Goal: Task Accomplishment & Management: Complete application form

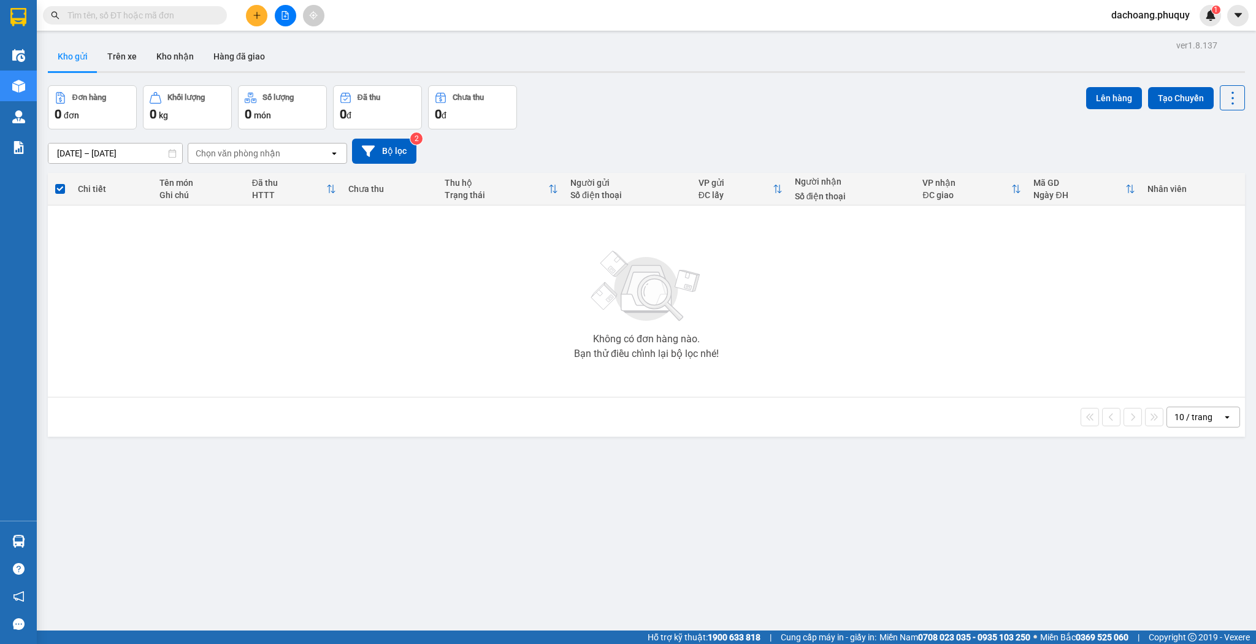
click at [258, 12] on icon "plus" at bounding box center [257, 15] width 9 height 9
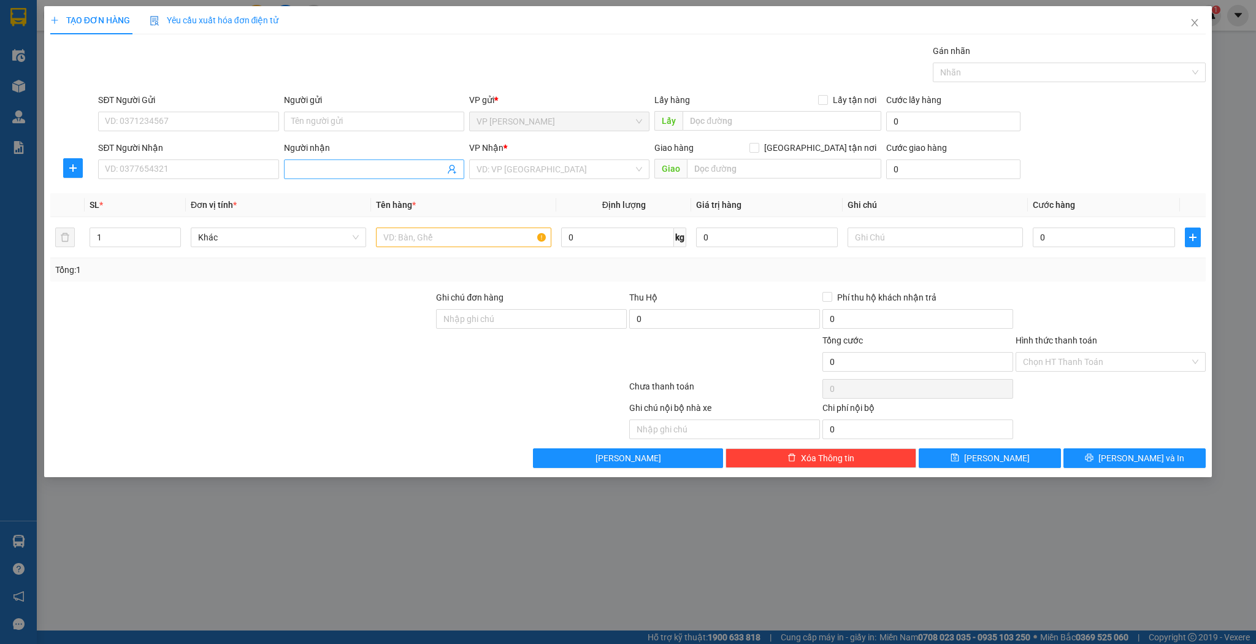
drag, startPoint x: 377, startPoint y: 184, endPoint x: 376, endPoint y: 170, distance: 14.1
click at [377, 183] on div "Transit Pickup Surcharge Ids Transit Deliver Surcharge Ids Transit Deliver Surc…" at bounding box center [628, 256] width 1156 height 424
click at [375, 167] on input "Người nhận" at bounding box center [367, 169] width 153 height 13
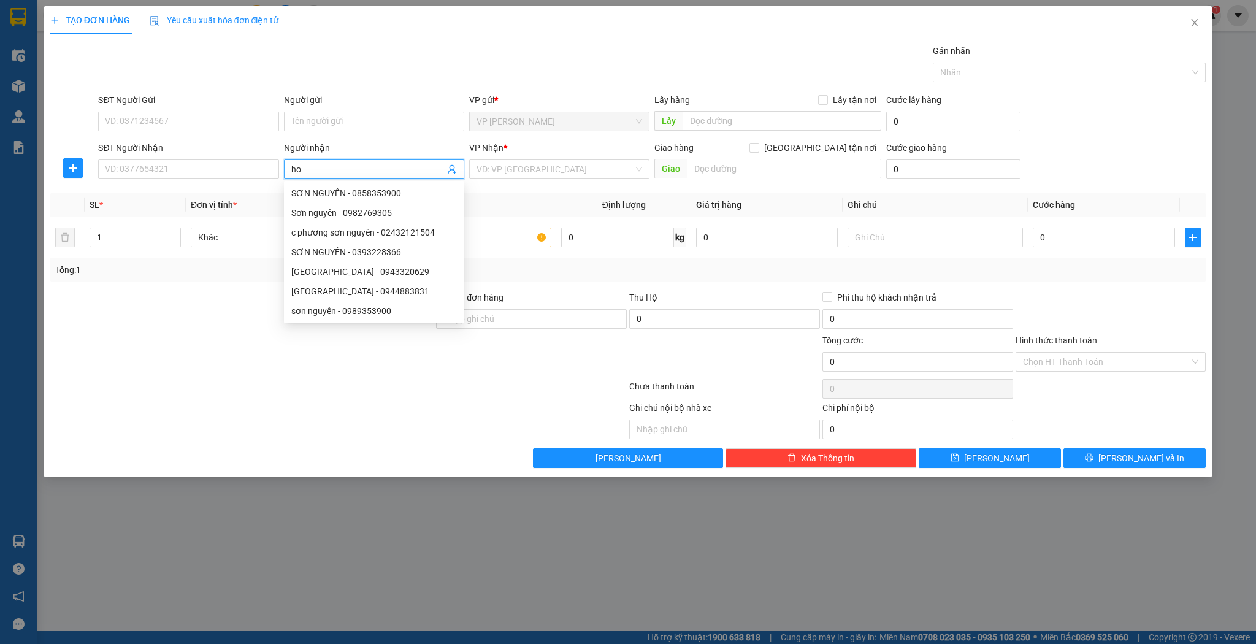
type input "h"
type input "o"
type input "[PERSON_NAME]"
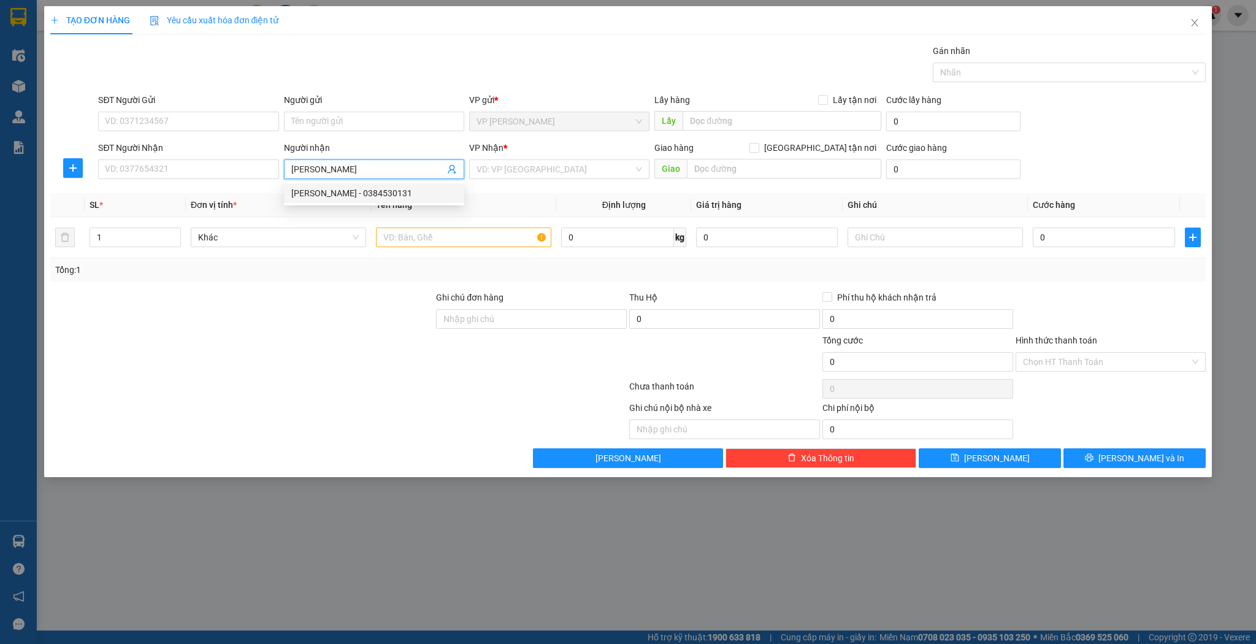
click at [362, 193] on div "phương hoan - 0384530131" at bounding box center [374, 192] width 166 height 13
type input "0384530131"
type input "[PERSON_NAME]"
click at [405, 256] on td at bounding box center [463, 237] width 185 height 41
click at [436, 237] on input "text" at bounding box center [463, 238] width 175 height 20
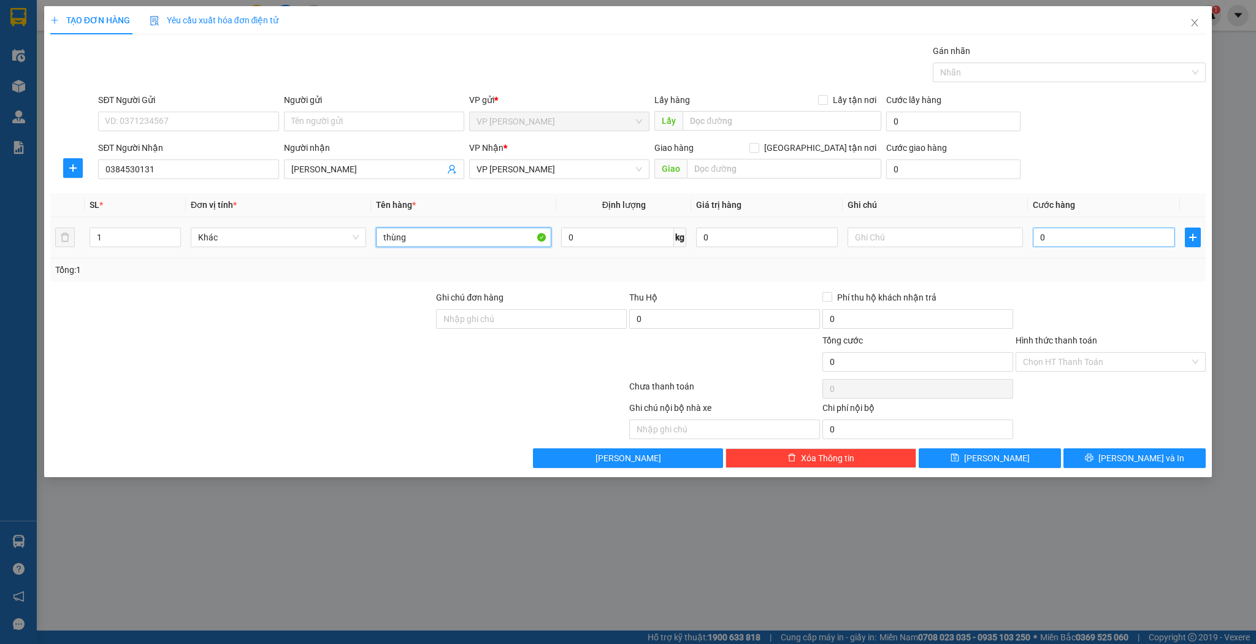
type input "thùng"
click at [1087, 245] on input "0" at bounding box center [1104, 238] width 142 height 20
type input "5"
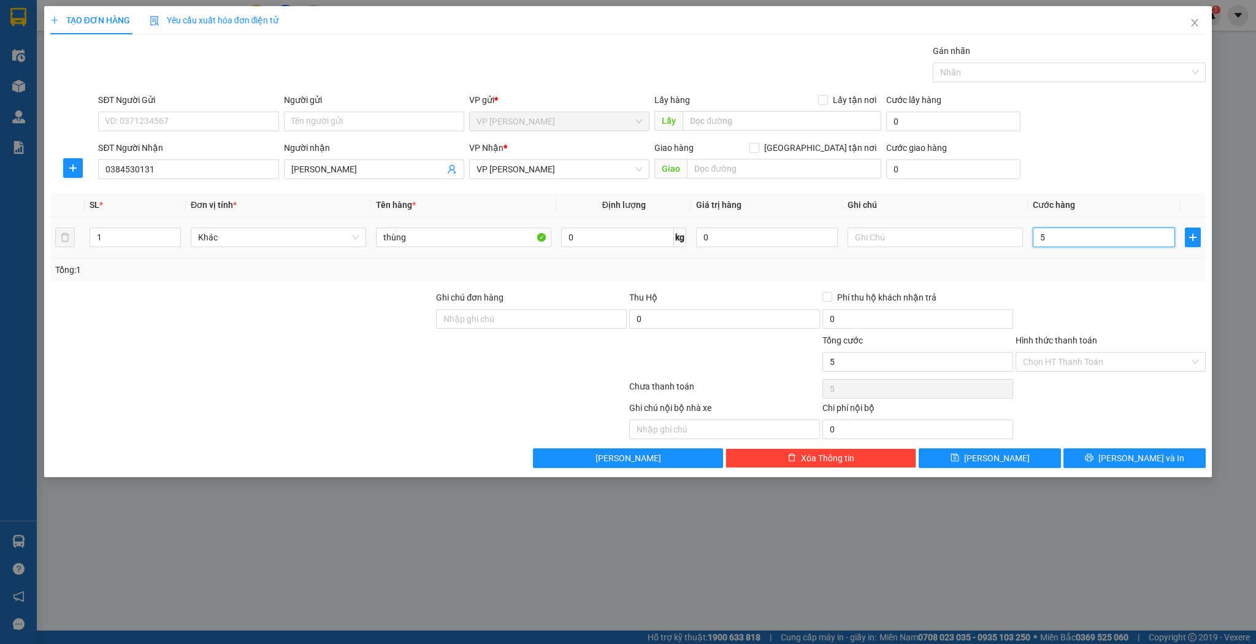
type input "50"
type input "50.000"
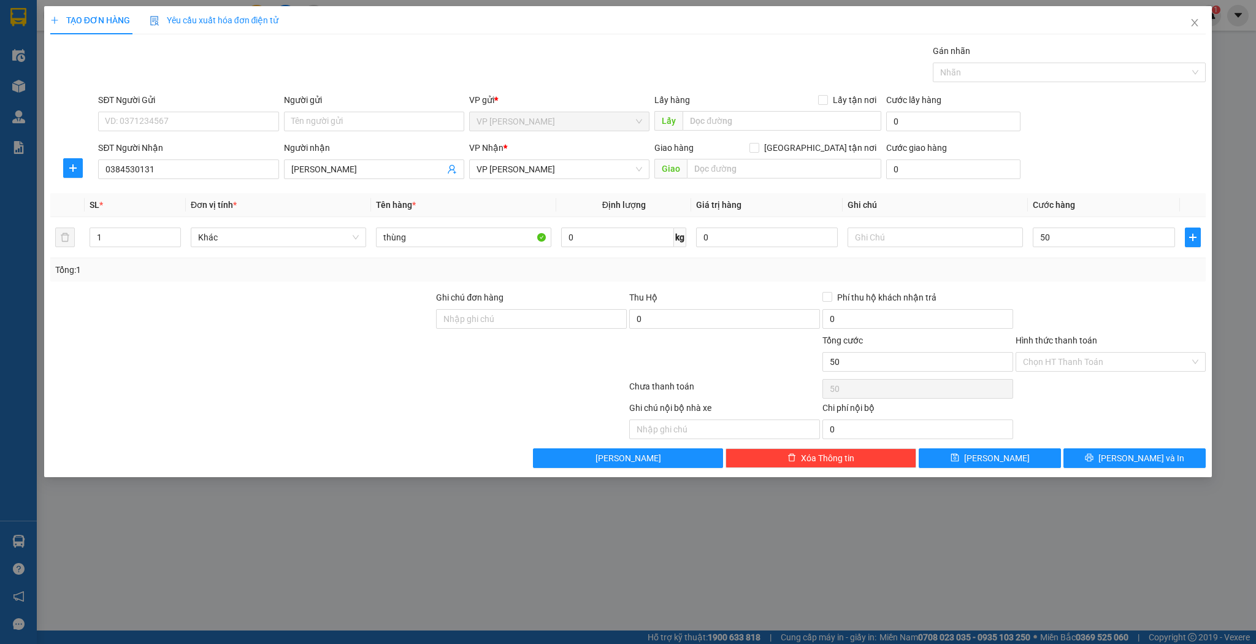
type input "50.000"
click at [1008, 445] on div "Transit Pickup Surcharge Ids Transit Deliver Surcharge Ids Transit Deliver Surc…" at bounding box center [628, 256] width 1156 height 424
drag, startPoint x: 1000, startPoint y: 455, endPoint x: 767, endPoint y: 427, distance: 235.4
click at [1000, 455] on span "[PERSON_NAME]" at bounding box center [997, 457] width 66 height 13
type input "0"
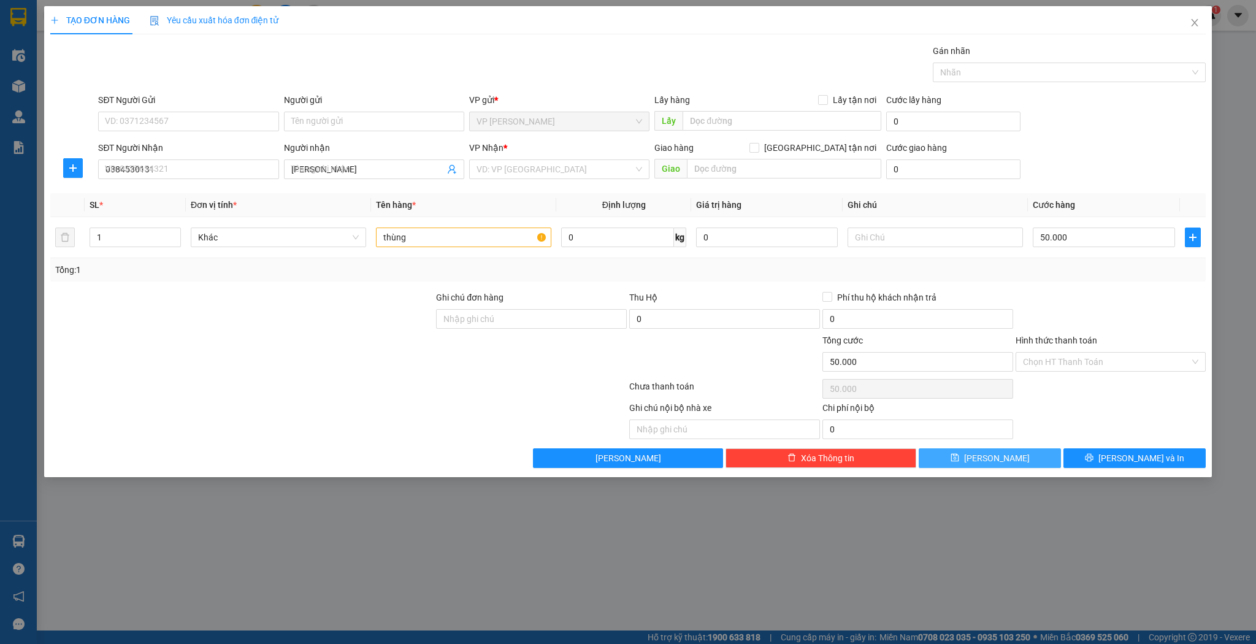
type input "0"
click at [362, 160] on span at bounding box center [374, 169] width 180 height 20
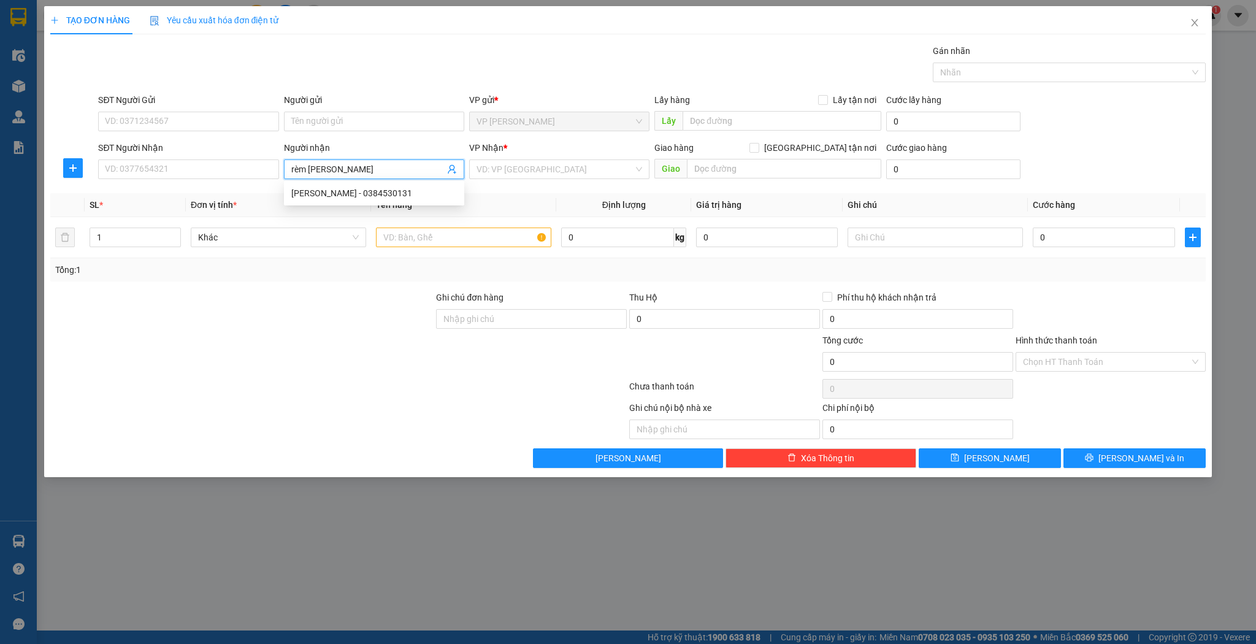
type input "rèm hưng thịnh"
click at [348, 189] on div "rèm Hưng Thịnh - 0904933099" at bounding box center [374, 192] width 166 height 13
type input "0904933099"
type input "rèm Hưng Thịnh"
click at [484, 244] on input "text" at bounding box center [463, 238] width 175 height 20
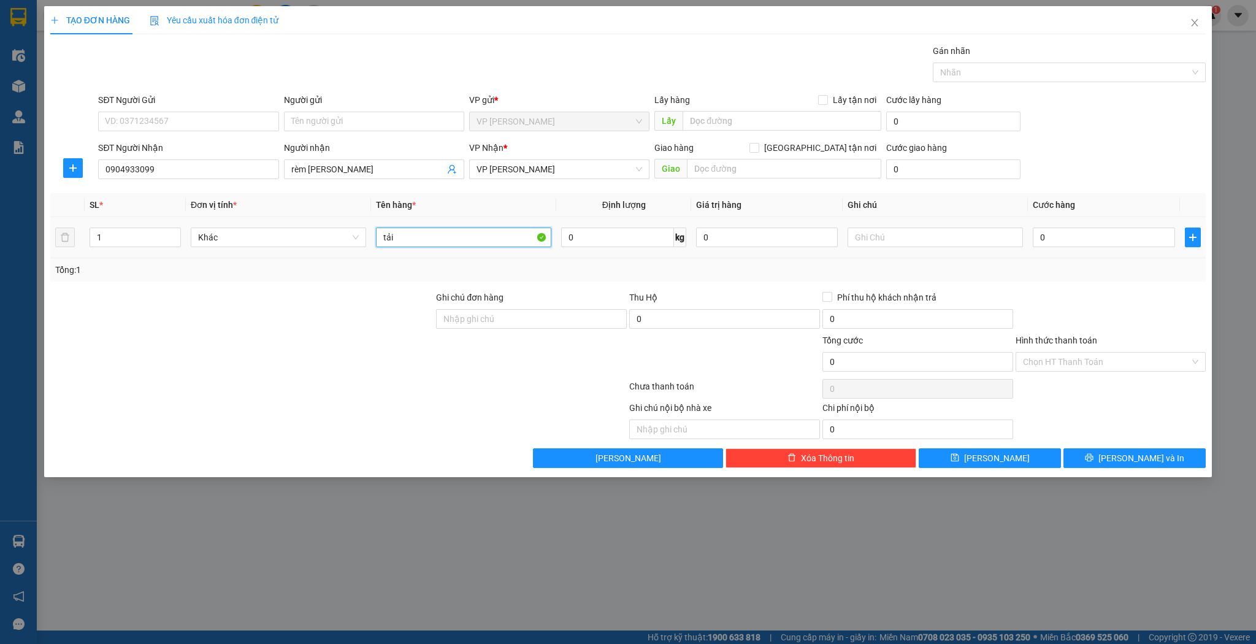
type input "tải"
click at [1116, 252] on td "0" at bounding box center [1104, 237] width 152 height 41
click at [1112, 247] on div "0" at bounding box center [1104, 237] width 142 height 25
click at [1110, 245] on input "0" at bounding box center [1104, 238] width 142 height 20
type input "7"
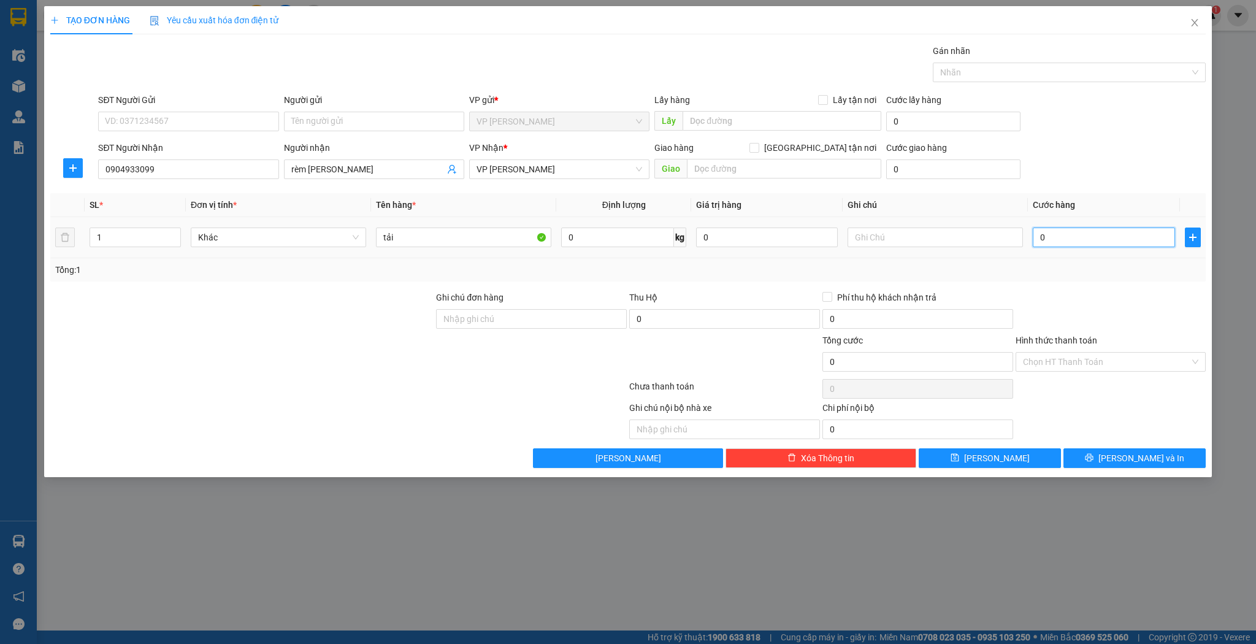
type input "7"
type input "70"
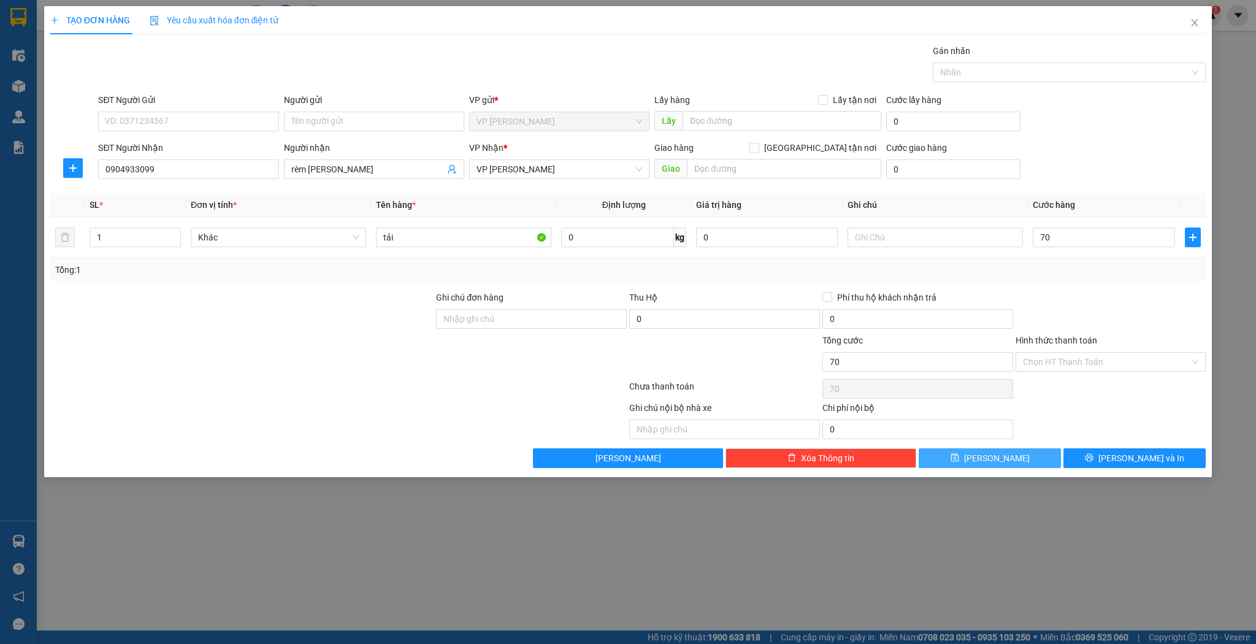
type input "70.000"
drag, startPoint x: 1006, startPoint y: 462, endPoint x: 1002, endPoint y: 456, distance: 7.5
click at [1006, 461] on button "[PERSON_NAME]" at bounding box center [990, 458] width 142 height 20
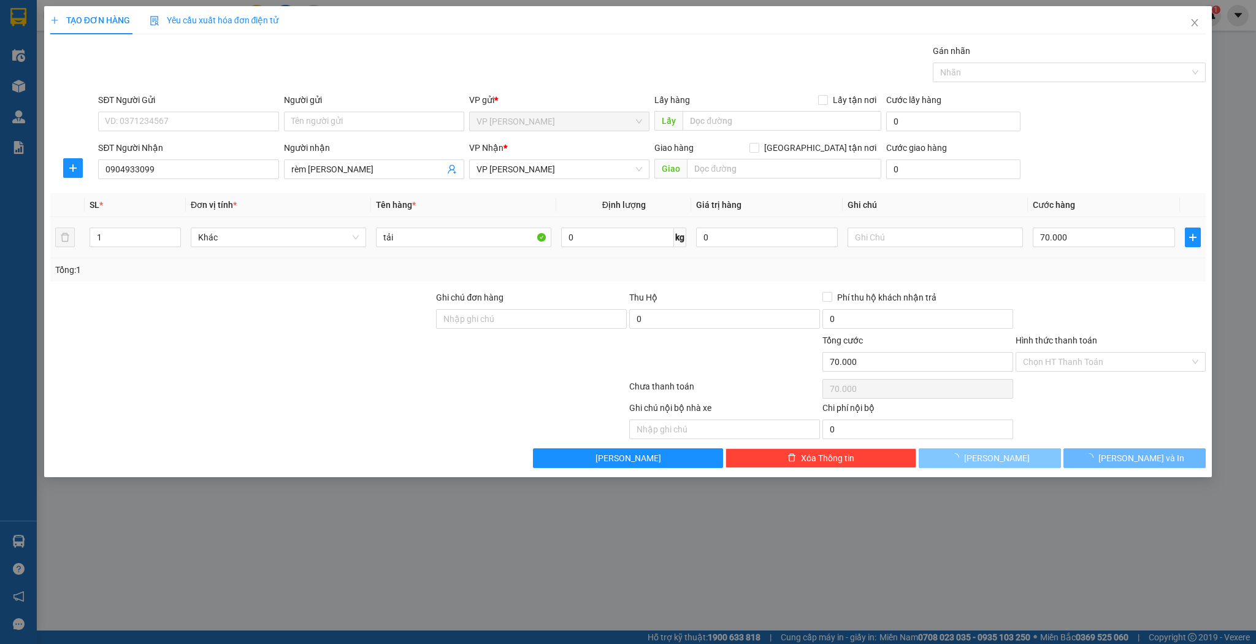
type input "0"
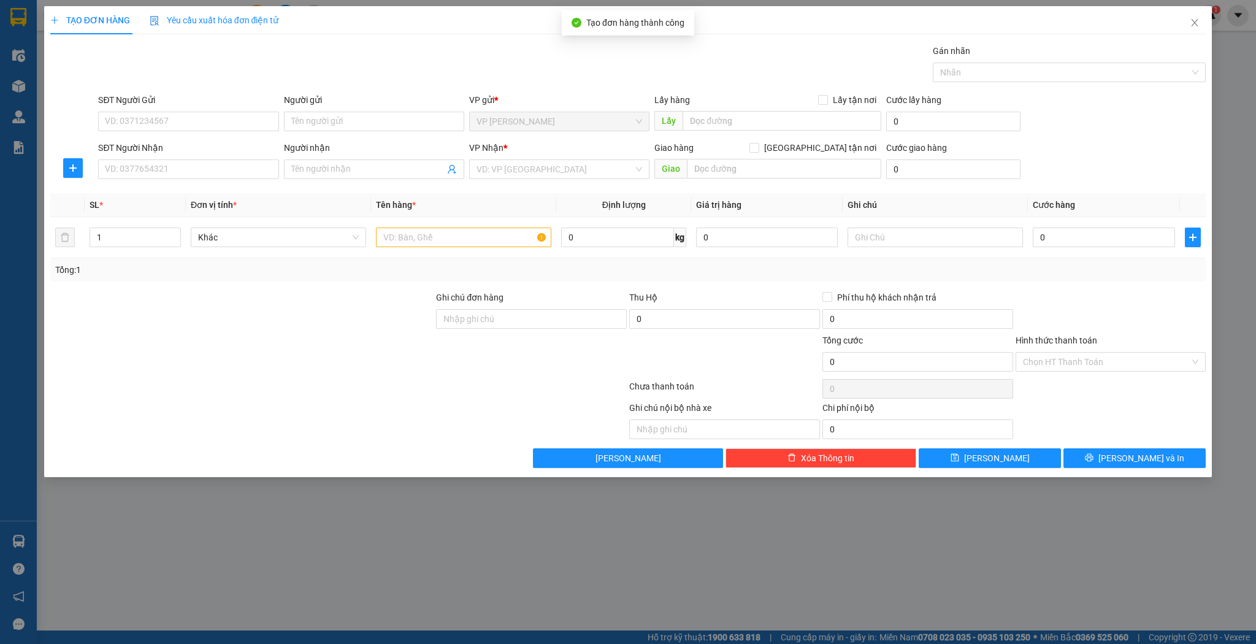
click at [153, 157] on div "SĐT Người Nhận" at bounding box center [188, 150] width 180 height 18
click at [155, 169] on input "SĐT Người Nhận" at bounding box center [188, 169] width 180 height 20
type input "0941095568"
drag, startPoint x: 208, startPoint y: 187, endPoint x: 223, endPoint y: 190, distance: 15.6
click at [209, 187] on div "0941095568 - c lan anh" at bounding box center [189, 192] width 166 height 13
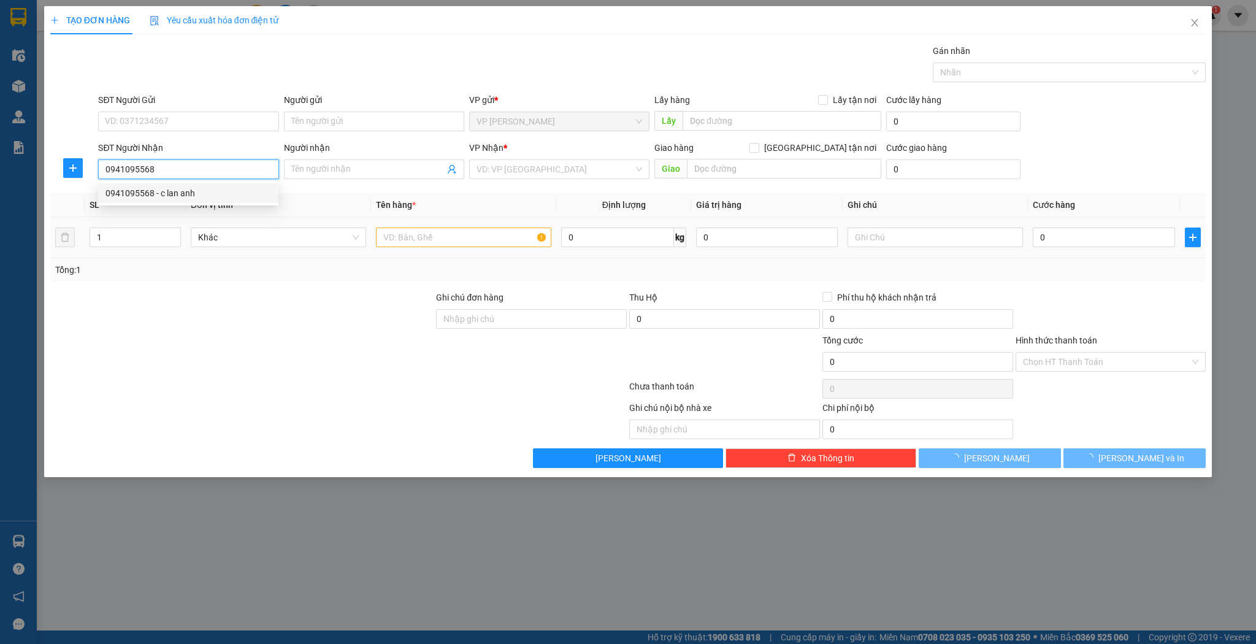
type input "c lan anh"
type input "nghèn"
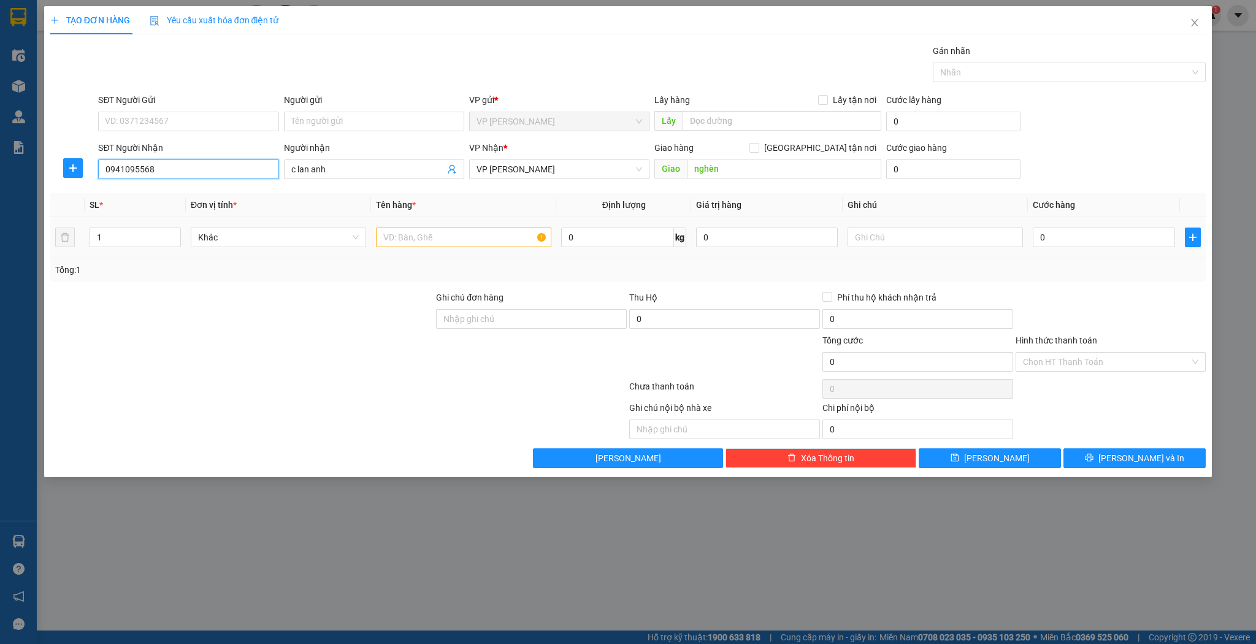
type input "0941095568"
drag, startPoint x: 455, startPoint y: 243, endPoint x: 455, endPoint y: 234, distance: 8.6
click at [455, 240] on input "text" at bounding box center [463, 238] width 175 height 20
click at [455, 234] on input "text" at bounding box center [463, 238] width 175 height 20
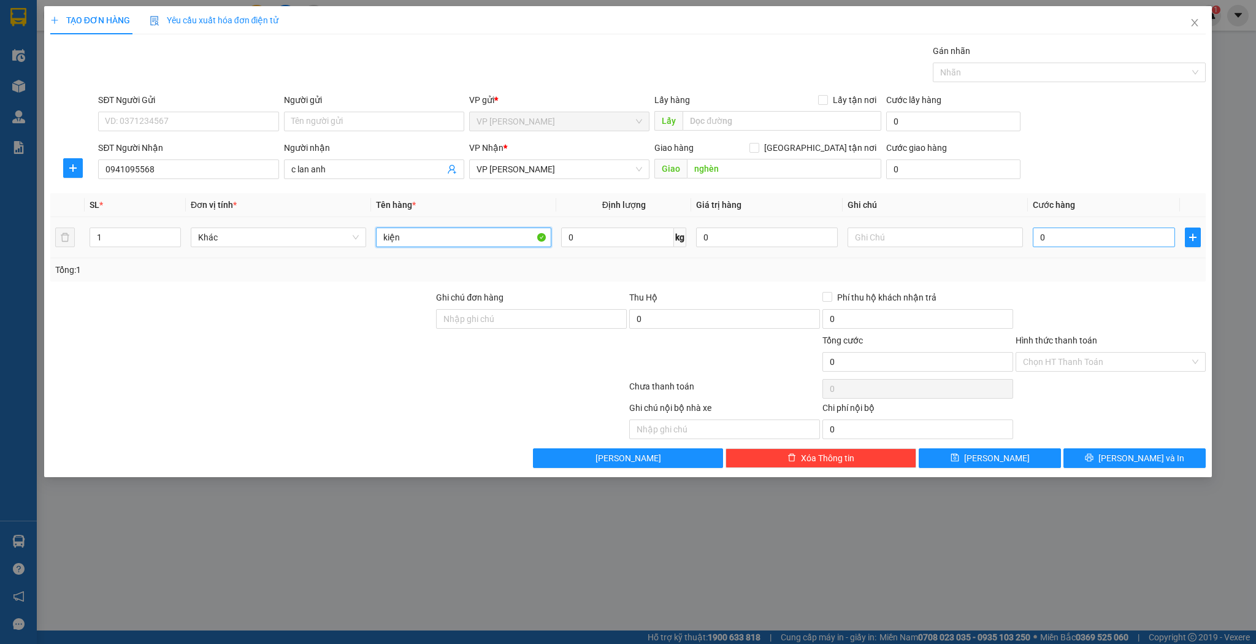
type input "kiện"
click at [1058, 236] on input "0" at bounding box center [1104, 238] width 142 height 20
type input "3"
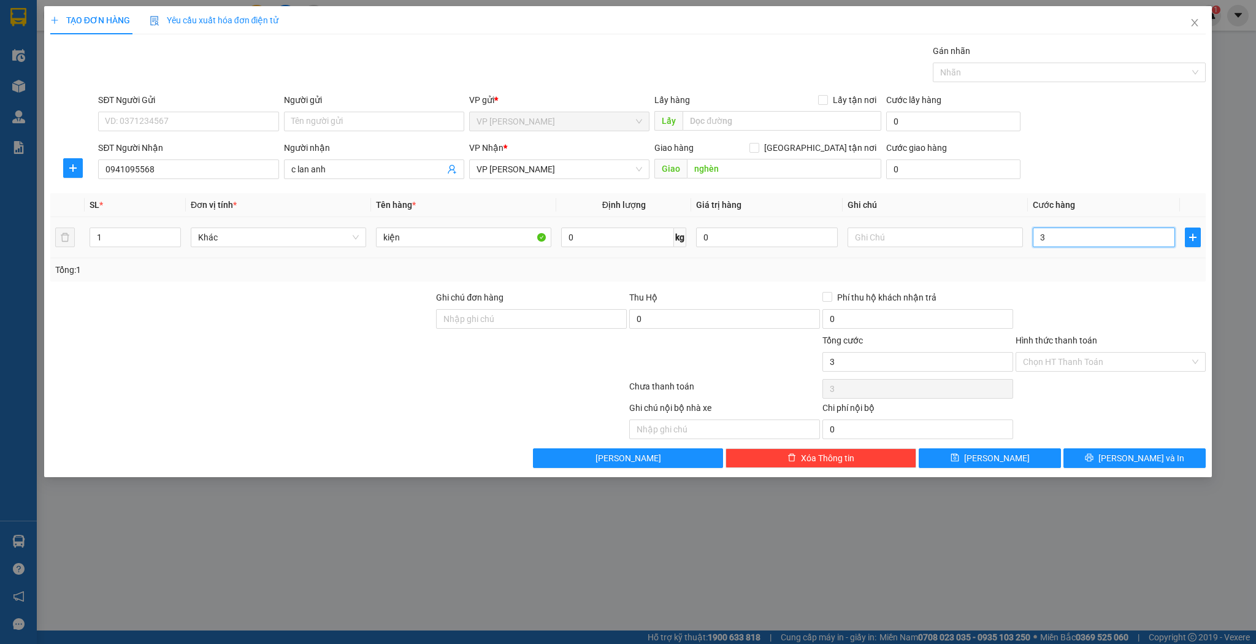
type input "30"
type input "30.000"
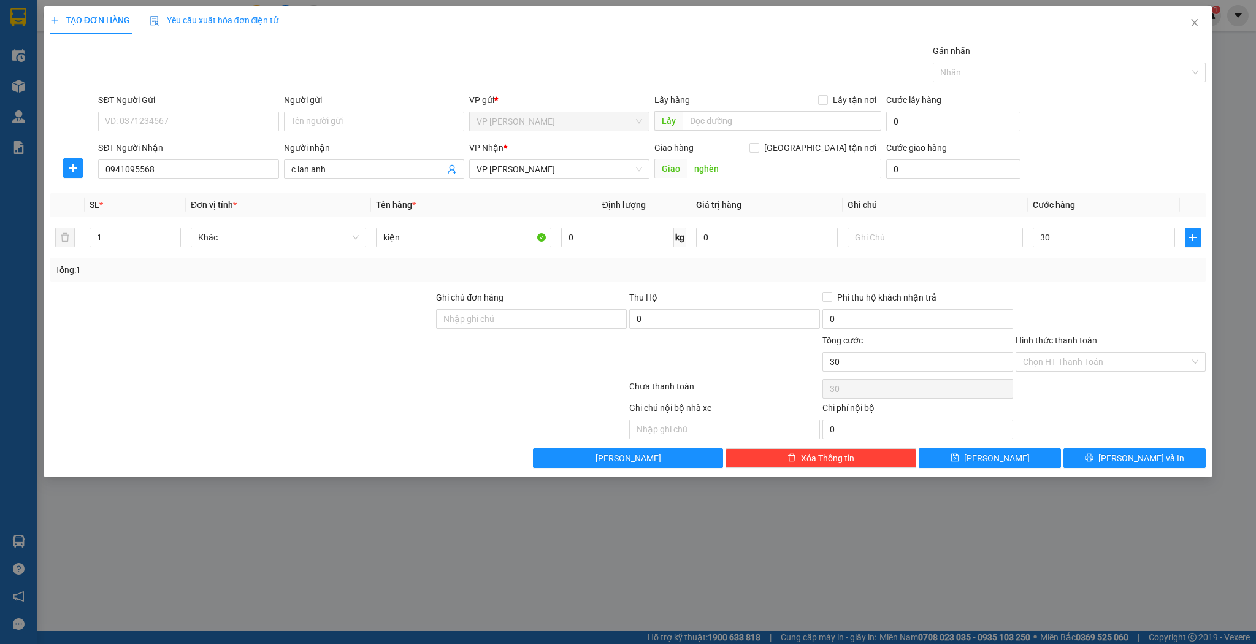
type input "30.000"
click at [957, 443] on div "Transit Pickup Surcharge Ids Transit Deliver Surcharge Ids Transit Deliver Surc…" at bounding box center [628, 256] width 1156 height 424
click at [973, 452] on button "[PERSON_NAME]" at bounding box center [990, 458] width 142 height 20
type input "0"
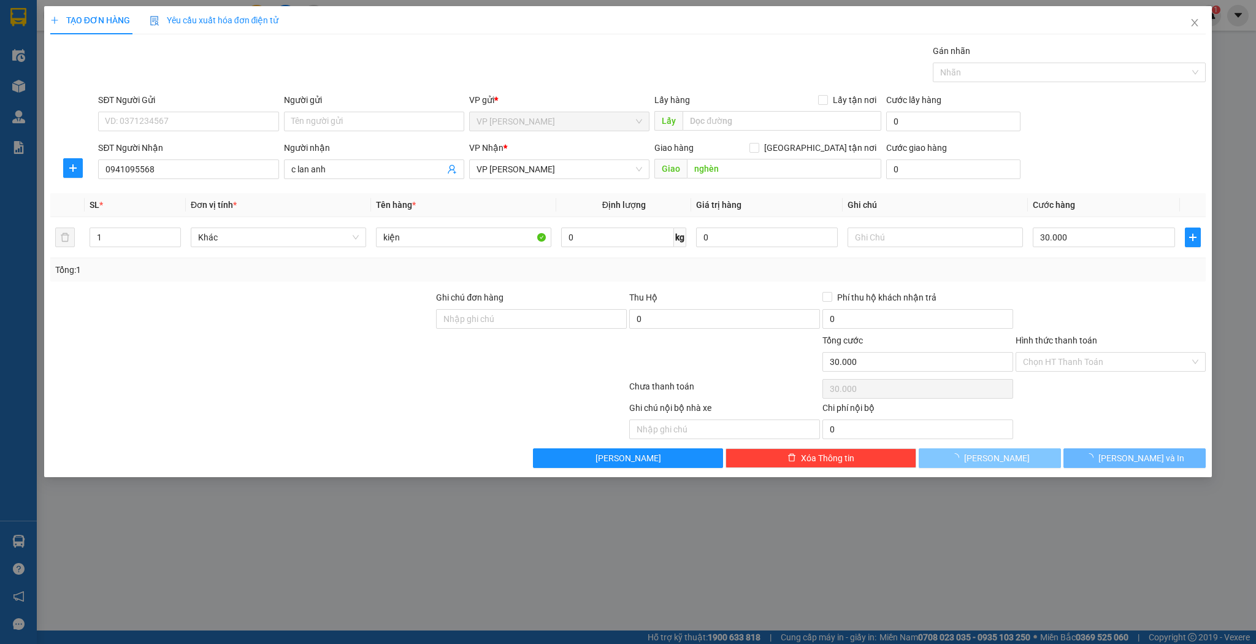
type input "0"
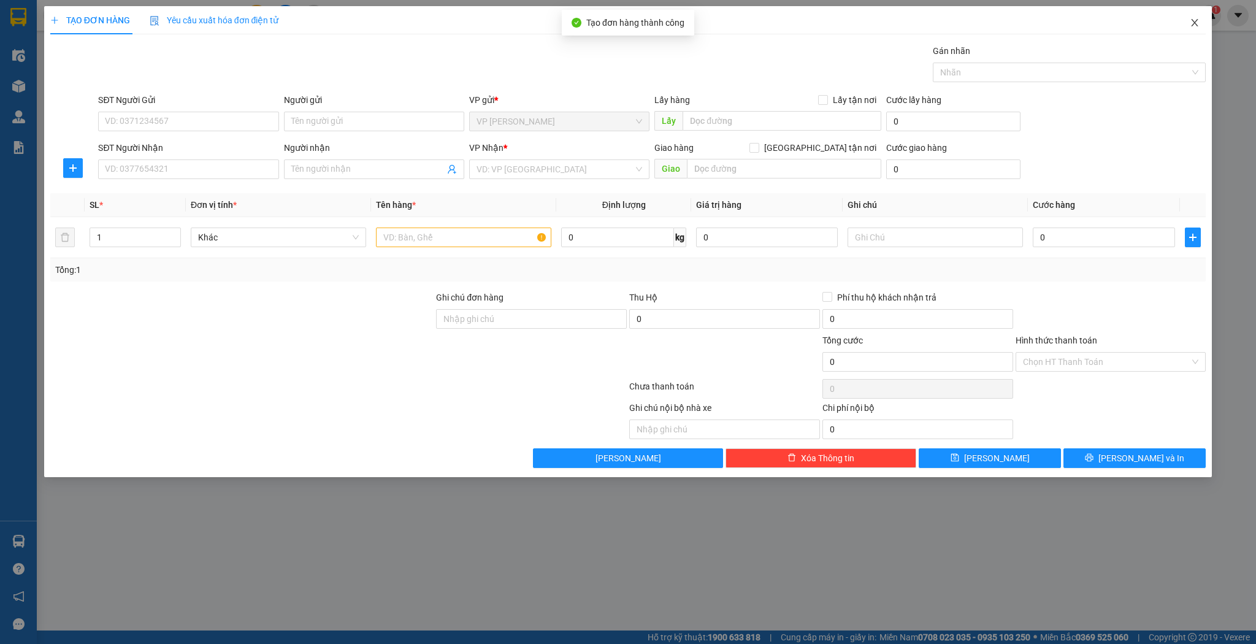
click at [1188, 15] on span "Close" at bounding box center [1195, 23] width 34 height 34
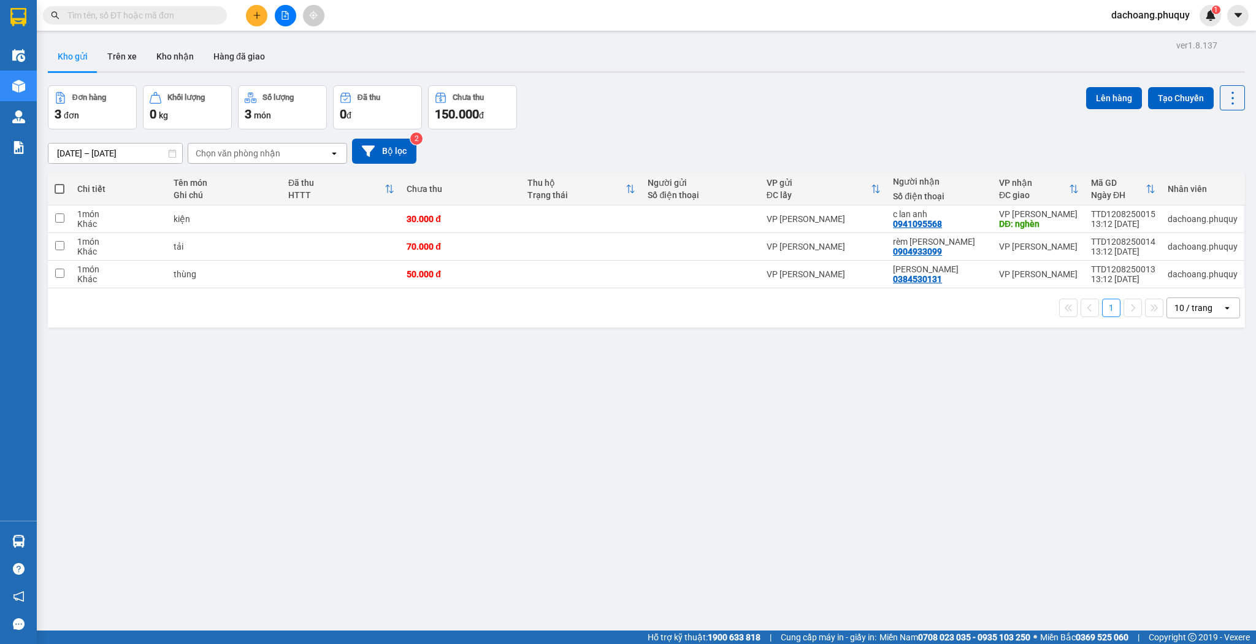
click at [256, 20] on button at bounding box center [256, 15] width 21 height 21
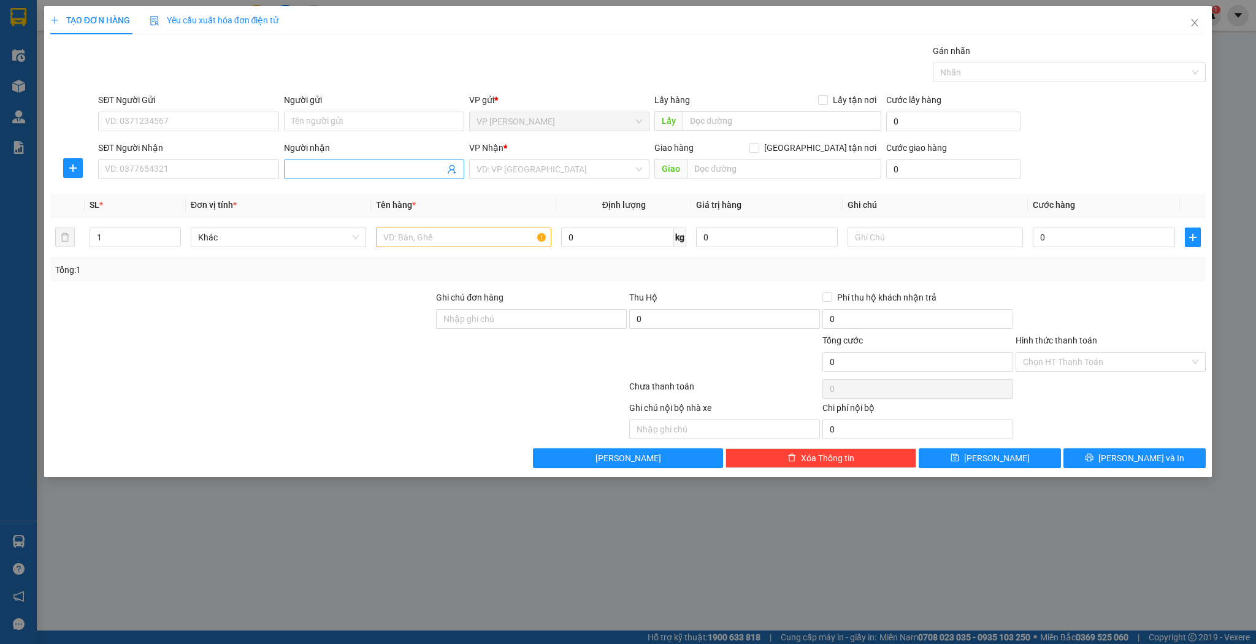
click at [393, 168] on input "Người nhận" at bounding box center [367, 169] width 153 height 13
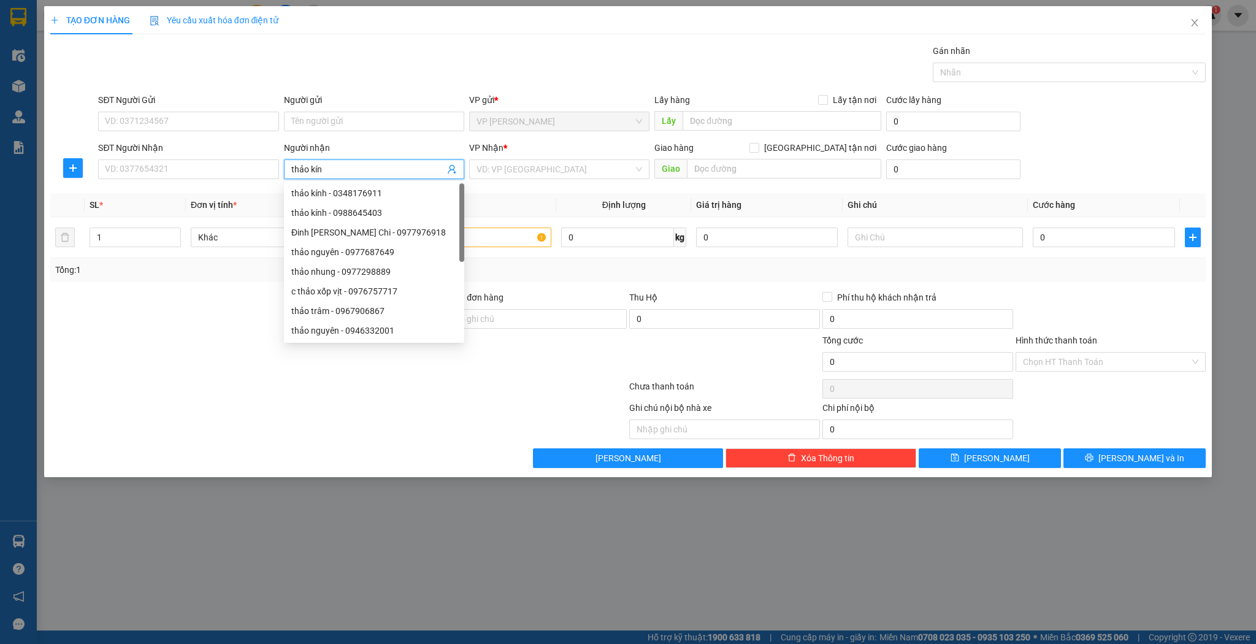
type input "thảo kính"
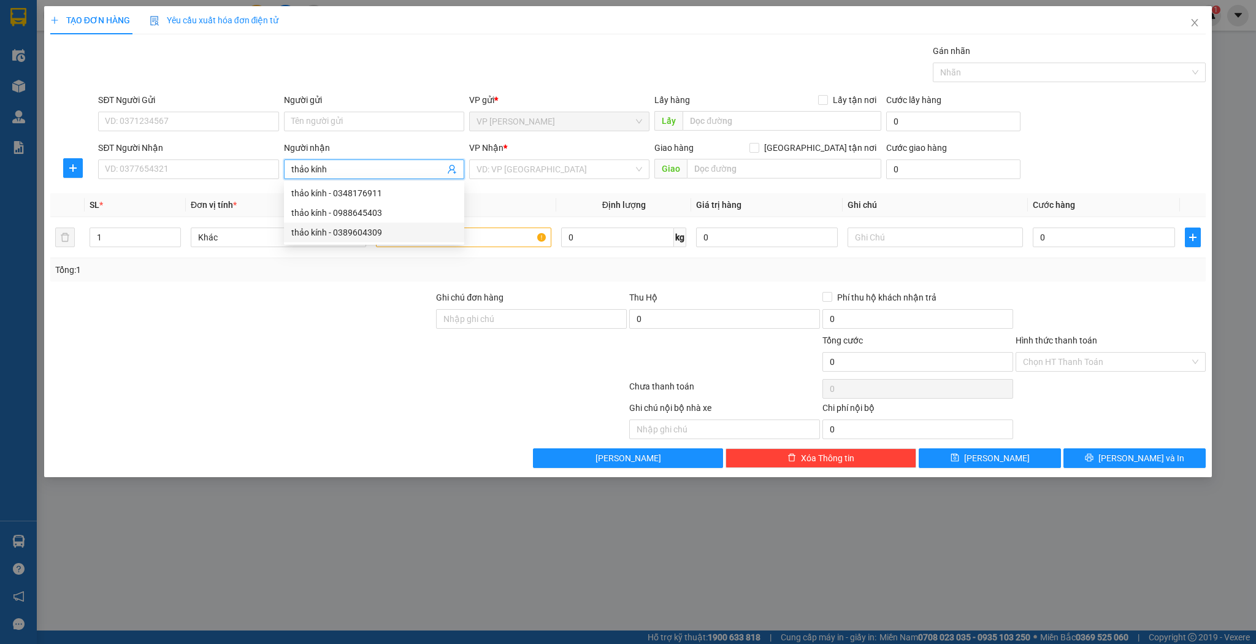
click at [409, 231] on div "thảo kính - 0389604309" at bounding box center [374, 232] width 166 height 13
type input "0389604309"
type input "thảo kính"
click at [510, 244] on input "text" at bounding box center [463, 238] width 175 height 20
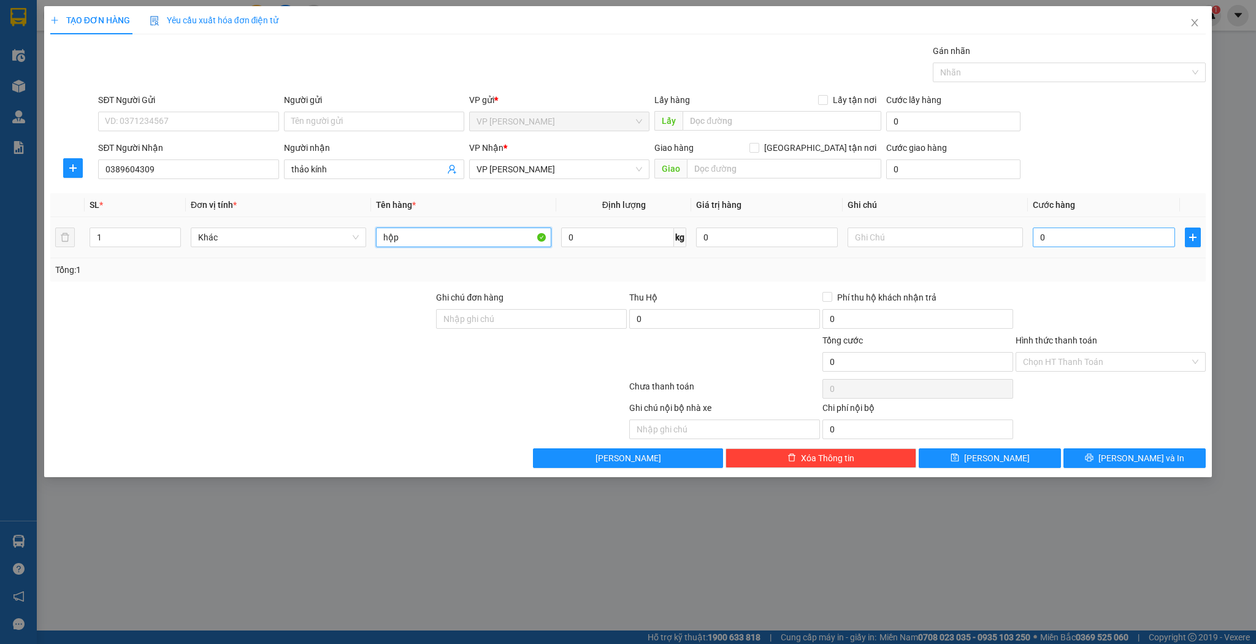
type input "hộp"
click at [1116, 234] on input "0" at bounding box center [1104, 238] width 142 height 20
type input "3"
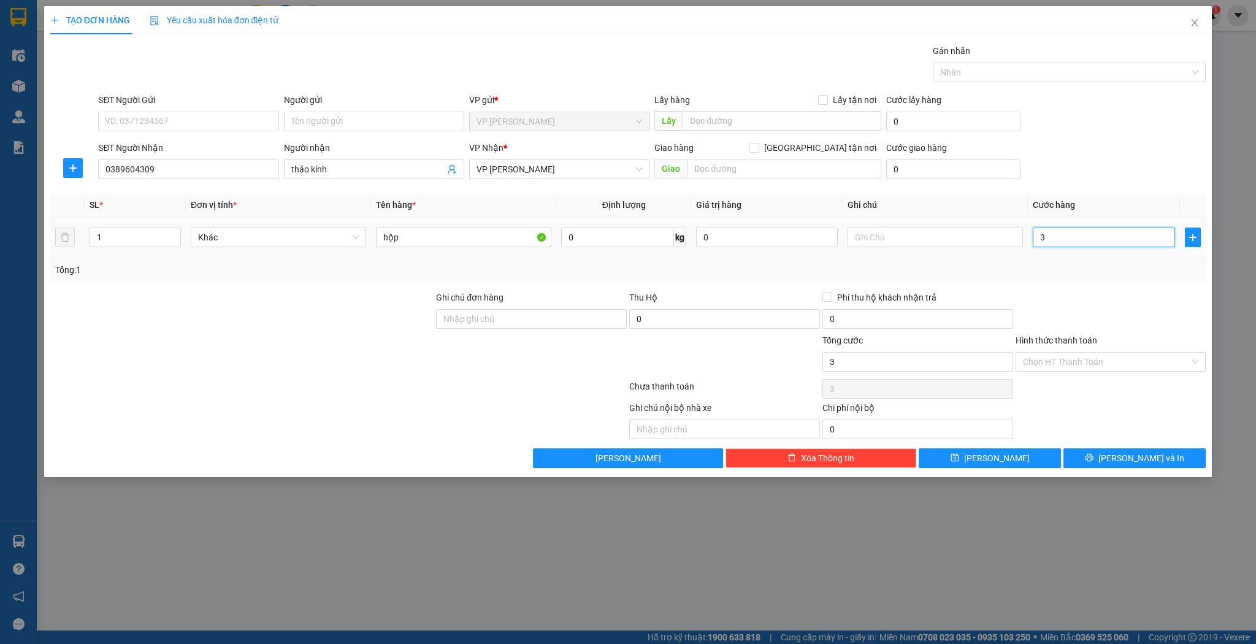
type input "30"
type input "30.000"
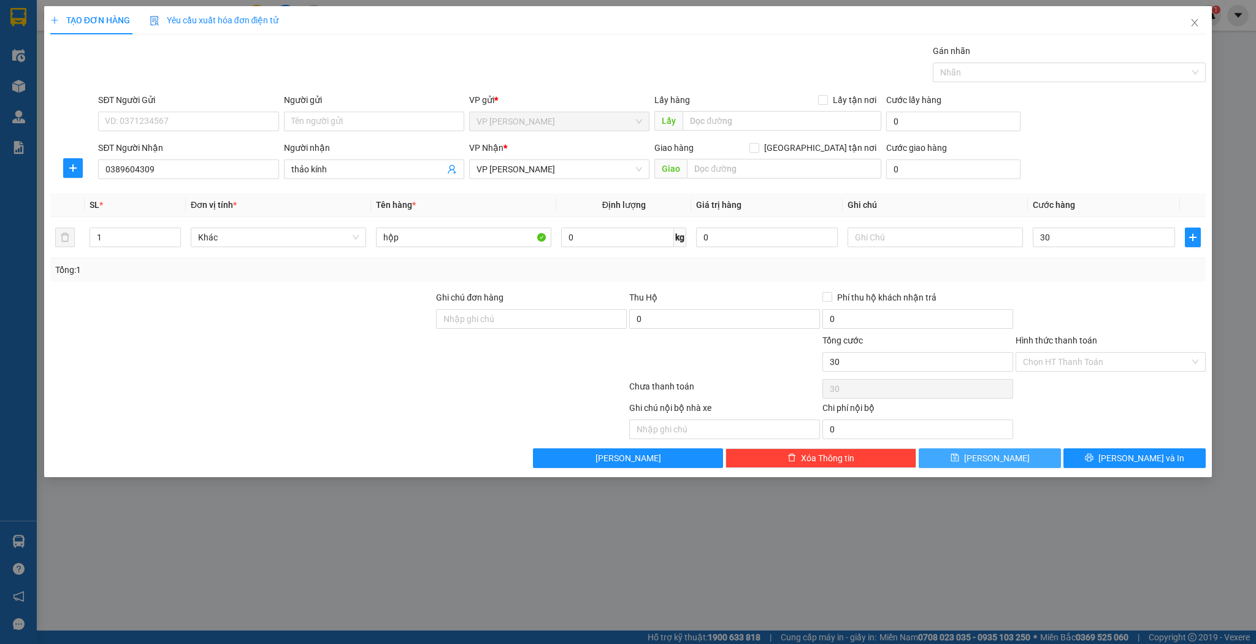
type input "30.000"
click at [1015, 459] on button "[PERSON_NAME]" at bounding box center [990, 458] width 142 height 20
type input "0"
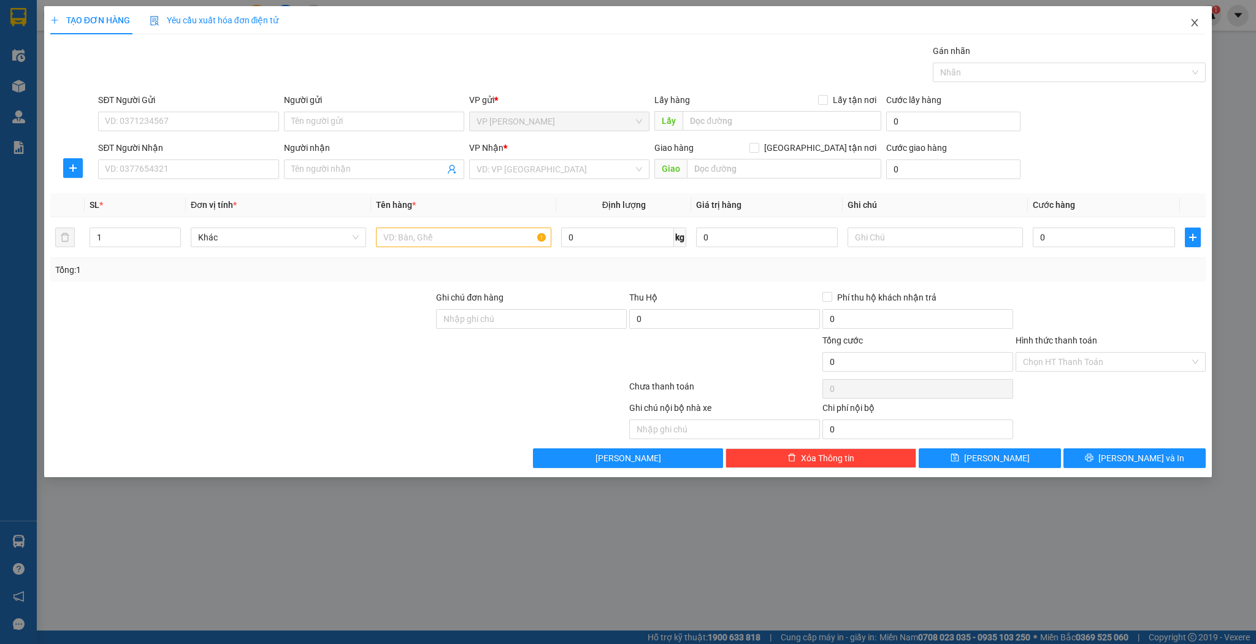
click at [1200, 27] on icon "close" at bounding box center [1195, 23] width 10 height 10
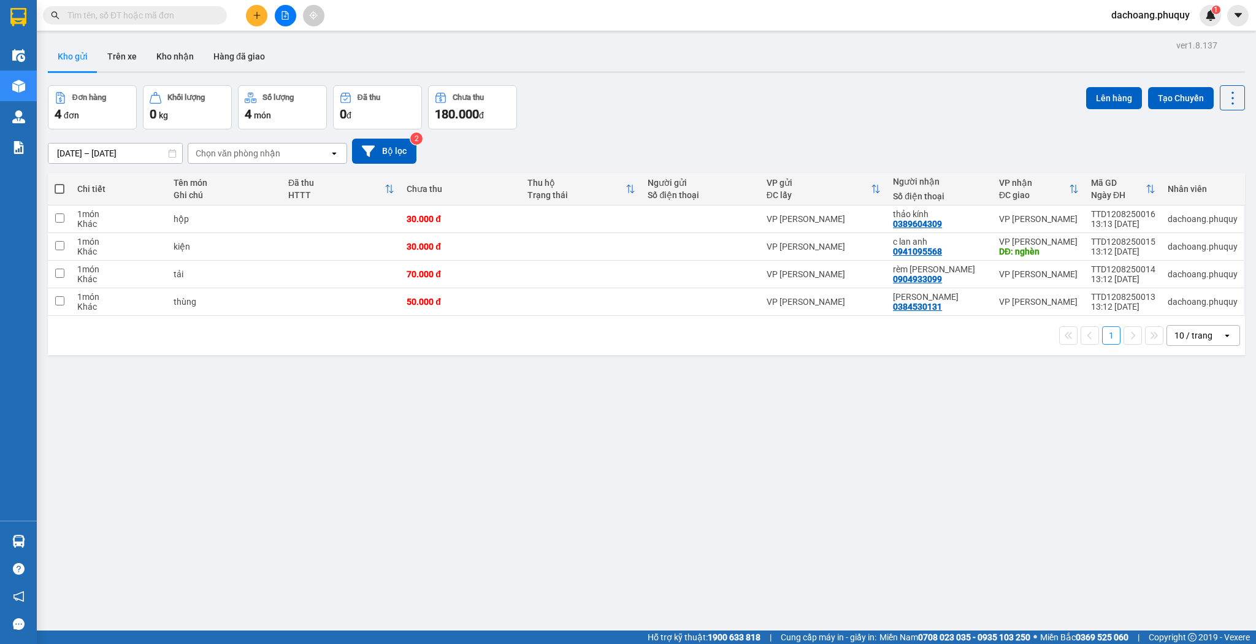
click at [881, 496] on div "ver 1.8.137 Kho gửi Trên xe Kho nhận Hàng đã giao Đơn hàng 4 đơn Khối lượng 0 k…" at bounding box center [646, 359] width 1207 height 644
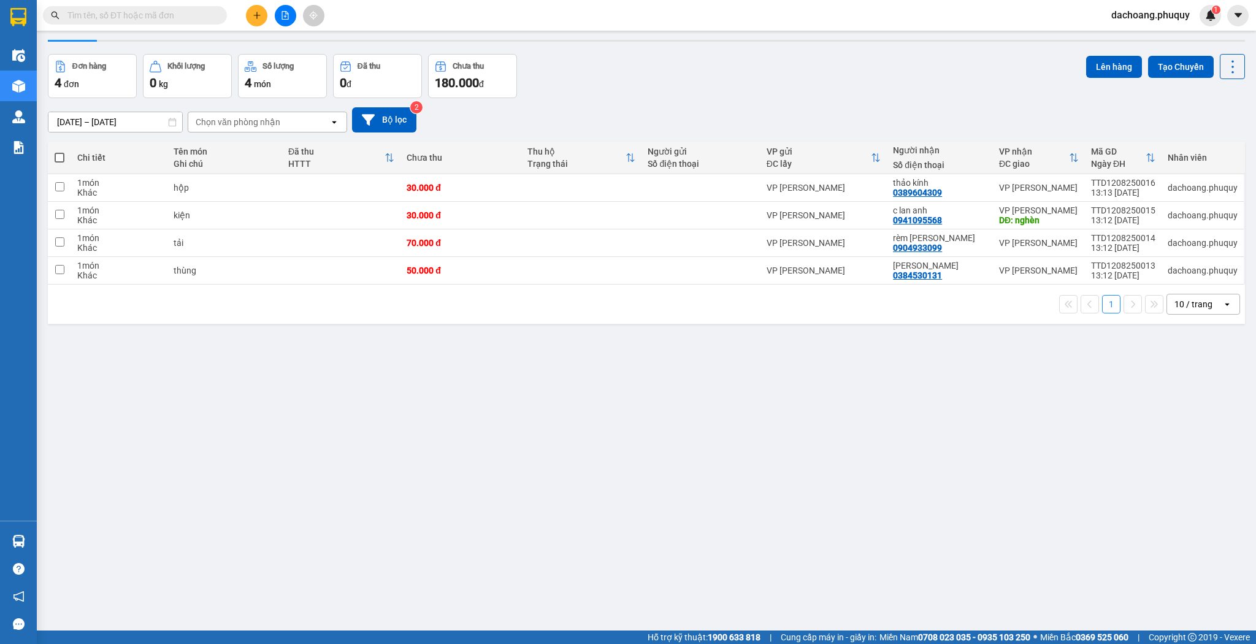
scroll to position [49, 0]
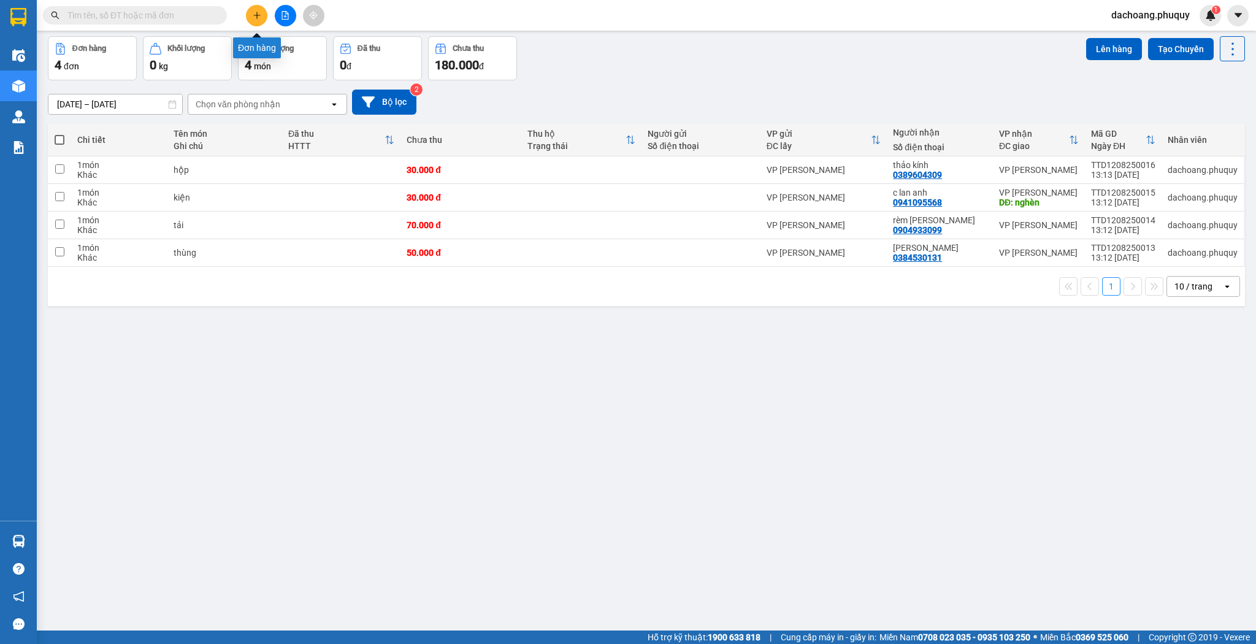
click at [253, 15] on icon "plus" at bounding box center [257, 15] width 9 height 9
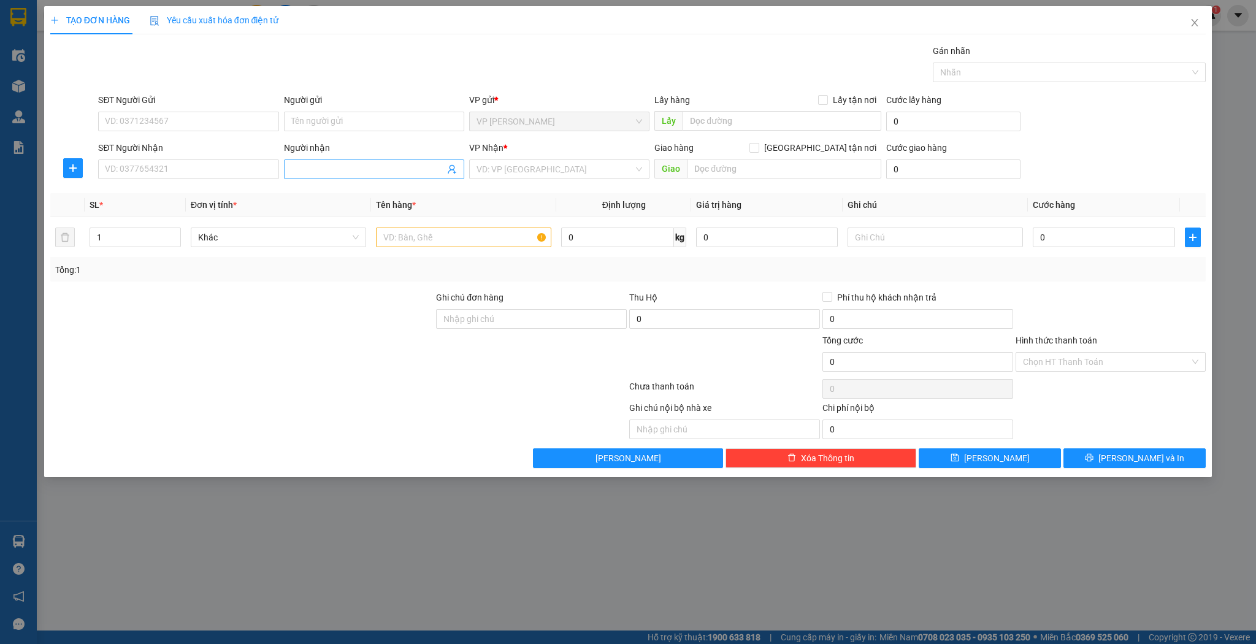
click at [299, 167] on input "Người nhận" at bounding box center [367, 169] width 153 height 13
click at [125, 169] on input "SĐT Người Nhận" at bounding box center [188, 169] width 180 height 20
drag, startPoint x: 125, startPoint y: 169, endPoint x: 137, endPoint y: 209, distance: 41.9
click at [137, 209] on div "Transit Pickup Surcharge Ids Transit Deliver Surcharge Ids Transit Deliver Surc…" at bounding box center [628, 256] width 1156 height 424
click at [340, 171] on input "Người nhận" at bounding box center [367, 169] width 153 height 13
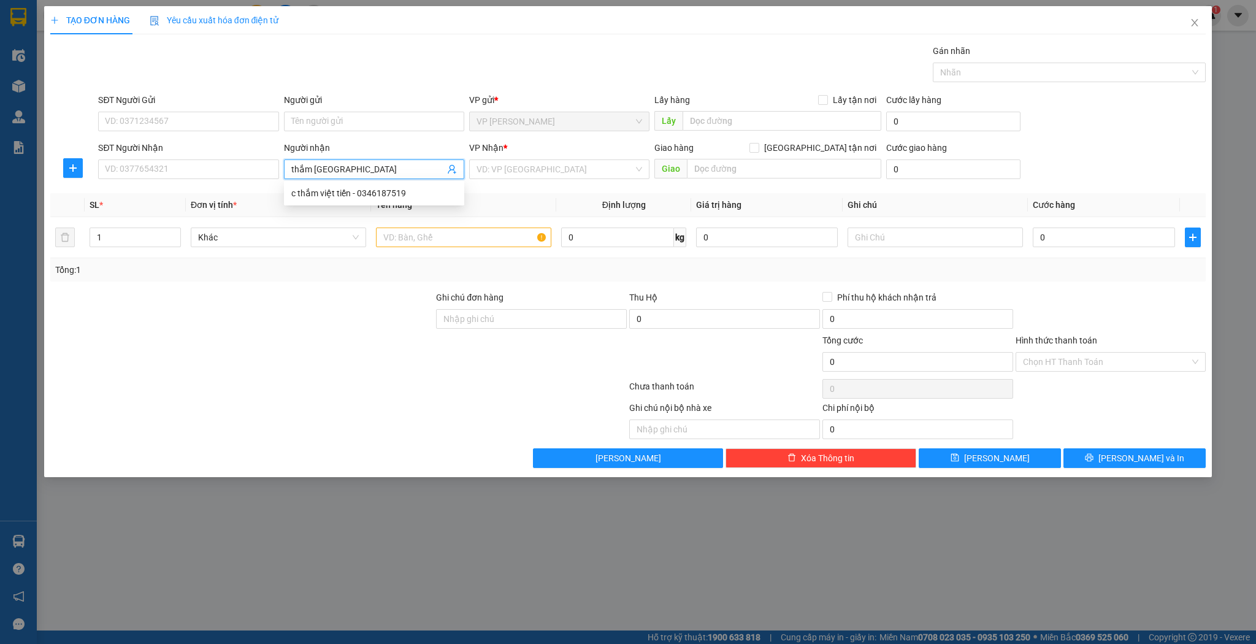
type input "thắm việt tiến"
click at [361, 195] on div "c thắm việt tiến - 0346187519" at bounding box center [374, 192] width 166 height 13
type input "0346187519"
type input "c thắm việt tiến"
click at [142, 237] on input "1" at bounding box center [135, 237] width 90 height 18
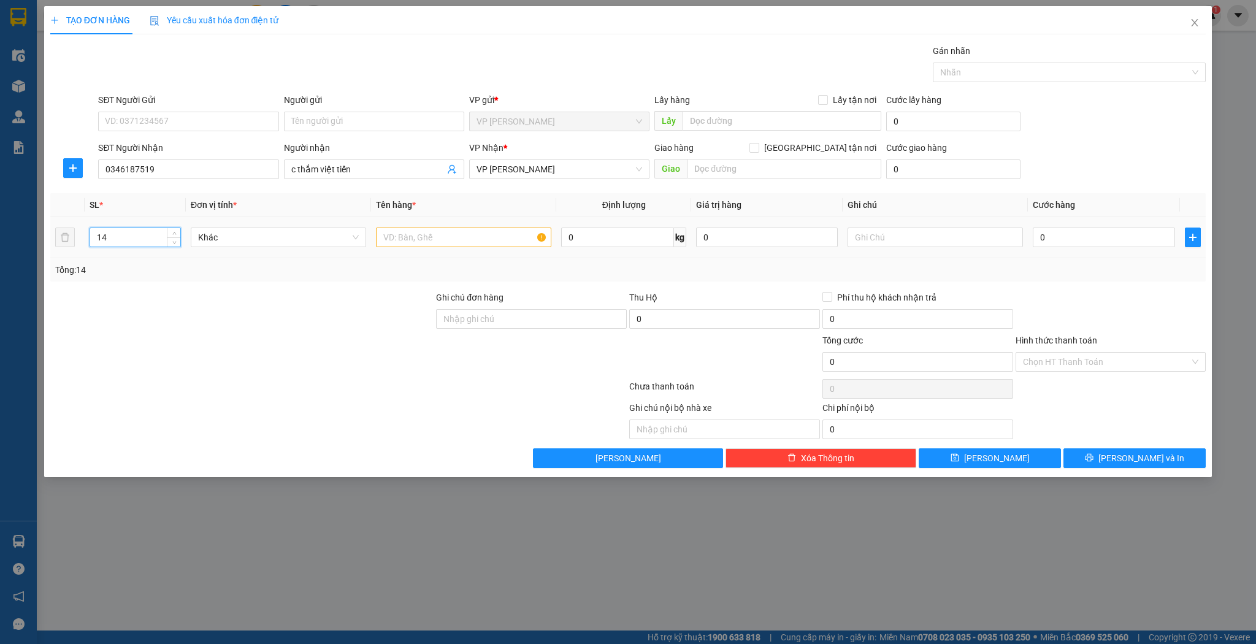
type input "14"
click at [392, 236] on input "text" at bounding box center [463, 238] width 175 height 20
type input "thùng"
click at [959, 455] on icon "save" at bounding box center [955, 458] width 8 height 8
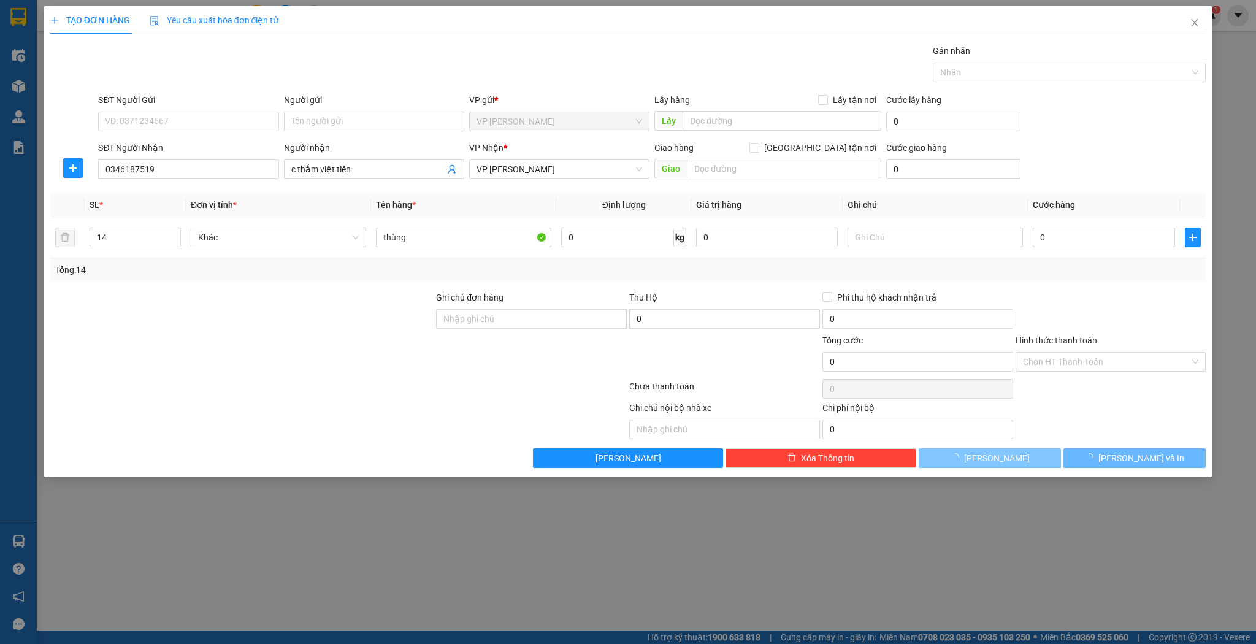
type input "1"
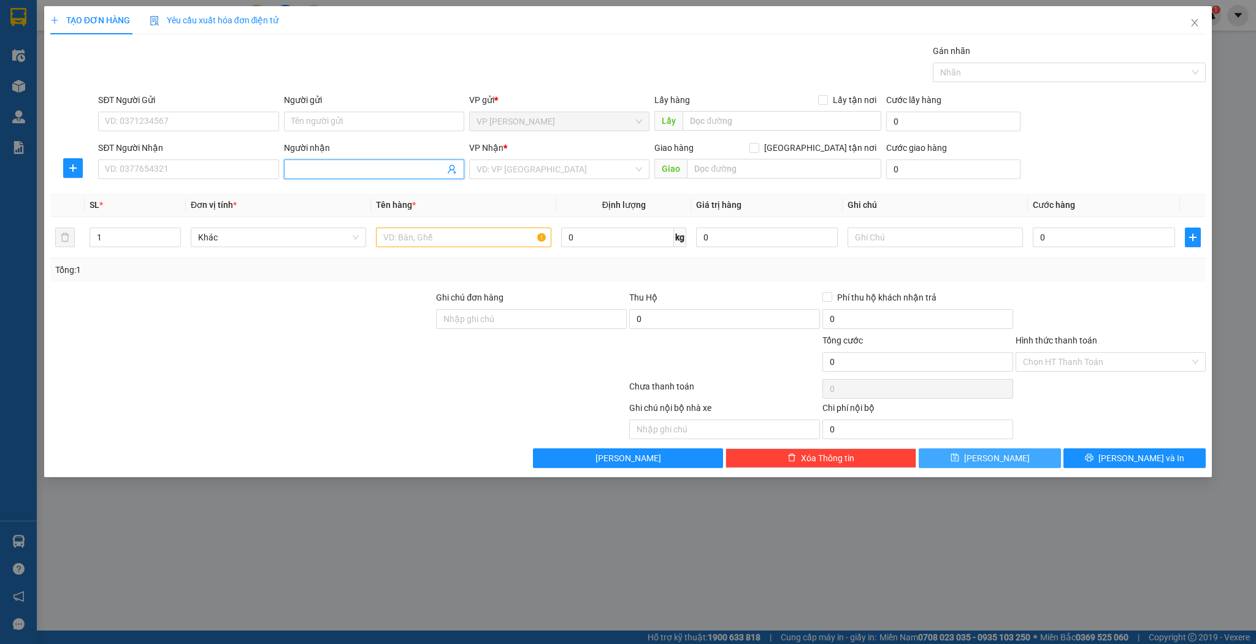
click at [309, 171] on input "Người nhận" at bounding box center [367, 169] width 153 height 13
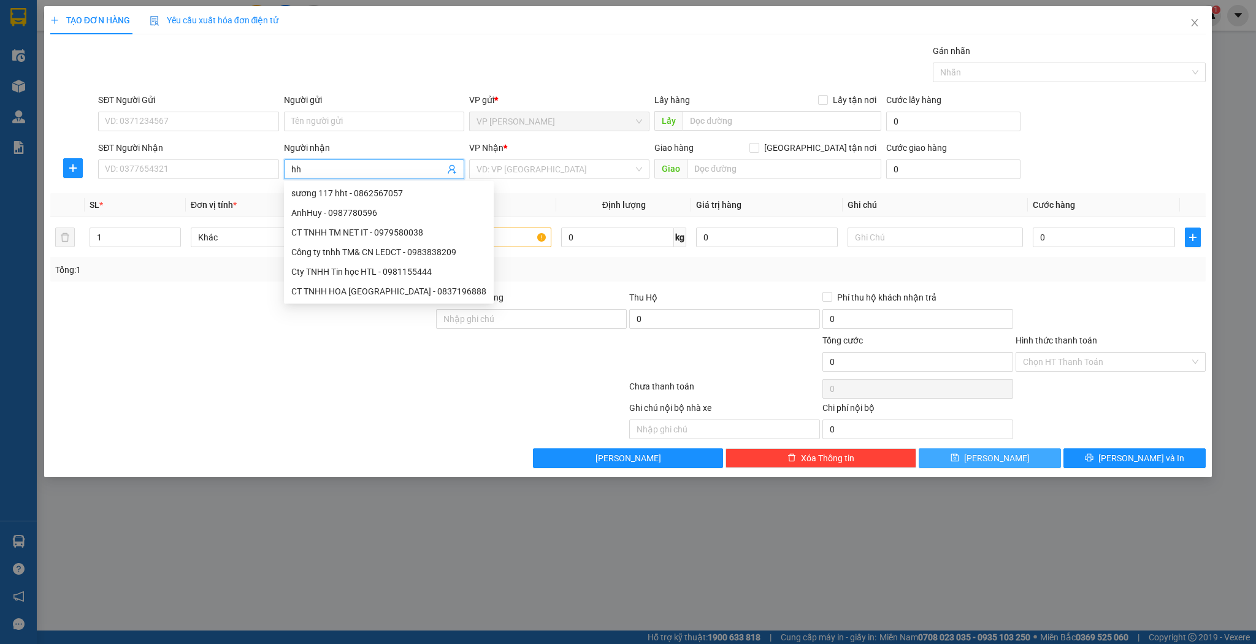
type input "h"
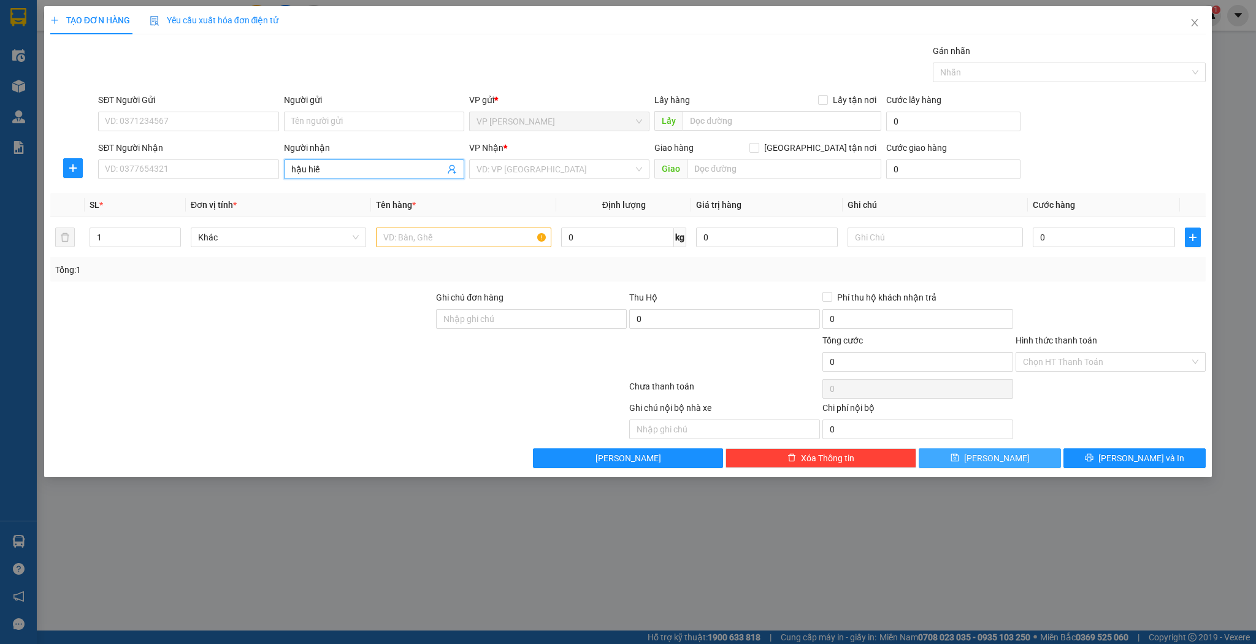
type input "hậu hiếu"
click at [389, 191] on div "hậu hiếu - 0702790278" at bounding box center [374, 192] width 166 height 13
type input "0702790278"
type input "hậu hiếu"
click at [150, 240] on input "1" at bounding box center [135, 237] width 90 height 18
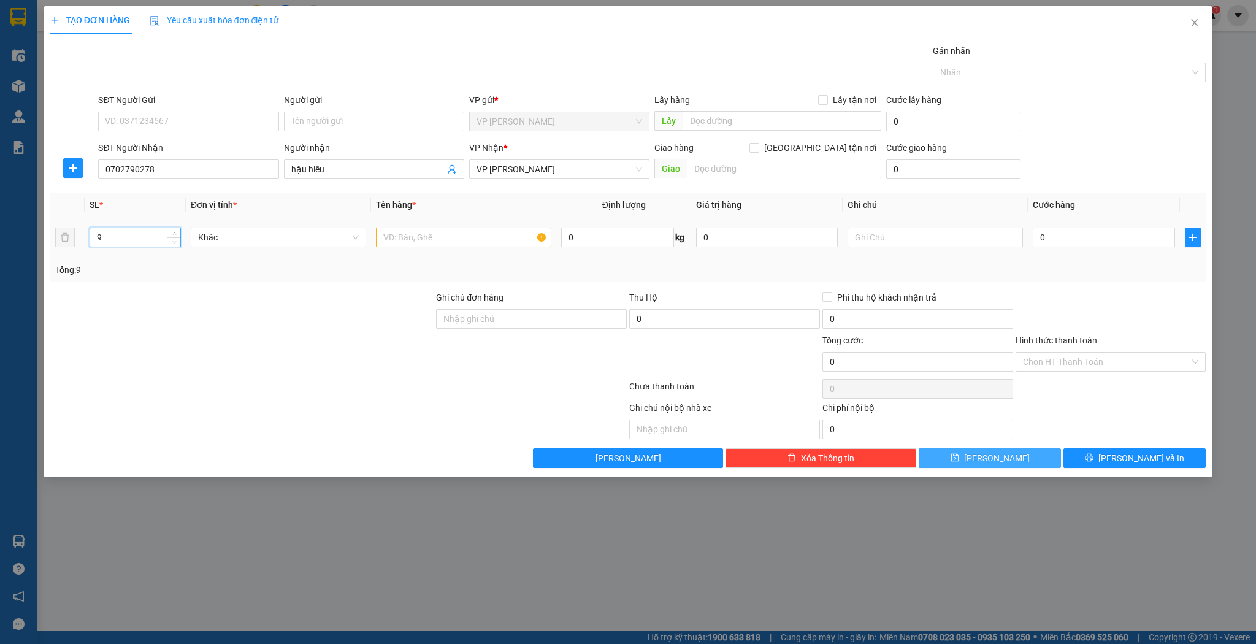
type input "9"
click at [399, 234] on input "text" at bounding box center [463, 238] width 175 height 20
type input "3 bì 2 thùng 4 bó bánh"
click at [967, 455] on button "[PERSON_NAME]" at bounding box center [990, 458] width 142 height 20
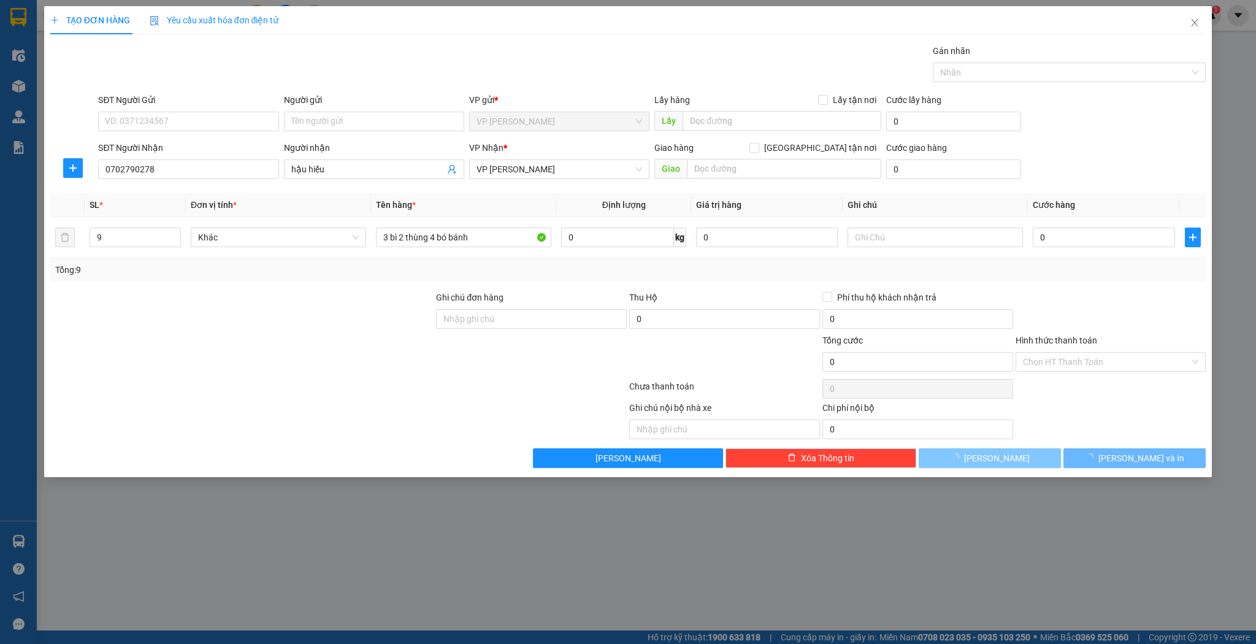
type input "1"
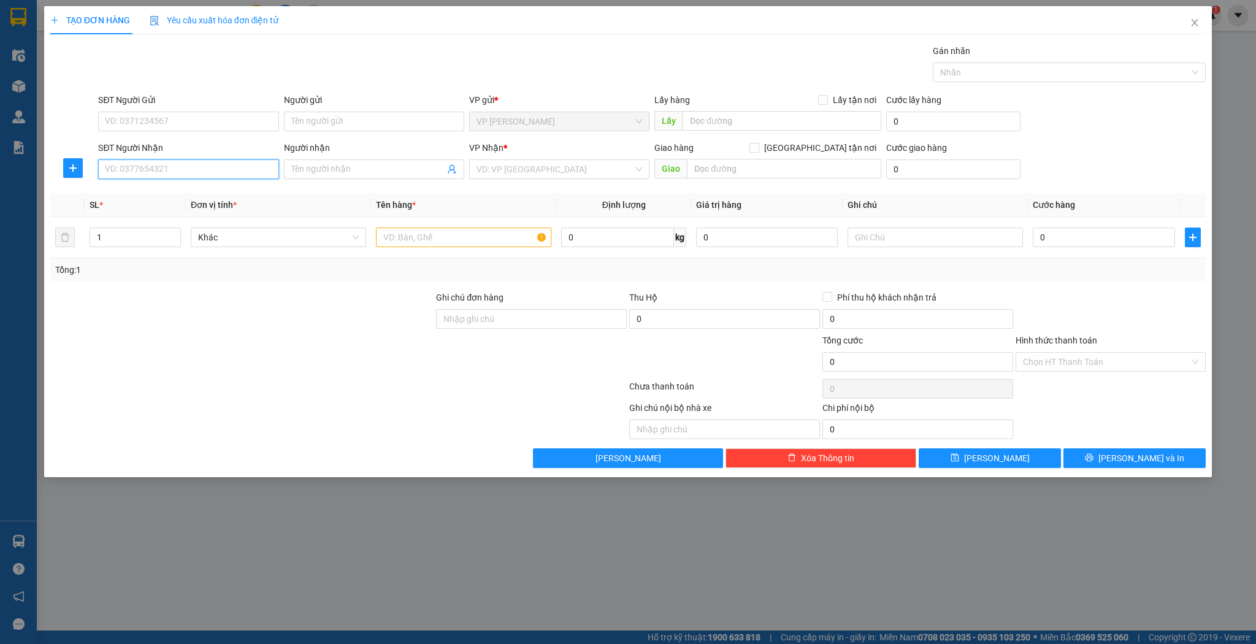
click at [152, 167] on input "SĐT Người Nhận" at bounding box center [188, 169] width 180 height 20
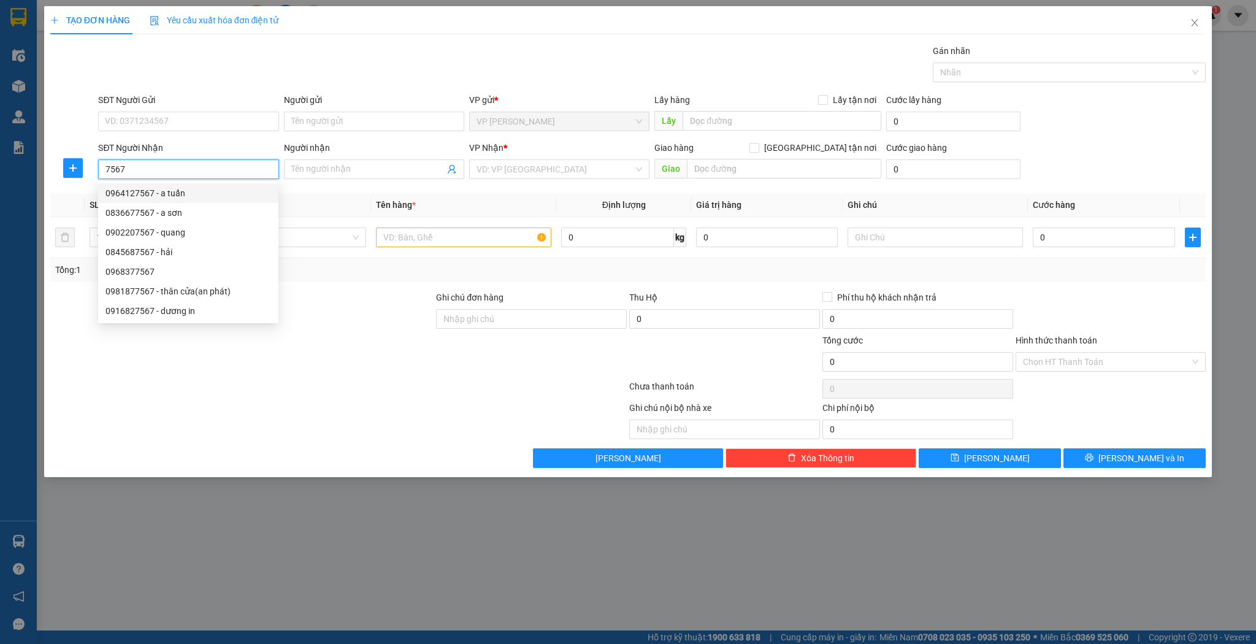
click at [103, 169] on input "7567" at bounding box center [188, 169] width 180 height 20
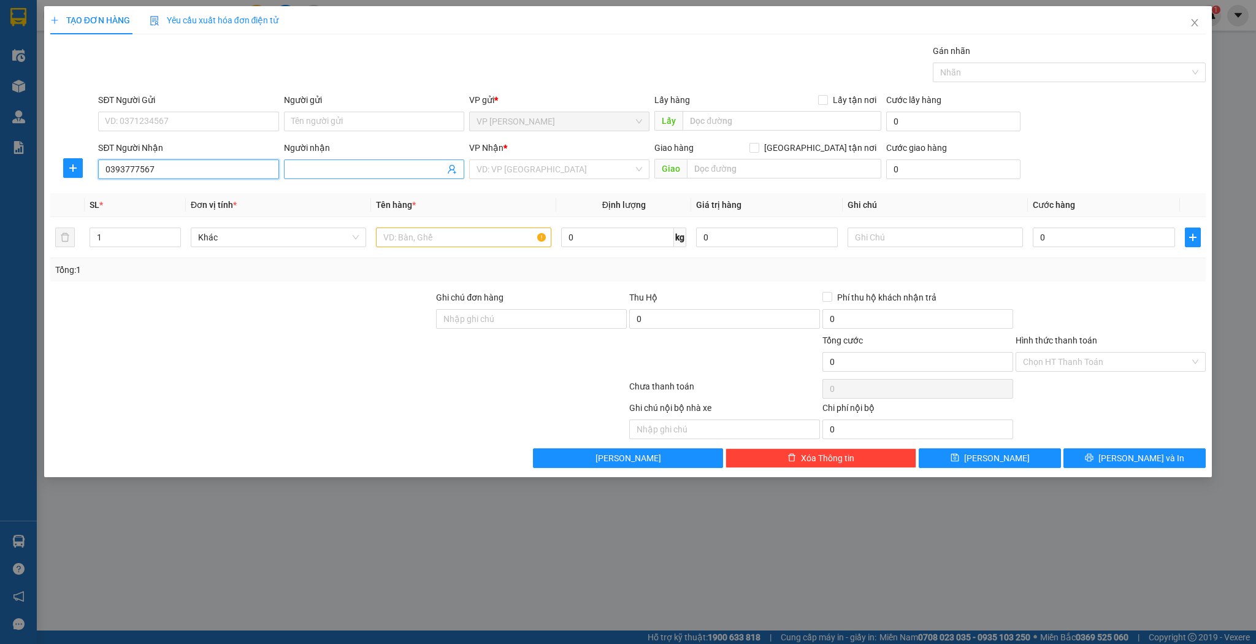
type input "0393777567"
click at [323, 169] on input "Người nhận" at bounding box center [367, 169] width 153 height 13
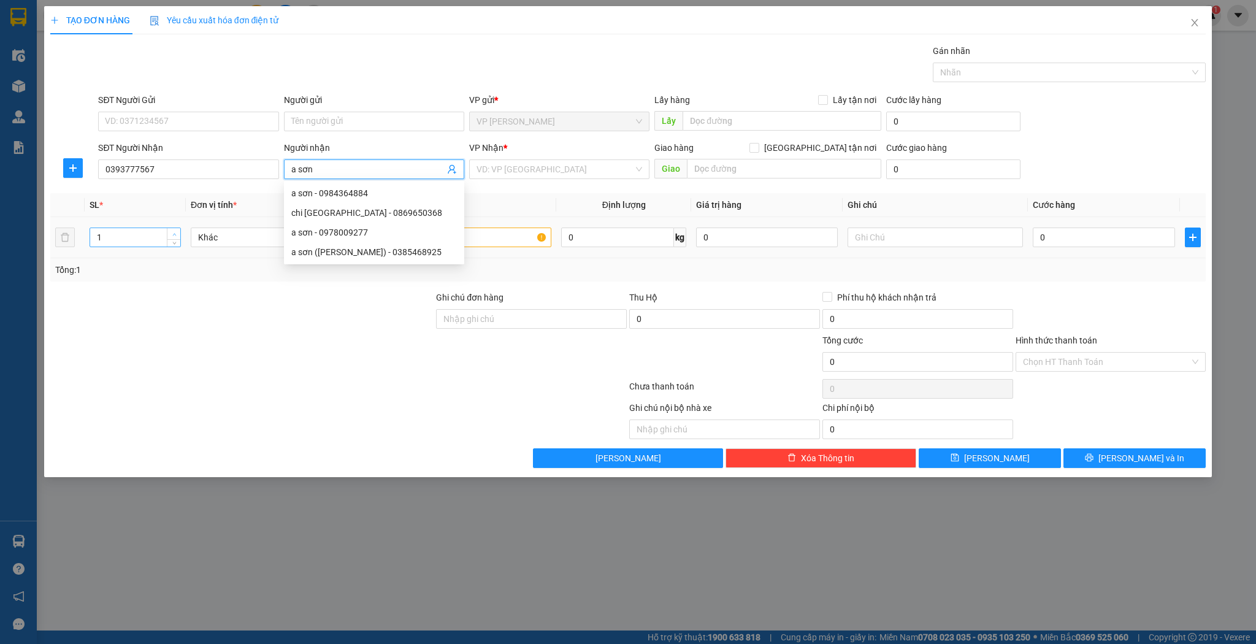
type input "a sơn"
type input "2"
click at [175, 234] on icon "up" at bounding box center [174, 234] width 4 height 2
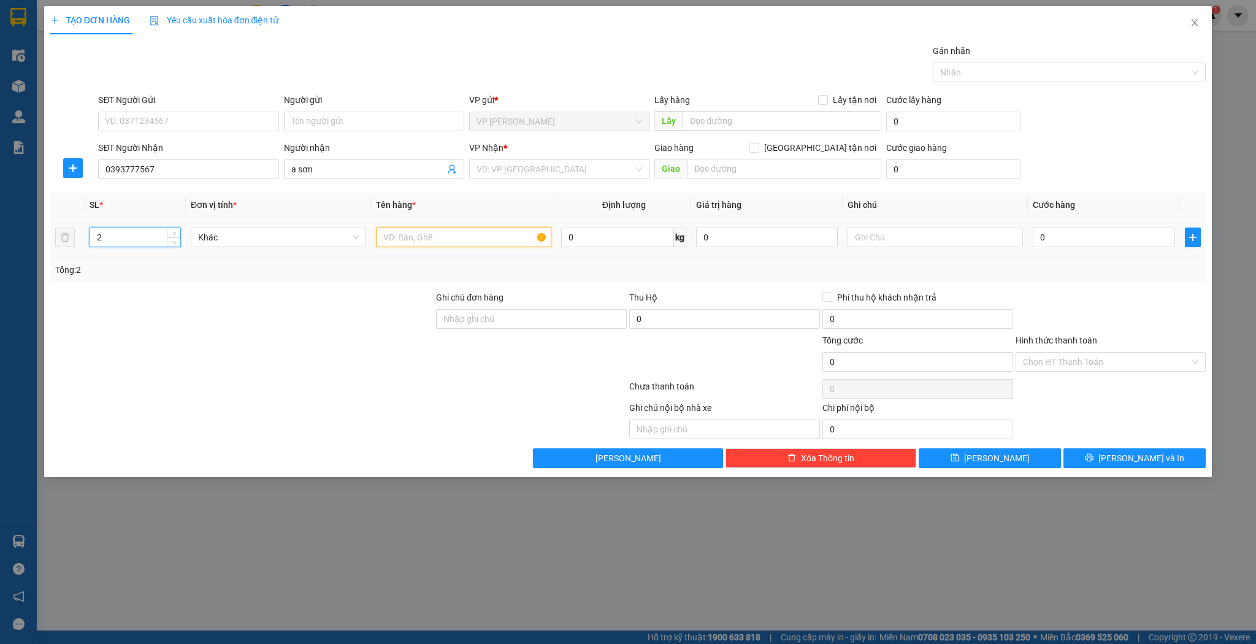
click at [391, 237] on input "text" at bounding box center [463, 238] width 175 height 20
click at [390, 234] on input "1 sắt 2 cây" at bounding box center [463, 238] width 175 height 20
click at [400, 236] on input "1 sắt 2 cây" at bounding box center [463, 238] width 175 height 20
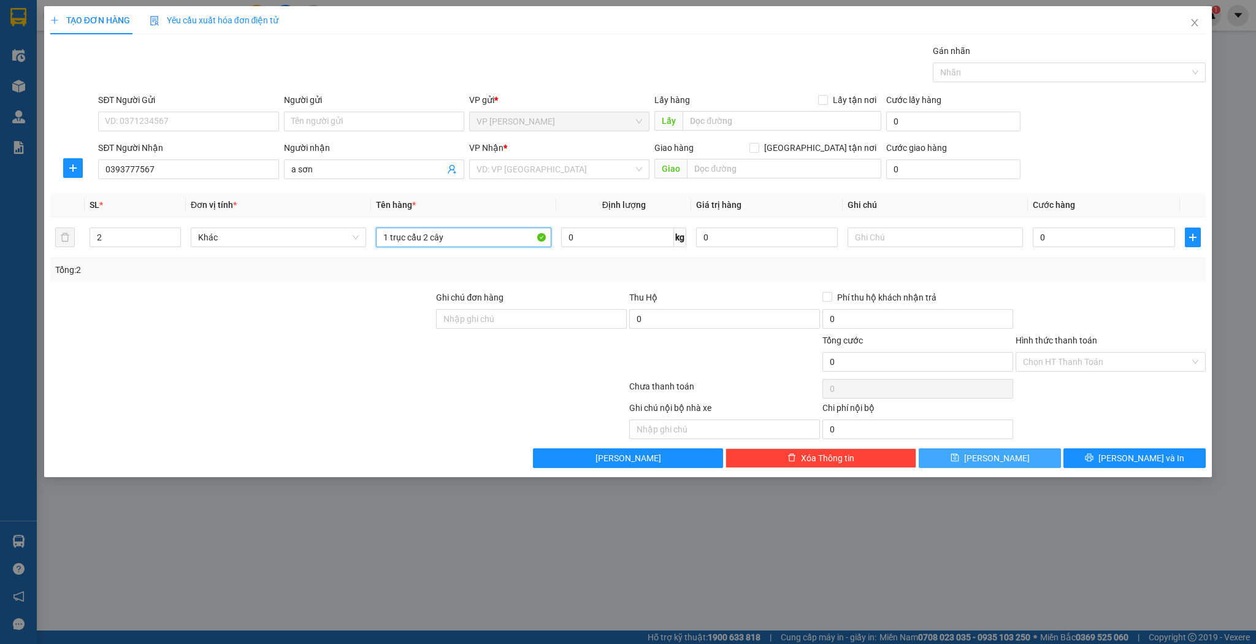
type input "1 trục cẩu 2 cây"
click at [981, 451] on button "[PERSON_NAME]" at bounding box center [990, 458] width 142 height 20
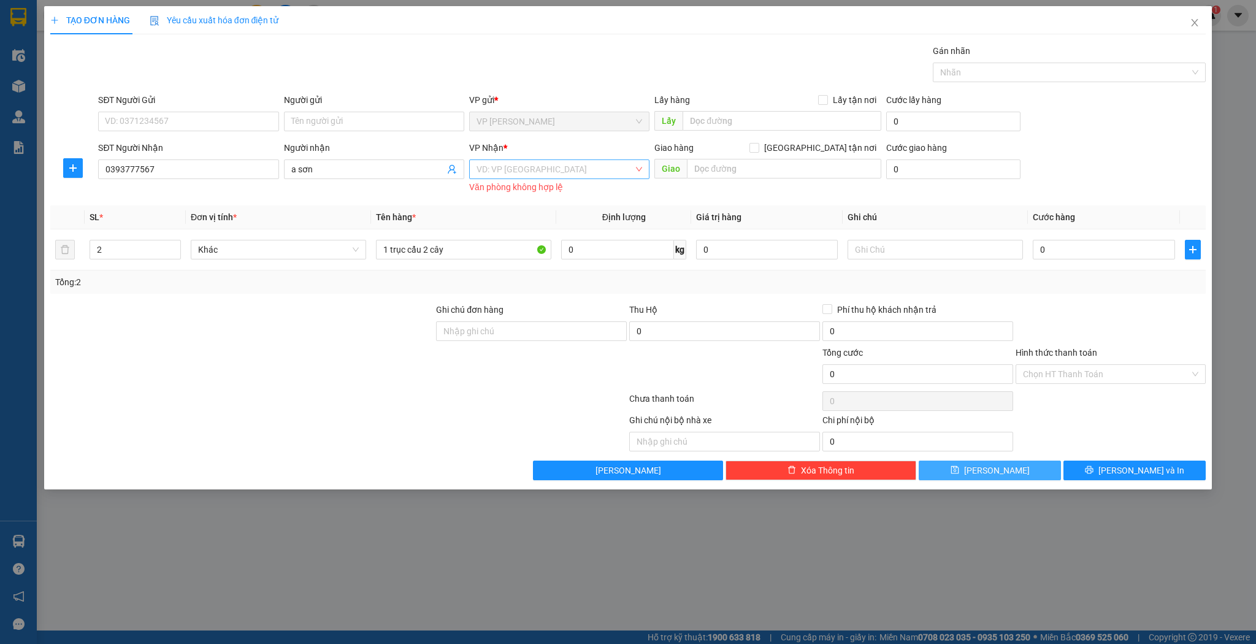
click at [637, 171] on div "VD: VP [GEOGRAPHIC_DATA]" at bounding box center [559, 169] width 180 height 20
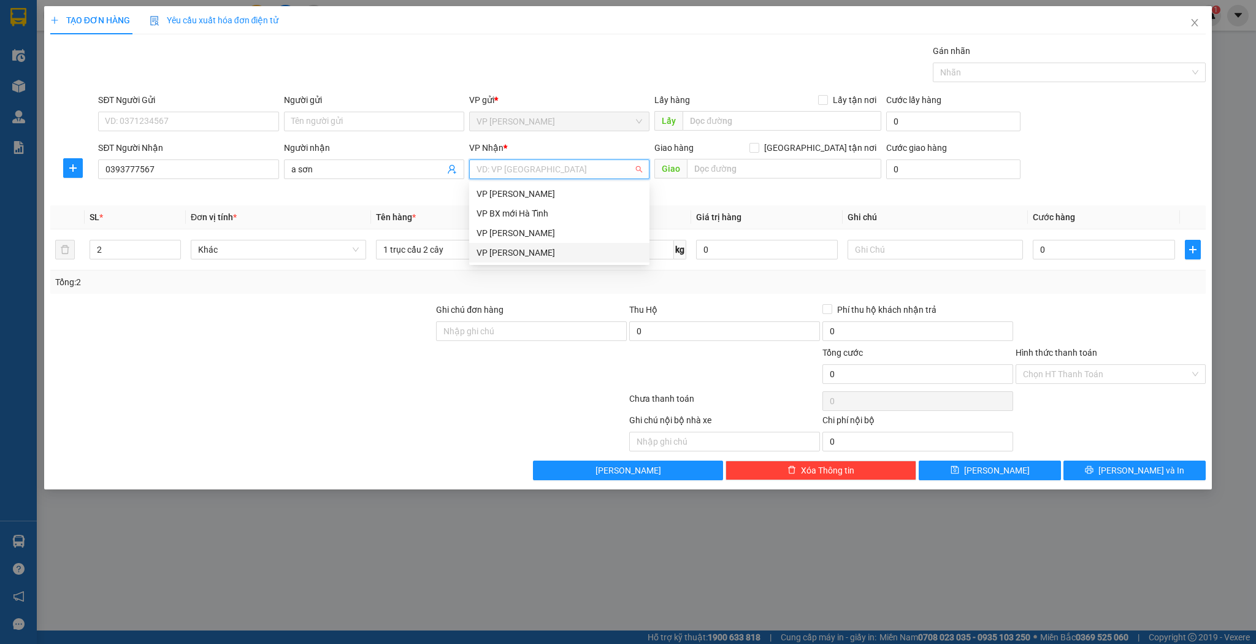
click at [589, 255] on div "VP [PERSON_NAME]" at bounding box center [560, 252] width 166 height 13
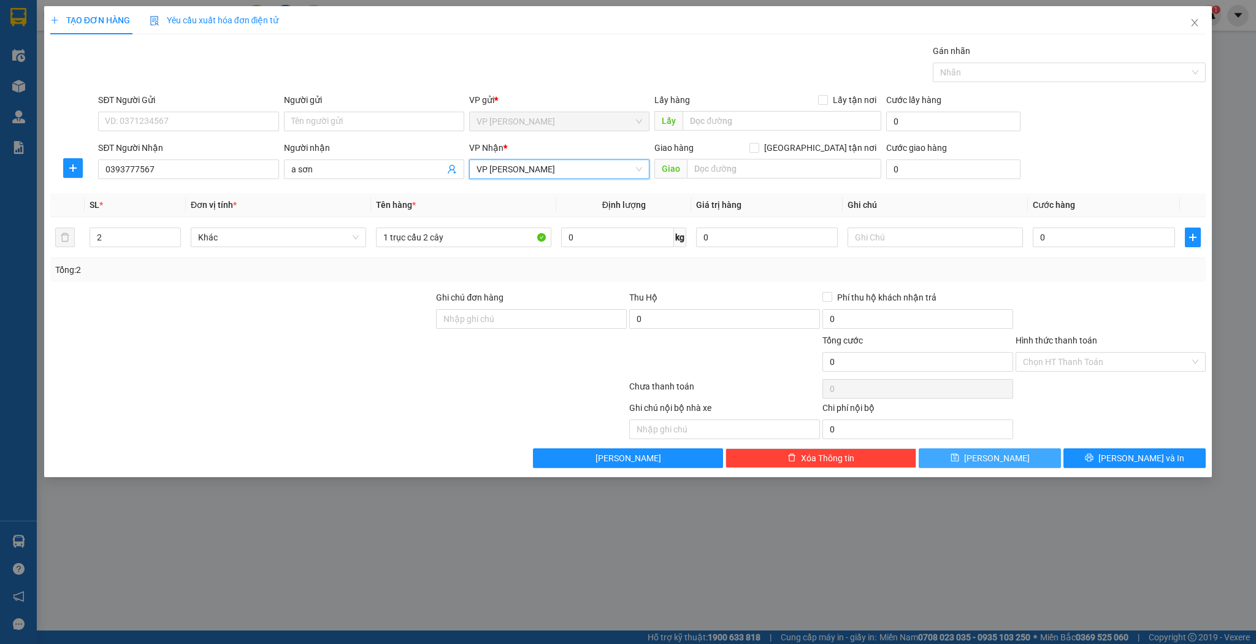
click at [950, 459] on button "[PERSON_NAME]" at bounding box center [990, 458] width 142 height 20
type input "1"
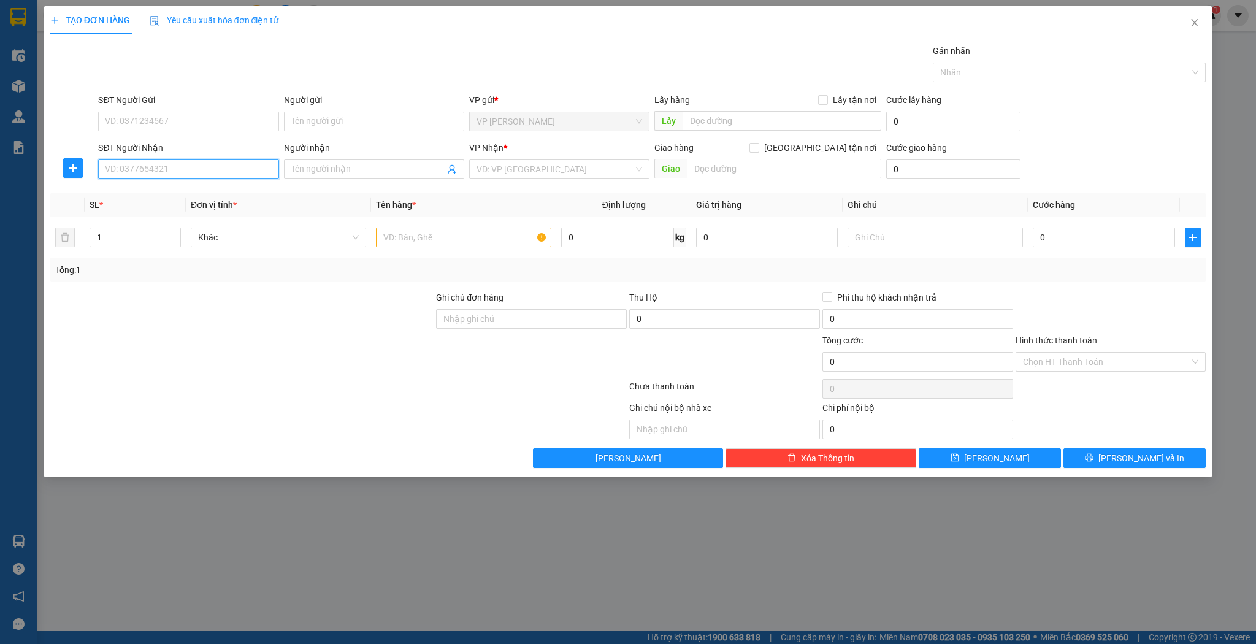
click at [175, 169] on input "SĐT Người Nhận" at bounding box center [188, 169] width 180 height 20
click at [175, 193] on div "0962402567 - Lê Đình Tiến" at bounding box center [189, 192] width 166 height 13
type input "0962402567"
type input "[PERSON_NAME]"
type input "Hương Khê"
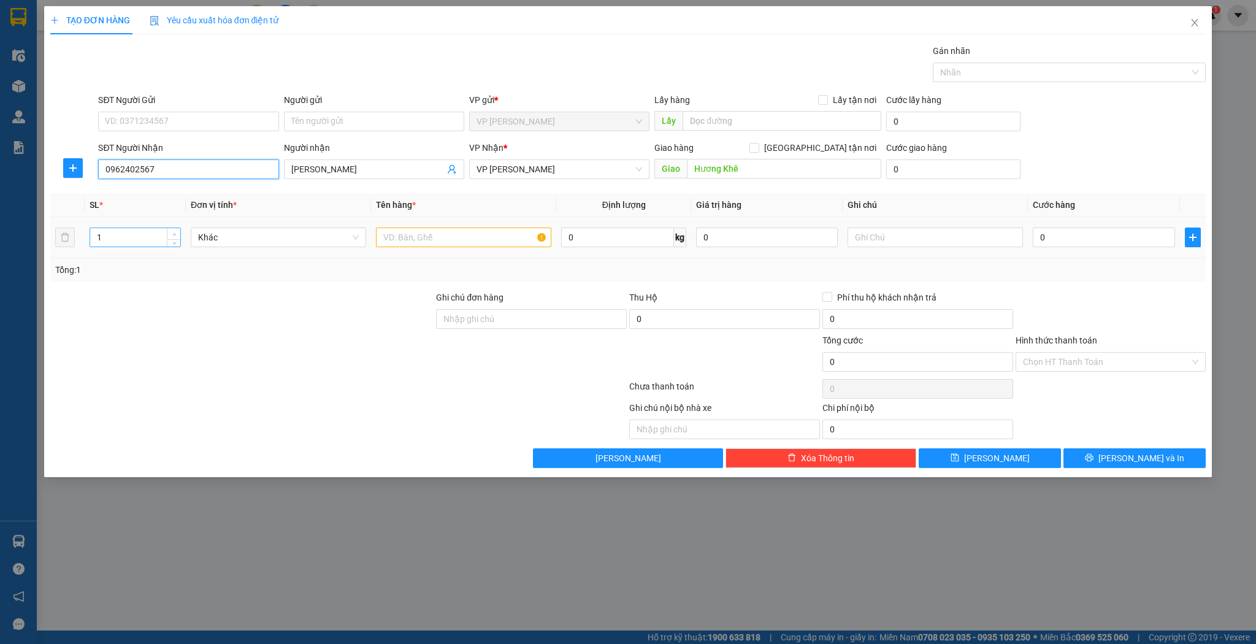
type input "0962402567"
click at [176, 234] on icon "up" at bounding box center [174, 234] width 4 height 4
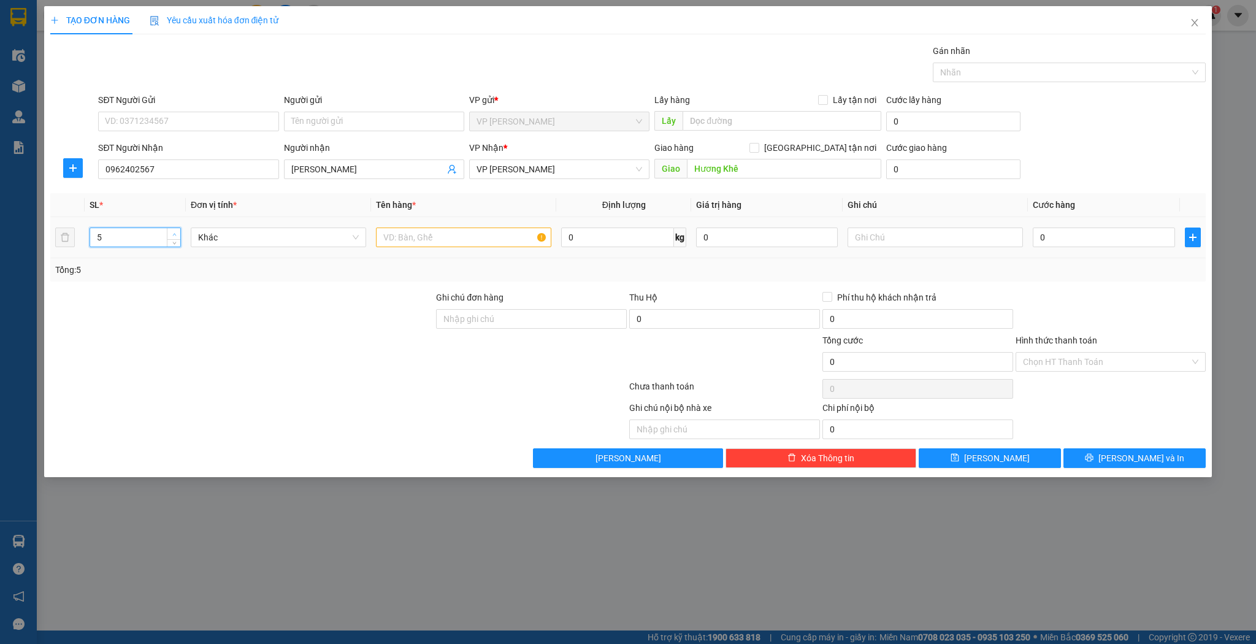
type input "6"
click at [176, 234] on icon "up" at bounding box center [174, 234] width 4 height 4
click at [383, 238] on input "text" at bounding box center [463, 238] width 175 height 20
type input "5 hộp 1 bì"
click at [973, 458] on button "[PERSON_NAME]" at bounding box center [990, 458] width 142 height 20
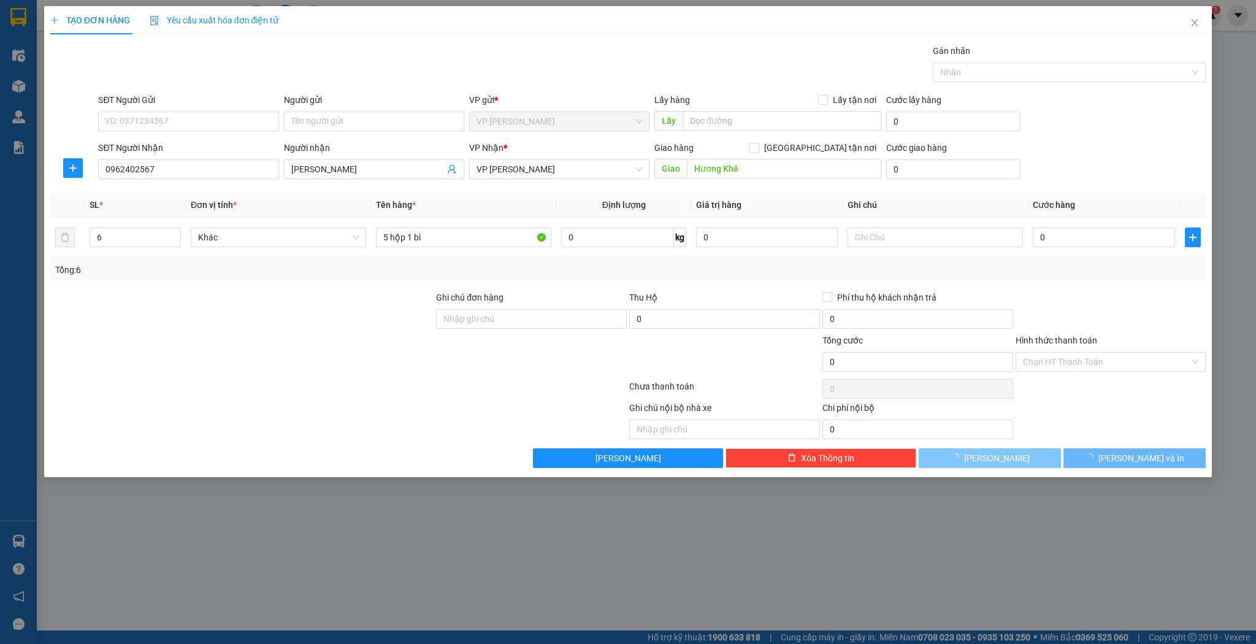
type input "1"
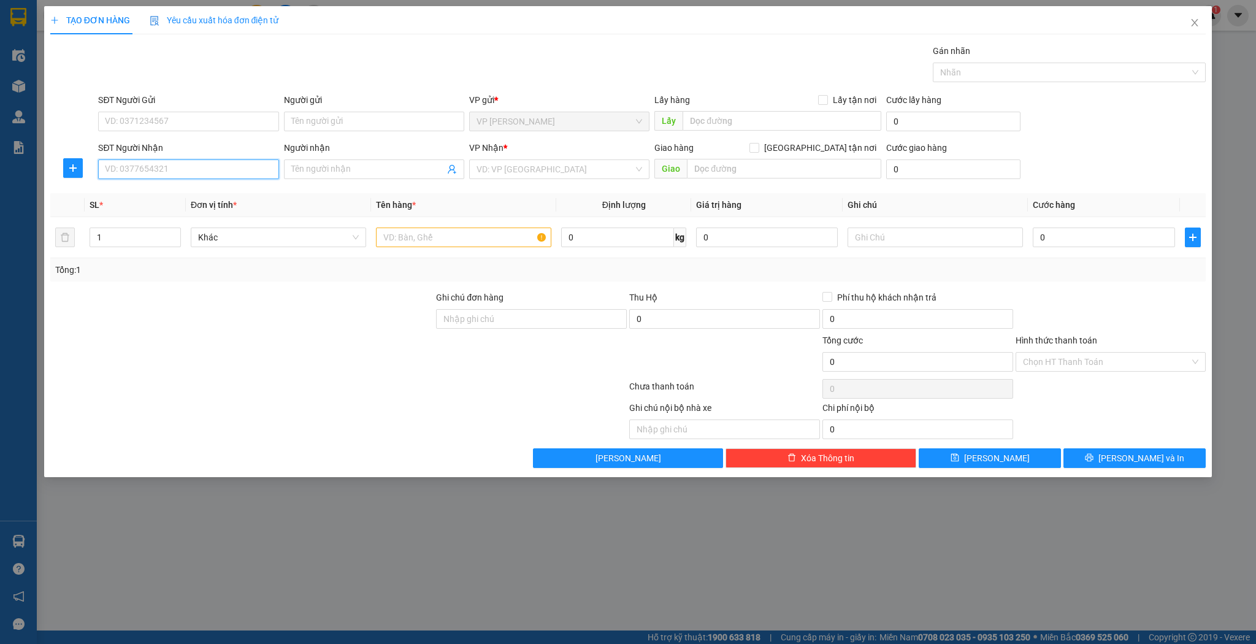
click at [160, 164] on input "SĐT Người Nhận" at bounding box center [188, 169] width 180 height 20
click at [155, 192] on div "0888848482 - ngọc diệp trần" at bounding box center [189, 192] width 166 height 13
type input "0888848482"
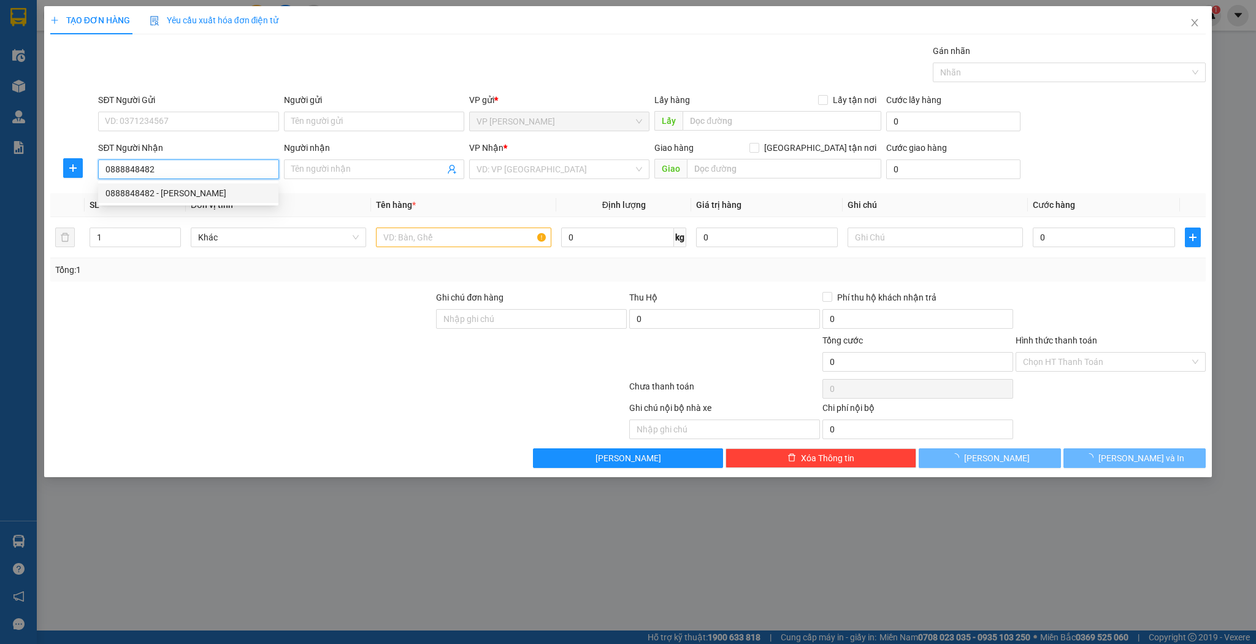
type input "ngọc diệp trần"
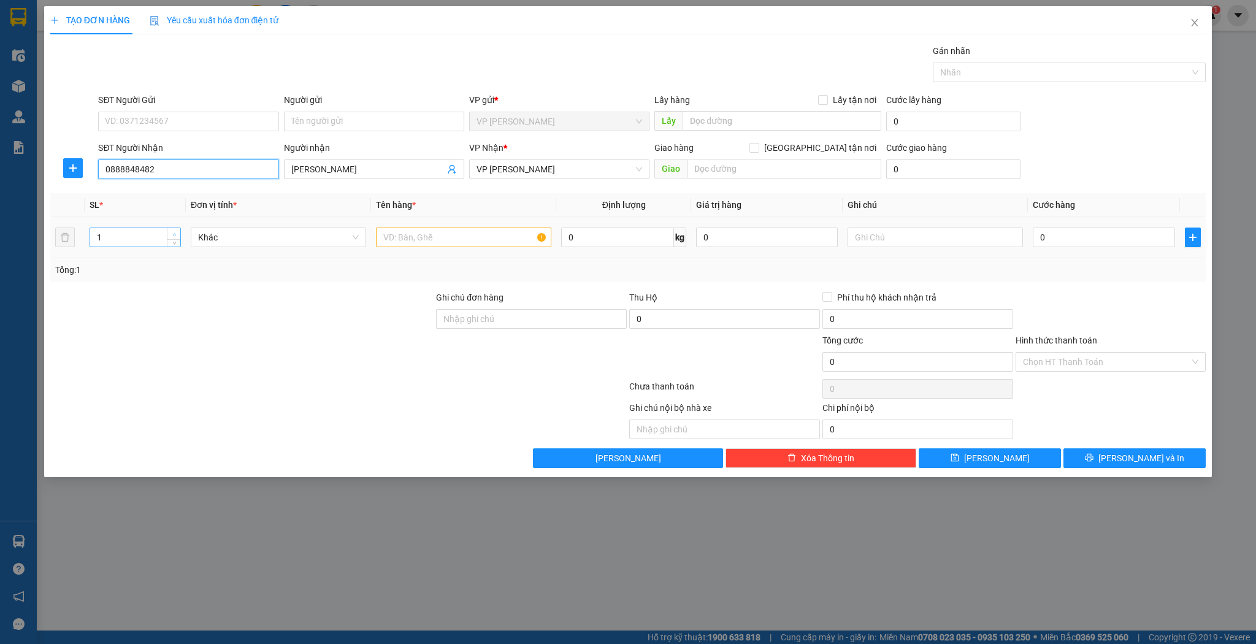
type input "0888848482"
click at [176, 232] on icon "up" at bounding box center [174, 234] width 4 height 4
type input "3"
click at [175, 232] on icon "up" at bounding box center [174, 234] width 4 height 4
click at [432, 240] on input "text" at bounding box center [463, 238] width 175 height 20
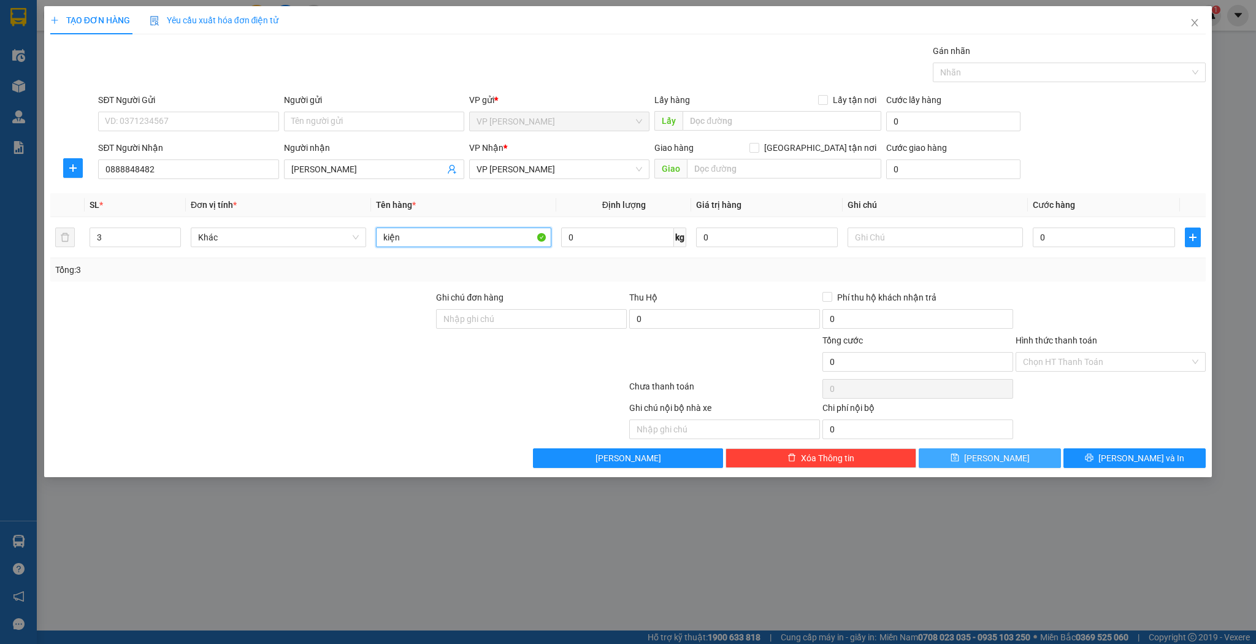
type input "kiện"
click at [964, 458] on button "[PERSON_NAME]" at bounding box center [990, 458] width 142 height 20
type input "1"
click at [1194, 27] on icon "close" at bounding box center [1195, 23] width 10 height 10
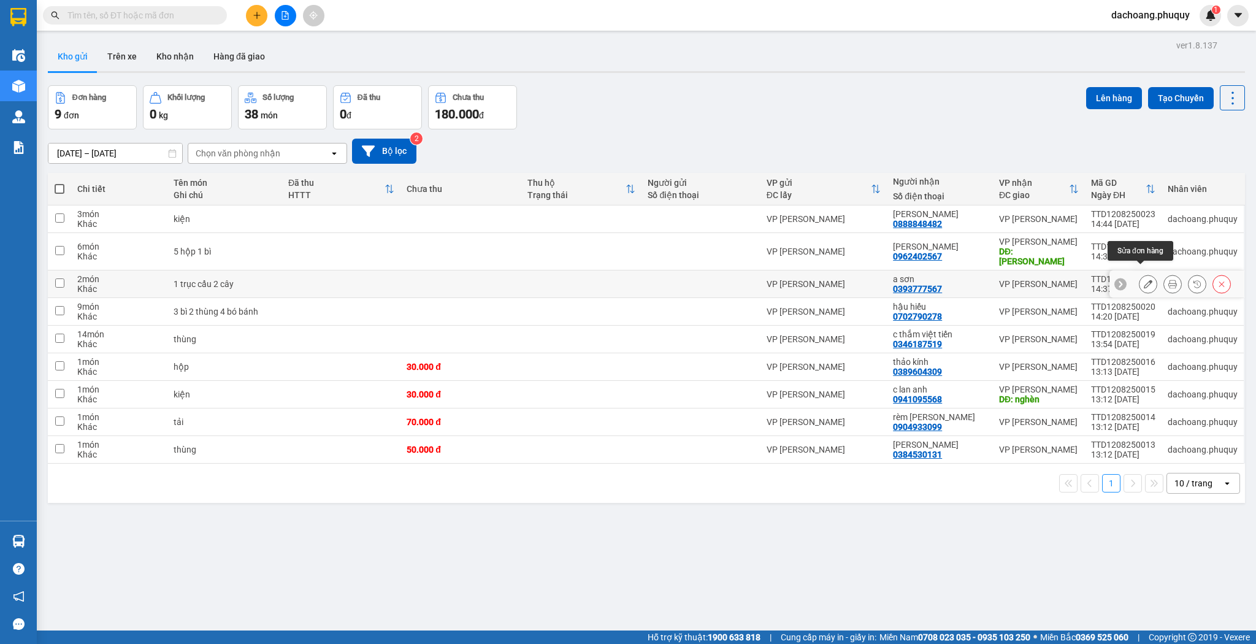
click at [1144, 280] on icon at bounding box center [1148, 284] width 9 height 9
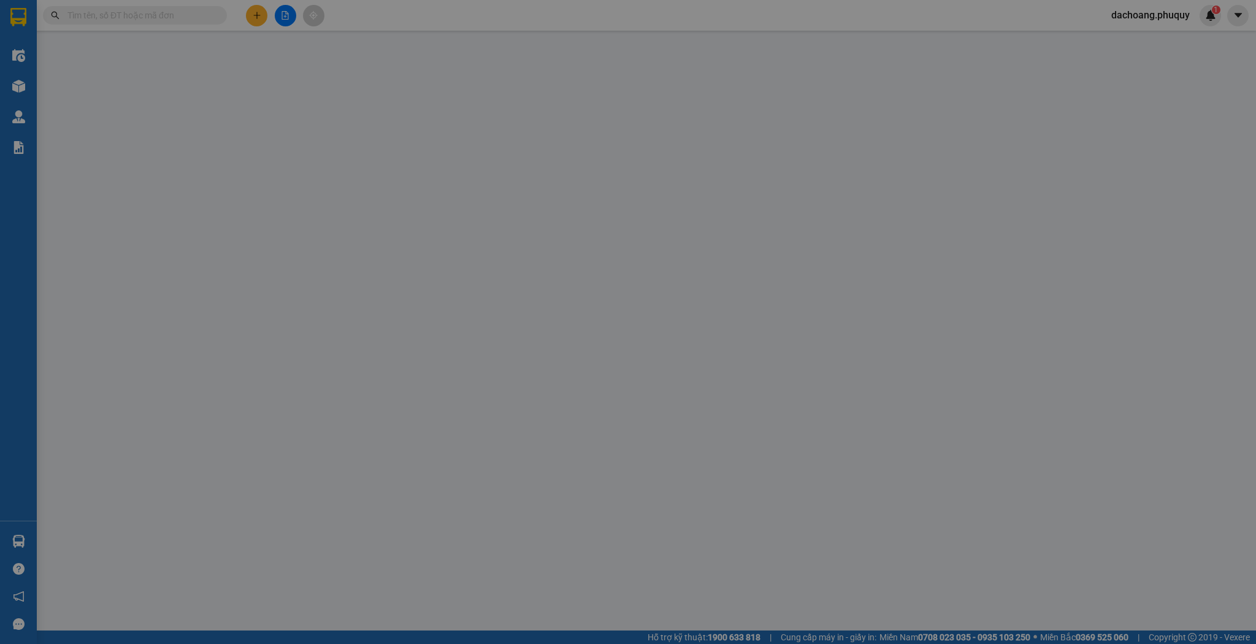
type input "0393777567"
type input "a sơn"
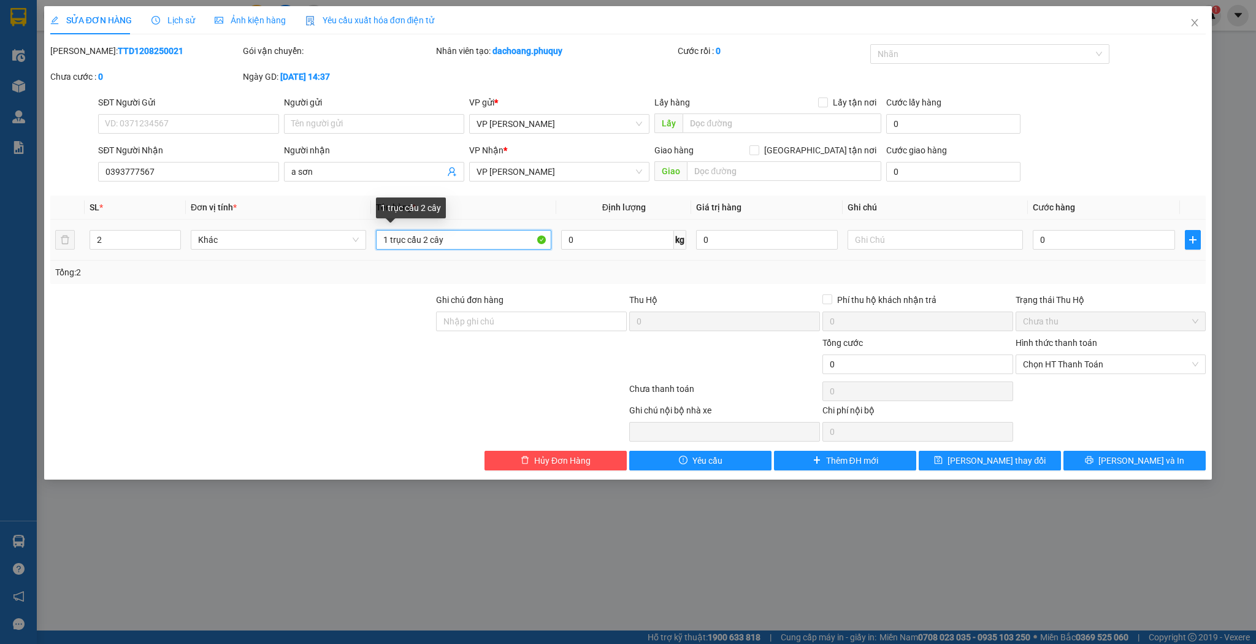
click at [419, 238] on input "1 trục cẩu 2 cây" at bounding box center [463, 240] width 175 height 20
click at [412, 239] on input "1 búa 2 cây" at bounding box center [463, 240] width 175 height 20
type input "1 búa 1 cây"
click at [954, 463] on button "[PERSON_NAME] thay đổi" at bounding box center [990, 461] width 142 height 20
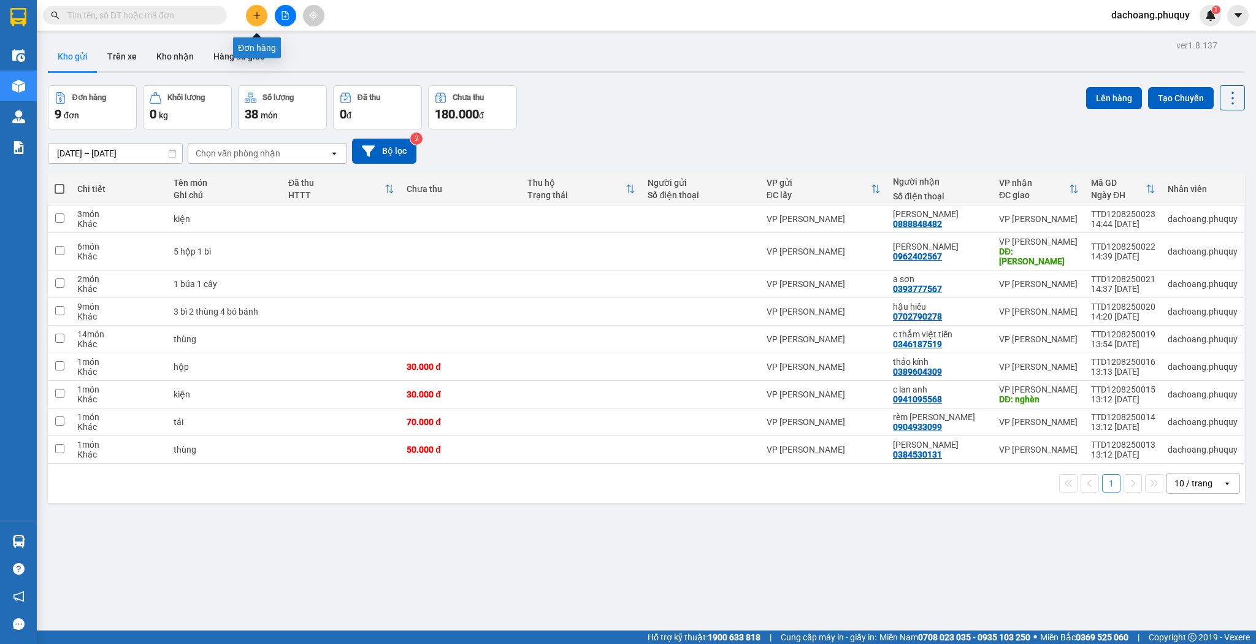
click at [261, 15] on button at bounding box center [256, 15] width 21 height 21
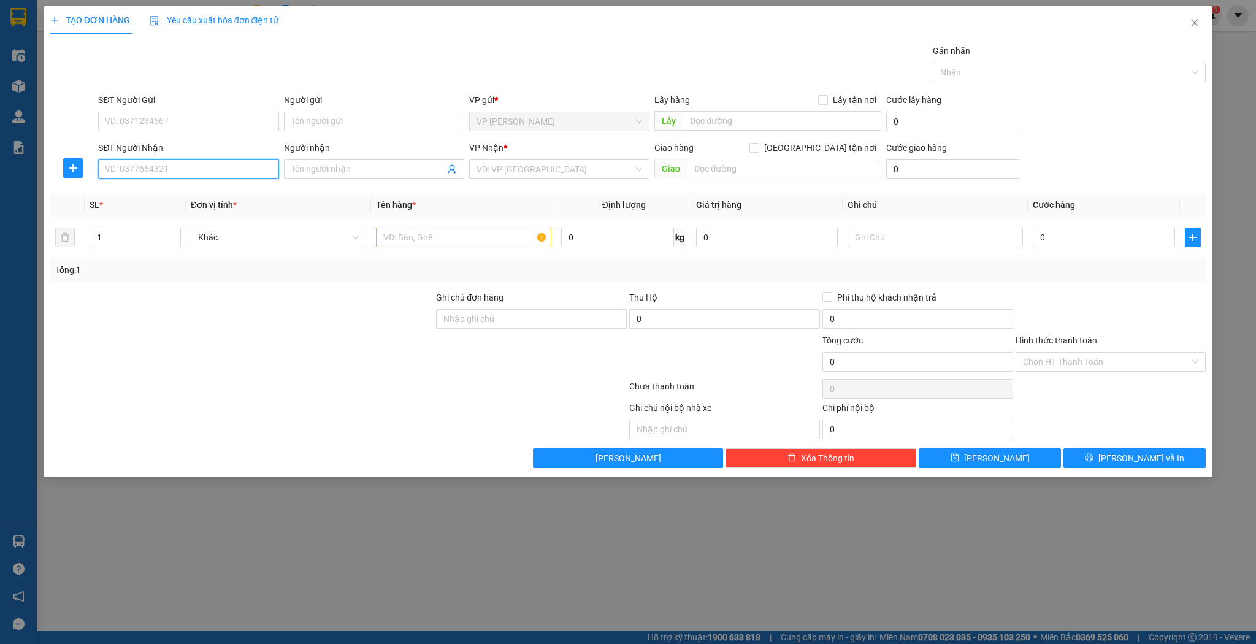
click at [175, 163] on input "SĐT Người Nhận" at bounding box center [188, 169] width 180 height 20
click at [168, 194] on div "0982783317 - c phương" at bounding box center [189, 192] width 166 height 13
type input "0982783317"
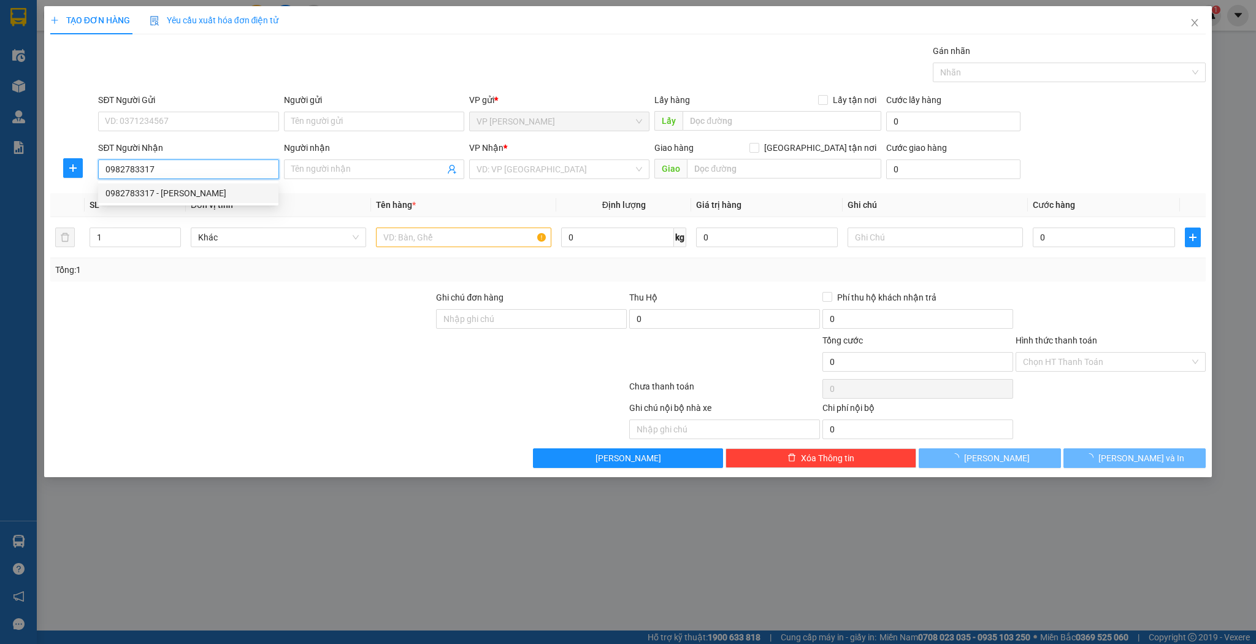
type input "c phương"
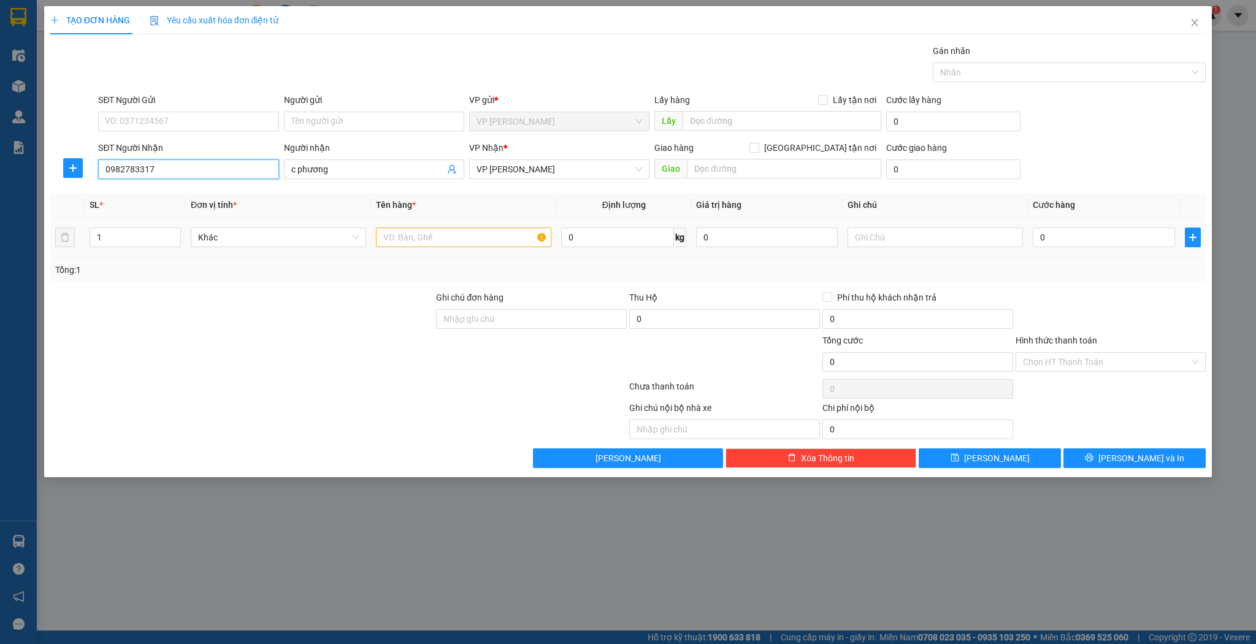
type input "0982783317"
click at [408, 239] on input "text" at bounding box center [463, 238] width 175 height 20
type input "xốp"
click at [972, 453] on button "[PERSON_NAME]" at bounding box center [990, 458] width 142 height 20
click at [174, 162] on input "SĐT Người Nhận" at bounding box center [188, 169] width 180 height 20
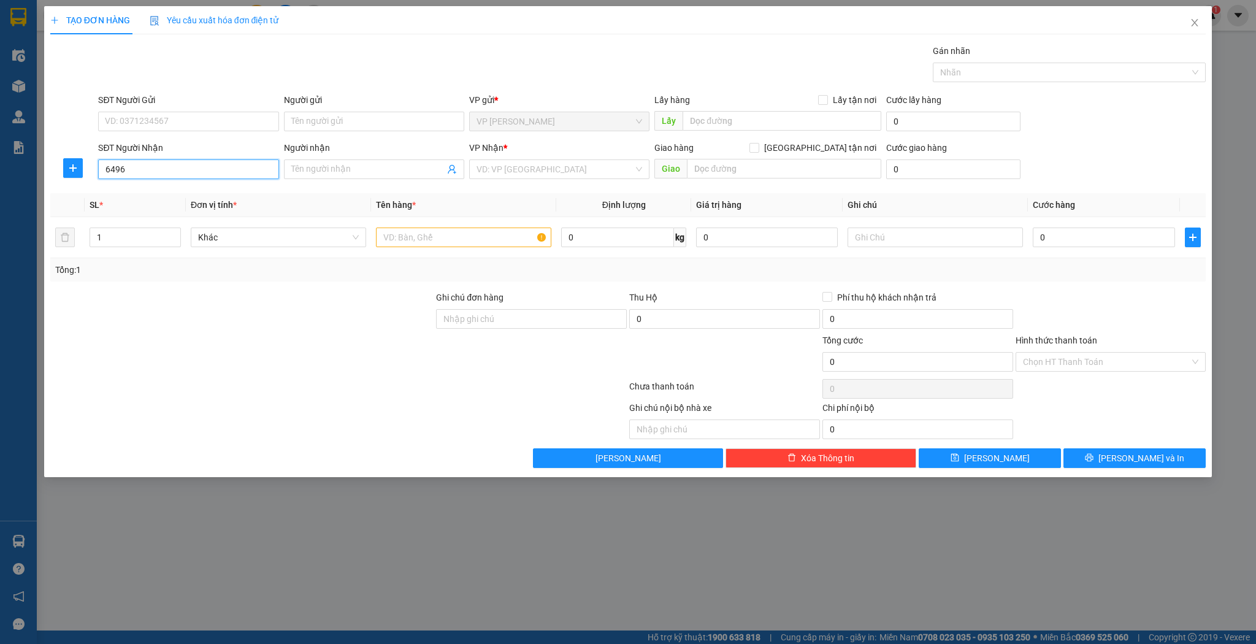
click at [104, 167] on input "6496" at bounding box center [188, 169] width 180 height 20
click at [147, 169] on input "0336496" at bounding box center [188, 169] width 180 height 20
type input "0"
click at [154, 192] on div "0332074696 - minh thư" at bounding box center [189, 192] width 166 height 13
type input "0332074696"
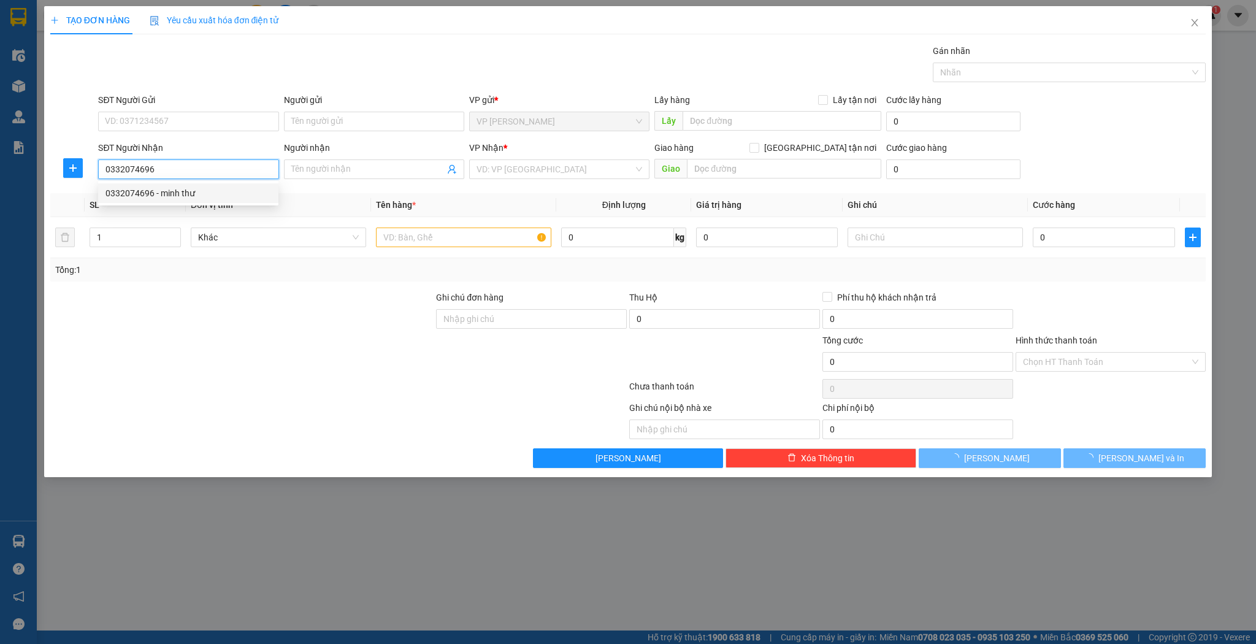
type input "minh thư"
type input "hương khê"
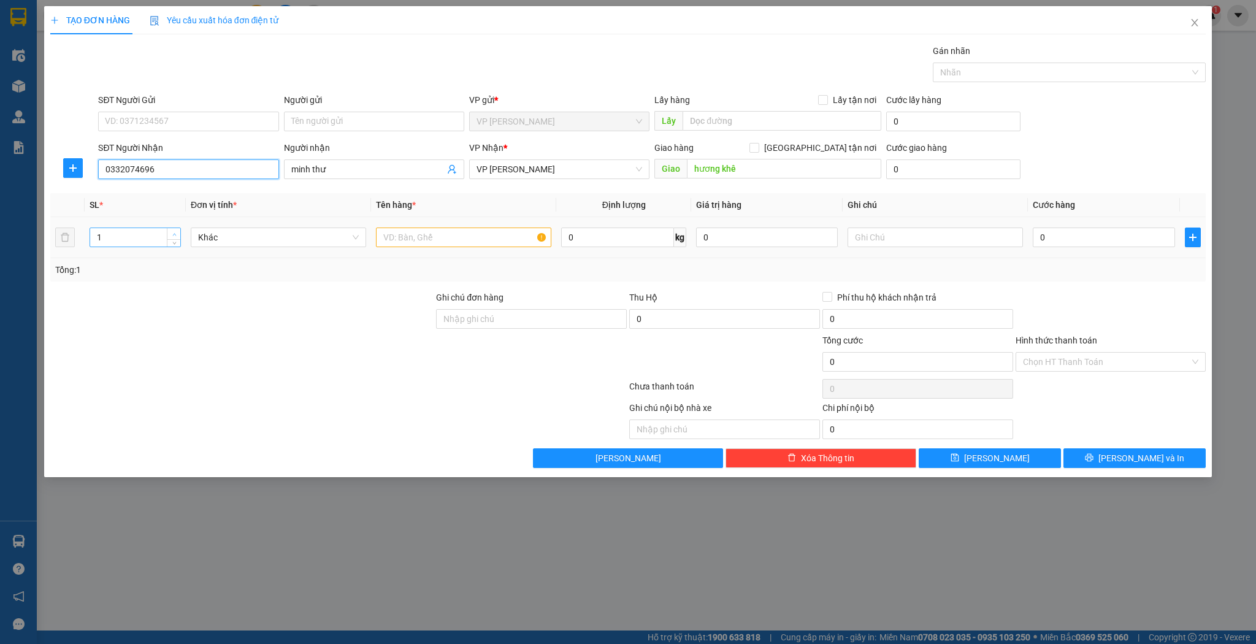
type input "0332074696"
type input "2"
click at [174, 235] on icon "up" at bounding box center [174, 234] width 4 height 4
click at [396, 243] on input "text" at bounding box center [463, 238] width 175 height 20
type input "kiện"
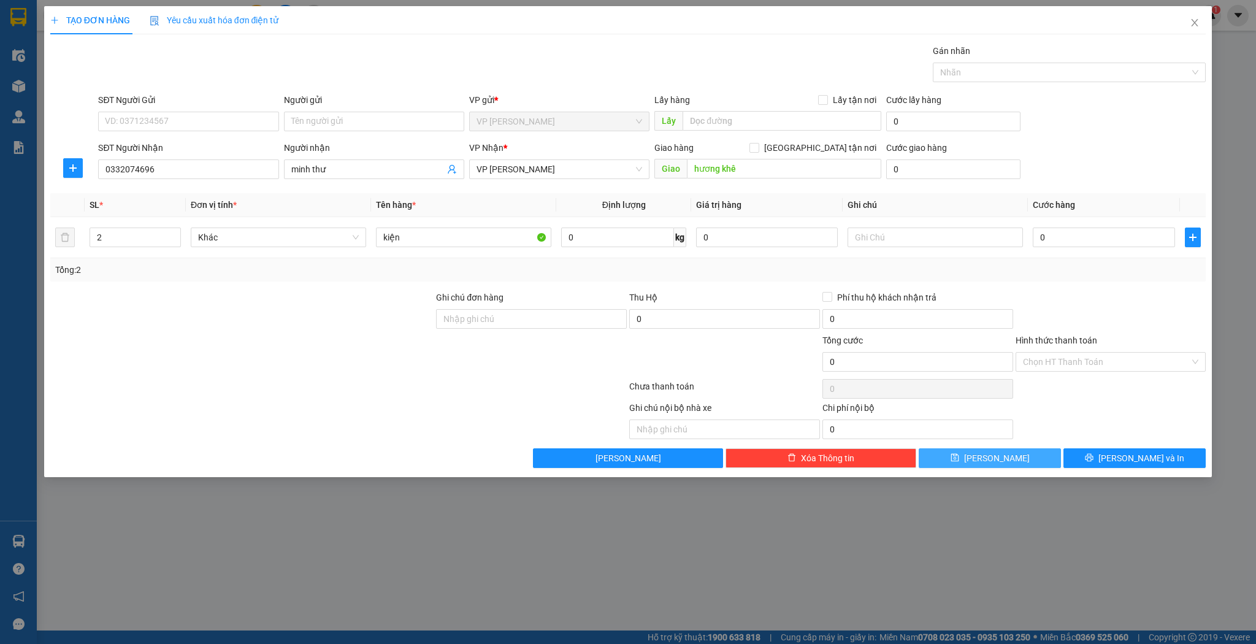
click at [945, 454] on button "[PERSON_NAME]" at bounding box center [990, 458] width 142 height 20
type input "1"
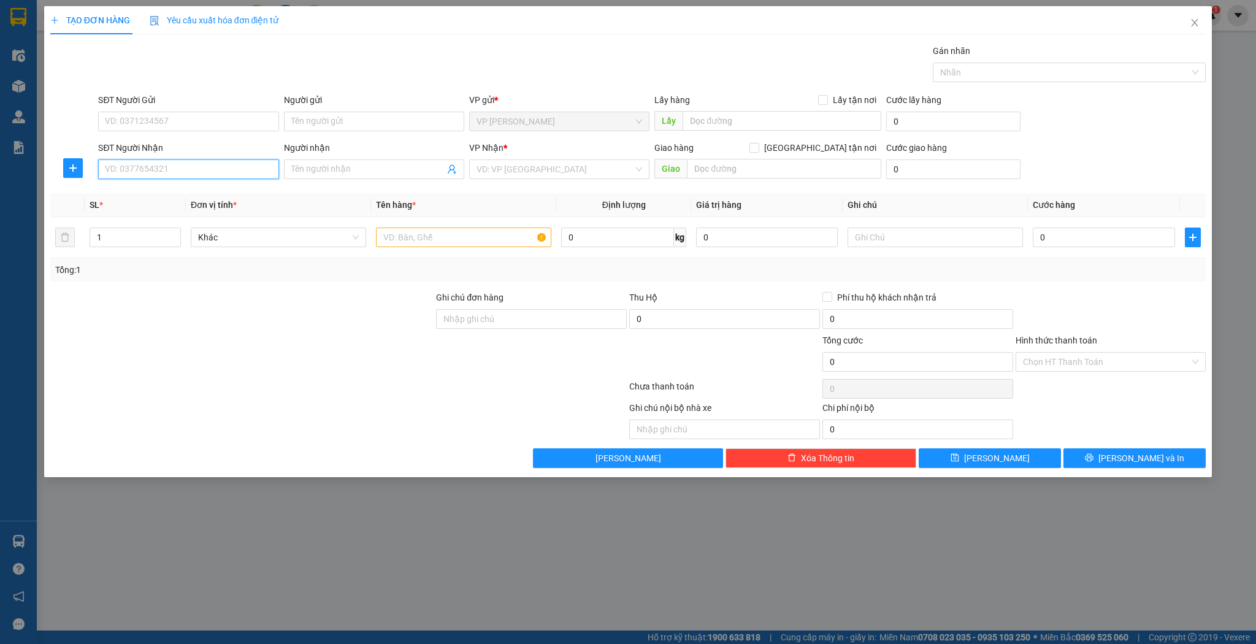
click at [162, 171] on input "SĐT Người Nhận" at bounding box center [188, 169] width 180 height 20
click at [194, 191] on div "0968567932 - Anh Vũ" at bounding box center [189, 192] width 166 height 13
type input "0968567932"
type input "[PERSON_NAME]"
type input "0968567932"
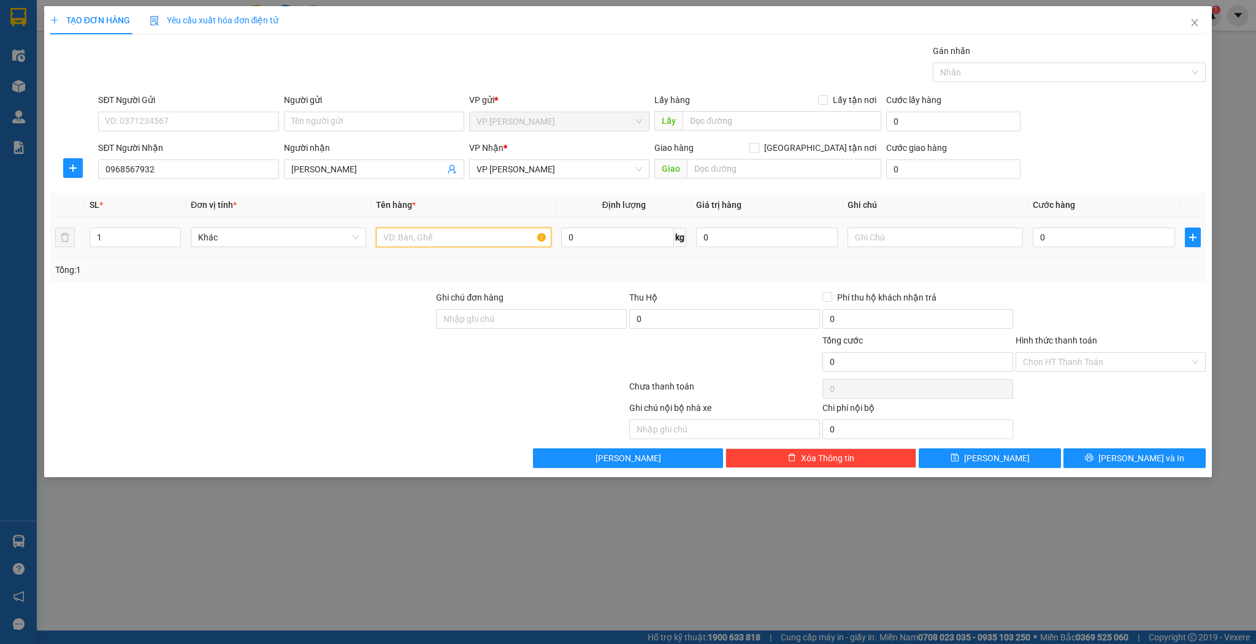
click at [404, 241] on input "text" at bounding box center [463, 238] width 175 height 20
type input "bọc"
click at [748, 163] on input "text" at bounding box center [784, 169] width 194 height 20
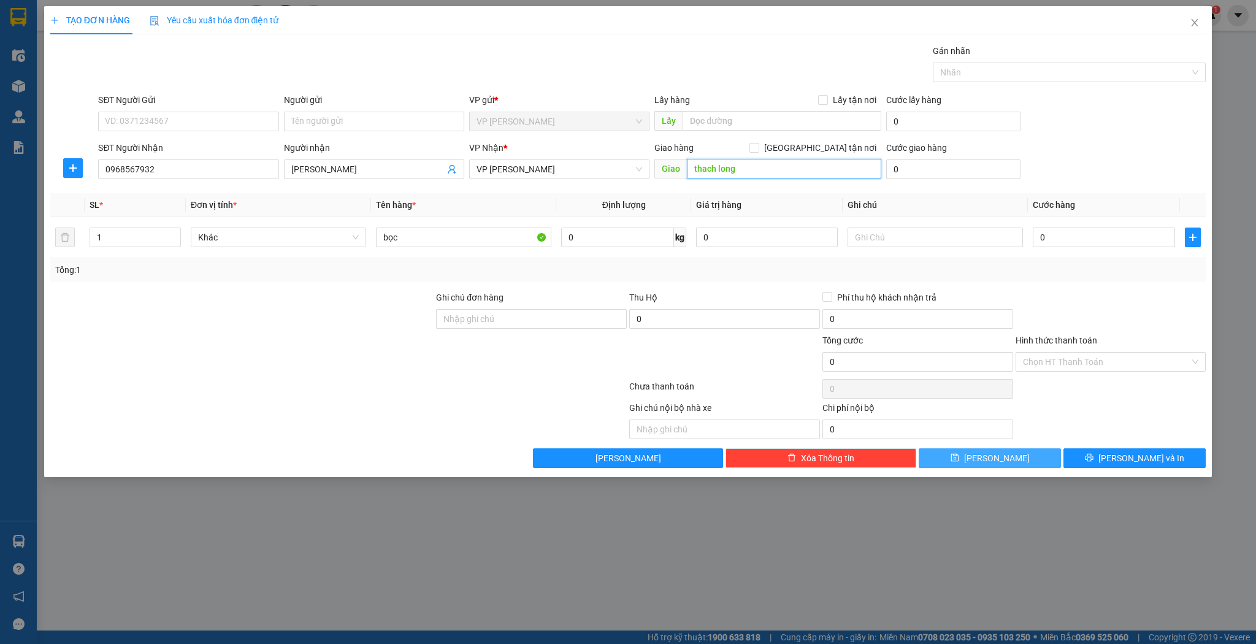
type input "thach long"
click at [989, 459] on button "[PERSON_NAME]" at bounding box center [990, 458] width 142 height 20
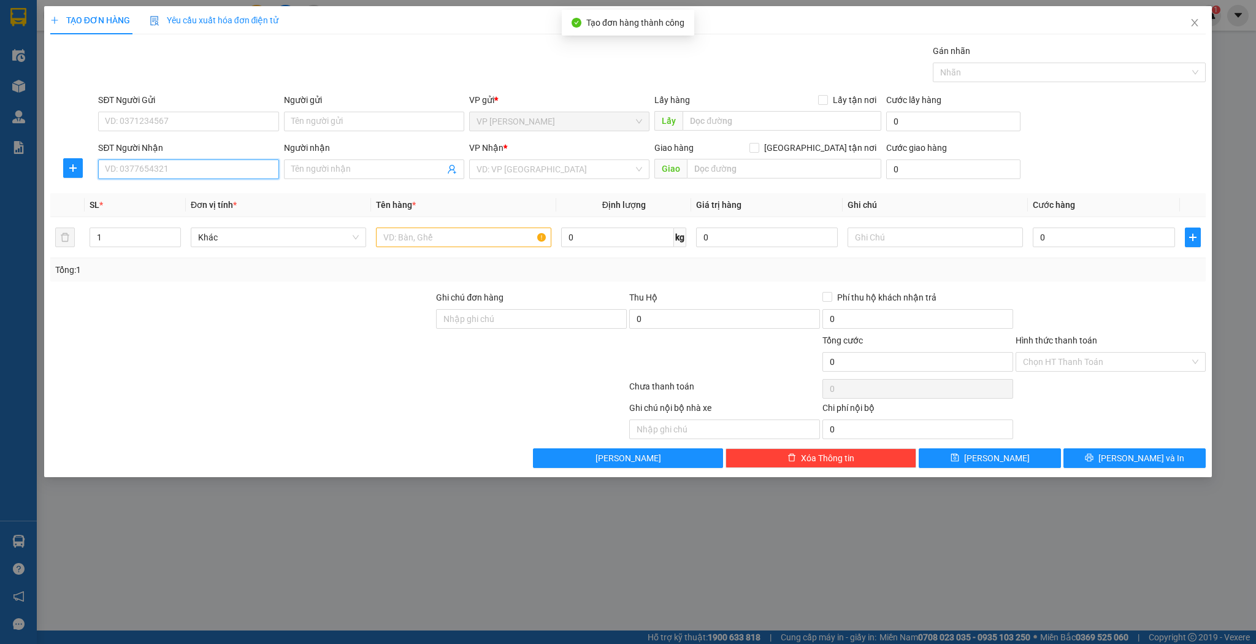
click at [182, 169] on input "SĐT Người Nhận" at bounding box center [188, 169] width 180 height 20
click at [172, 193] on div "0904745288 - cẩm lệ" at bounding box center [189, 192] width 166 height 13
type input "0904745288"
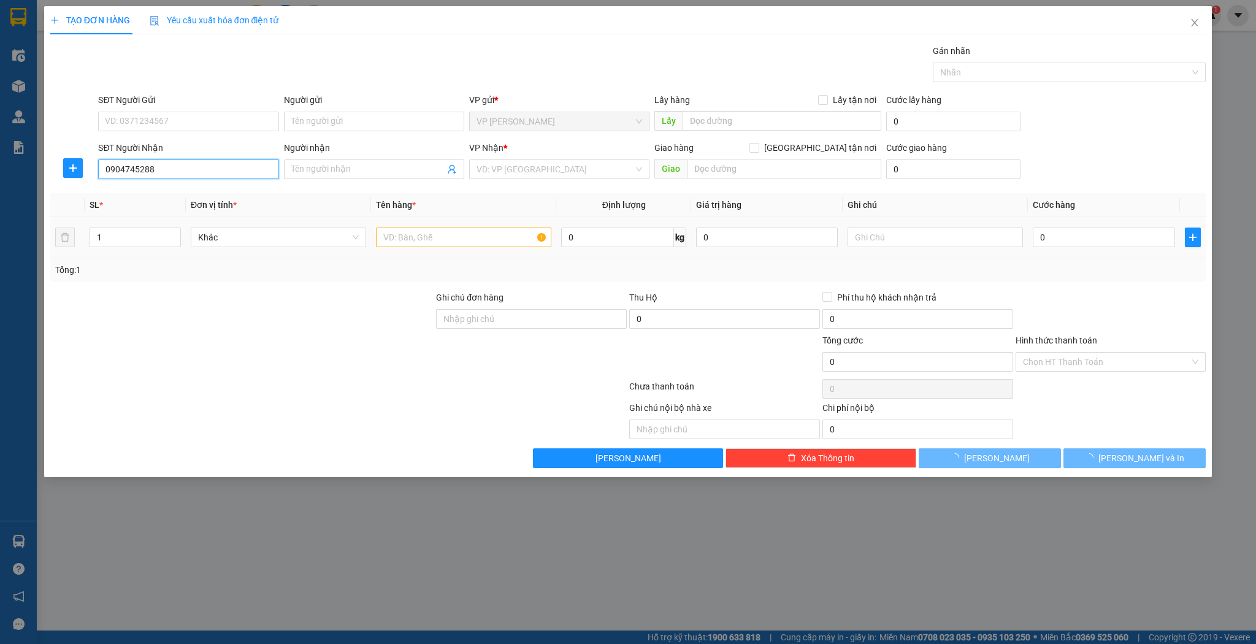
type input "cẩm lệ"
type input "0904745288"
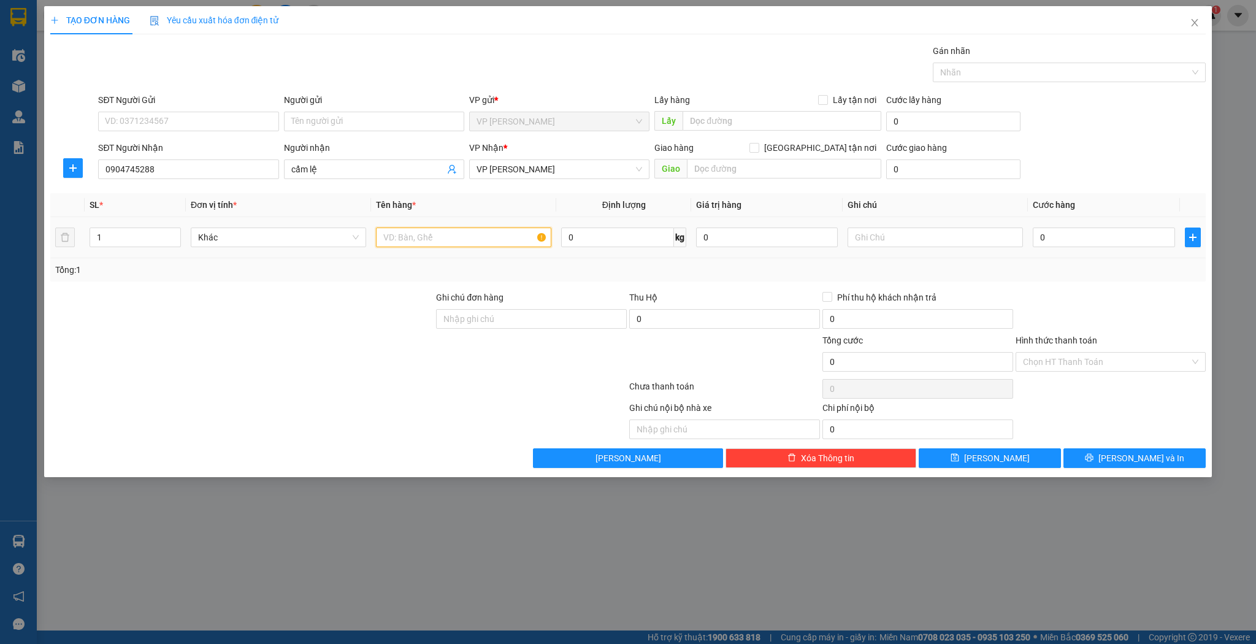
click at [389, 238] on input "text" at bounding box center [463, 238] width 175 height 20
type input "thùng"
click at [1050, 238] on input "0" at bounding box center [1104, 238] width 142 height 20
type input "5"
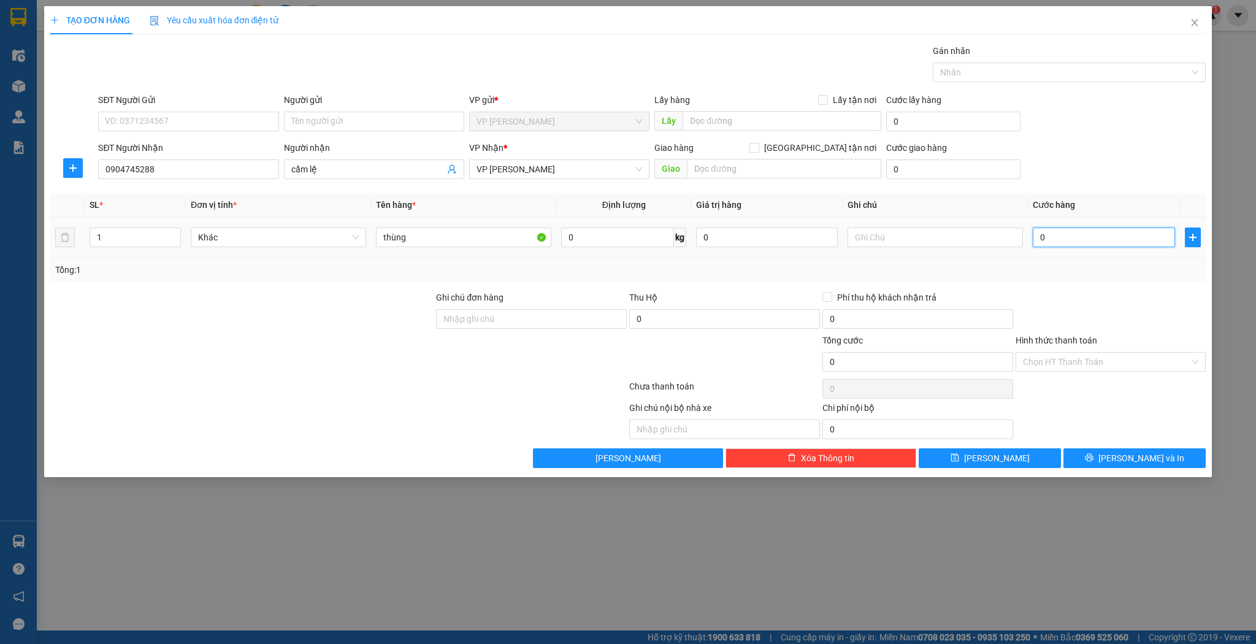
type input "5"
type input "50"
type input "50.000"
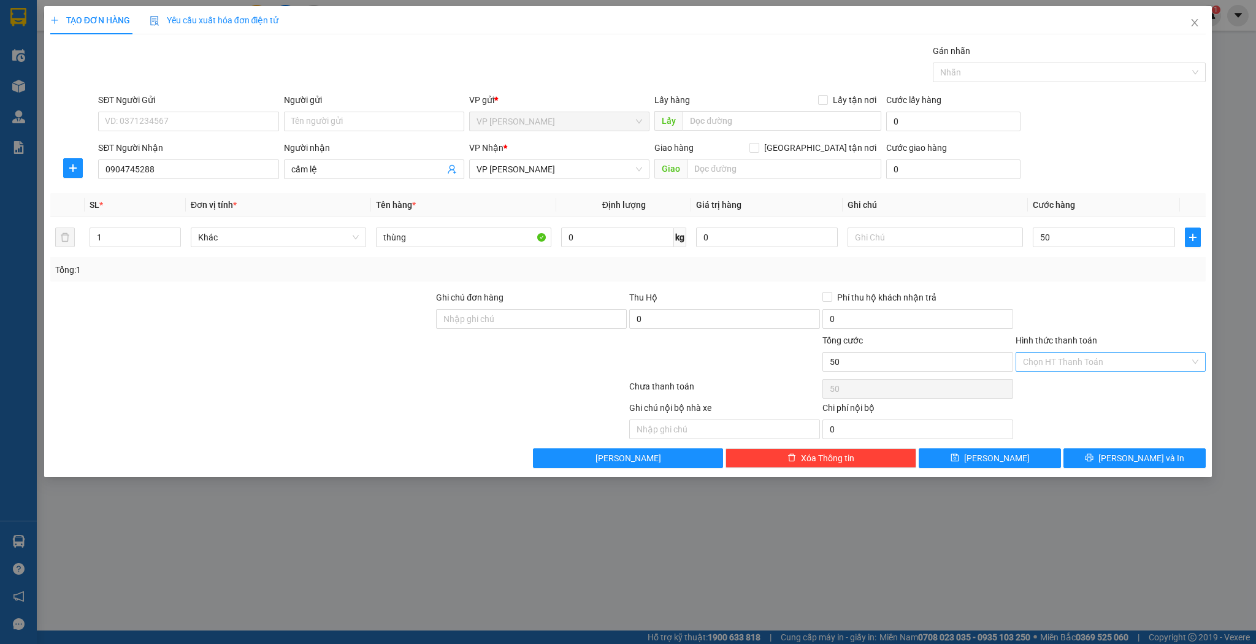
type input "50.000"
click at [1042, 361] on input "Hình thức thanh toán" at bounding box center [1106, 362] width 167 height 18
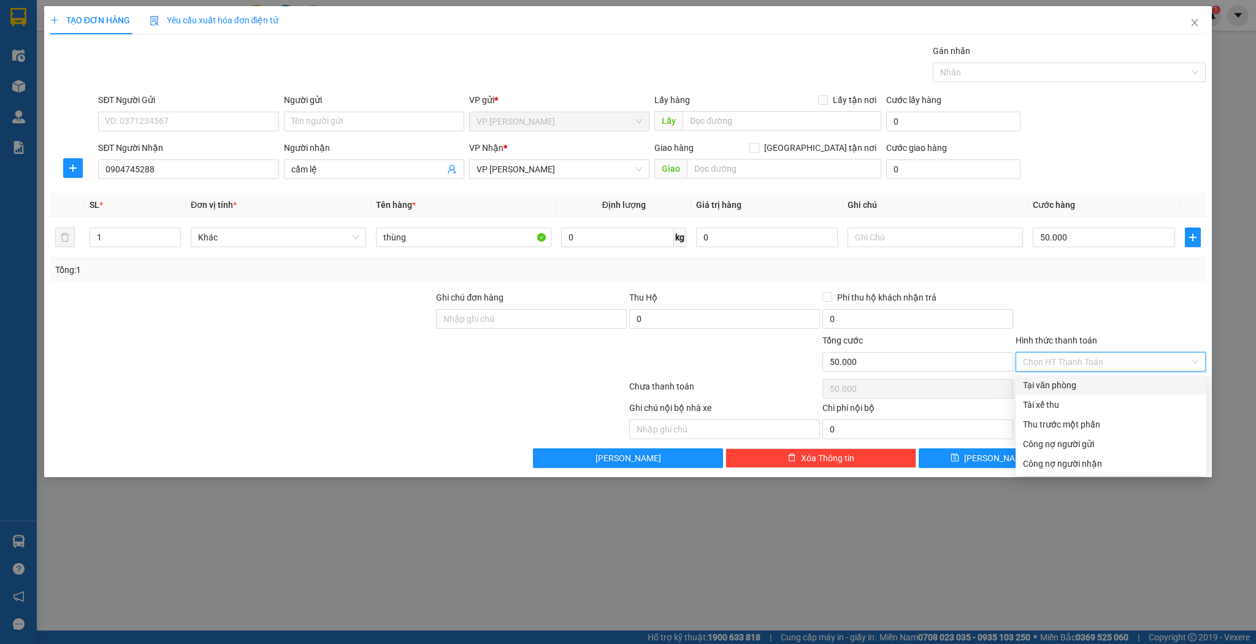
click at [1046, 385] on div "Tại văn phòng" at bounding box center [1111, 384] width 176 height 13
type input "0"
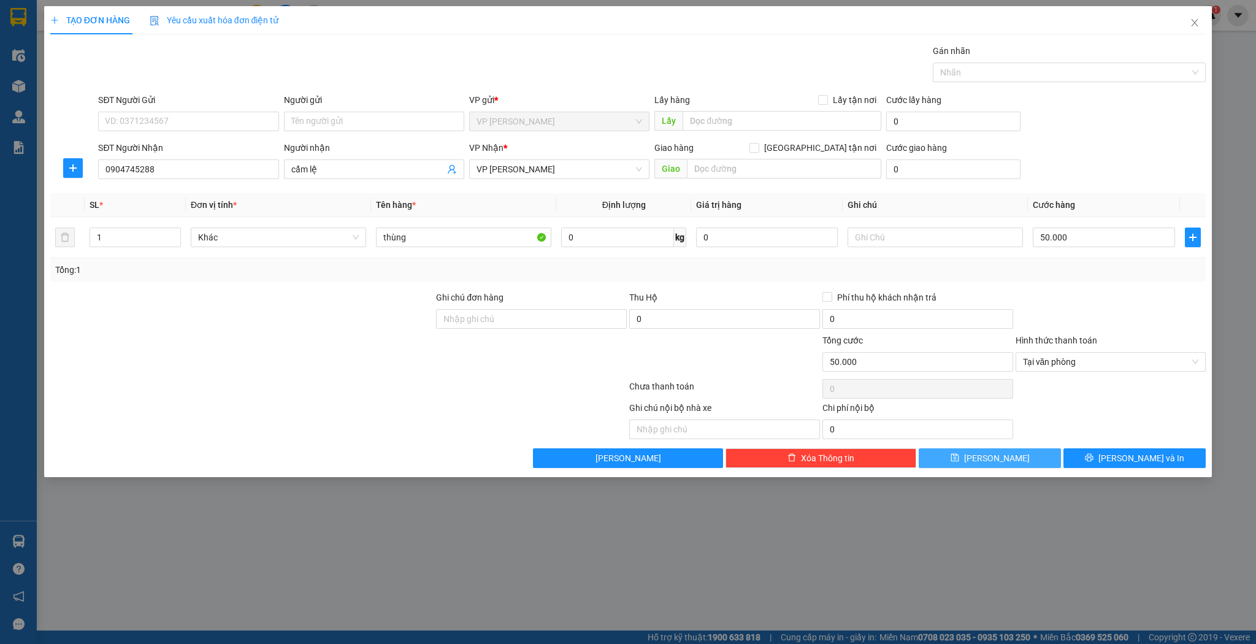
click at [1019, 458] on button "[PERSON_NAME]" at bounding box center [990, 458] width 142 height 20
type input "0"
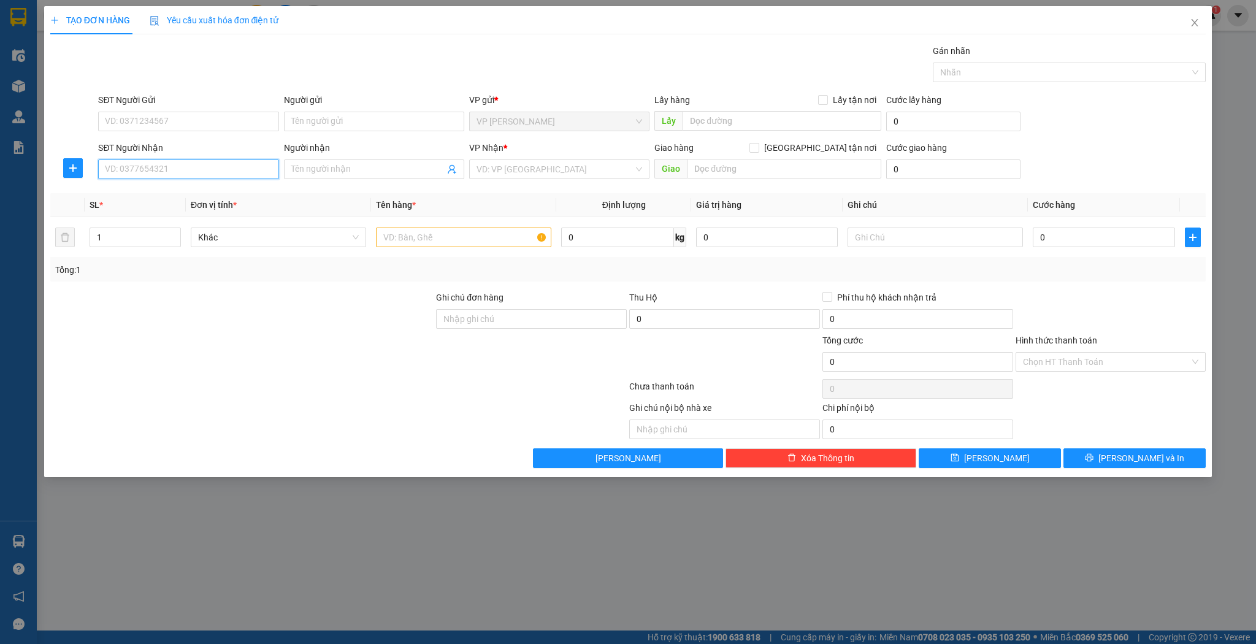
click at [201, 174] on input "SĐT Người Nhận" at bounding box center [188, 169] width 180 height 20
click at [1192, 20] on icon "close" at bounding box center [1195, 23] width 10 height 10
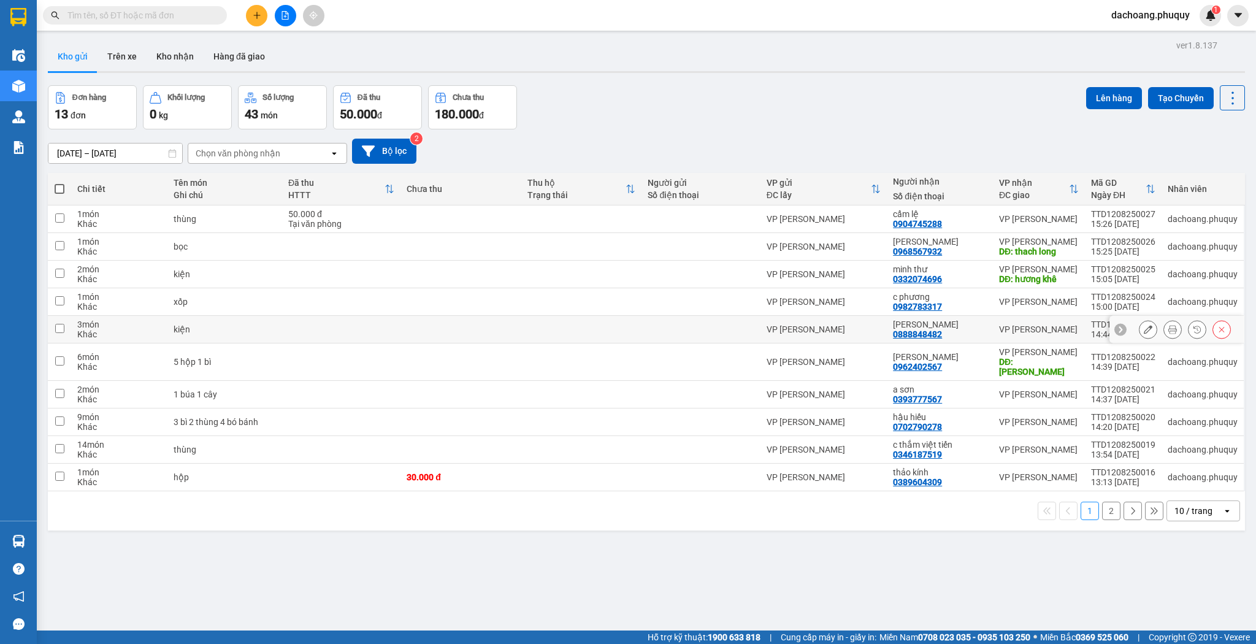
click at [57, 330] on input "checkbox" at bounding box center [59, 328] width 9 height 9
checkbox input "true"
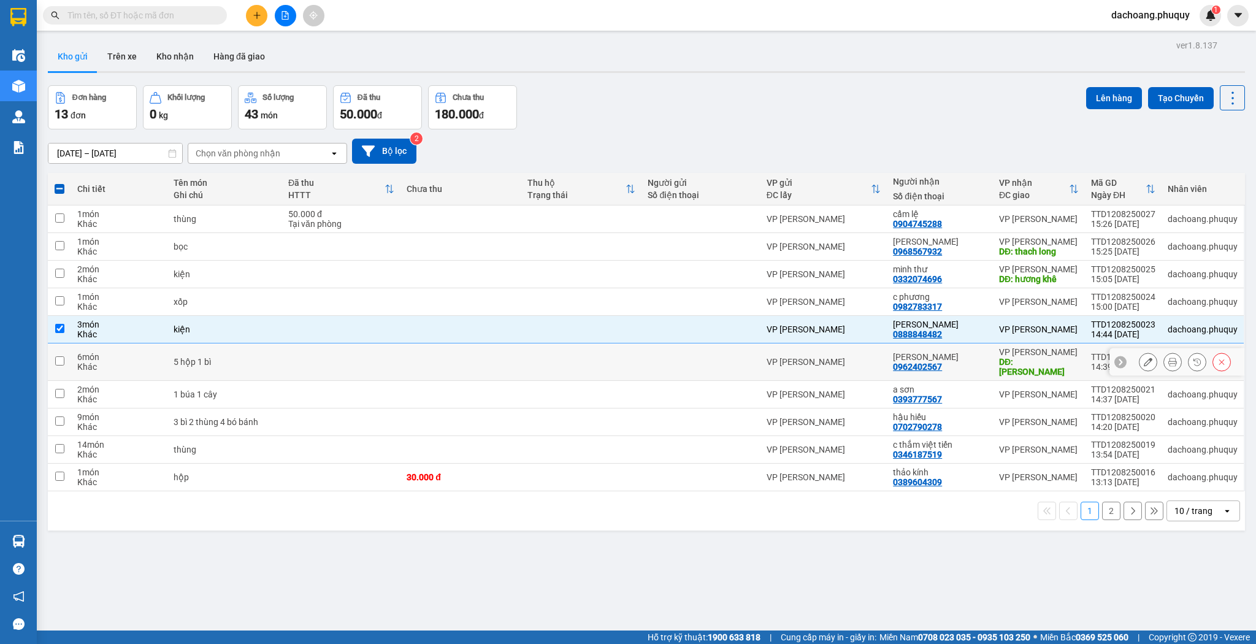
click at [56, 356] on input "checkbox" at bounding box center [59, 360] width 9 height 9
checkbox input "true"
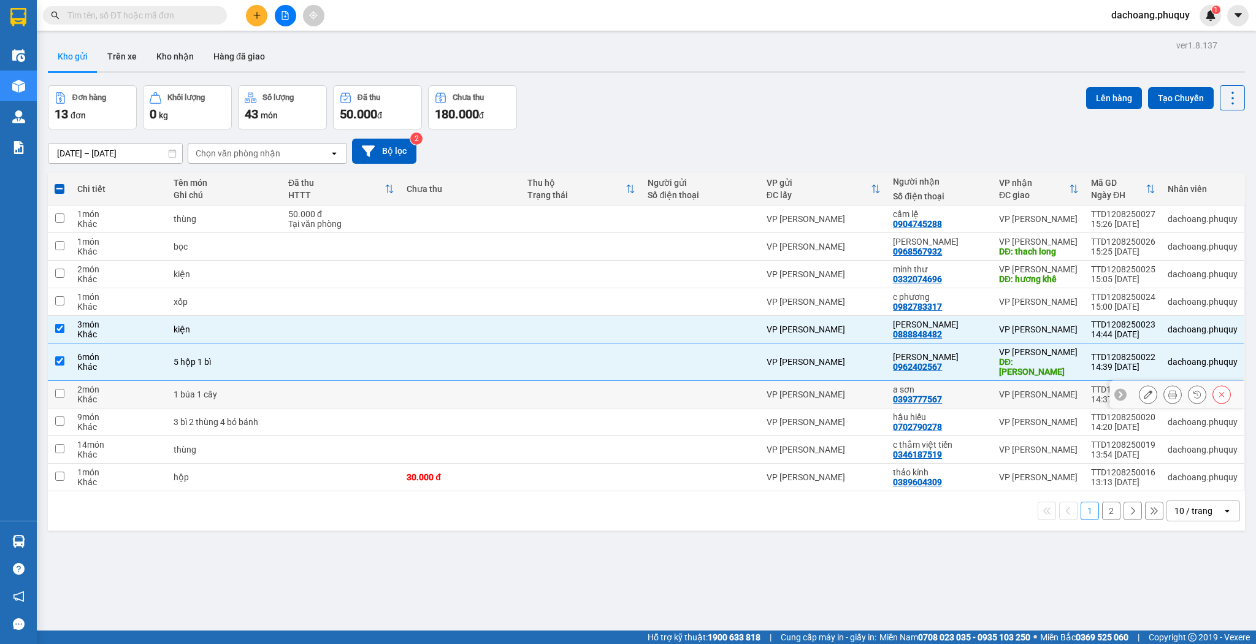
click at [61, 389] on input "checkbox" at bounding box center [59, 393] width 9 height 9
checkbox input "true"
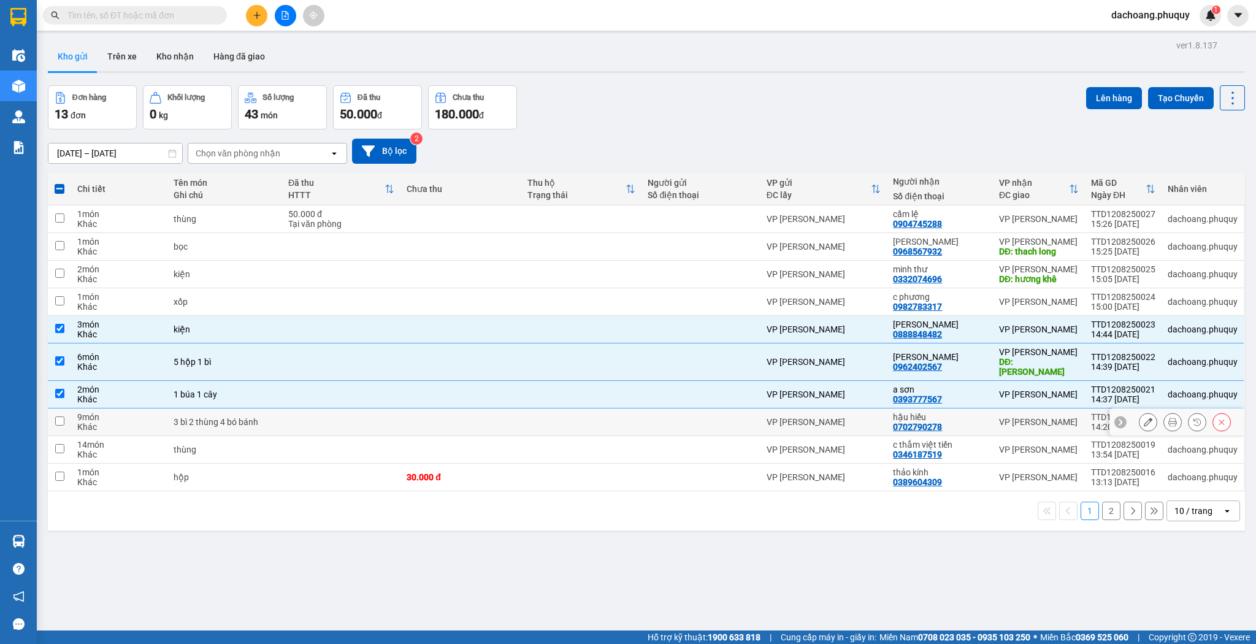
click at [59, 417] on input "checkbox" at bounding box center [59, 421] width 9 height 9
checkbox input "true"
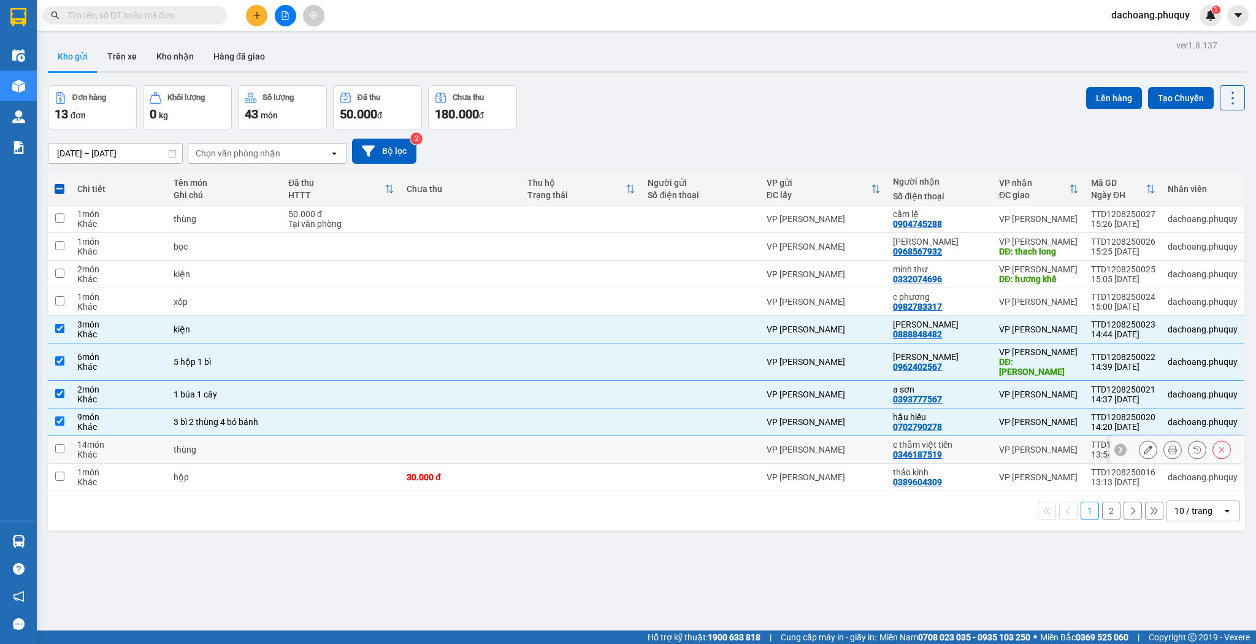
click at [60, 444] on input "checkbox" at bounding box center [59, 448] width 9 height 9
checkbox input "true"
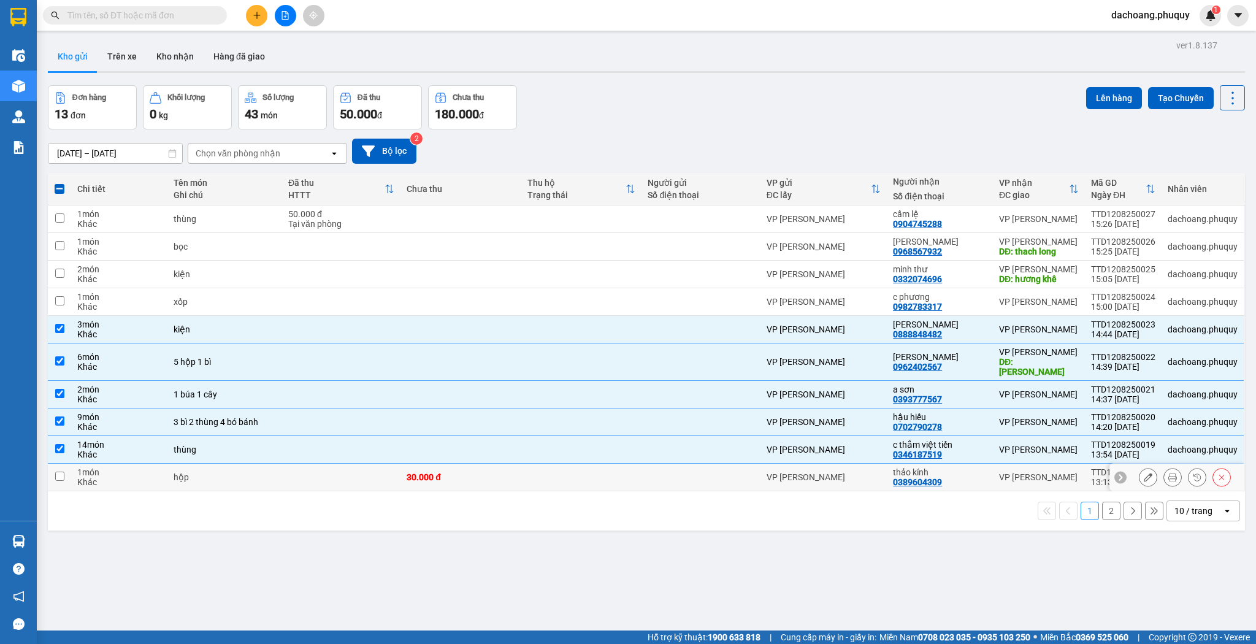
click at [57, 472] on input "checkbox" at bounding box center [59, 476] width 9 height 9
checkbox input "true"
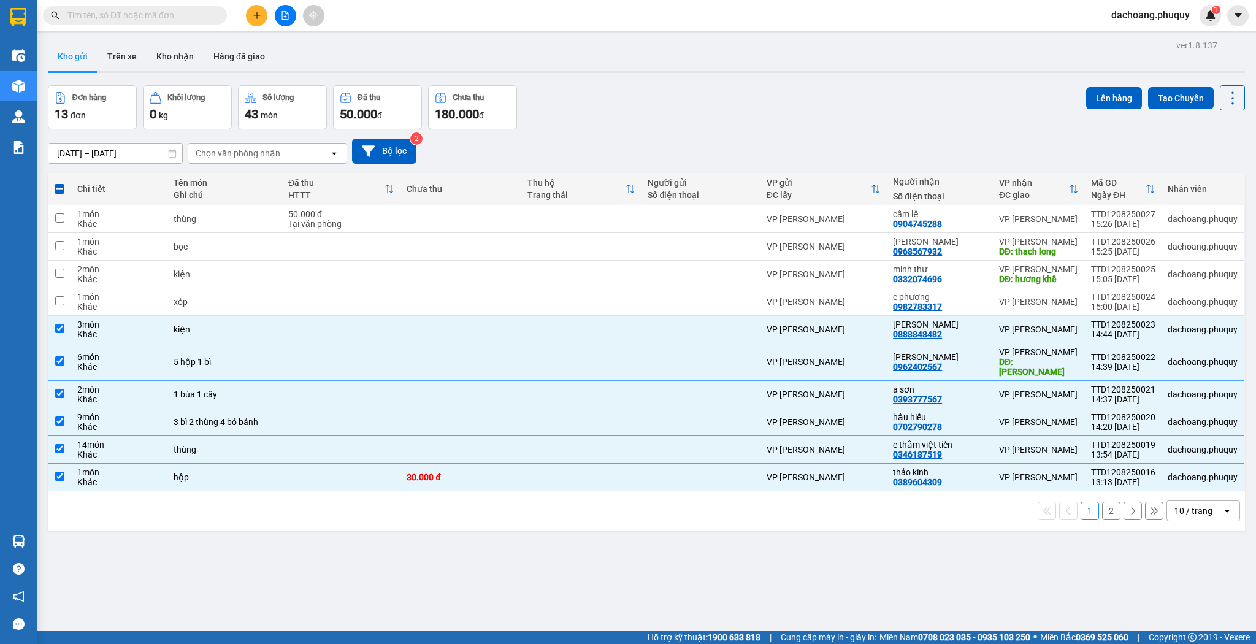
click at [1175, 505] on div "10 / trang" at bounding box center [1194, 511] width 38 height 12
click at [1183, 402] on span "20 / trang" at bounding box center [1188, 407] width 39 height 12
checkbox input "false"
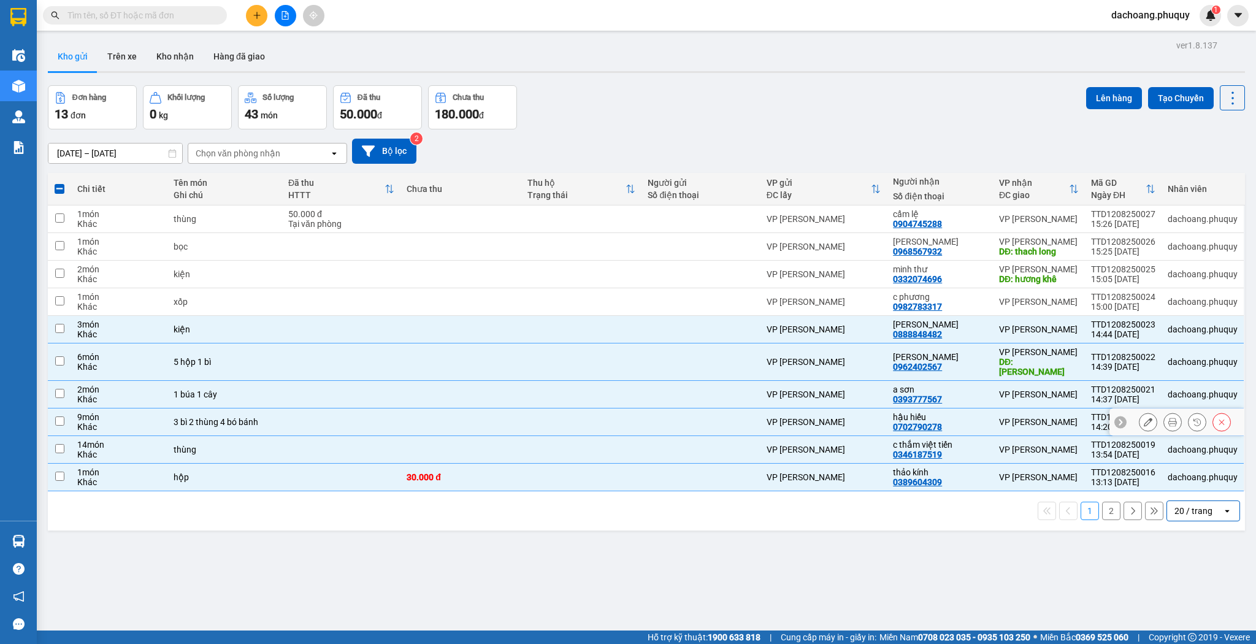
checkbox input "false"
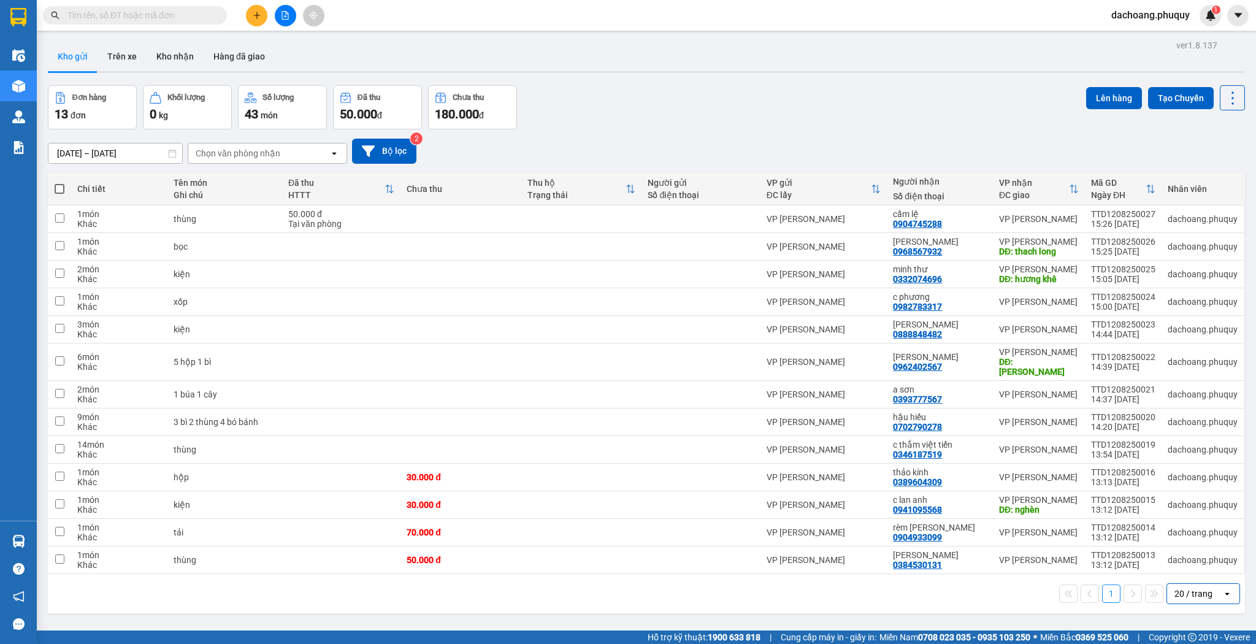
click at [1175, 588] on div "20 / trang" at bounding box center [1194, 594] width 38 height 12
click at [1182, 552] on span "100 / trang" at bounding box center [1191, 555] width 44 height 12
click at [61, 334] on td at bounding box center [59, 330] width 23 height 28
checkbox input "true"
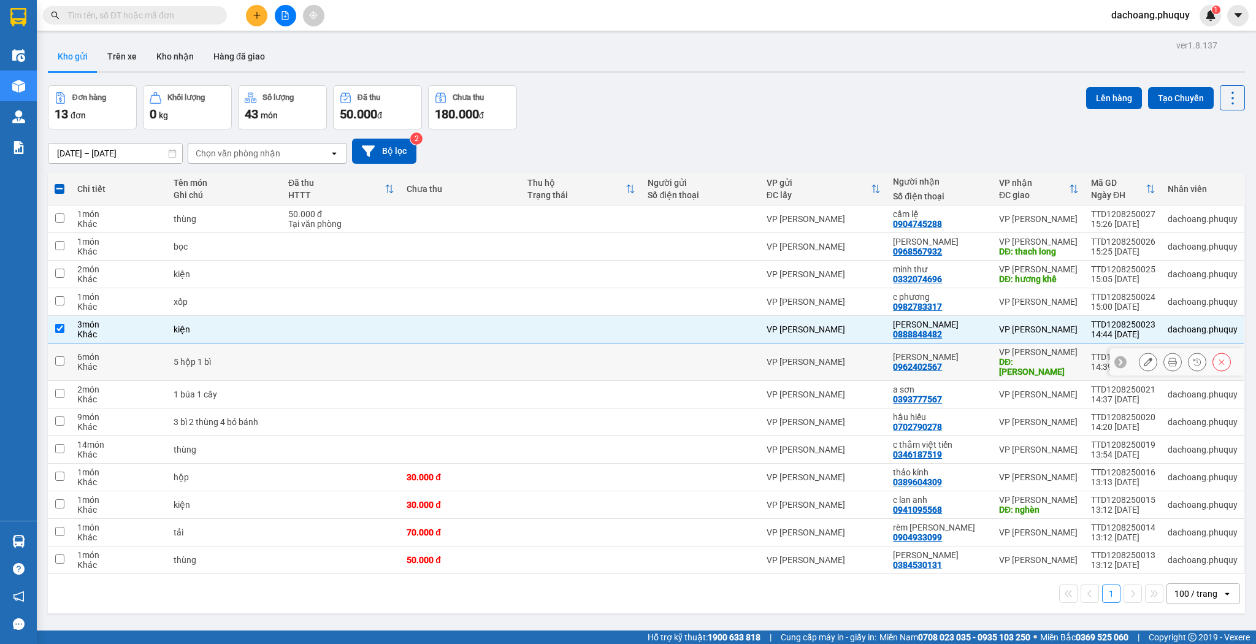
click at [61, 356] on input "checkbox" at bounding box center [59, 360] width 9 height 9
checkbox input "true"
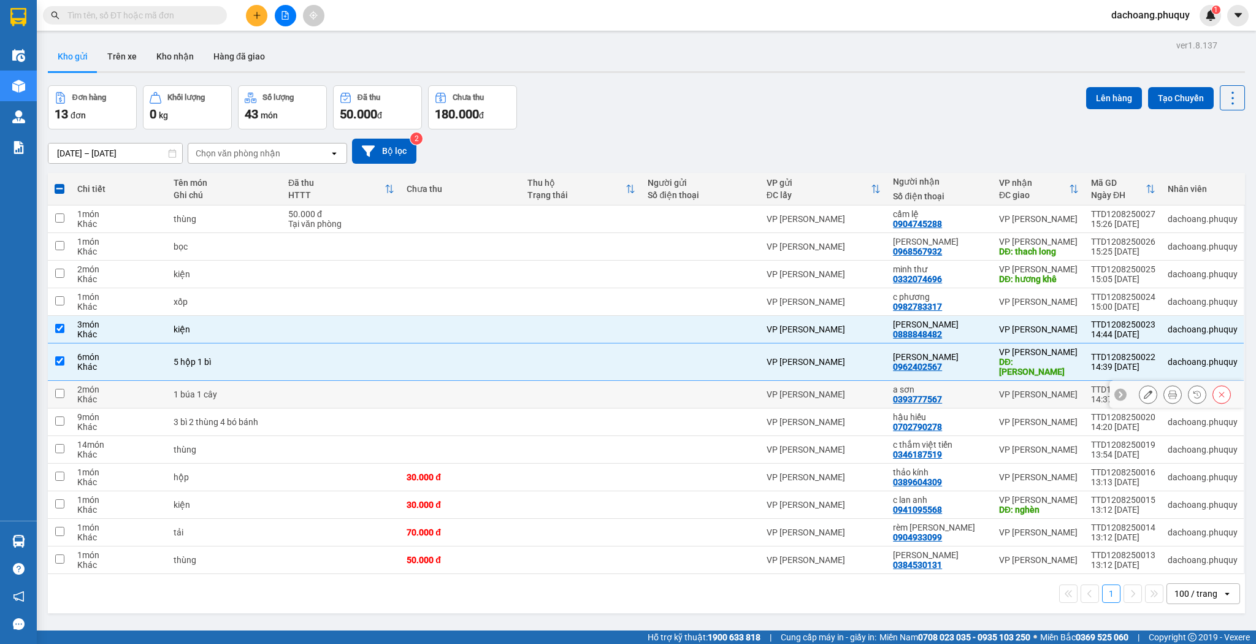
click at [56, 389] on input "checkbox" at bounding box center [59, 393] width 9 height 9
checkbox input "true"
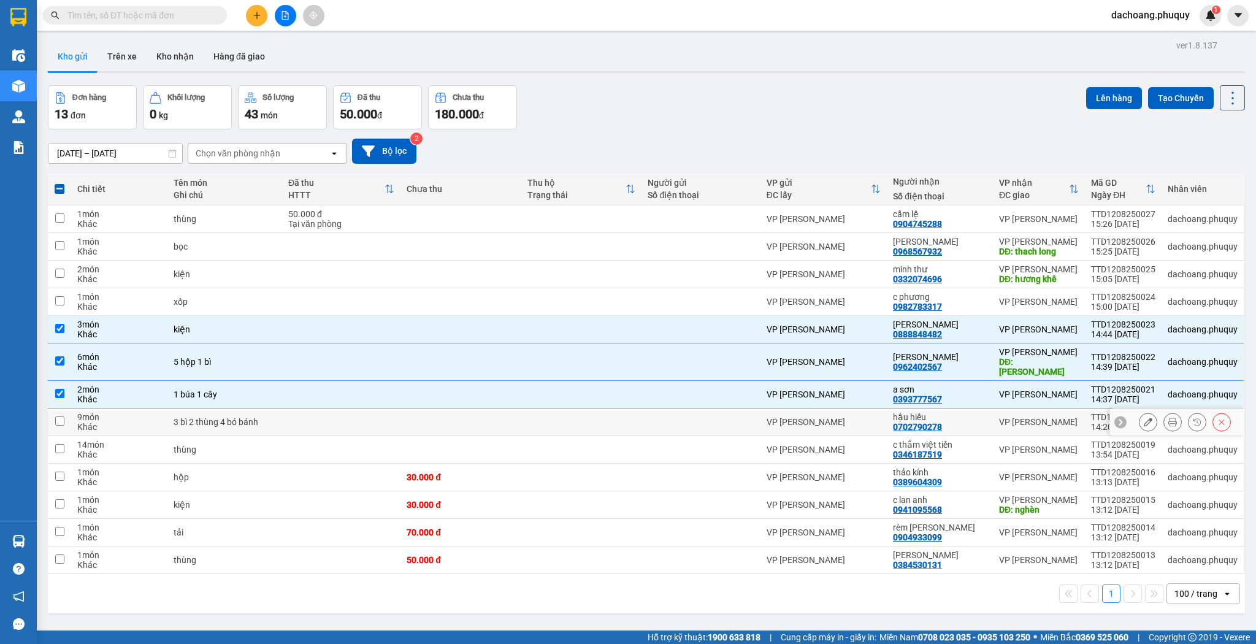
click at [59, 409] on td at bounding box center [59, 423] width 23 height 28
checkbox input "true"
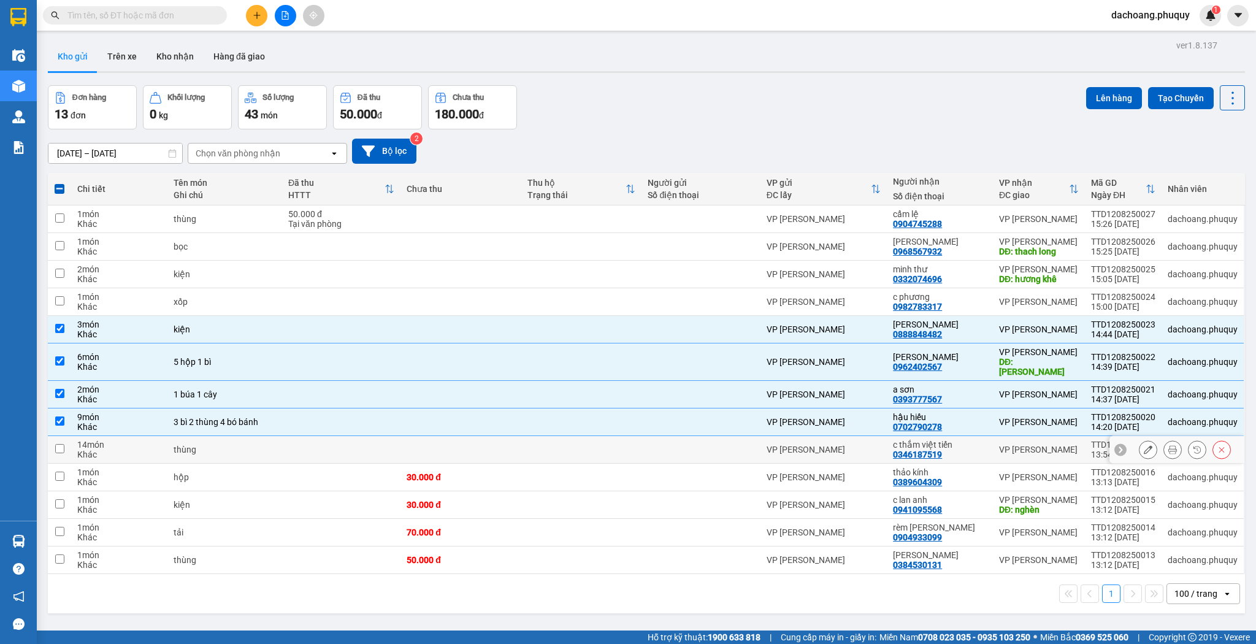
click at [55, 444] on input "checkbox" at bounding box center [59, 448] width 9 height 9
checkbox input "true"
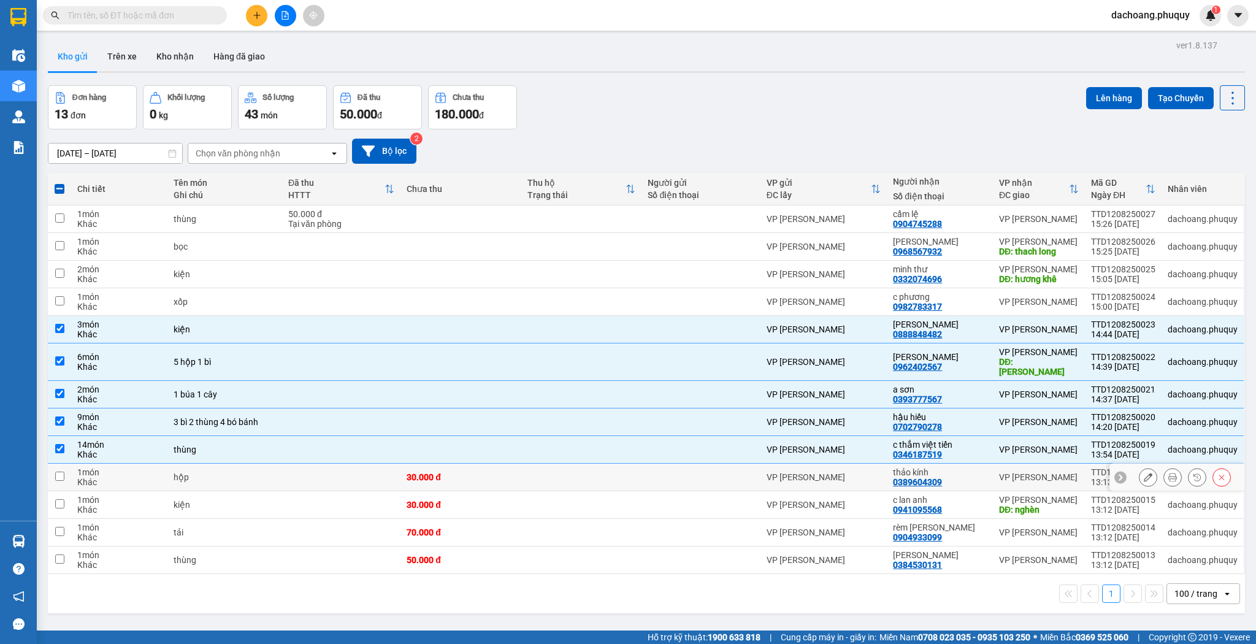
click at [63, 472] on input "checkbox" at bounding box center [59, 476] width 9 height 9
checkbox input "true"
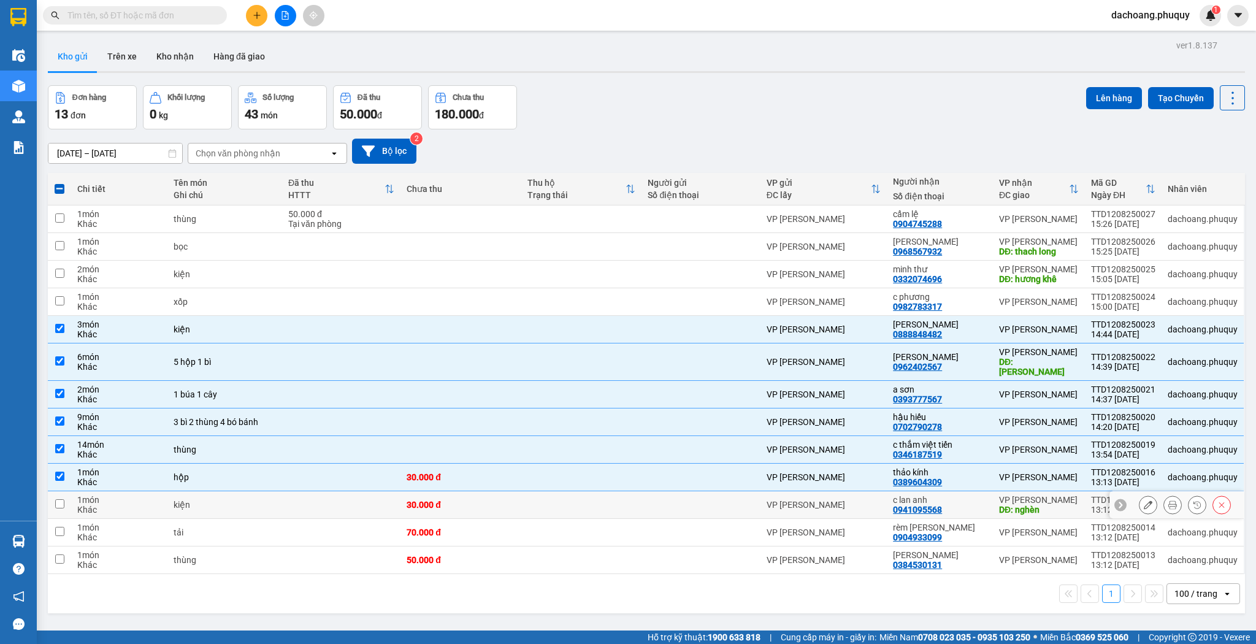
click at [63, 499] on input "checkbox" at bounding box center [59, 503] width 9 height 9
checkbox input "true"
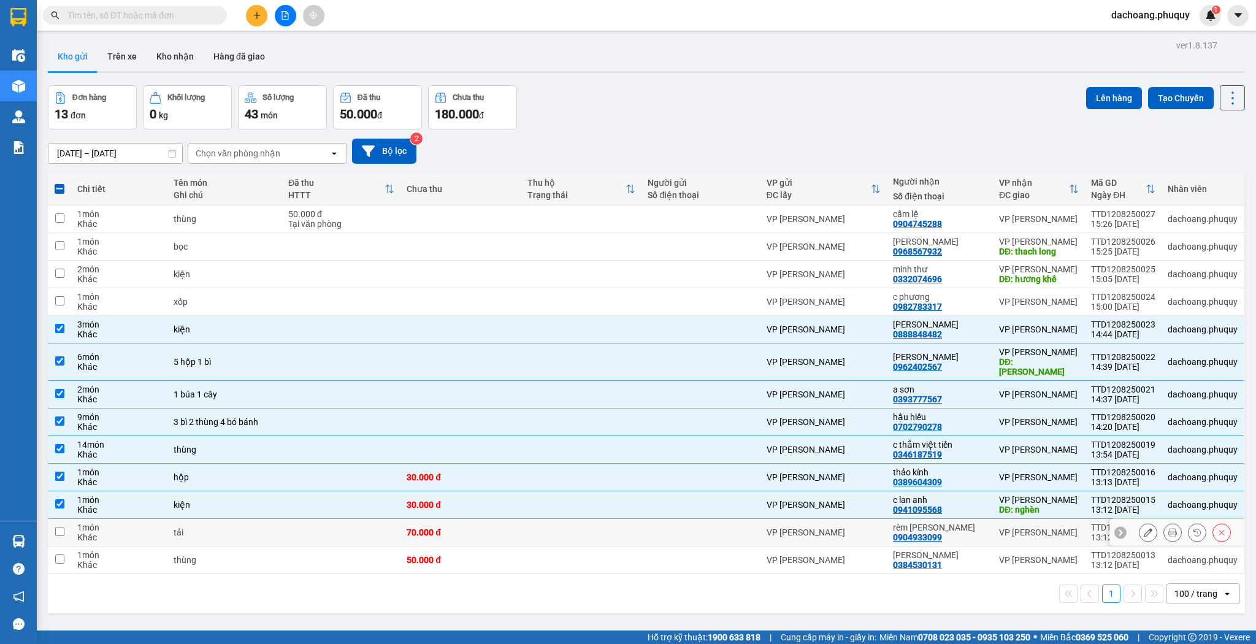
click at [56, 527] on input "checkbox" at bounding box center [59, 531] width 9 height 9
checkbox input "true"
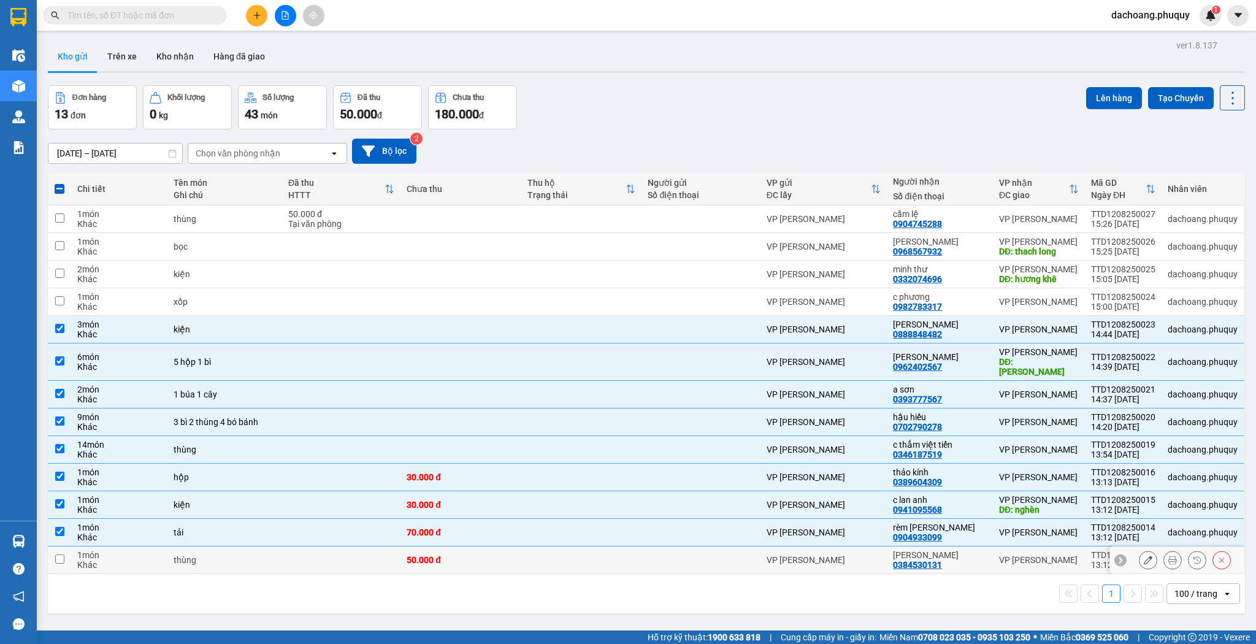
click at [60, 555] on input "checkbox" at bounding box center [59, 559] width 9 height 9
checkbox input "true"
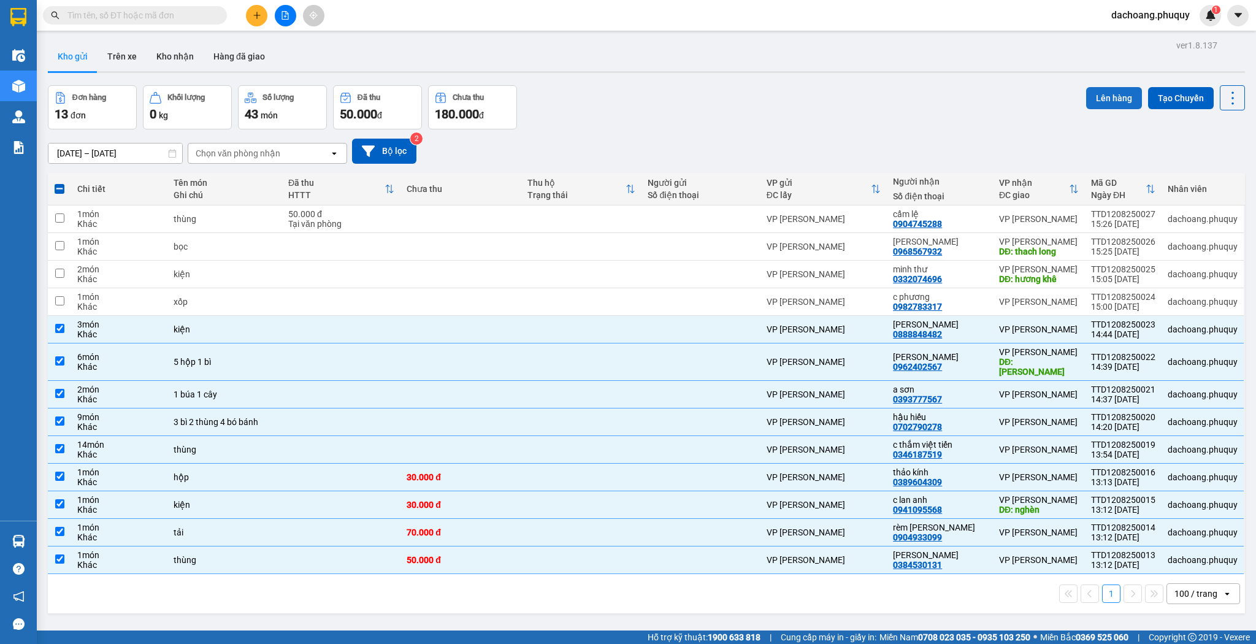
click at [1115, 98] on button "Lên hàng" at bounding box center [1114, 98] width 56 height 22
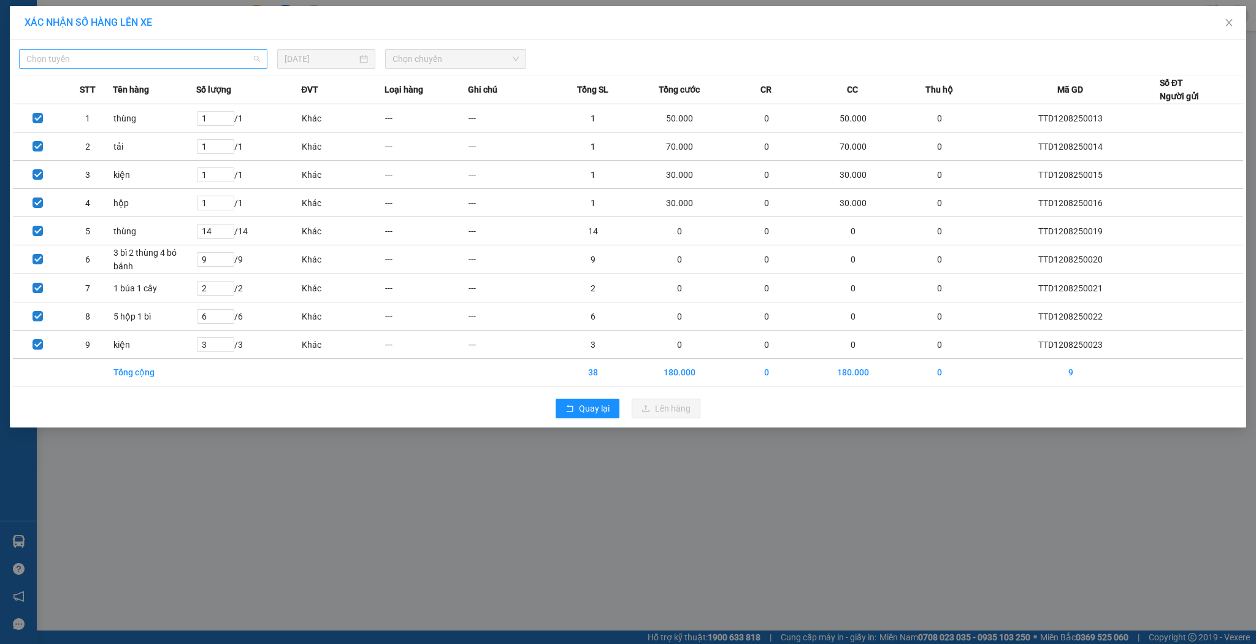
click at [259, 55] on span "Chọn tuyến" at bounding box center [143, 59] width 234 height 18
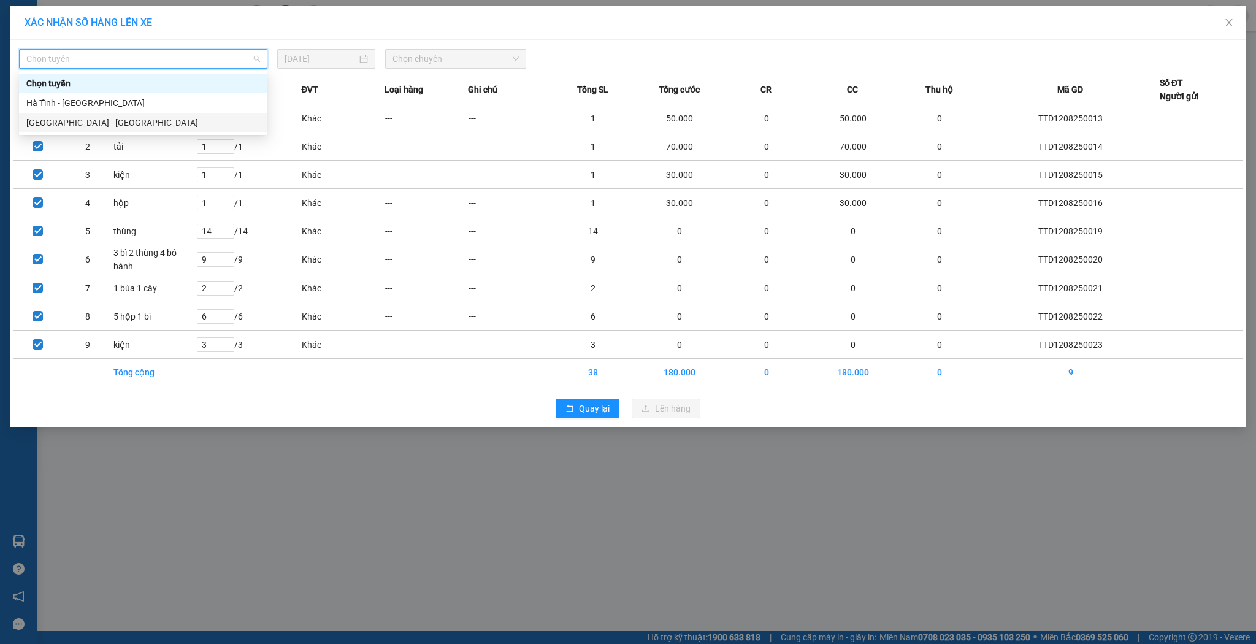
click at [211, 123] on div "[GEOGRAPHIC_DATA] - [GEOGRAPHIC_DATA]" at bounding box center [143, 122] width 234 height 13
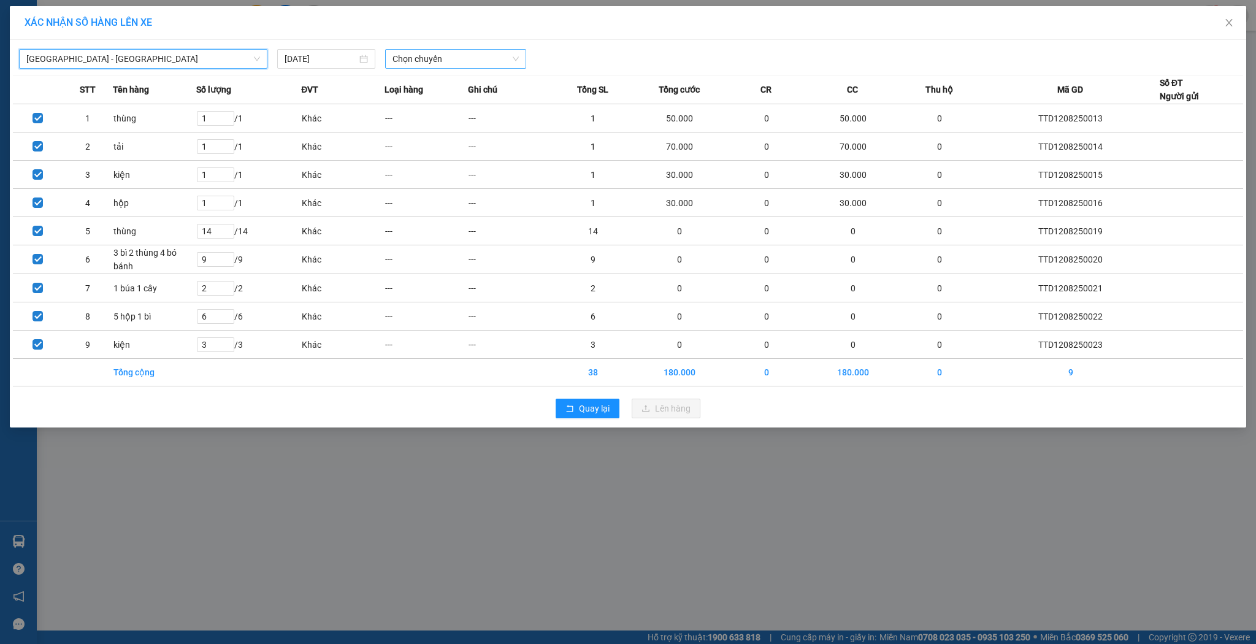
click at [511, 60] on span "Chọn chuyến" at bounding box center [456, 59] width 126 height 18
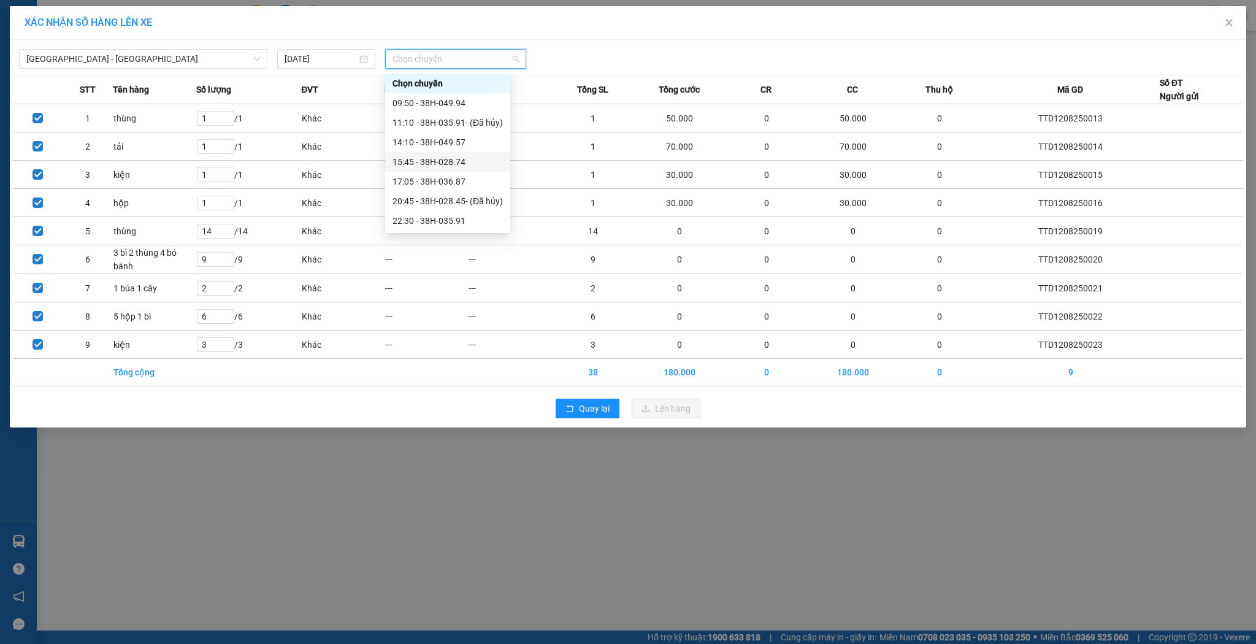
click at [426, 166] on div "15:45 - 38H-028.74" at bounding box center [448, 161] width 110 height 13
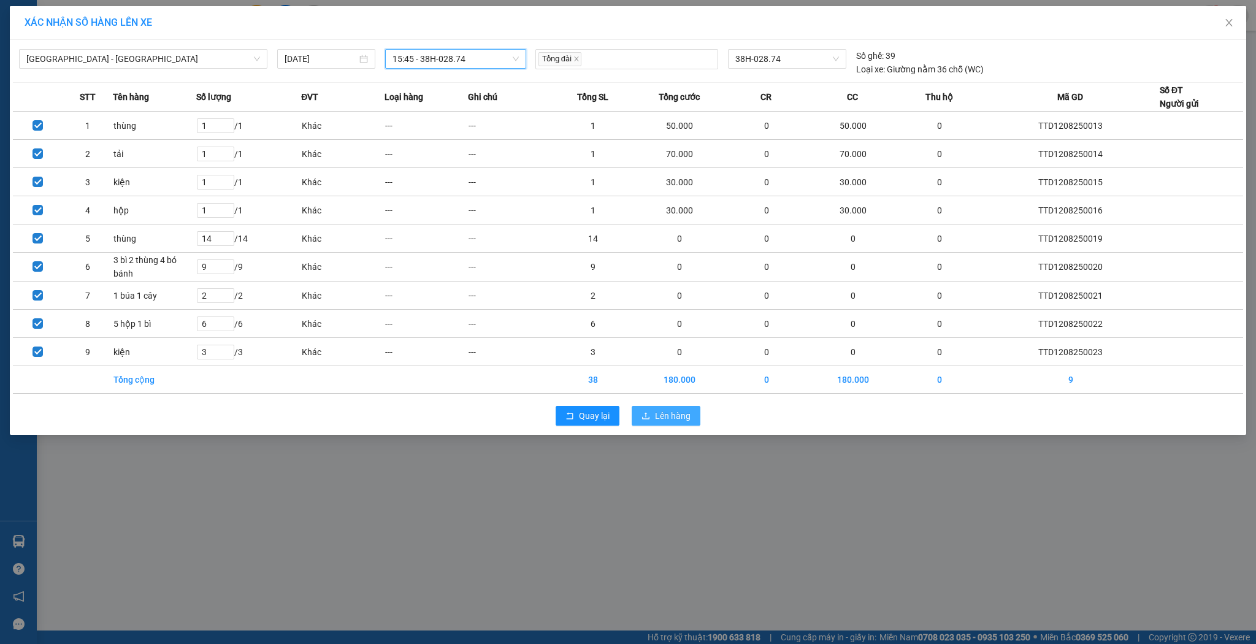
click at [667, 413] on span "Lên hàng" at bounding box center [673, 415] width 36 height 13
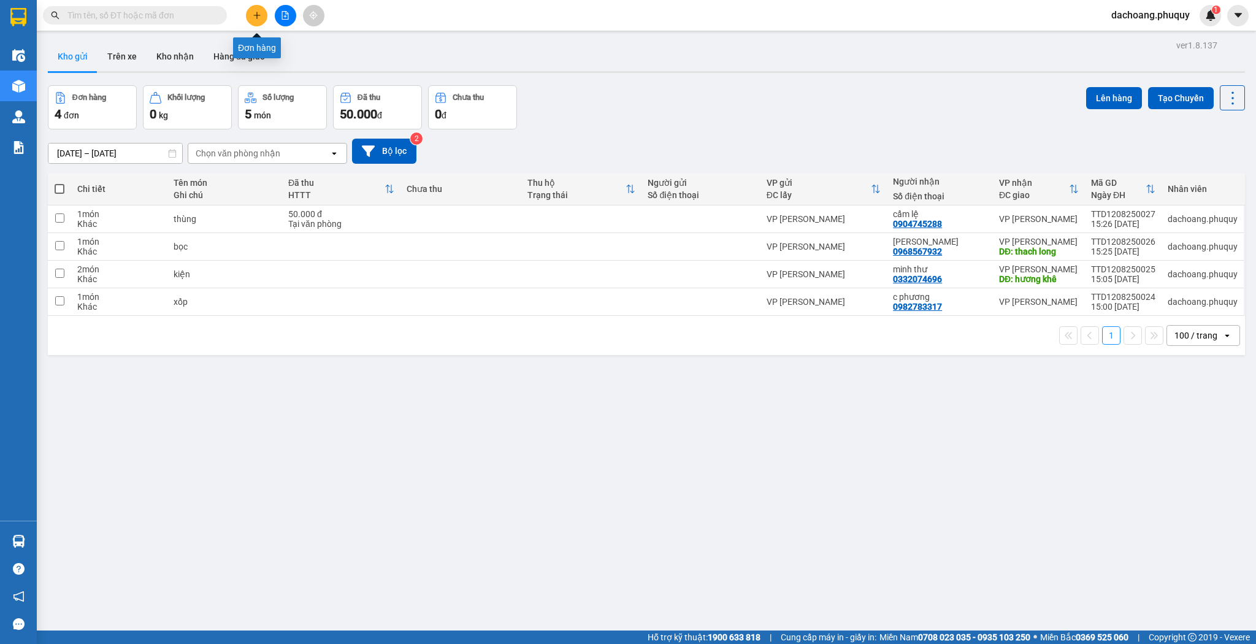
click at [253, 18] on icon "plus" at bounding box center [257, 15] width 9 height 9
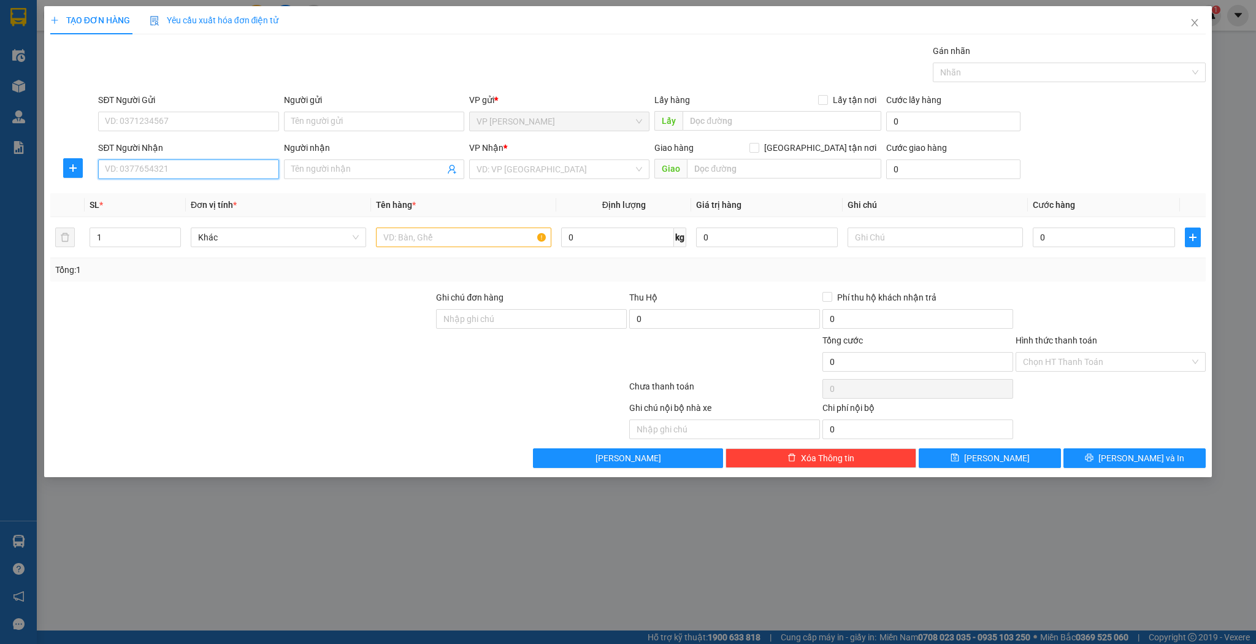
click at [216, 167] on input "SĐT Người Nhận" at bounding box center [188, 169] width 180 height 20
click at [205, 191] on div "0886577067 - a sơn" at bounding box center [189, 192] width 166 height 13
type input "0886577067"
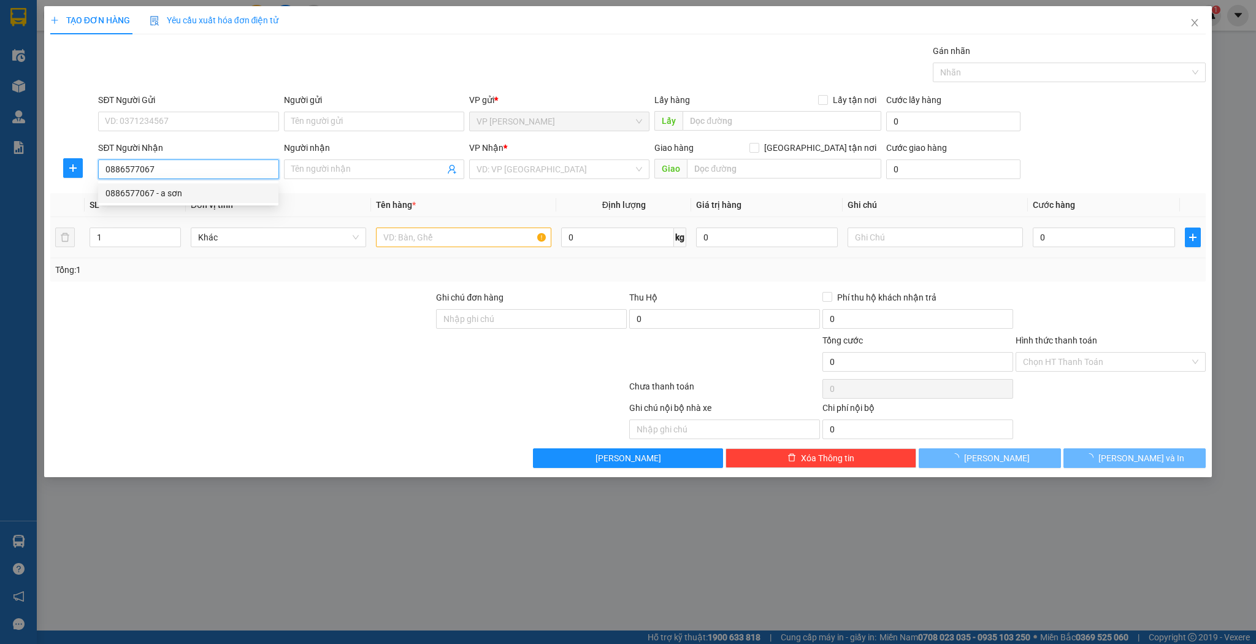
type input "a sơn"
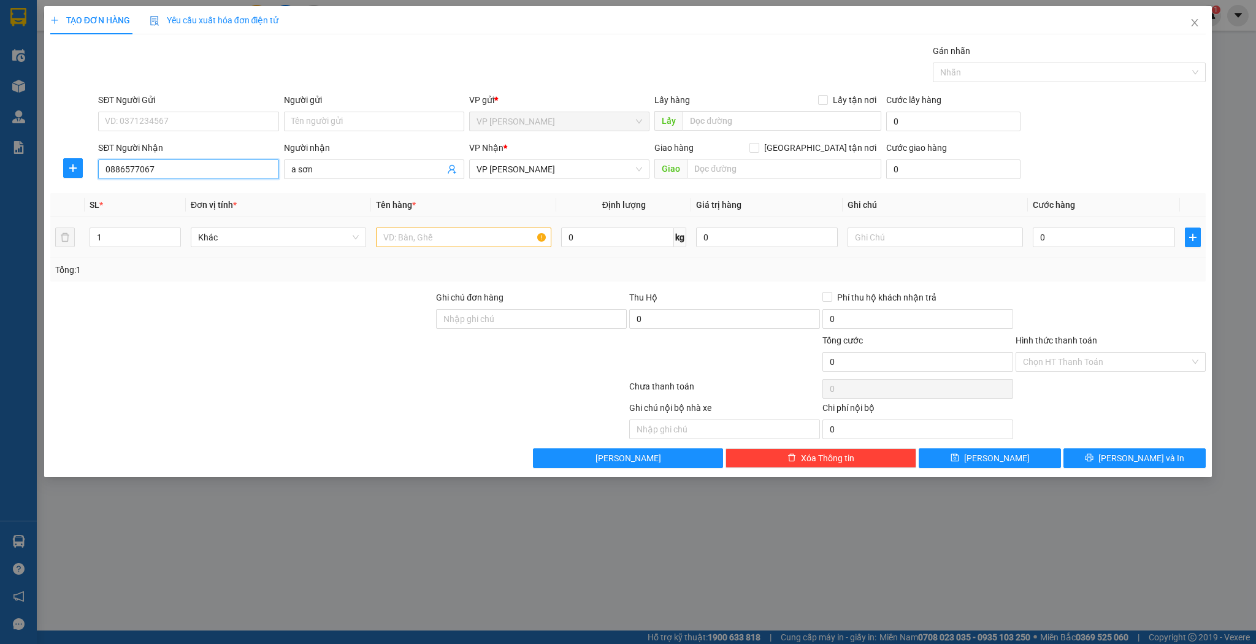
type input "0886577067"
click at [397, 239] on input "text" at bounding box center [463, 238] width 175 height 20
click at [948, 453] on button "[PERSON_NAME]" at bounding box center [990, 458] width 142 height 20
click at [364, 172] on input "Người nhận" at bounding box center [367, 169] width 153 height 13
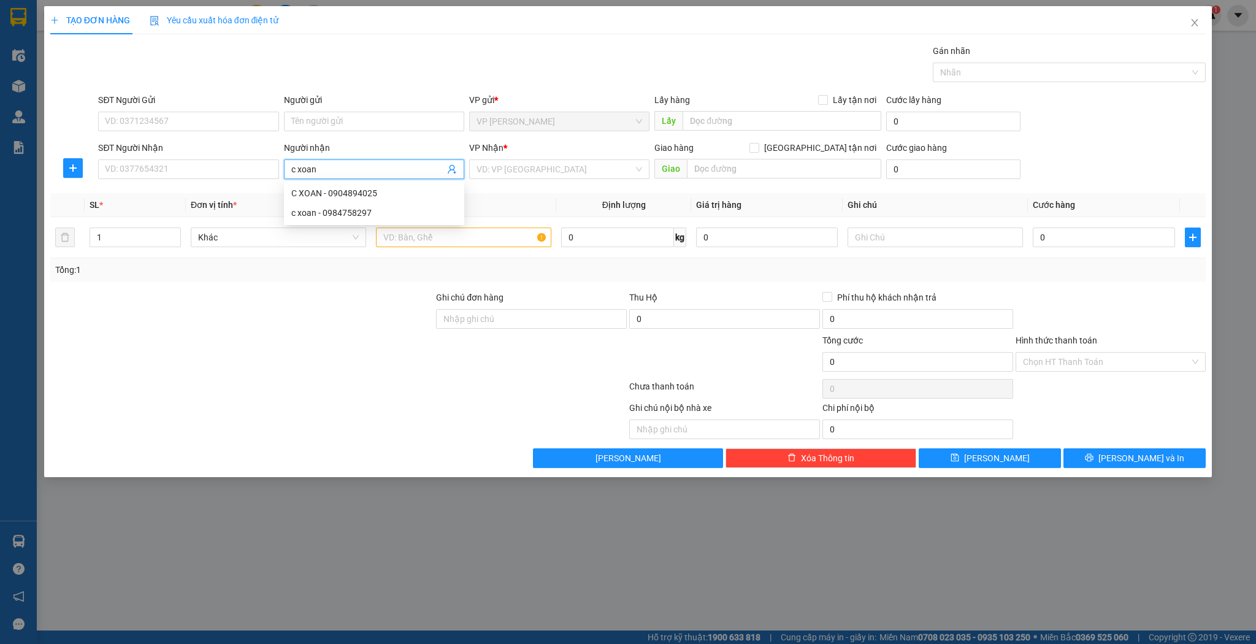
click at [296, 171] on input "c xoan" at bounding box center [367, 169] width 153 height 13
click at [393, 185] on div "Chị Xoan - 0984758299" at bounding box center [374, 193] width 180 height 20
click at [153, 236] on input "1" at bounding box center [135, 237] width 90 height 18
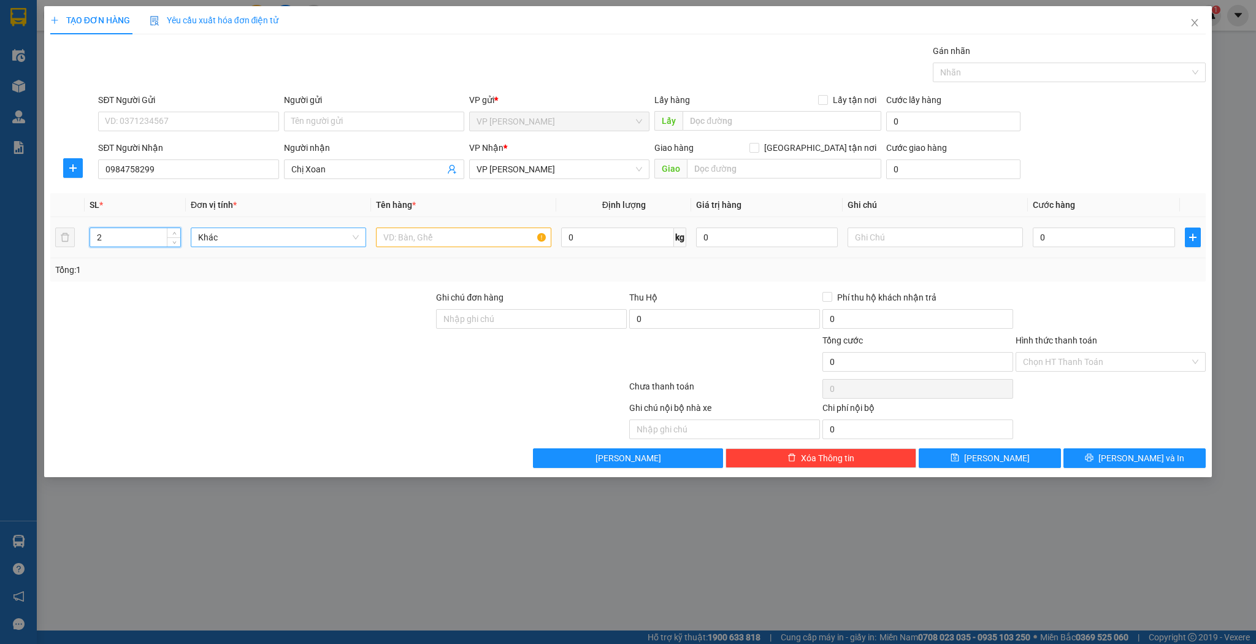
drag, startPoint x: 172, startPoint y: 231, endPoint x: 294, endPoint y: 230, distance: 122.1
click at [172, 231] on span "up" at bounding box center [174, 233] width 7 height 7
click at [410, 228] on input "text" at bounding box center [463, 238] width 175 height 20
click at [1056, 247] on div "0" at bounding box center [1104, 237] width 142 height 25
click at [1062, 239] on input "0" at bounding box center [1104, 238] width 142 height 20
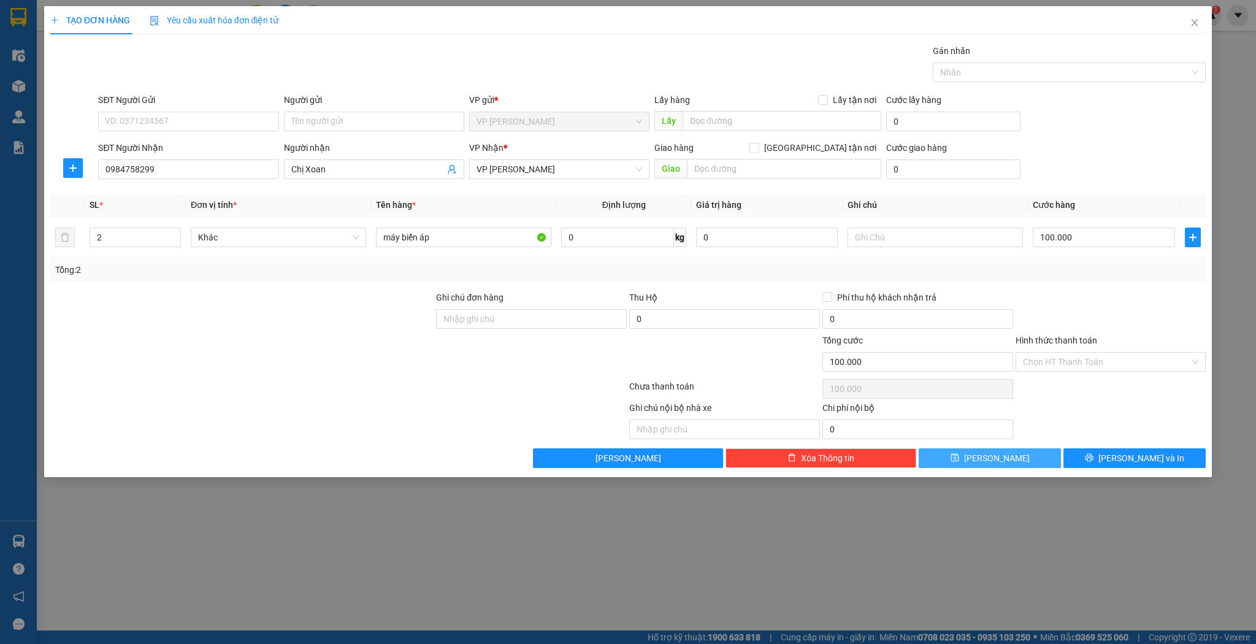
click at [1014, 451] on button "[PERSON_NAME]" at bounding box center [990, 458] width 142 height 20
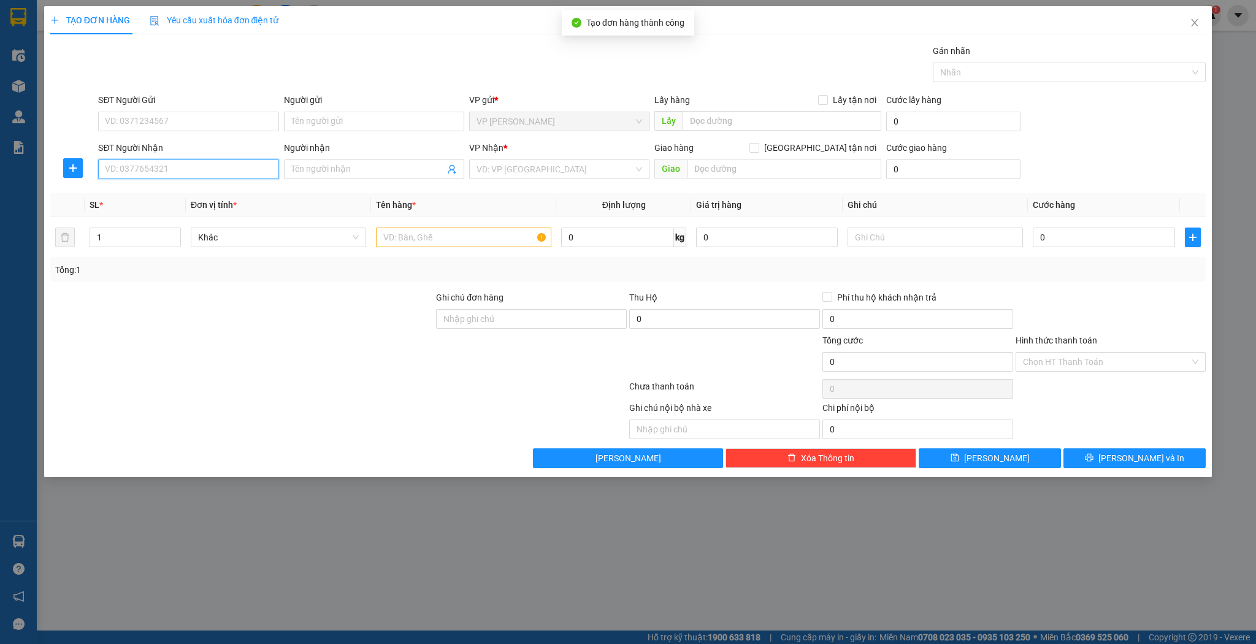
click at [270, 175] on input "SĐT Người Nhận" at bounding box center [188, 169] width 180 height 20
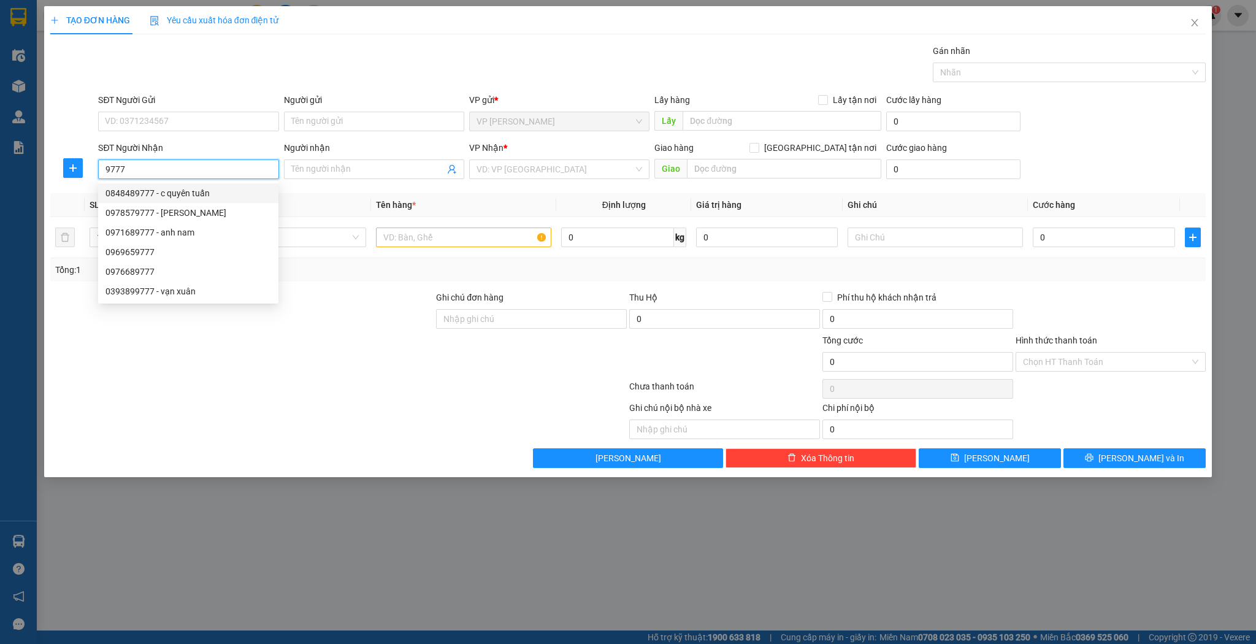
click at [169, 172] on input "9777" at bounding box center [188, 169] width 180 height 20
click at [176, 296] on div "0393899777 - vạn xuân" at bounding box center [189, 291] width 166 height 13
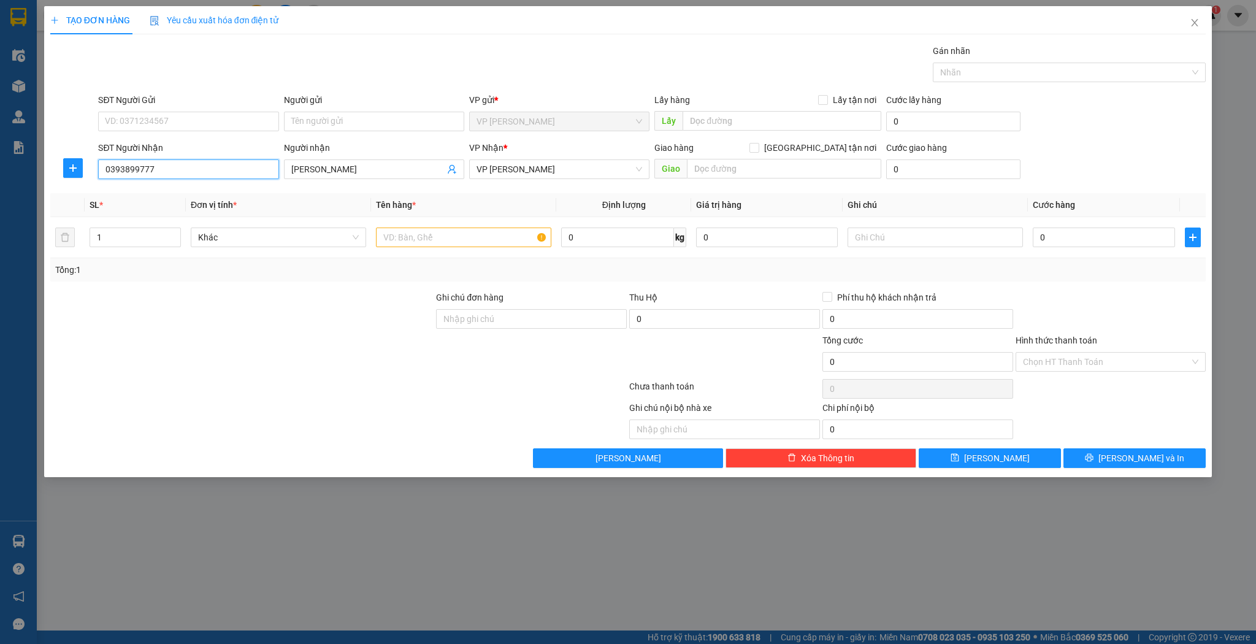
click at [175, 167] on input "0393899777" at bounding box center [188, 169] width 180 height 20
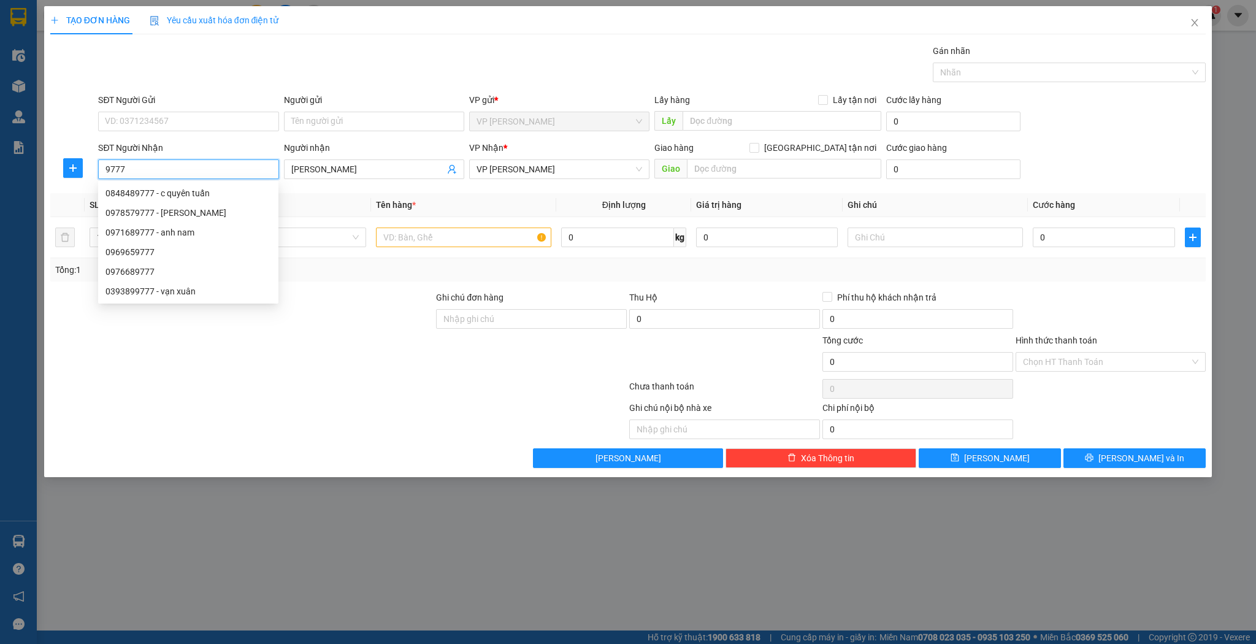
click at [107, 169] on input "9777" at bounding box center [188, 169] width 180 height 20
click at [213, 238] on div "0971689777 - anh nam" at bounding box center [189, 232] width 166 height 13
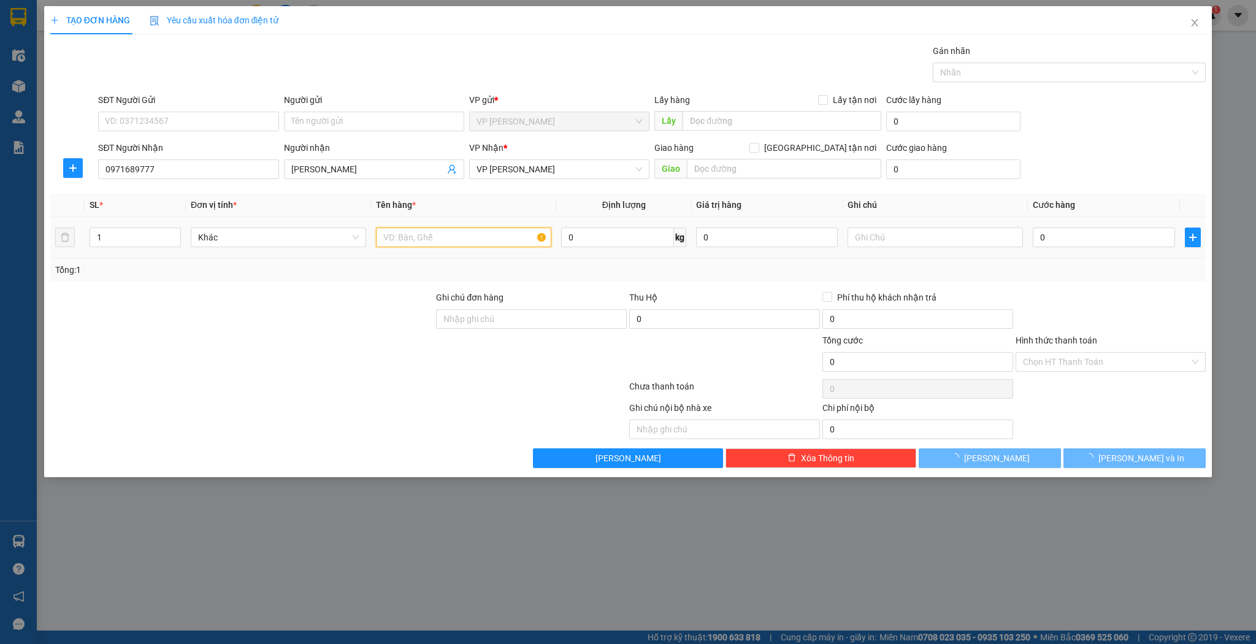
click at [498, 232] on input "text" at bounding box center [463, 238] width 175 height 20
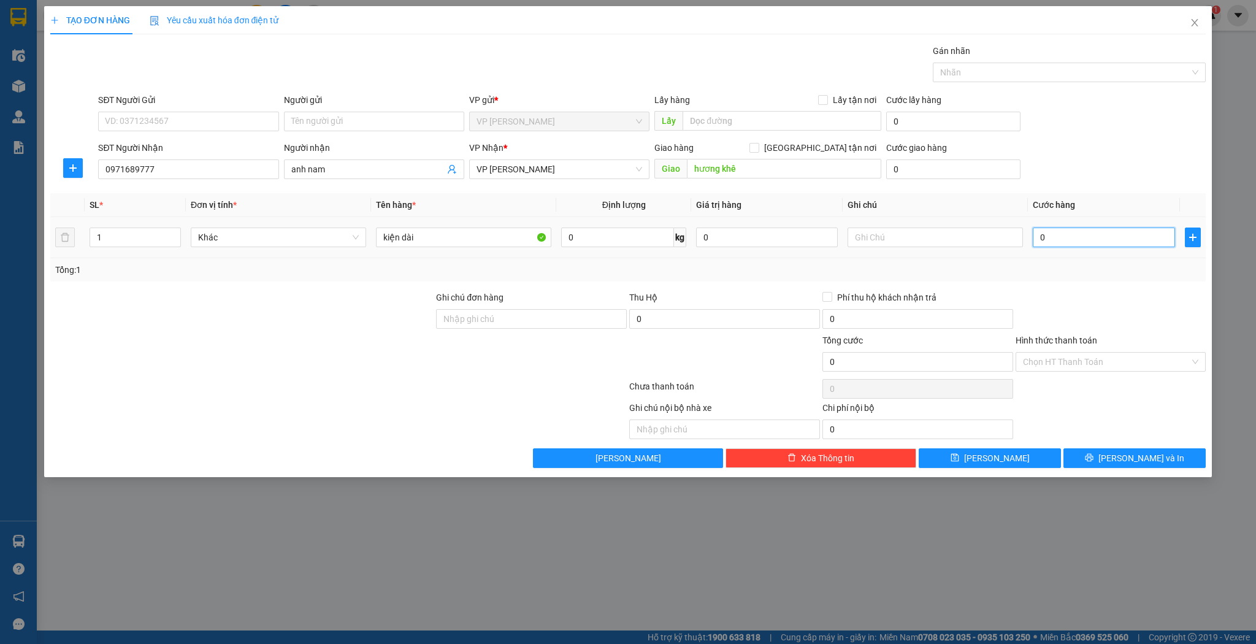
click at [1086, 240] on input "0" at bounding box center [1104, 238] width 142 height 20
click at [1008, 459] on button "[PERSON_NAME]" at bounding box center [990, 458] width 142 height 20
click at [341, 165] on input "Người nhận" at bounding box center [367, 169] width 153 height 13
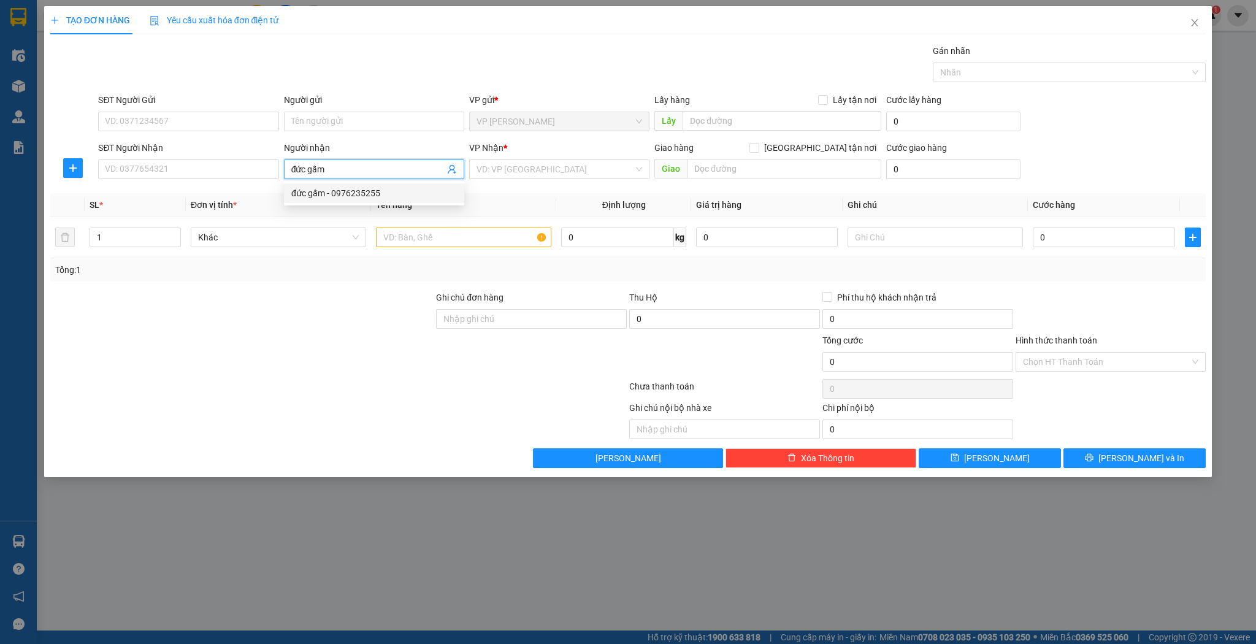
click at [417, 198] on div "đức gấm - 0976235255" at bounding box center [374, 192] width 166 height 13
click at [110, 232] on input "1" at bounding box center [135, 237] width 90 height 18
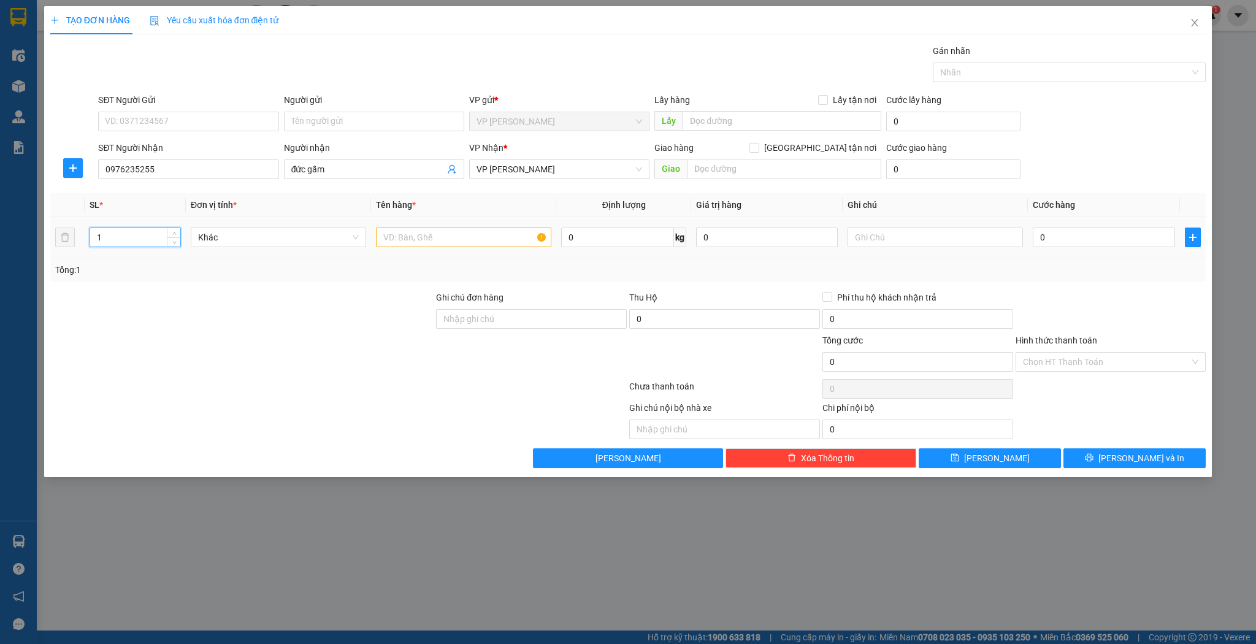
click at [110, 232] on input "1" at bounding box center [135, 237] width 90 height 18
click at [420, 245] on input "text" at bounding box center [463, 238] width 175 height 20
click at [1105, 236] on input "0" at bounding box center [1104, 238] width 142 height 20
click at [1030, 483] on div "TẠO ĐƠN HÀNG Yêu cầu xuất hóa đơn điện tử Transit Pickup Surcharge Ids Transit …" at bounding box center [628, 322] width 1256 height 644
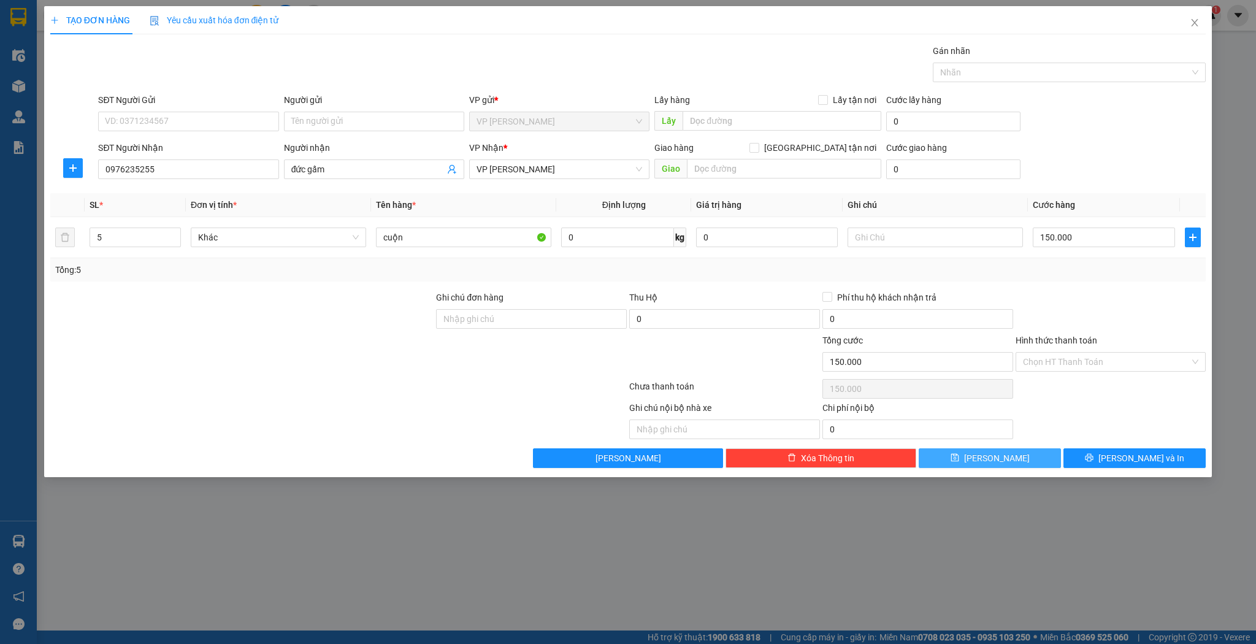
click at [1023, 454] on button "[PERSON_NAME]" at bounding box center [990, 458] width 142 height 20
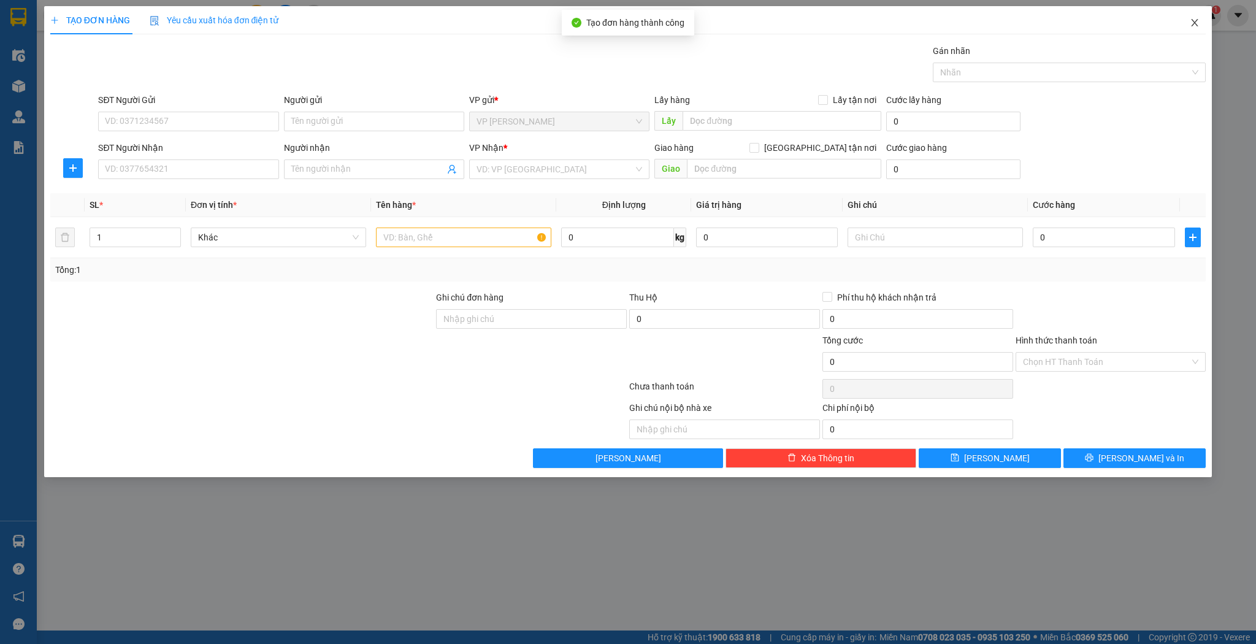
click at [1197, 22] on icon "close" at bounding box center [1195, 23] width 10 height 10
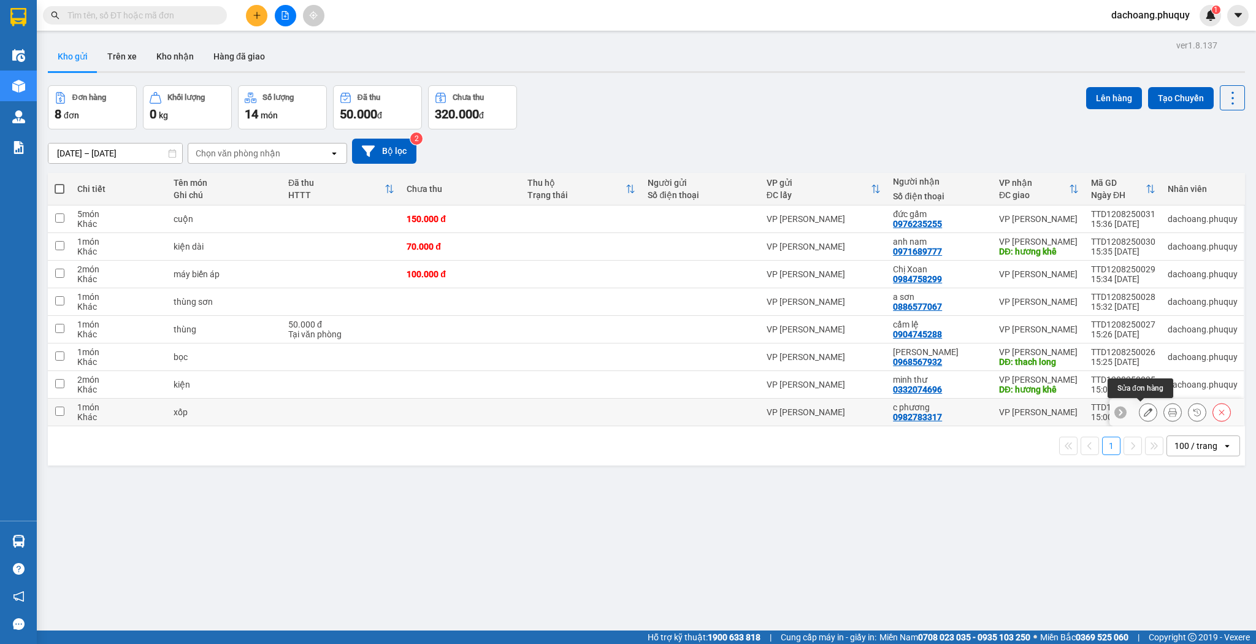
click at [1149, 410] on button at bounding box center [1148, 412] width 17 height 21
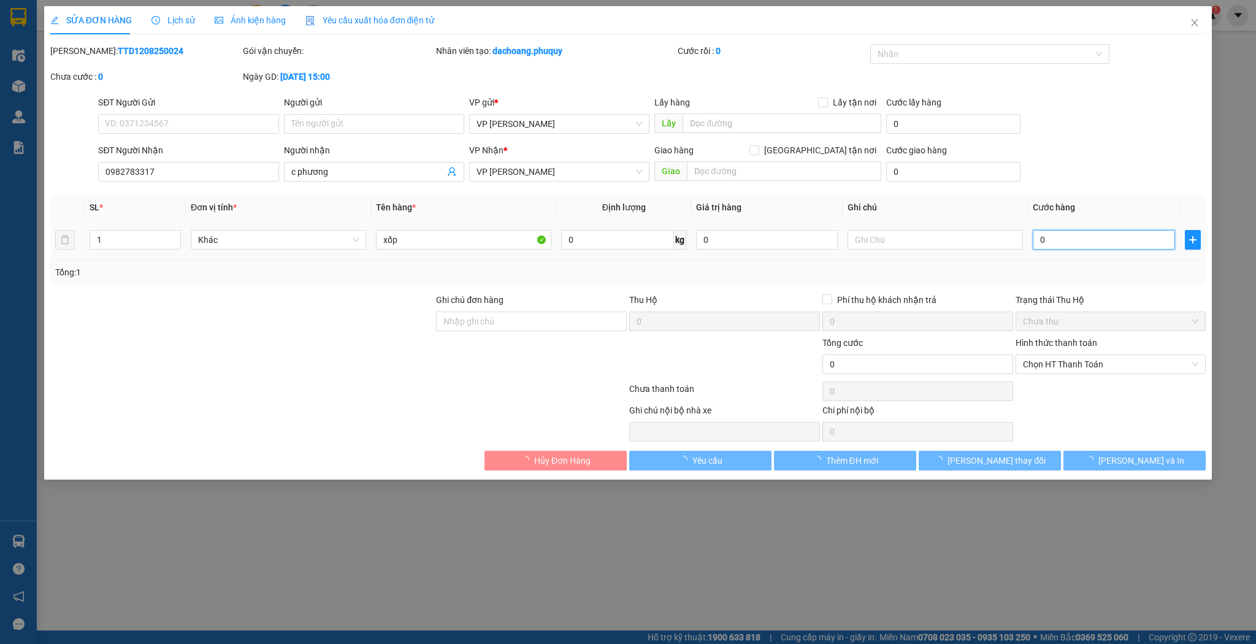
click at [1081, 245] on input "0" at bounding box center [1104, 240] width 142 height 20
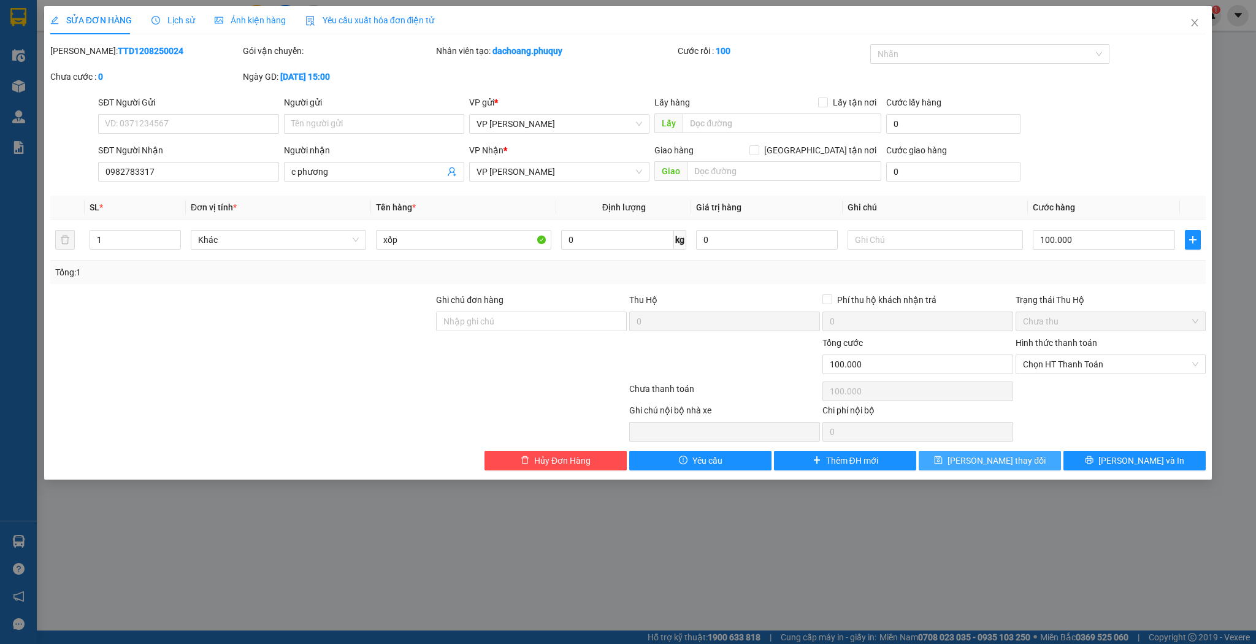
click at [1005, 453] on div "Total Paid Fee 0 Total UnPaid Fee 0 Cash Collection Total Fee Mã ĐH: TTD1208250…" at bounding box center [628, 257] width 1156 height 426
click at [1018, 469] on button "[PERSON_NAME] thay đổi" at bounding box center [990, 461] width 142 height 20
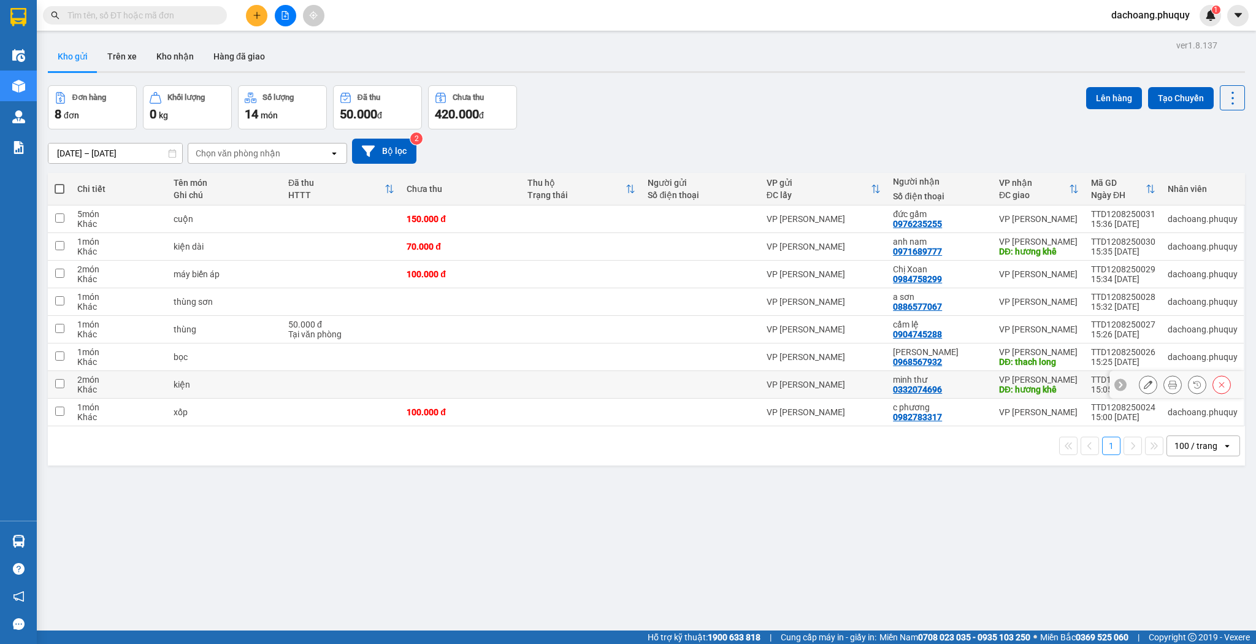
click at [1144, 383] on icon at bounding box center [1148, 384] width 9 height 9
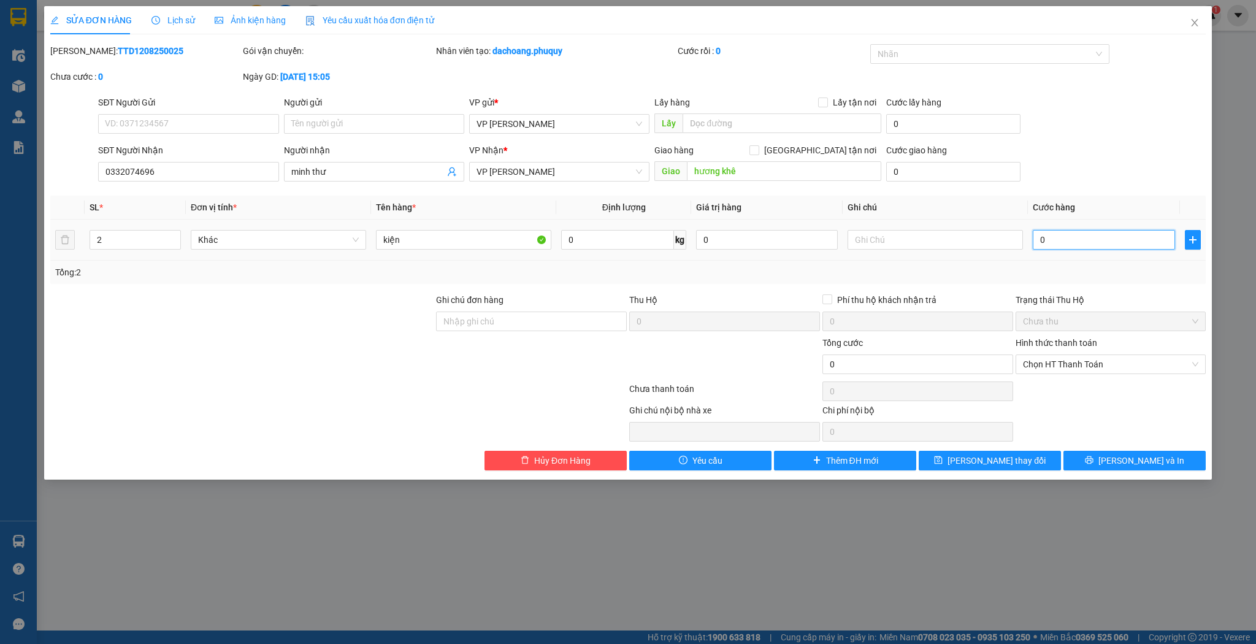
click at [1051, 241] on input "0" at bounding box center [1104, 240] width 142 height 20
click at [1004, 459] on span "[PERSON_NAME] thay đổi" at bounding box center [997, 460] width 98 height 13
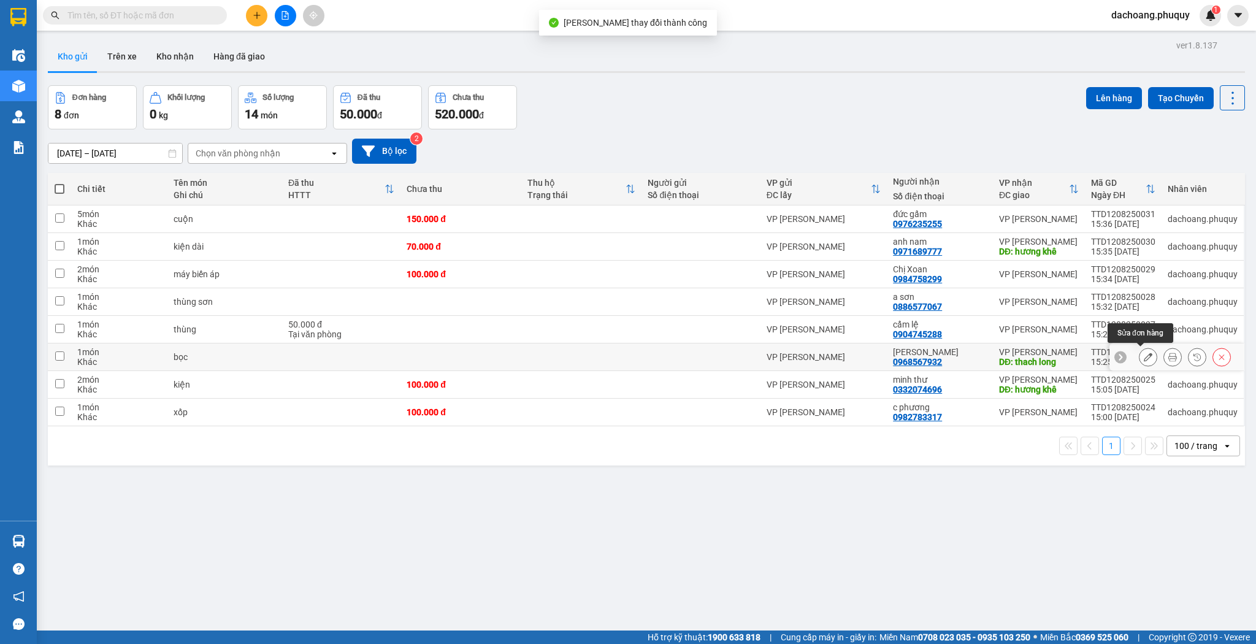
click at [1144, 359] on icon at bounding box center [1148, 357] width 9 height 9
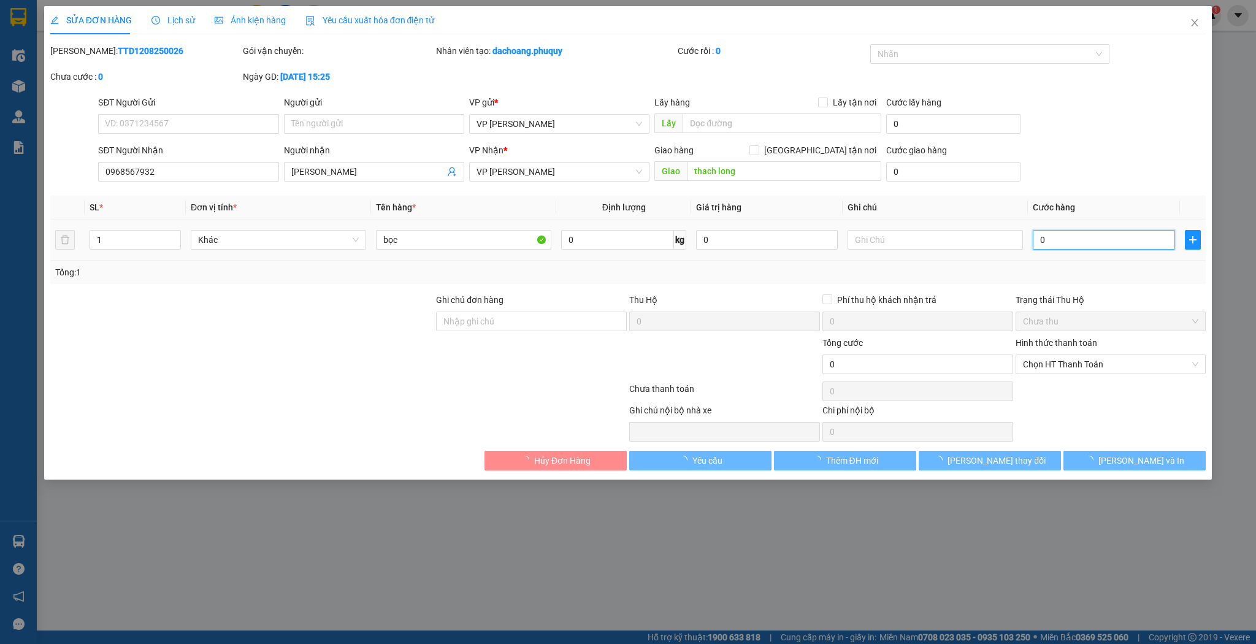
click at [1104, 240] on input "0" at bounding box center [1104, 240] width 142 height 20
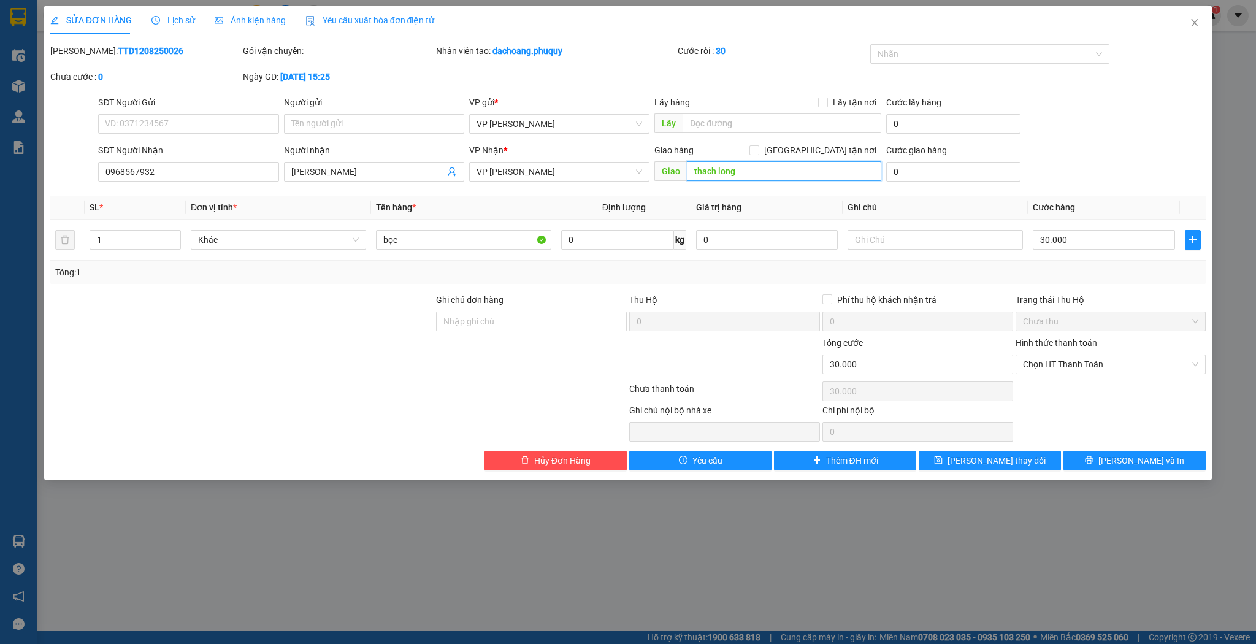
click at [753, 179] on input "thach long" at bounding box center [784, 171] width 194 height 20
click at [754, 179] on input "thach long" at bounding box center [784, 171] width 194 height 20
click at [948, 452] on button "[PERSON_NAME] thay đổi" at bounding box center [990, 461] width 142 height 20
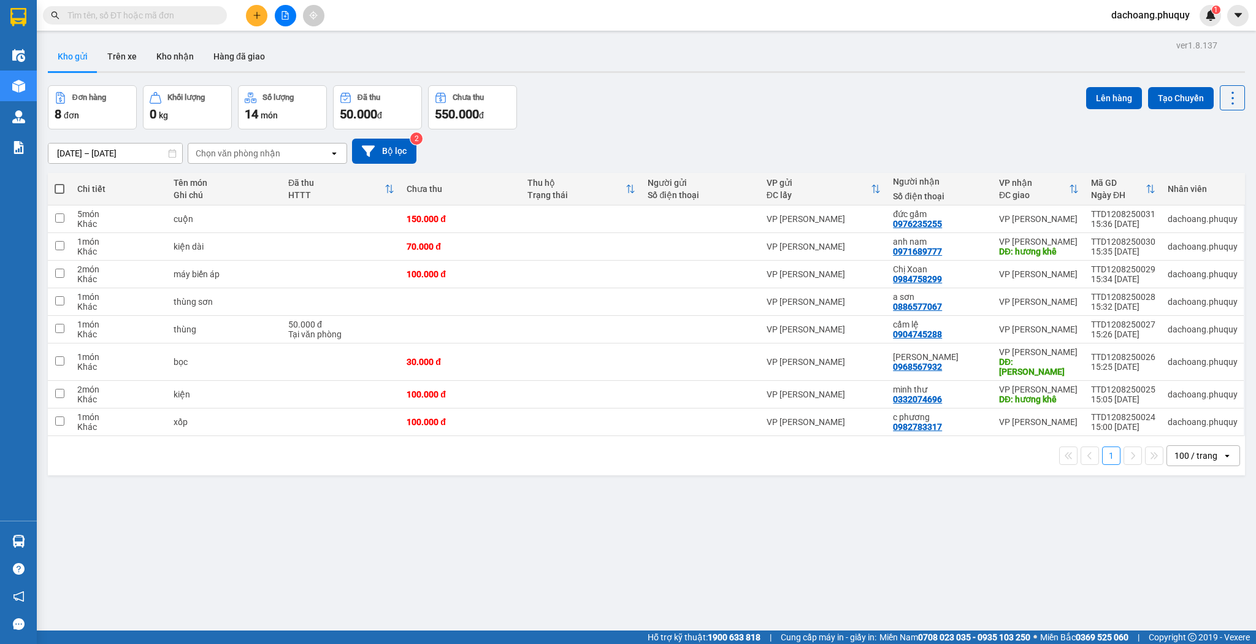
click at [1165, 148] on div "10/08/2025 – 12/08/2025 Press the down arrow key to interact with the calendar …" at bounding box center [646, 151] width 1197 height 25
click at [256, 13] on icon "plus" at bounding box center [257, 15] width 9 height 9
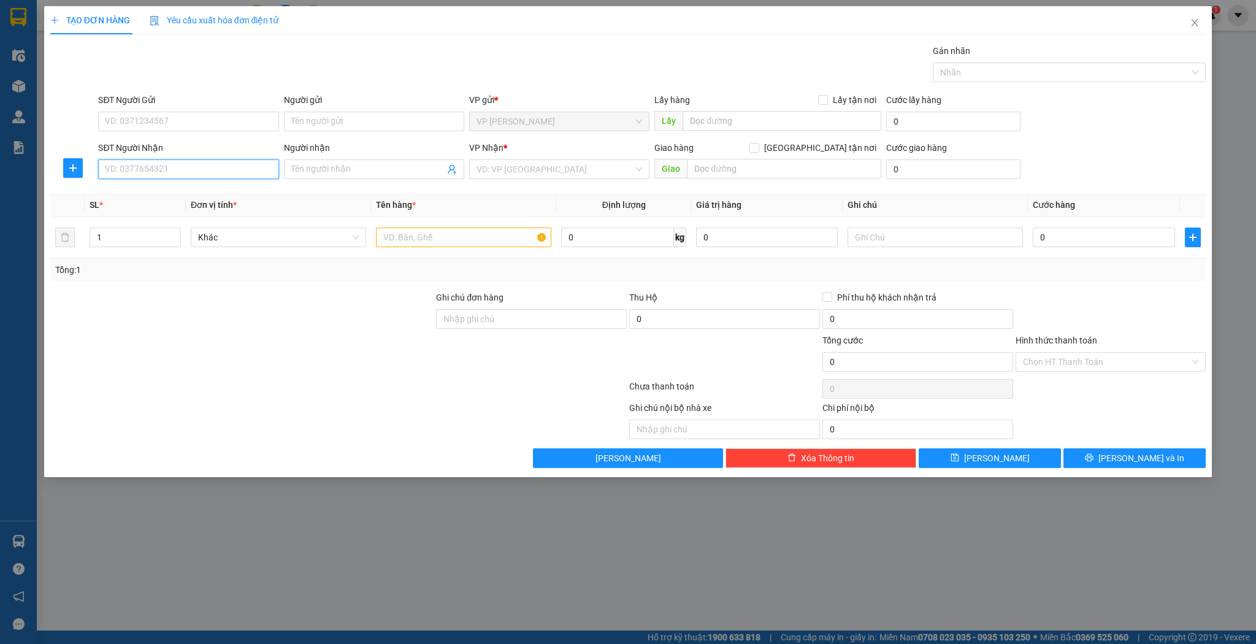
click at [150, 169] on input "SĐT Người Nhận" at bounding box center [188, 169] width 180 height 20
click at [186, 194] on div "0988902010 - Chị Yến" at bounding box center [189, 192] width 166 height 13
click at [427, 233] on input "text" at bounding box center [463, 238] width 175 height 20
click at [1076, 229] on input "0" at bounding box center [1104, 238] width 142 height 20
click at [1024, 442] on div "Transit Pickup Surcharge Ids Transit Deliver Surcharge Ids Transit Deliver Surc…" at bounding box center [628, 256] width 1156 height 424
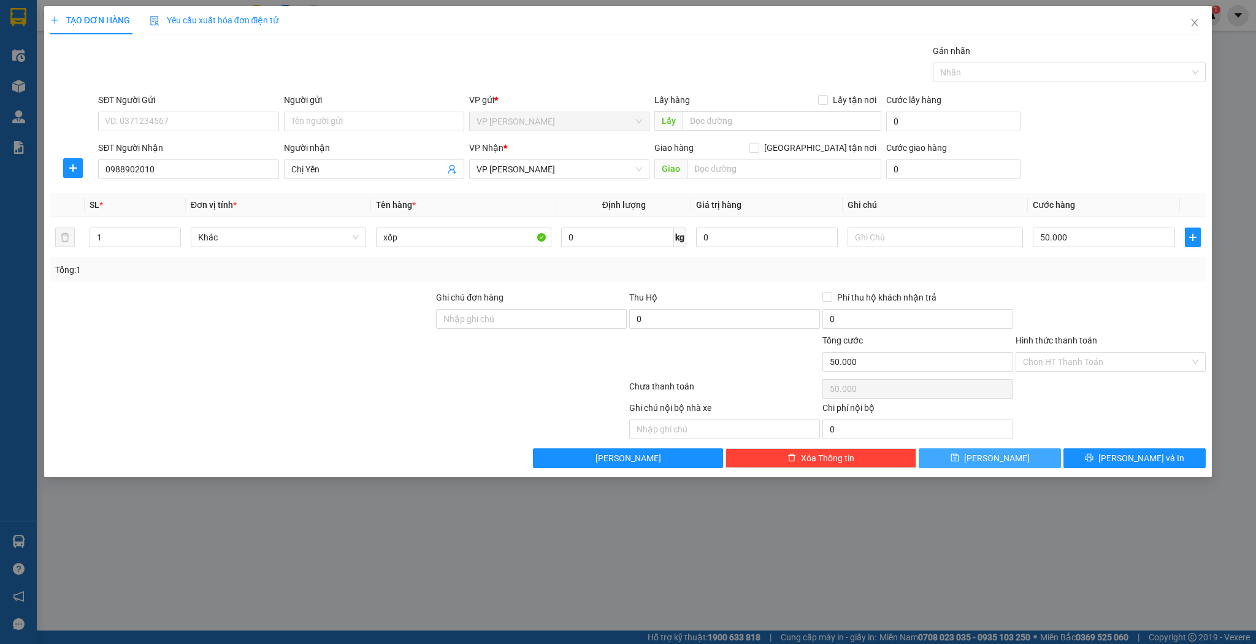
click at [1033, 448] on button "[PERSON_NAME]" at bounding box center [990, 458] width 142 height 20
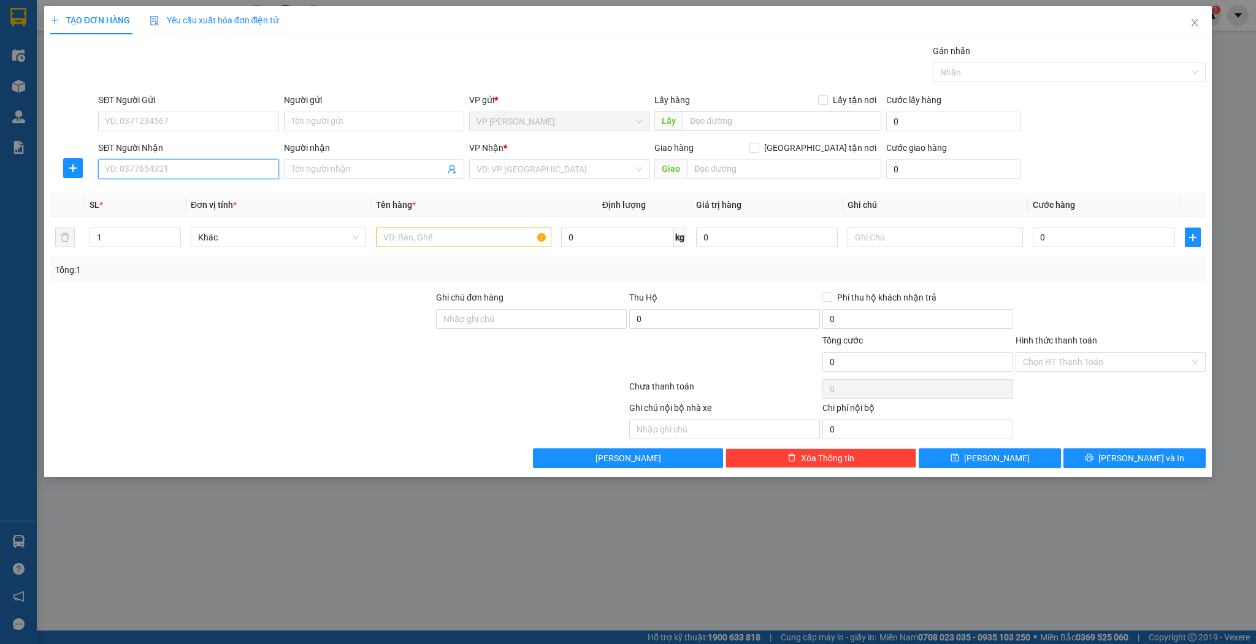
click at [136, 172] on input "SĐT Người Nhận" at bounding box center [188, 169] width 180 height 20
click at [164, 215] on div "0967071998 - trung tuyen" at bounding box center [189, 212] width 166 height 13
click at [176, 231] on span "up" at bounding box center [174, 234] width 7 height 7
click at [396, 237] on input "text" at bounding box center [463, 238] width 175 height 20
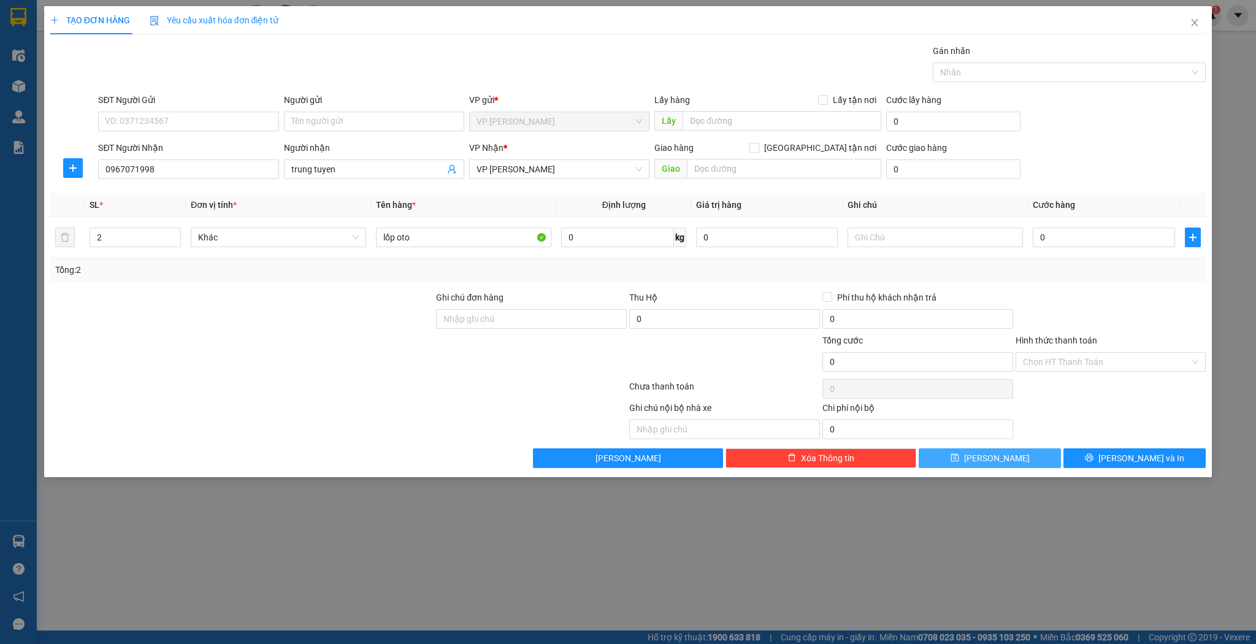
click at [959, 458] on icon "save" at bounding box center [955, 458] width 8 height 8
click at [1194, 25] on icon "close" at bounding box center [1195, 23] width 10 height 10
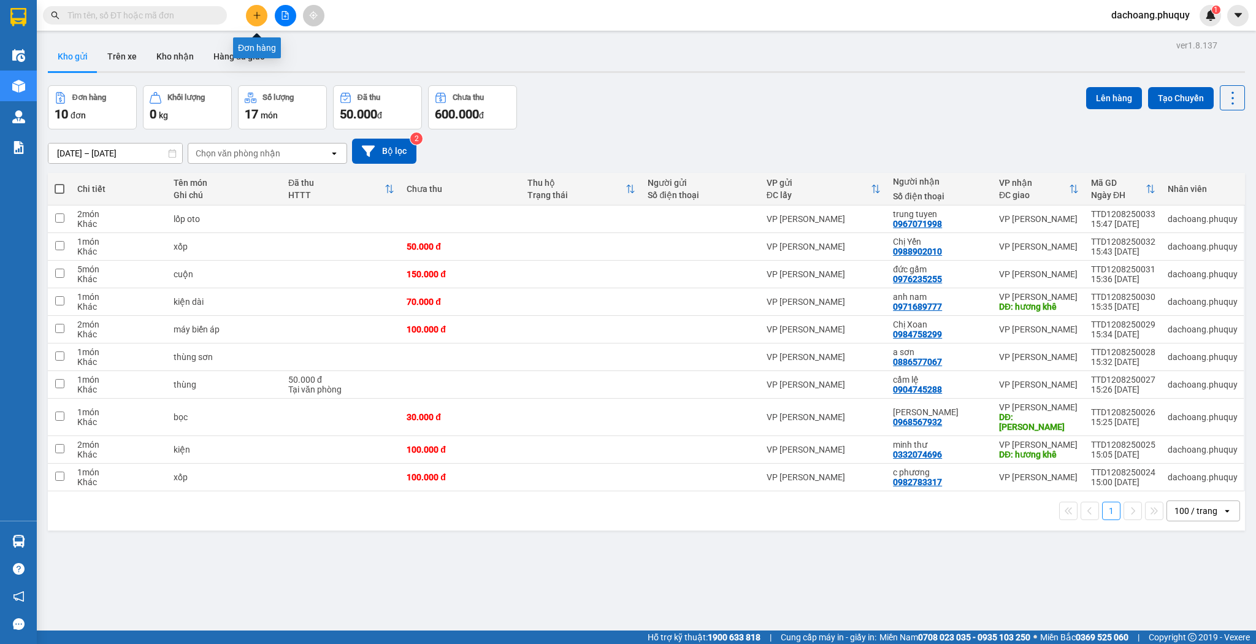
click at [255, 19] on icon "plus" at bounding box center [257, 15] width 9 height 9
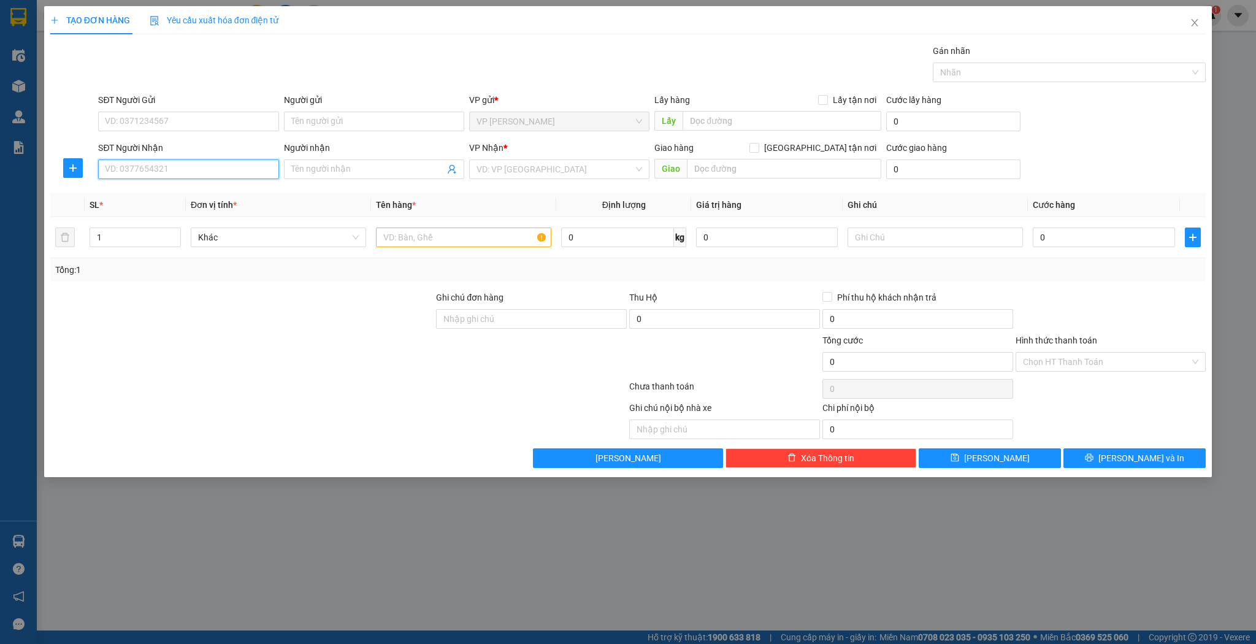
click at [201, 172] on input "SĐT Người Nhận" at bounding box center [188, 169] width 180 height 20
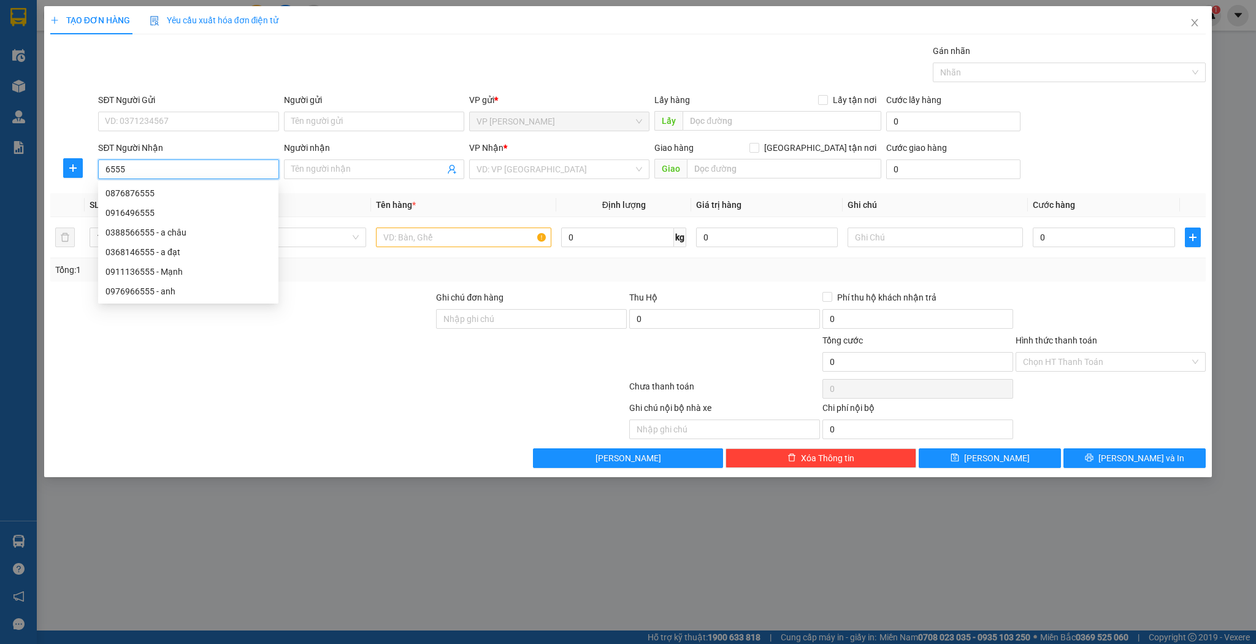
click at [100, 167] on input "6555" at bounding box center [188, 169] width 180 height 20
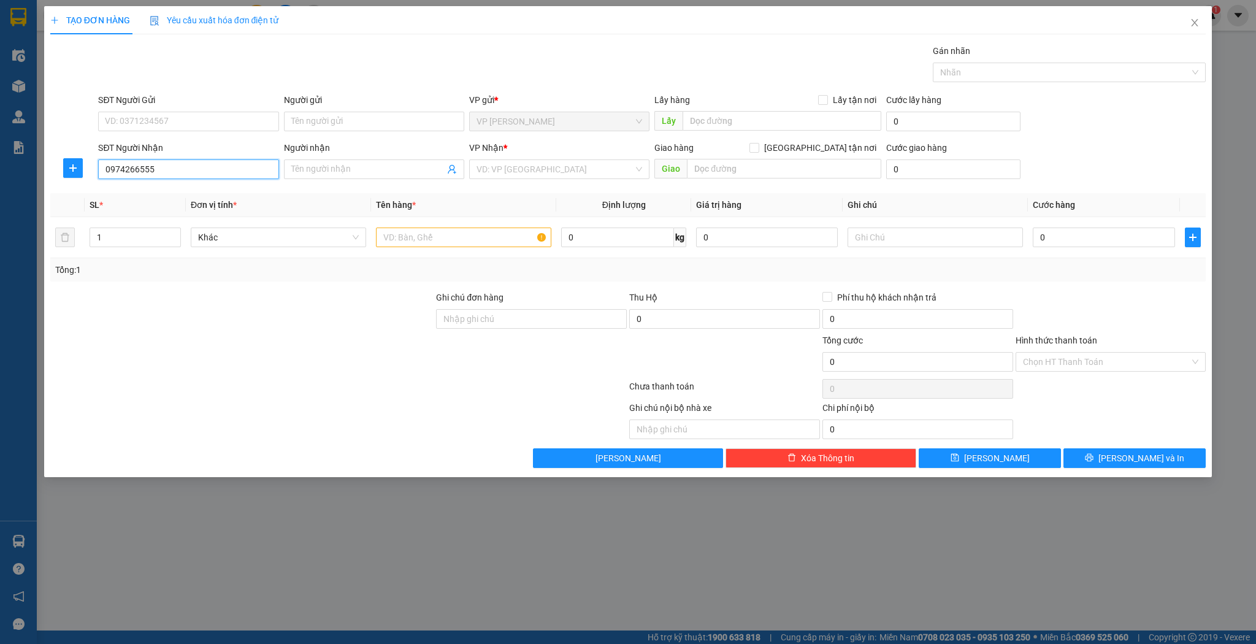
click at [164, 167] on input "0974266555" at bounding box center [188, 169] width 180 height 20
click at [317, 169] on input "Người nhận" at bounding box center [367, 169] width 153 height 13
click at [176, 233] on icon "up" at bounding box center [174, 234] width 4 height 4
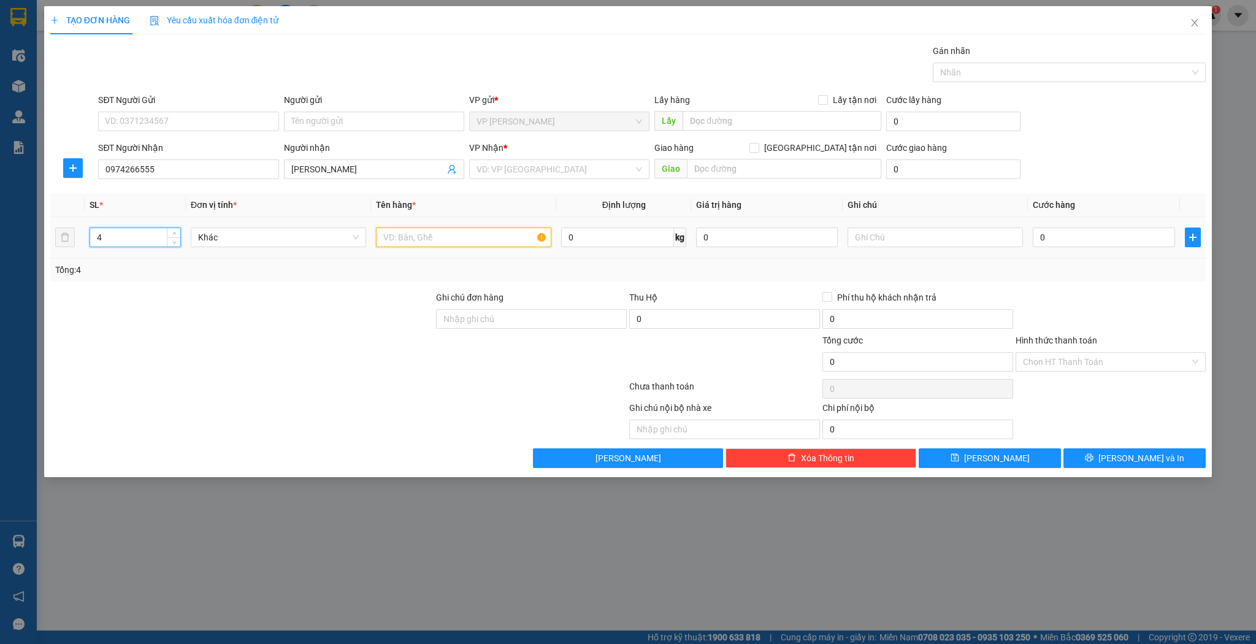
click at [408, 237] on input "text" at bounding box center [463, 238] width 175 height 20
click at [935, 458] on button "[PERSON_NAME]" at bounding box center [990, 458] width 142 height 20
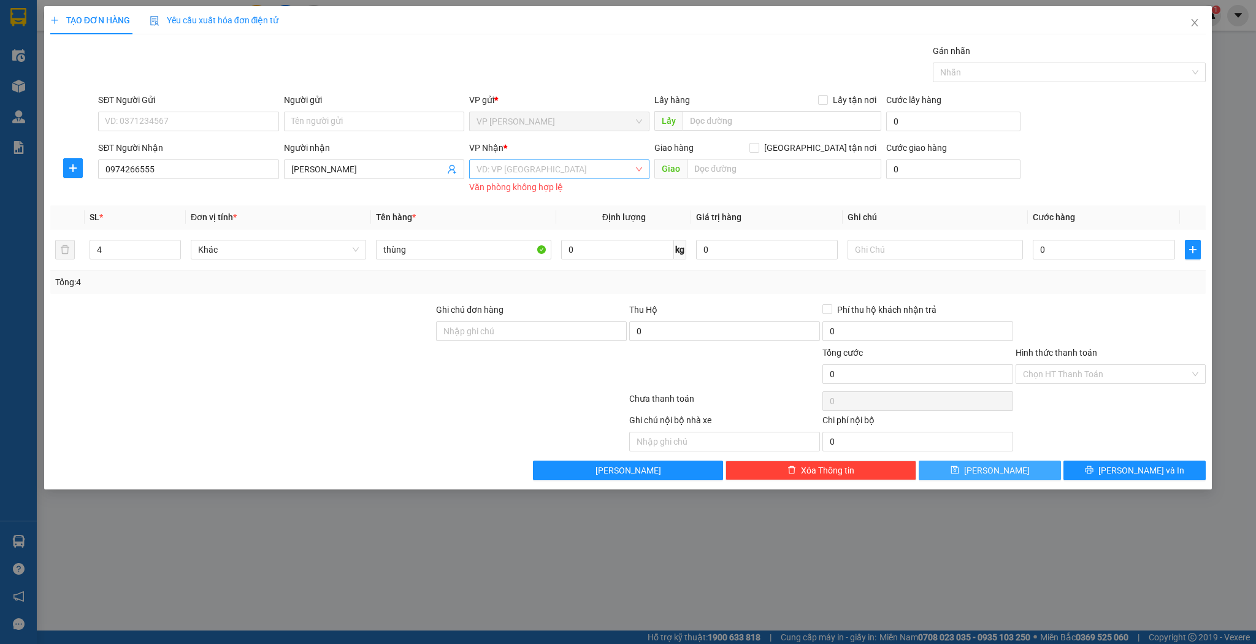
click at [637, 172] on div "VD: VP [GEOGRAPHIC_DATA]" at bounding box center [559, 169] width 180 height 20
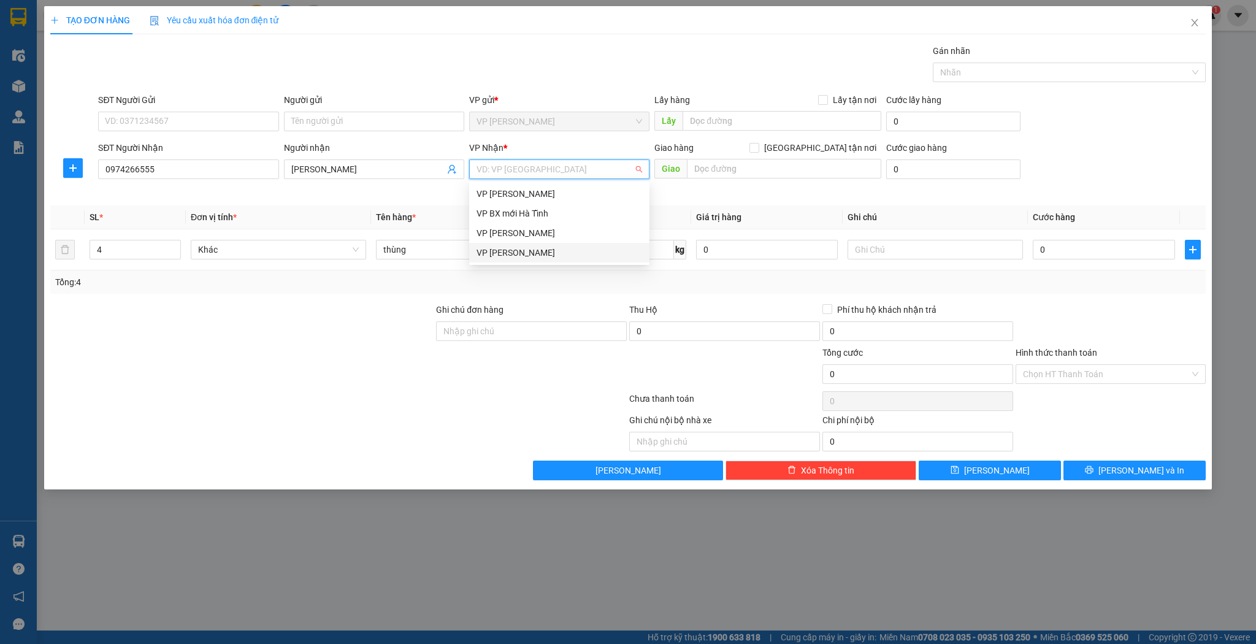
click at [550, 253] on div "VP [PERSON_NAME]" at bounding box center [560, 252] width 166 height 13
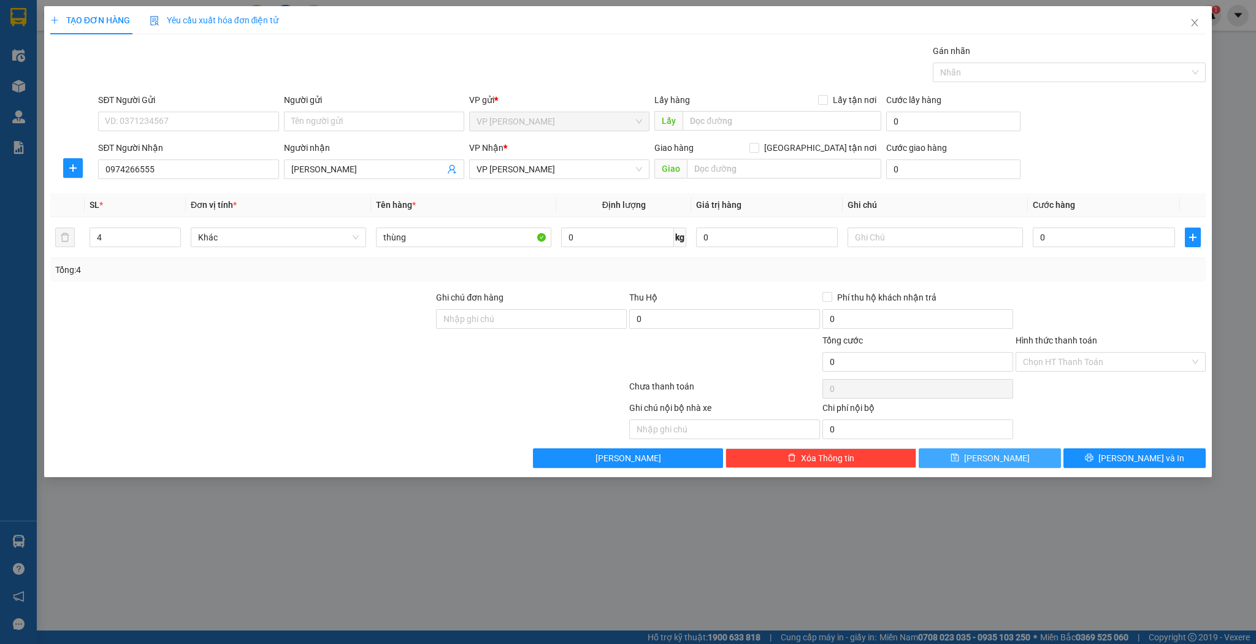
click at [999, 459] on span "[PERSON_NAME]" at bounding box center [997, 457] width 66 height 13
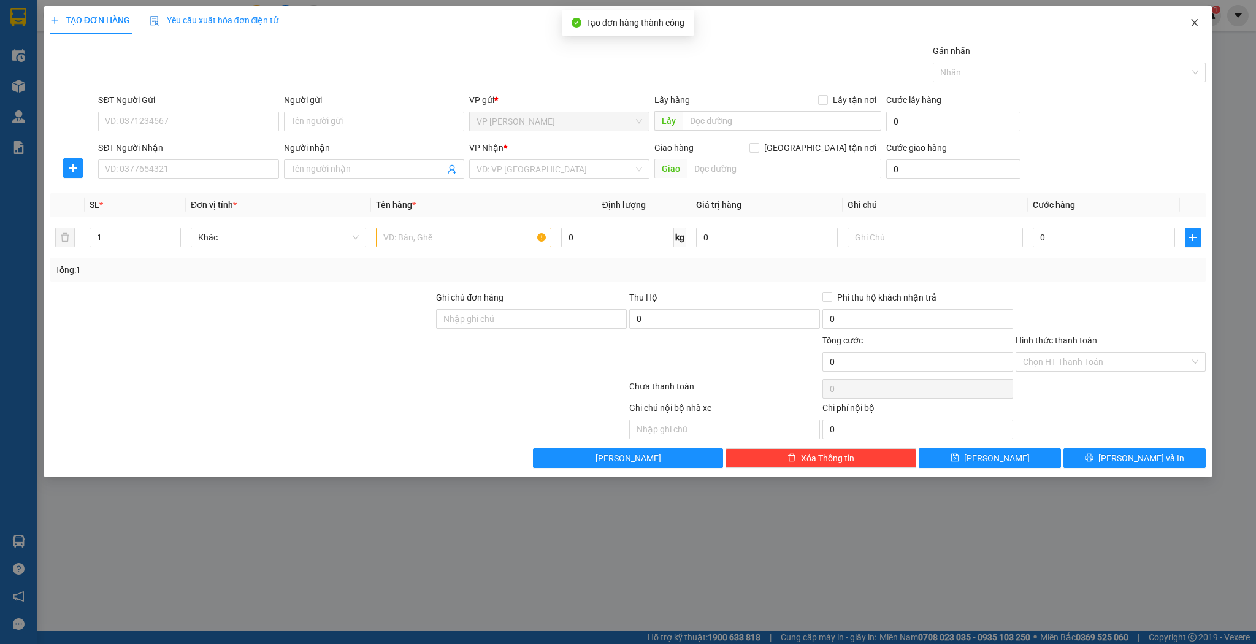
click at [1188, 25] on span "Close" at bounding box center [1195, 23] width 34 height 34
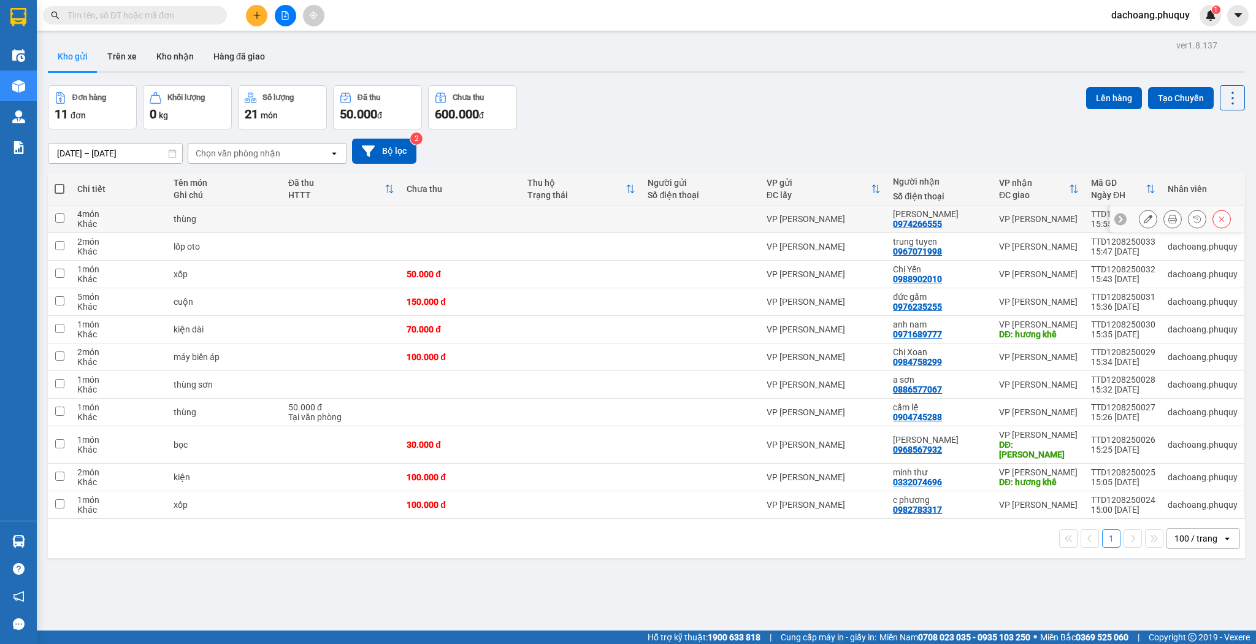
click at [801, 220] on div "VP [PERSON_NAME]" at bounding box center [824, 219] width 114 height 10
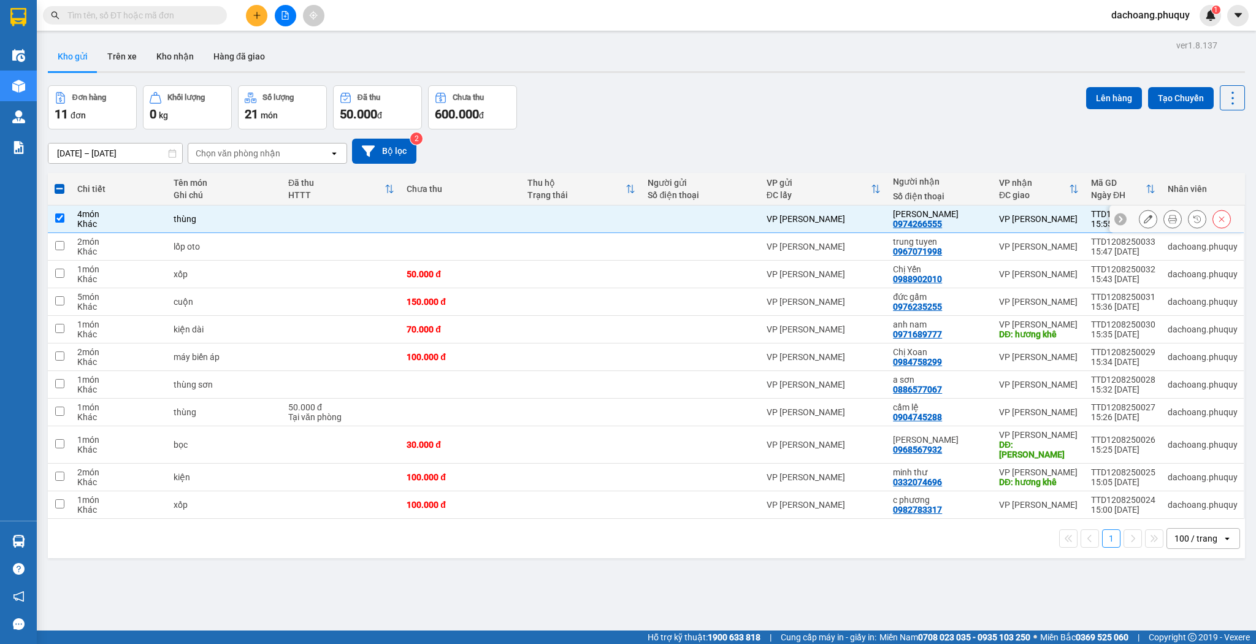
click at [801, 220] on div "VP [PERSON_NAME]" at bounding box center [824, 219] width 114 height 10
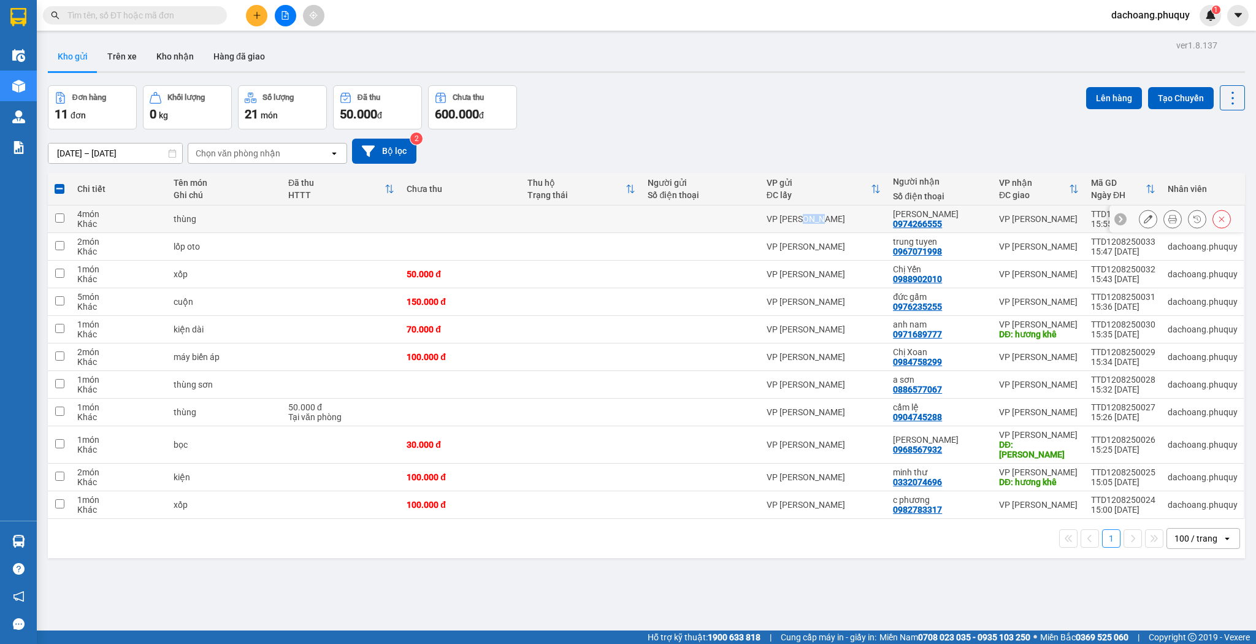
click at [801, 220] on div "VP [PERSON_NAME]" at bounding box center [824, 219] width 114 height 10
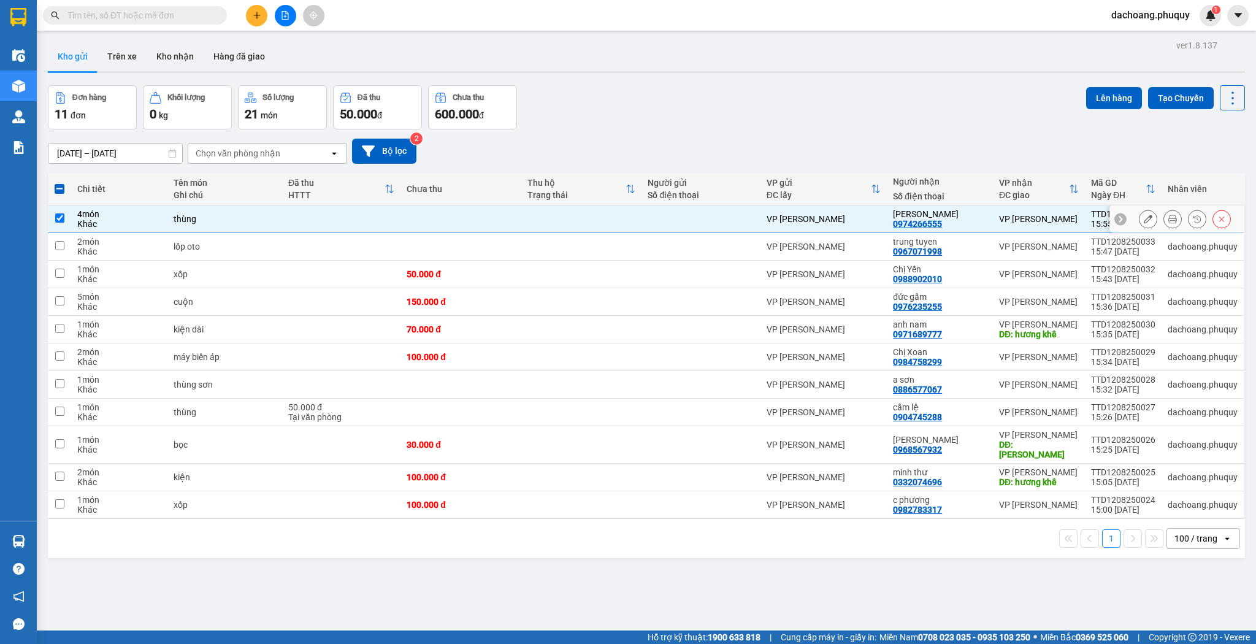
click at [1119, 219] on icon at bounding box center [1121, 219] width 4 height 7
click at [1115, 219] on div "15:55 [DATE]" at bounding box center [1123, 224] width 64 height 10
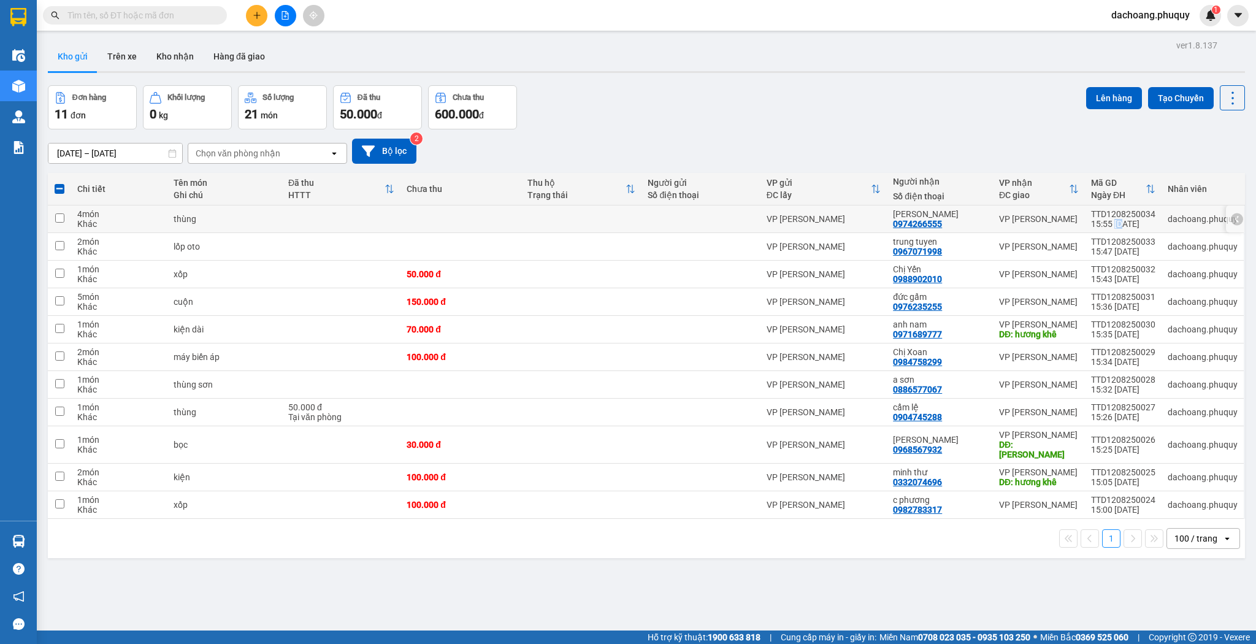
click at [1115, 219] on div "15:55 [DATE]" at bounding box center [1123, 224] width 64 height 10
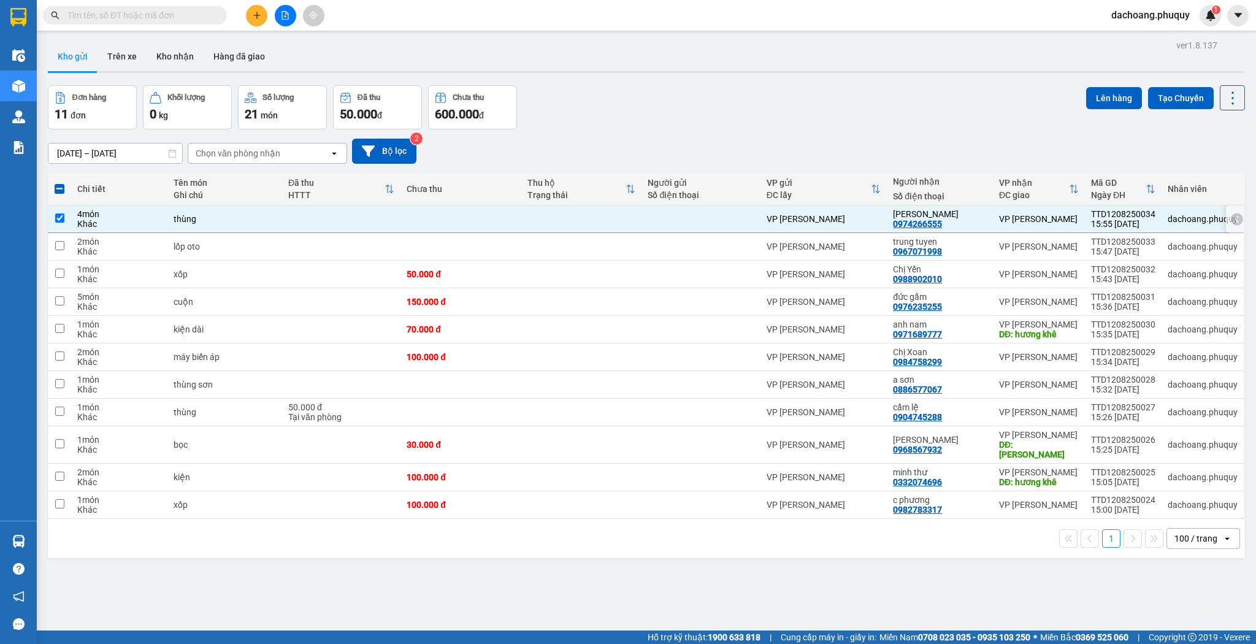
click at [918, 221] on div "0974266555" at bounding box center [917, 224] width 49 height 10
click at [1027, 221] on div "VP [PERSON_NAME]" at bounding box center [1039, 219] width 80 height 10
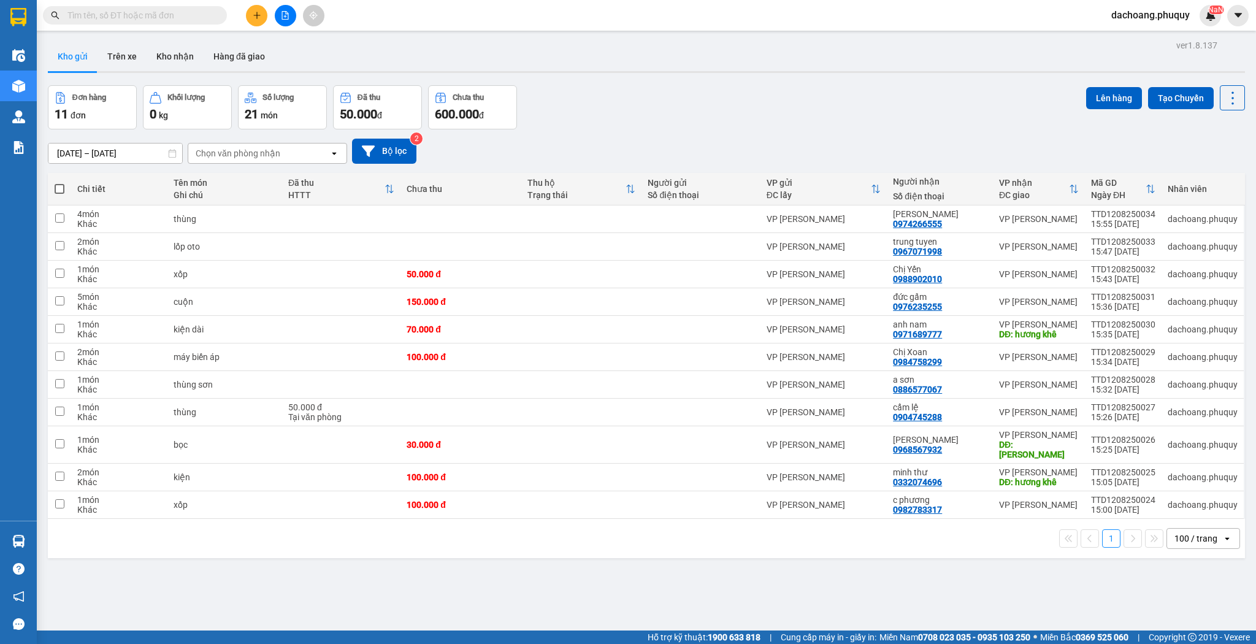
click at [879, 135] on div "10/08/2025 – 12/08/2025 Press the down arrow key to interact with the calendar …" at bounding box center [646, 151] width 1197 height 44
click at [896, 253] on div "0967071998" at bounding box center [917, 252] width 49 height 10
click at [899, 223] on div "0974266555" at bounding box center [917, 224] width 49 height 10
click at [1231, 218] on div at bounding box center [1237, 219] width 12 height 12
click at [1140, 213] on button at bounding box center [1148, 219] width 17 height 21
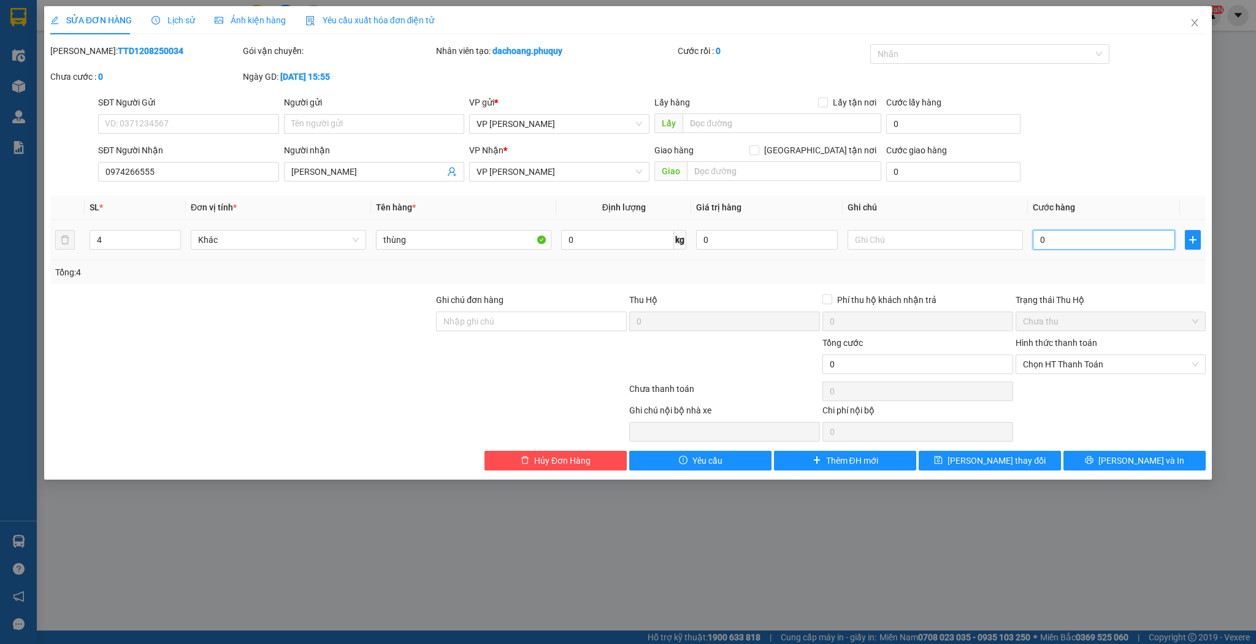
click at [1051, 246] on input "0" at bounding box center [1104, 240] width 142 height 20
click at [1049, 364] on span "Chọn HT Thanh Toán" at bounding box center [1111, 364] width 176 height 18
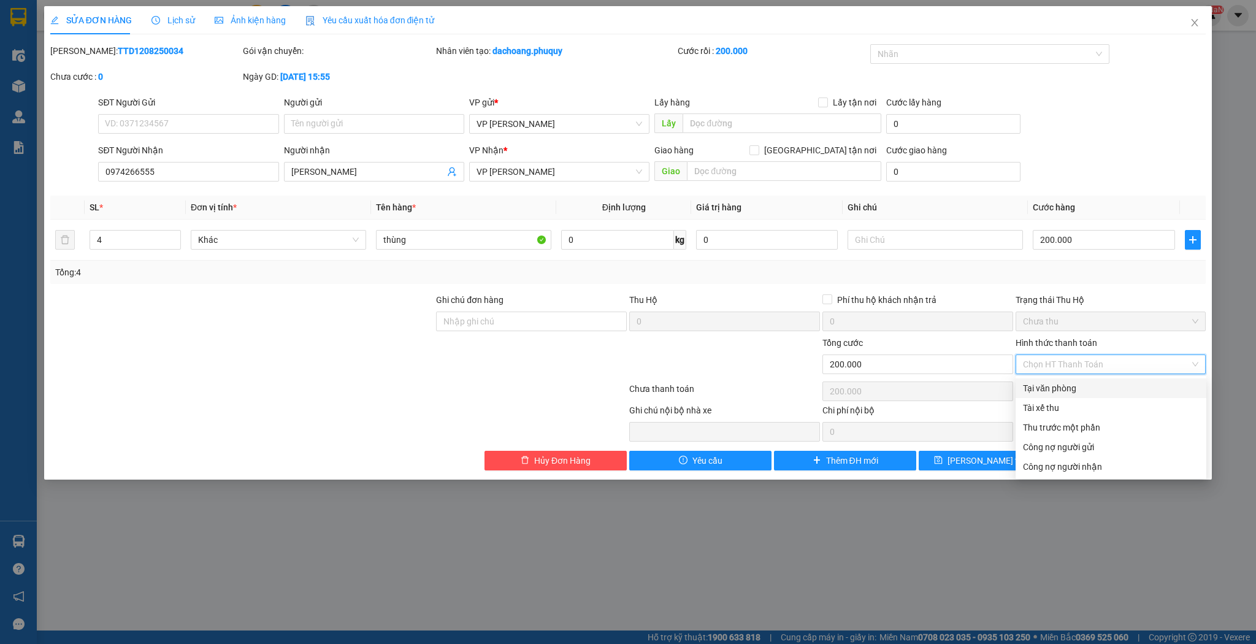
click at [1043, 388] on div "Tại văn phòng" at bounding box center [1111, 388] width 176 height 13
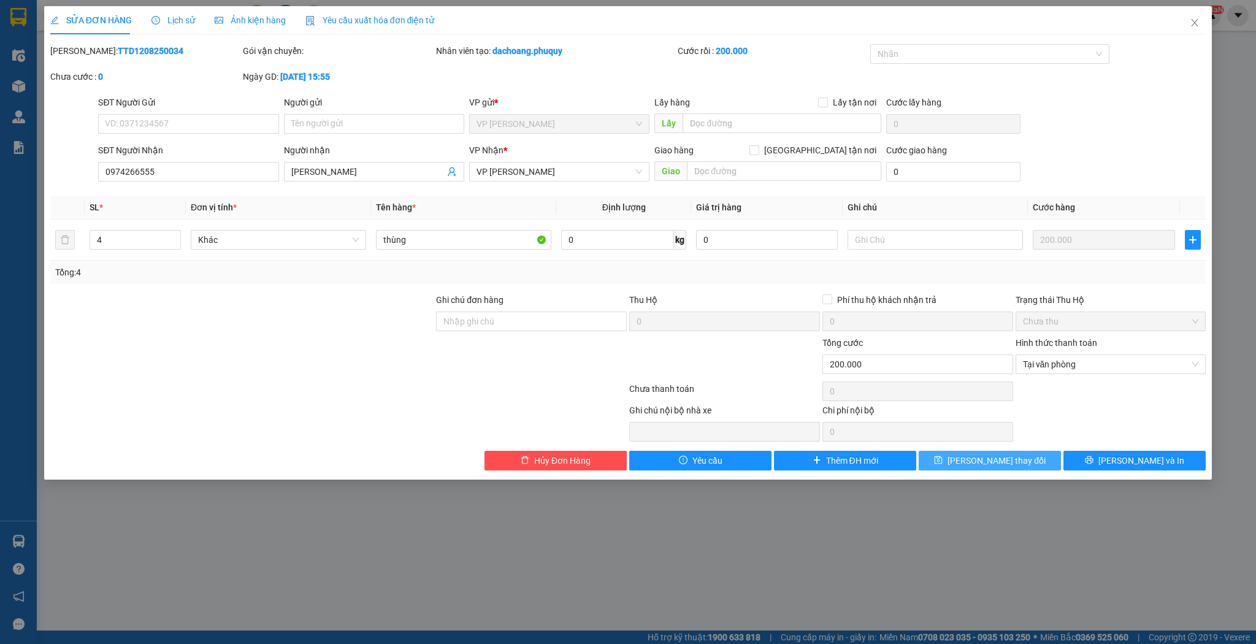
click at [1023, 463] on button "[PERSON_NAME] thay đổi" at bounding box center [990, 461] width 142 height 20
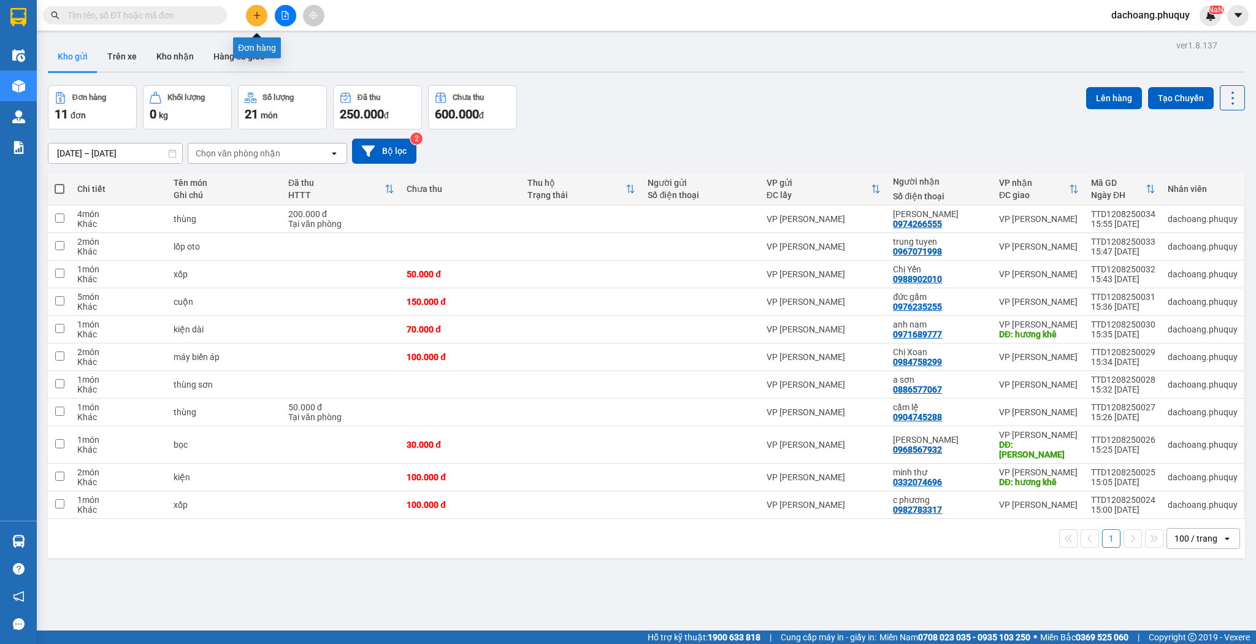
click at [255, 13] on icon "plus" at bounding box center [257, 15] width 9 height 9
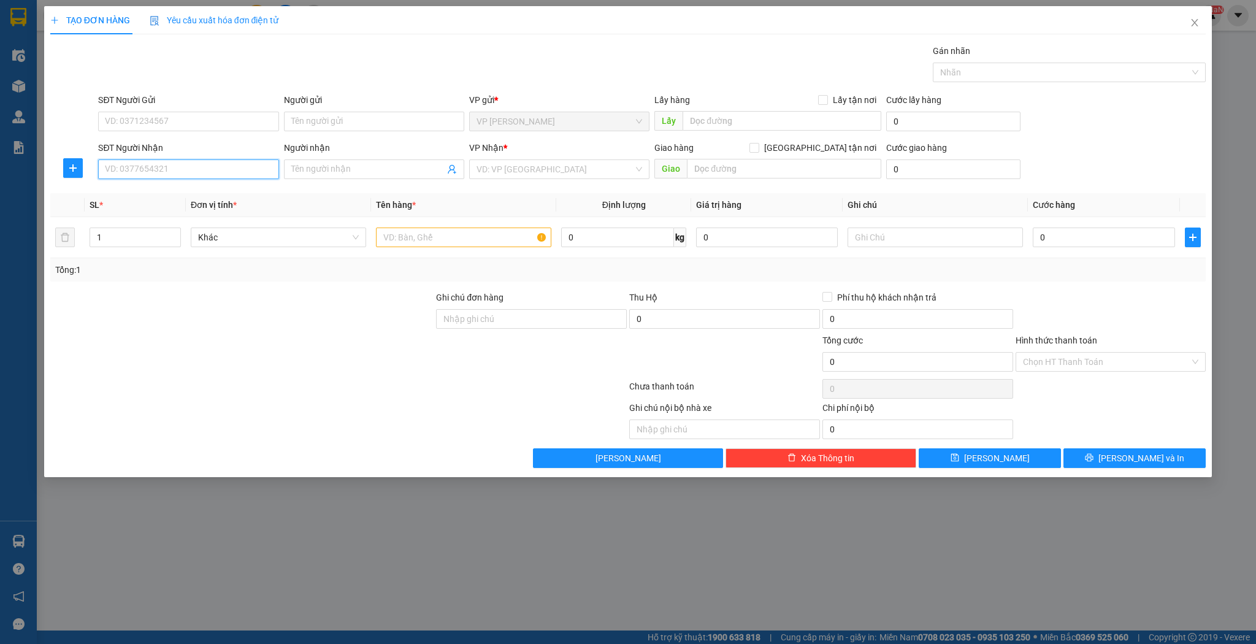
click at [233, 175] on input "SĐT Người Nhận" at bounding box center [188, 169] width 180 height 20
click at [214, 194] on div "0915815588 - việt phương" at bounding box center [189, 192] width 166 height 13
click at [405, 240] on input "text" at bounding box center [463, 238] width 175 height 20
click at [1046, 242] on input "0" at bounding box center [1104, 238] width 142 height 20
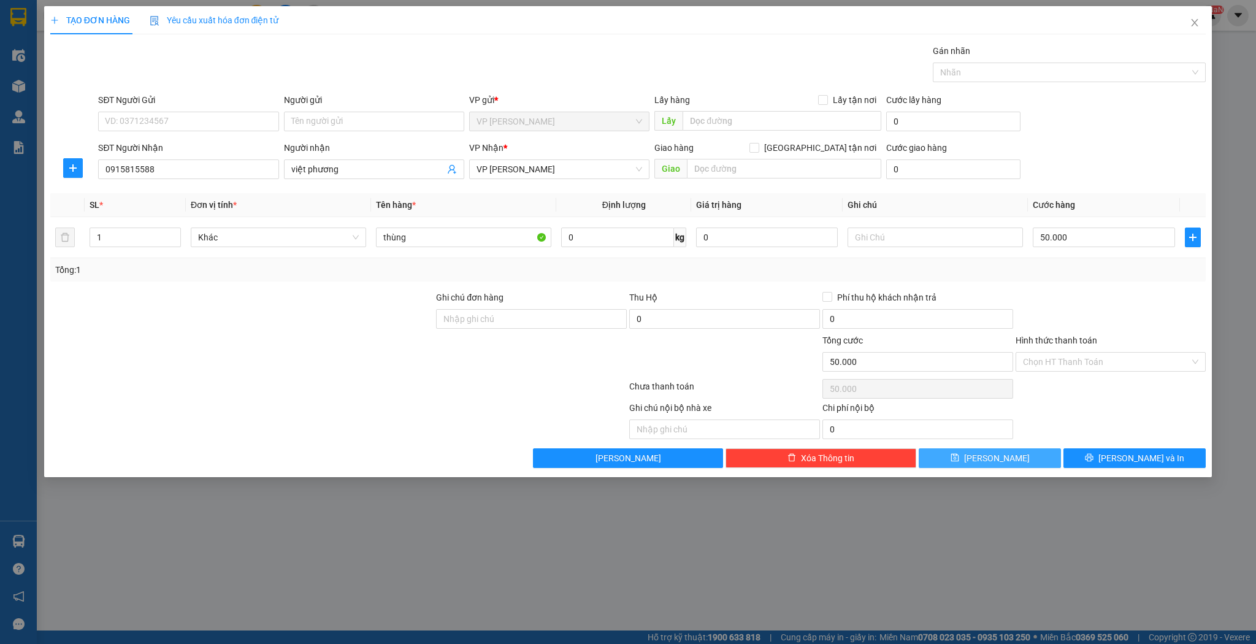
click at [1013, 458] on button "[PERSON_NAME]" at bounding box center [990, 458] width 142 height 20
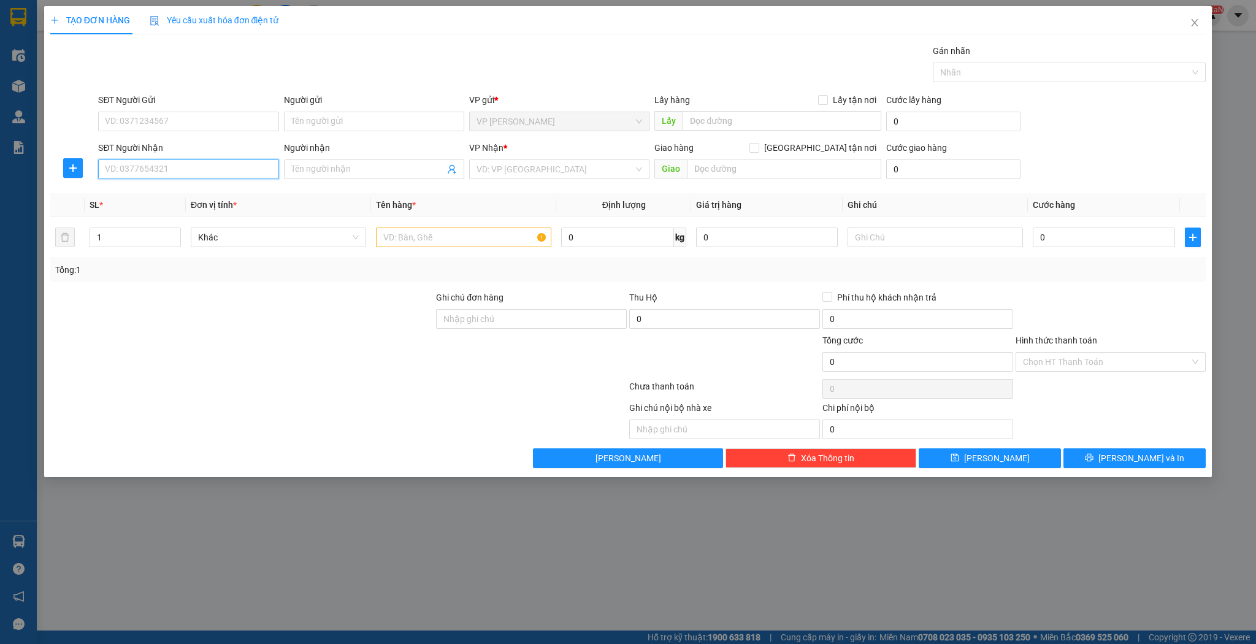
click at [240, 163] on input "SĐT Người Nhận" at bounding box center [188, 169] width 180 height 20
click at [173, 193] on div "0977703748 - c Lập" at bounding box center [189, 192] width 166 height 13
click at [395, 234] on input "text" at bounding box center [463, 238] width 175 height 20
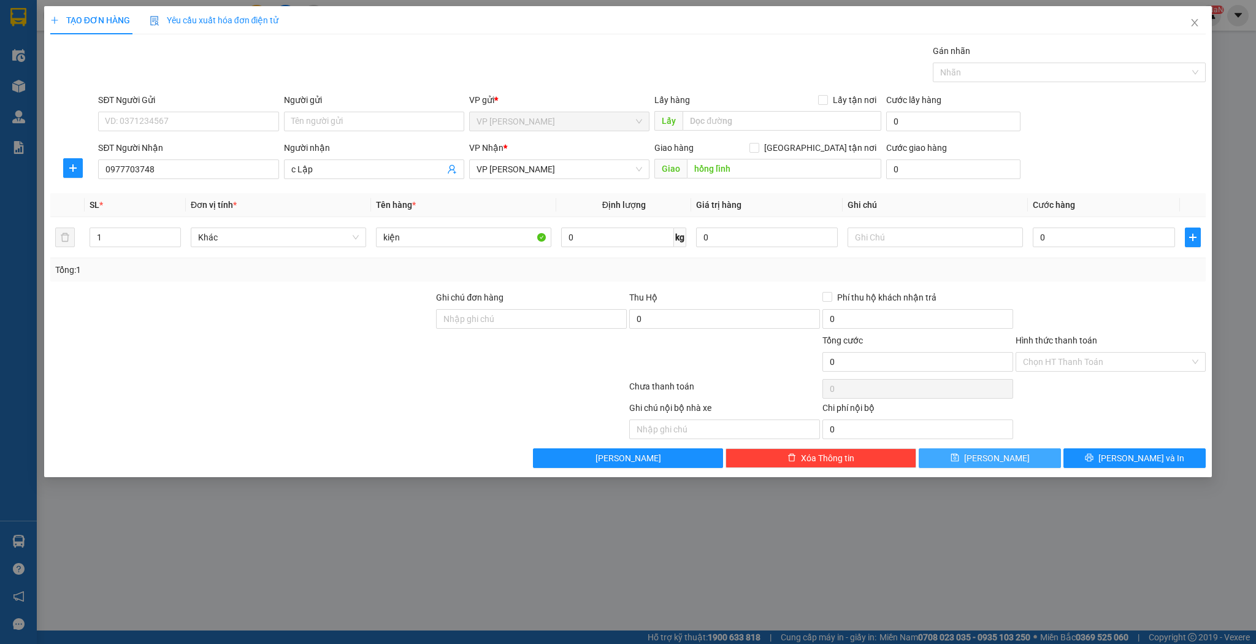
click at [934, 450] on button "[PERSON_NAME]" at bounding box center [990, 458] width 142 height 20
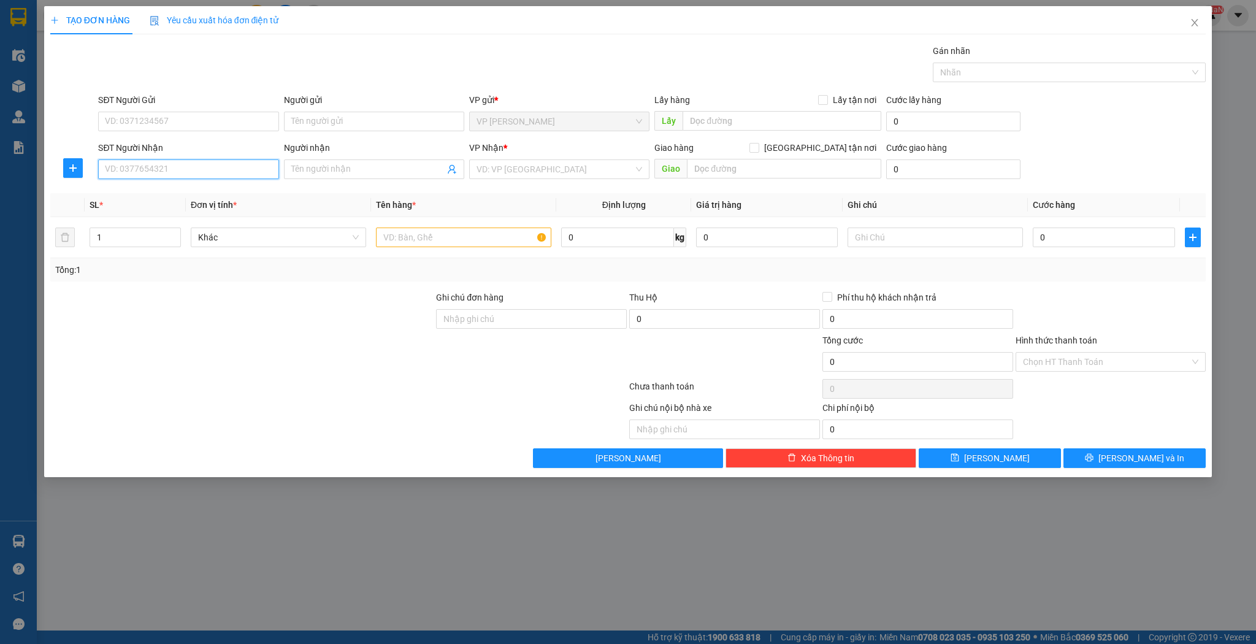
click at [171, 165] on input "SĐT Người Nhận" at bounding box center [188, 169] width 180 height 20
click at [171, 194] on div "0973624253 - rèm hùng tuyền" at bounding box center [189, 192] width 166 height 13
click at [412, 239] on input "text" at bounding box center [463, 238] width 175 height 20
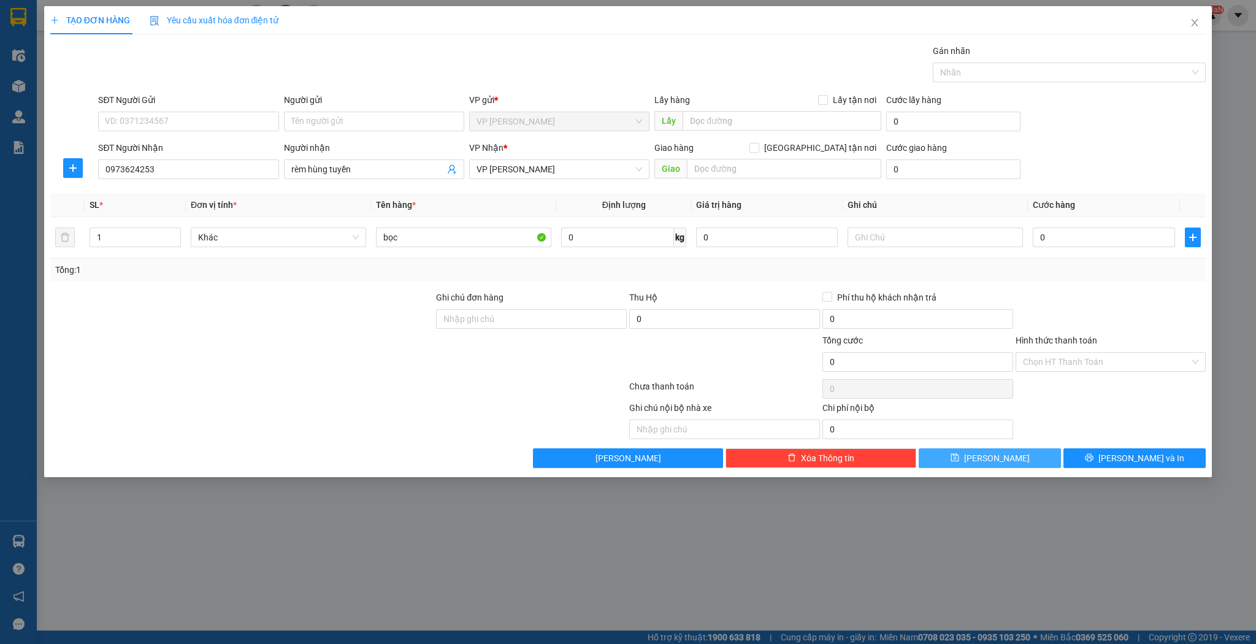
click at [956, 454] on button "[PERSON_NAME]" at bounding box center [990, 458] width 142 height 20
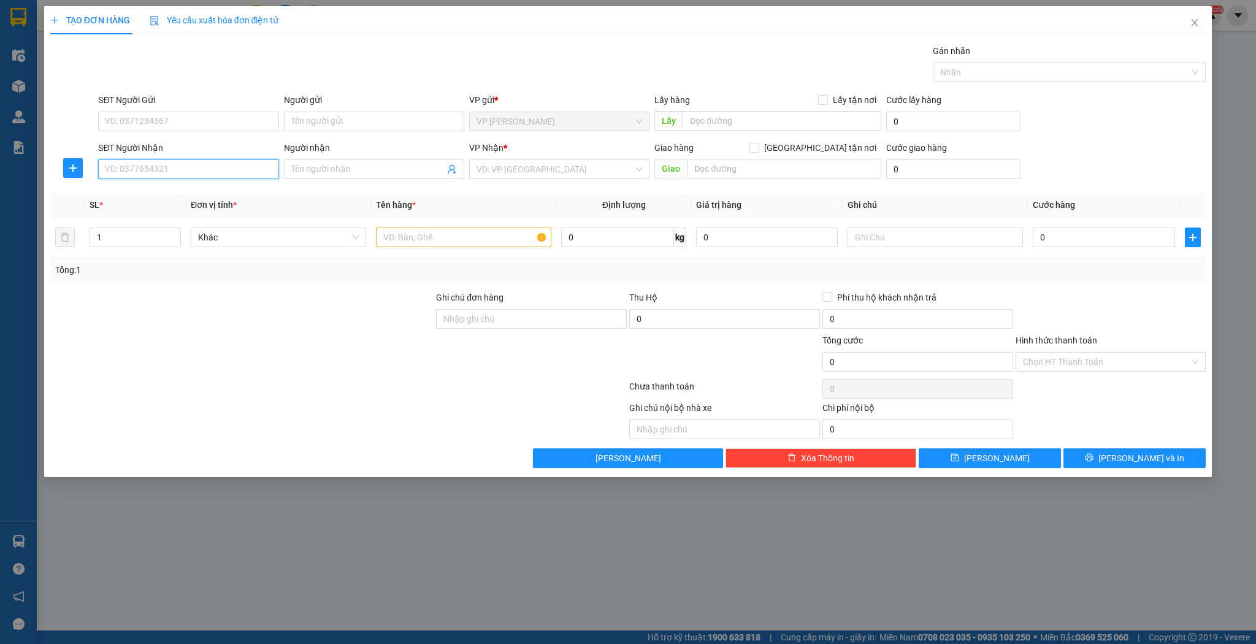
click at [150, 166] on input "SĐT Người Nhận" at bounding box center [188, 169] width 180 height 20
click at [179, 193] on div "0919215178 - anh hoàn" at bounding box center [189, 192] width 166 height 13
click at [175, 234] on icon "up" at bounding box center [174, 234] width 4 height 2
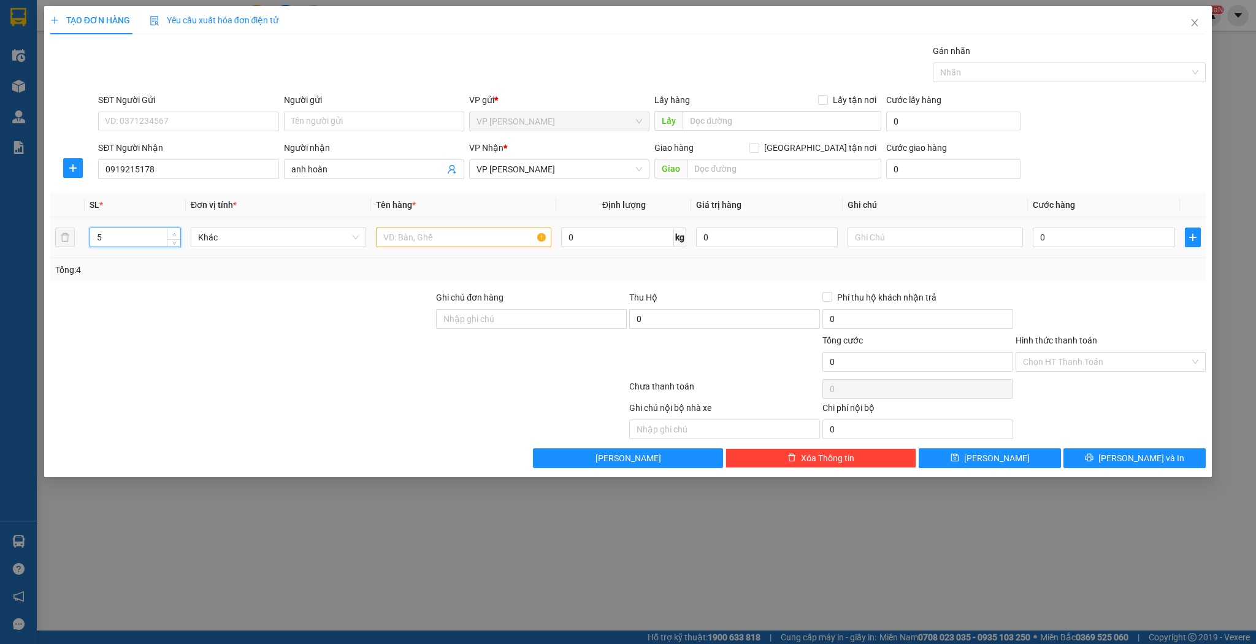
click at [175, 234] on icon "up" at bounding box center [174, 234] width 4 height 2
click at [407, 240] on input "text" at bounding box center [463, 238] width 175 height 20
click at [970, 457] on button "[PERSON_NAME]" at bounding box center [990, 458] width 142 height 20
click at [213, 162] on input "SĐT Người Nhận" at bounding box center [188, 169] width 180 height 20
click at [202, 191] on div "0978919178 - e dương" at bounding box center [189, 192] width 166 height 13
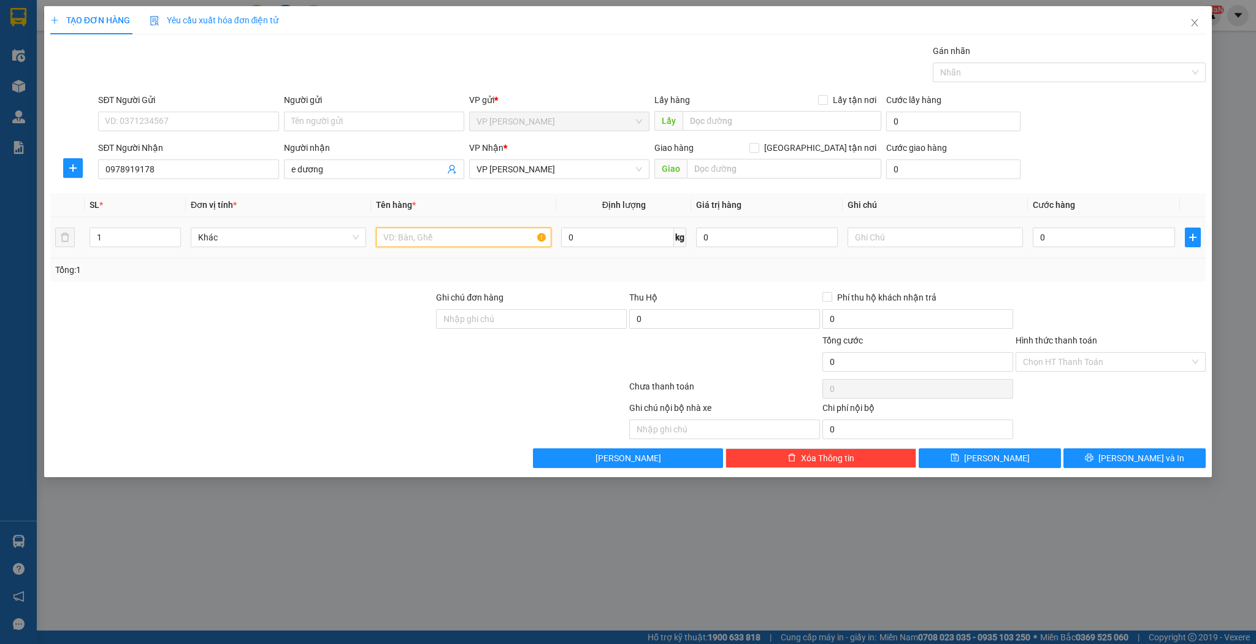
click at [403, 237] on input "text" at bounding box center [463, 238] width 175 height 20
click at [956, 456] on button "[PERSON_NAME]" at bounding box center [990, 458] width 142 height 20
click at [203, 169] on input "SĐT Người Nhận" at bounding box center [188, 169] width 180 height 20
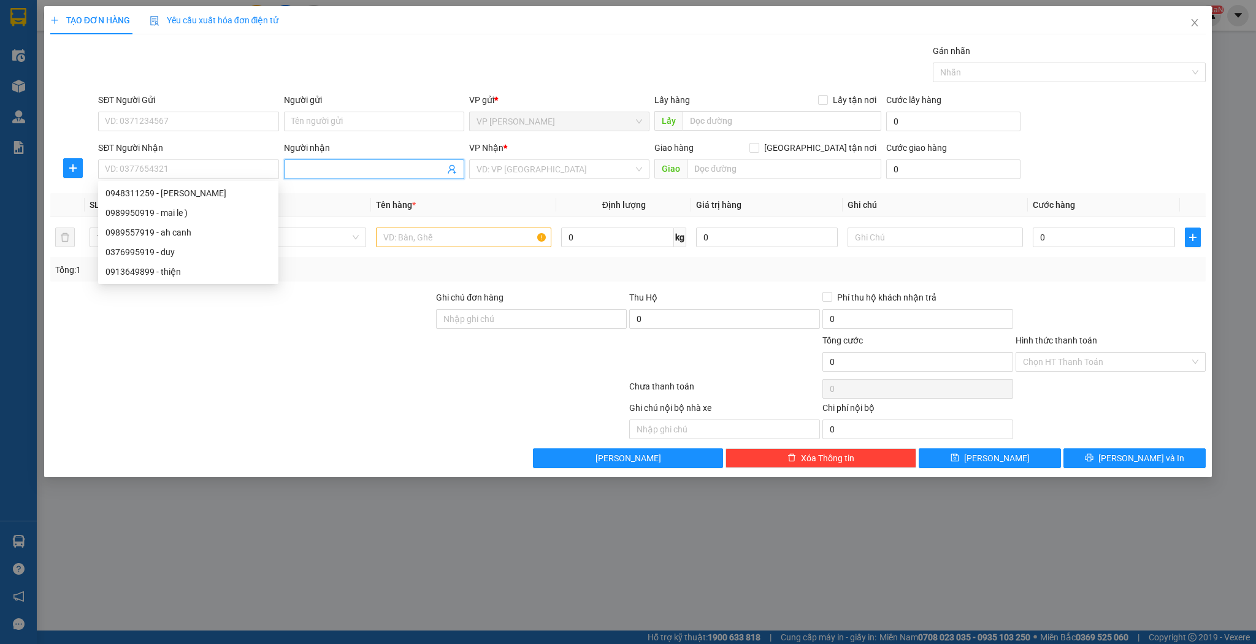
click at [314, 165] on input "Người nhận" at bounding box center [367, 169] width 153 height 13
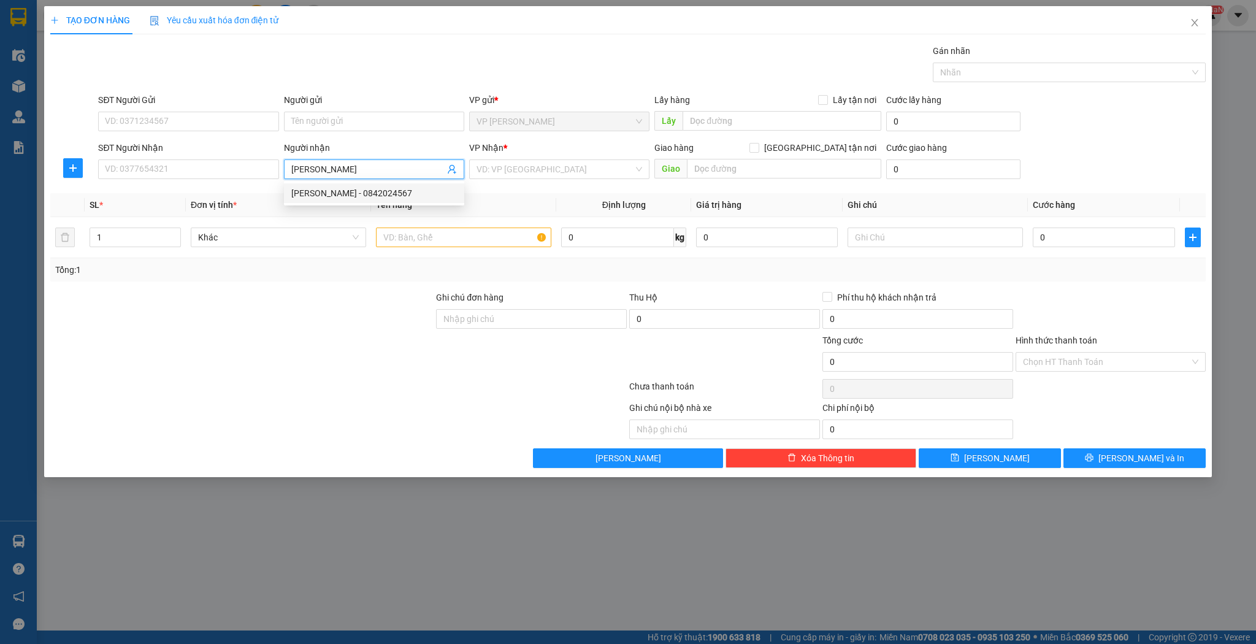
click at [333, 191] on div "nguyễn viết xuân - 0842024567" at bounding box center [374, 192] width 166 height 13
click at [415, 241] on input "text" at bounding box center [463, 238] width 175 height 20
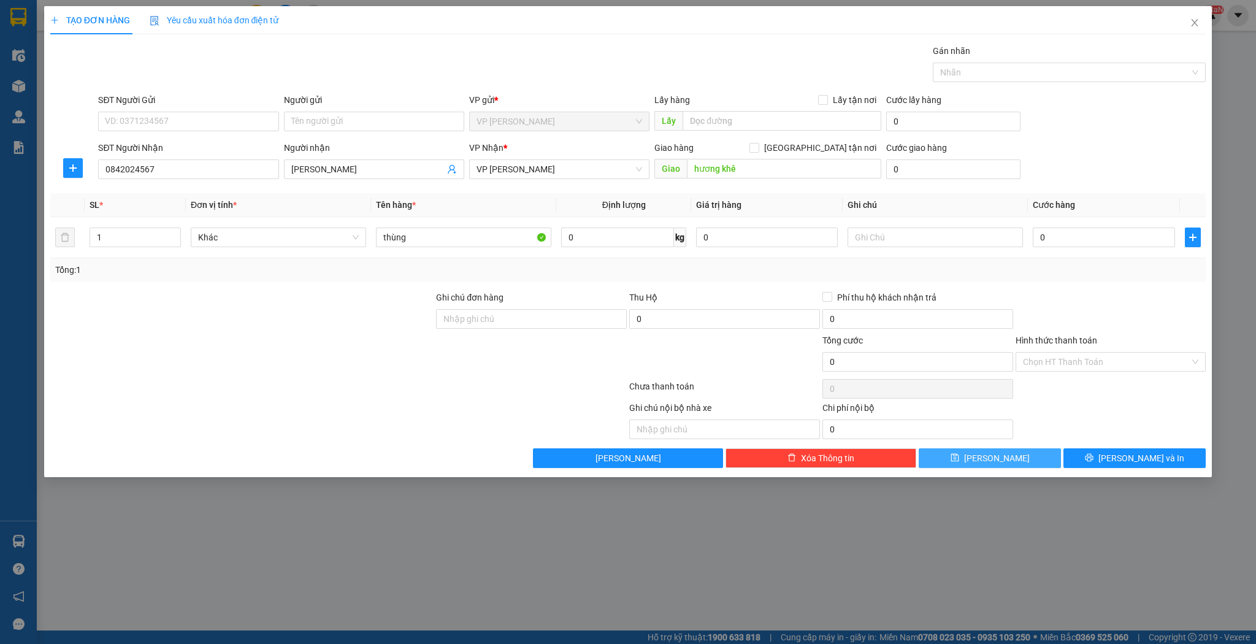
click at [967, 457] on button "[PERSON_NAME]" at bounding box center [990, 458] width 142 height 20
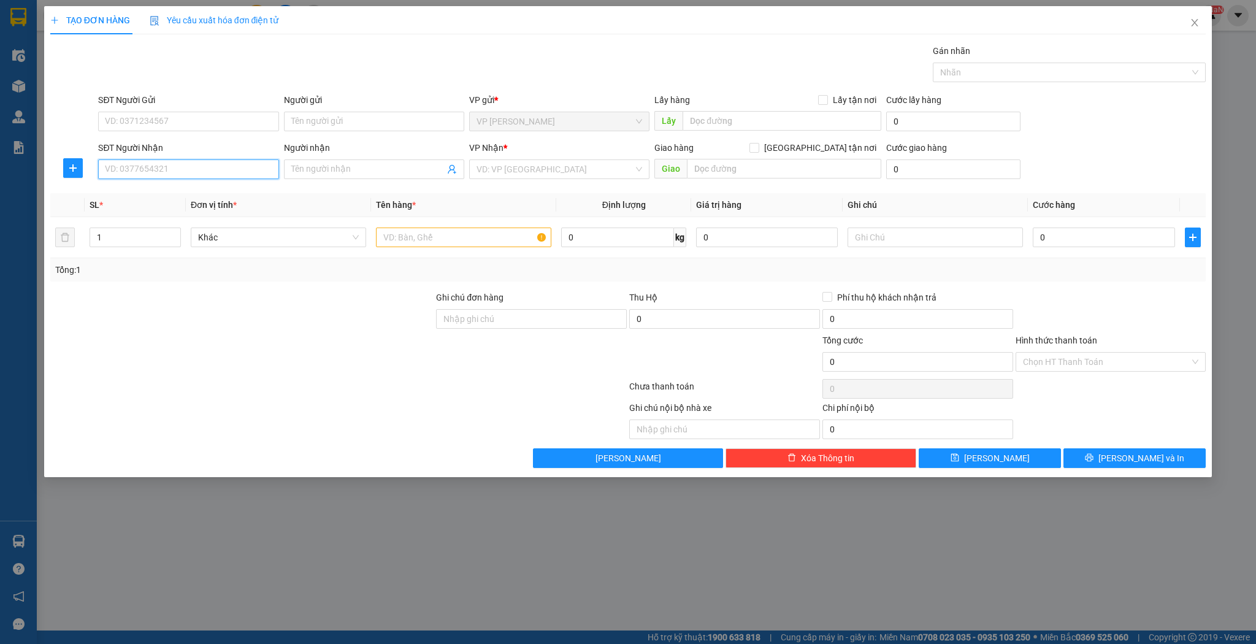
click at [134, 167] on input "SĐT Người Nhận" at bounding box center [188, 169] width 180 height 20
click at [166, 190] on div "0949856677 - a thành" at bounding box center [189, 192] width 166 height 13
click at [175, 234] on icon "up" at bounding box center [174, 234] width 4 height 4
click at [173, 234] on icon "up" at bounding box center [174, 234] width 4 height 2
click at [173, 235] on icon "up" at bounding box center [174, 234] width 4 height 4
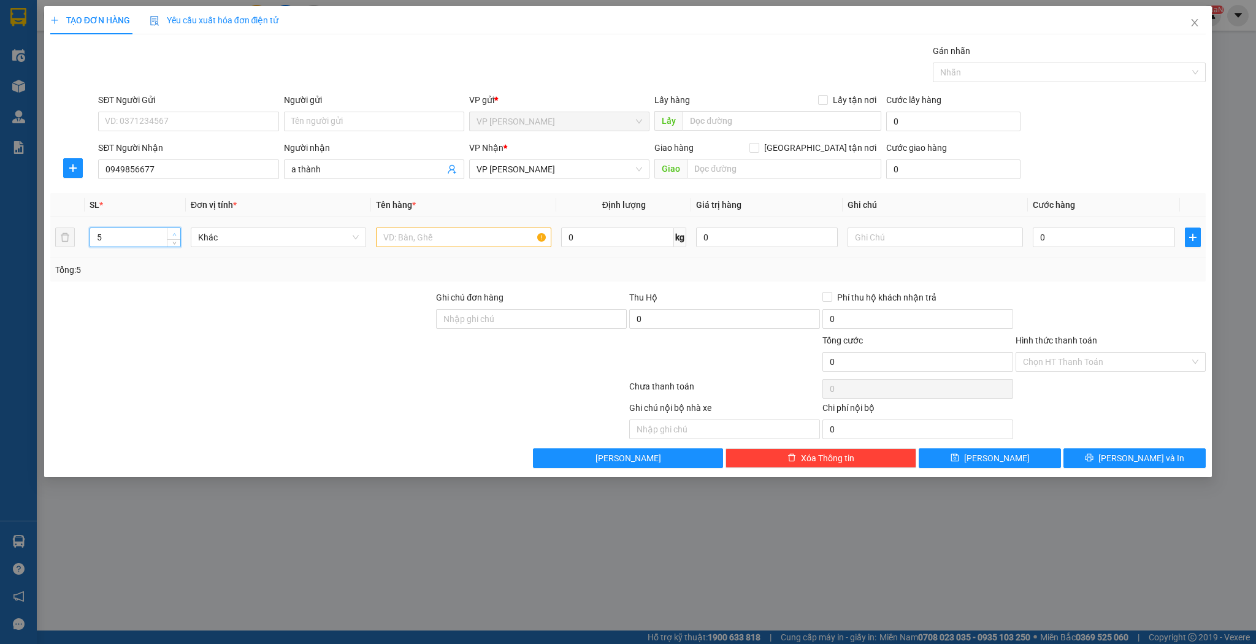
click at [173, 235] on icon "up" at bounding box center [174, 234] width 4 height 4
click at [398, 234] on input "text" at bounding box center [463, 238] width 175 height 20
click at [970, 460] on button "[PERSON_NAME]" at bounding box center [990, 458] width 142 height 20
click at [171, 163] on input "SĐT Người Nhận" at bounding box center [188, 169] width 180 height 20
click at [166, 189] on div "0912626829 - trường sơn" at bounding box center [189, 192] width 166 height 13
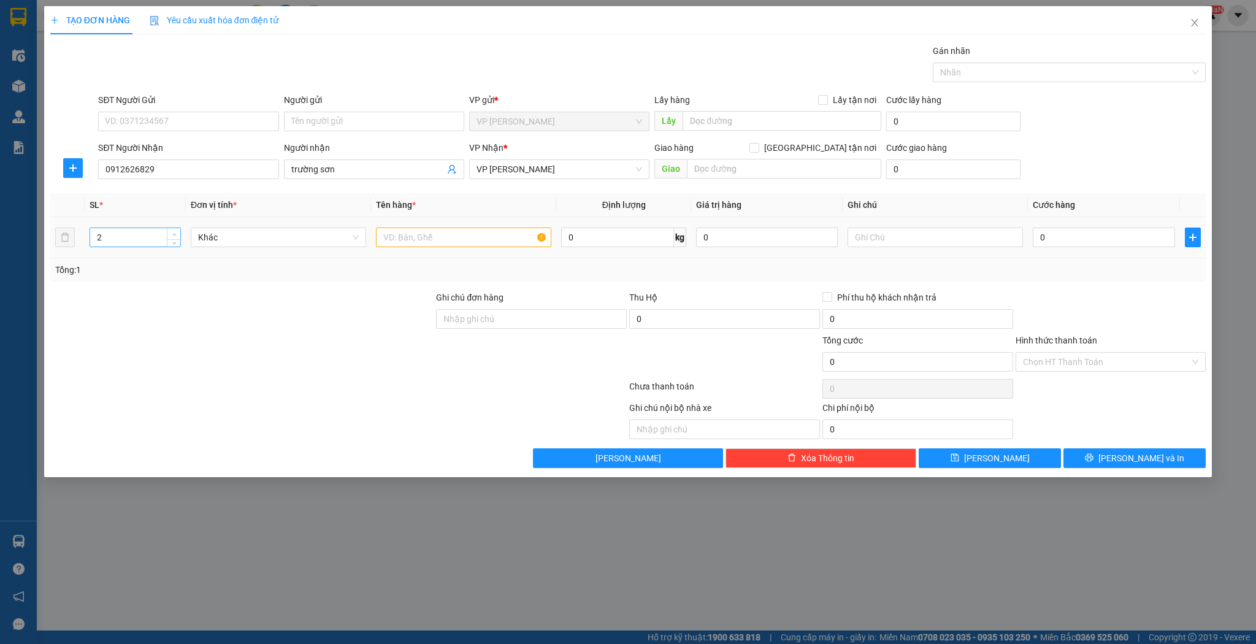
click at [174, 234] on icon "up" at bounding box center [174, 234] width 4 height 4
click at [390, 236] on input "text" at bounding box center [463, 238] width 175 height 20
click at [951, 451] on button "[PERSON_NAME]" at bounding box center [990, 458] width 142 height 20
click at [221, 169] on input "SĐT Người Nhận" at bounding box center [188, 169] width 180 height 20
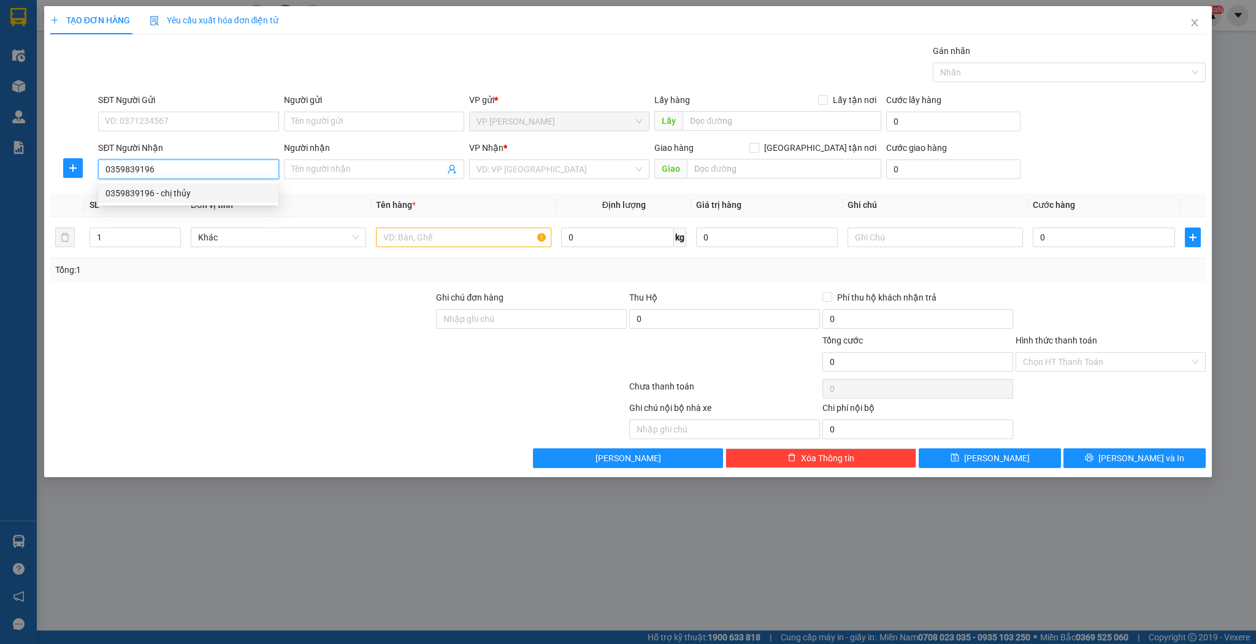
click at [225, 188] on div "0359839196 - chị thủy" at bounding box center [189, 192] width 166 height 13
click at [432, 240] on input "text" at bounding box center [463, 238] width 175 height 20
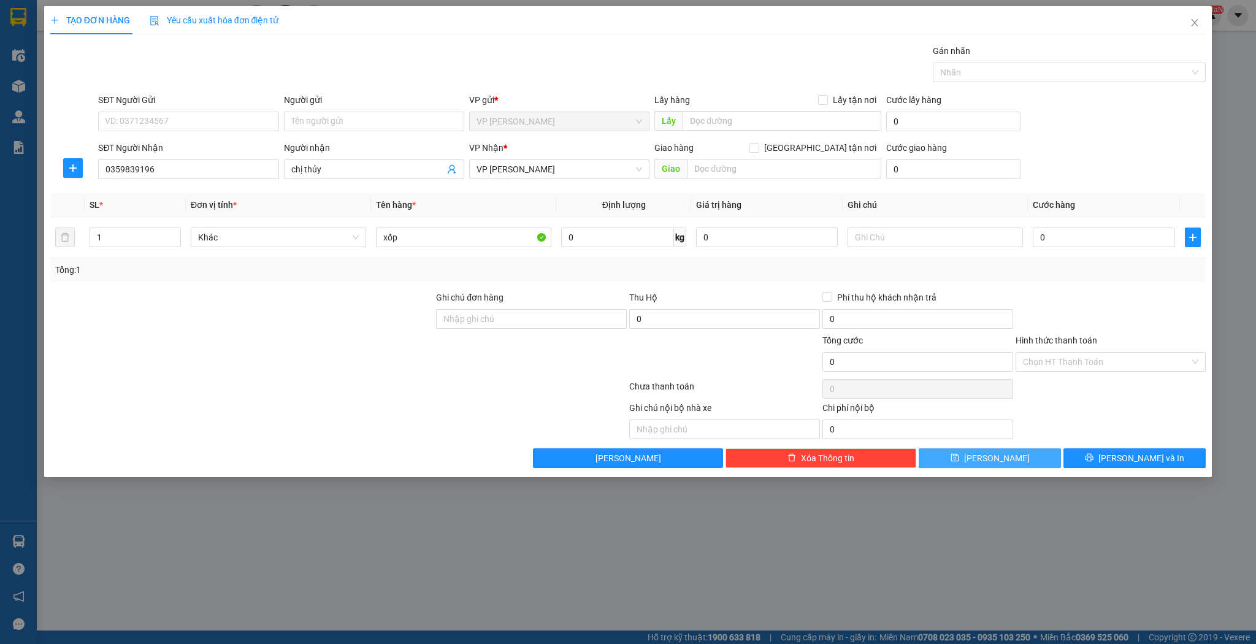
click at [947, 455] on button "[PERSON_NAME]" at bounding box center [990, 458] width 142 height 20
click at [129, 169] on input "SĐT Người Nhận" at bounding box center [188, 169] width 180 height 20
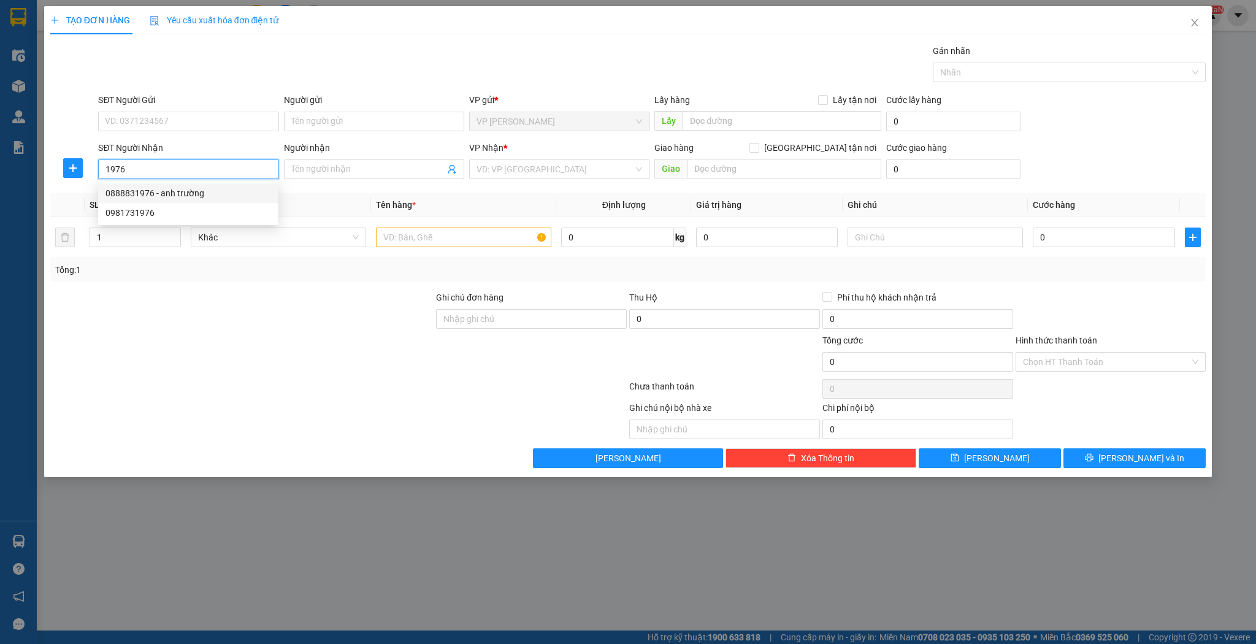
click at [175, 194] on div "0888831976 - anh trường" at bounding box center [189, 192] width 166 height 13
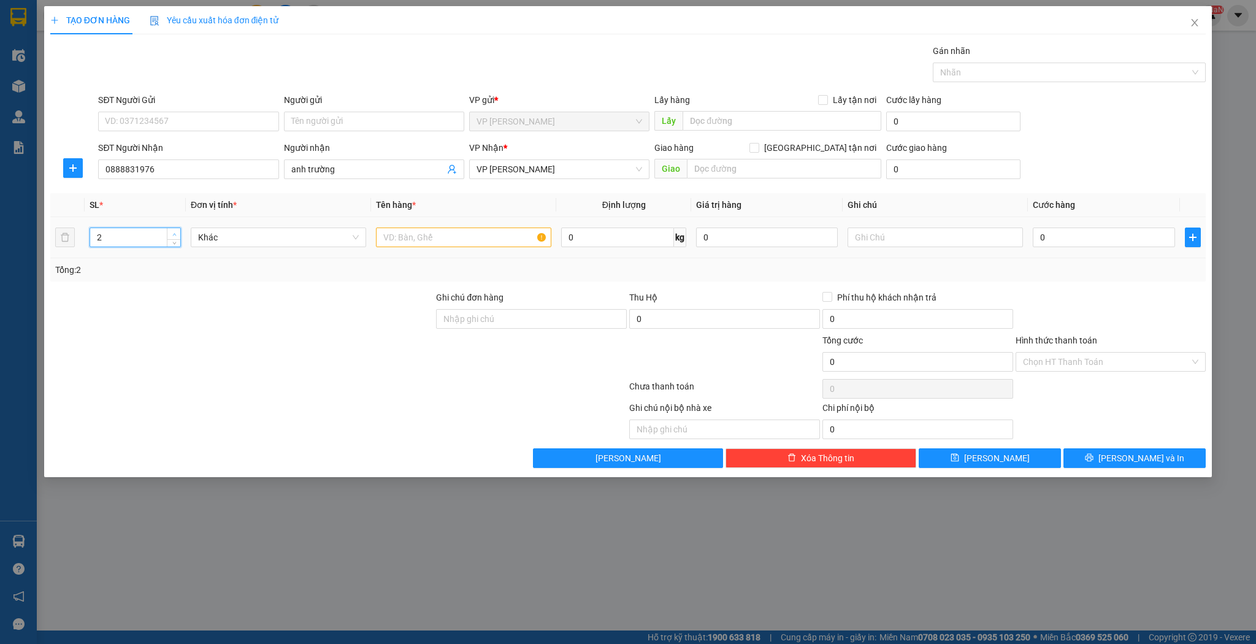
click at [172, 231] on span "up" at bounding box center [174, 234] width 7 height 7
click at [381, 236] on input "text" at bounding box center [463, 238] width 175 height 20
click at [993, 459] on span "[PERSON_NAME]" at bounding box center [997, 457] width 66 height 13
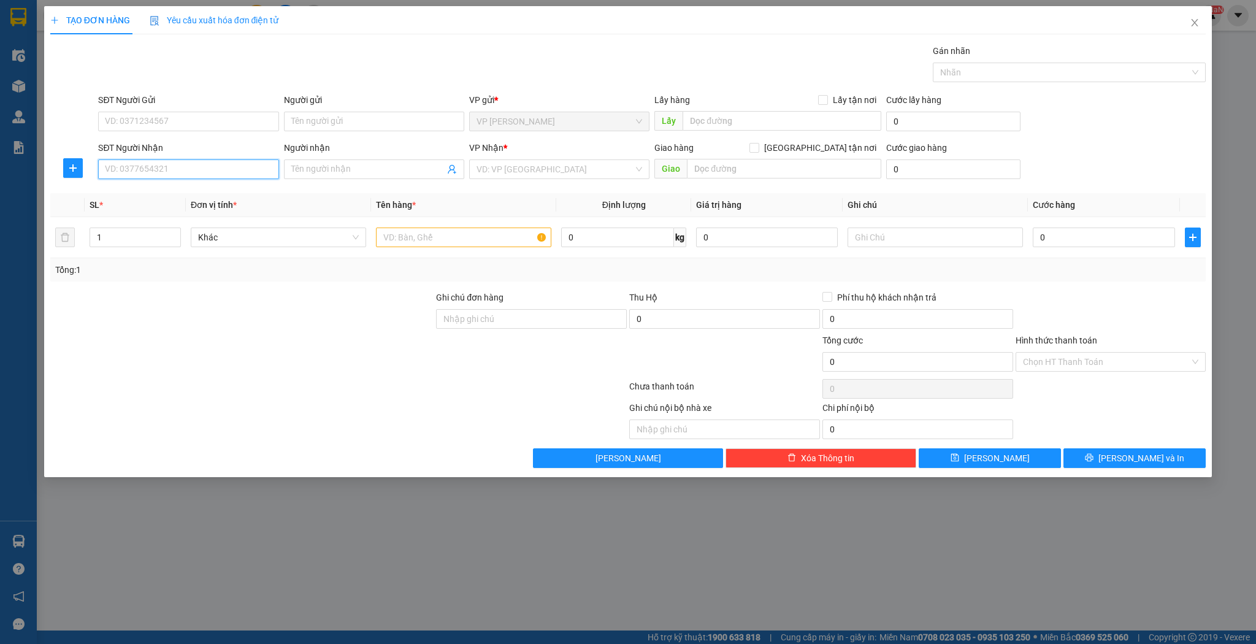
click at [184, 166] on input "SĐT Người Nhận" at bounding box center [188, 169] width 180 height 20
click at [169, 194] on div "0948355671 - a việt" at bounding box center [189, 192] width 166 height 13
click at [175, 233] on icon "up" at bounding box center [174, 234] width 4 height 4
click at [396, 237] on input "text" at bounding box center [463, 238] width 175 height 20
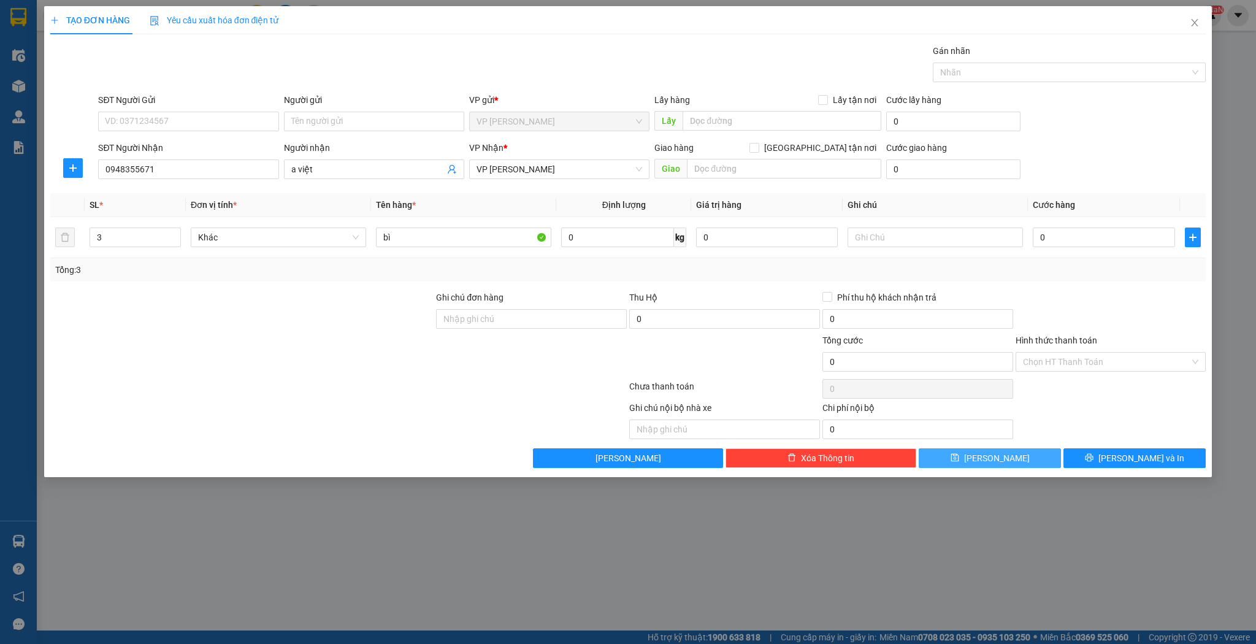
click at [996, 456] on span "[PERSON_NAME]" at bounding box center [997, 457] width 66 height 13
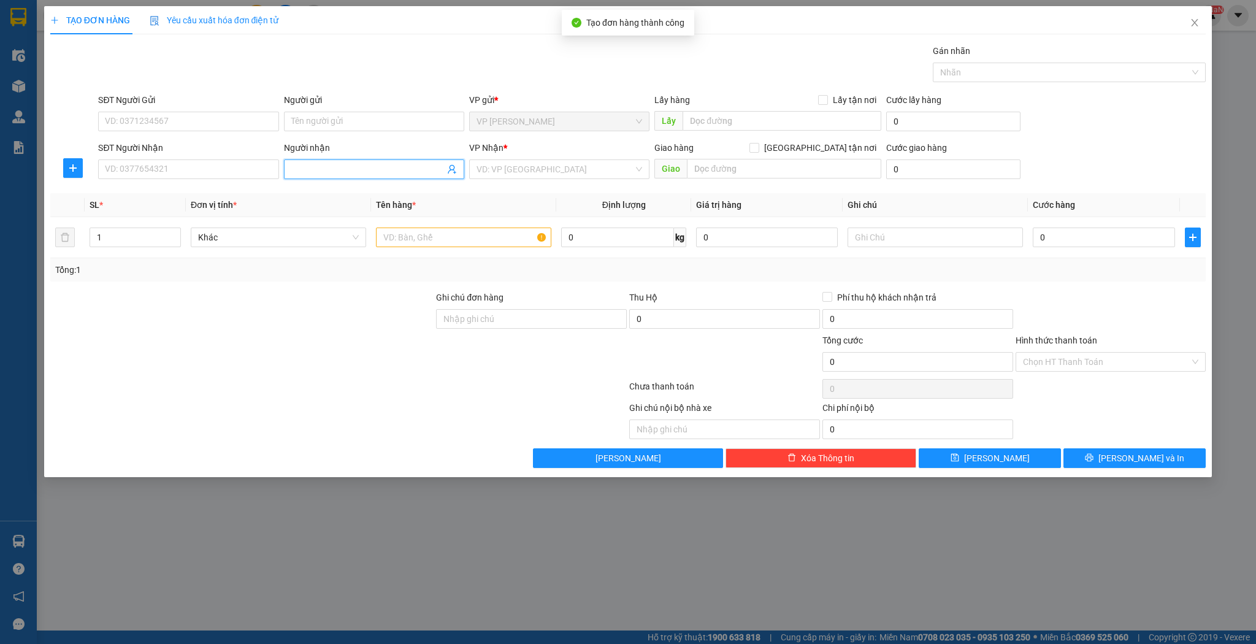
click at [353, 169] on input "Người nhận" at bounding box center [367, 169] width 153 height 13
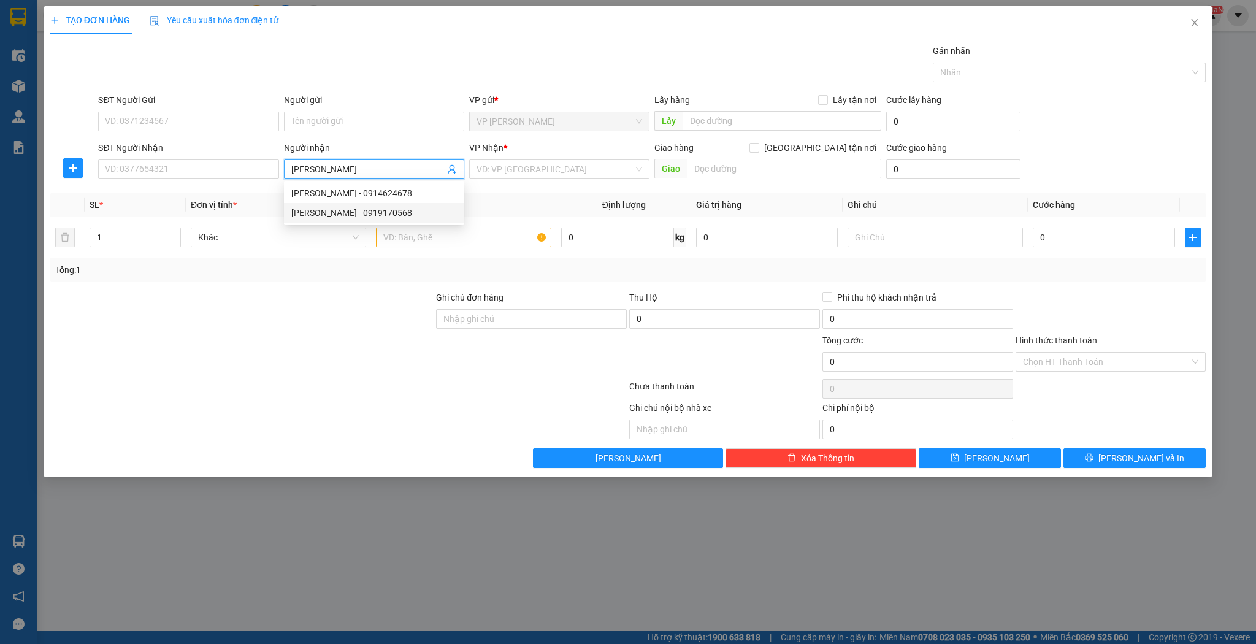
click at [353, 215] on div "nguyễn luân - 0919170568" at bounding box center [374, 212] width 166 height 13
click at [388, 235] on input "text" at bounding box center [463, 238] width 175 height 20
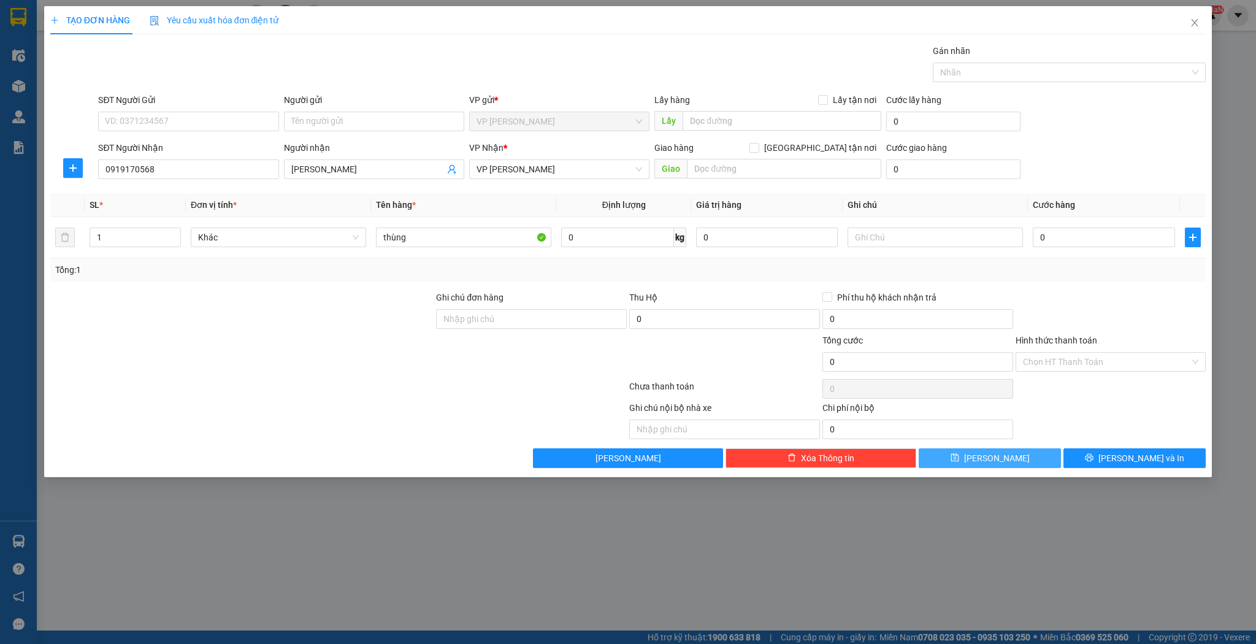
click at [962, 456] on button "[PERSON_NAME]" at bounding box center [990, 458] width 142 height 20
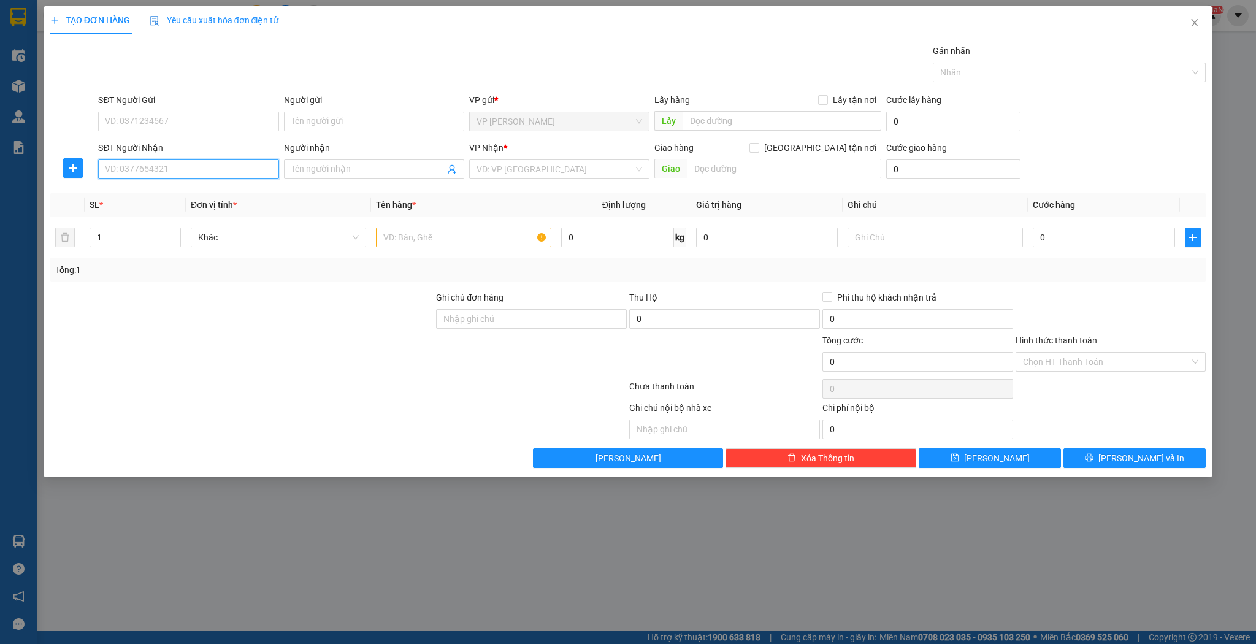
click at [188, 169] on input "SĐT Người Nhận" at bounding box center [188, 169] width 180 height 20
click at [121, 196] on div "0972356060 - a hải" at bounding box center [189, 192] width 166 height 13
click at [410, 234] on input "text" at bounding box center [463, 238] width 175 height 20
click at [407, 236] on input "text" at bounding box center [463, 238] width 175 height 20
click at [959, 459] on icon "save" at bounding box center [955, 457] width 9 height 9
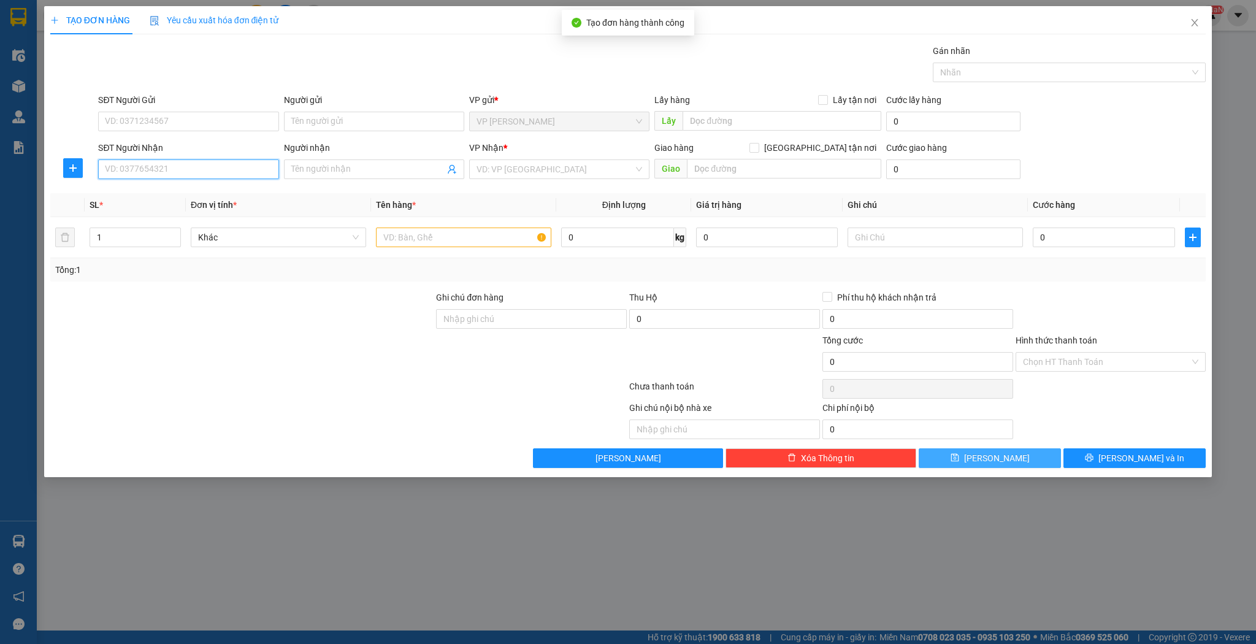
click at [225, 166] on input "SĐT Người Nhận" at bounding box center [188, 169] width 180 height 20
click at [294, 169] on input "Người nhận" at bounding box center [367, 169] width 153 height 13
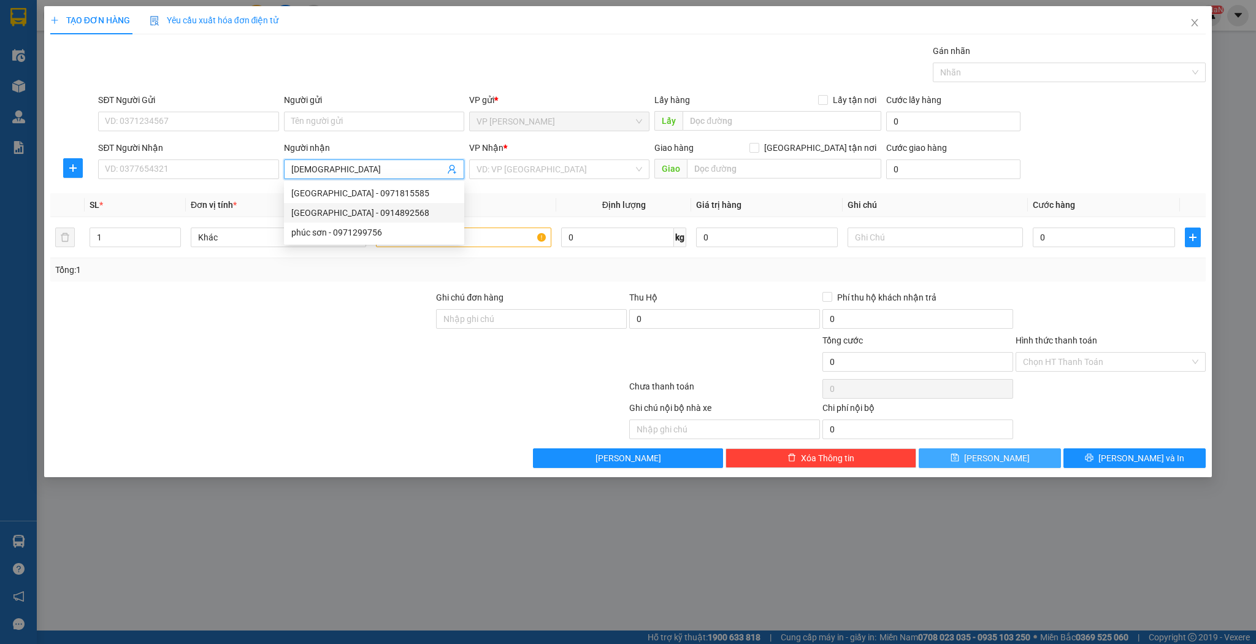
click at [384, 213] on div "Phúc Sơn - 0914892568" at bounding box center [374, 212] width 166 height 13
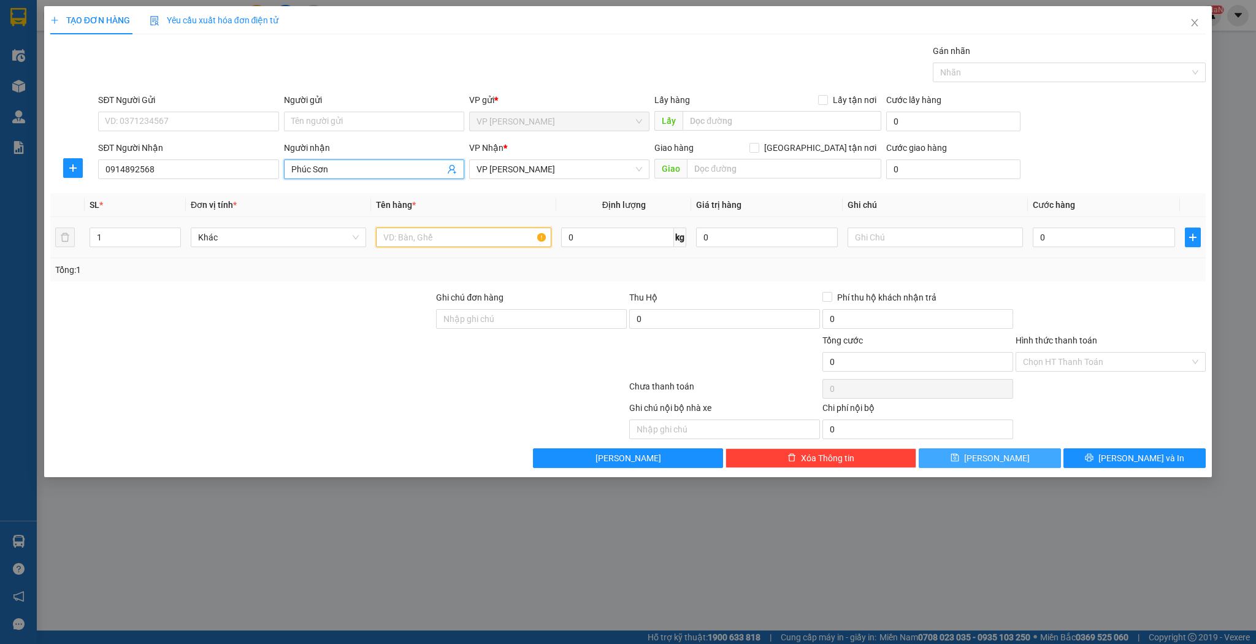
click at [390, 240] on input "text" at bounding box center [463, 238] width 175 height 20
click at [1100, 455] on button "[PERSON_NAME] và In" at bounding box center [1135, 458] width 142 height 20
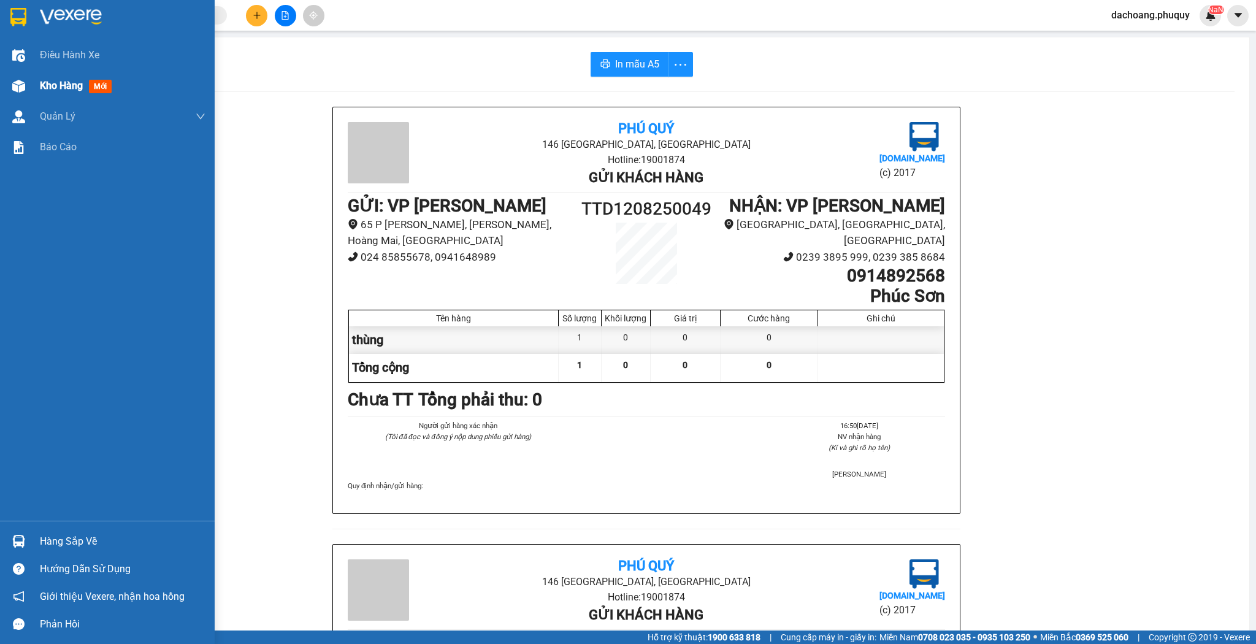
click at [61, 87] on span "Kho hàng" at bounding box center [61, 86] width 43 height 12
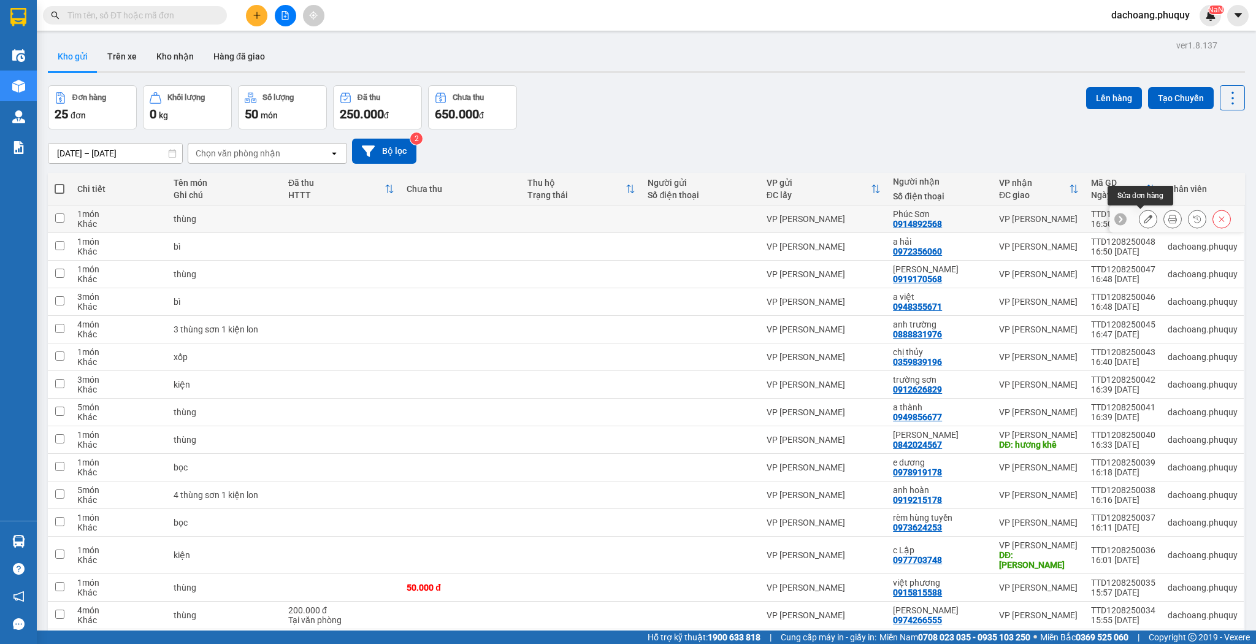
click at [1144, 221] on icon at bounding box center [1148, 219] width 9 height 9
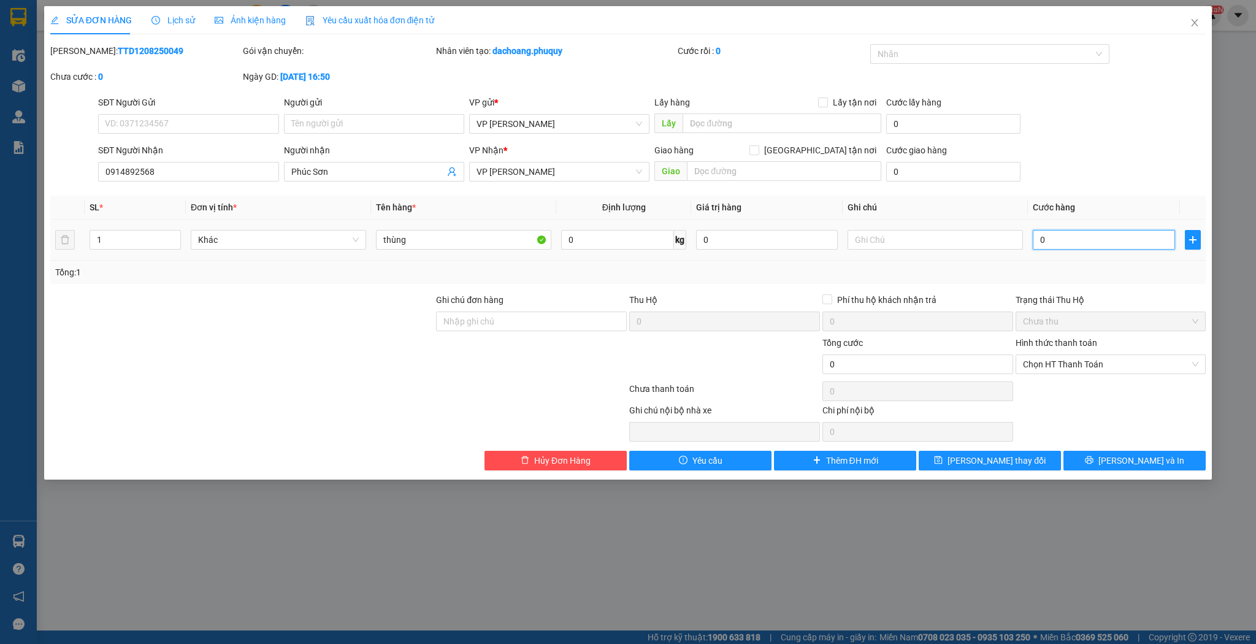
click at [1042, 240] on input "0" at bounding box center [1104, 240] width 142 height 20
click at [1107, 458] on button "[PERSON_NAME] và In" at bounding box center [1135, 461] width 142 height 20
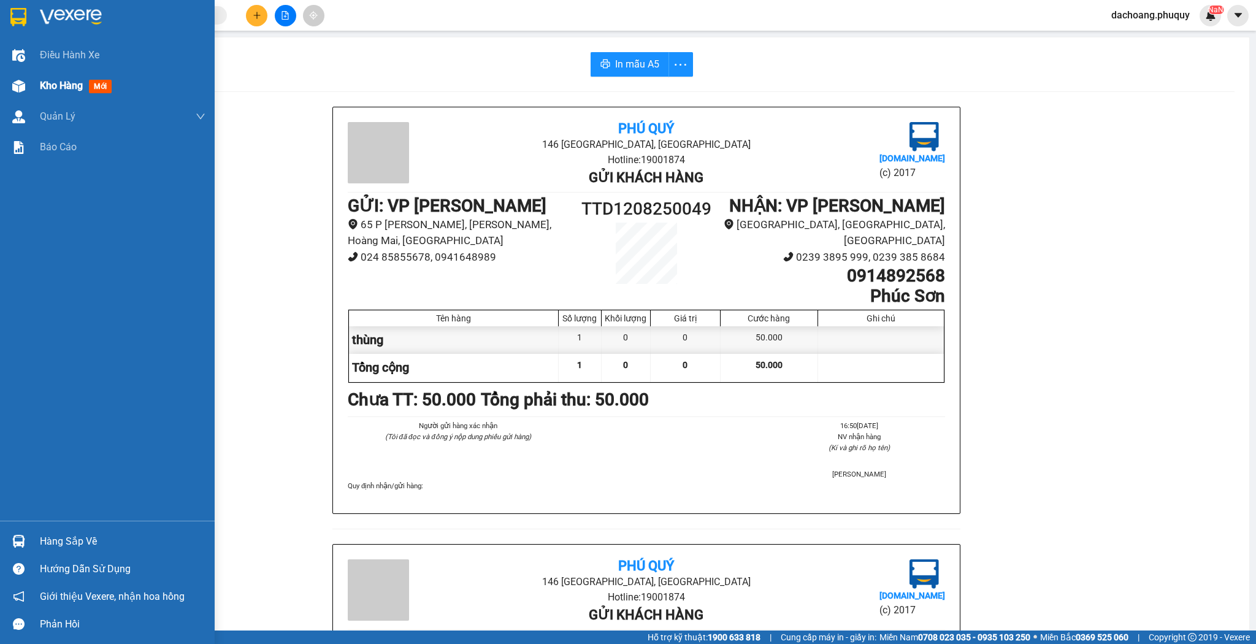
click at [52, 88] on span "Kho hàng" at bounding box center [61, 86] width 43 height 12
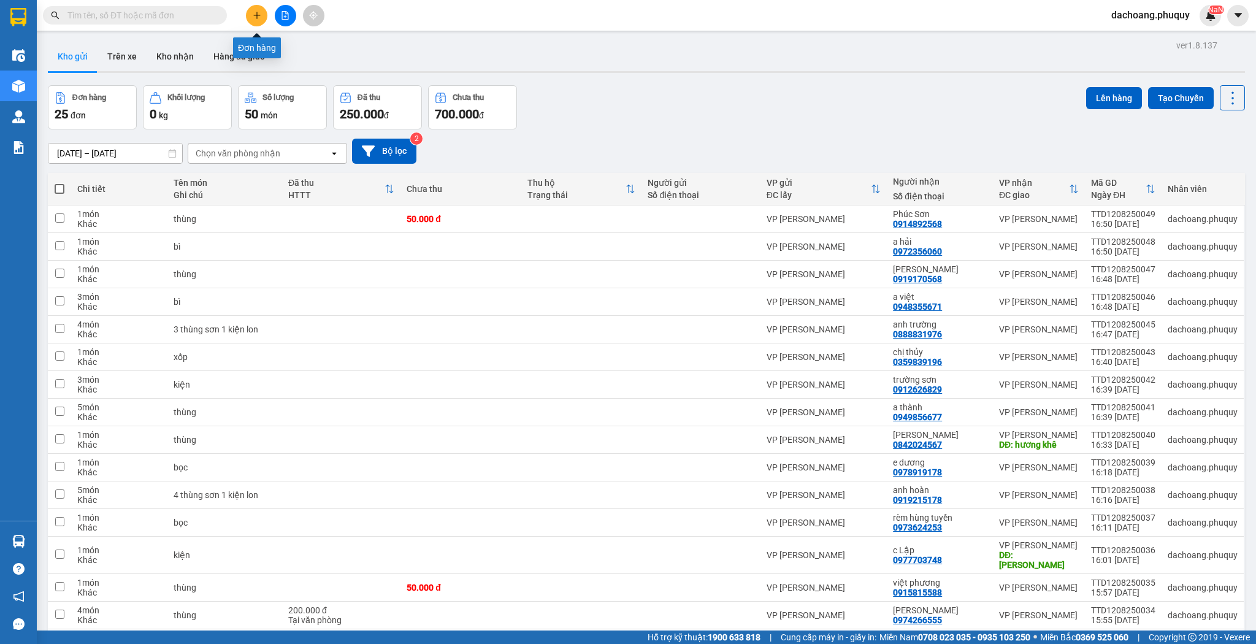
click at [258, 17] on icon "plus" at bounding box center [257, 15] width 9 height 9
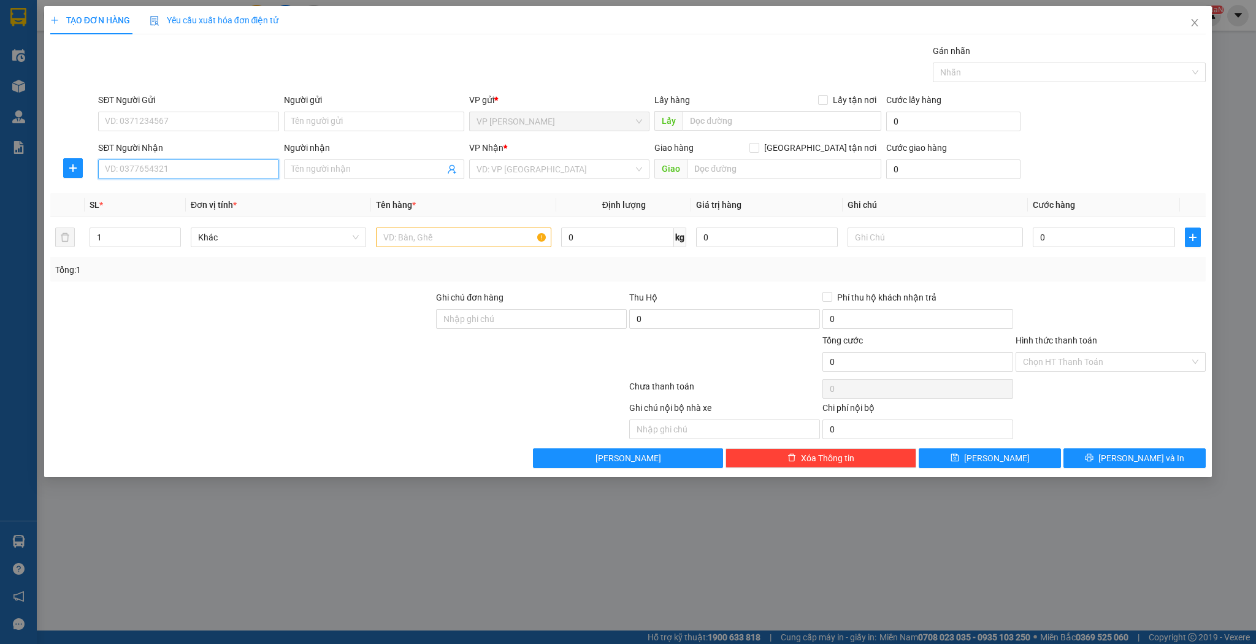
click at [233, 166] on input "SĐT Người Nhận" at bounding box center [188, 169] width 180 height 20
click at [209, 194] on div "0989353900 - sơn nguyên" at bounding box center [189, 192] width 166 height 13
click at [172, 233] on span "up" at bounding box center [174, 234] width 7 height 7
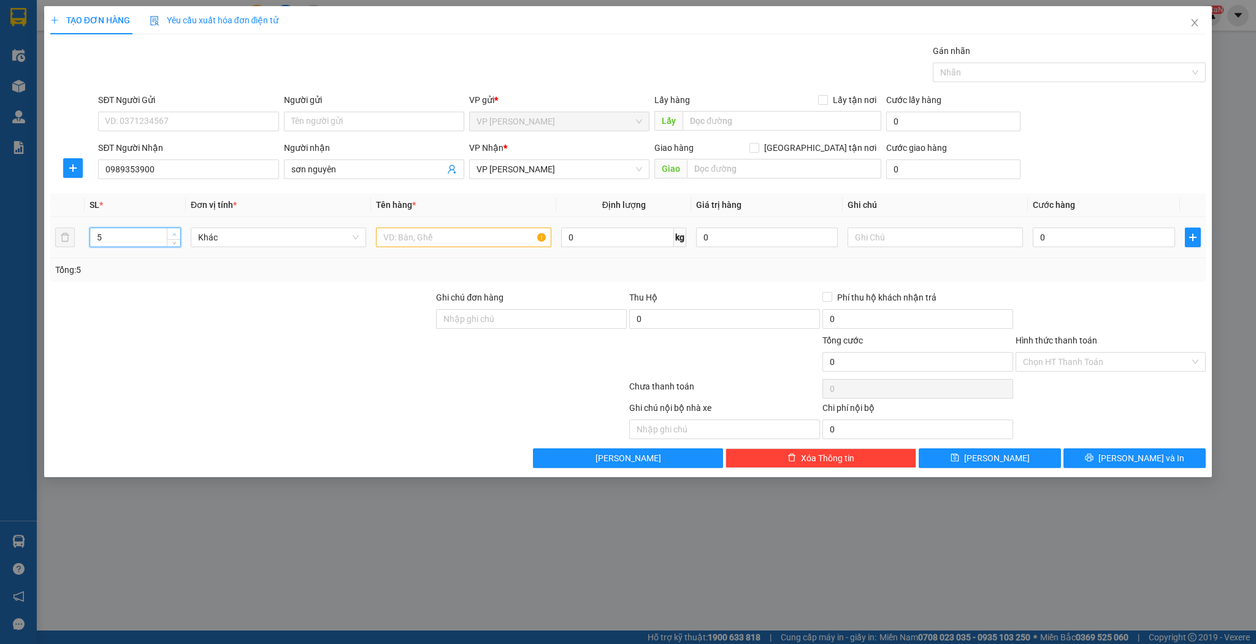
click at [172, 233] on span "up" at bounding box center [174, 234] width 7 height 7
click at [426, 240] on input "text" at bounding box center [463, 238] width 175 height 20
click at [948, 451] on button "[PERSON_NAME]" at bounding box center [990, 458] width 142 height 20
click at [1196, 25] on icon "close" at bounding box center [1195, 22] width 7 height 7
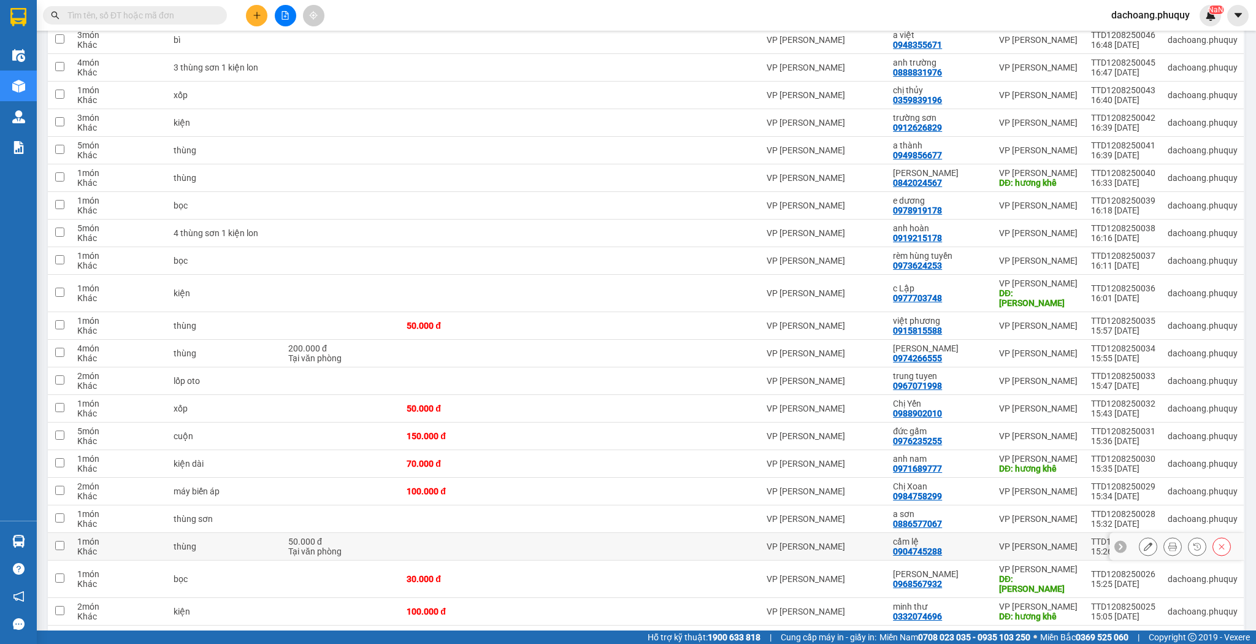
scroll to position [339, 0]
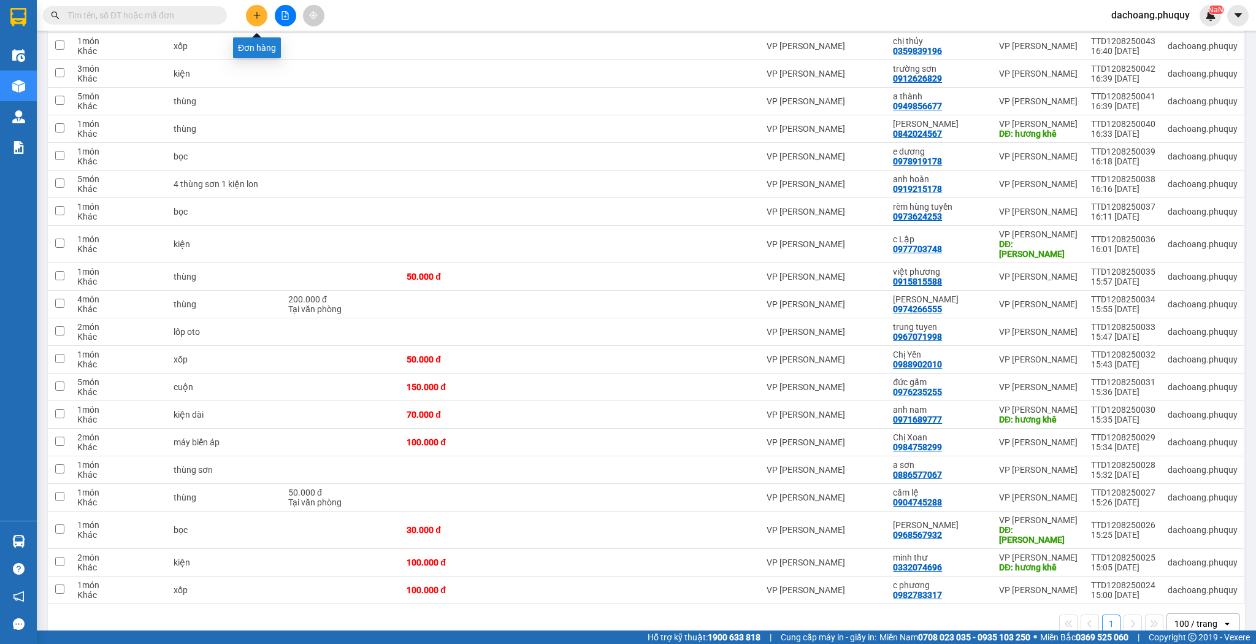
click at [254, 15] on icon "plus" at bounding box center [256, 15] width 7 height 1
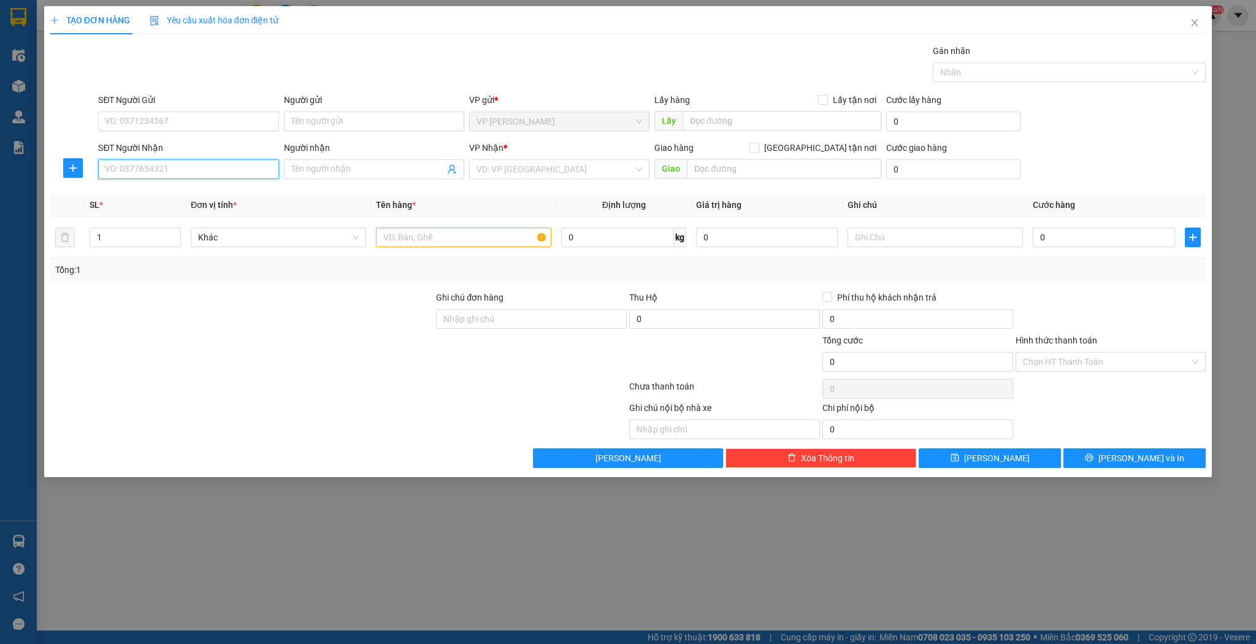
click at [191, 169] on input "SĐT Người Nhận" at bounding box center [188, 169] width 180 height 20
click at [185, 192] on div "0977969855 - ANH MẠNH" at bounding box center [189, 192] width 166 height 13
click at [397, 236] on input "text" at bounding box center [463, 238] width 175 height 20
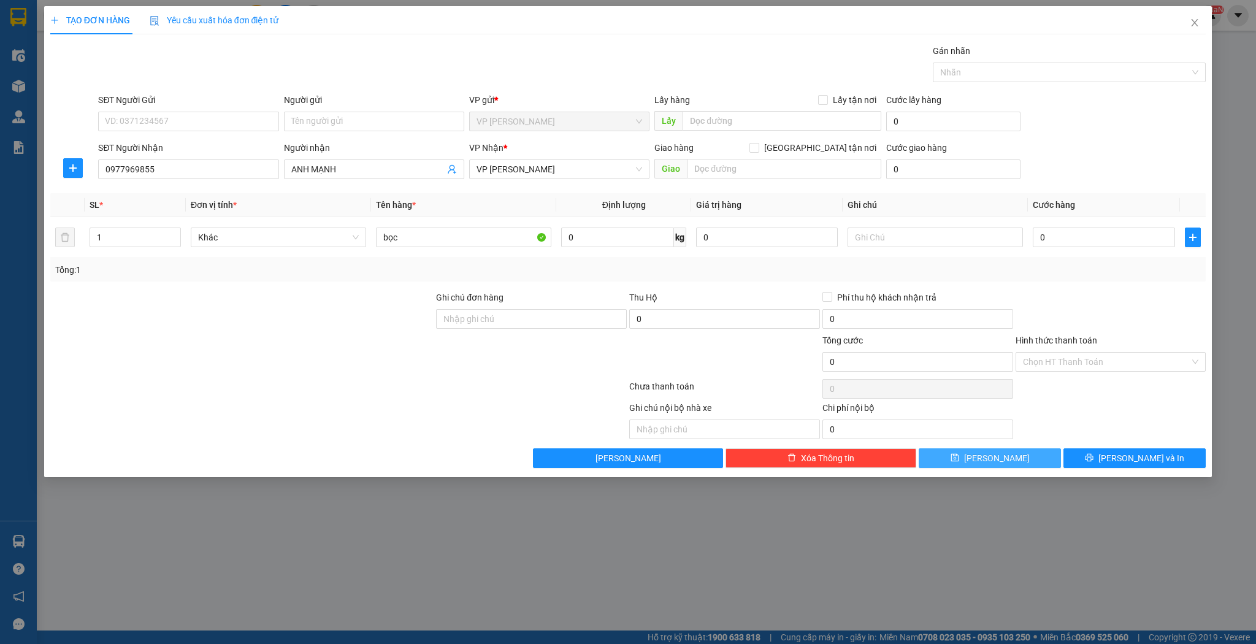
click at [952, 461] on button "[PERSON_NAME]" at bounding box center [990, 458] width 142 height 20
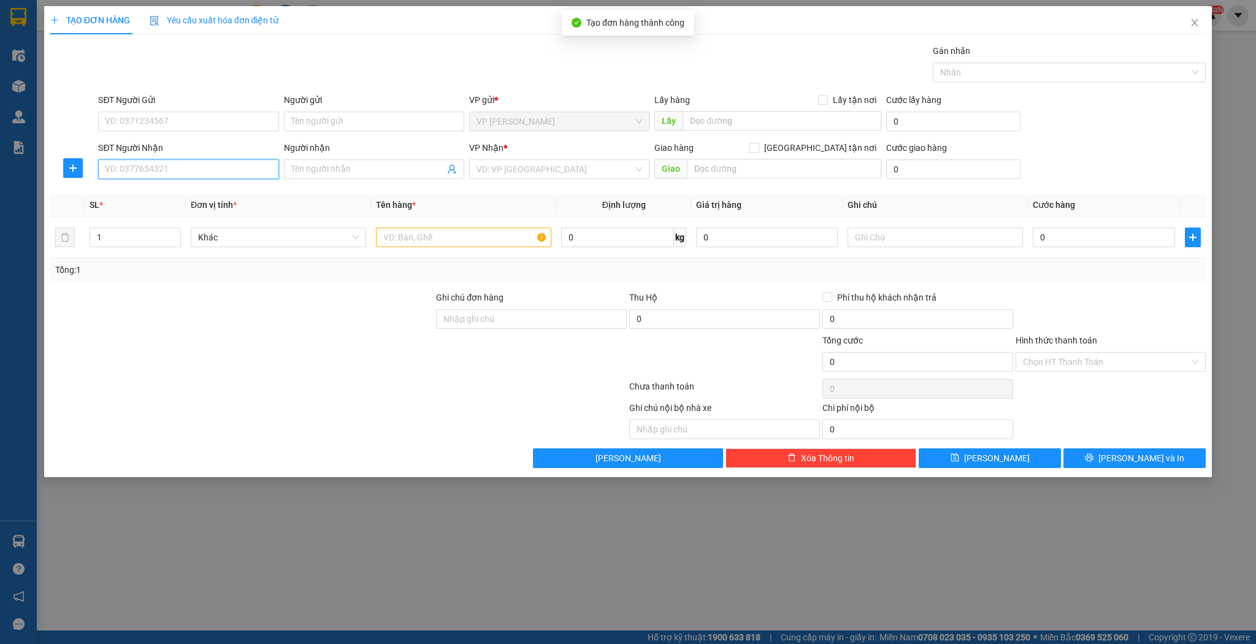
click at [189, 169] on input "SĐT Người Nhận" at bounding box center [188, 169] width 180 height 20
click at [182, 175] on input "1867" at bounding box center [188, 169] width 180 height 20
click at [178, 193] on div "0973011866 - a khoa cày" at bounding box center [189, 192] width 166 height 13
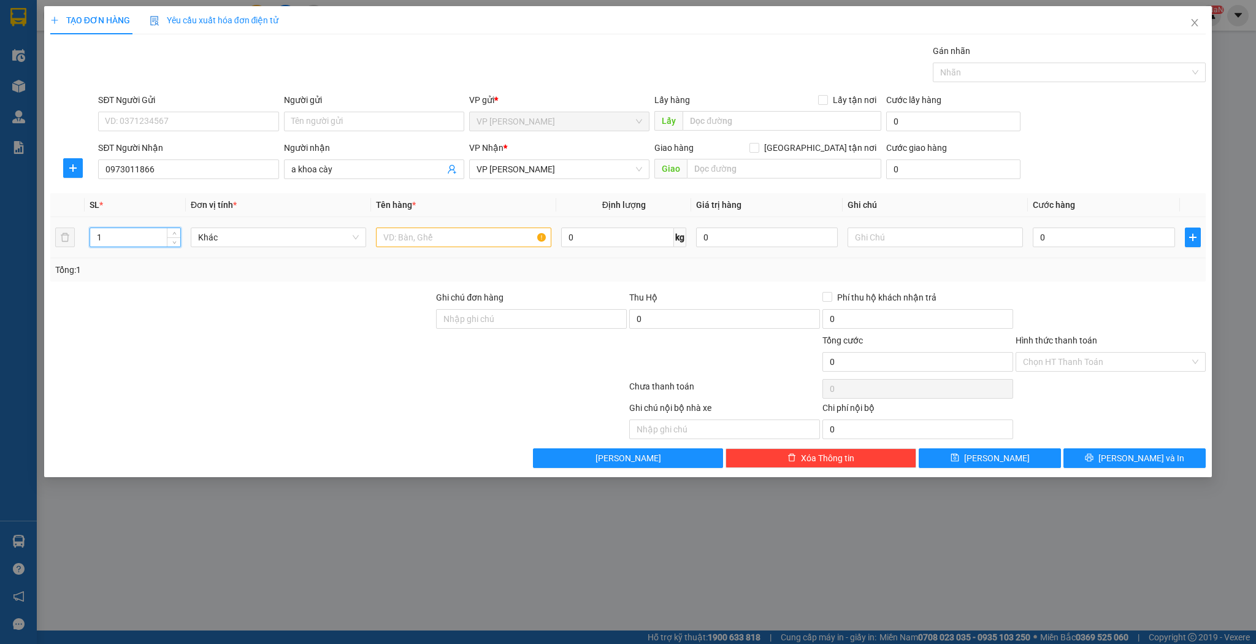
click at [141, 239] on input "1" at bounding box center [135, 237] width 90 height 18
click at [390, 232] on input "text" at bounding box center [463, 238] width 175 height 20
click at [985, 458] on button "[PERSON_NAME]" at bounding box center [990, 458] width 142 height 20
click at [149, 169] on input "SĐT Người Nhận" at bounding box center [188, 169] width 180 height 20
click at [179, 198] on div "0965226697 - anh đạt" at bounding box center [189, 192] width 166 height 13
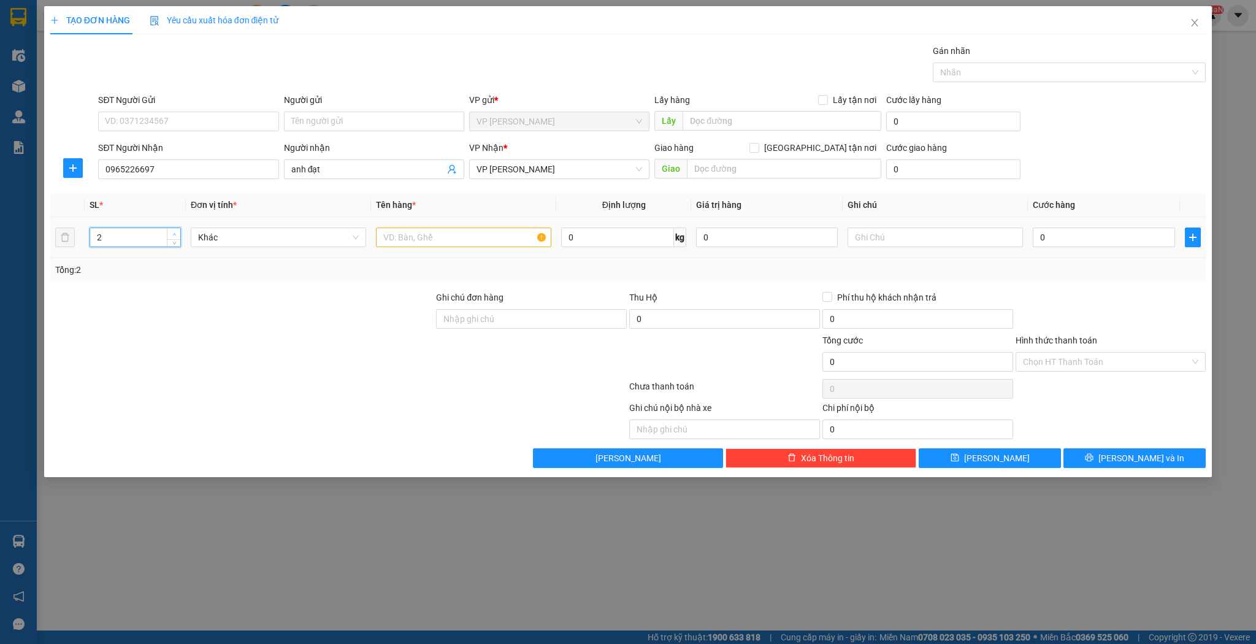
click at [174, 233] on icon "up" at bounding box center [174, 234] width 4 height 2
click at [386, 235] on input "text" at bounding box center [463, 238] width 175 height 20
click at [961, 457] on button "[PERSON_NAME]" at bounding box center [990, 458] width 142 height 20
click at [237, 172] on input "SĐT Người Nhận" at bounding box center [188, 169] width 180 height 20
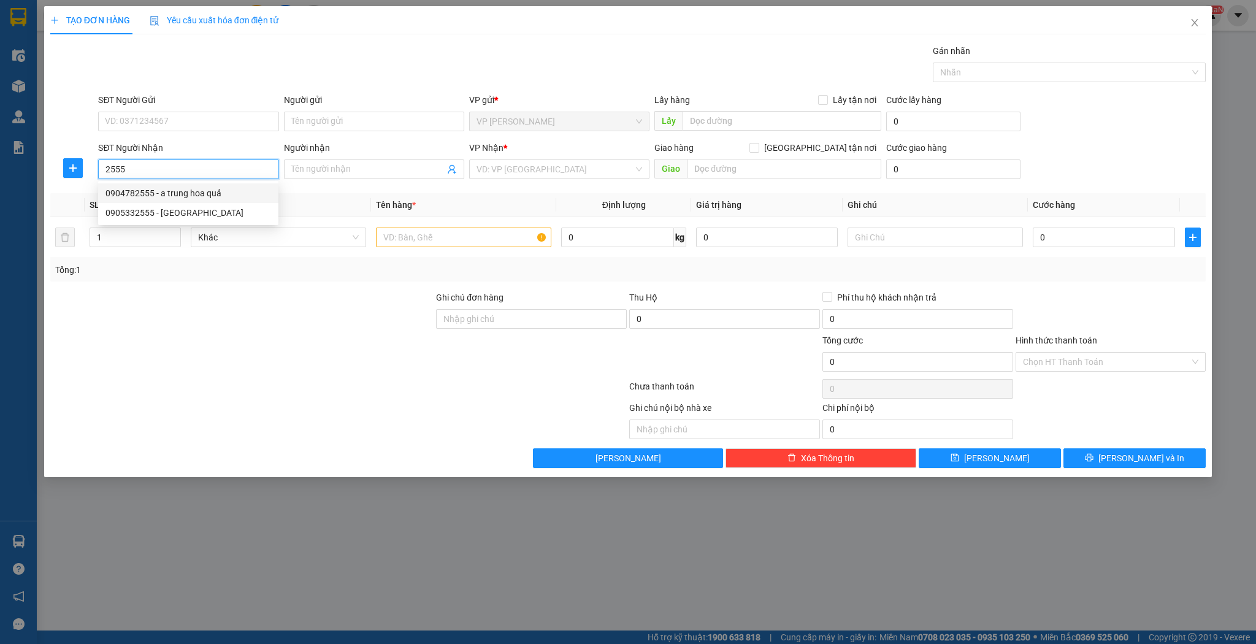
click at [207, 194] on div "0904782555 - a trung hoa quả" at bounding box center [189, 192] width 166 height 13
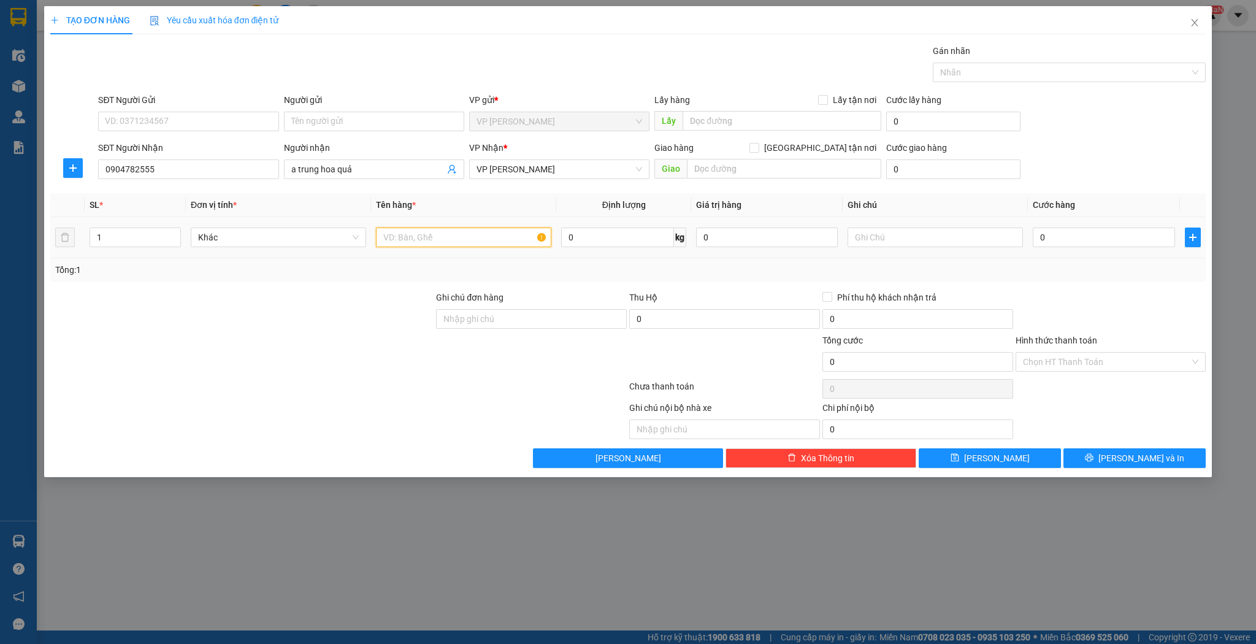
click at [397, 241] on input "text" at bounding box center [463, 238] width 175 height 20
click at [967, 453] on button "[PERSON_NAME]" at bounding box center [990, 458] width 142 height 20
click at [345, 171] on input "Người nhận" at bounding box center [367, 169] width 153 height 13
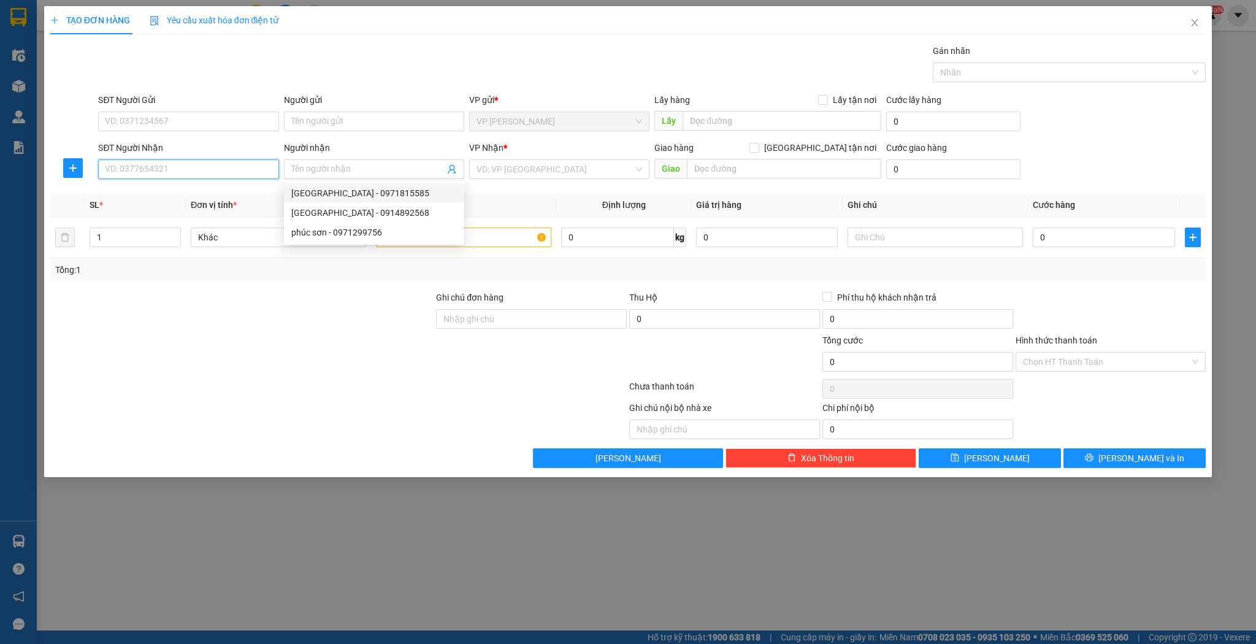
click at [123, 172] on input "SĐT Người Nhận" at bounding box center [188, 169] width 180 height 20
click at [128, 185] on div "0917322266 - e quỳnh" at bounding box center [188, 193] width 180 height 20
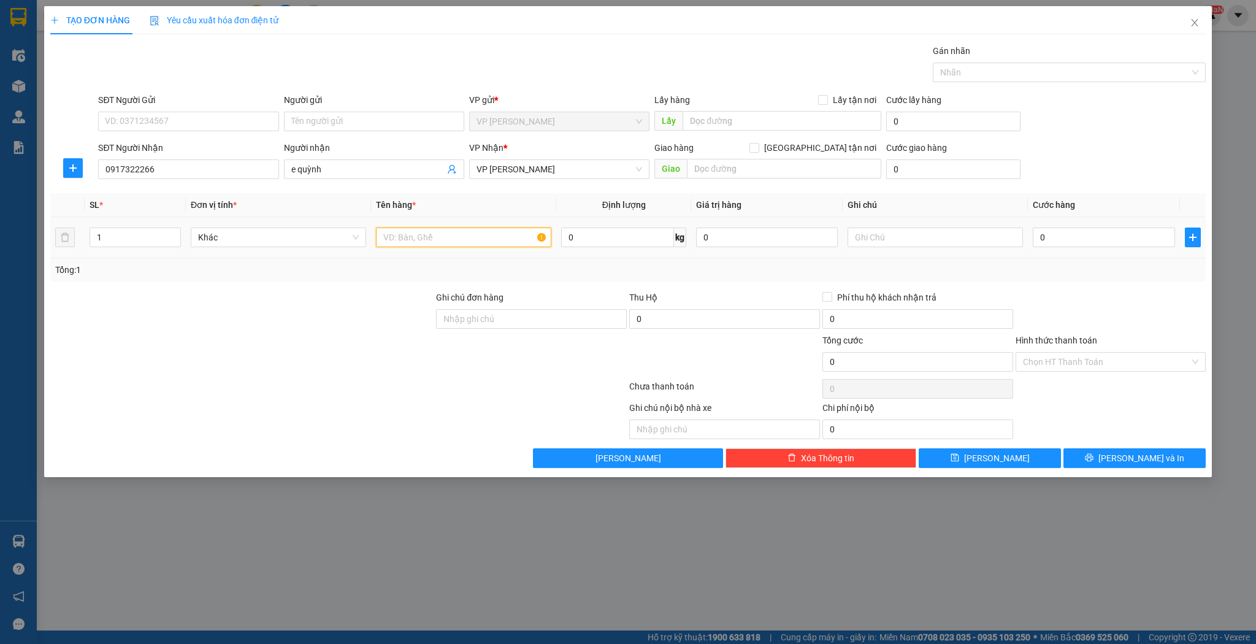
click at [380, 239] on input "text" at bounding box center [463, 238] width 175 height 20
click at [959, 456] on icon "save" at bounding box center [955, 458] width 8 height 8
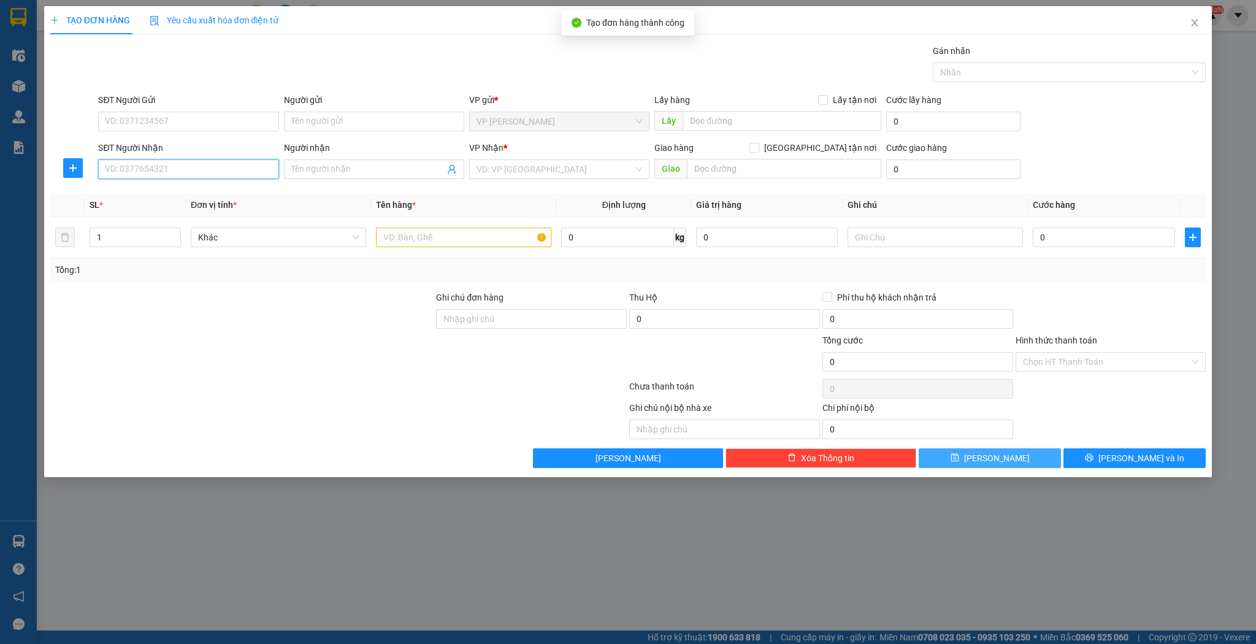
click at [147, 169] on input "SĐT Người Nhận" at bounding box center [188, 169] width 180 height 20
click at [327, 172] on input "Người nhận" at bounding box center [367, 169] width 153 height 13
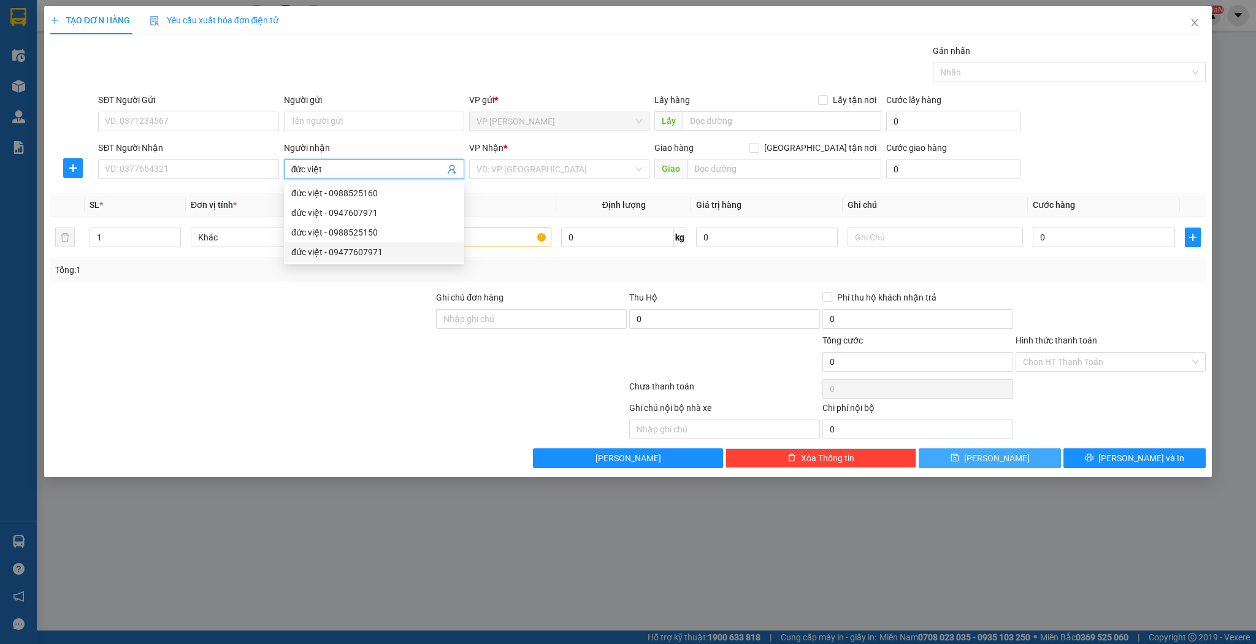
click at [332, 249] on div "đức việt - 09477607971" at bounding box center [374, 251] width 166 height 13
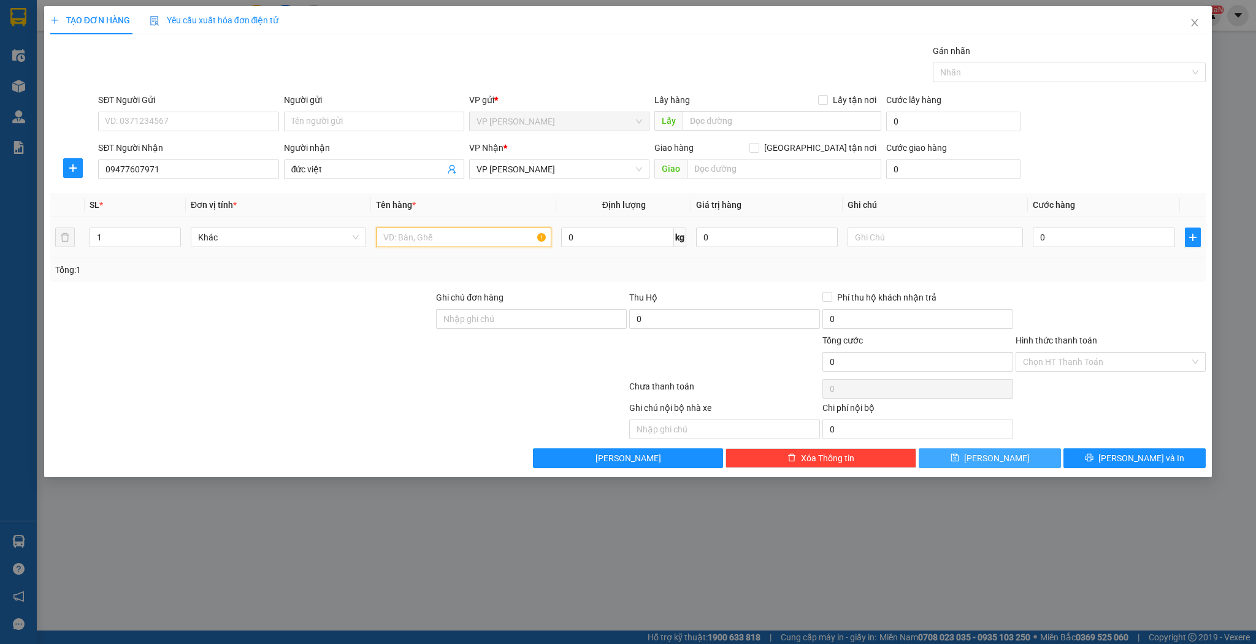
click at [411, 235] on input "text" at bounding box center [463, 238] width 175 height 20
click at [949, 459] on button "[PERSON_NAME]" at bounding box center [990, 458] width 142 height 20
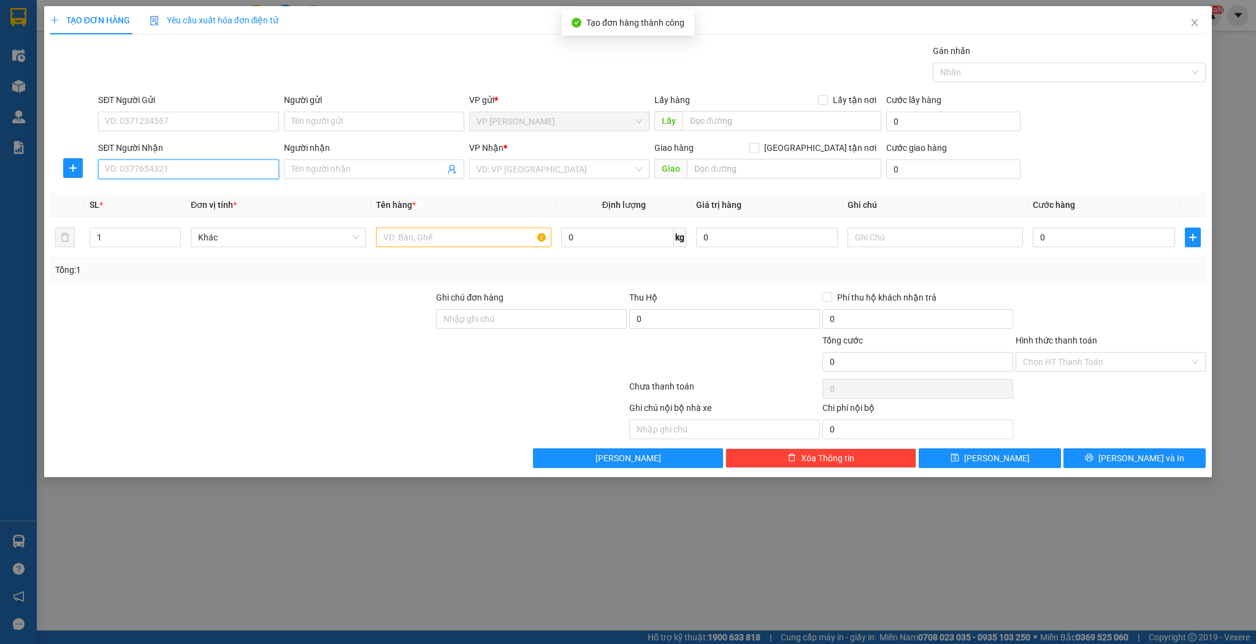
click at [167, 171] on input "SĐT Người Nhận" at bounding box center [188, 169] width 180 height 20
click at [171, 194] on div "0968585444 - c tâm" at bounding box center [189, 192] width 166 height 13
click at [391, 228] on input "text" at bounding box center [463, 238] width 175 height 20
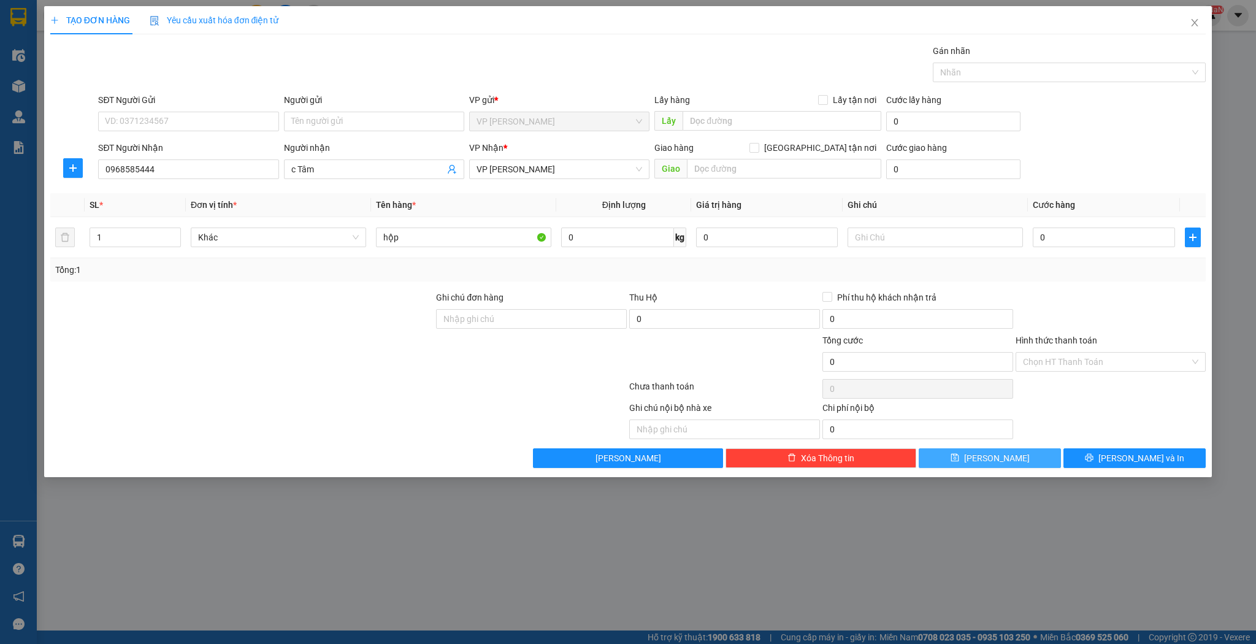
click at [966, 461] on button "[PERSON_NAME]" at bounding box center [990, 458] width 142 height 20
click at [172, 174] on input "SĐT Người Nhận" at bounding box center [188, 169] width 180 height 20
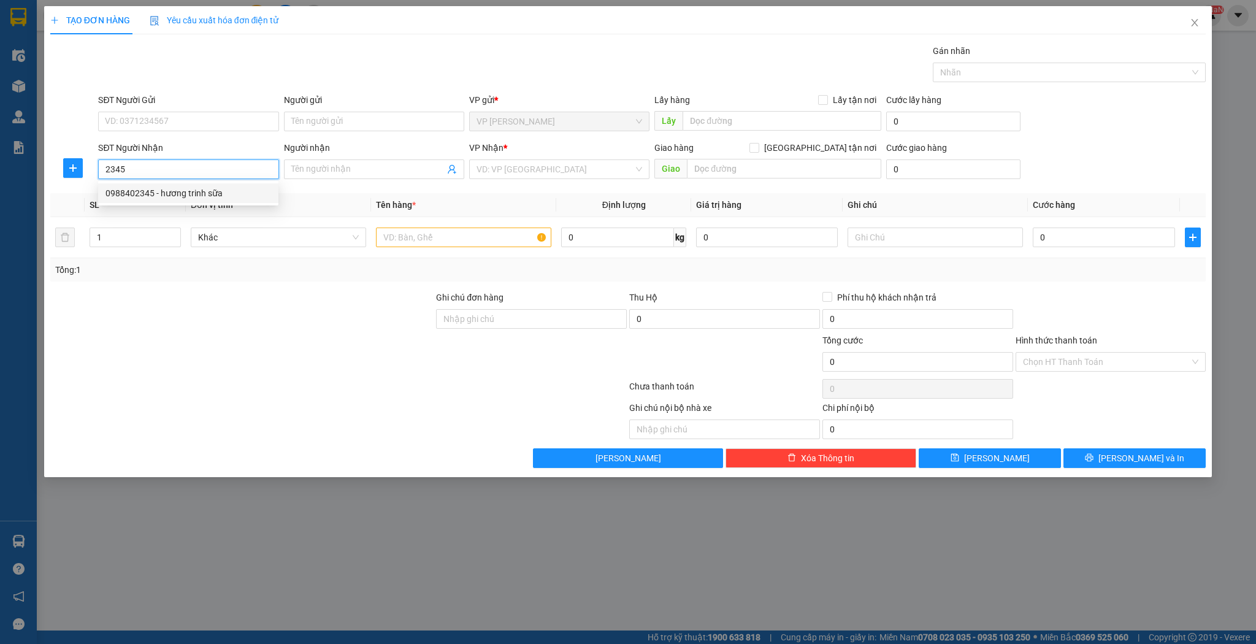
click at [154, 186] on div "0988402345 - hương trinh sữa" at bounding box center [189, 192] width 166 height 13
click at [174, 236] on icon "up" at bounding box center [174, 234] width 4 height 4
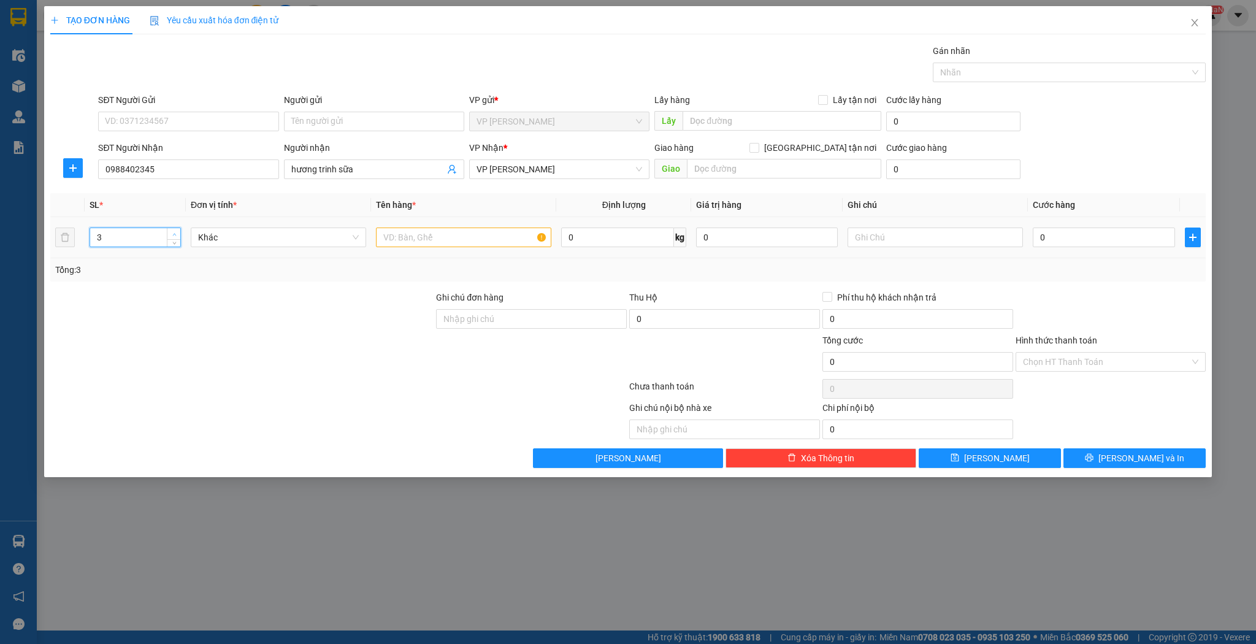
click at [174, 236] on icon "up" at bounding box center [174, 234] width 4 height 4
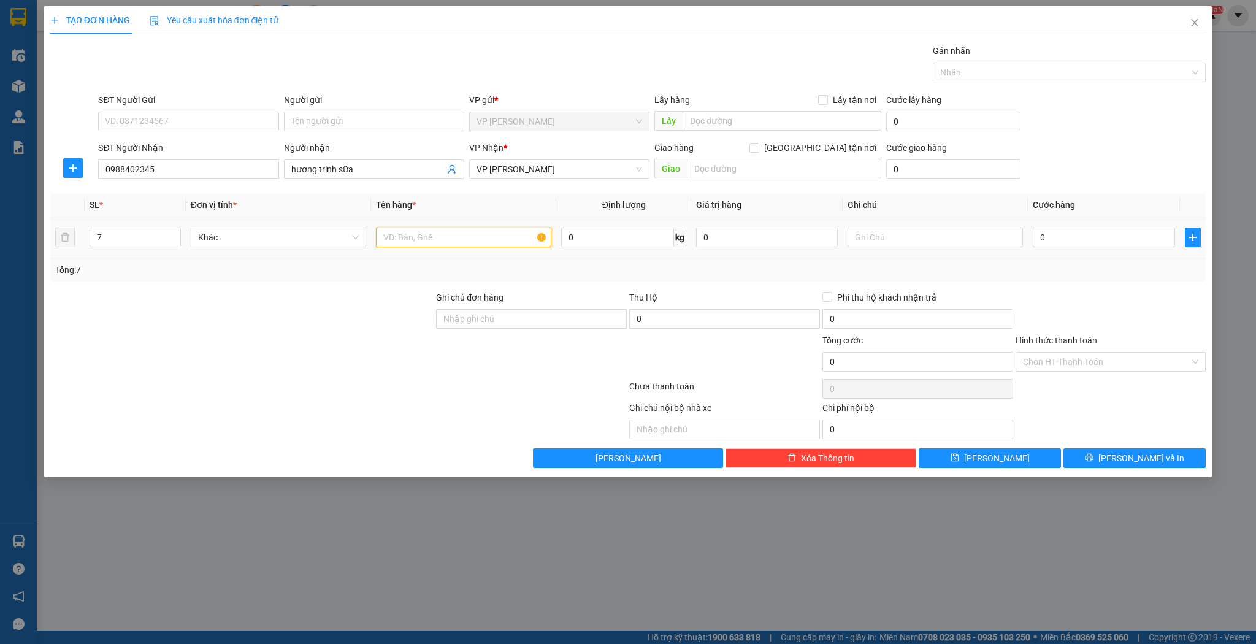
click at [400, 239] on input "text" at bounding box center [463, 238] width 175 height 20
click at [937, 458] on button "[PERSON_NAME]" at bounding box center [990, 458] width 142 height 20
click at [201, 174] on input "SĐT Người Nhận" at bounding box center [188, 169] width 180 height 20
click at [201, 194] on div "0911488906 - anh nam phong" at bounding box center [189, 192] width 166 height 13
click at [175, 232] on icon "up" at bounding box center [174, 234] width 4 height 4
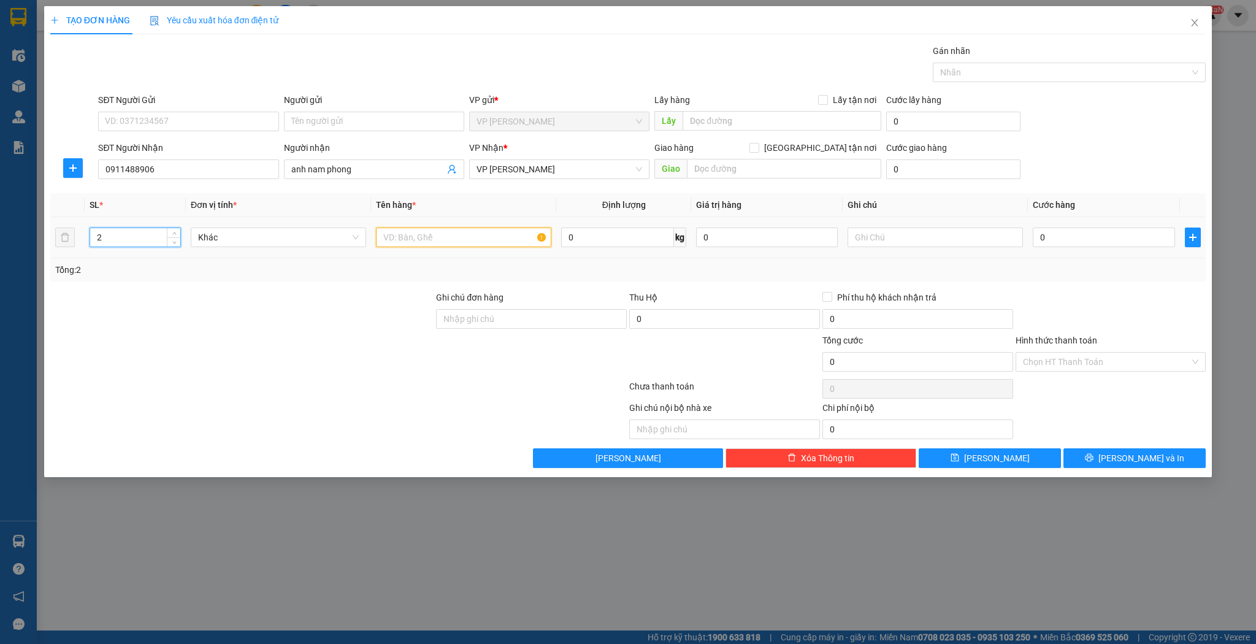
click at [402, 242] on input "text" at bounding box center [463, 238] width 175 height 20
click at [959, 455] on icon "save" at bounding box center [955, 458] width 8 height 8
click at [1195, 21] on icon "close" at bounding box center [1195, 23] width 10 height 10
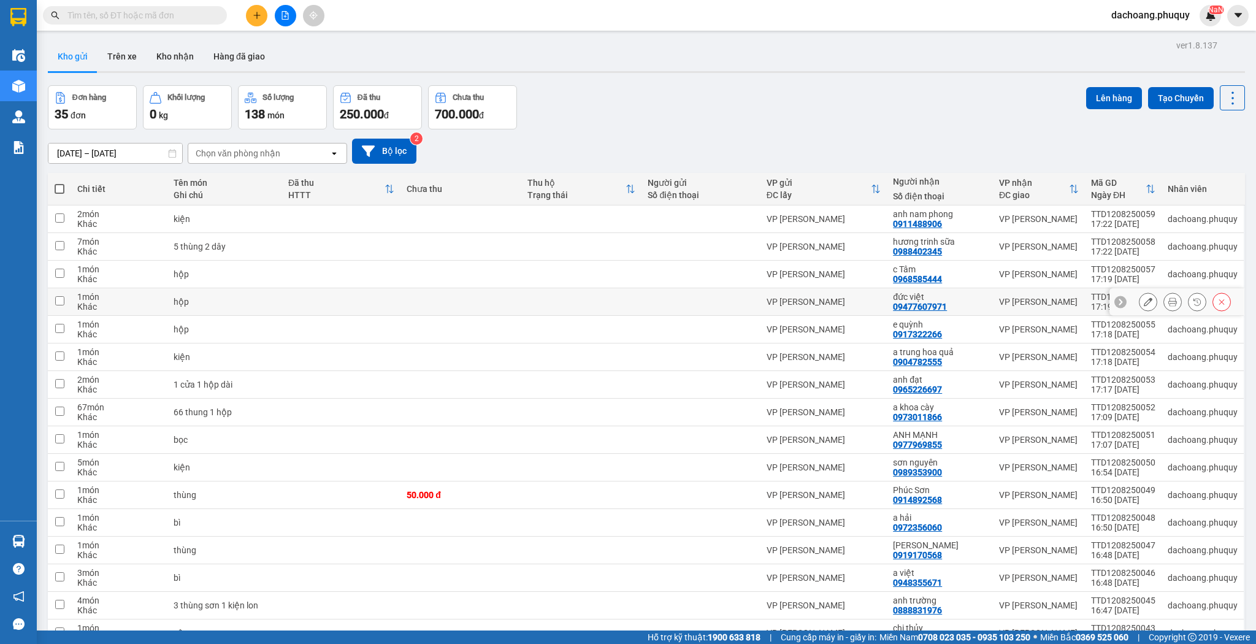
click at [1144, 298] on icon at bounding box center [1148, 302] width 9 height 9
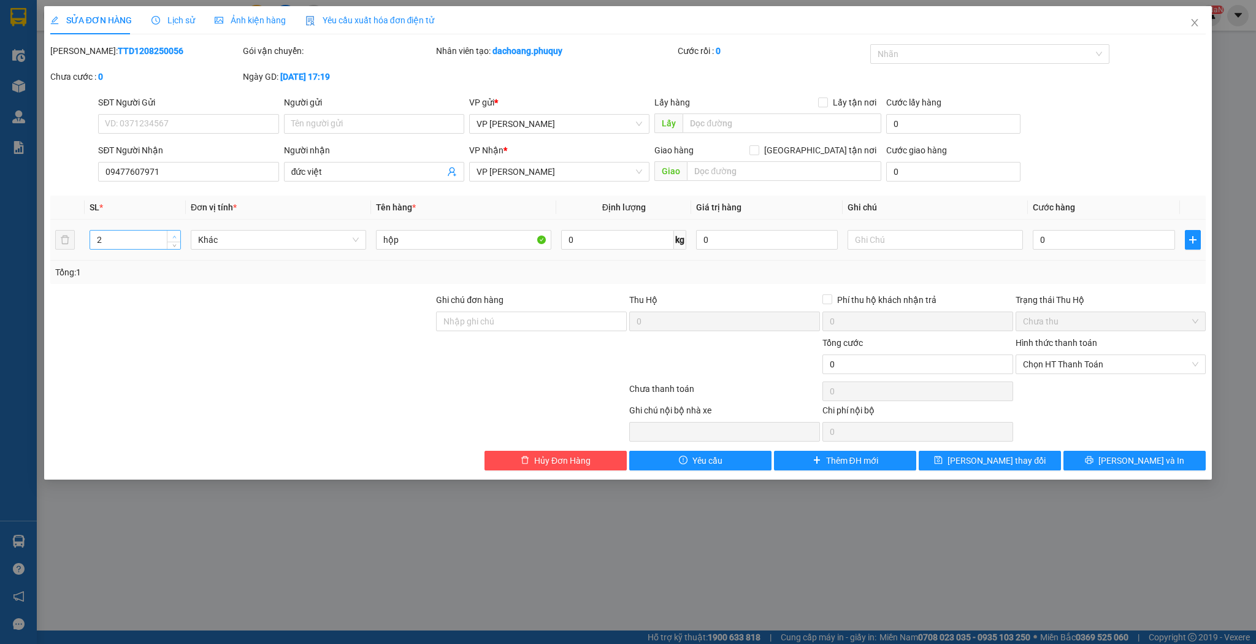
click at [174, 236] on icon "up" at bounding box center [174, 237] width 4 height 4
click at [983, 461] on span "[PERSON_NAME] thay đổi" at bounding box center [997, 460] width 98 height 13
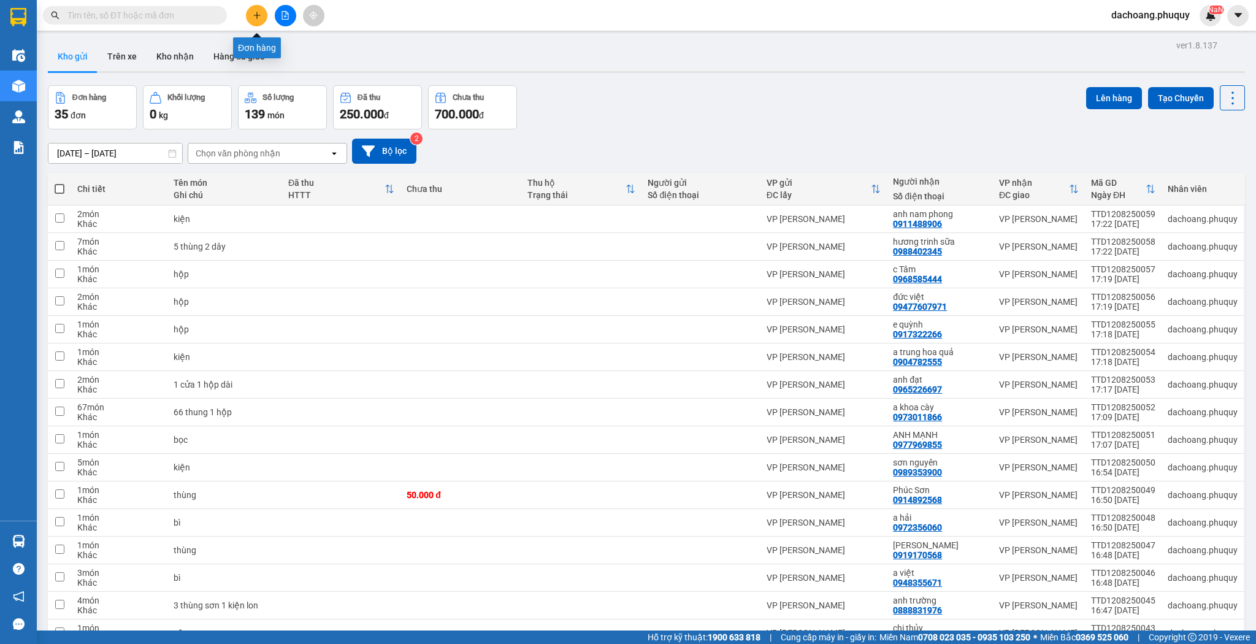
click at [252, 23] on button at bounding box center [256, 15] width 21 height 21
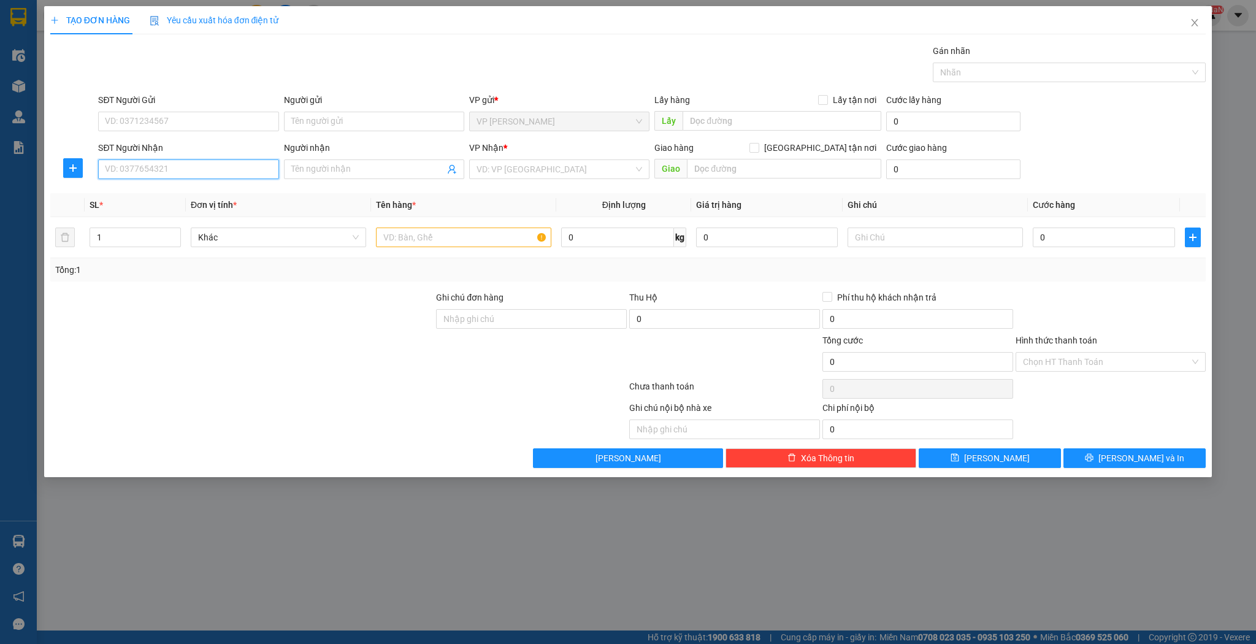
click at [204, 169] on input "SĐT Người Nhận" at bounding box center [188, 169] width 180 height 20
click at [179, 211] on div "0989732435 - Chị Xuân" at bounding box center [189, 212] width 166 height 13
click at [402, 242] on input "text" at bounding box center [463, 238] width 175 height 20
click at [967, 456] on button "[PERSON_NAME]" at bounding box center [990, 458] width 142 height 20
click at [121, 174] on input "SĐT Người Nhận" at bounding box center [188, 169] width 180 height 20
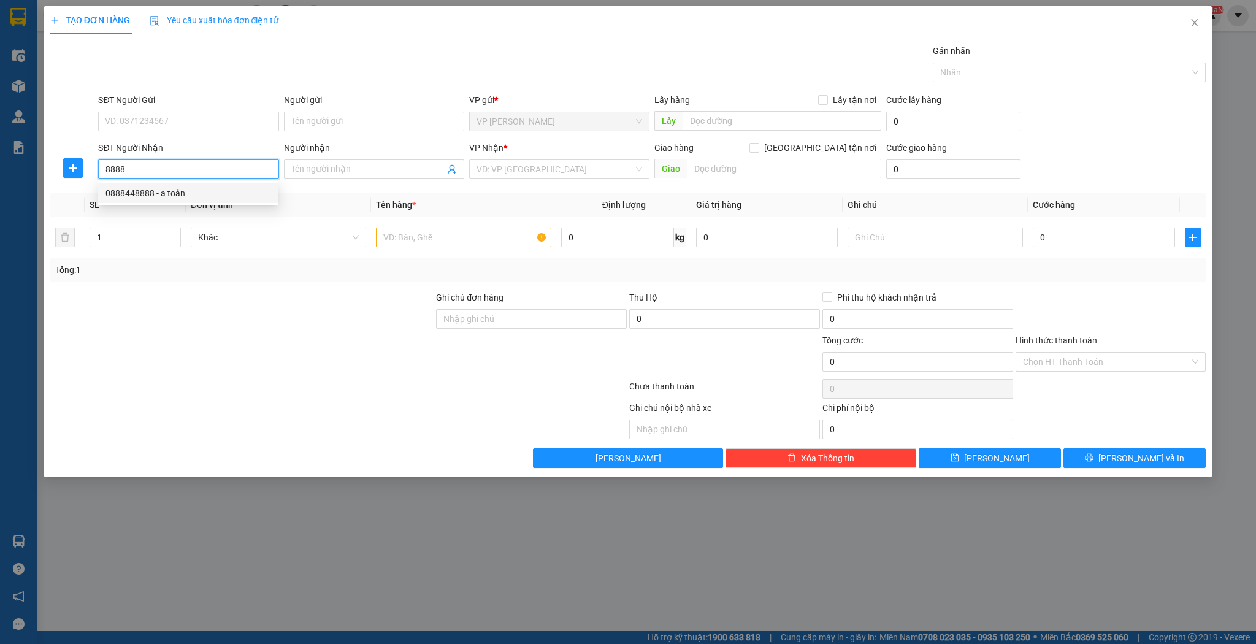
click at [156, 194] on div "0888448888 - a toản" at bounding box center [189, 192] width 166 height 13
click at [407, 234] on input "text" at bounding box center [463, 238] width 175 height 20
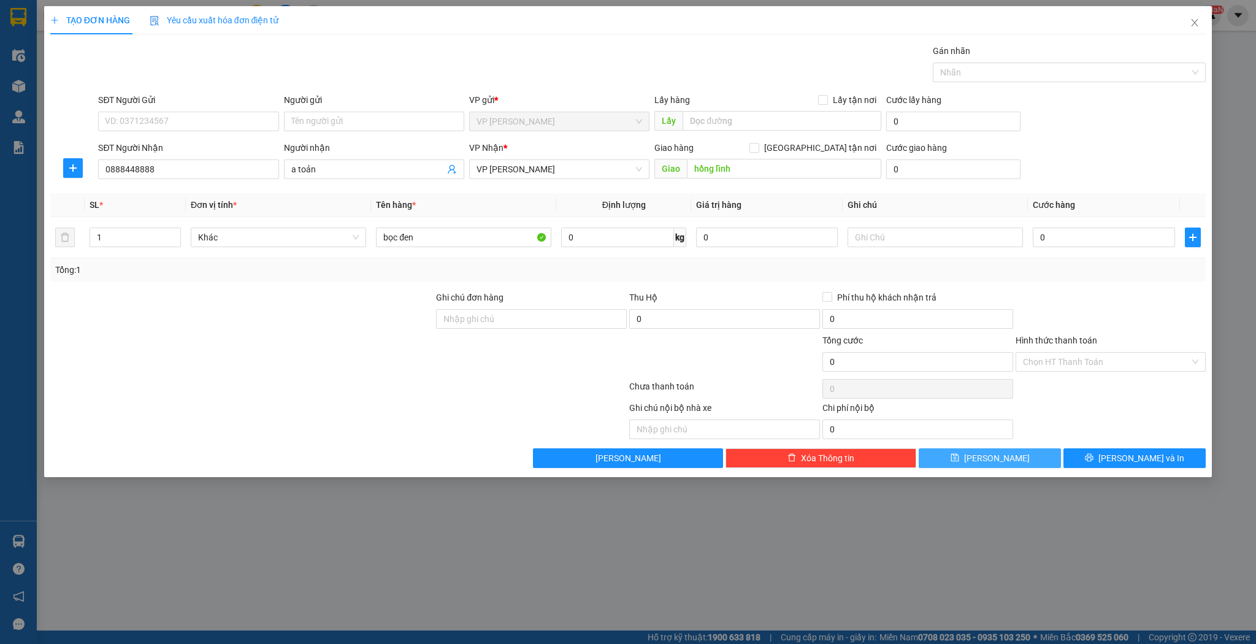
click at [972, 459] on button "[PERSON_NAME]" at bounding box center [990, 458] width 142 height 20
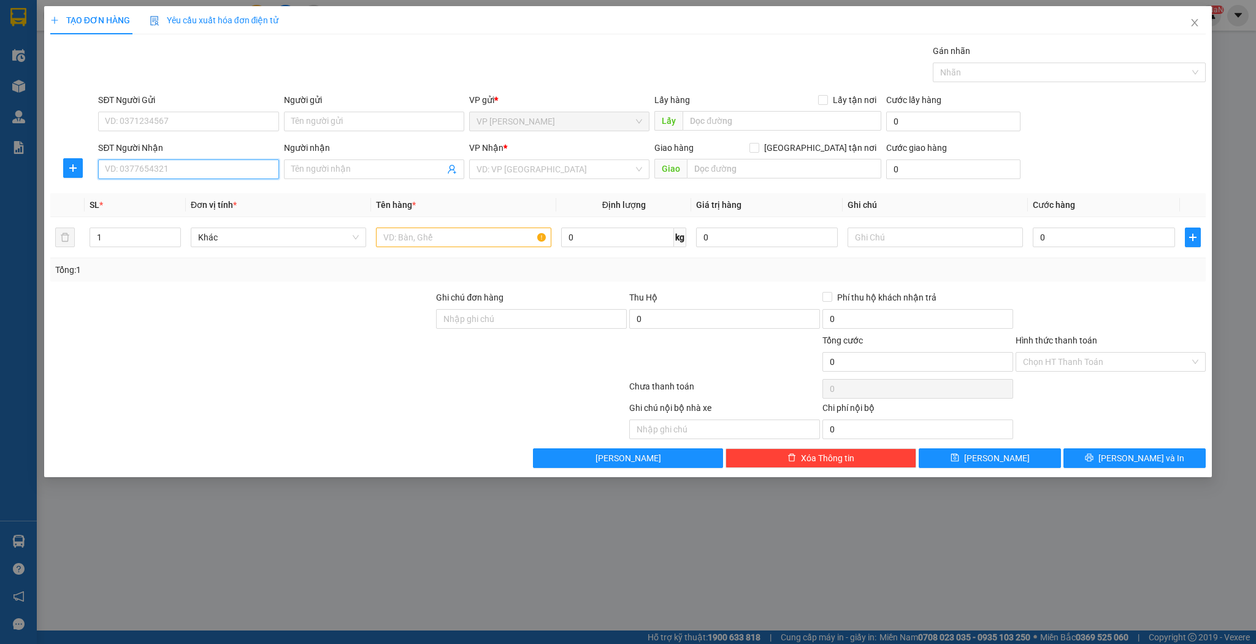
click at [120, 165] on input "SĐT Người Nhận" at bounding box center [188, 169] width 180 height 20
click at [104, 171] on input "8282" at bounding box center [188, 169] width 180 height 20
click at [326, 169] on input "Người nhận" at bounding box center [367, 169] width 153 height 13
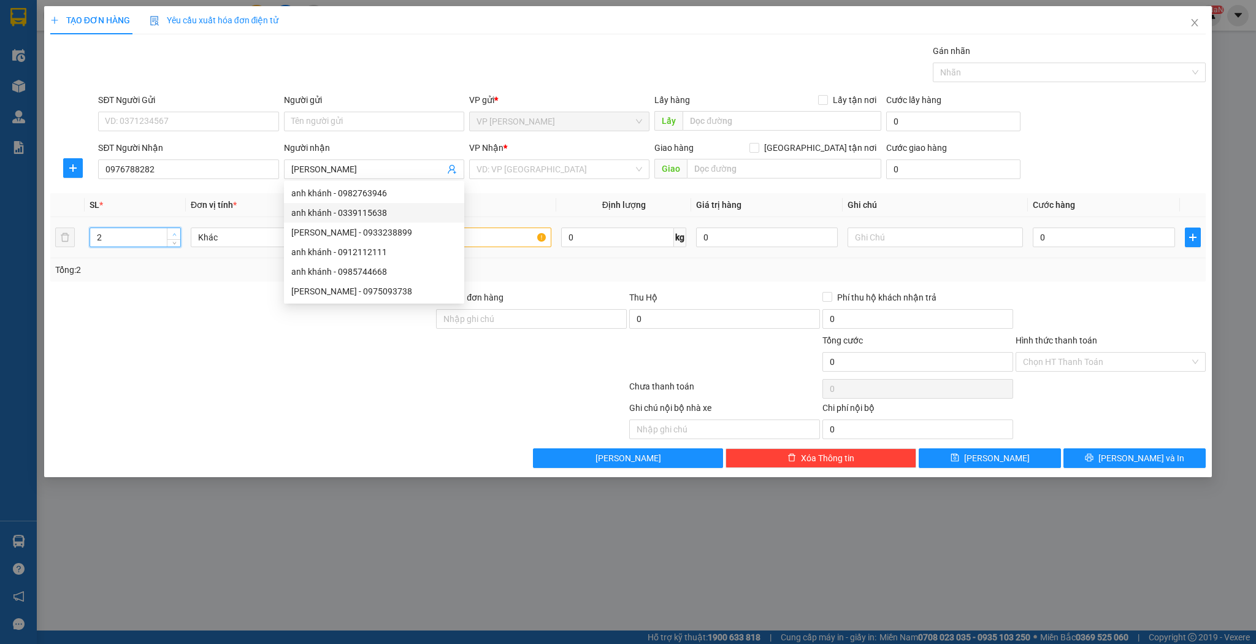
click at [177, 233] on span "up" at bounding box center [174, 234] width 7 height 7
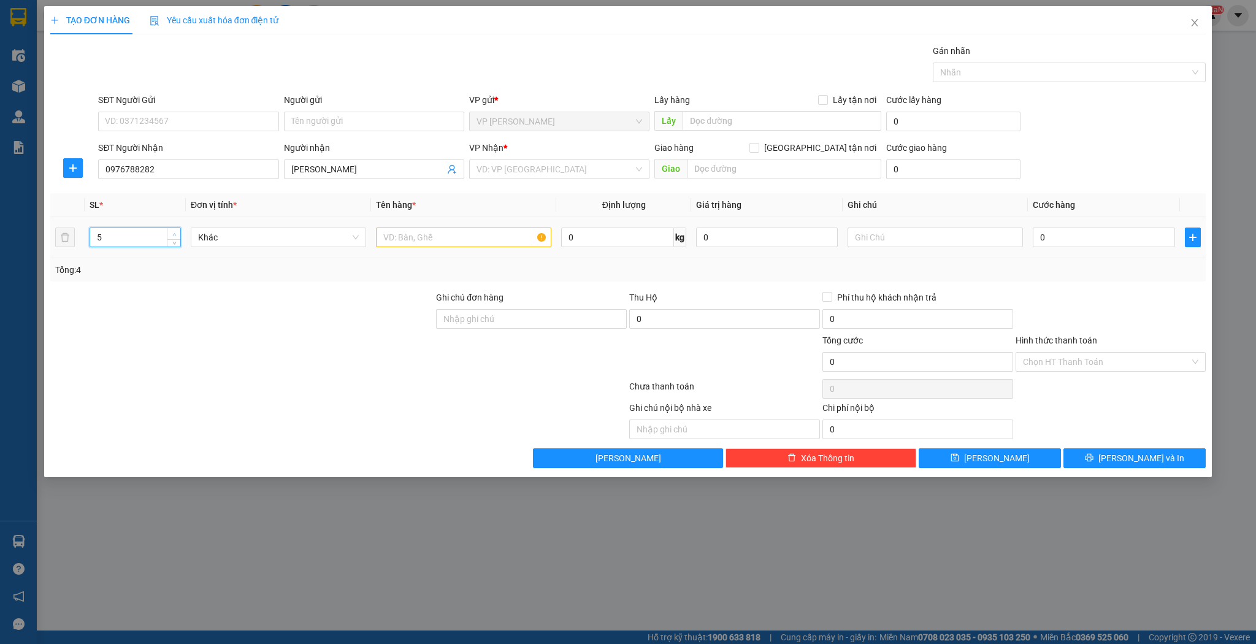
click at [177, 233] on span "up" at bounding box center [174, 234] width 7 height 7
click at [411, 236] on input "text" at bounding box center [463, 238] width 175 height 20
click at [1054, 238] on input "0" at bounding box center [1104, 238] width 142 height 20
click at [1038, 360] on input "Hình thức thanh toán" at bounding box center [1106, 362] width 167 height 18
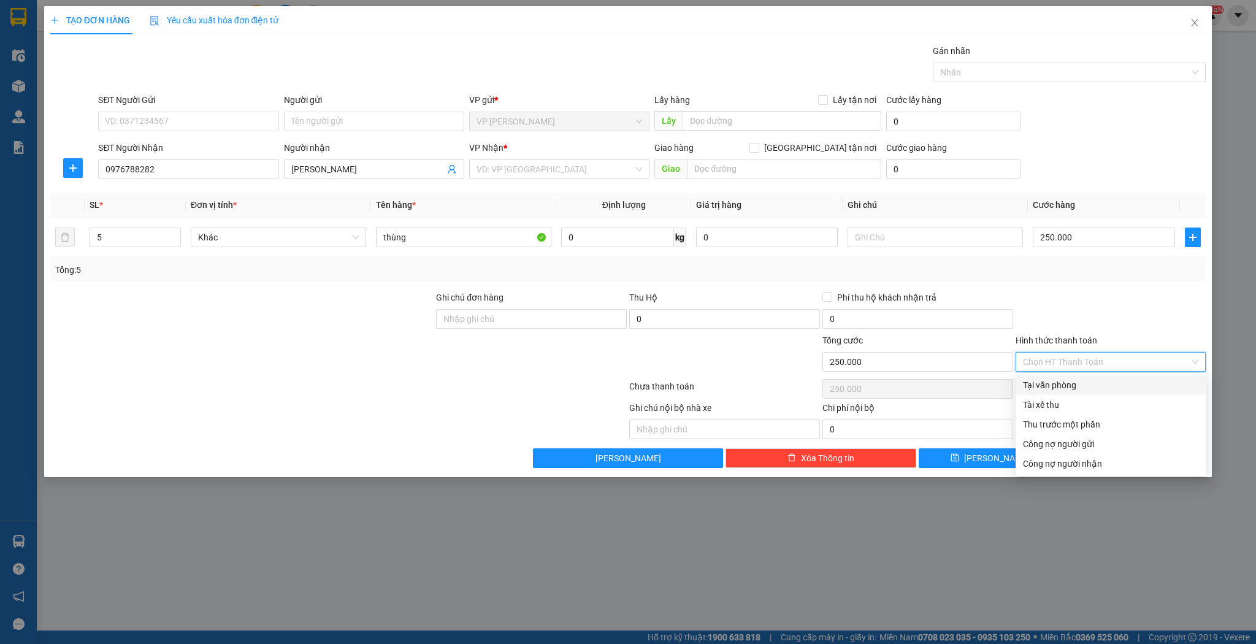
click at [1036, 383] on div "Tại văn phòng" at bounding box center [1111, 384] width 176 height 13
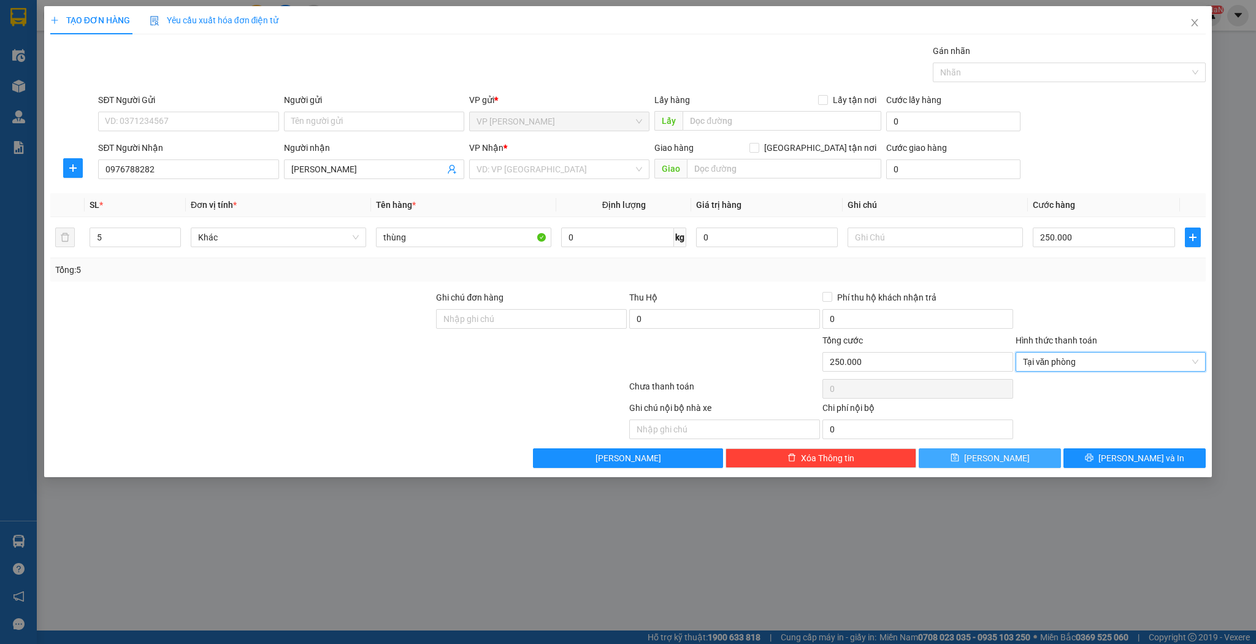
click at [1016, 451] on button "[PERSON_NAME]" at bounding box center [990, 458] width 142 height 20
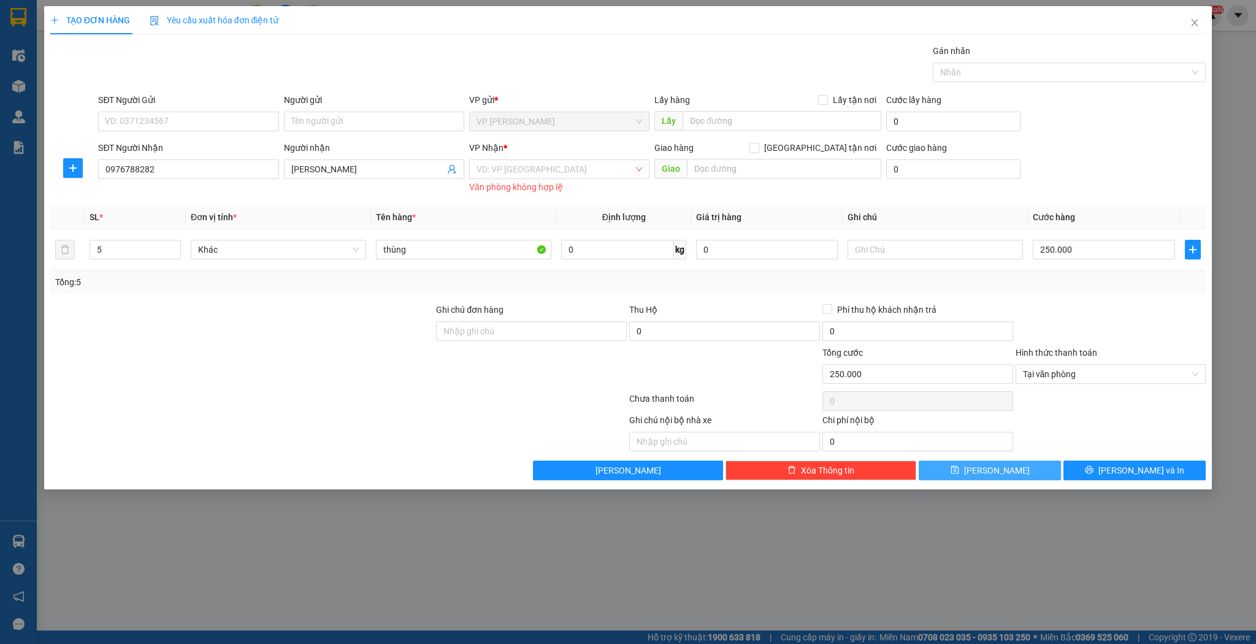
click at [1012, 463] on button "[PERSON_NAME]" at bounding box center [990, 471] width 142 height 20
click at [637, 172] on div "VD: VP [GEOGRAPHIC_DATA]" at bounding box center [559, 169] width 180 height 20
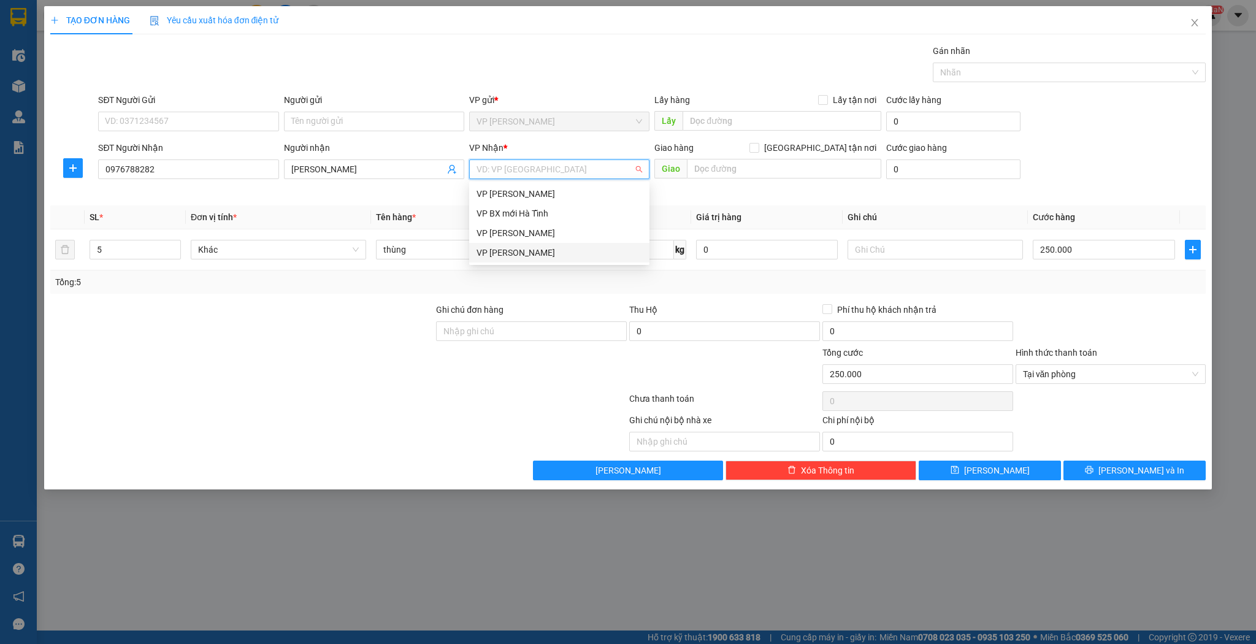
click at [578, 256] on div "VP [PERSON_NAME]" at bounding box center [560, 252] width 166 height 13
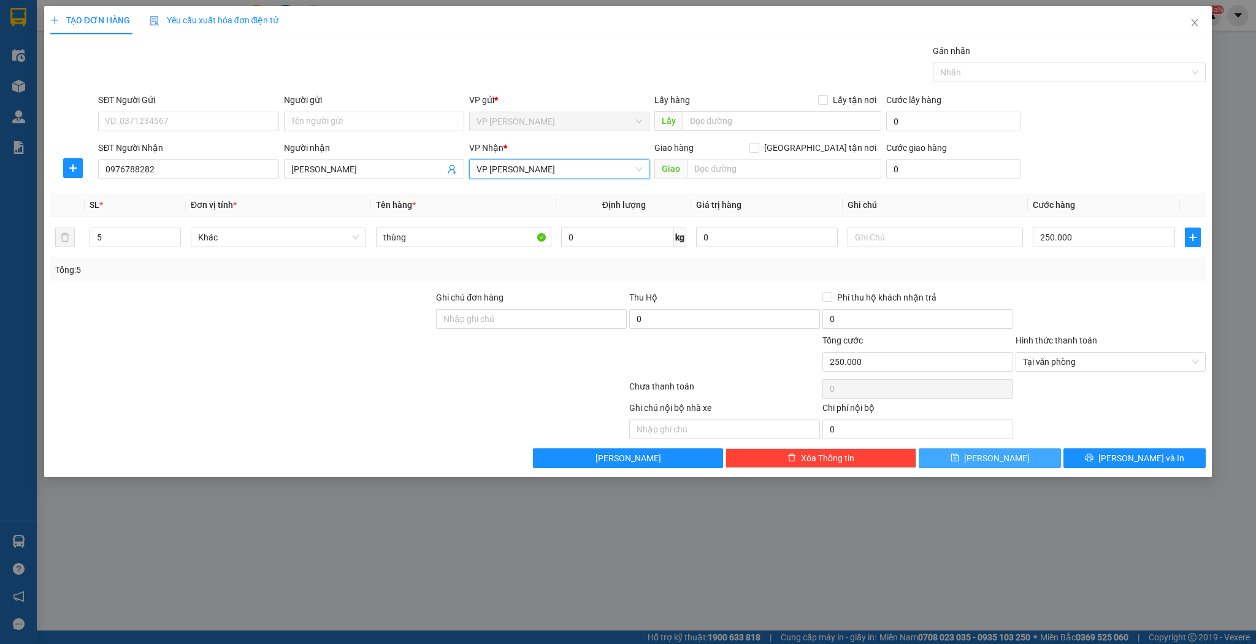
click at [957, 459] on button "[PERSON_NAME]" at bounding box center [990, 458] width 142 height 20
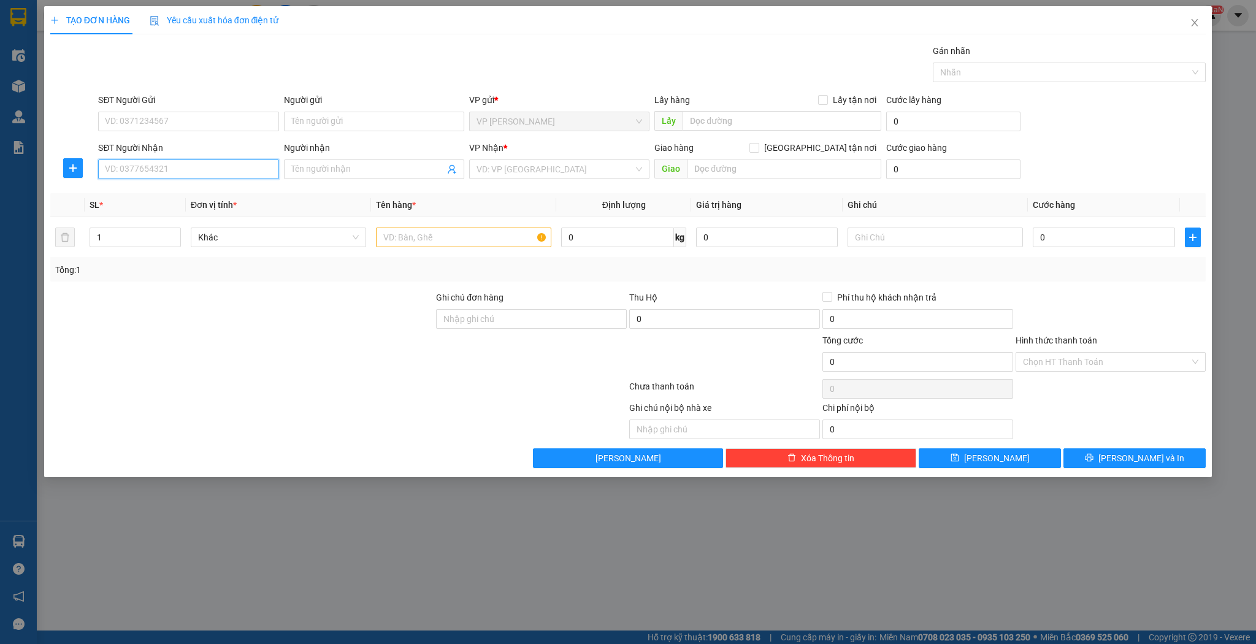
click at [163, 167] on input "SĐT Người Nhận" at bounding box center [188, 169] width 180 height 20
click at [159, 188] on div "0915313116 - a đoài" at bounding box center [189, 192] width 166 height 13
click at [174, 233] on icon "up" at bounding box center [174, 234] width 4 height 4
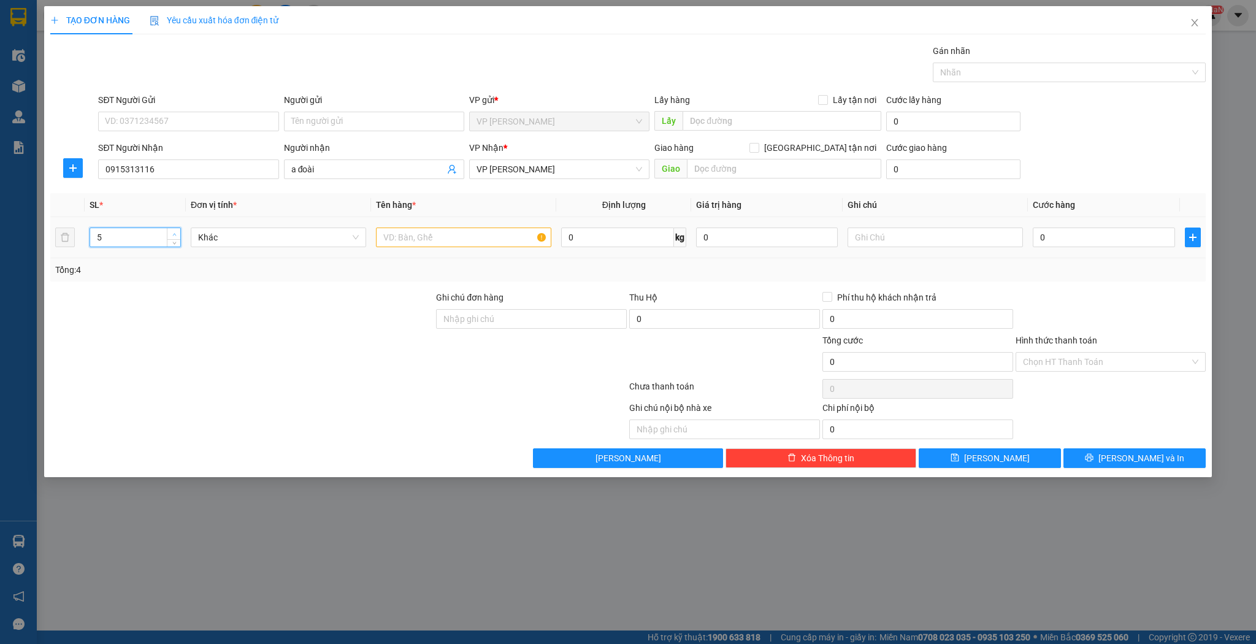
click at [174, 233] on icon "up" at bounding box center [174, 234] width 4 height 4
click at [400, 242] on input "text" at bounding box center [463, 238] width 175 height 20
click at [950, 456] on button "[PERSON_NAME]" at bounding box center [990, 458] width 142 height 20
click at [158, 174] on input "SĐT Người Nhận" at bounding box center [188, 169] width 180 height 20
click at [167, 196] on div "0942275258 - hoàng ht" at bounding box center [189, 192] width 166 height 13
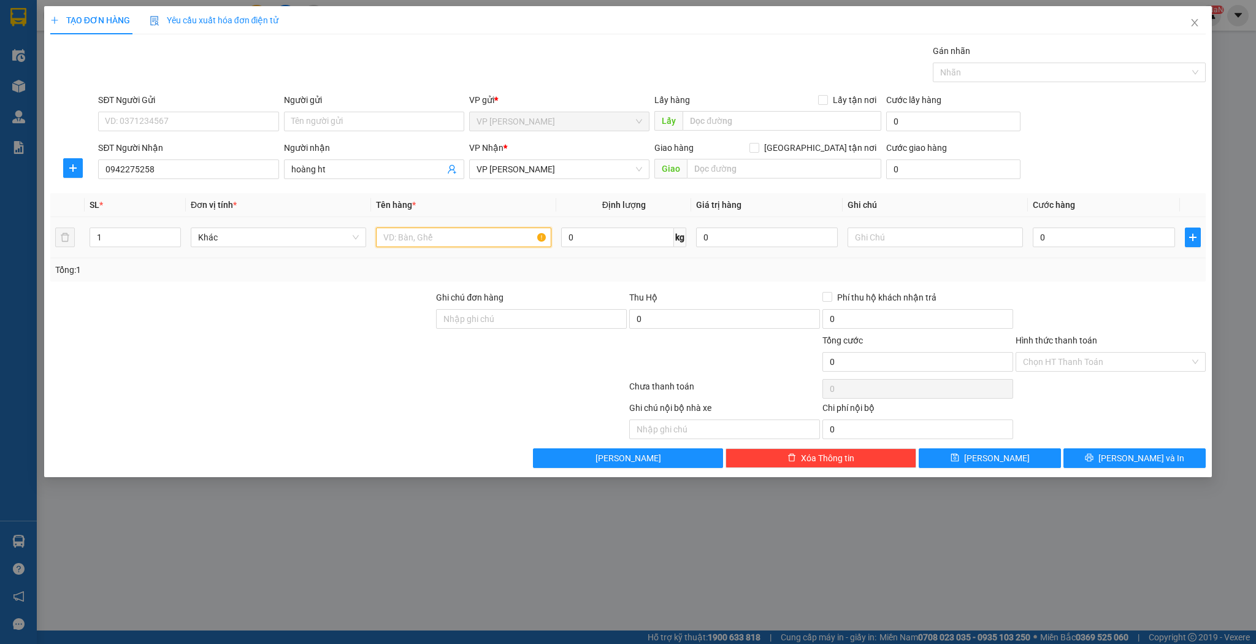
click at [390, 239] on input "text" at bounding box center [463, 238] width 175 height 20
click at [945, 456] on button "[PERSON_NAME]" at bounding box center [990, 458] width 142 height 20
click at [158, 168] on input "SĐT Người Nhận" at bounding box center [188, 169] width 180 height 20
click at [1196, 25] on icon "close" at bounding box center [1195, 22] width 7 height 7
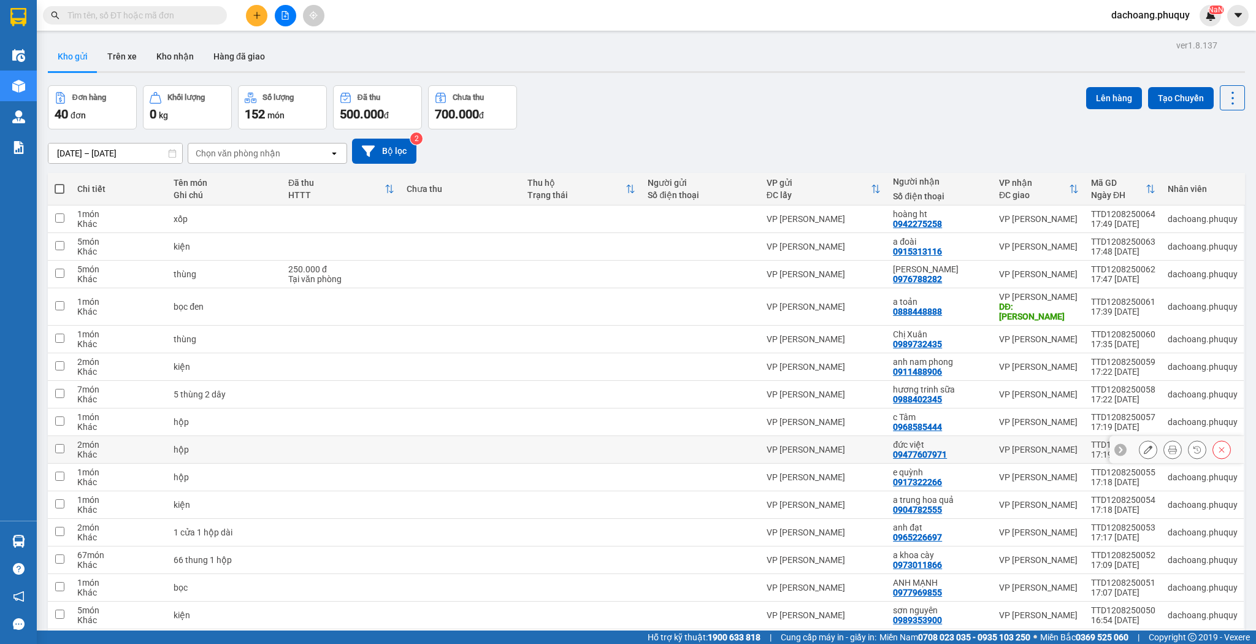
click at [1144, 445] on icon at bounding box center [1148, 449] width 9 height 9
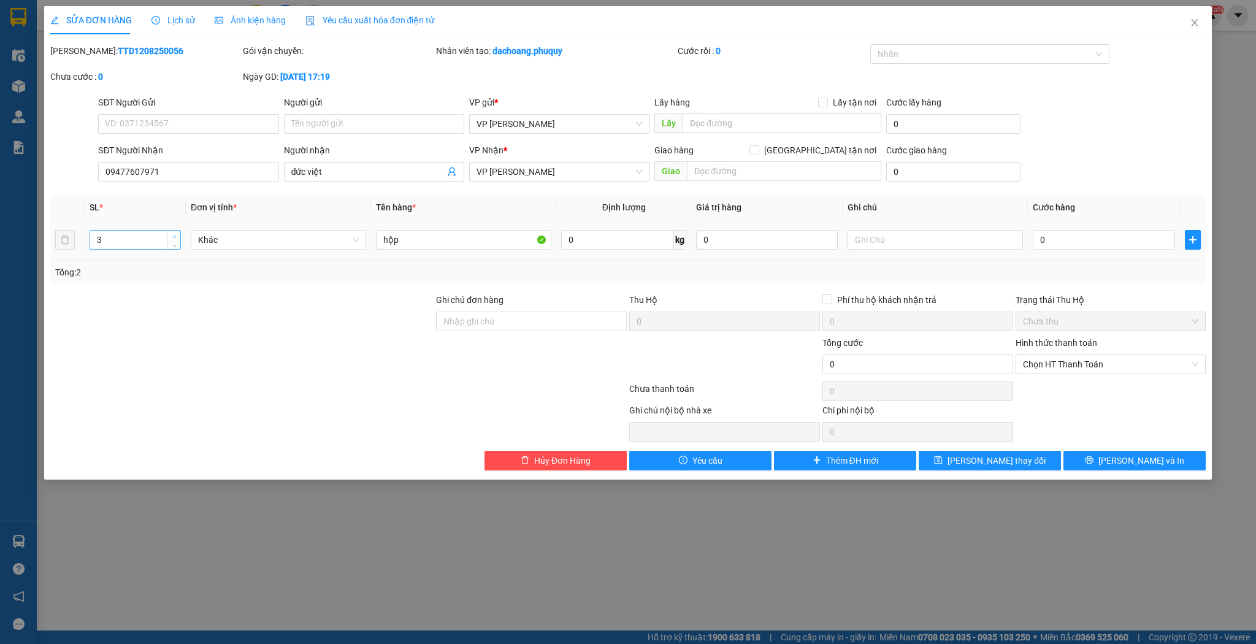
click at [175, 236] on icon "up" at bounding box center [174, 237] width 4 height 4
click at [943, 461] on icon "save" at bounding box center [939, 460] width 8 height 8
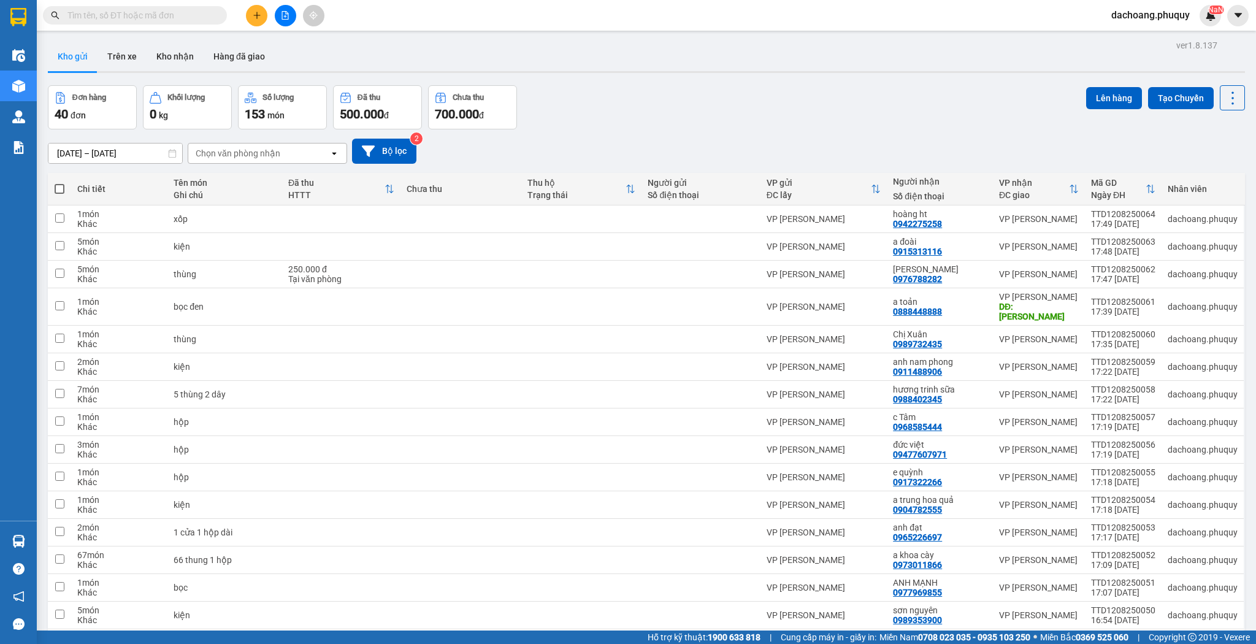
click at [255, 10] on button at bounding box center [256, 15] width 21 height 21
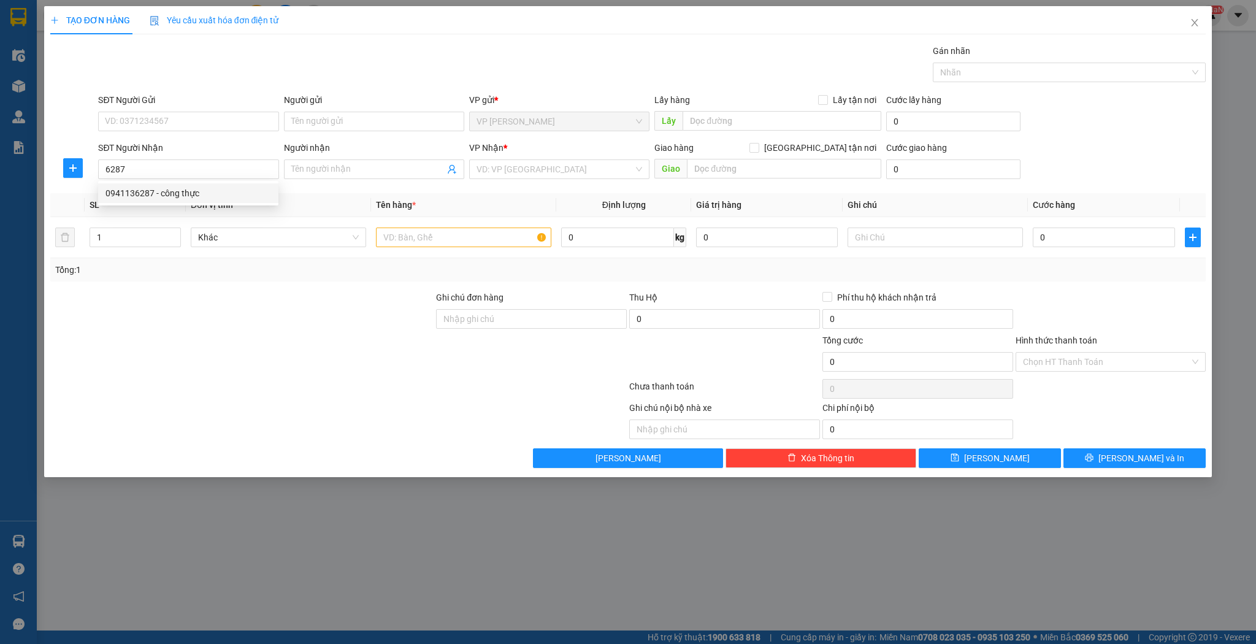
click at [187, 192] on div "0941136287 - công thực" at bounding box center [189, 192] width 166 height 13
type input "0941136287"
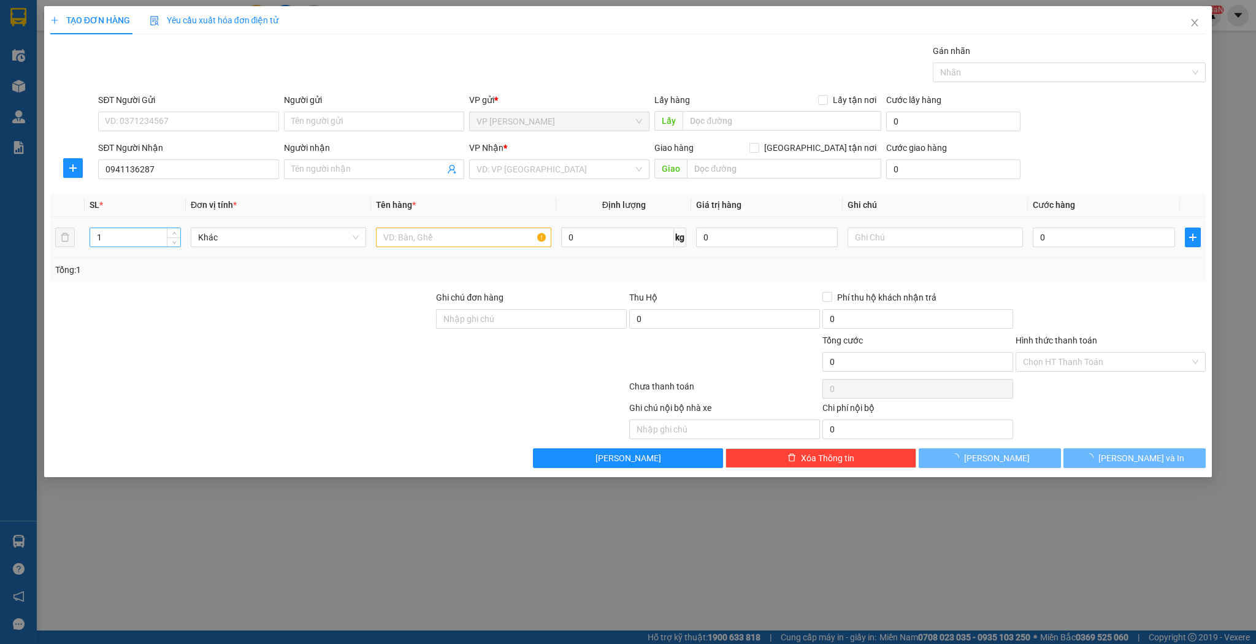
type input "công thực"
type input "0941136287"
click at [177, 234] on span "up" at bounding box center [174, 234] width 7 height 7
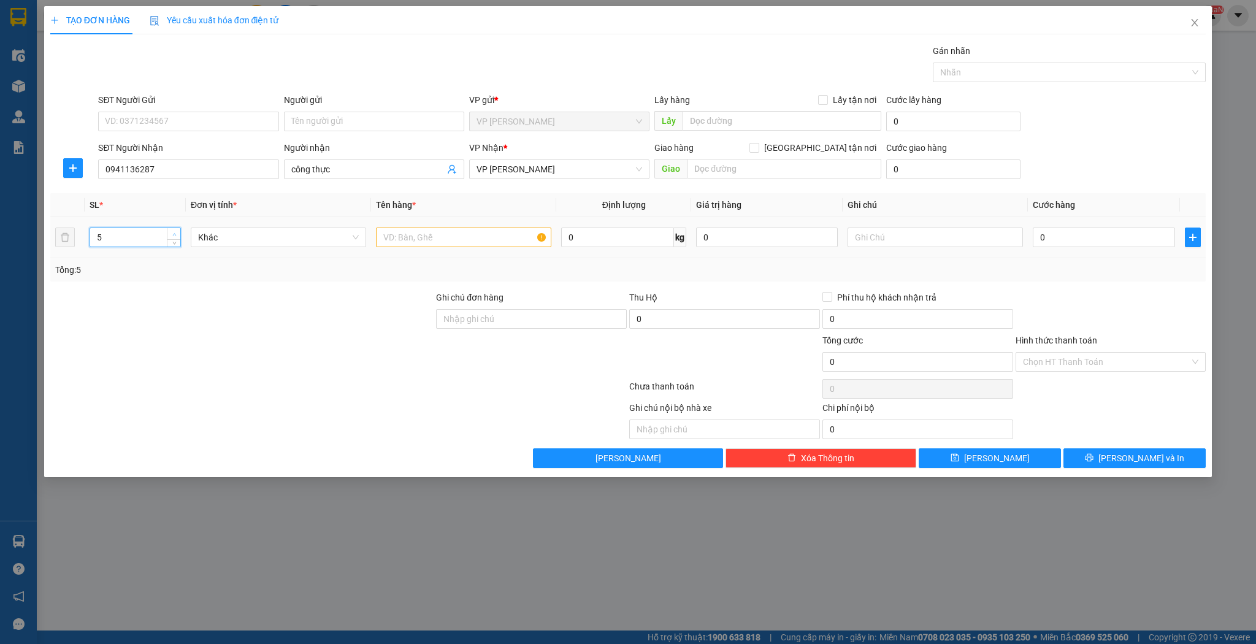
click at [177, 234] on span "up" at bounding box center [174, 234] width 7 height 7
type input "8"
click at [177, 234] on span "up" at bounding box center [174, 234] width 7 height 7
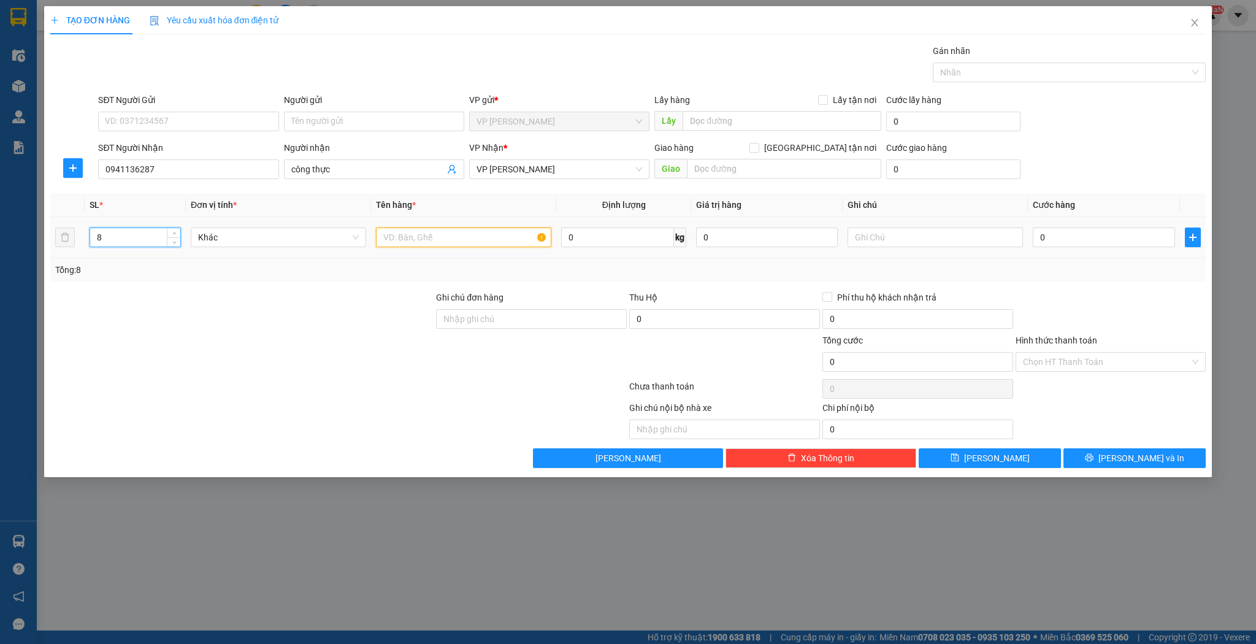
click at [391, 238] on input "text" at bounding box center [463, 238] width 175 height 20
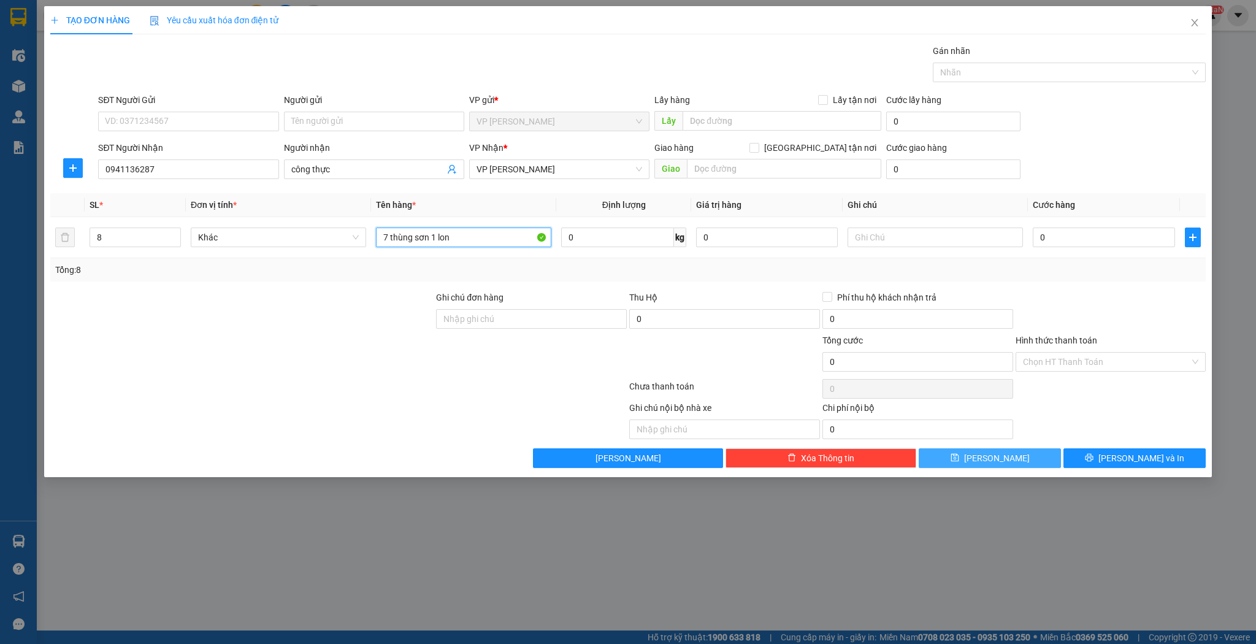
type input "7 thùng sơn 1 lon"
click at [953, 456] on button "[PERSON_NAME]" at bounding box center [990, 458] width 142 height 20
type input "1"
click at [1192, 22] on icon "close" at bounding box center [1195, 23] width 10 height 10
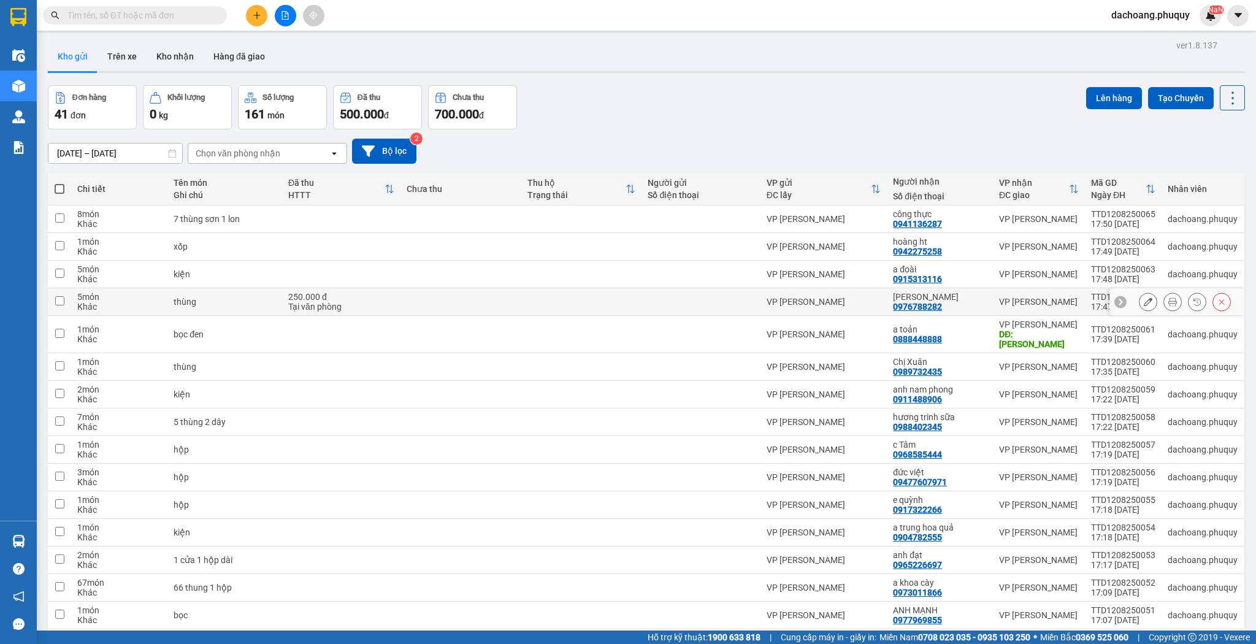
click at [1153, 298] on div at bounding box center [1185, 302] width 92 height 18
click at [1146, 299] on button at bounding box center [1148, 301] width 17 height 21
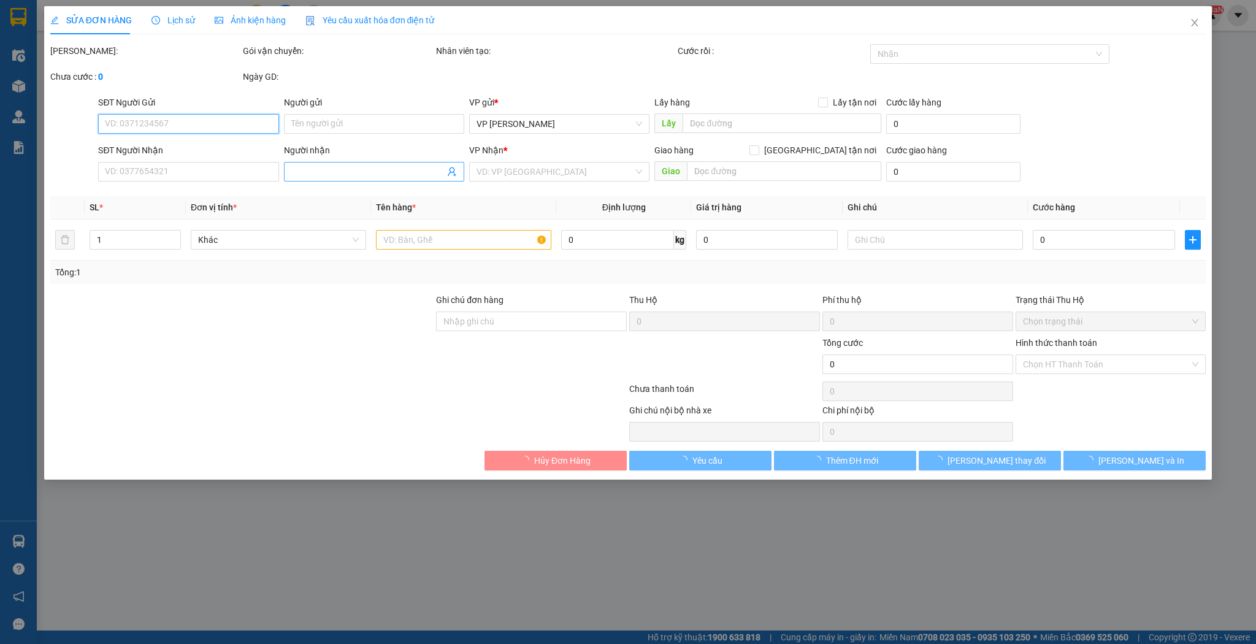
type input "0976788282"
type input "[PERSON_NAME]"
type input "250.000"
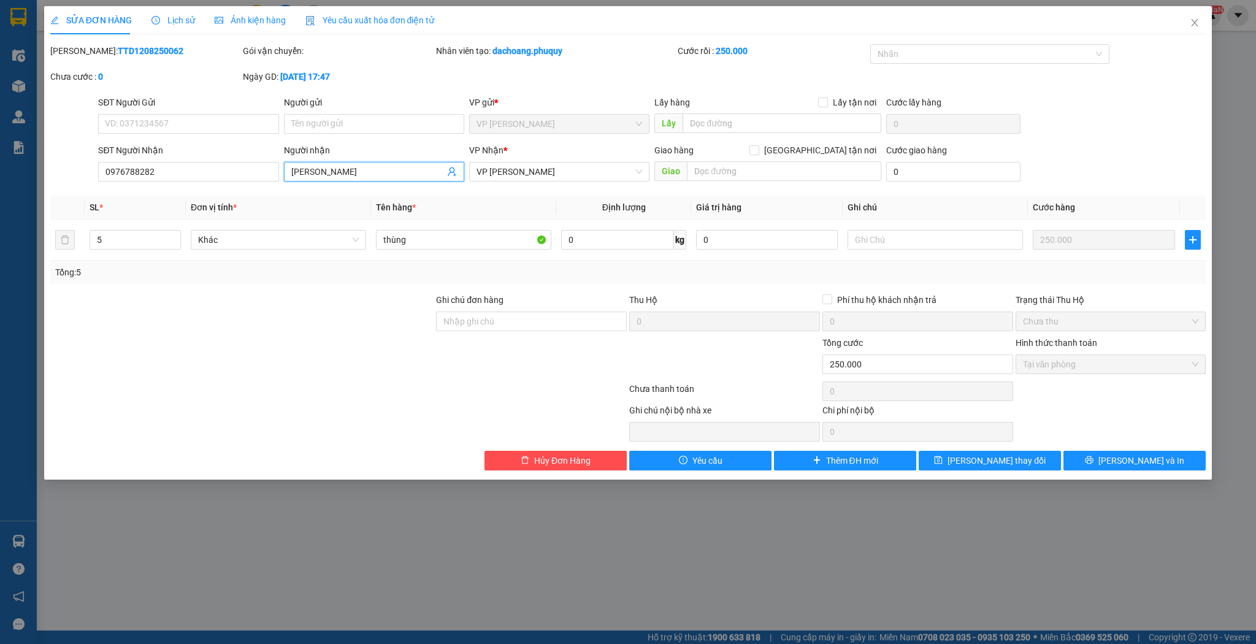
click at [404, 174] on input "[PERSON_NAME]" at bounding box center [367, 171] width 153 height 13
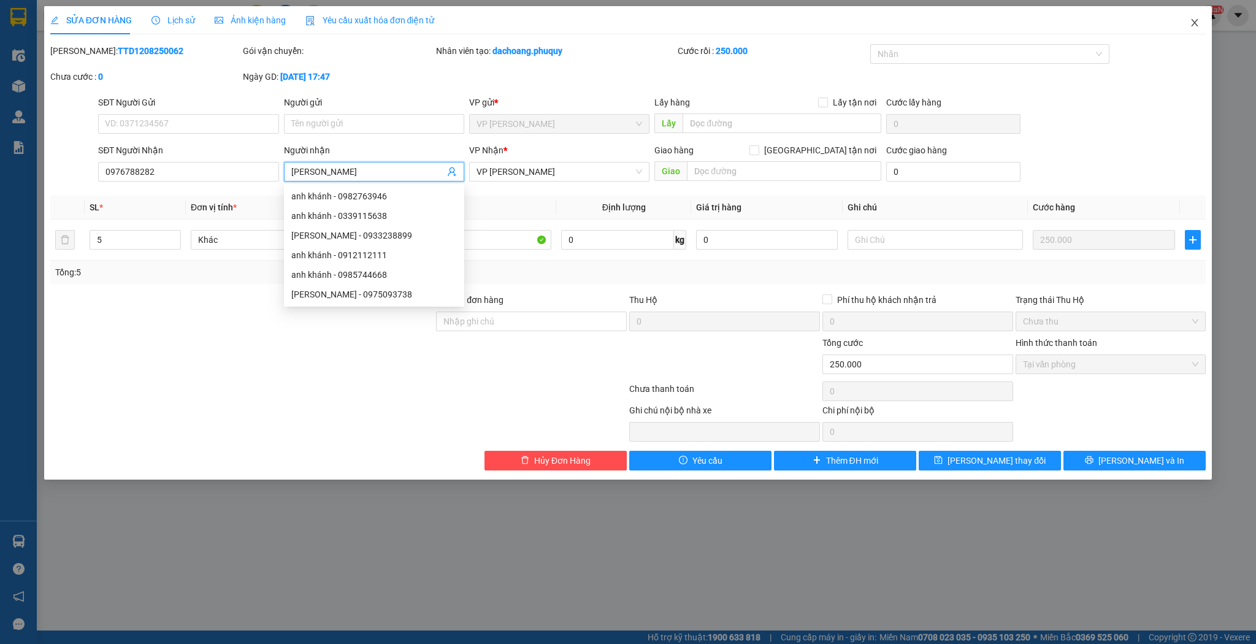
click at [1186, 24] on span "Close" at bounding box center [1195, 23] width 34 height 34
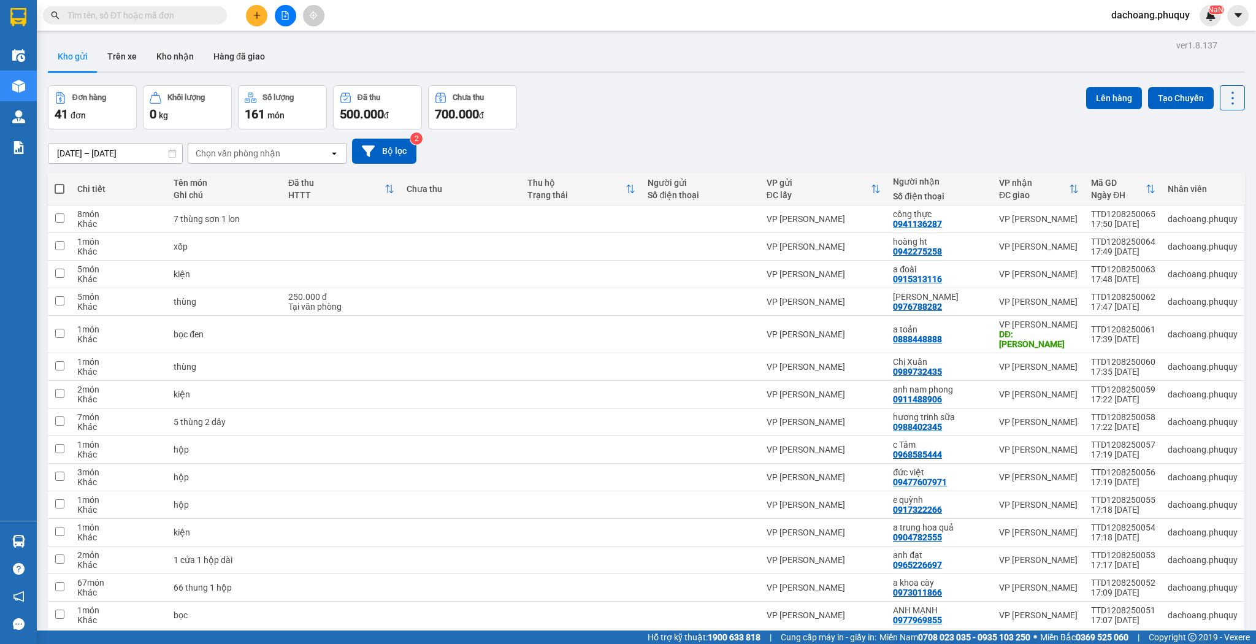
drag, startPoint x: 190, startPoint y: 19, endPoint x: 188, endPoint y: 11, distance: 8.2
click at [188, 11] on div "Kết quả tìm kiếm ( 0 ) Bộ lọc No Data dachoang.phuquy NaN" at bounding box center [628, 15] width 1256 height 31
click at [188, 11] on input "text" at bounding box center [139, 15] width 145 height 13
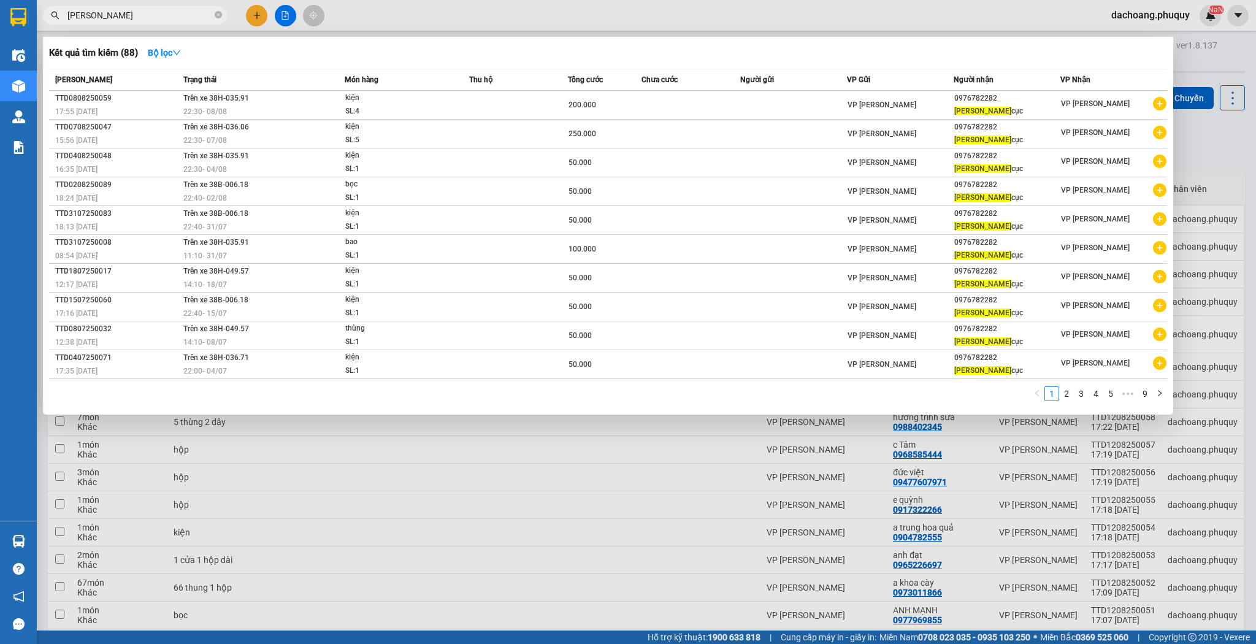
type input "[PERSON_NAME]"
click at [883, 466] on div at bounding box center [628, 322] width 1256 height 644
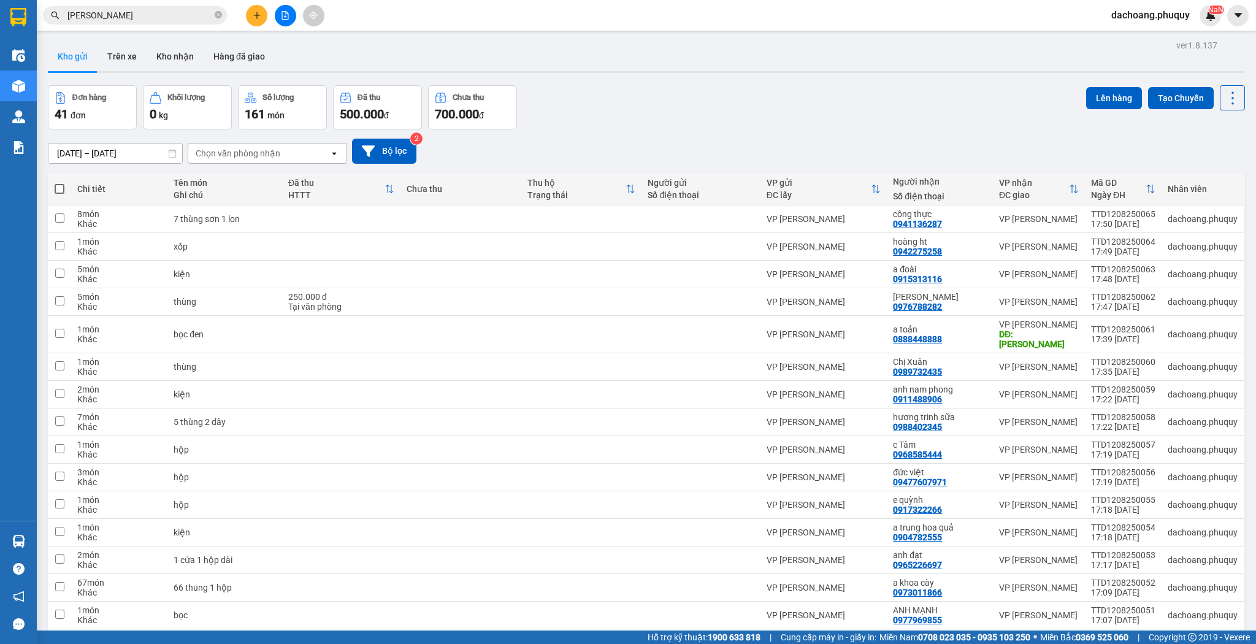
click at [247, 17] on button at bounding box center [256, 15] width 21 height 21
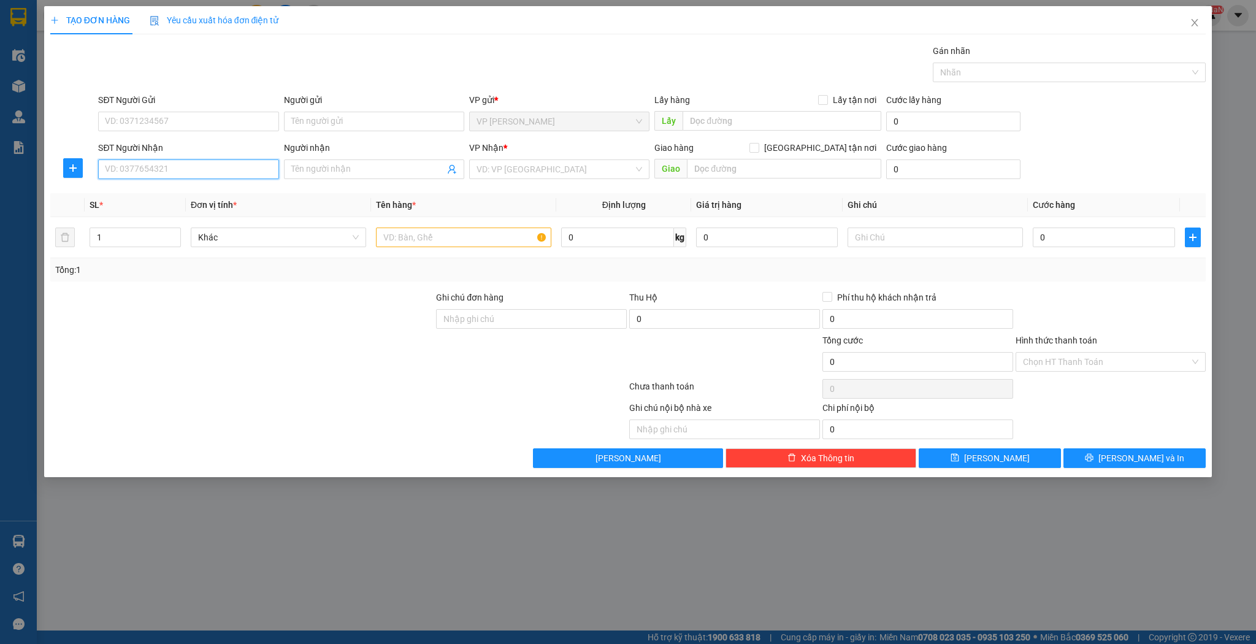
click at [141, 167] on input "SĐT Người Nhận" at bounding box center [188, 169] width 180 height 20
click at [187, 196] on div "0917893649 - rèm [PERSON_NAME]" at bounding box center [189, 192] width 166 height 13
type input "0917893649"
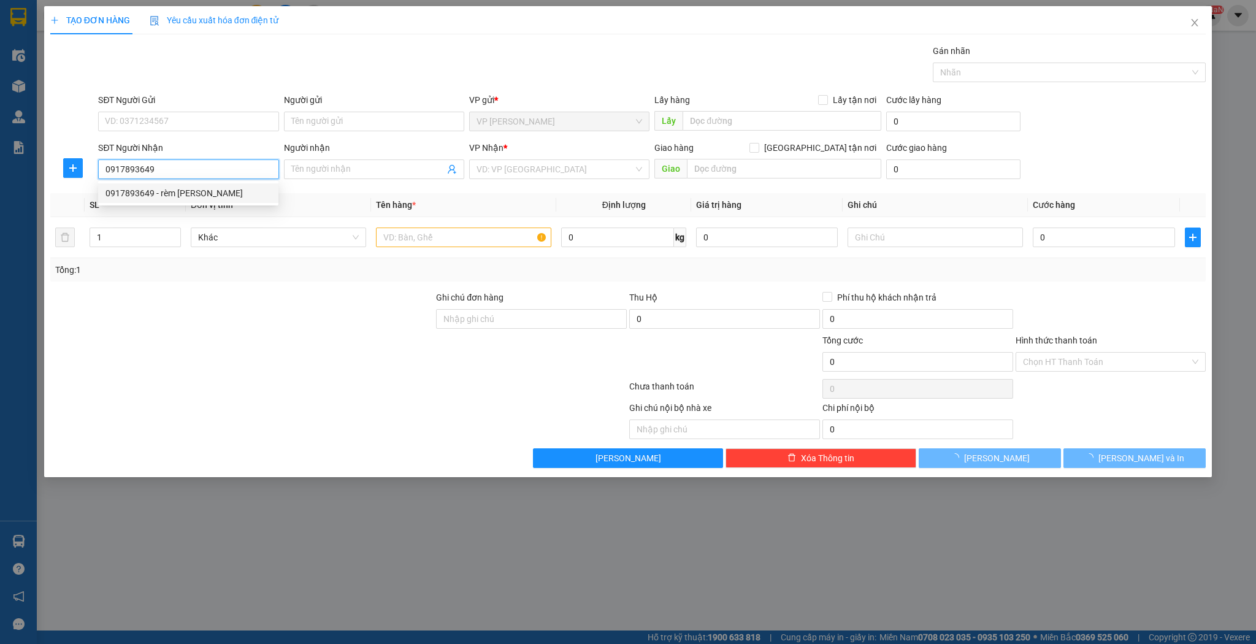
type input "rèm [PERSON_NAME]"
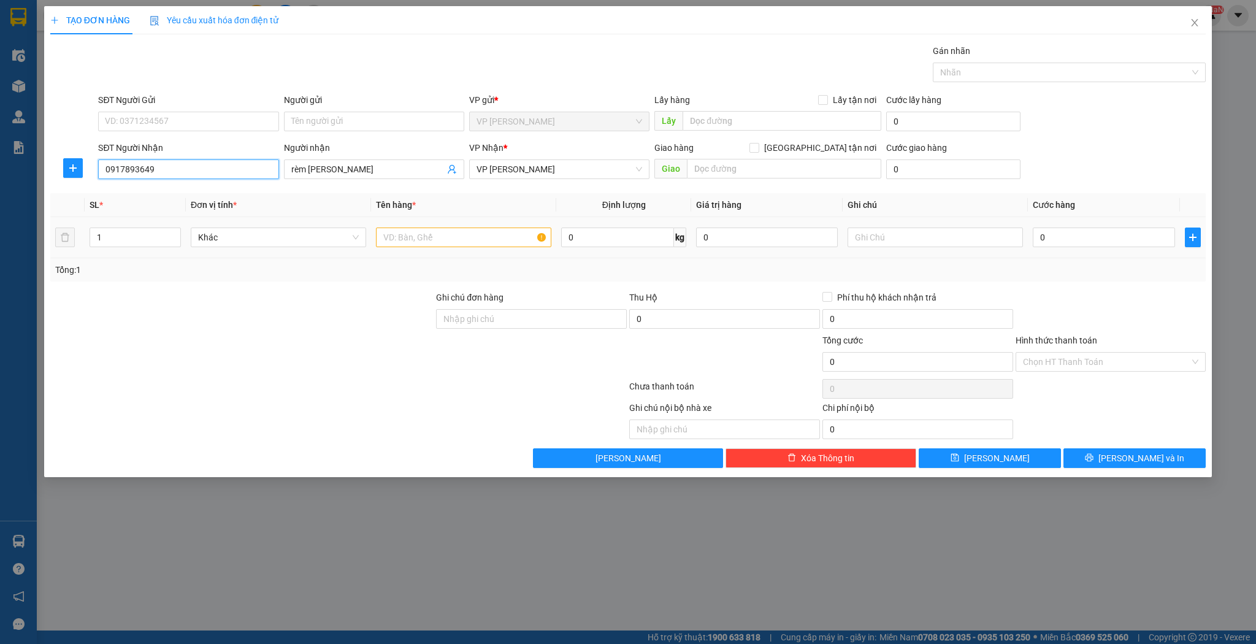
type input "0917893649"
click at [474, 251] on td at bounding box center [463, 237] width 185 height 41
click at [474, 248] on div at bounding box center [463, 237] width 175 height 25
click at [468, 239] on input "text" at bounding box center [463, 238] width 175 height 20
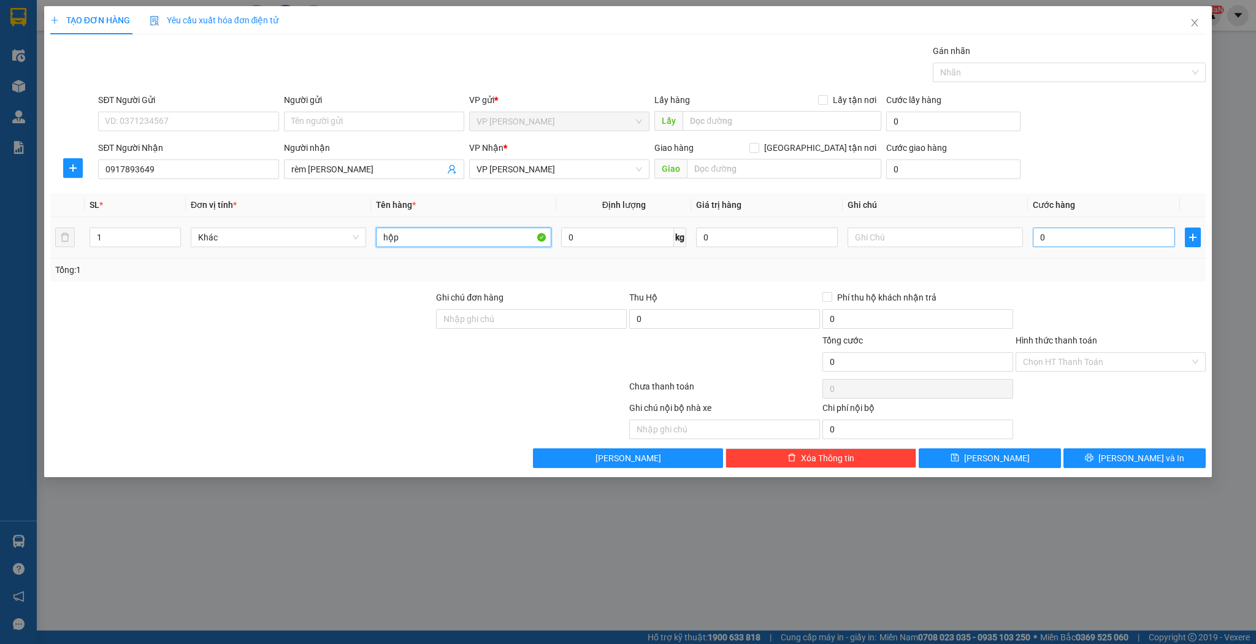
type input "hộp"
click at [1112, 231] on input "0" at bounding box center [1104, 238] width 142 height 20
type input "4"
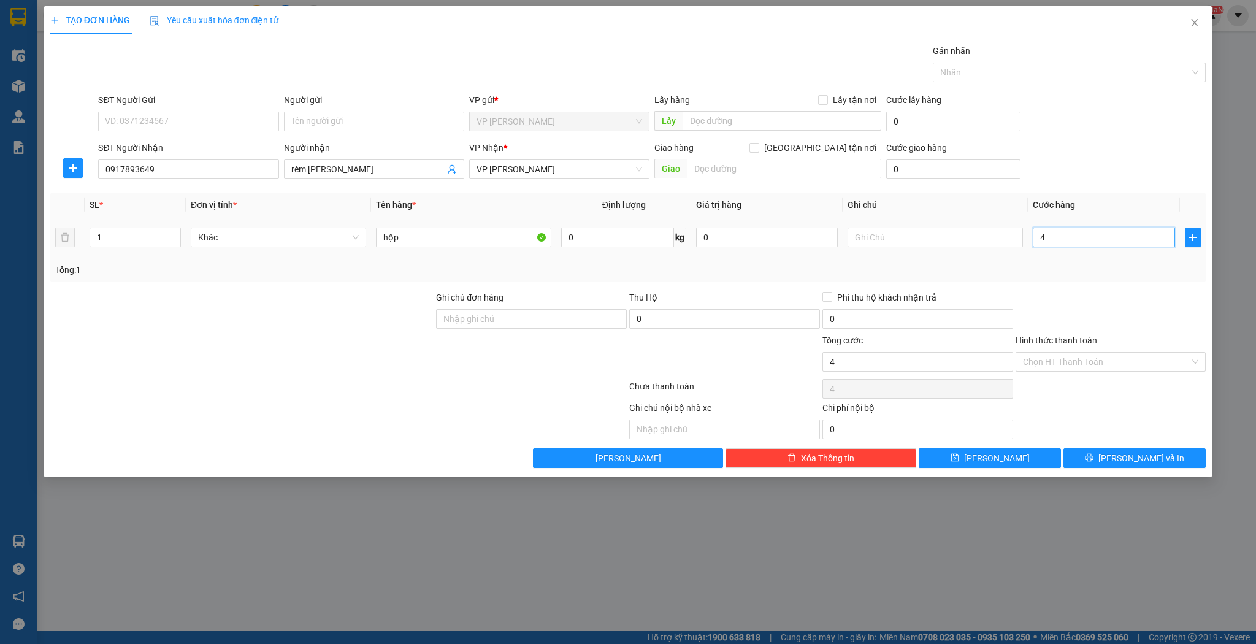
type input "40"
type input "40.000"
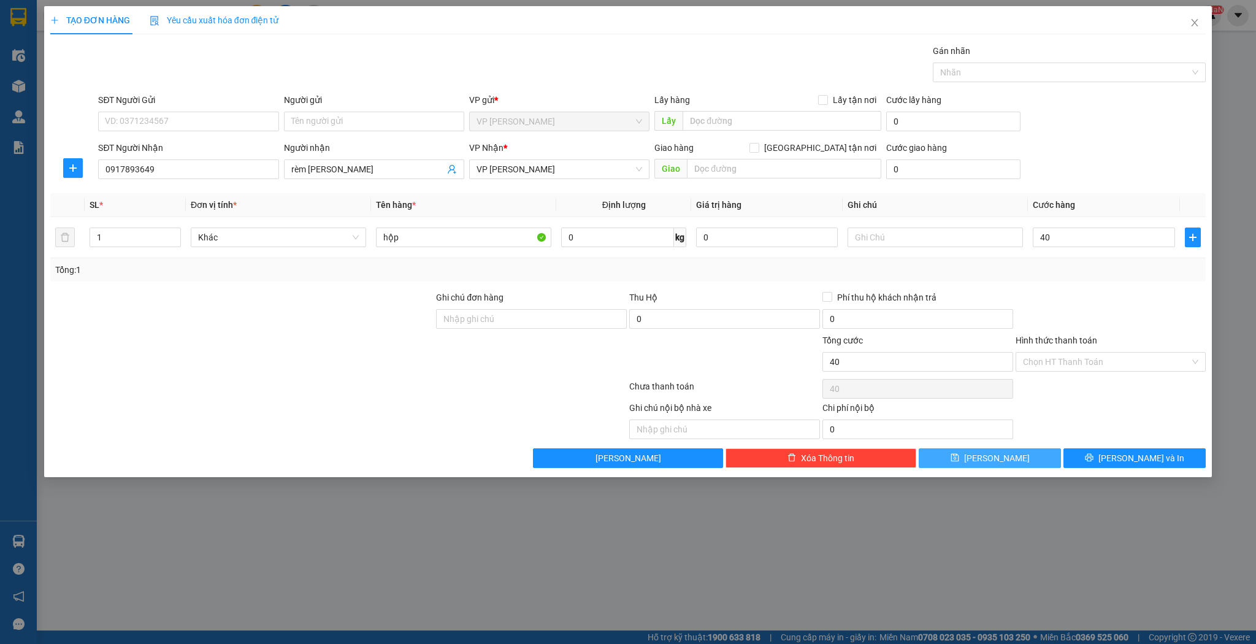
type input "40.000"
click at [1000, 448] on button "[PERSON_NAME]" at bounding box center [990, 458] width 142 height 20
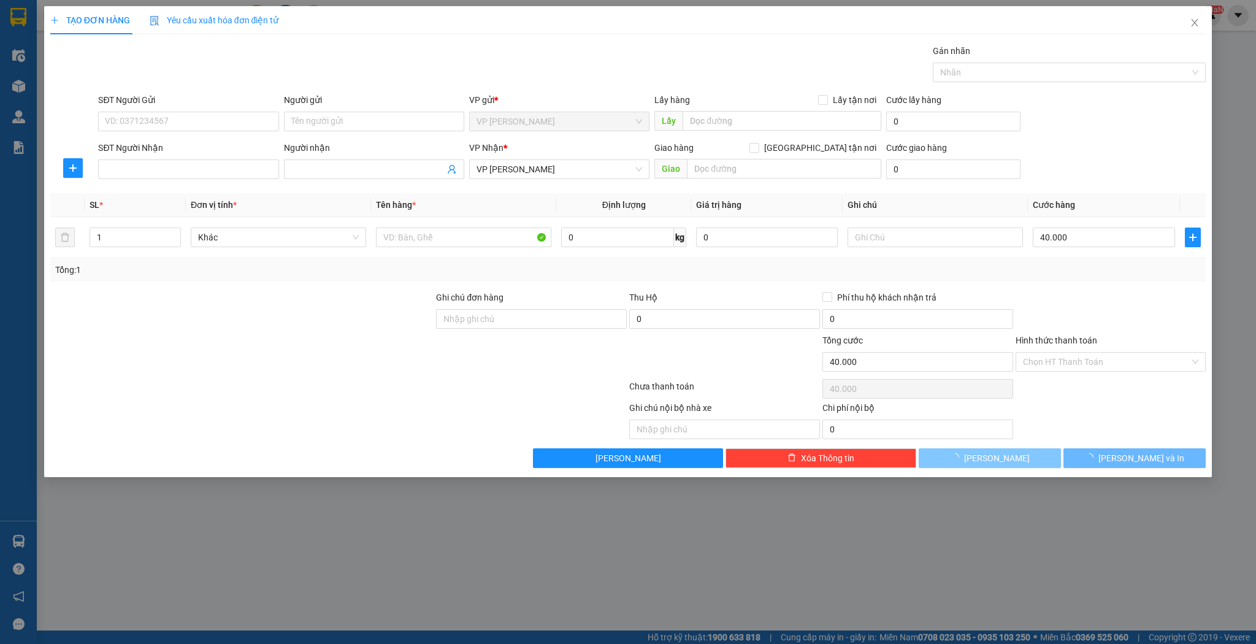
type input "0"
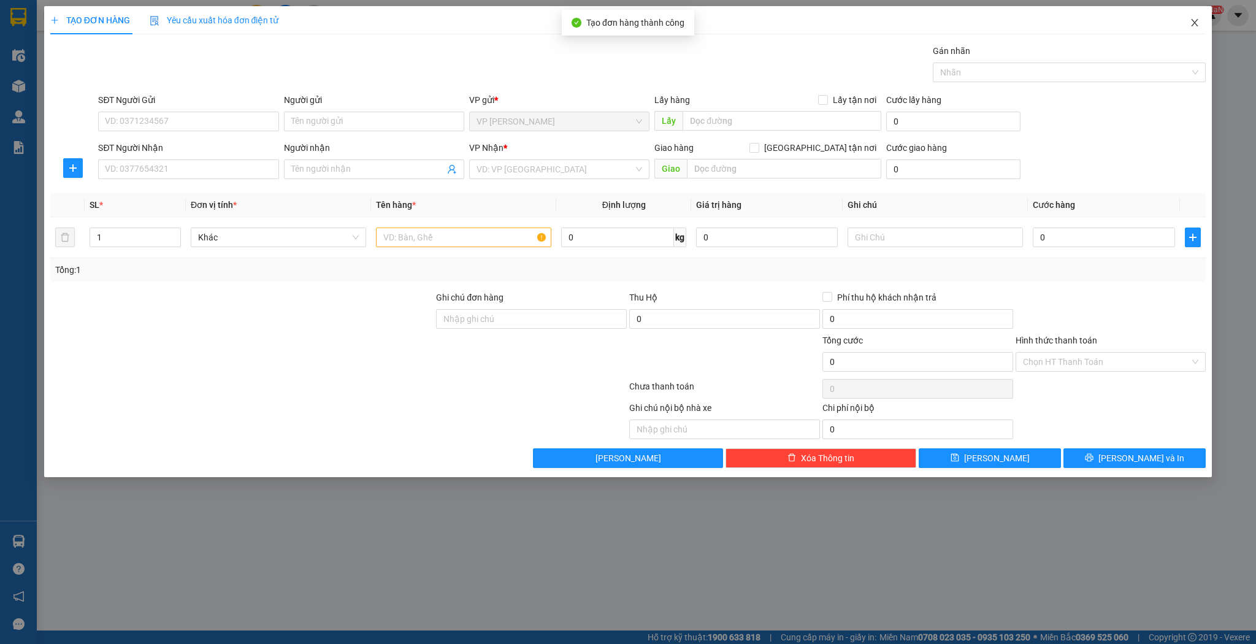
click at [1192, 21] on icon "close" at bounding box center [1195, 23] width 10 height 10
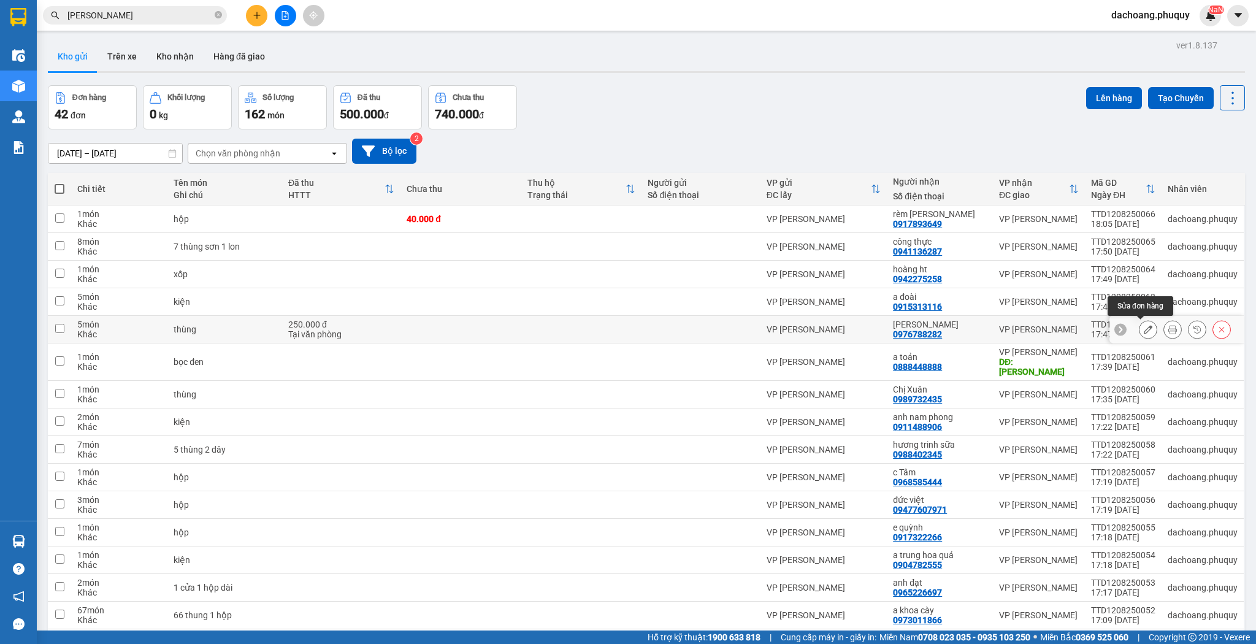
click at [1144, 325] on icon at bounding box center [1148, 329] width 9 height 9
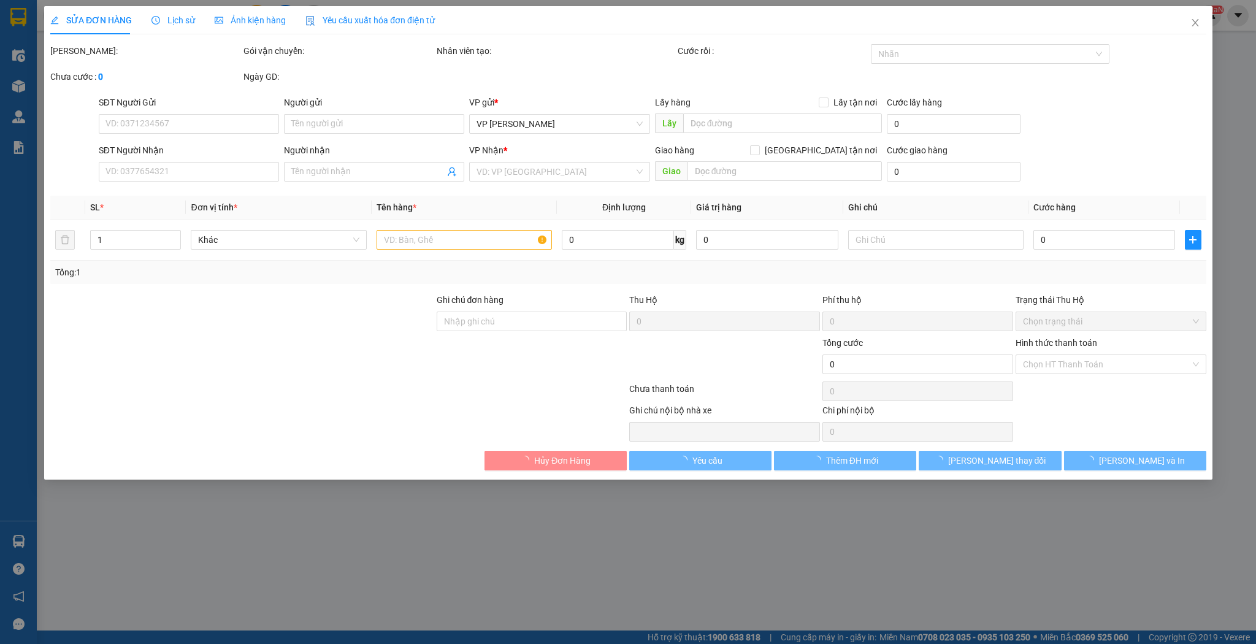
type input "0976788282"
type input "[PERSON_NAME]"
type input "250.000"
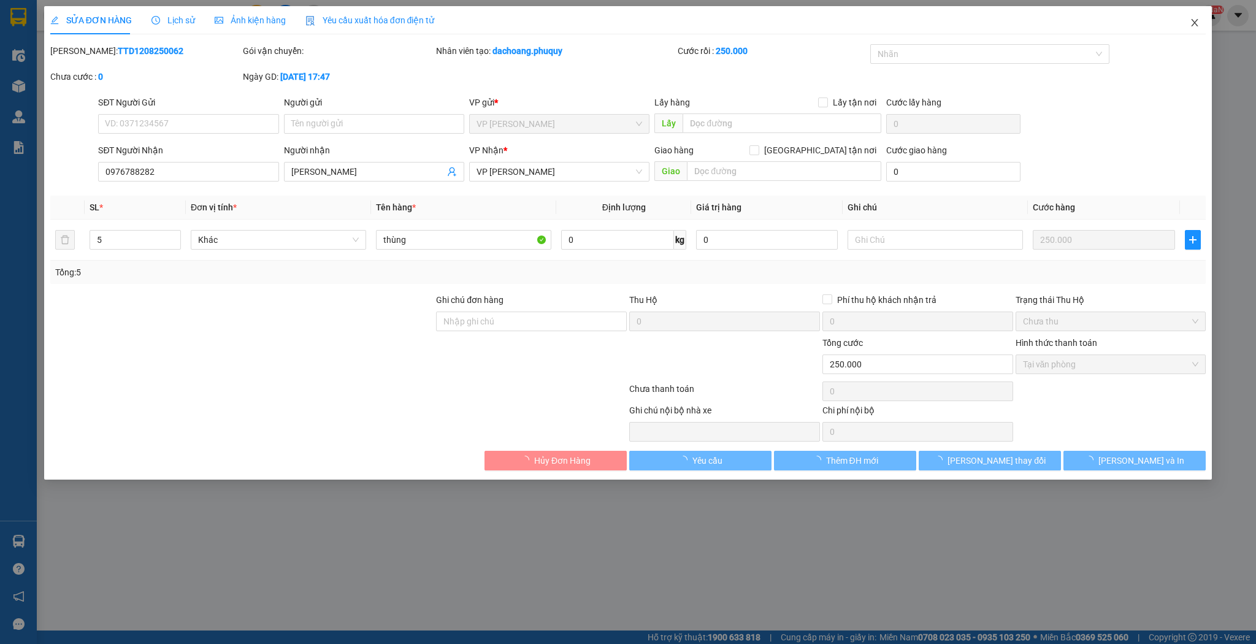
click at [1203, 21] on span "Close" at bounding box center [1195, 23] width 34 height 34
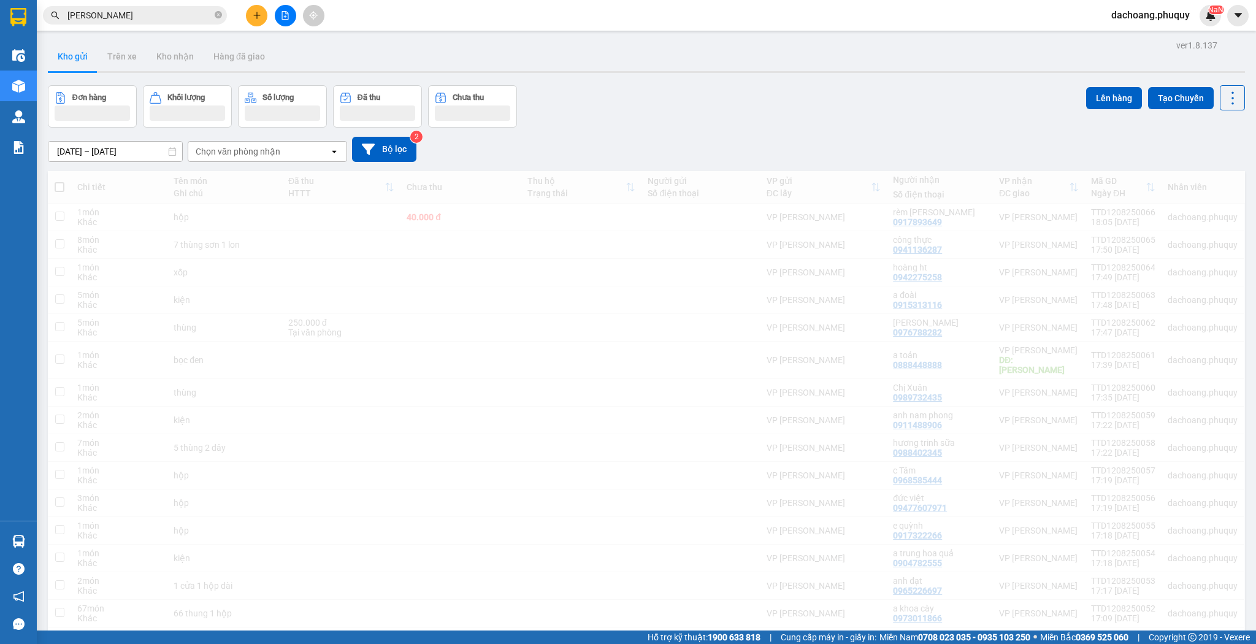
click at [1189, 23] on div "dachoang.phuquy NaN" at bounding box center [1162, 15] width 120 height 21
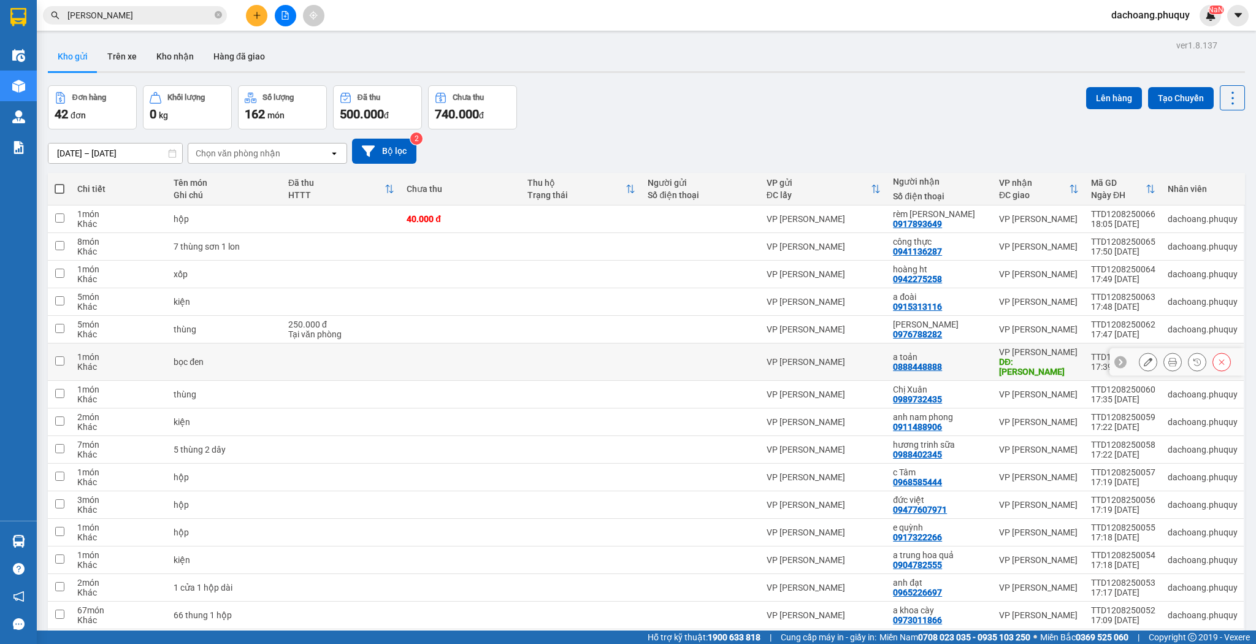
click at [1144, 358] on icon at bounding box center [1148, 362] width 9 height 9
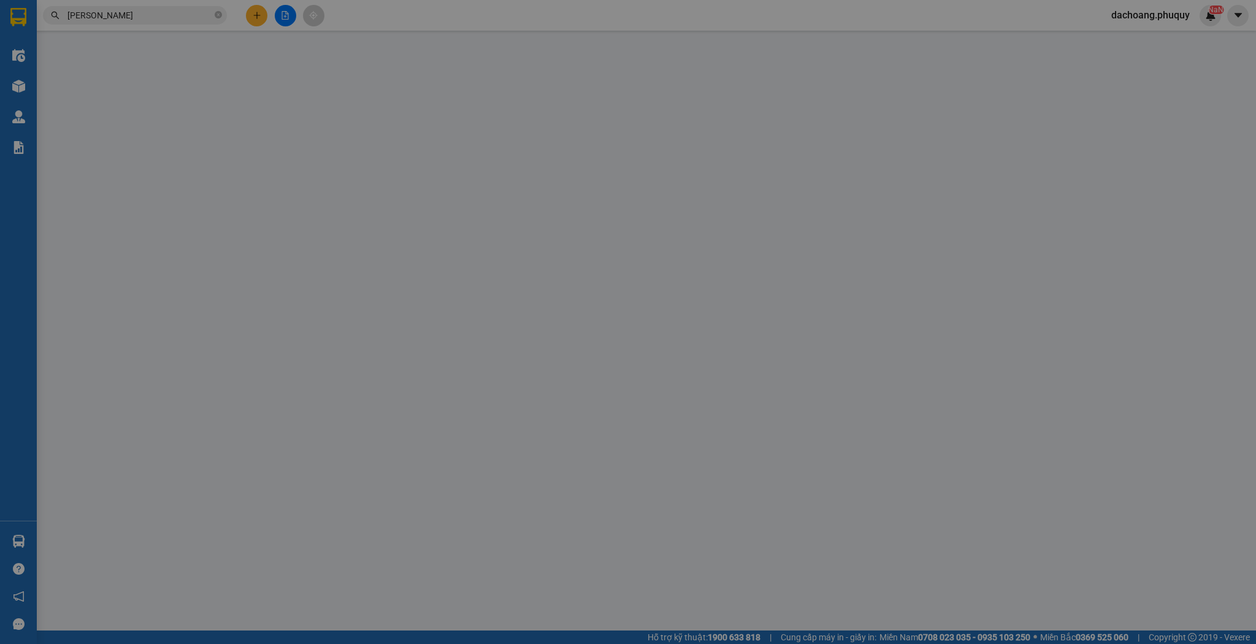
type input "0888448888"
type input "a toản"
type input "hồng lĩnh"
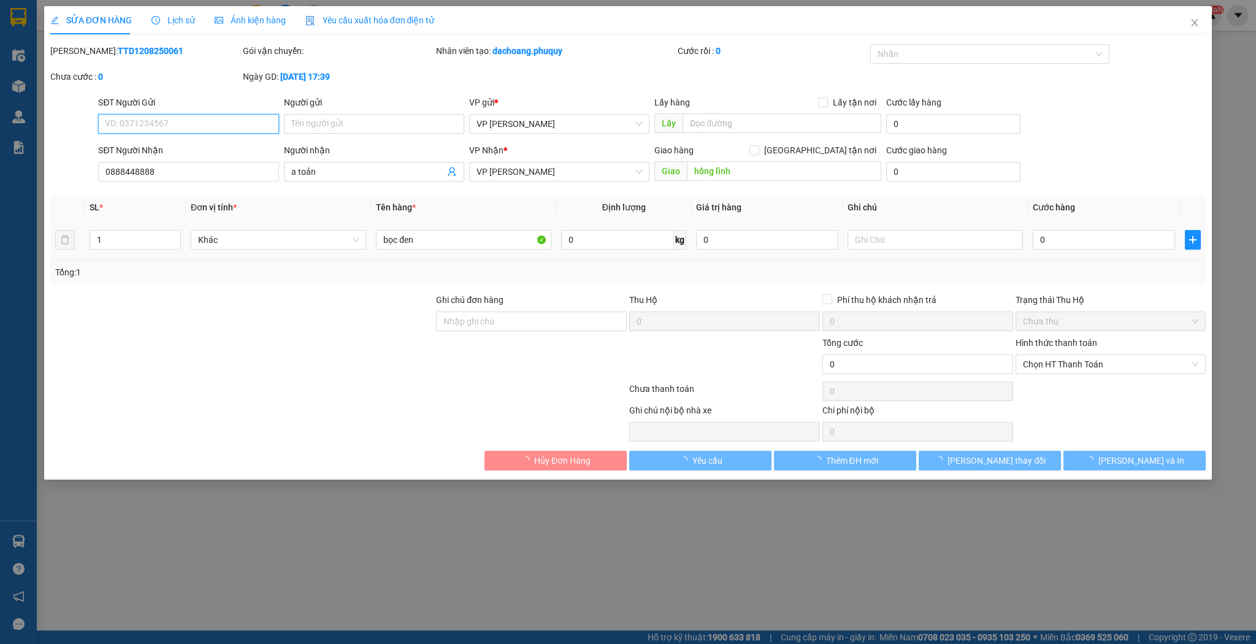
click at [1090, 248] on input "0" at bounding box center [1104, 240] width 142 height 20
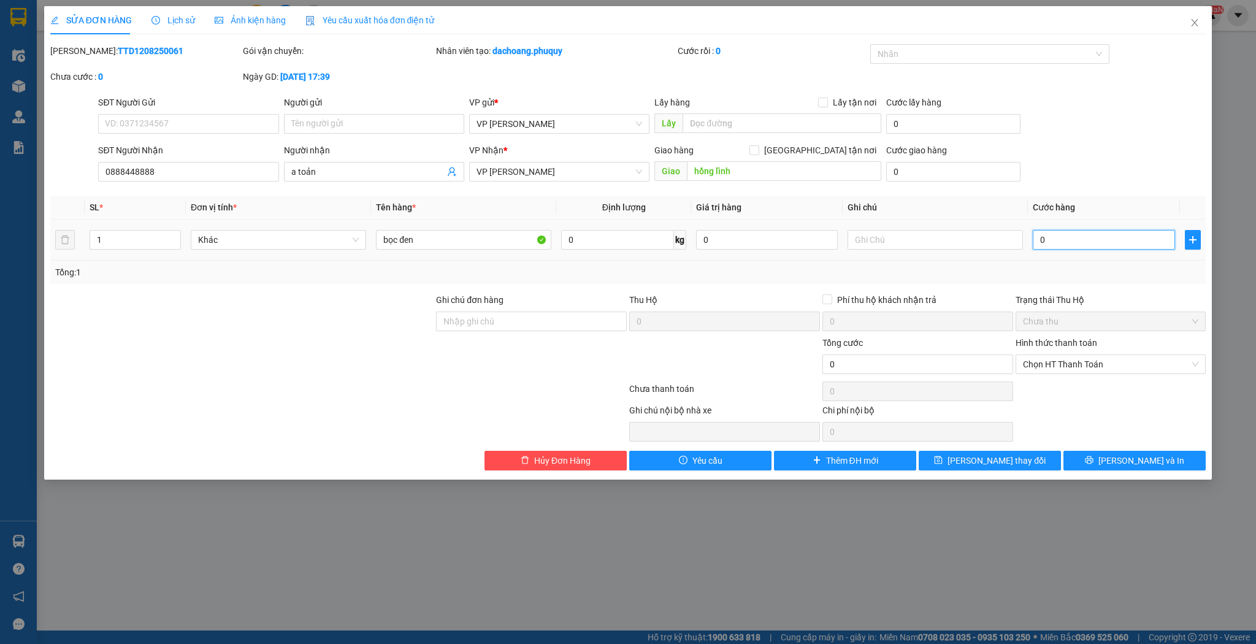
click at [1089, 245] on input "0" at bounding box center [1104, 240] width 142 height 20
type input "5"
type input "50"
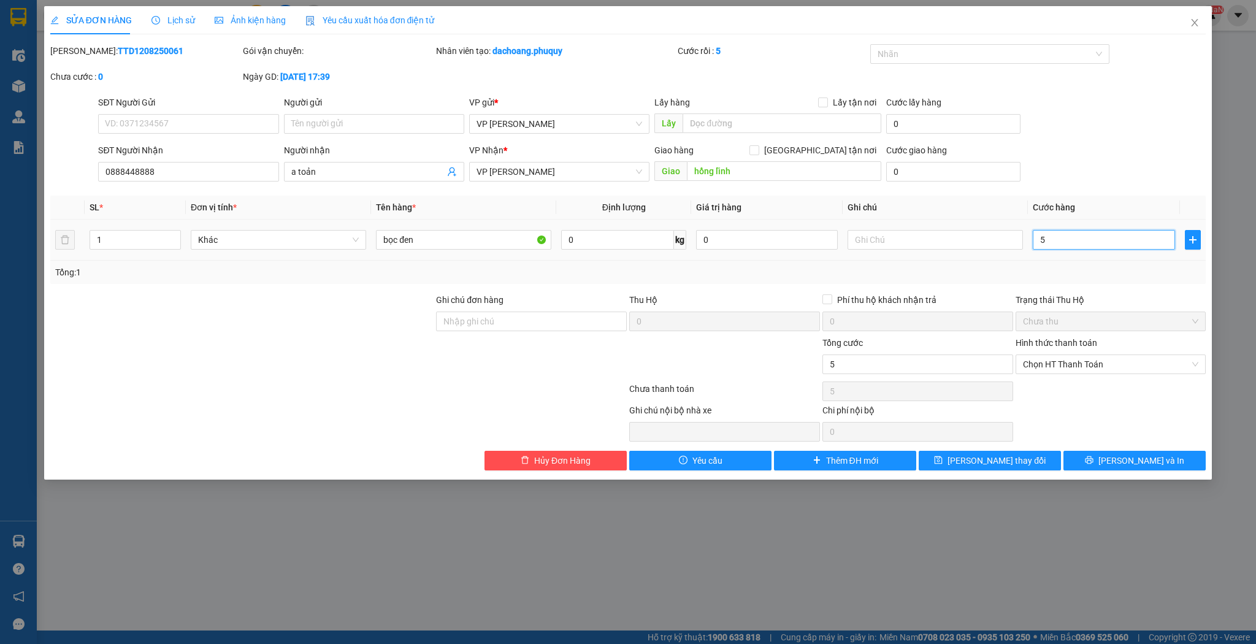
type input "50"
type input "50.000"
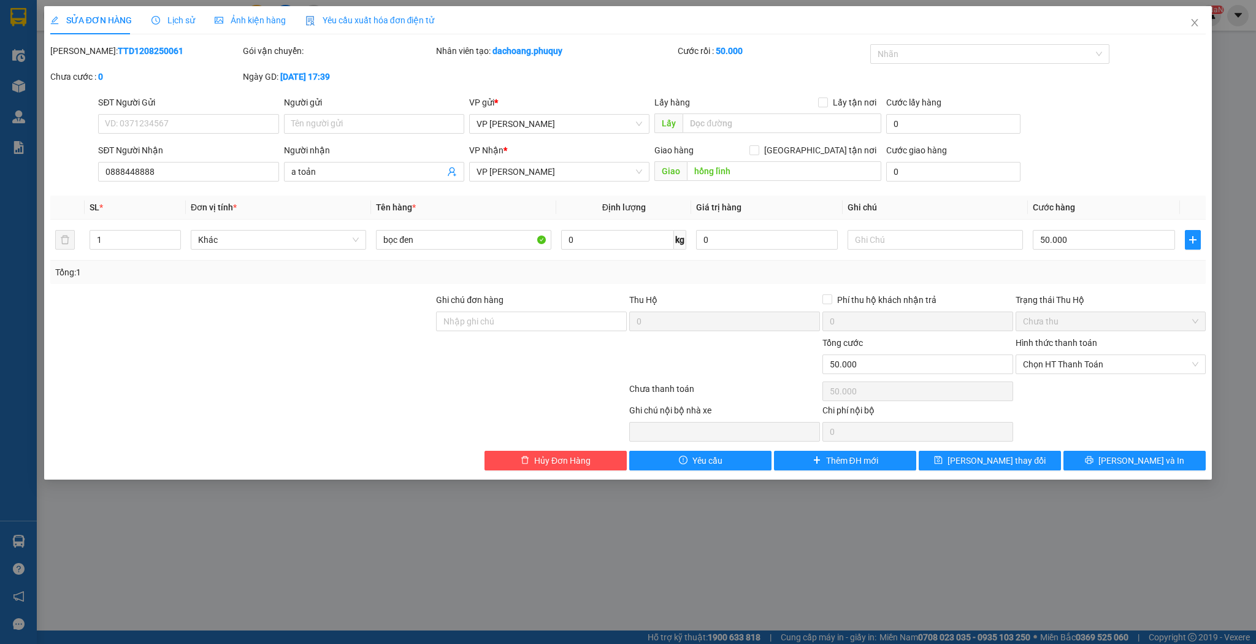
click at [947, 472] on div "SỬA ĐƠN HÀNG Lịch sử Ảnh kiện hàng Yêu cầu xuất hóa đơn điện tử Total Paid Fee …" at bounding box center [628, 243] width 1169 height 474
click at [953, 459] on button "[PERSON_NAME] thay đổi" at bounding box center [990, 461] width 142 height 20
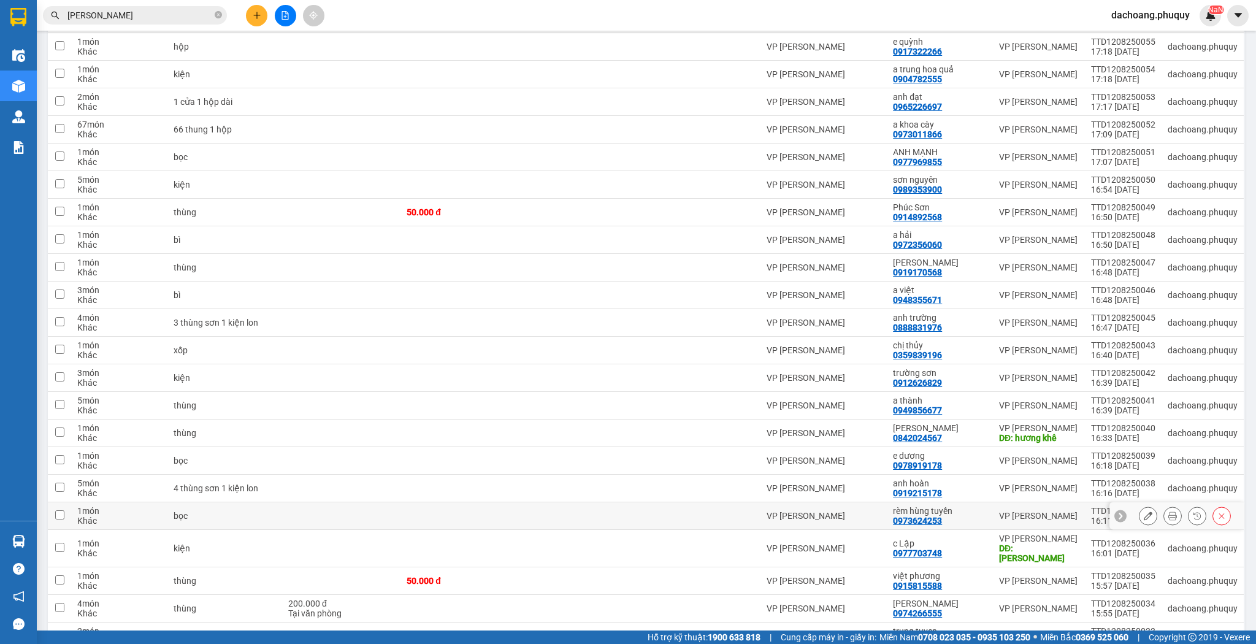
scroll to position [589, 0]
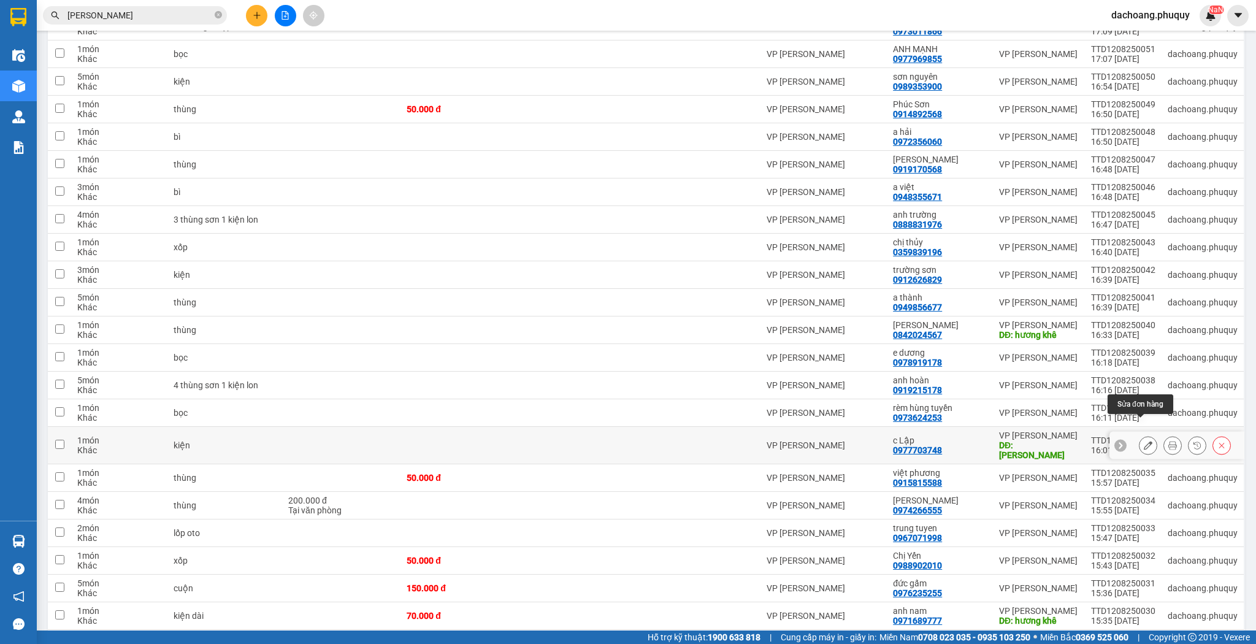
click at [1140, 435] on button at bounding box center [1148, 445] width 17 height 21
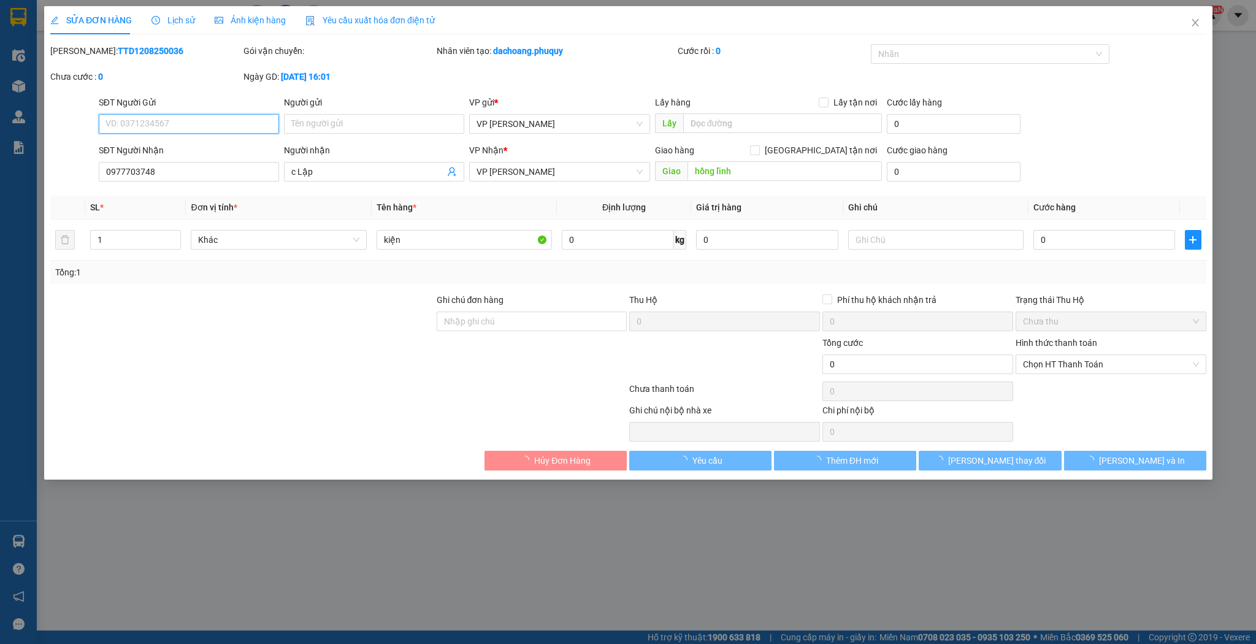
type input "0977703748"
type input "c Lập"
type input "hồng lĩnh"
click at [1093, 250] on div "0" at bounding box center [1104, 240] width 142 height 25
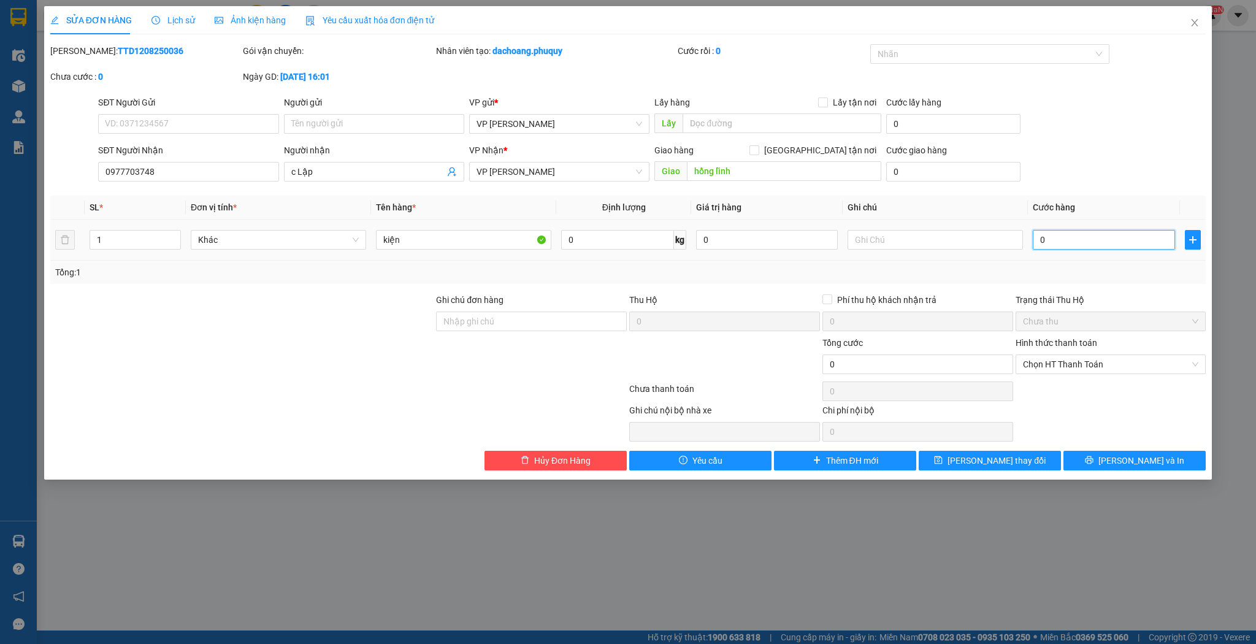
click at [1092, 248] on input "0" at bounding box center [1104, 240] width 142 height 20
type input "3"
type input "30"
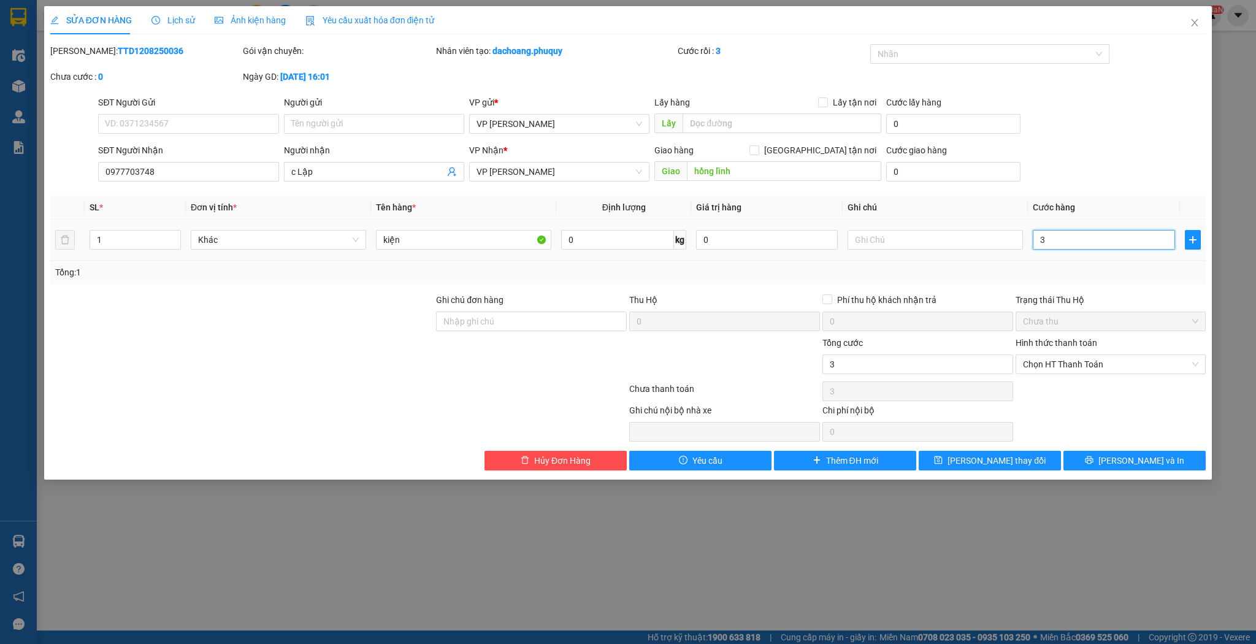
type input "30"
type input "30.000"
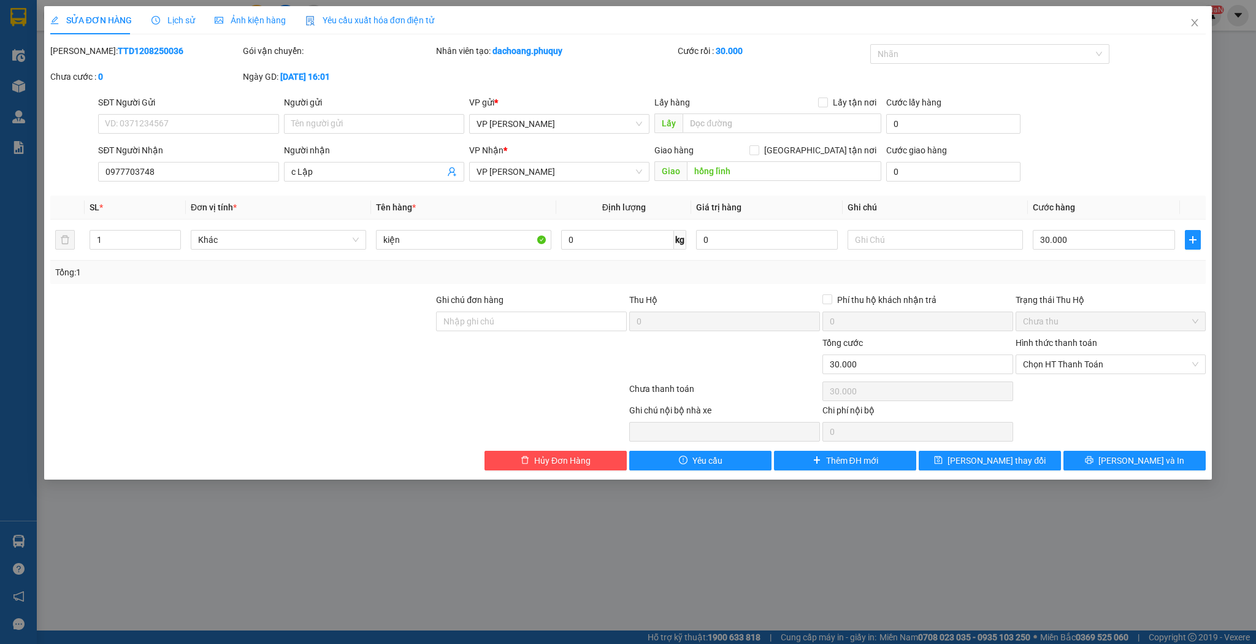
click at [1000, 446] on div "Total Paid Fee 0 Total UnPaid Fee 0 Cash Collection Total Fee Mã ĐH: TTD1208250…" at bounding box center [628, 257] width 1156 height 426
click at [1000, 454] on span "[PERSON_NAME] thay đổi" at bounding box center [997, 460] width 98 height 13
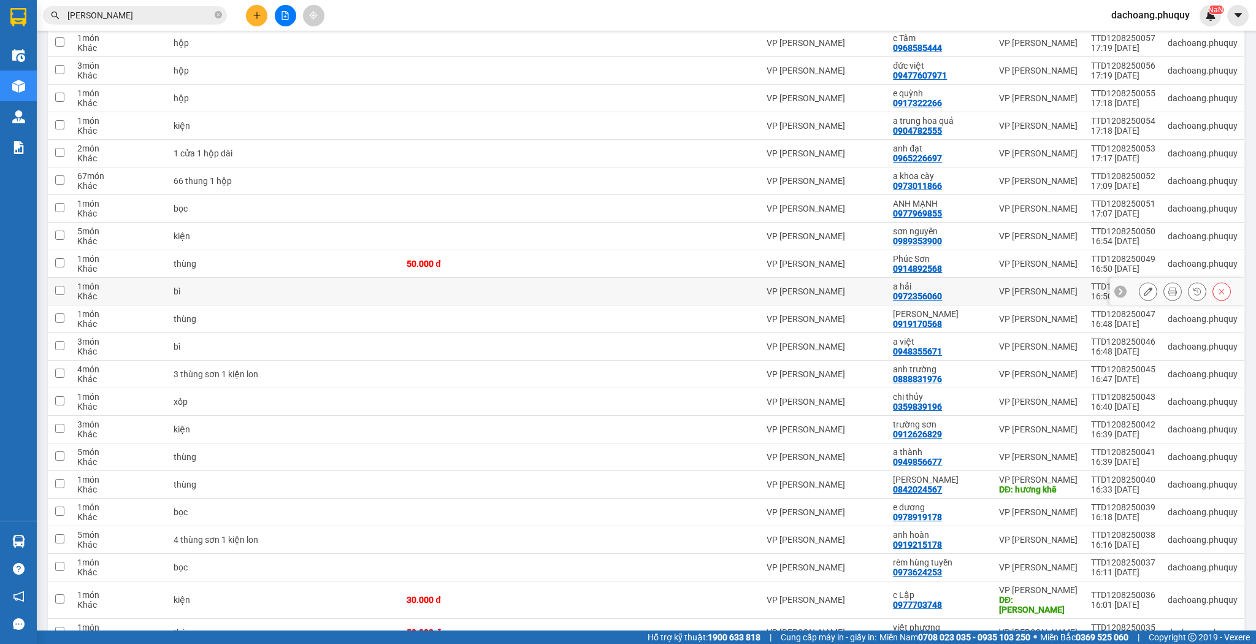
scroll to position [140, 0]
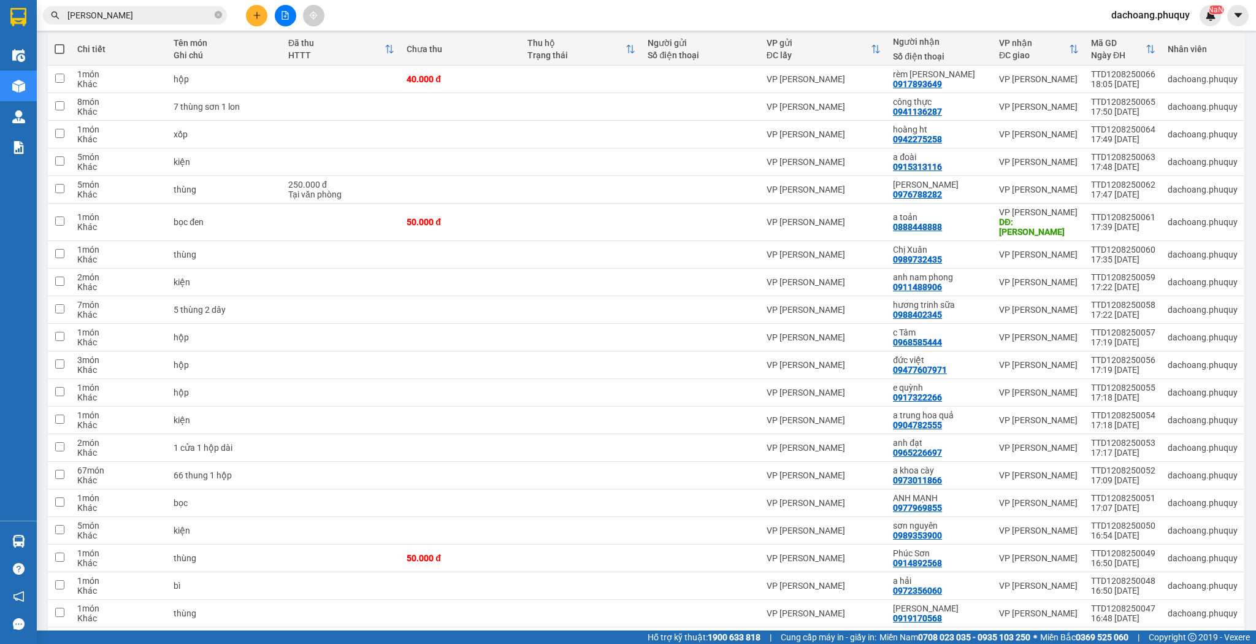
click at [264, 23] on div at bounding box center [285, 15] width 92 height 21
click at [258, 11] on icon "plus" at bounding box center [257, 15] width 9 height 9
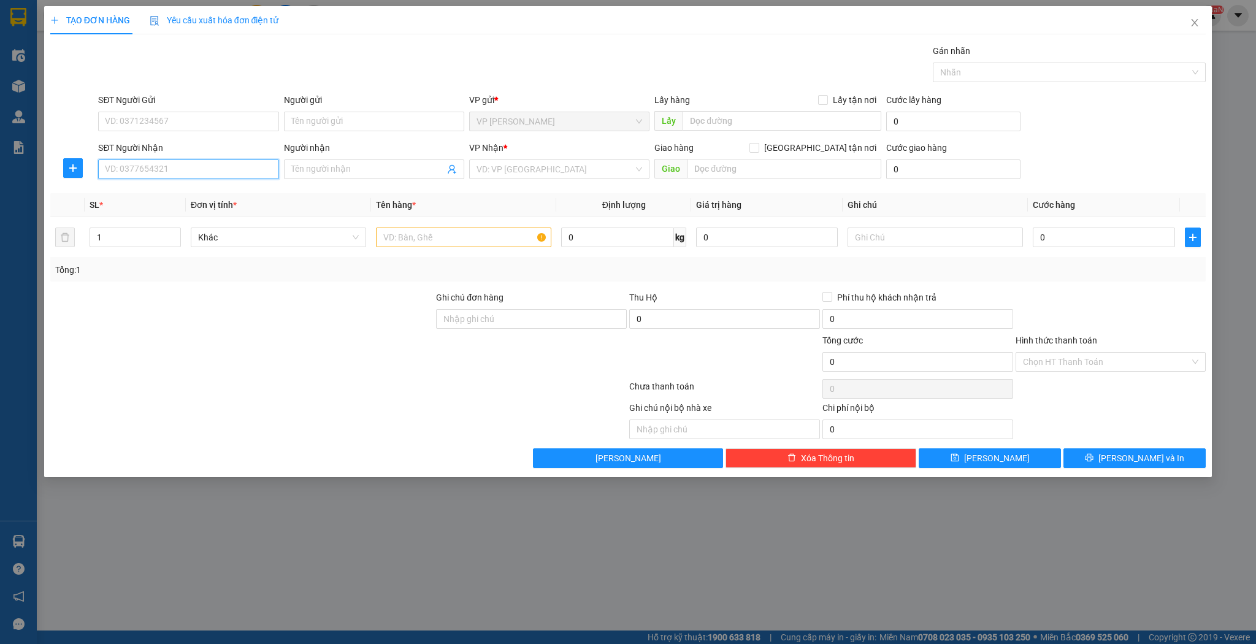
click at [196, 169] on input "SĐT Người Nhận" at bounding box center [188, 169] width 180 height 20
click at [196, 189] on div "0944883831 - [GEOGRAPHIC_DATA]" at bounding box center [189, 192] width 166 height 13
type input "0944883831"
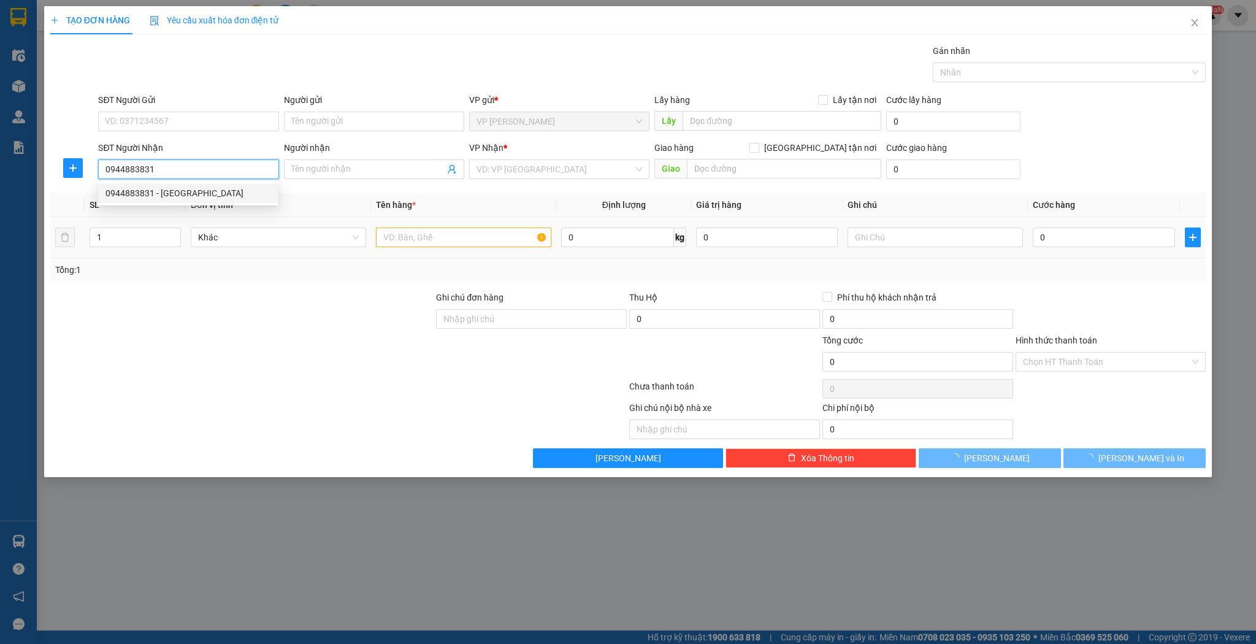
type input "sơn nguyên"
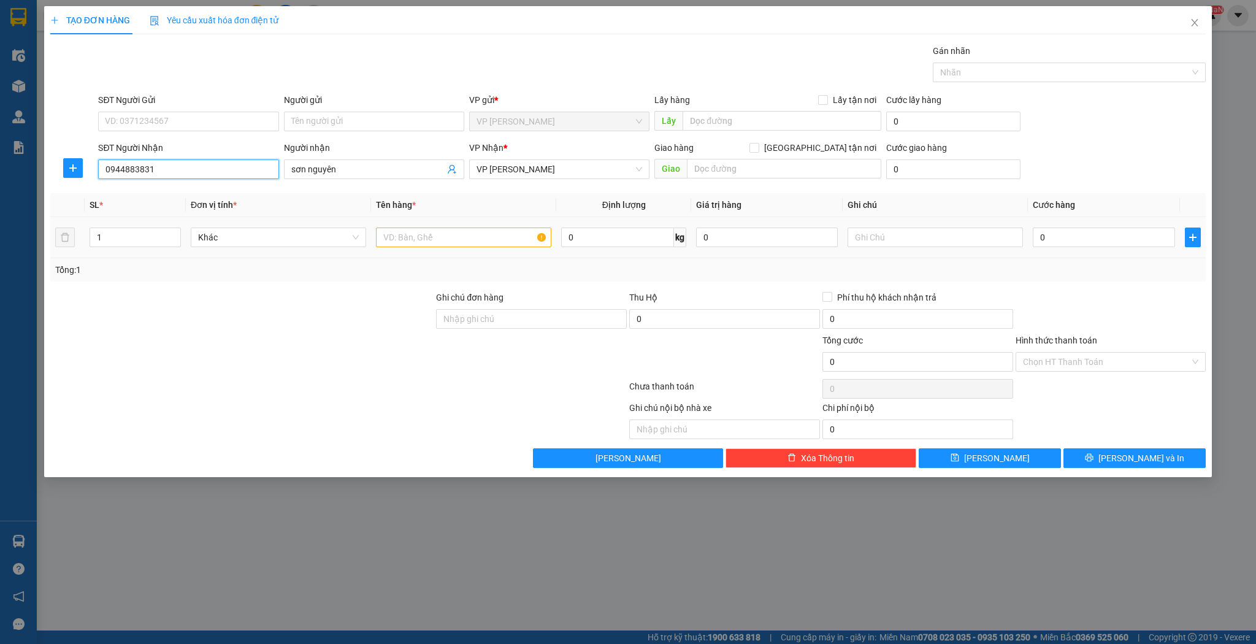
type input "0944883831"
click at [447, 244] on input "text" at bounding box center [463, 238] width 175 height 20
type input "xốp"
click at [1150, 256] on td "0" at bounding box center [1104, 237] width 152 height 41
click at [1137, 244] on input "0" at bounding box center [1104, 238] width 142 height 20
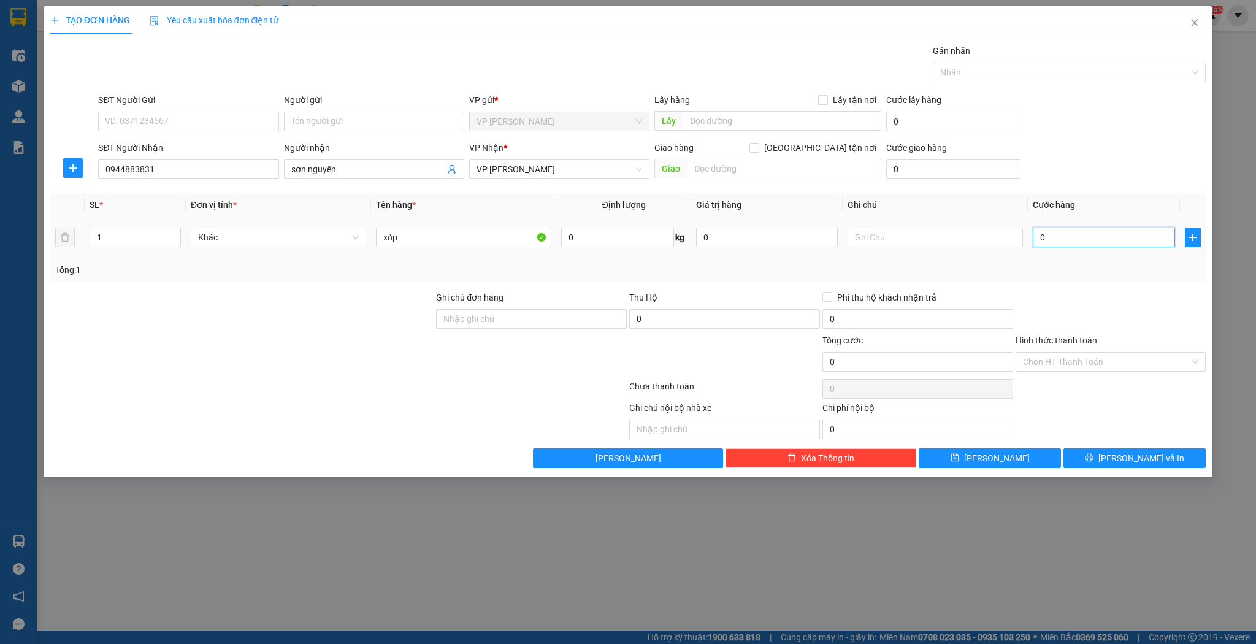
type input "4"
type input "40"
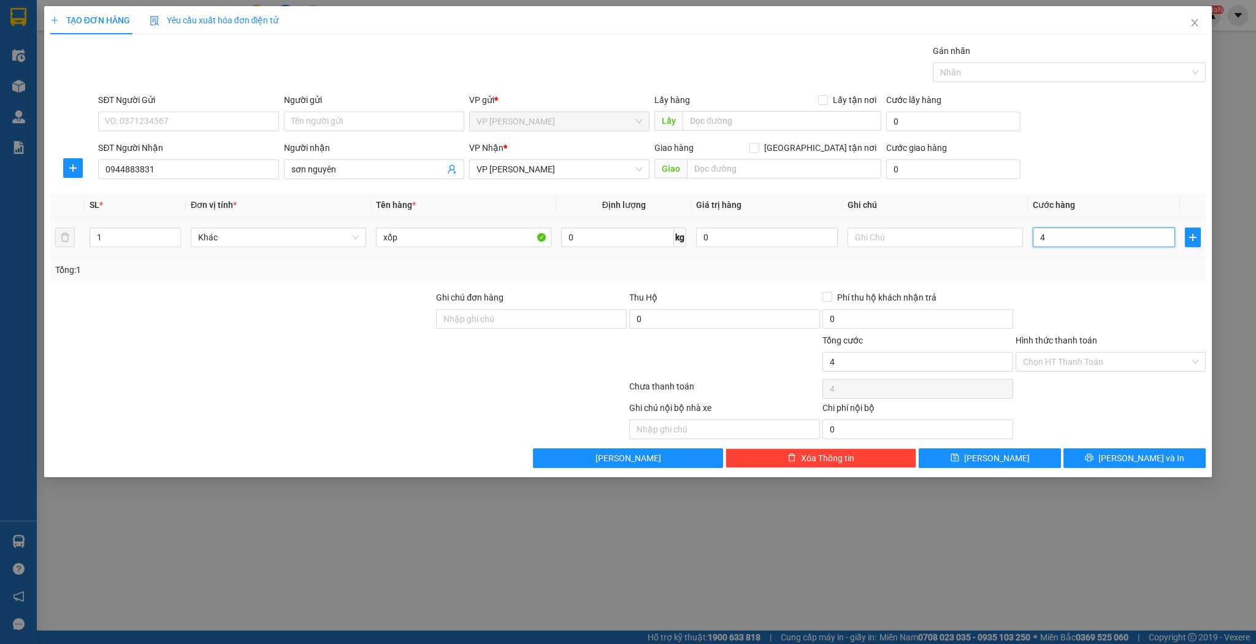
type input "40"
type input "40.000"
click at [1016, 461] on button "[PERSON_NAME]" at bounding box center [990, 458] width 142 height 20
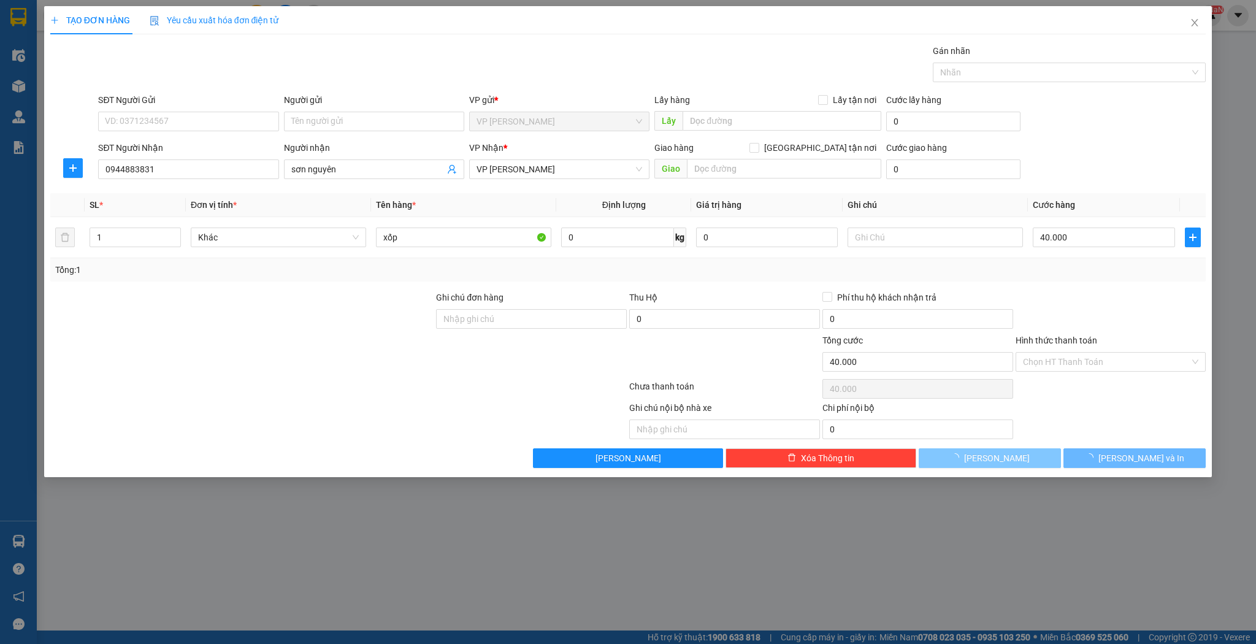
type input "0"
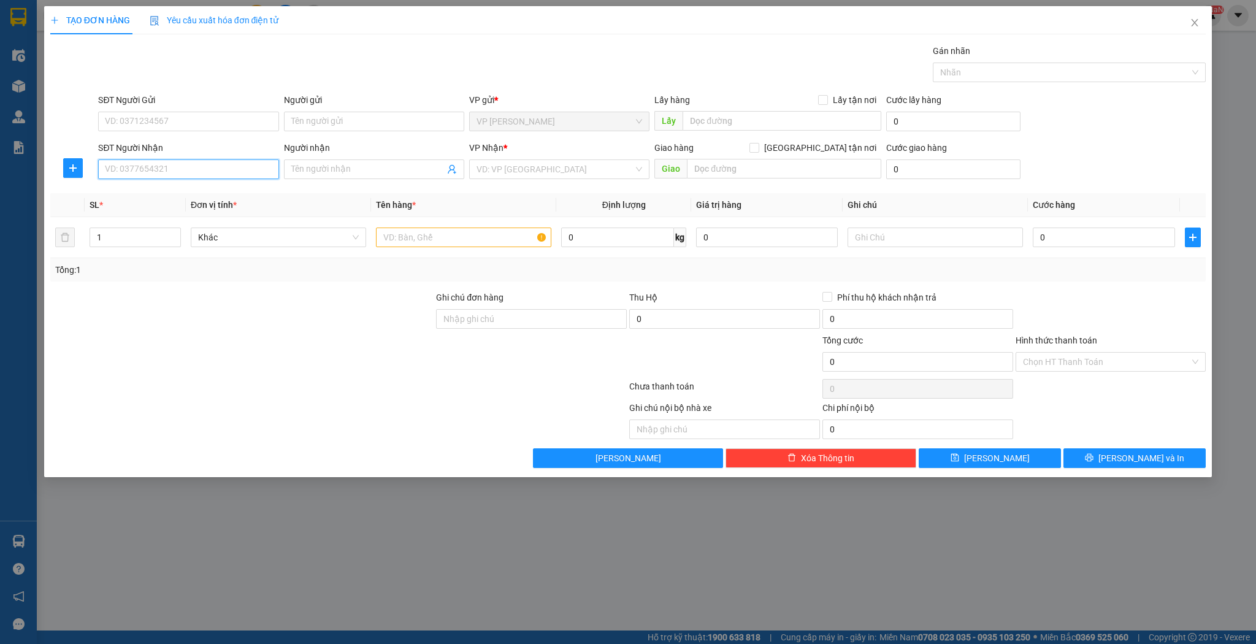
click at [223, 161] on input "SĐT Người Nhận" at bounding box center [188, 169] width 180 height 20
click at [244, 204] on div "0988985903 0988985903 - [PERSON_NAME]" at bounding box center [188, 193] width 180 height 25
click at [245, 172] on input "5903" at bounding box center [188, 169] width 180 height 20
click at [228, 191] on div "0988985903 - [PERSON_NAME]" at bounding box center [189, 192] width 166 height 13
type input "0988985903"
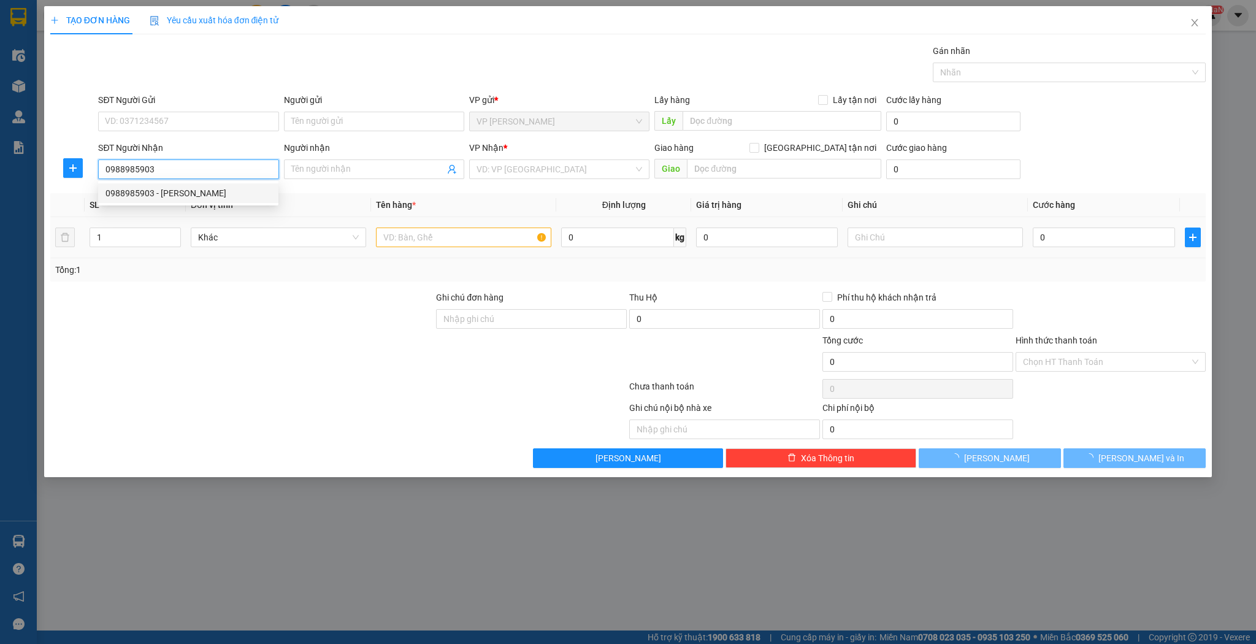
type input "[PERSON_NAME]"
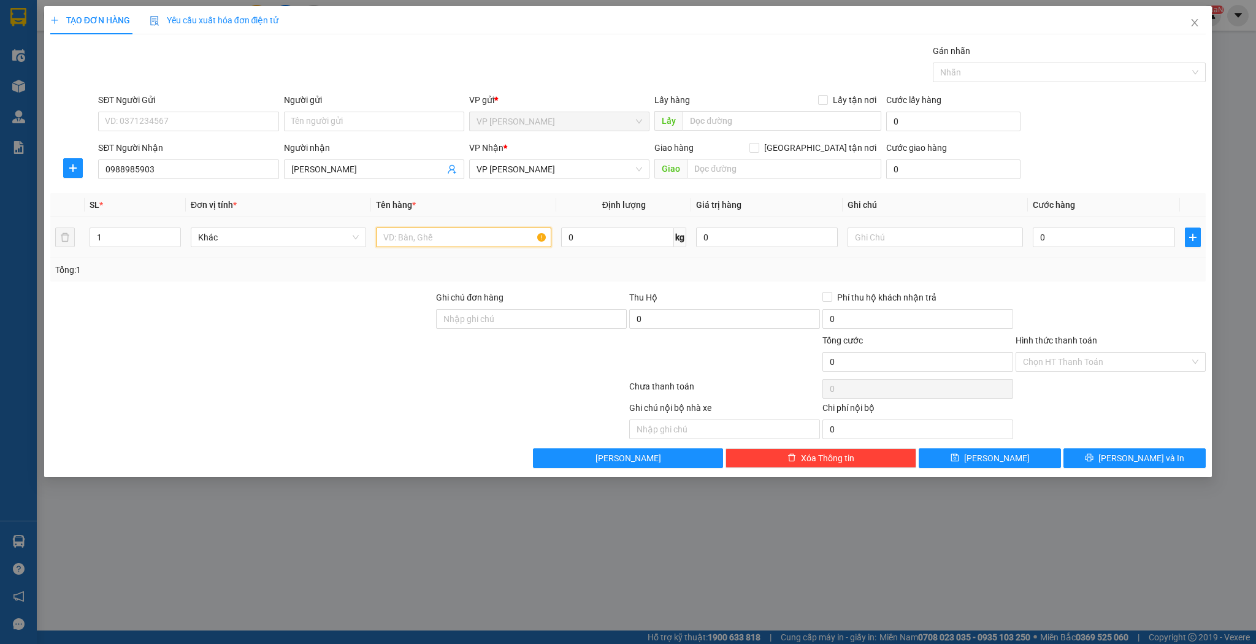
click at [430, 233] on input "text" at bounding box center [463, 238] width 175 height 20
type input "cuộn"
click at [1054, 223] on td "0" at bounding box center [1104, 237] width 152 height 41
click at [1055, 231] on input "0" at bounding box center [1104, 238] width 142 height 20
type input "3"
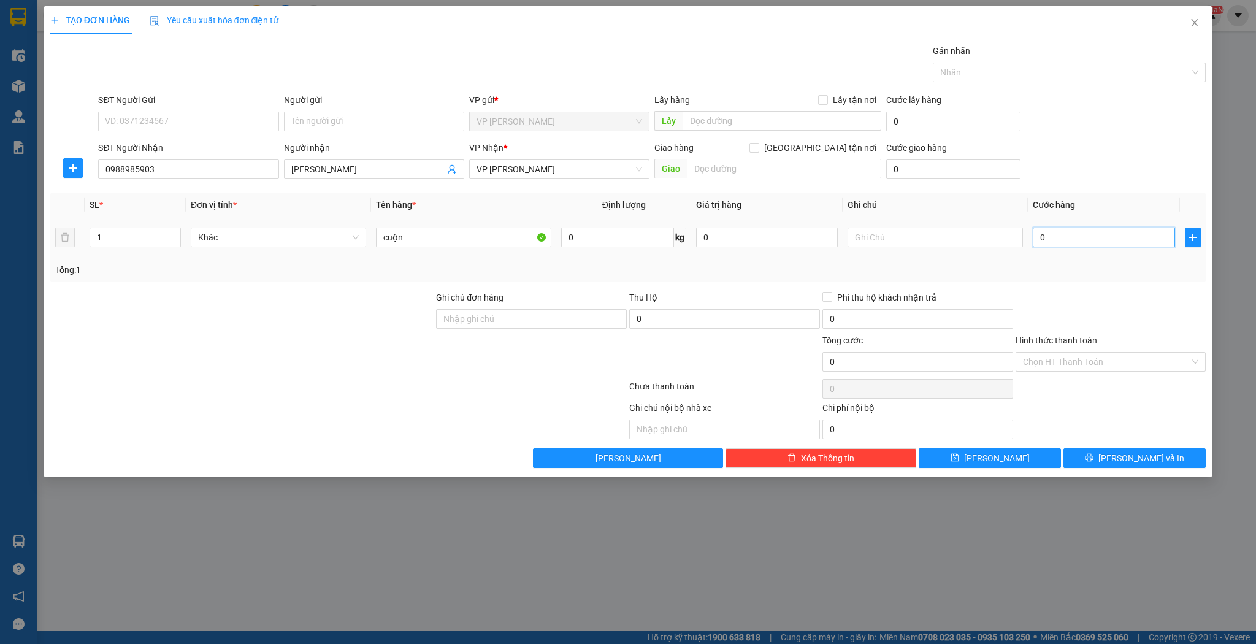
type input "3"
type input "30"
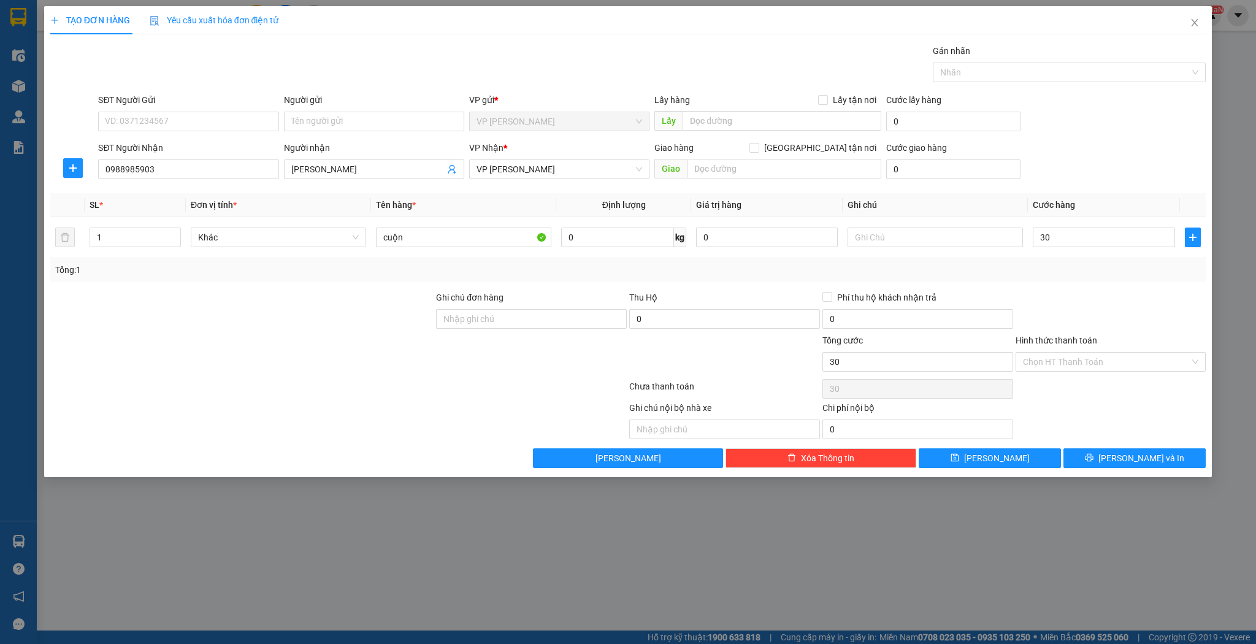
type input "30.000"
click at [987, 442] on div "Transit Pickup Surcharge Ids Transit Deliver Surcharge Ids Transit Deliver Surc…" at bounding box center [628, 256] width 1156 height 424
click at [987, 451] on button "[PERSON_NAME]" at bounding box center [990, 458] width 142 height 20
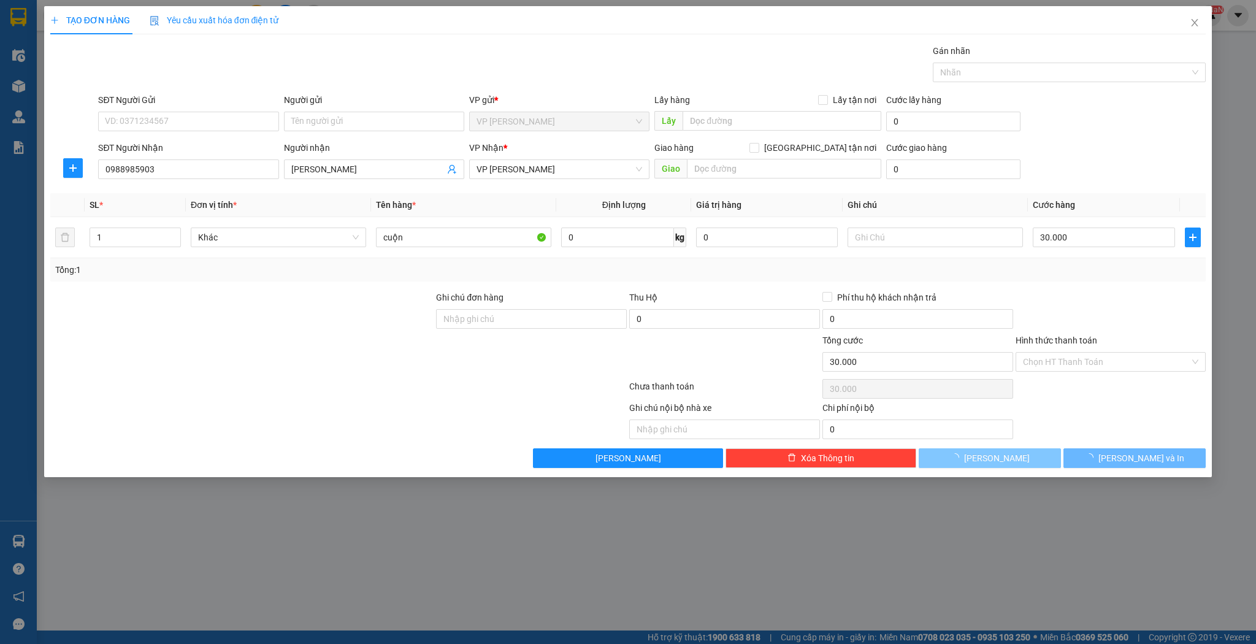
type input "0"
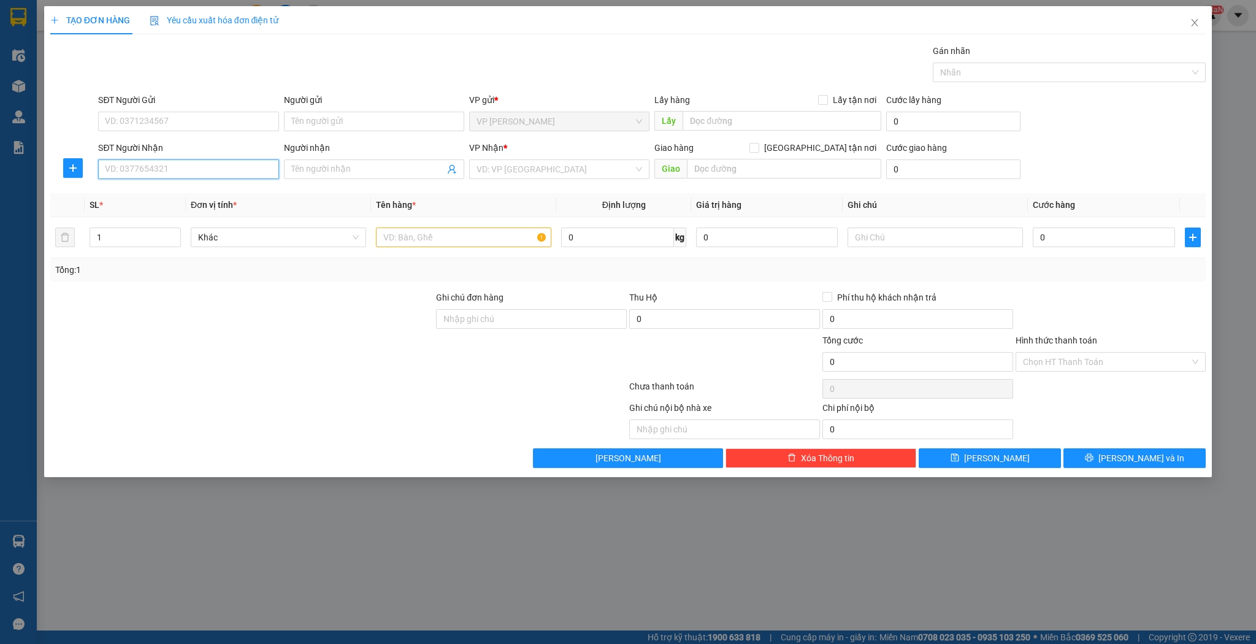
click at [263, 171] on input "SĐT Người Nhận" at bounding box center [188, 169] width 180 height 20
drag, startPoint x: 201, startPoint y: 202, endPoint x: 343, endPoint y: 232, distance: 144.9
click at [201, 202] on div "0947015100 - c hằng mèo" at bounding box center [188, 193] width 180 height 20
type input "0947015100"
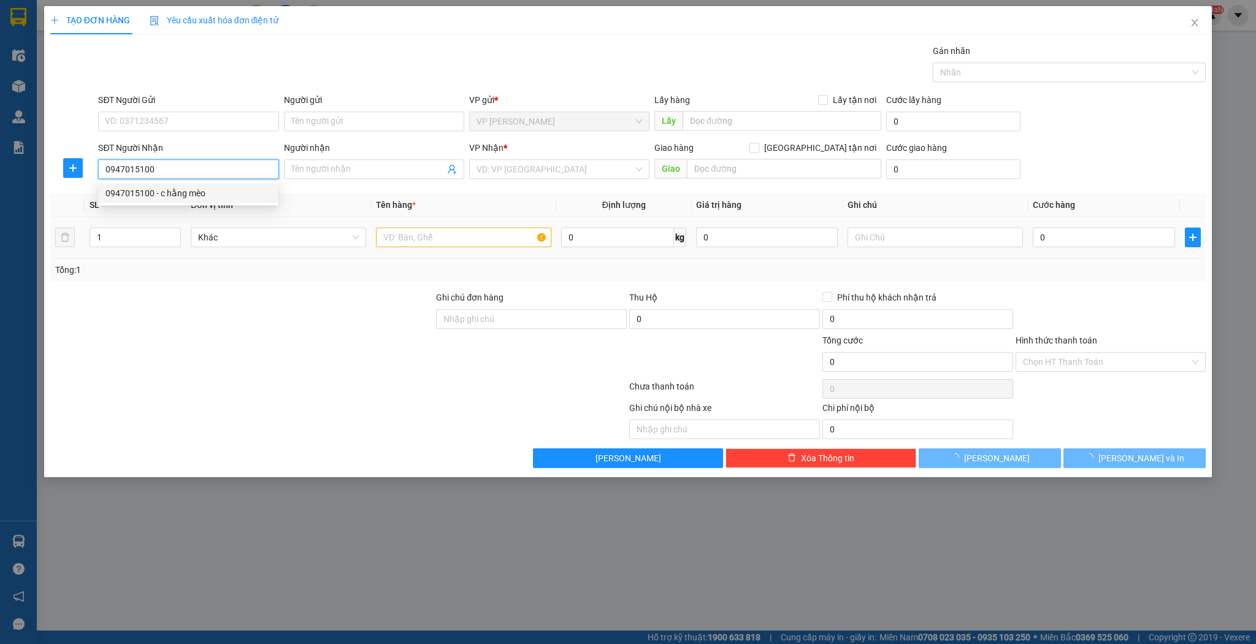
type input "c hằng mèo"
type input "0947015100"
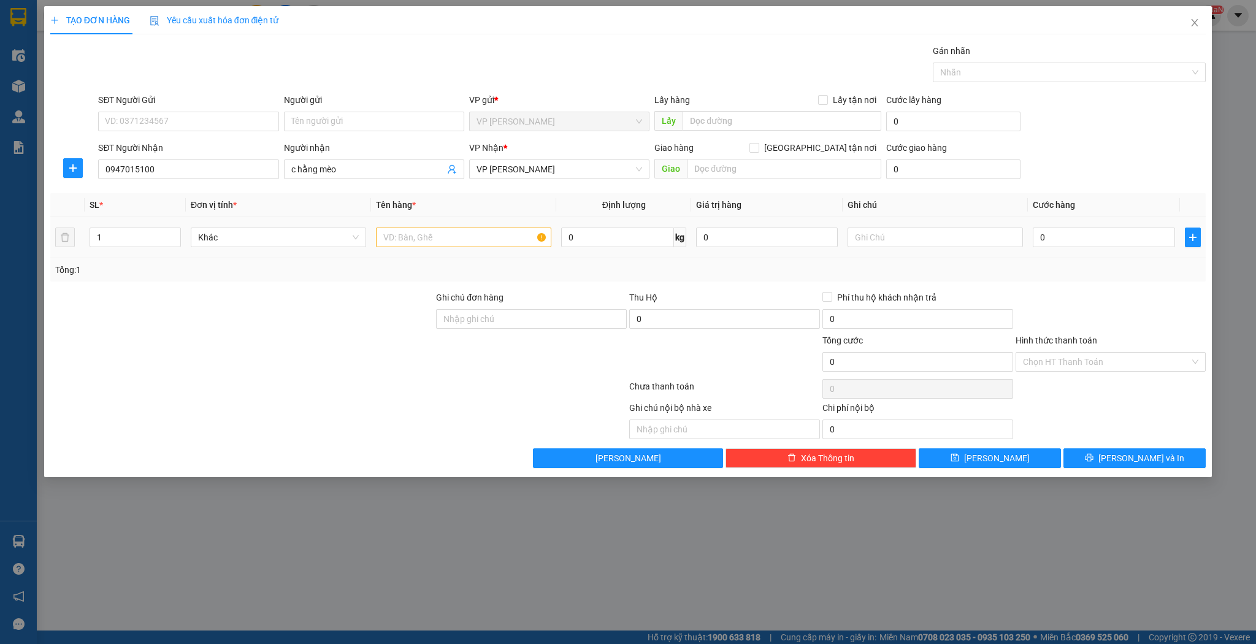
click at [445, 256] on td at bounding box center [463, 237] width 185 height 41
click at [445, 244] on input "text" at bounding box center [463, 238] width 175 height 20
type input "xốp bọc đen"
click at [1109, 246] on input "0" at bounding box center [1104, 238] width 142 height 20
type input "5"
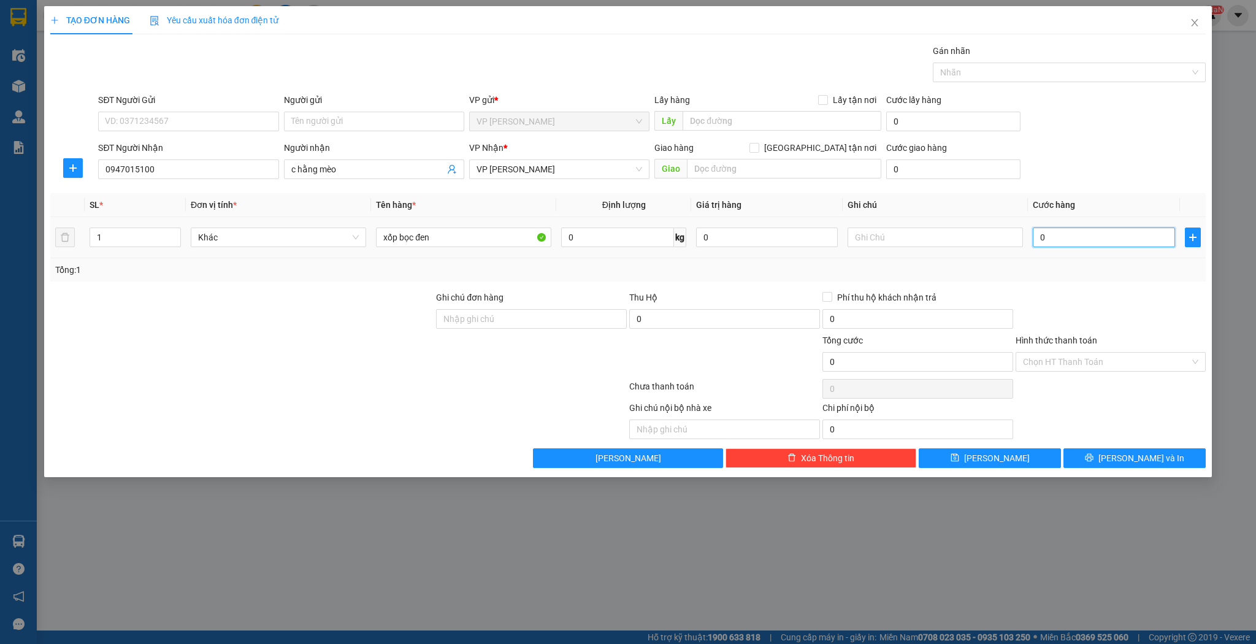
type input "5"
type input "50"
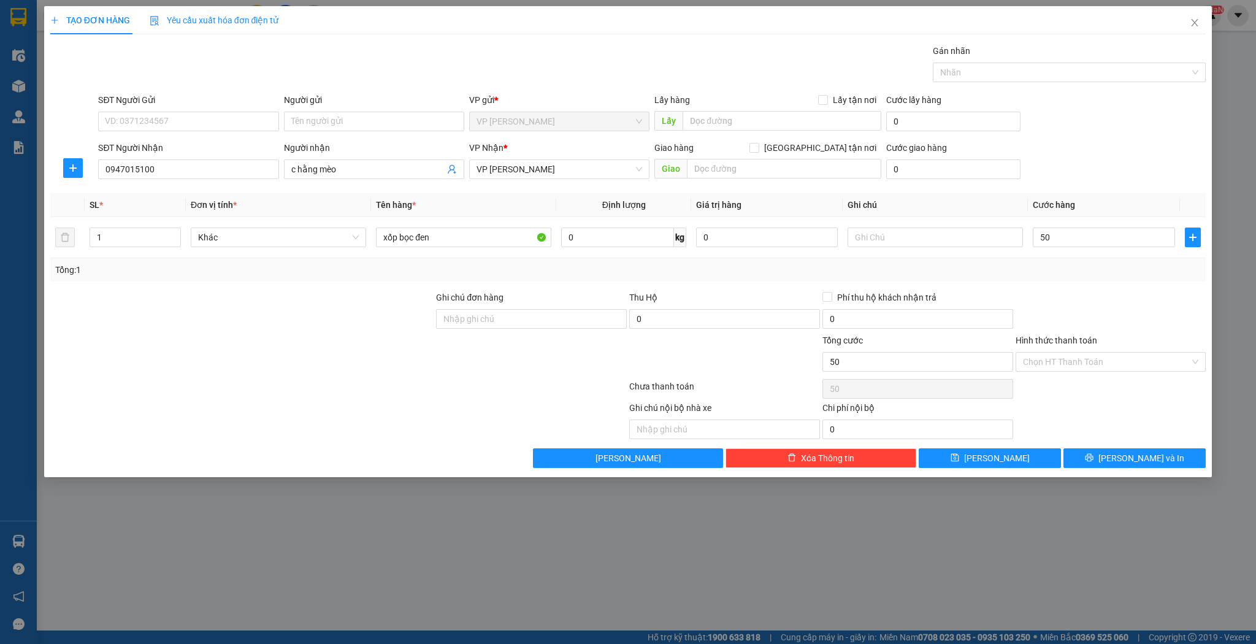
type input "50.000"
click at [978, 474] on div "TẠO ĐƠN HÀNG Yêu cầu xuất hóa đơn điện tử Transit Pickup Surcharge Ids Transit …" at bounding box center [628, 241] width 1169 height 471
click at [982, 464] on button "[PERSON_NAME]" at bounding box center [990, 458] width 142 height 20
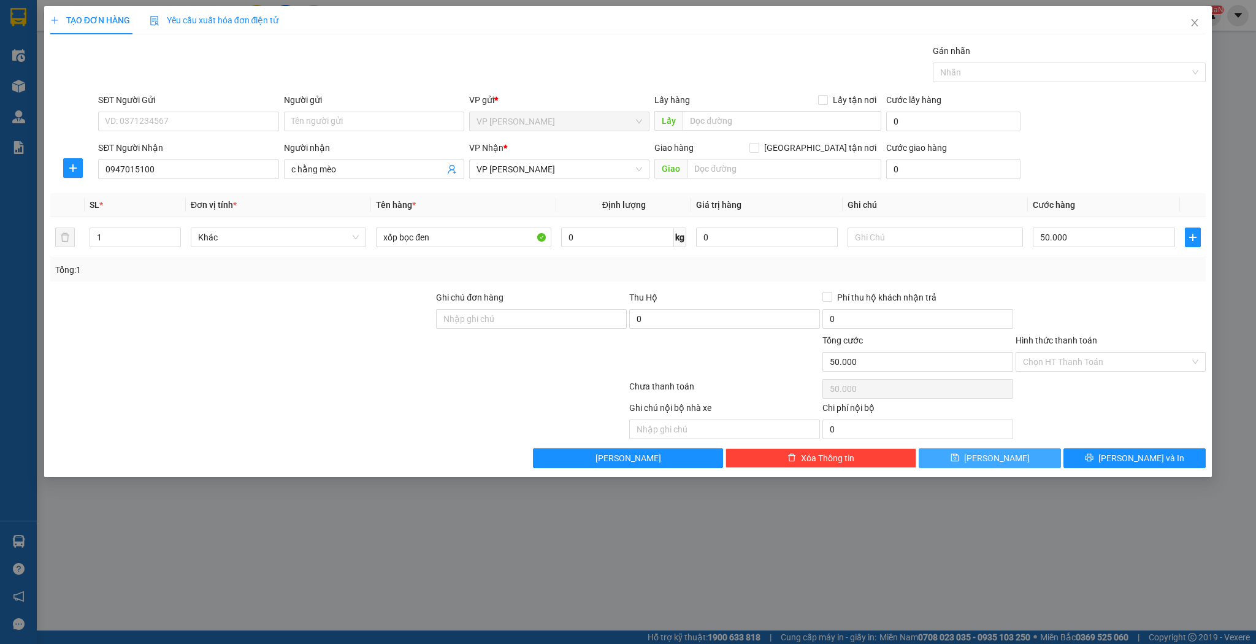
type input "0"
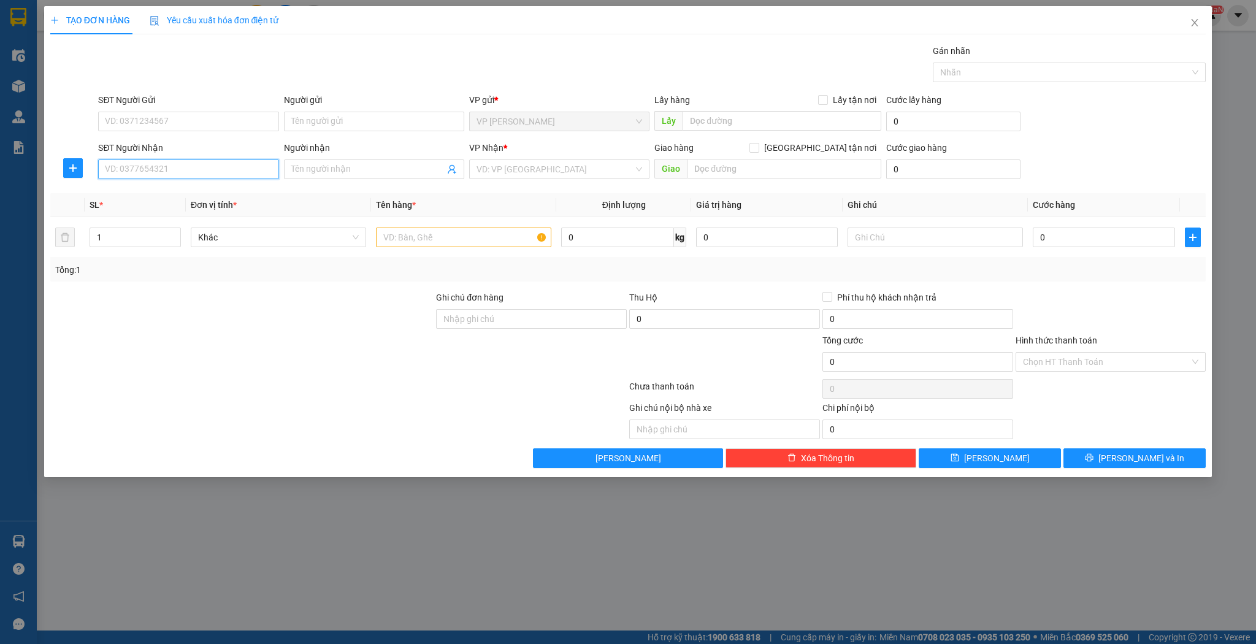
click at [158, 169] on input "SĐT Người Nhận" at bounding box center [188, 169] width 180 height 20
click at [164, 192] on div "0944990004 - [GEOGRAPHIC_DATA]" at bounding box center [189, 192] width 166 height 13
type input "0944990004"
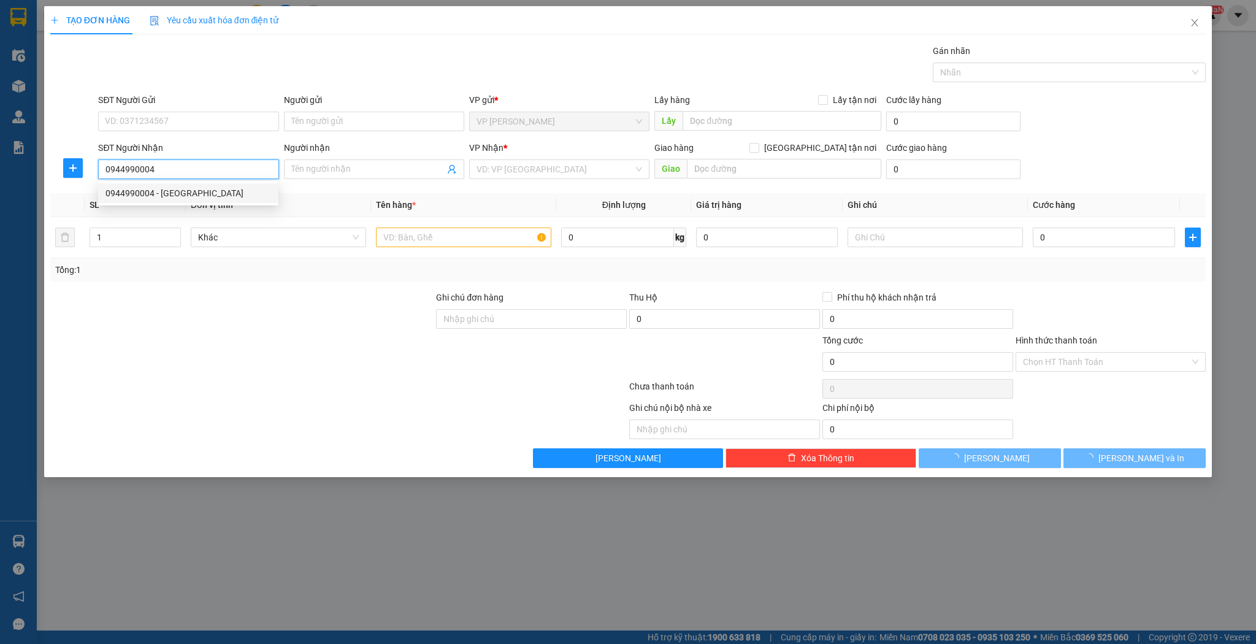
type input "Việt Hà"
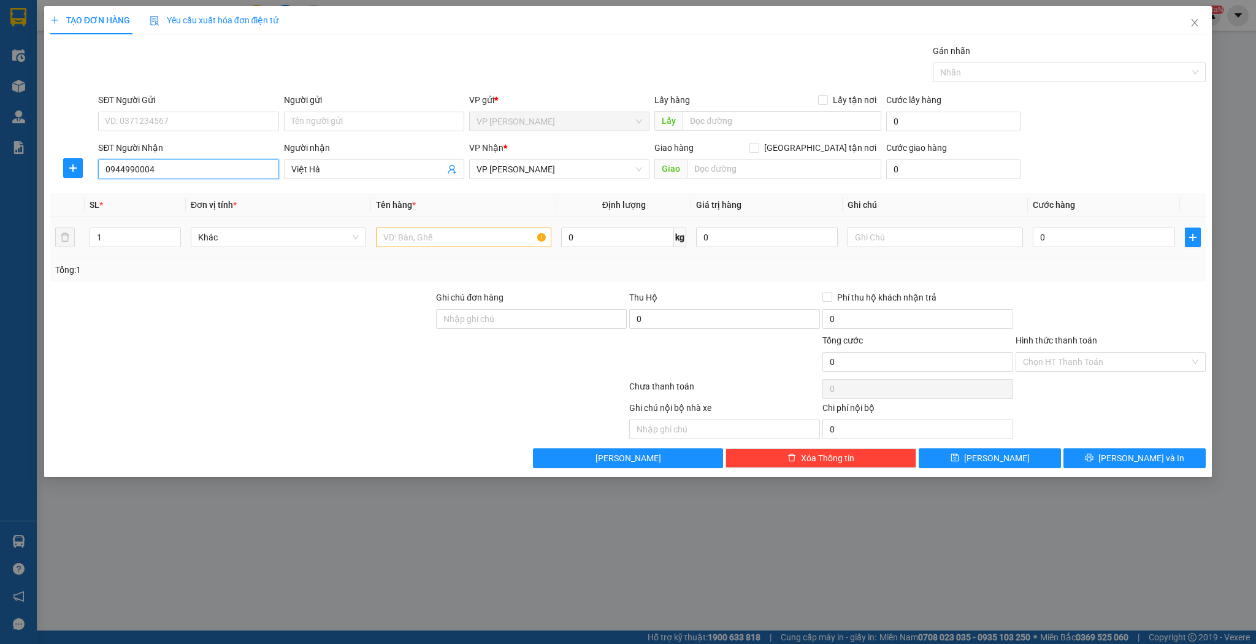
type input "0944990004"
click at [384, 240] on input "text" at bounding box center [463, 238] width 175 height 20
type input "thùng"
click at [962, 453] on button "[PERSON_NAME]" at bounding box center [990, 458] width 142 height 20
click at [337, 159] on span at bounding box center [374, 169] width 180 height 20
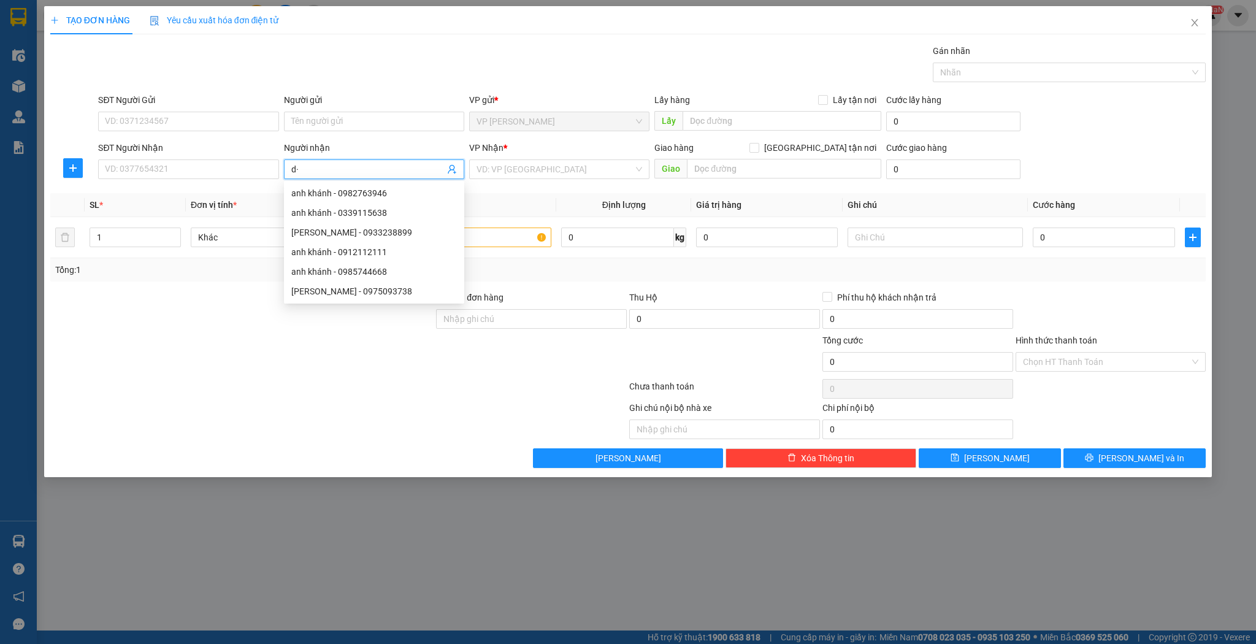
type input "d"
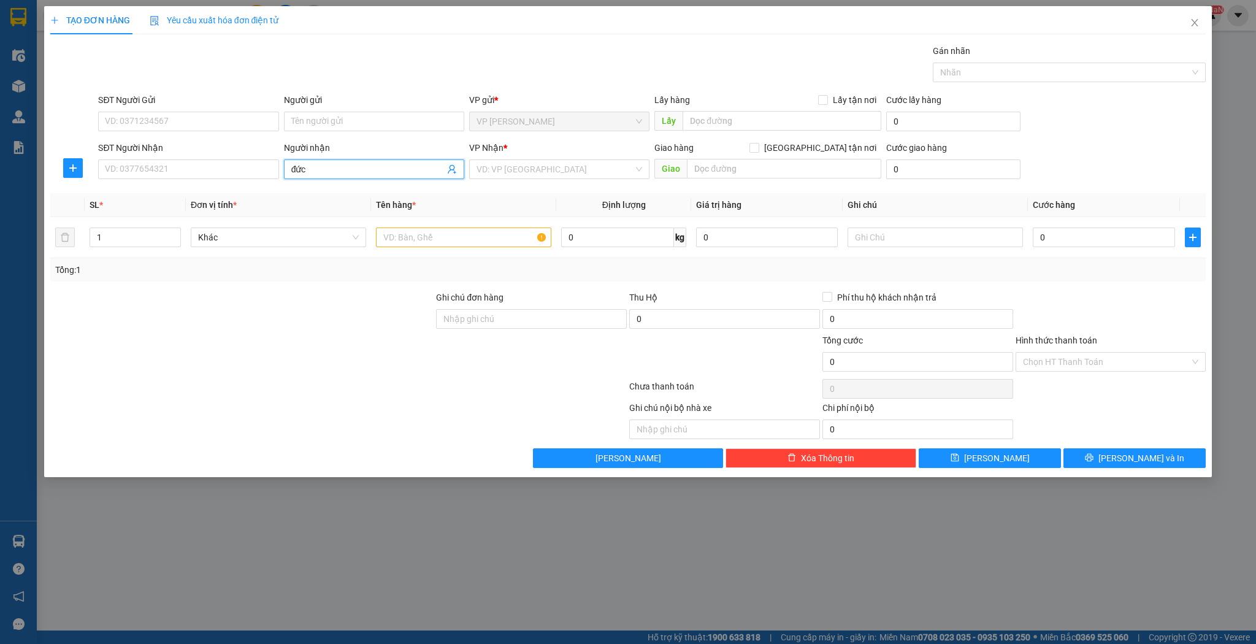
type input "đức v"
drag, startPoint x: 362, startPoint y: 232, endPoint x: 399, endPoint y: 227, distance: 37.8
click at [363, 232] on div "đức việt - 0947607971" at bounding box center [374, 232] width 166 height 13
type input "0947607971"
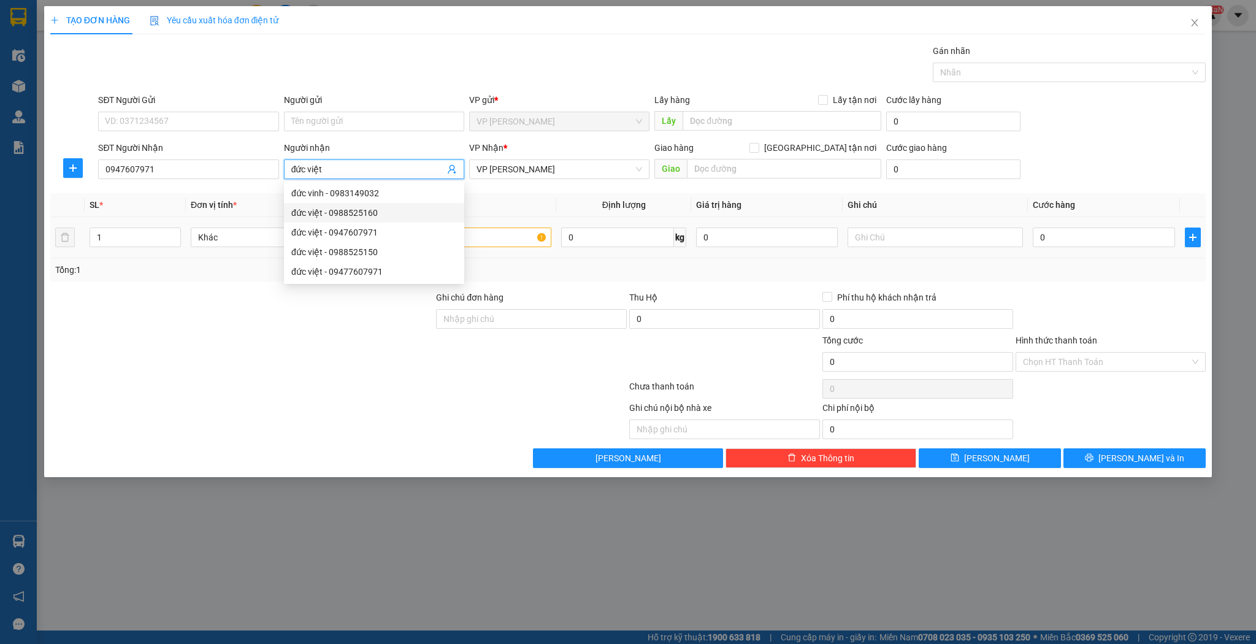
type input "đức việt"
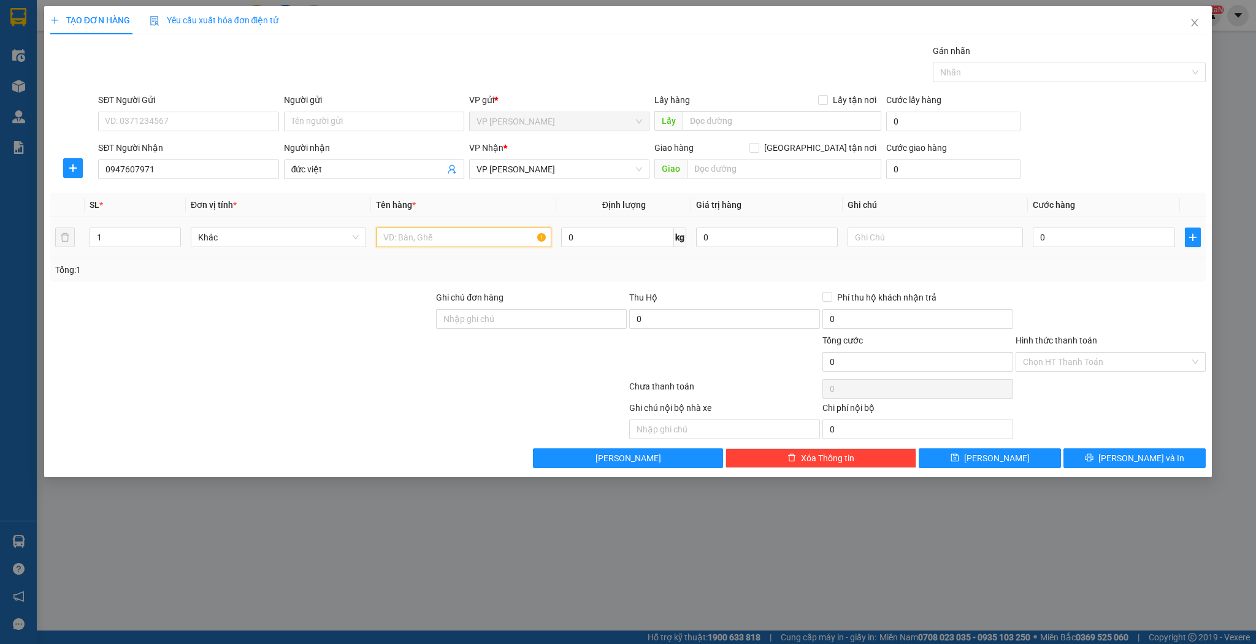
click at [493, 244] on input "text" at bounding box center [463, 238] width 175 height 20
type input "thùng"
click at [1099, 263] on div "Tổng: 1" at bounding box center [628, 269] width 1146 height 13
click at [1104, 252] on td "0" at bounding box center [1104, 237] width 152 height 41
click at [1107, 232] on input "0" at bounding box center [1104, 238] width 142 height 20
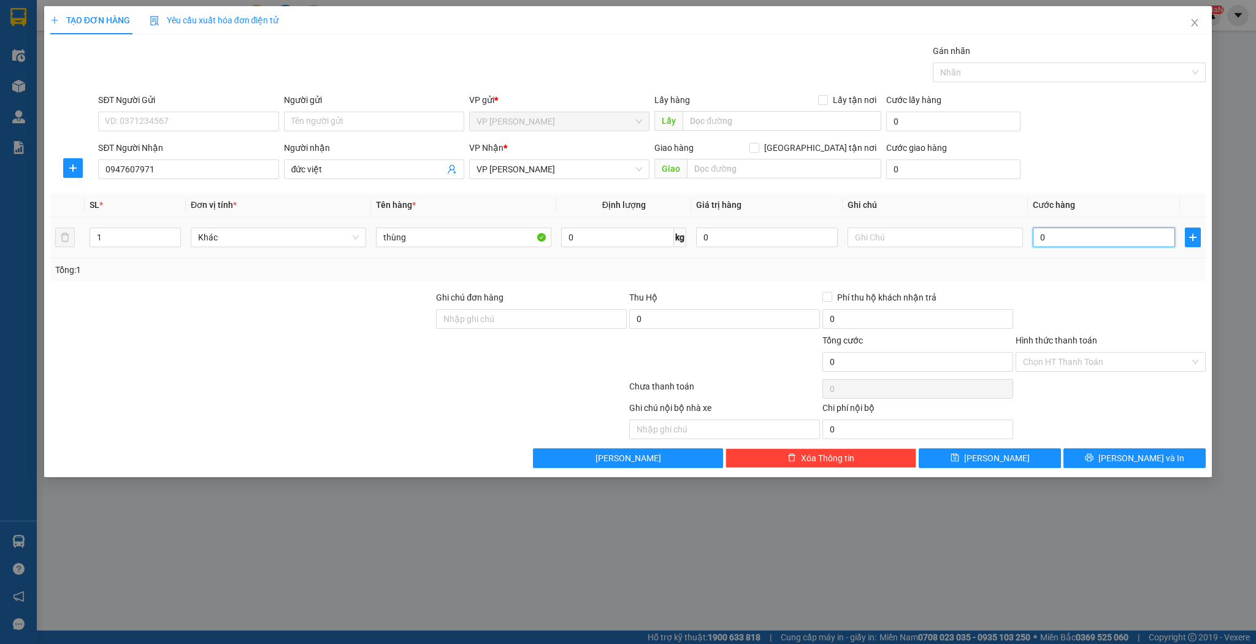
type input "4"
type input "40"
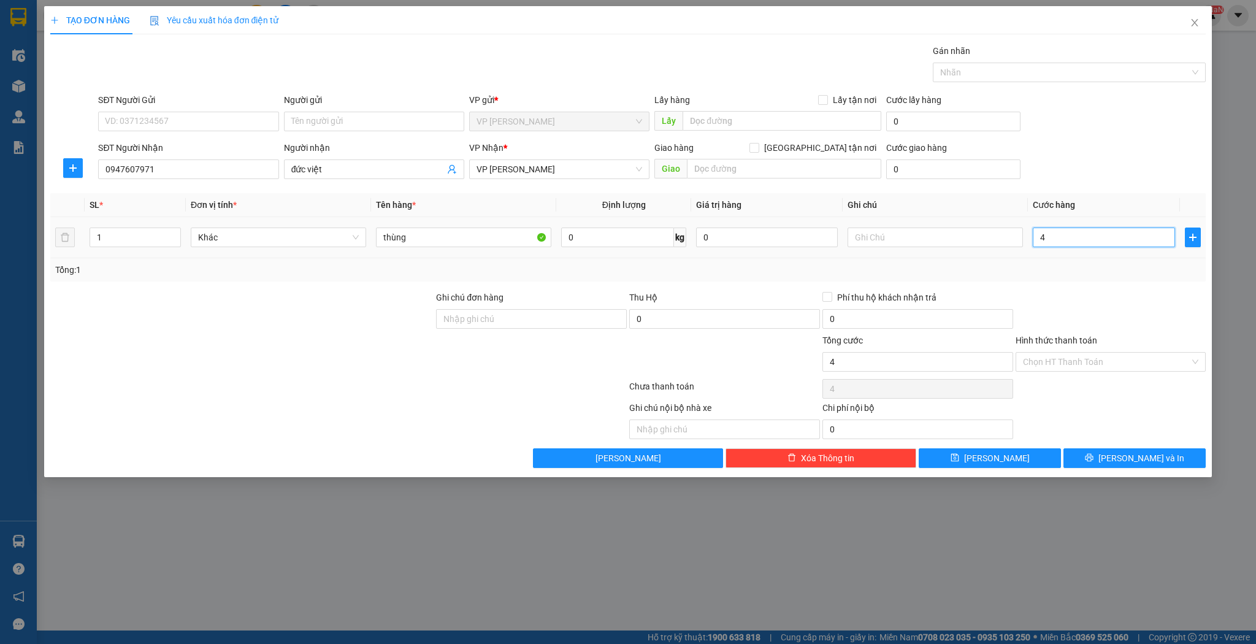
type input "40"
type input "40.000"
click at [992, 458] on span "[PERSON_NAME]" at bounding box center [997, 457] width 66 height 13
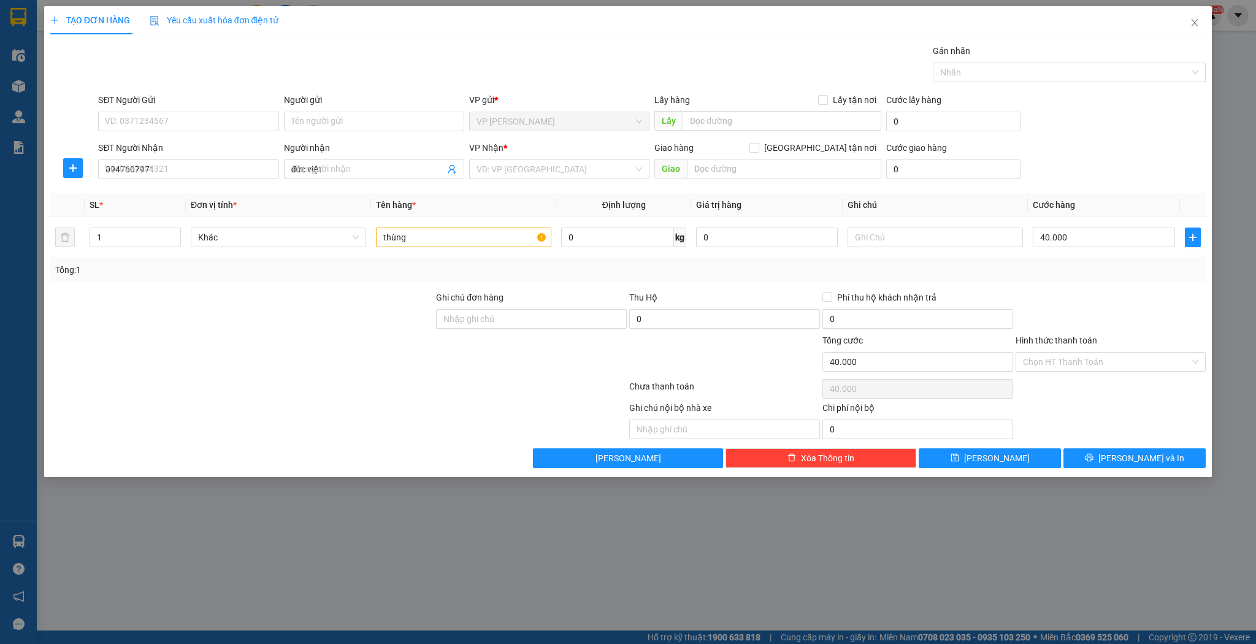
type input "0"
click at [209, 175] on input "SĐT Người Nhận" at bounding box center [188, 169] width 180 height 20
drag, startPoint x: 194, startPoint y: 191, endPoint x: 164, endPoint y: 225, distance: 44.7
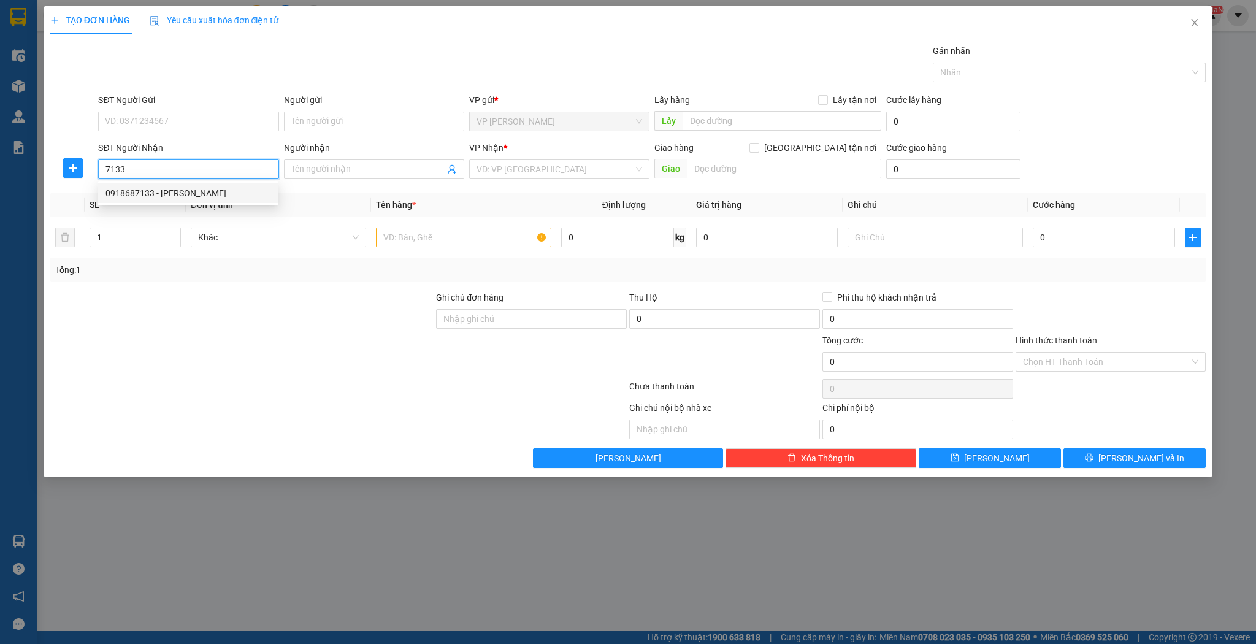
click at [195, 191] on div "0918687133 - [PERSON_NAME]" at bounding box center [189, 192] width 166 height 13
type input "0918687133"
type input "[PERSON_NAME]"
type input "0918687133"
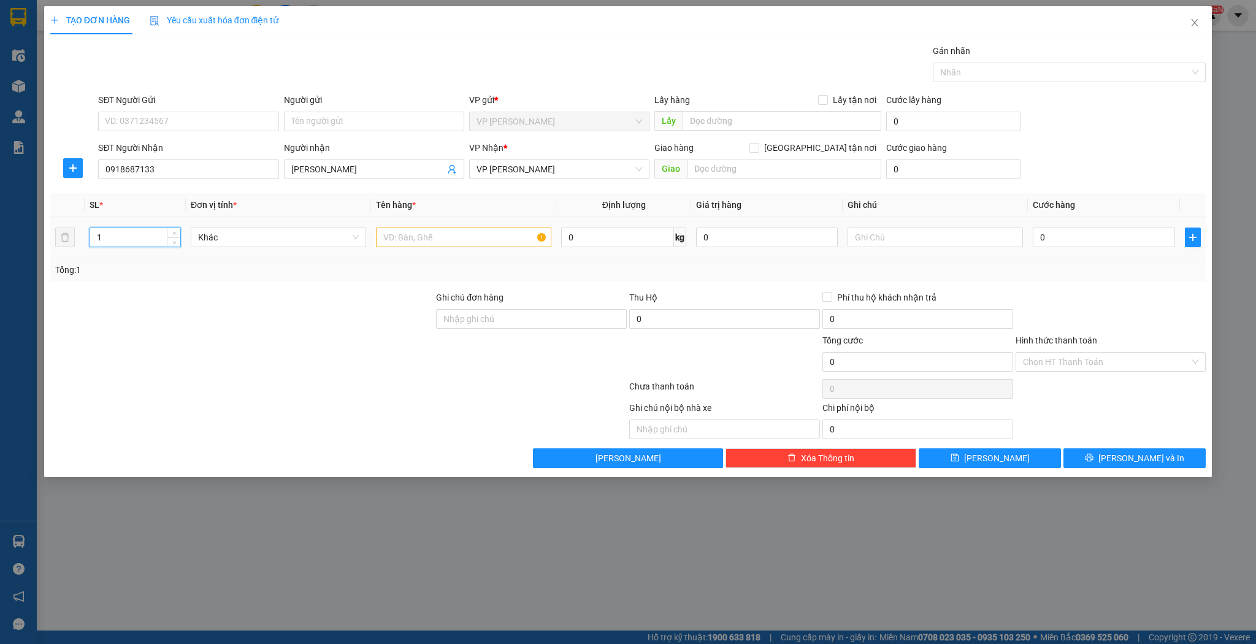
click at [136, 231] on input "1" at bounding box center [135, 237] width 90 height 18
type input "2"
click at [179, 236] on span "Increase Value" at bounding box center [173, 233] width 13 height 11
click at [410, 245] on input "text" at bounding box center [463, 238] width 175 height 20
type input "kiện"
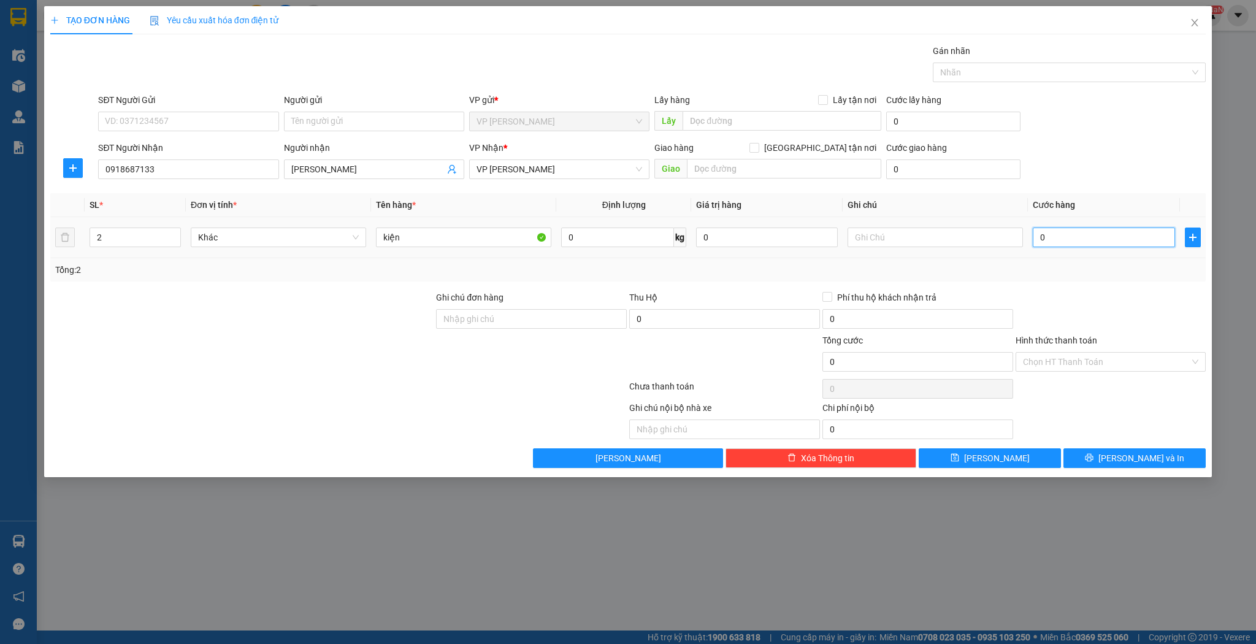
click at [1113, 242] on input "0" at bounding box center [1104, 238] width 142 height 20
type input "8"
type input "80"
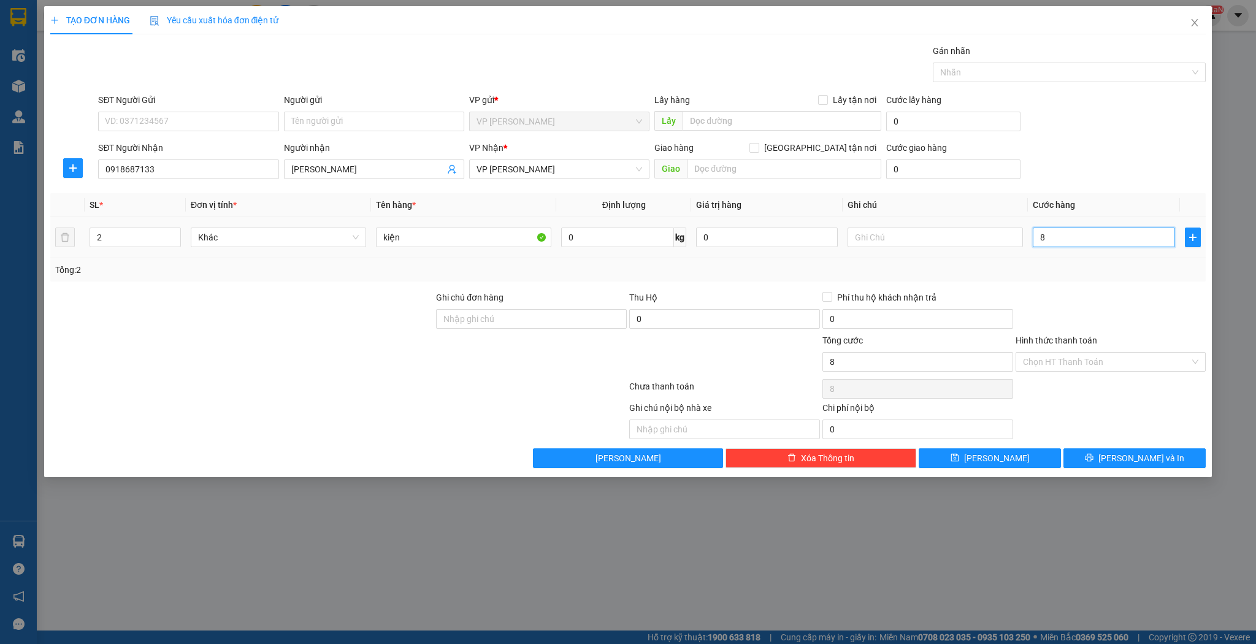
type input "80"
type input "80.000"
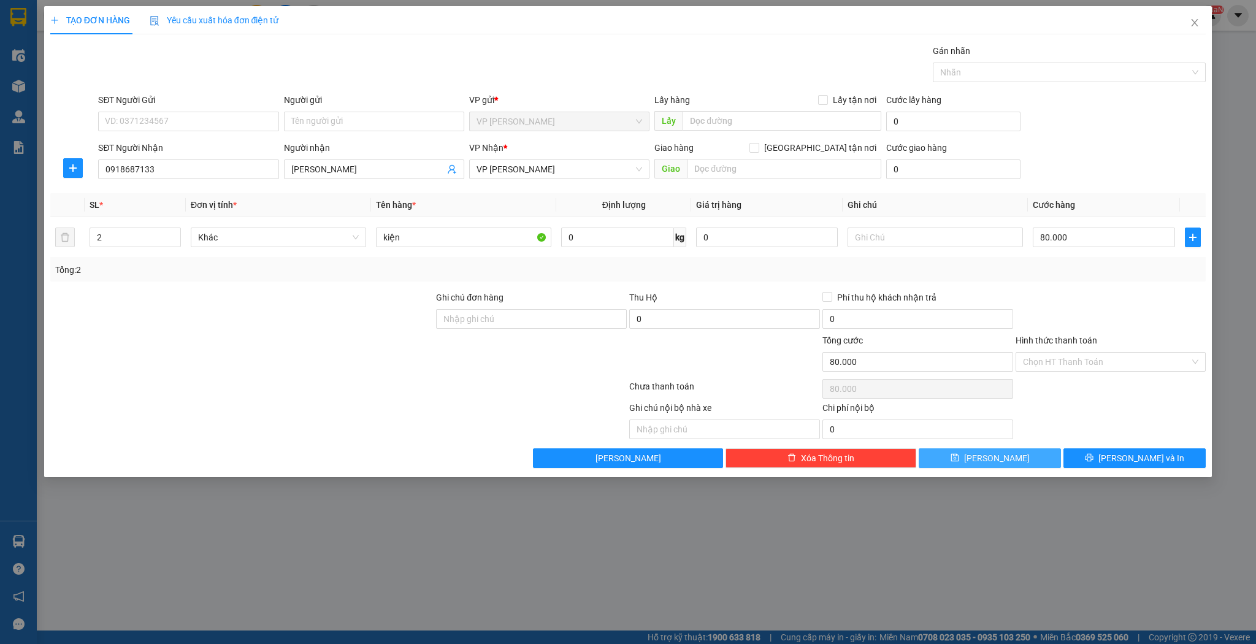
click at [959, 456] on icon "save" at bounding box center [955, 457] width 9 height 9
type input "1"
type input "0"
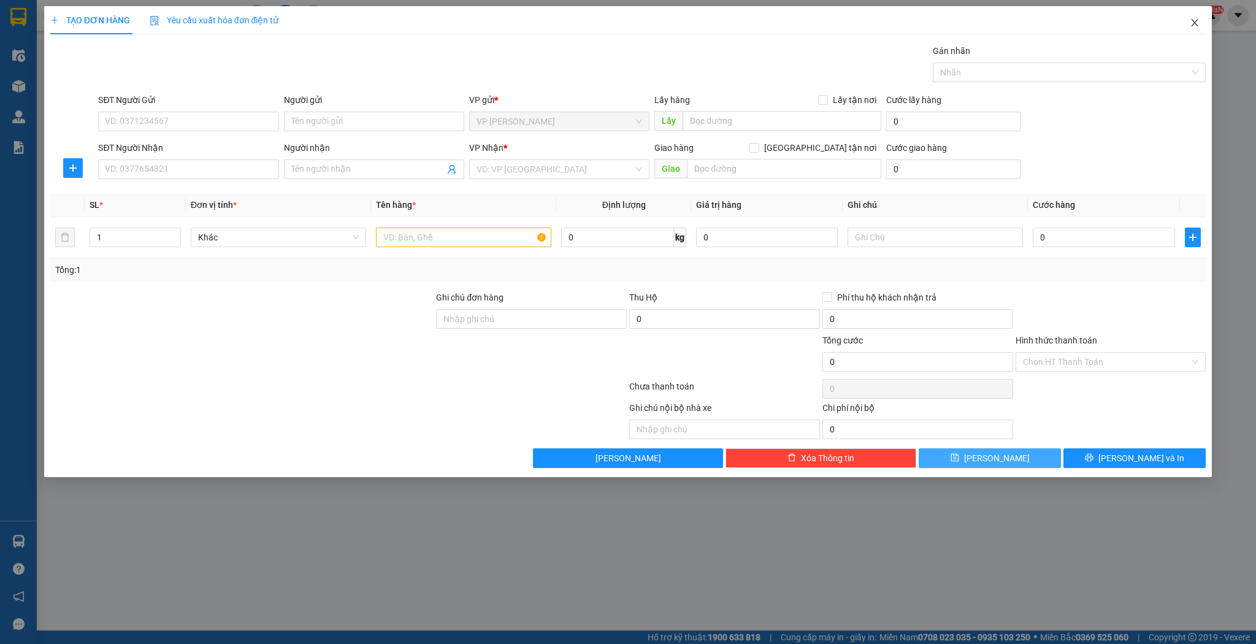
click at [1205, 22] on span "Close" at bounding box center [1195, 23] width 34 height 34
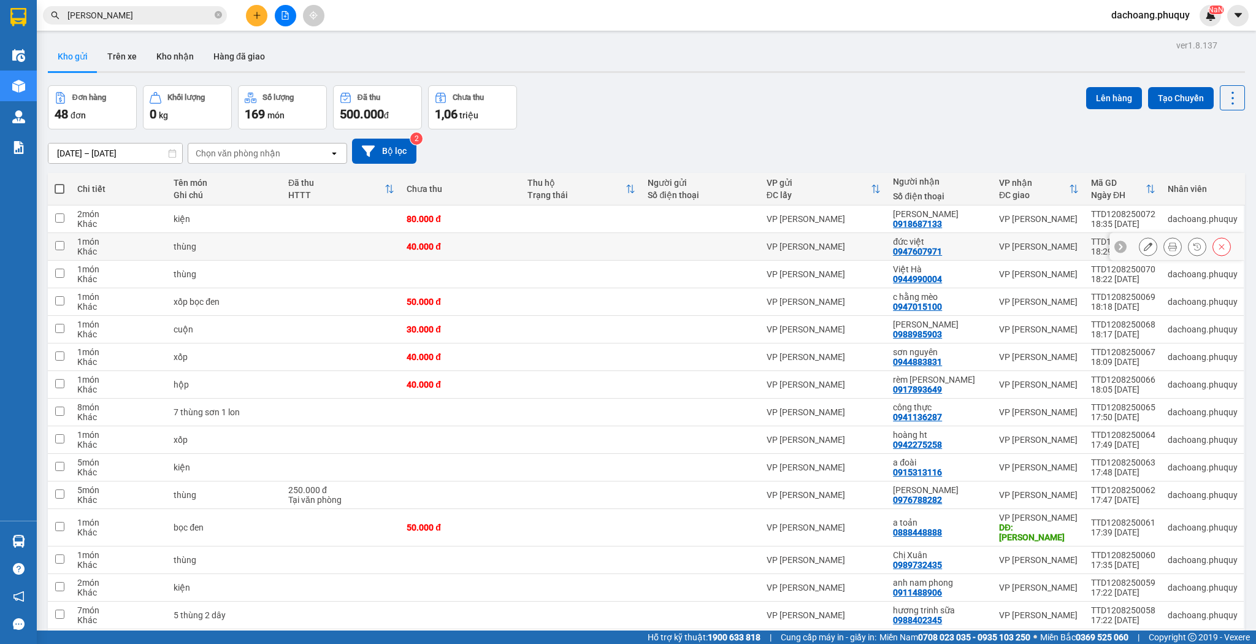
click at [1140, 244] on button at bounding box center [1148, 246] width 17 height 21
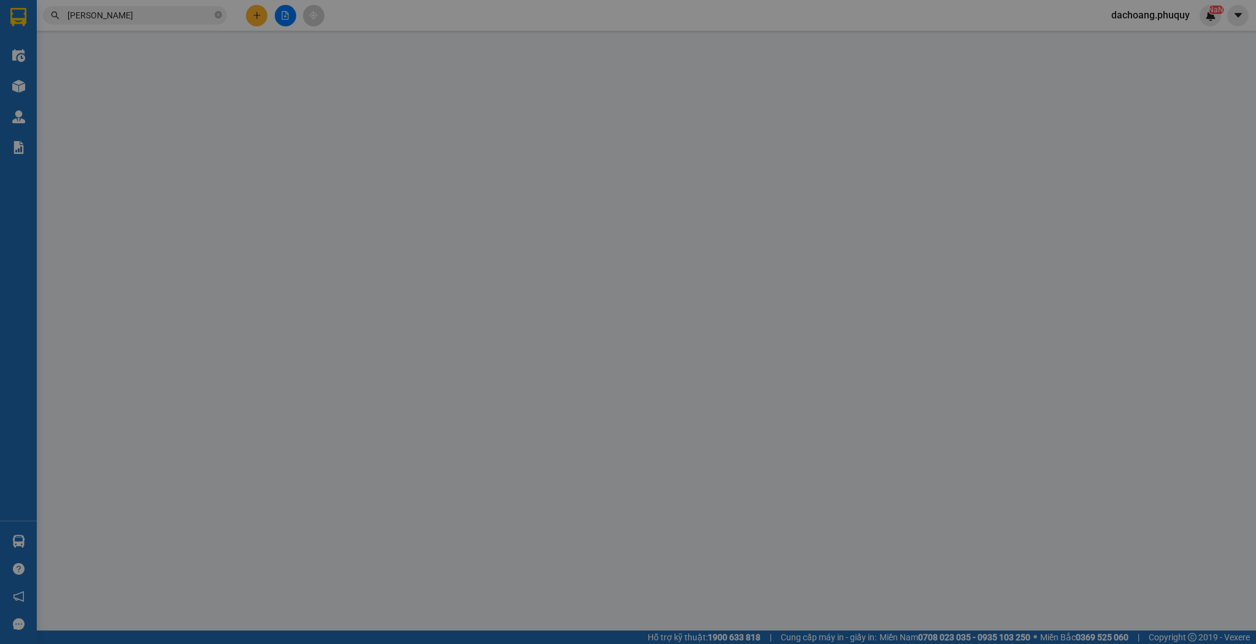
type input "0947607971"
type input "đức việt"
type input "40.000"
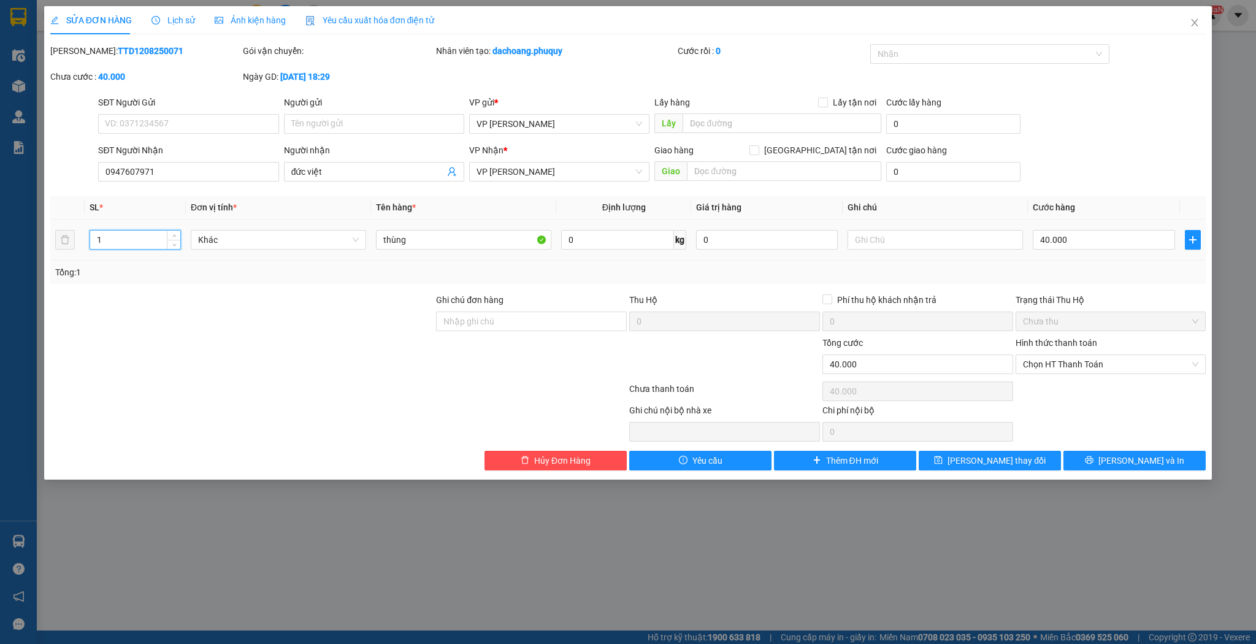
click at [149, 239] on input "1" at bounding box center [135, 240] width 90 height 18
click at [176, 233] on span "up" at bounding box center [174, 236] width 7 height 7
type input "2"
click at [1106, 248] on input "40.000" at bounding box center [1104, 240] width 142 height 20
type input "8"
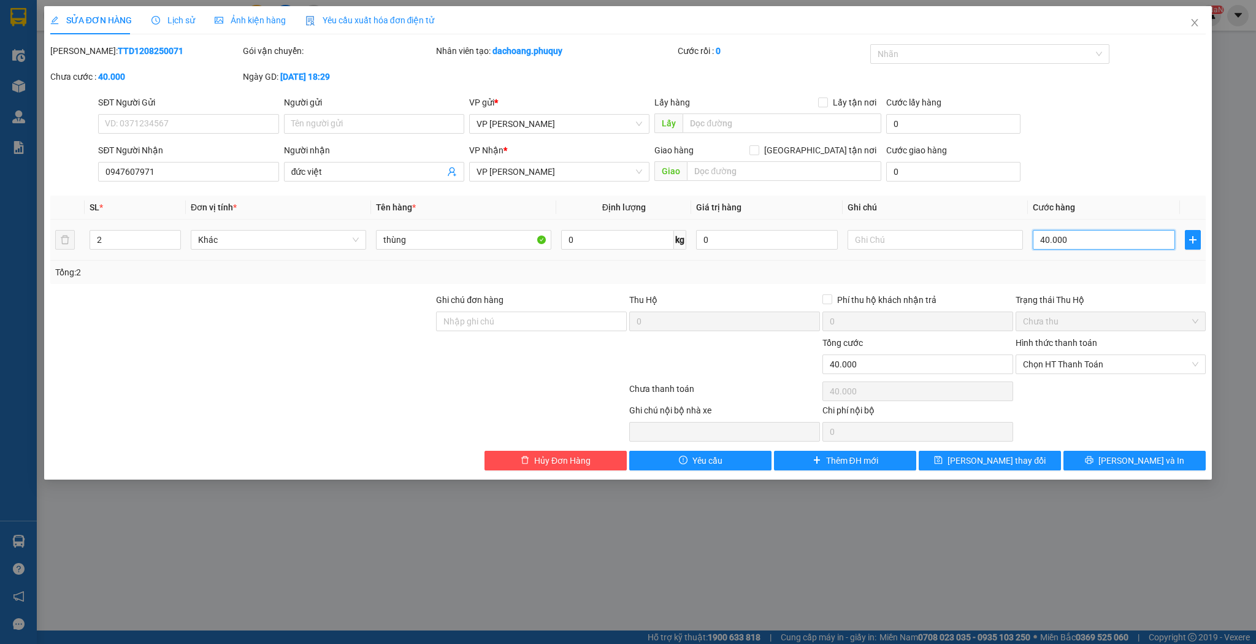
type input "8"
type input "80"
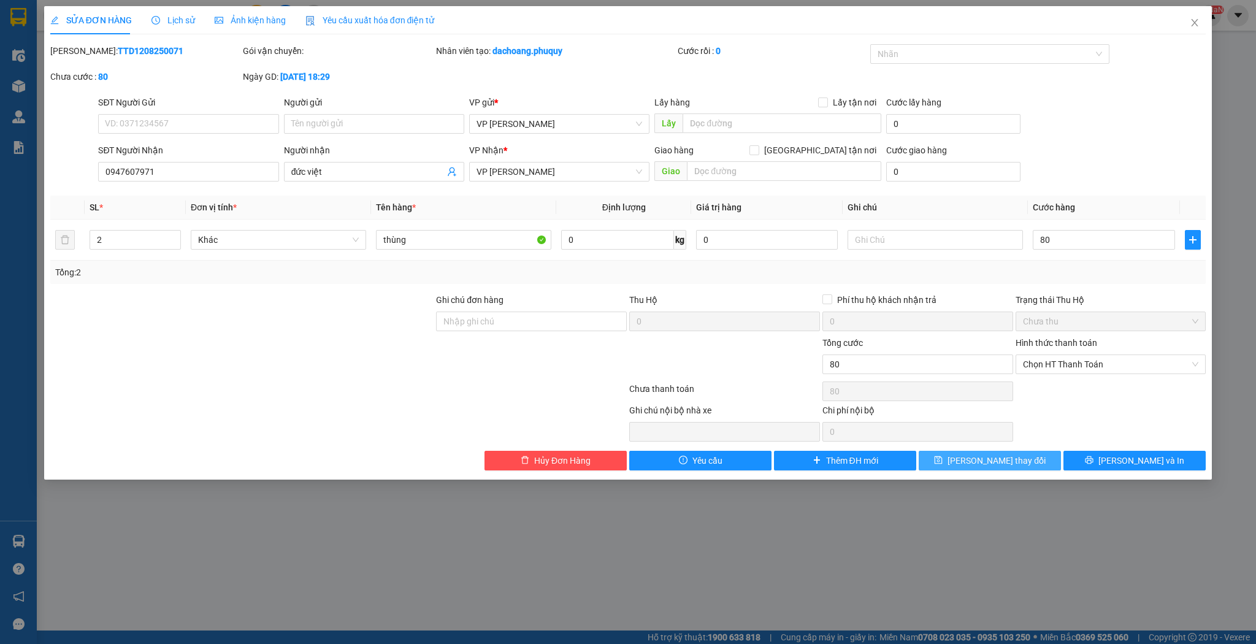
type input "80.000"
click at [1002, 456] on span "[PERSON_NAME] thay đổi" at bounding box center [997, 460] width 98 height 13
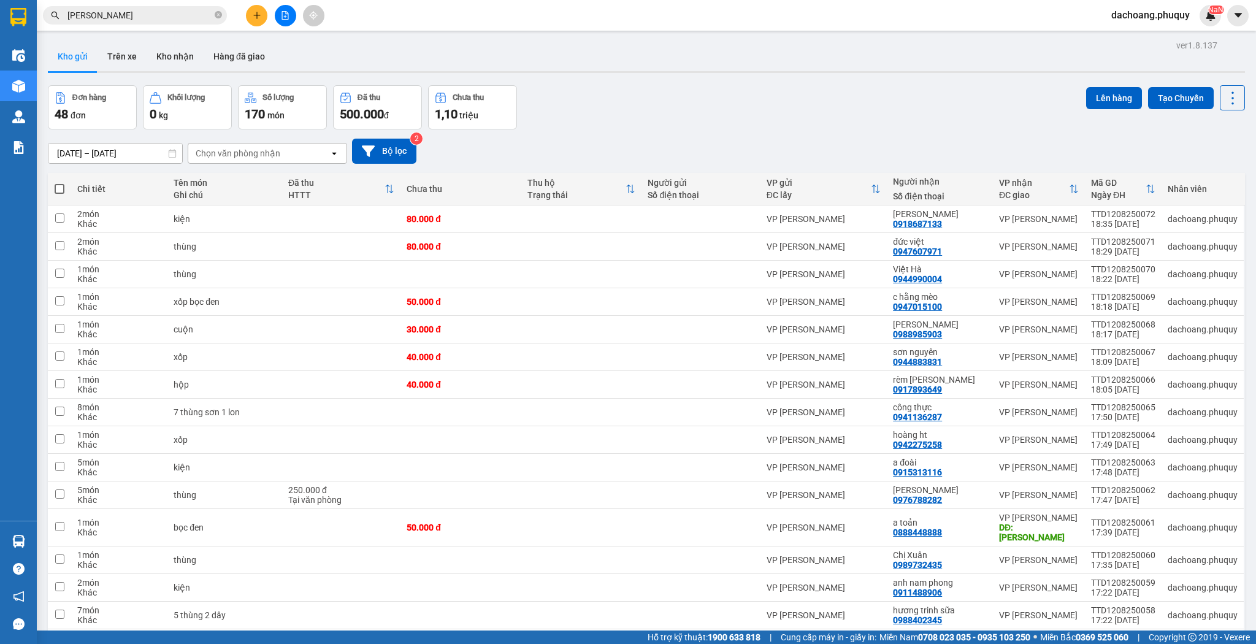
click at [255, 12] on icon "plus" at bounding box center [257, 15] width 9 height 9
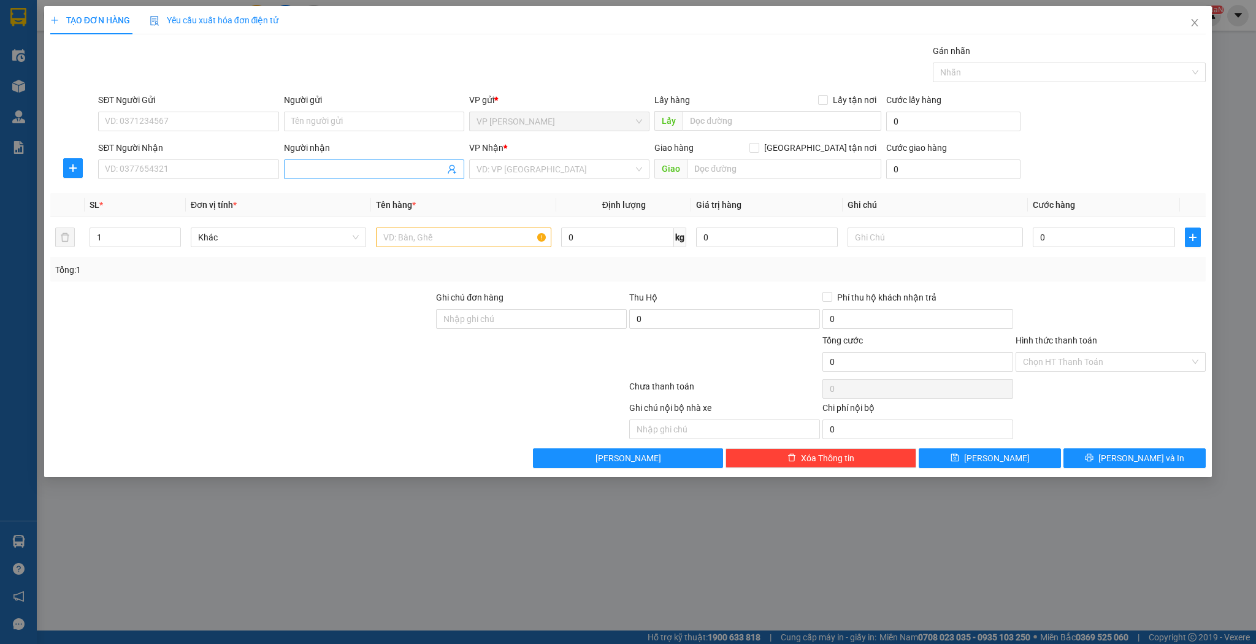
click at [353, 168] on input "Người nhận" at bounding box center [367, 169] width 153 height 13
type input "d"
click at [364, 223] on div "đức việt - 0947607971" at bounding box center [374, 233] width 180 height 20
type input "0947607971"
type input "đức việt"
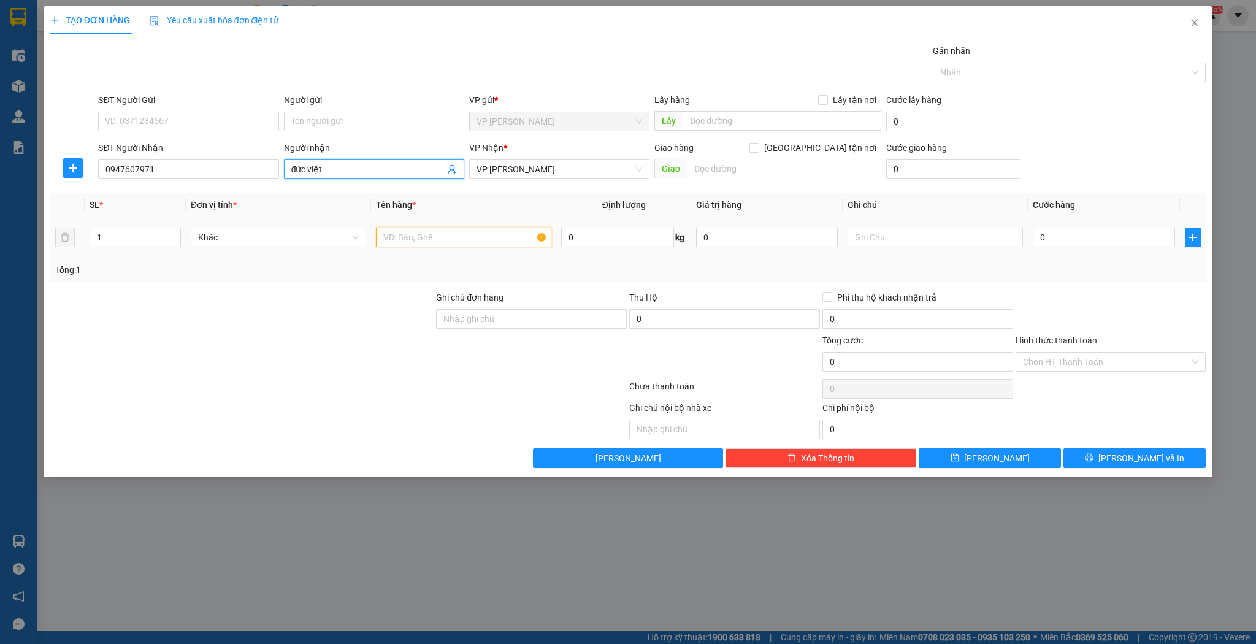
click at [392, 228] on input "text" at bounding box center [463, 238] width 175 height 20
type input "bọc"
click at [1080, 244] on input "0" at bounding box center [1104, 238] width 142 height 20
type input "3"
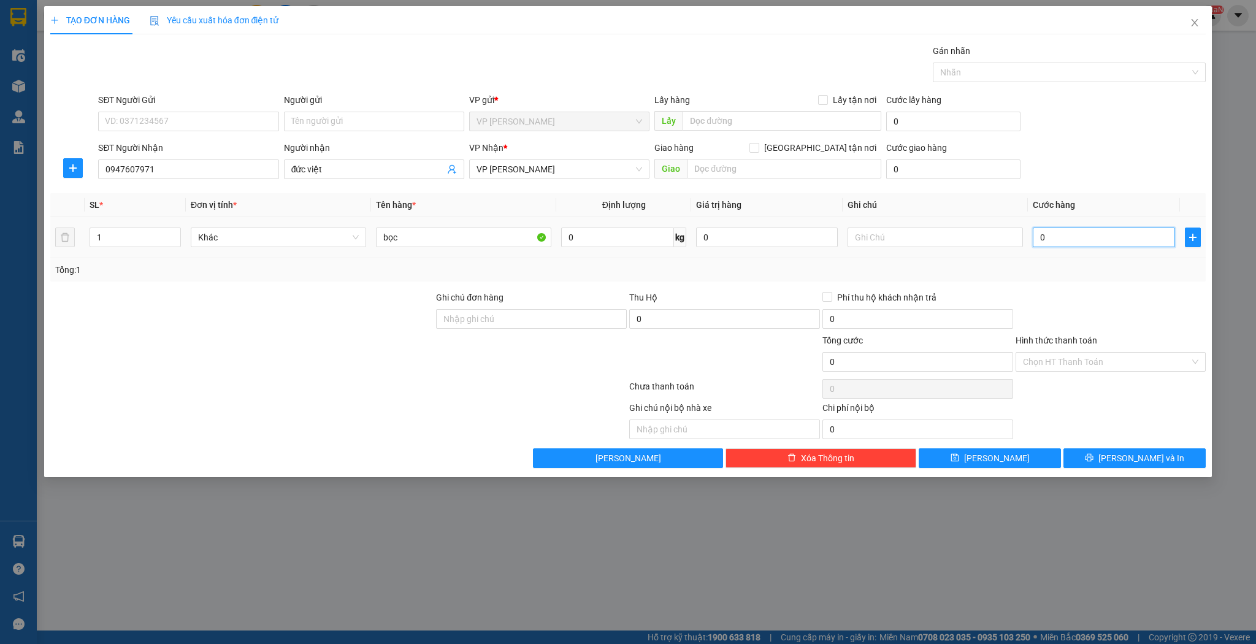
type input "3"
type input "30"
type input "30.000"
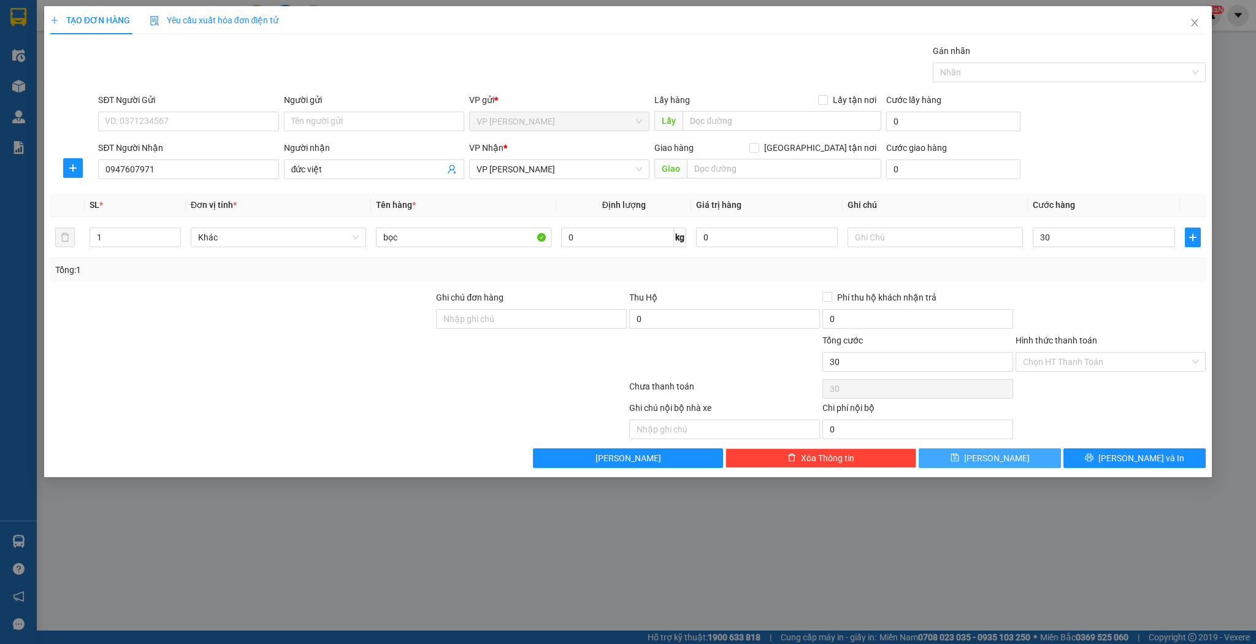
type input "30.000"
click at [996, 449] on button "[PERSON_NAME]" at bounding box center [990, 458] width 142 height 20
type input "0"
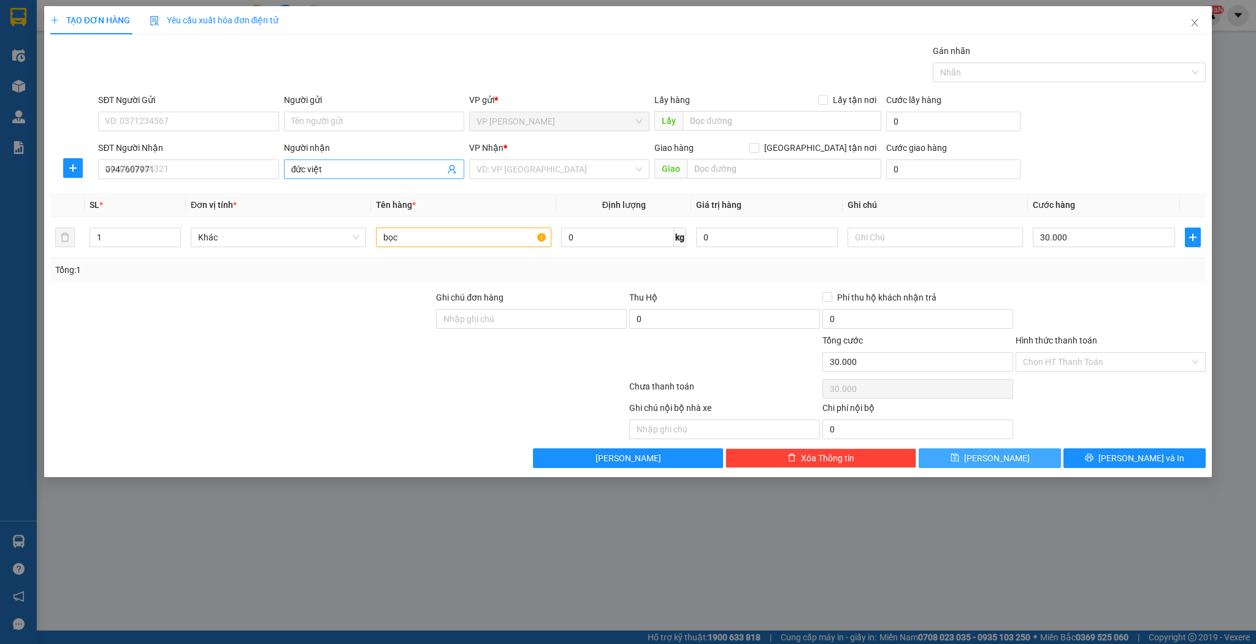
type input "0"
click at [348, 163] on input "Người nhận" at bounding box center [367, 169] width 153 height 13
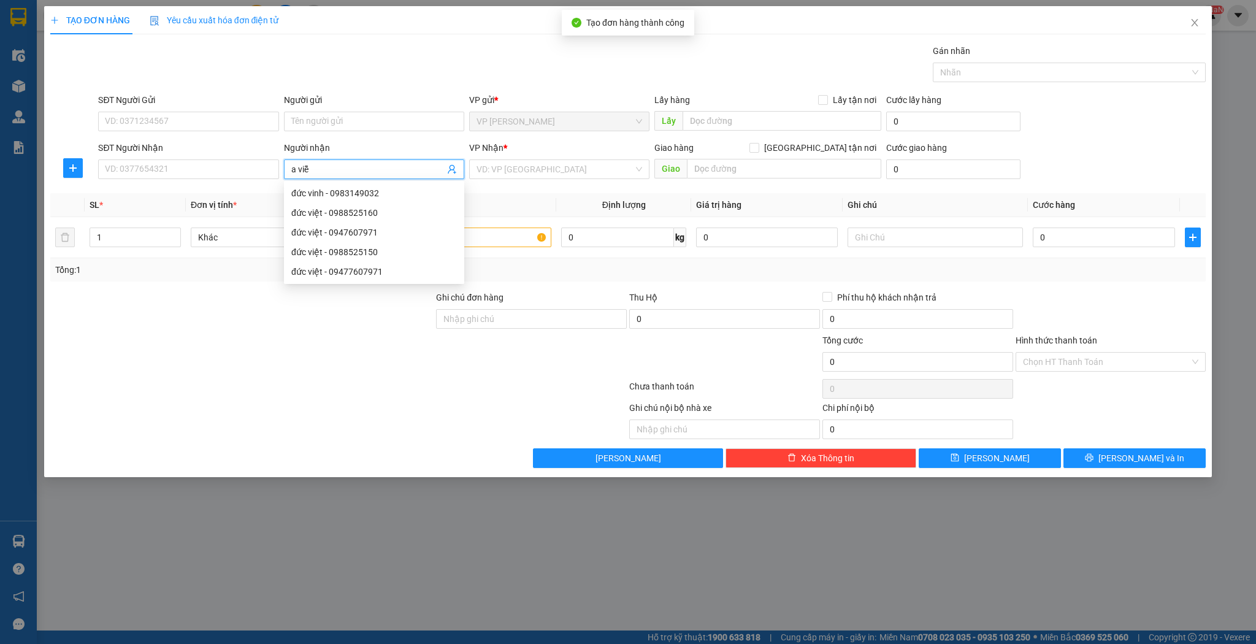
type input "a viễn"
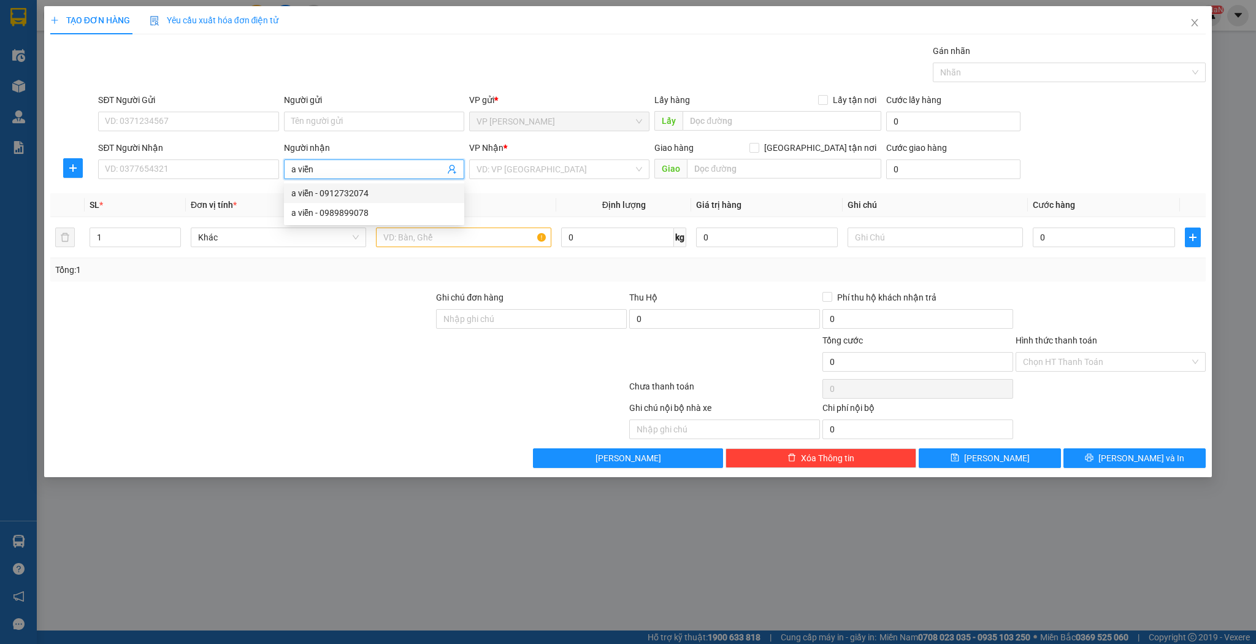
click at [397, 198] on div "a viễn - 0912732074" at bounding box center [374, 192] width 166 height 13
type input "0912732074"
type input "a viễn"
click at [428, 248] on div at bounding box center [463, 237] width 175 height 25
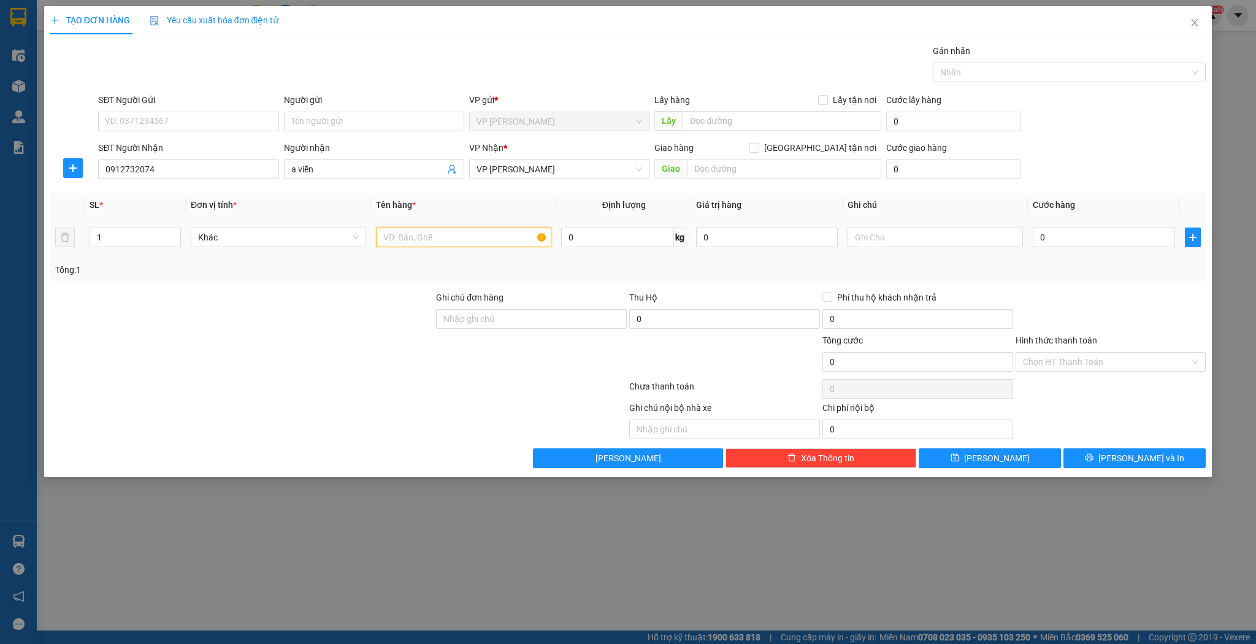
click at [429, 245] on input "text" at bounding box center [463, 238] width 175 height 20
type input "hộp"
click at [1052, 234] on input "0" at bounding box center [1104, 238] width 142 height 20
click at [1009, 464] on button "[PERSON_NAME]" at bounding box center [990, 458] width 142 height 20
click at [204, 182] on div "SĐT Người Nhận VD: 0377654321" at bounding box center [188, 162] width 180 height 43
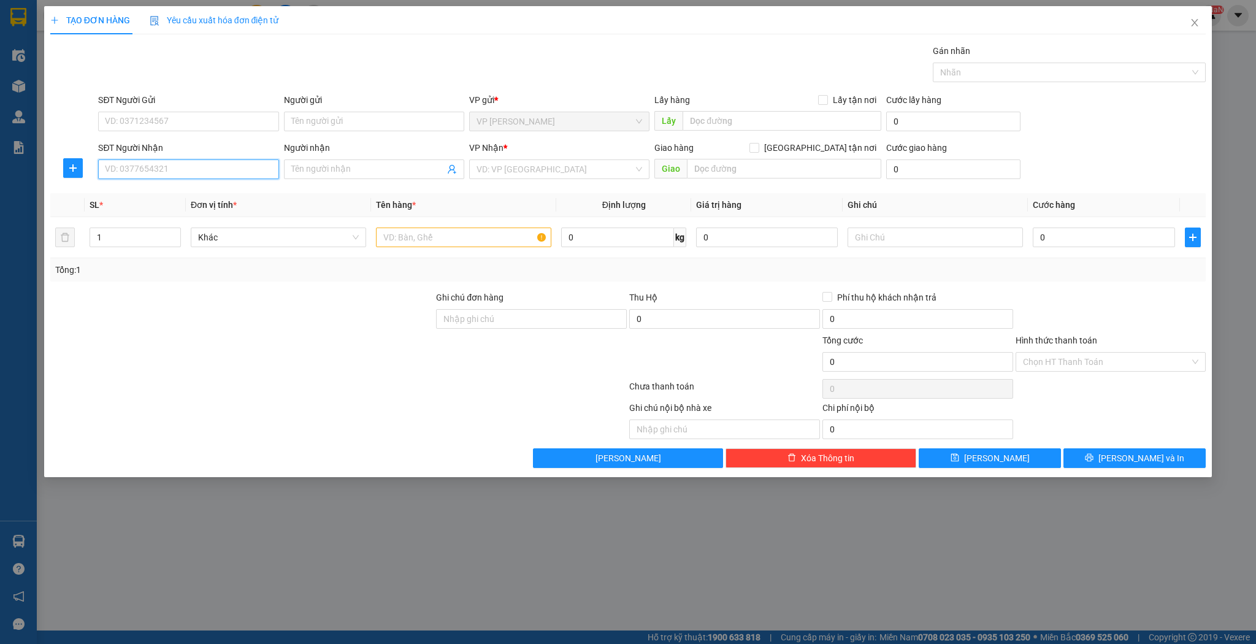
click at [207, 169] on input "SĐT Người Nhận" at bounding box center [188, 169] width 180 height 20
click at [198, 191] on div "0969900299 - nhện" at bounding box center [189, 192] width 166 height 13
click at [110, 233] on input "1" at bounding box center [135, 237] width 90 height 18
click at [167, 232] on div "1" at bounding box center [135, 238] width 91 height 20
click at [172, 231] on span "up" at bounding box center [174, 234] width 7 height 7
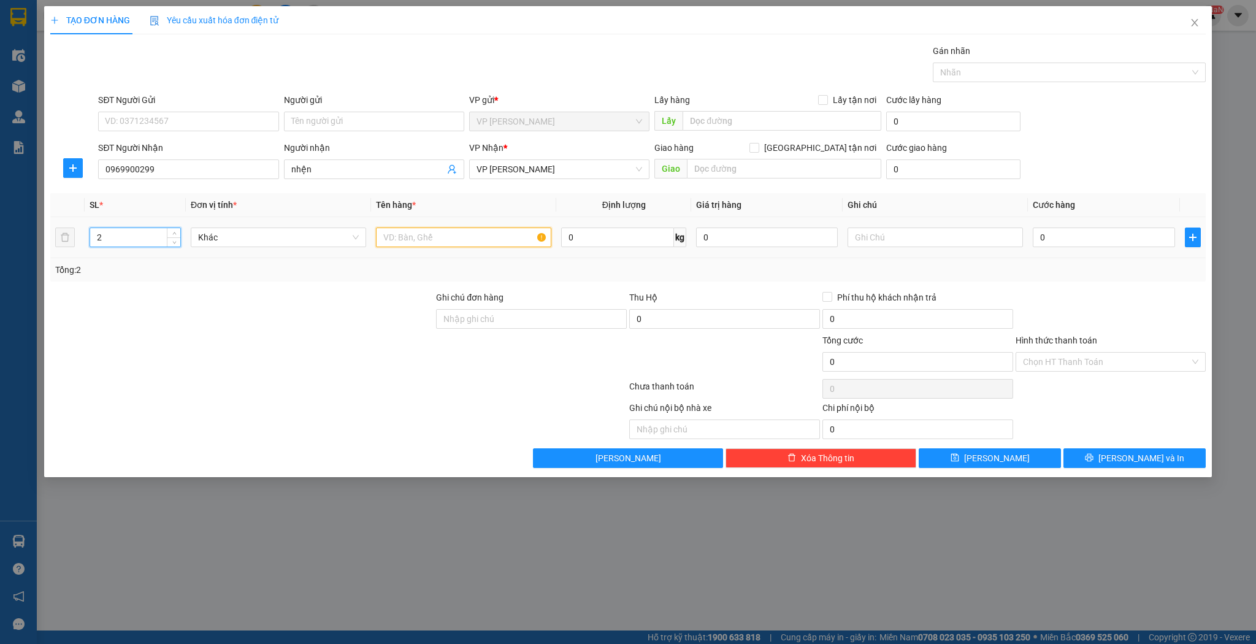
click at [398, 231] on input "text" at bounding box center [463, 238] width 175 height 20
click at [1076, 233] on input "0" at bounding box center [1104, 238] width 142 height 20
click at [1016, 450] on button "[PERSON_NAME]" at bounding box center [990, 458] width 142 height 20
click at [193, 174] on input "SĐT Người Nhận" at bounding box center [188, 169] width 180 height 20
click at [318, 163] on input "Người nhận" at bounding box center [367, 169] width 153 height 13
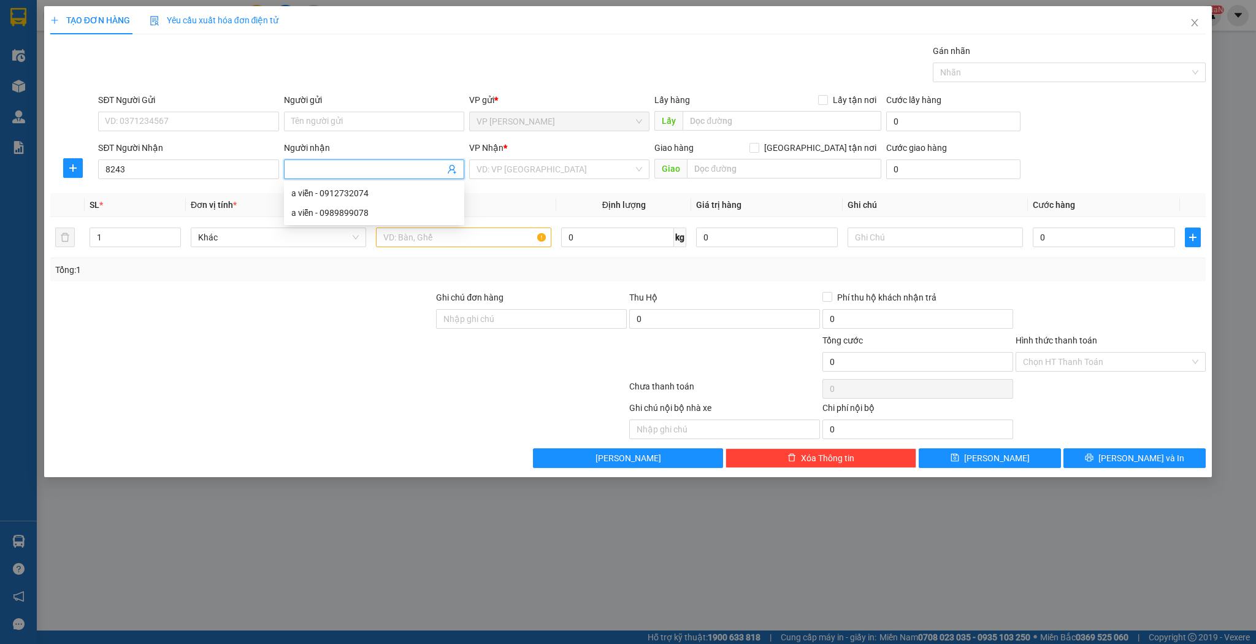
click at [183, 148] on div "SĐT Người Nhận" at bounding box center [188, 147] width 180 height 13
click at [183, 159] on input "8243" at bounding box center [188, 169] width 180 height 20
click at [179, 166] on input "8243" at bounding box center [188, 169] width 180 height 20
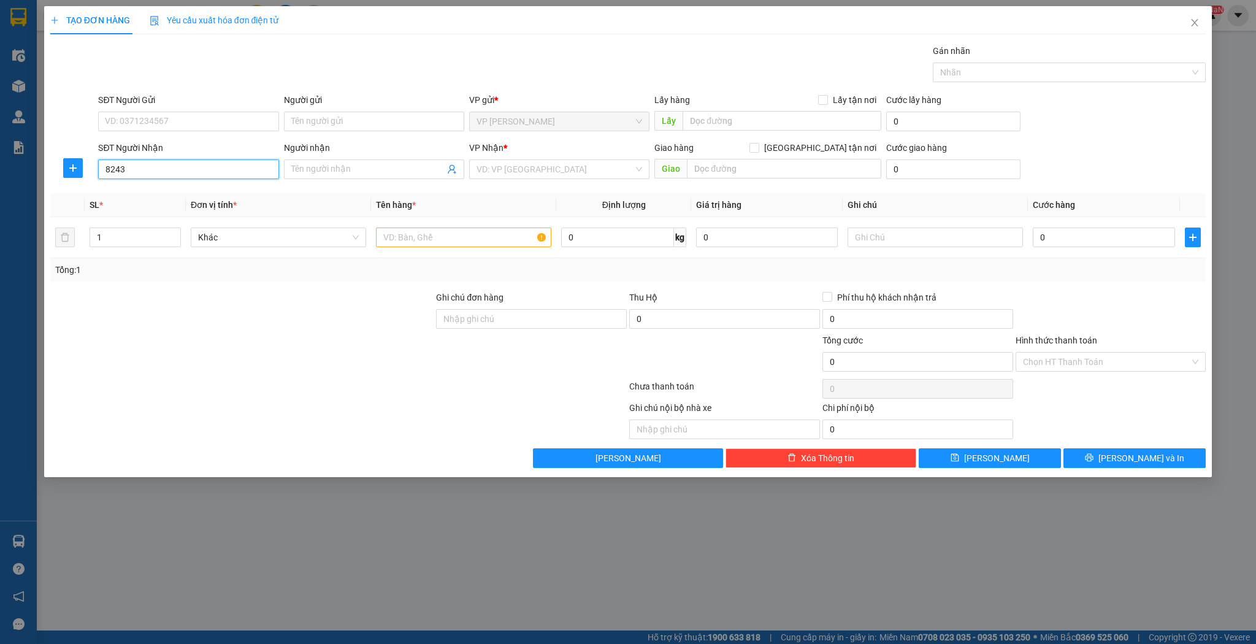
click at [179, 166] on input "8243" at bounding box center [188, 169] width 180 height 20
click at [339, 175] on input "Người nhận" at bounding box center [367, 169] width 153 height 13
click at [331, 167] on input "a [DEMOGRAPHIC_DATA]" at bounding box center [367, 169] width 153 height 13
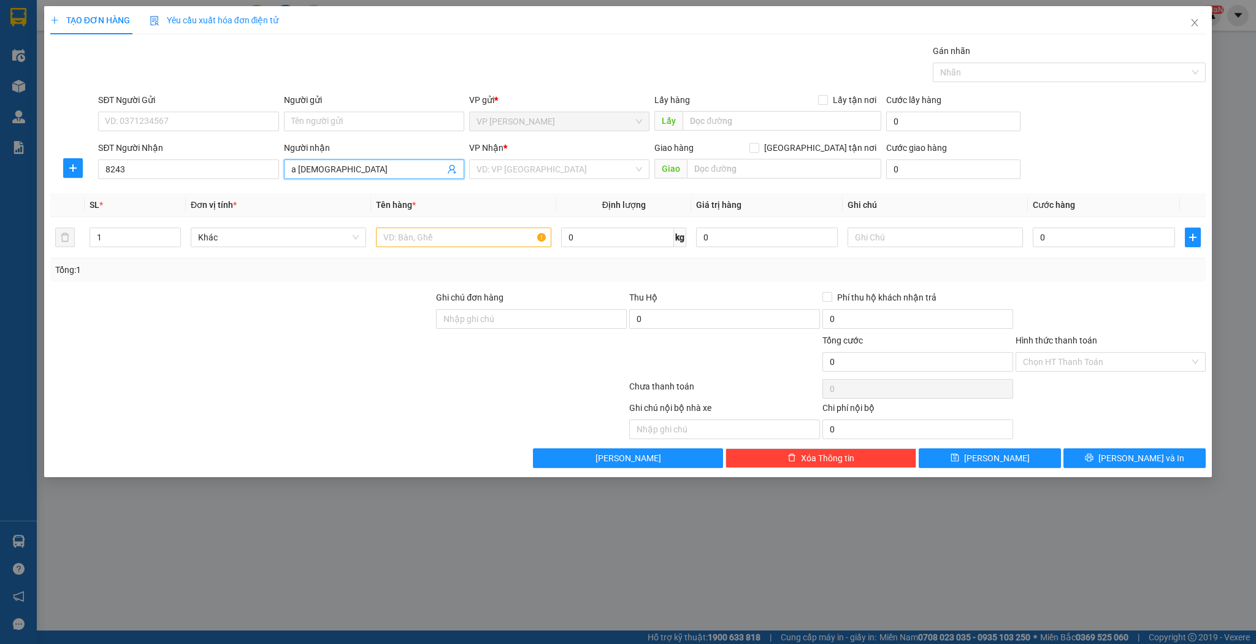
click at [292, 166] on input "a [DEMOGRAPHIC_DATA]" at bounding box center [367, 169] width 153 height 13
click at [383, 190] on div "anh sâm - 0912938293" at bounding box center [374, 192] width 166 height 13
click at [156, 252] on td "1" at bounding box center [135, 237] width 101 height 41
click at [421, 256] on td at bounding box center [463, 237] width 185 height 41
click at [437, 234] on input "text" at bounding box center [463, 238] width 175 height 20
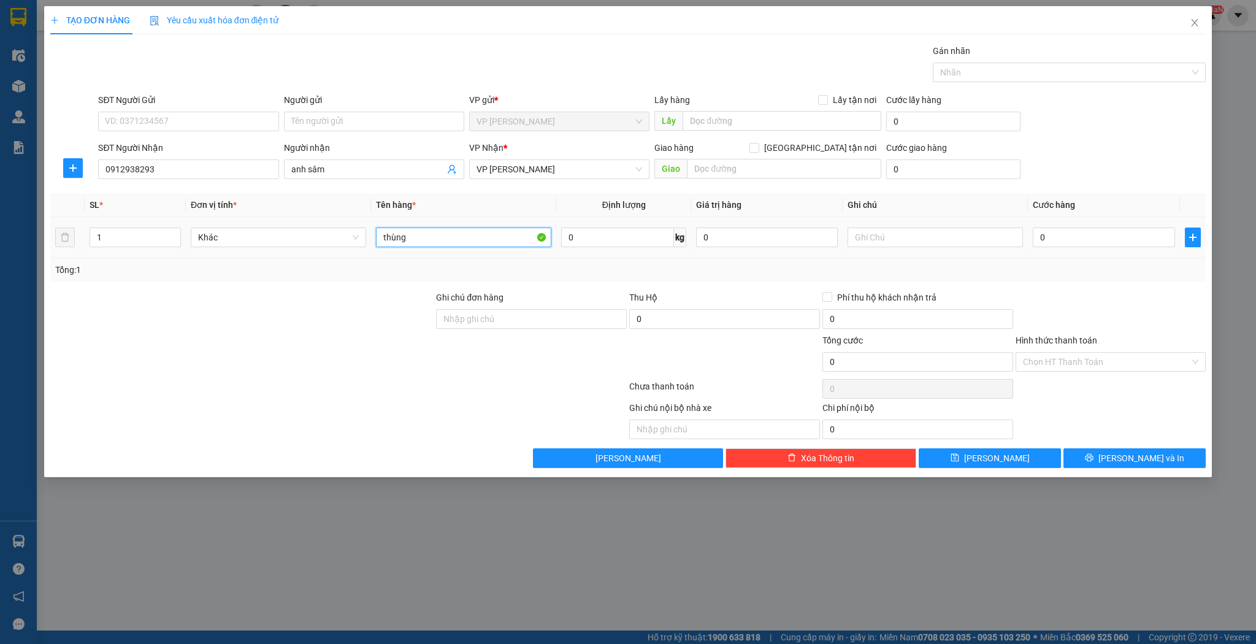
click at [477, 230] on input "thùng" at bounding box center [463, 238] width 175 height 20
click at [1121, 245] on input "0" at bounding box center [1104, 238] width 142 height 20
click at [1024, 446] on div "Transit Pickup Surcharge Ids Transit Deliver Surcharge Ids Transit Deliver Surc…" at bounding box center [628, 256] width 1156 height 424
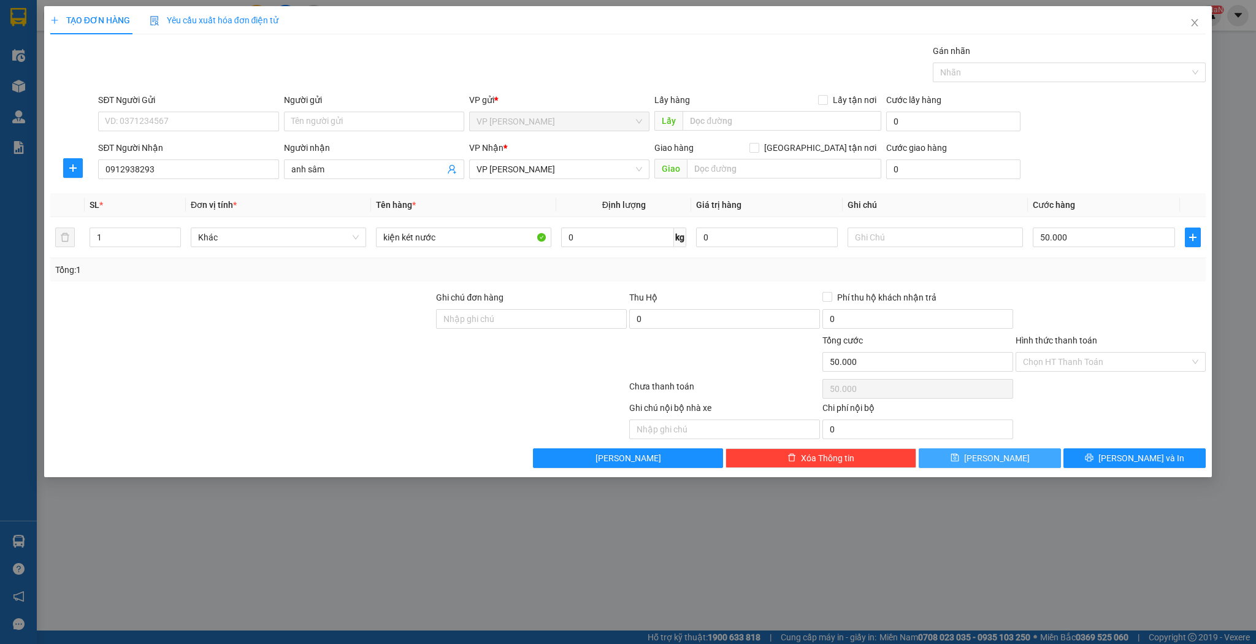
click at [1043, 462] on button "[PERSON_NAME]" at bounding box center [990, 458] width 142 height 20
click at [321, 182] on div "Người nhận Tên người nhận" at bounding box center [374, 162] width 180 height 43
click at [322, 170] on input "Người nhận" at bounding box center [367, 169] width 153 height 13
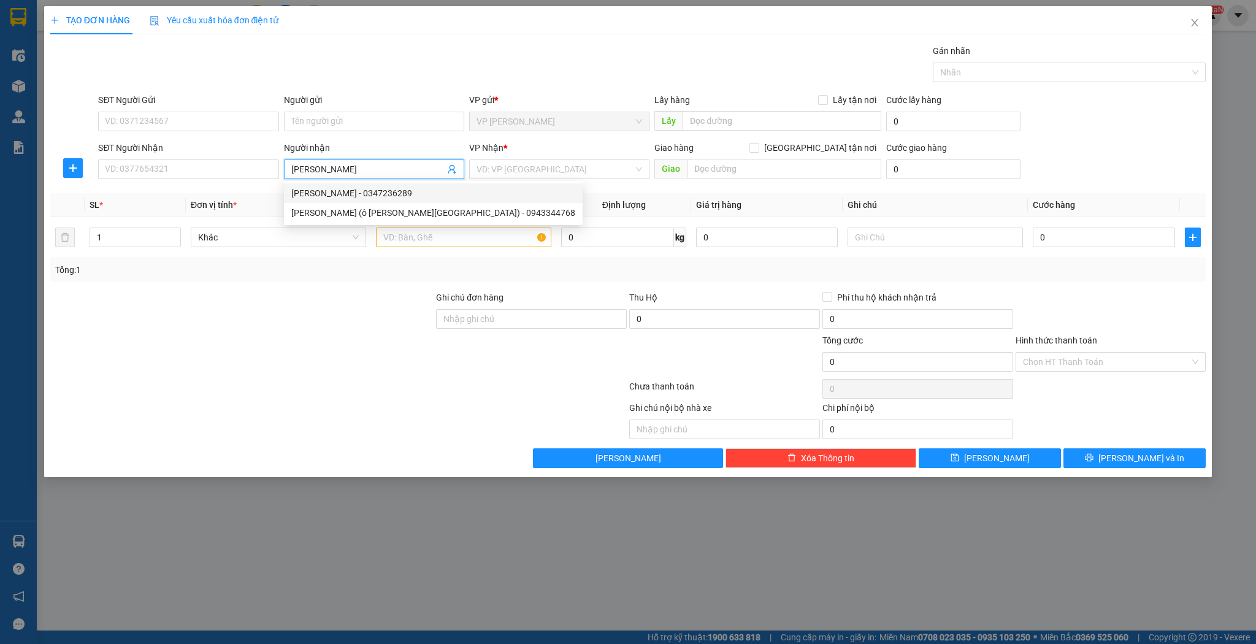
drag, startPoint x: 364, startPoint y: 212, endPoint x: 375, endPoint y: 191, distance: 23.4
click at [375, 191] on div "[PERSON_NAME] - 0347236289 [PERSON_NAME] (ô [GEOGRAPHIC_DATA]) - 0943344768" at bounding box center [433, 202] width 299 height 39
click at [375, 191] on div "[PERSON_NAME] - 0347236289" at bounding box center [433, 192] width 284 height 13
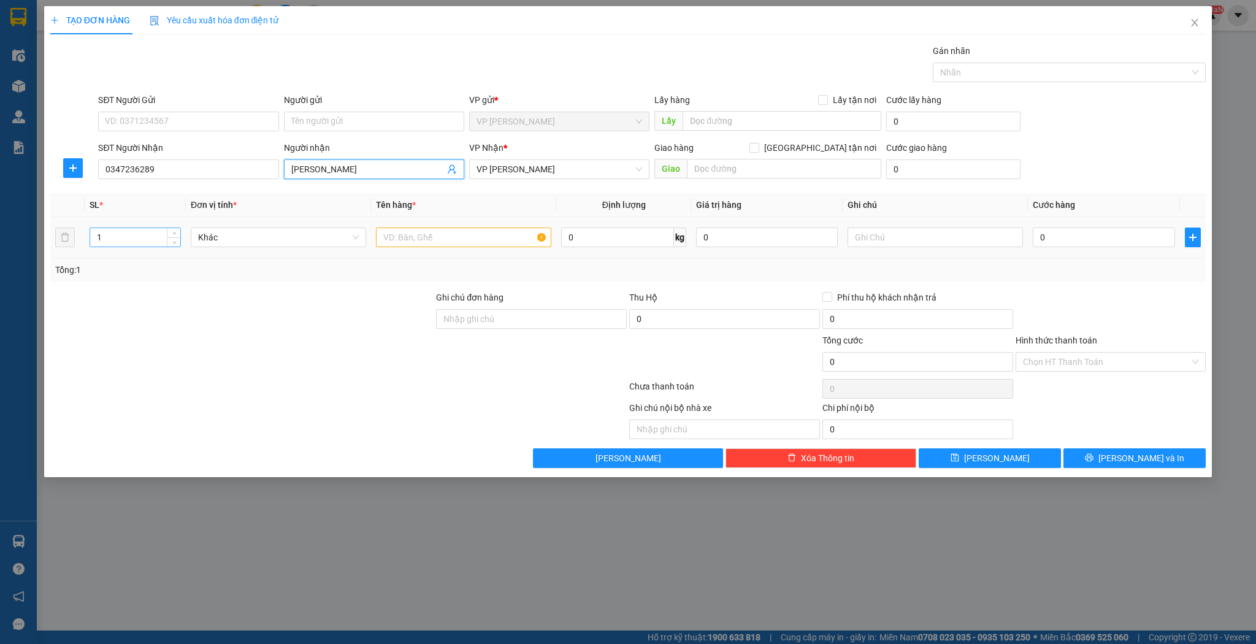
click at [130, 242] on input "1" at bounding box center [135, 237] width 90 height 18
drag, startPoint x: 130, startPoint y: 242, endPoint x: 153, endPoint y: 241, distance: 22.7
click at [131, 242] on input "1" at bounding box center [135, 237] width 90 height 18
click at [474, 248] on div at bounding box center [463, 237] width 175 height 25
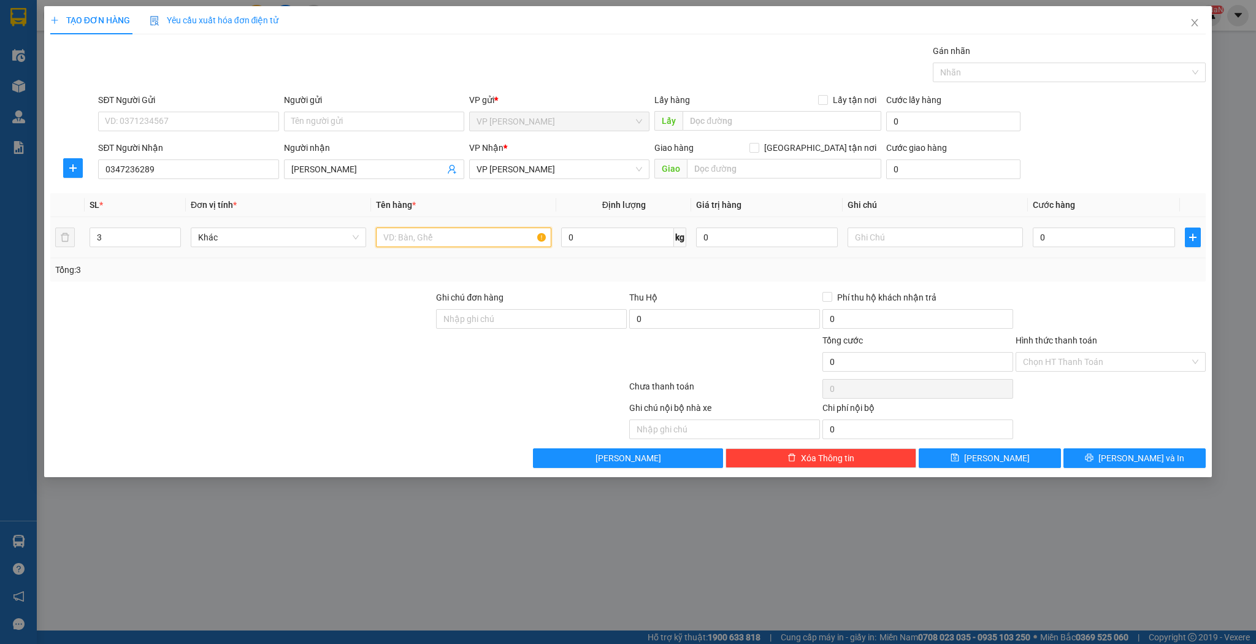
click at [474, 245] on input "text" at bounding box center [463, 238] width 175 height 20
click at [1103, 245] on input "0" at bounding box center [1104, 238] width 142 height 20
drag, startPoint x: 1040, startPoint y: 459, endPoint x: 1032, endPoint y: 456, distance: 7.8
click at [1040, 459] on button "[PERSON_NAME]" at bounding box center [990, 458] width 142 height 20
click at [340, 159] on span at bounding box center [374, 169] width 180 height 20
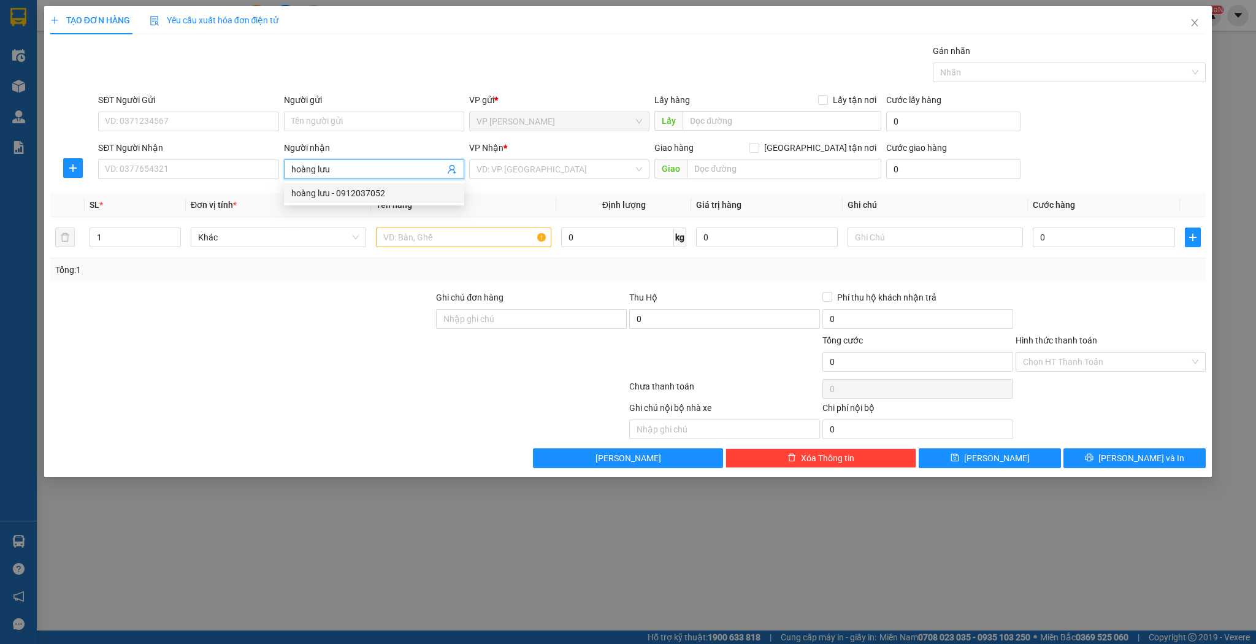
click at [358, 190] on div "hoàng lưu - 0912037052" at bounding box center [374, 192] width 166 height 13
click at [430, 250] on td at bounding box center [463, 237] width 185 height 41
click at [442, 238] on input "text" at bounding box center [463, 238] width 175 height 20
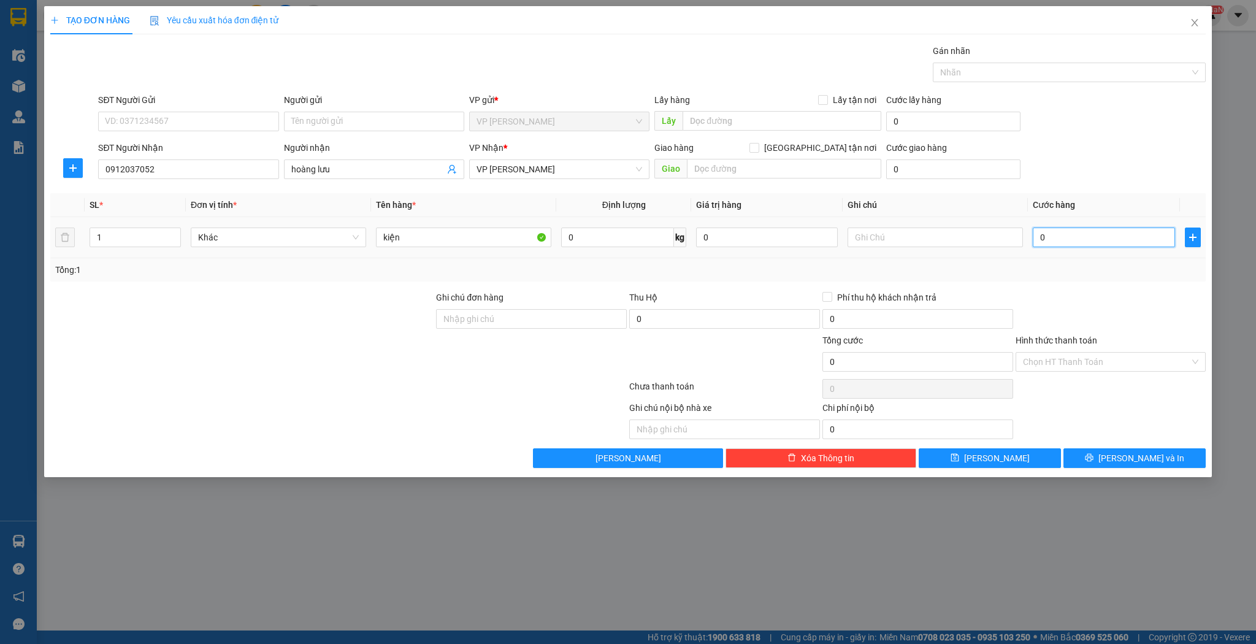
click at [1072, 232] on input "0" at bounding box center [1104, 238] width 142 height 20
click at [1007, 469] on div "TẠO ĐƠN HÀNG Yêu cầu xuất hóa đơn điện tử Transit Pickup Surcharge Ids Transit …" at bounding box center [628, 241] width 1169 height 471
click at [1007, 458] on button "[PERSON_NAME]" at bounding box center [990, 458] width 142 height 20
click at [1192, 23] on icon "close" at bounding box center [1195, 23] width 10 height 10
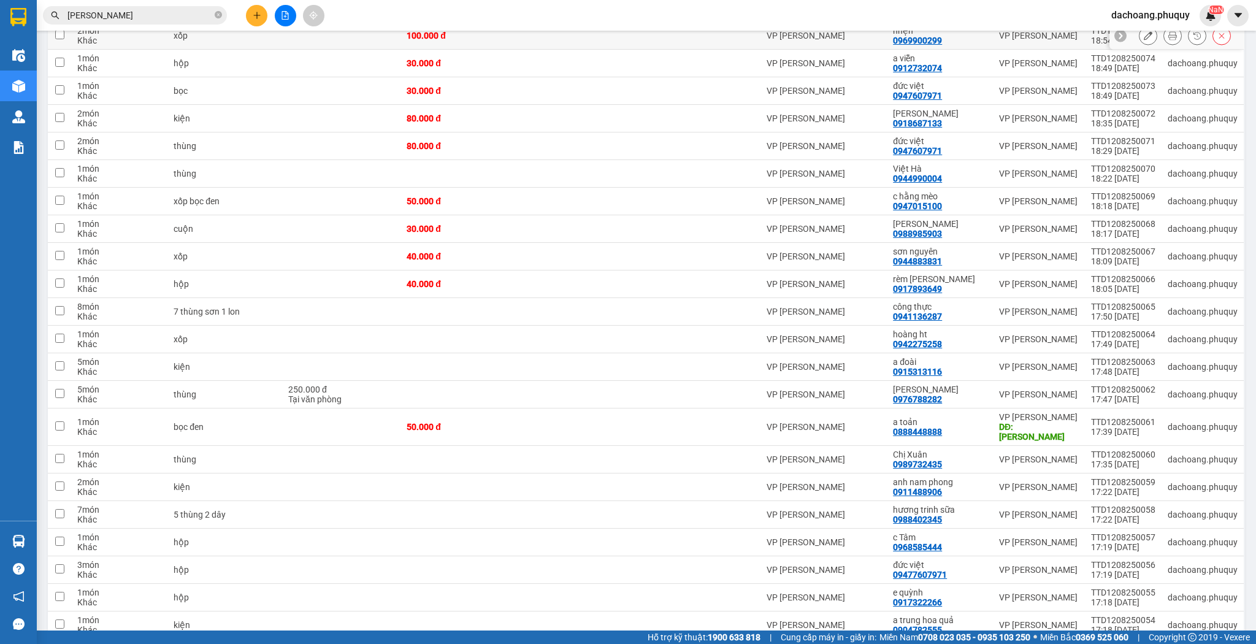
scroll to position [294, 0]
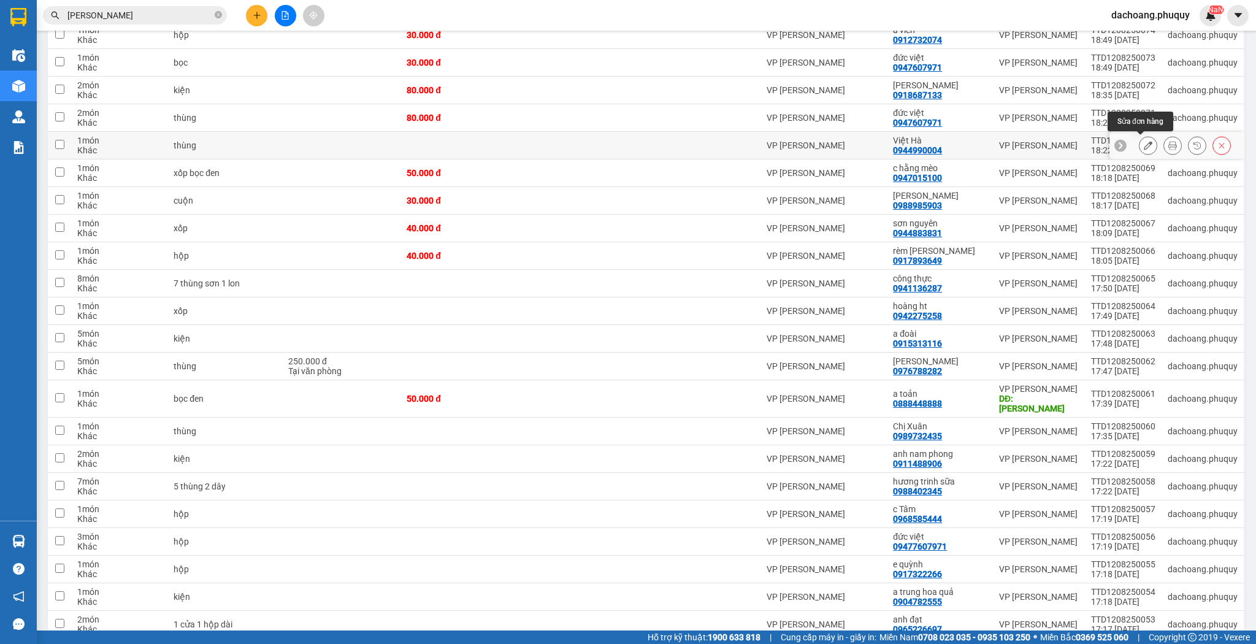
click at [1144, 145] on icon at bounding box center [1148, 145] width 9 height 9
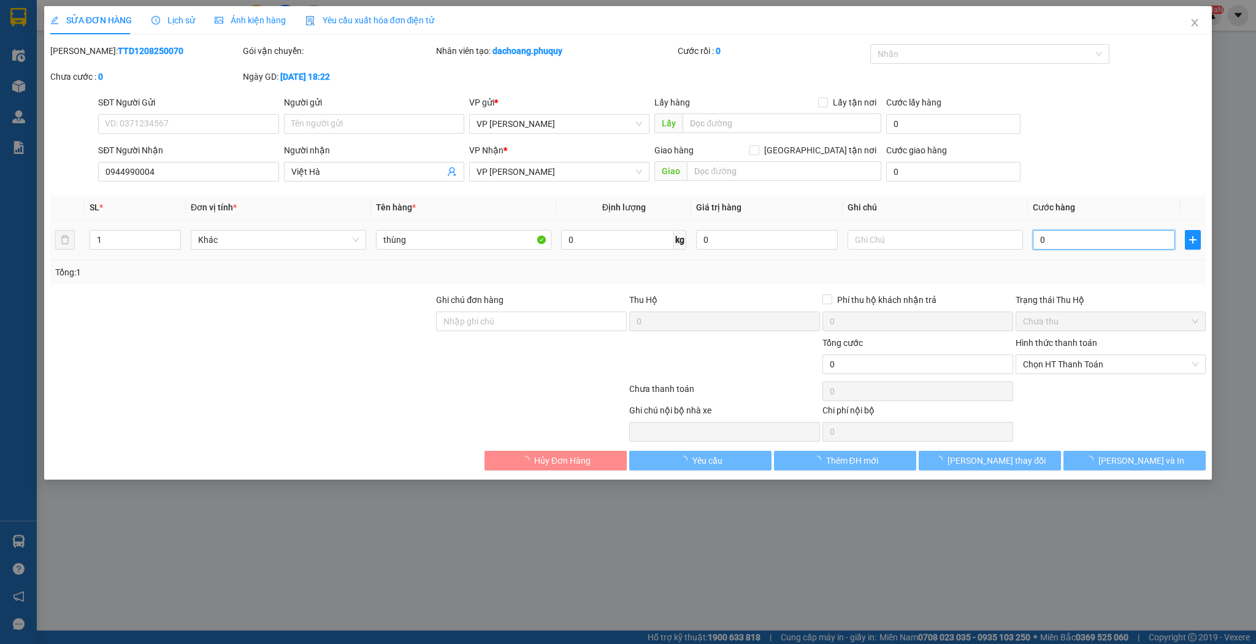
click at [1065, 239] on input "0" at bounding box center [1104, 240] width 142 height 20
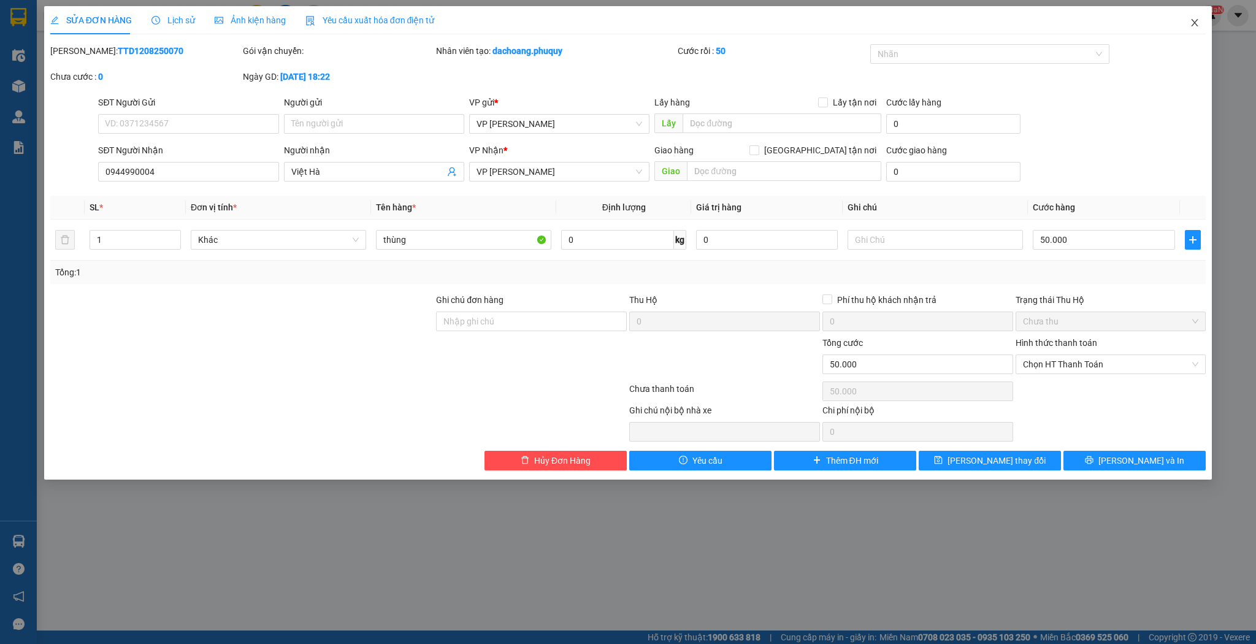
click at [1197, 17] on span "Close" at bounding box center [1195, 23] width 34 height 34
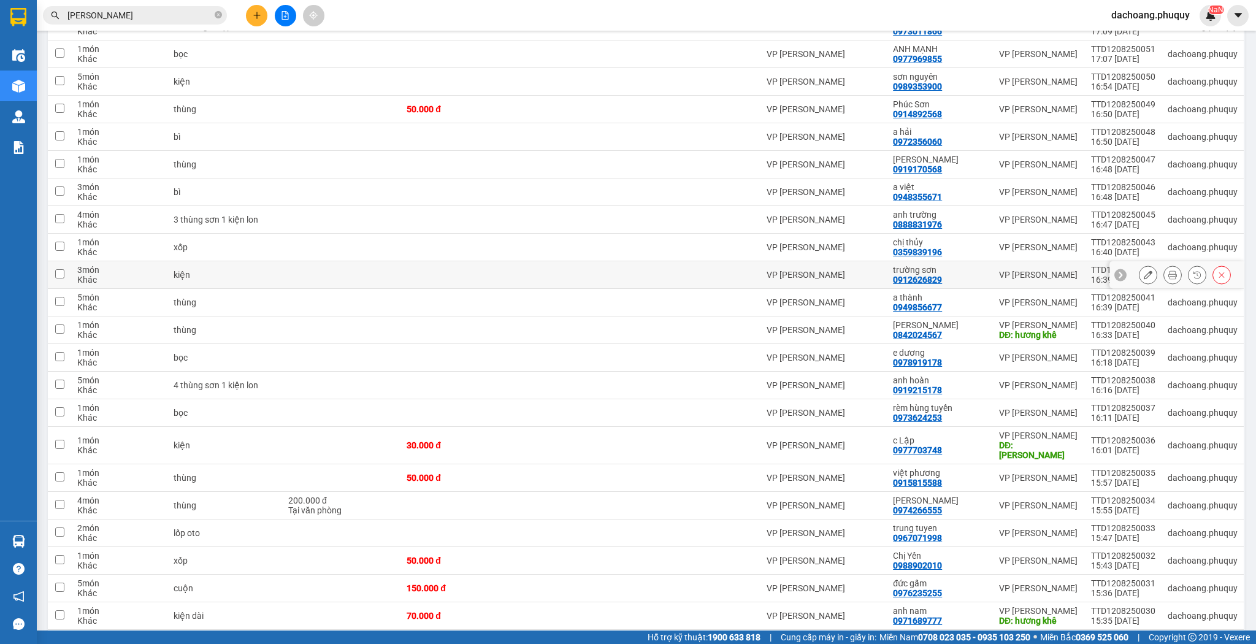
scroll to position [981, 0]
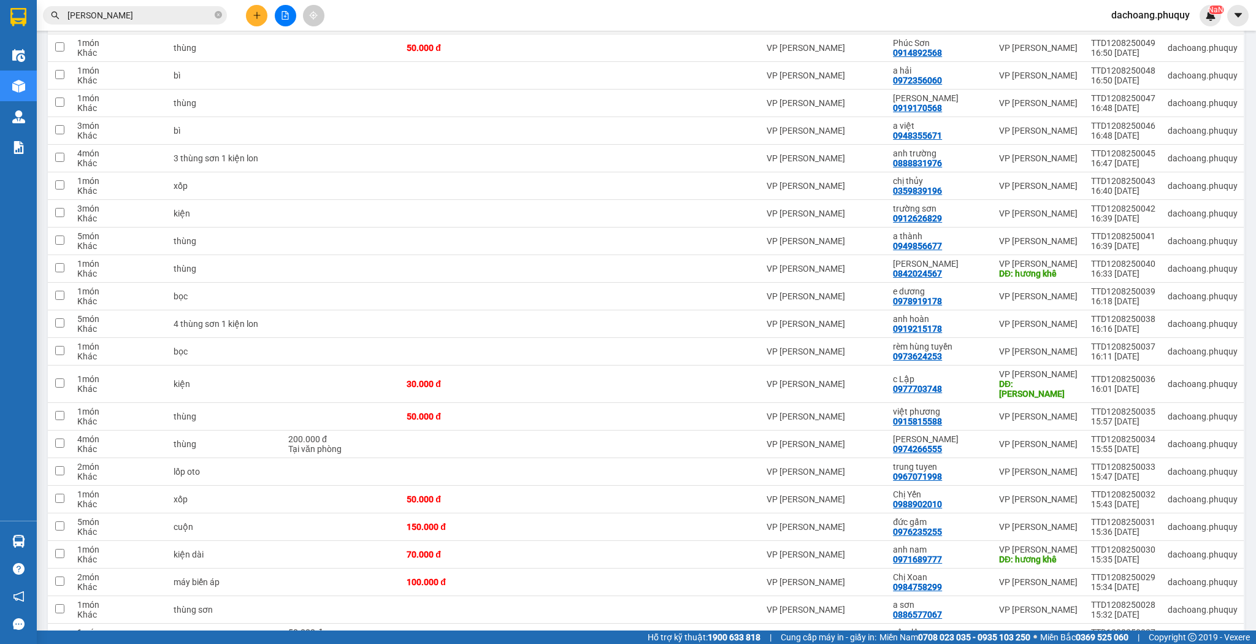
click at [249, 5] on div at bounding box center [285, 15] width 92 height 21
click at [255, 12] on icon "plus" at bounding box center [257, 15] width 9 height 9
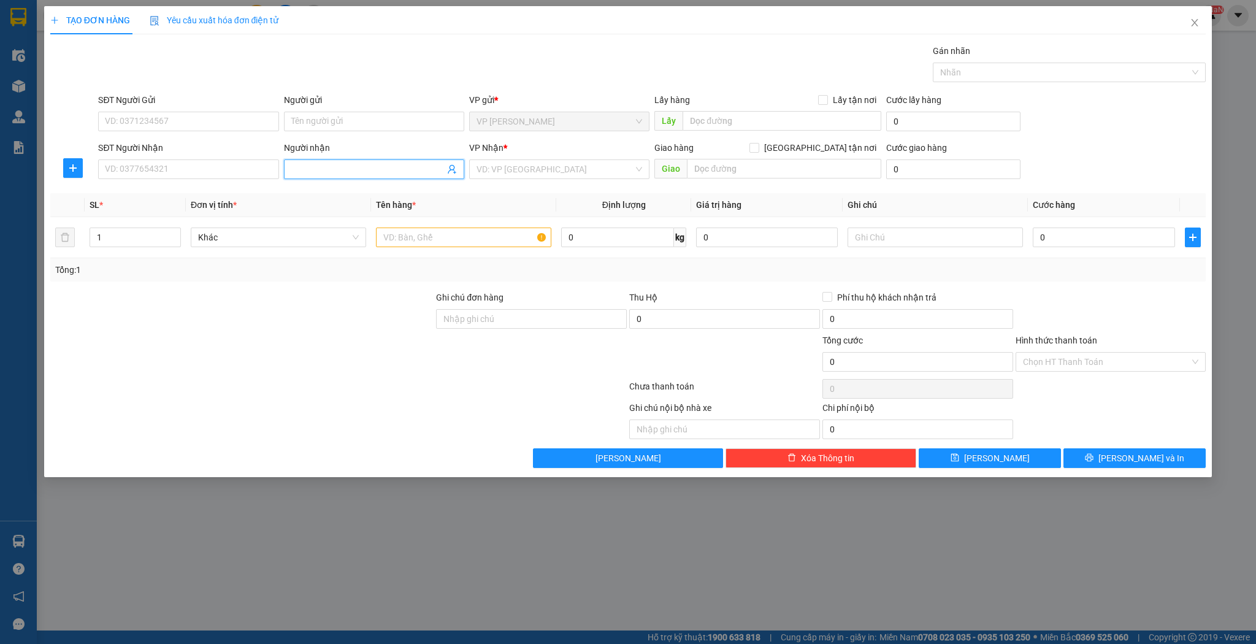
click at [328, 160] on span at bounding box center [374, 169] width 180 height 20
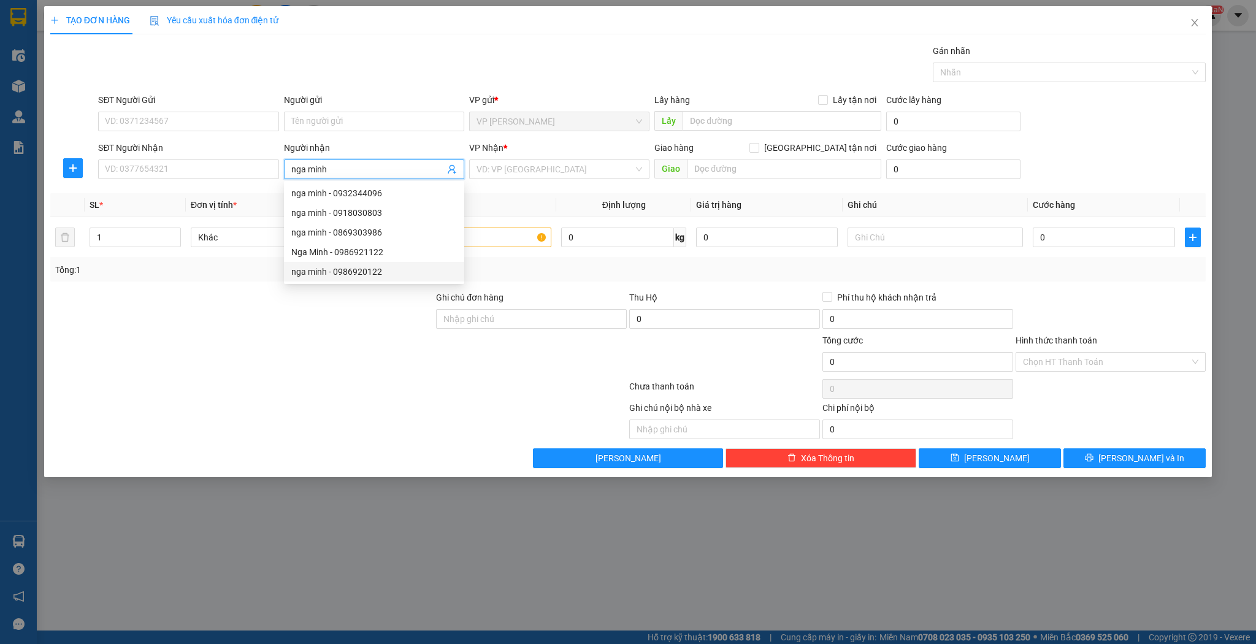
click at [361, 275] on div "nga minh - 0986920122" at bounding box center [374, 271] width 166 height 13
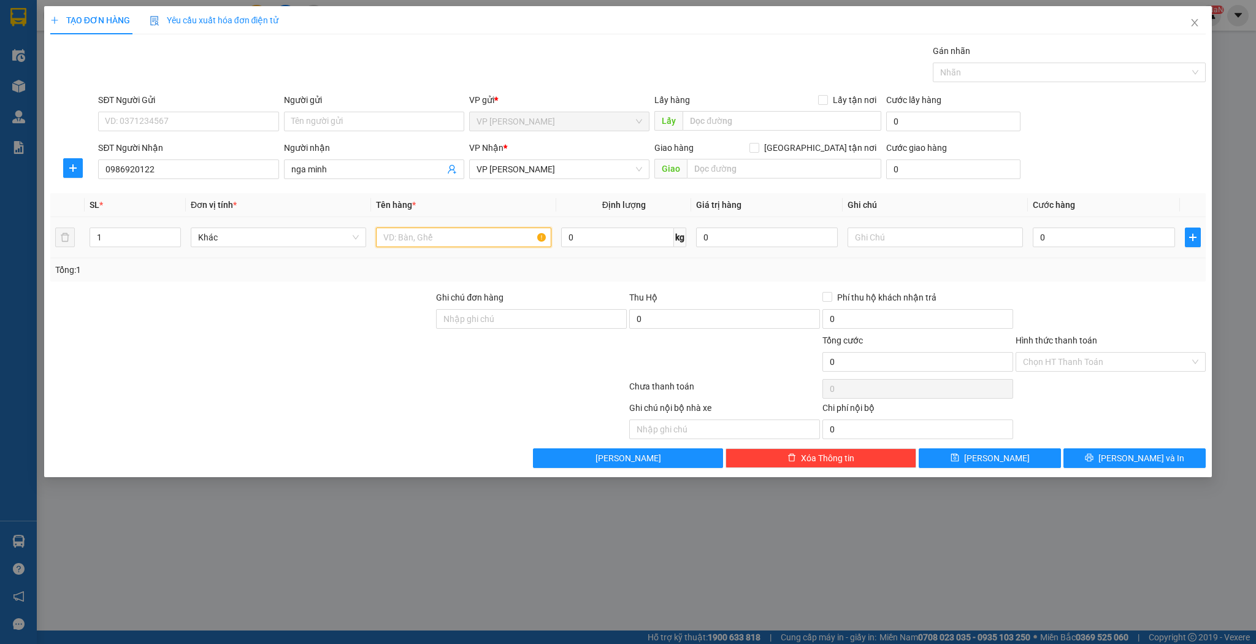
click at [482, 242] on input "text" at bounding box center [463, 238] width 175 height 20
click at [1050, 233] on input "0" at bounding box center [1104, 238] width 142 height 20
click at [999, 459] on span "[PERSON_NAME]" at bounding box center [997, 457] width 66 height 13
click at [1195, 37] on span "Close" at bounding box center [1195, 23] width 34 height 34
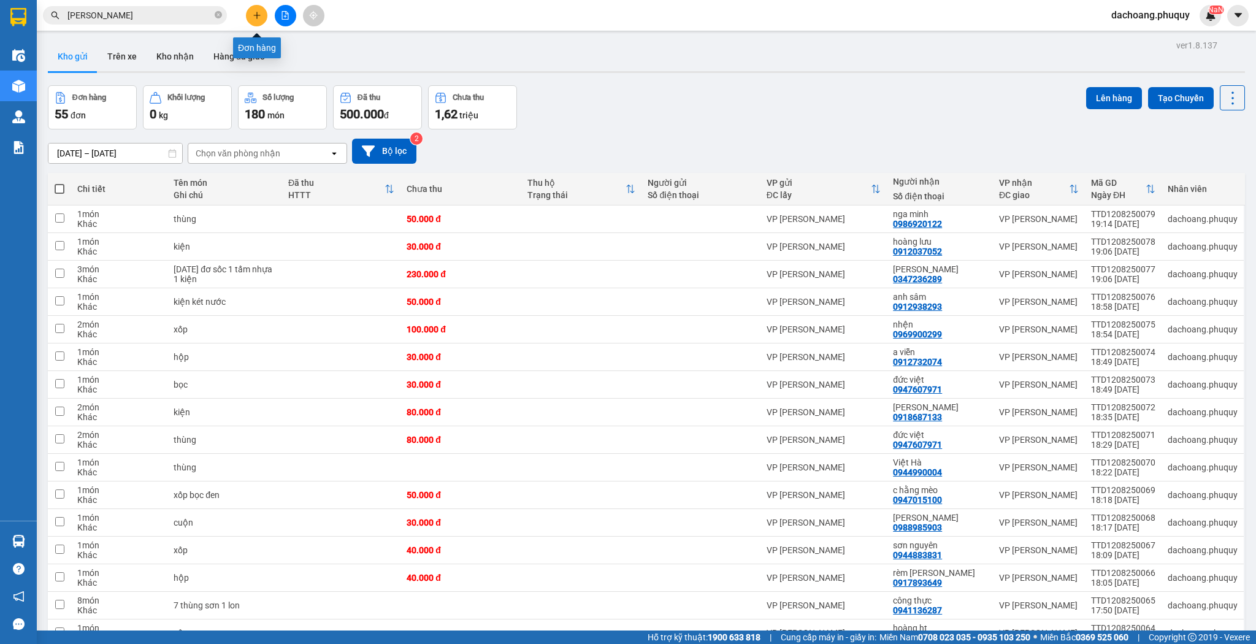
click at [260, 13] on icon "plus" at bounding box center [257, 15] width 9 height 9
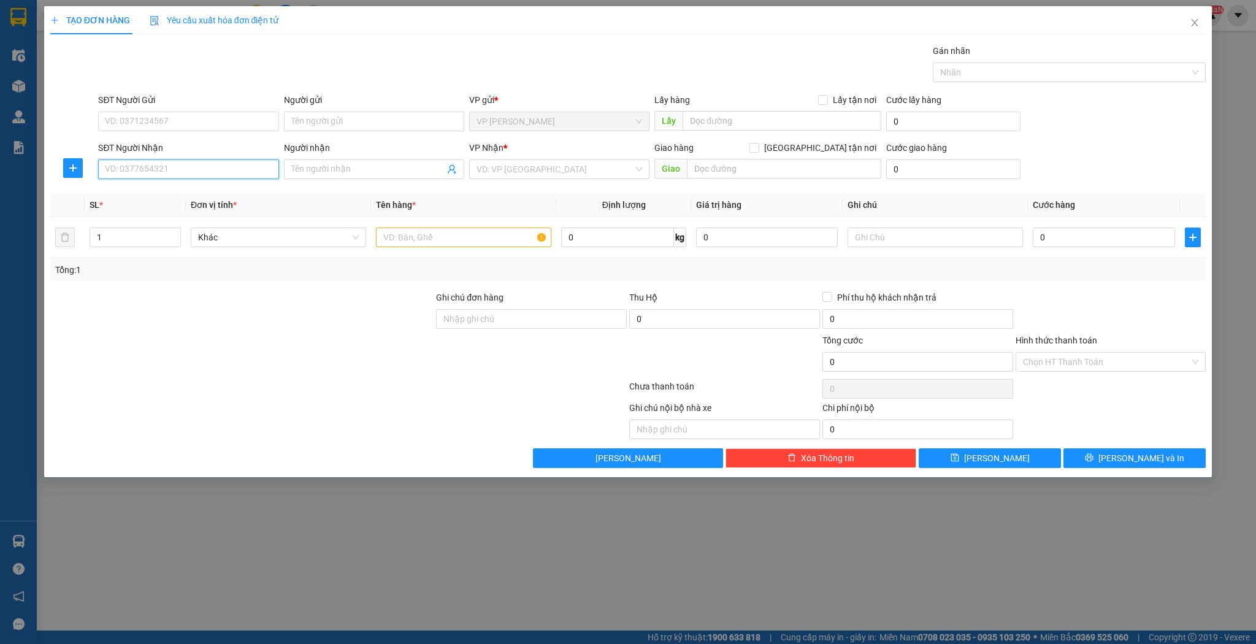
click at [167, 171] on input "SĐT Người Nhận" at bounding box center [188, 169] width 180 height 20
click at [179, 198] on div "0974303465 - thủy sport" at bounding box center [189, 192] width 166 height 13
click at [390, 242] on input "text" at bounding box center [463, 238] width 175 height 20
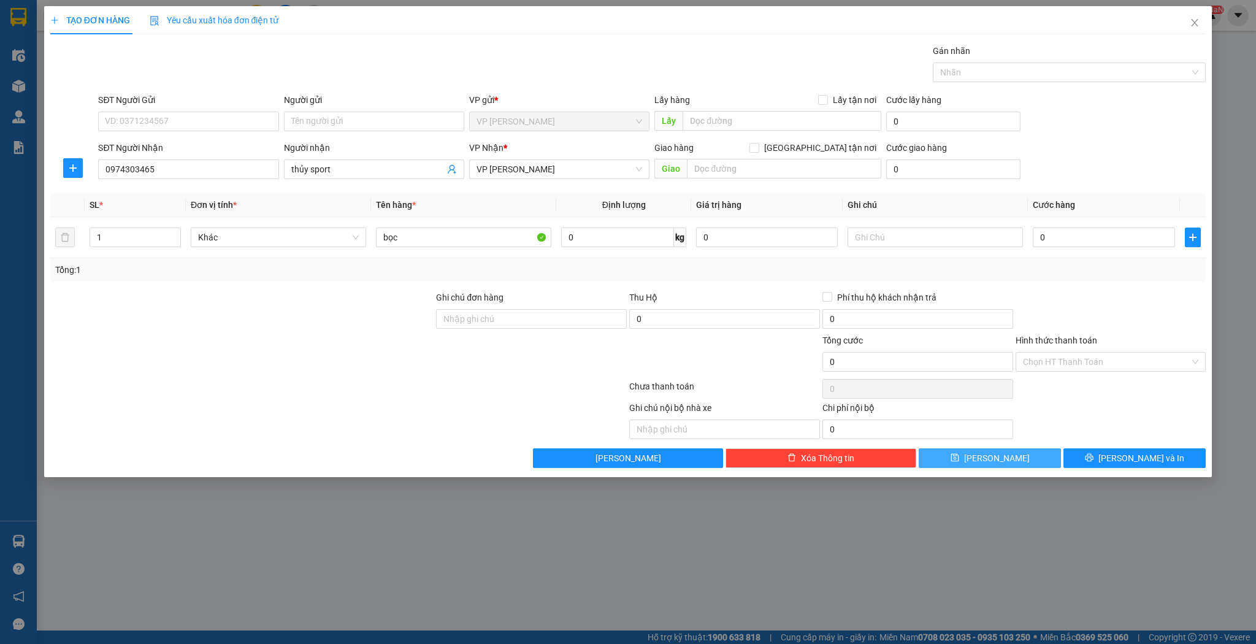
click at [964, 461] on button "[PERSON_NAME]" at bounding box center [990, 458] width 142 height 20
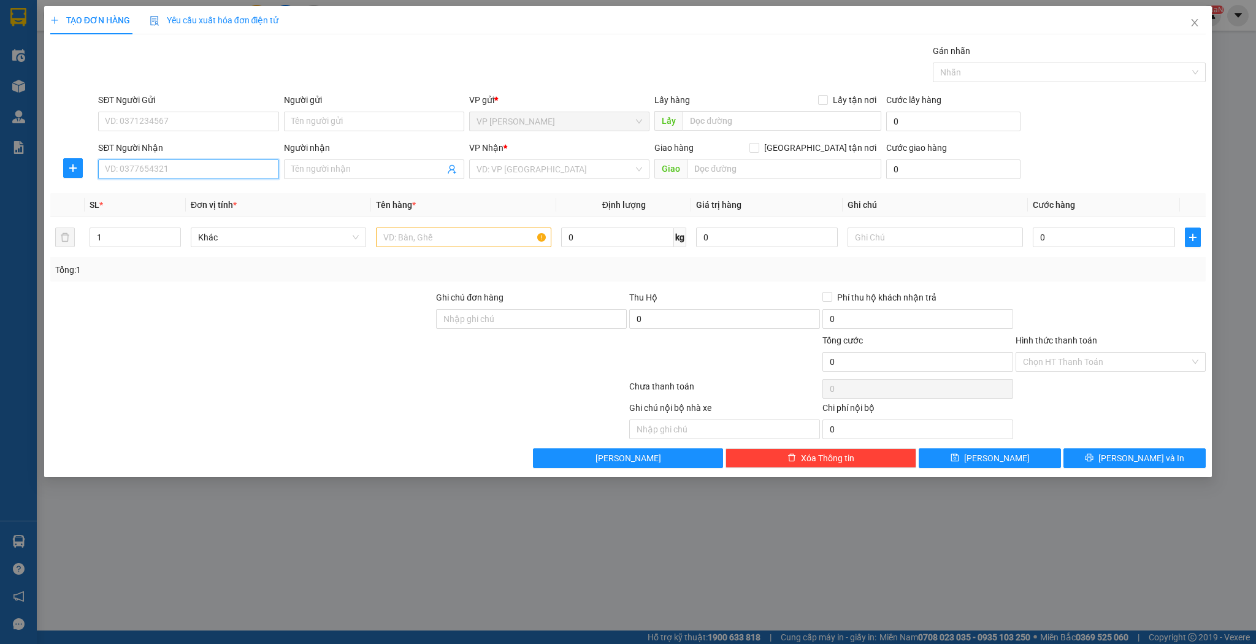
click at [158, 167] on input "SĐT Người Nhận" at bounding box center [188, 169] width 180 height 20
click at [164, 196] on div "0975829888 - xuân bằng sport" at bounding box center [189, 192] width 166 height 13
click at [393, 240] on input "text" at bounding box center [463, 238] width 175 height 20
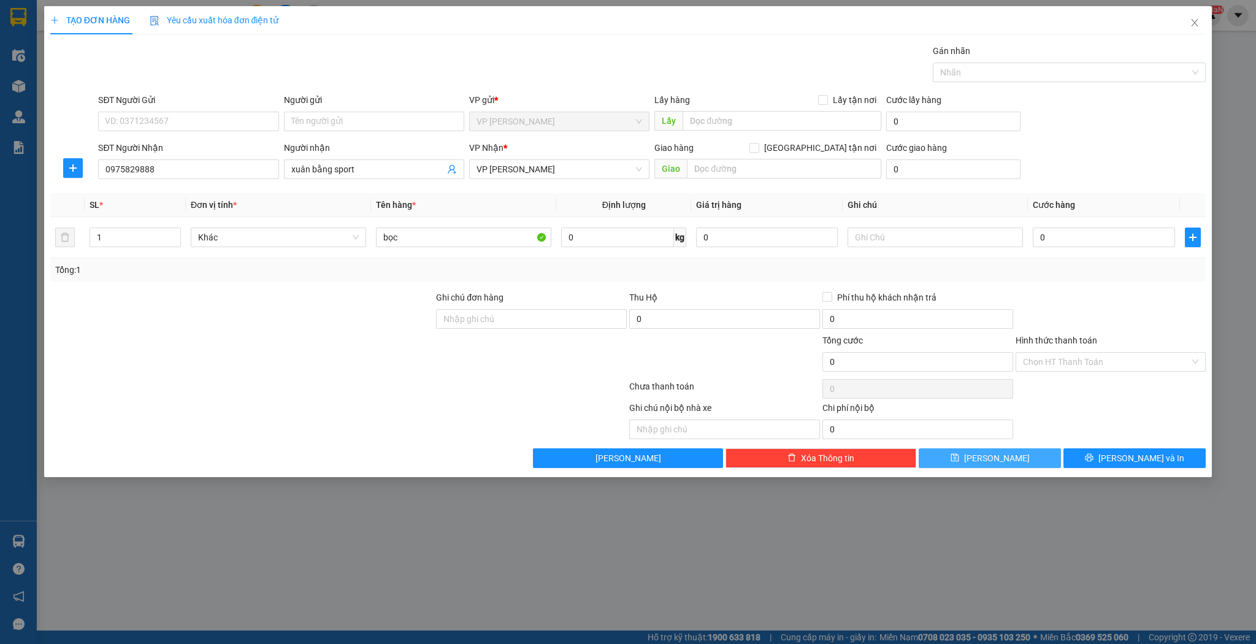
click at [957, 461] on button "[PERSON_NAME]" at bounding box center [990, 458] width 142 height 20
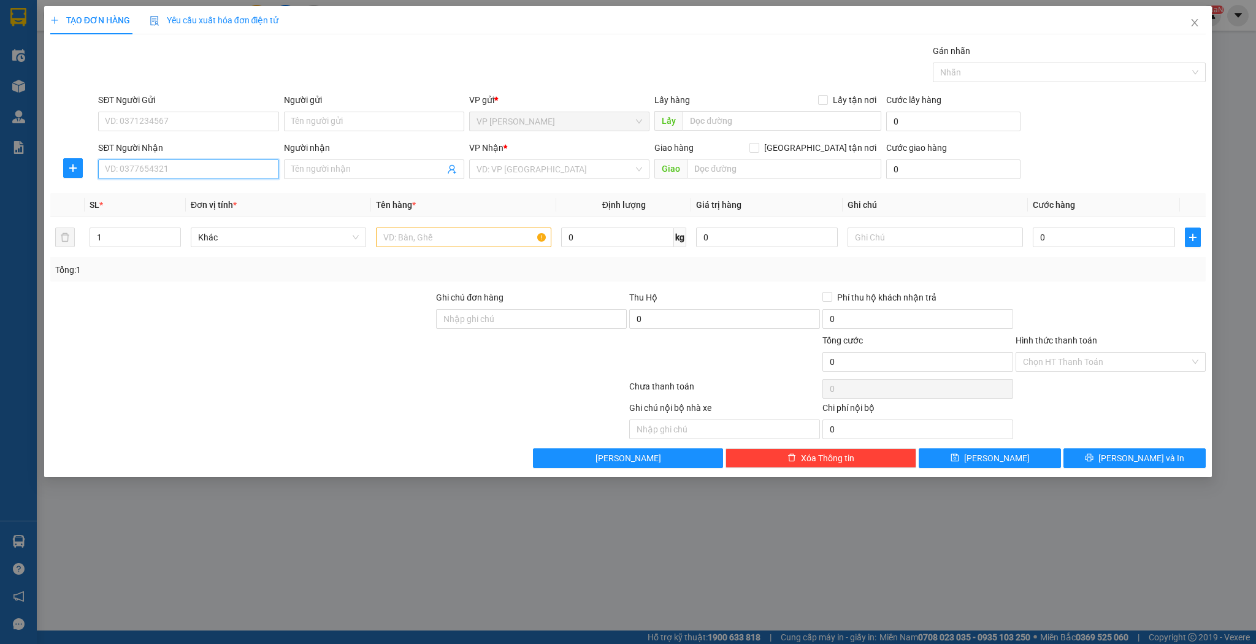
click at [199, 172] on input "SĐT Người Nhận" at bounding box center [188, 169] width 180 height 20
click at [198, 191] on div "0917931168 - c tâm thành" at bounding box center [189, 192] width 166 height 13
click at [398, 242] on input "text" at bounding box center [463, 238] width 175 height 20
click at [953, 451] on button "[PERSON_NAME]" at bounding box center [990, 458] width 142 height 20
click at [174, 171] on input "SĐT Người Nhận" at bounding box center [188, 169] width 180 height 20
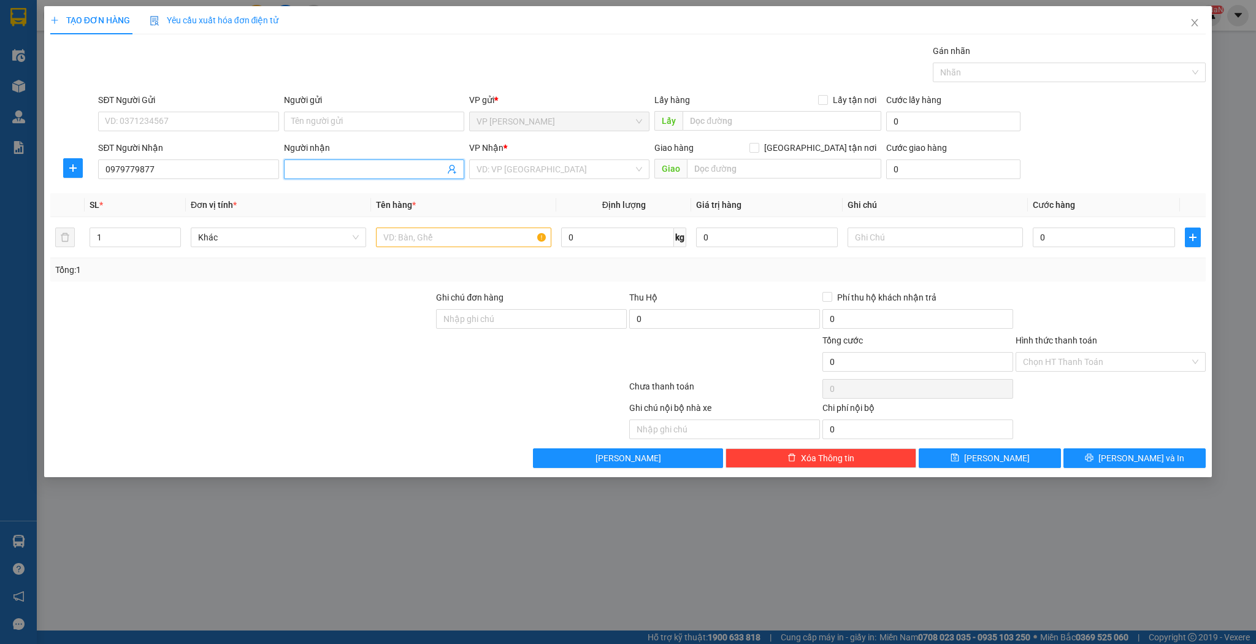
click at [329, 172] on input "Người nhận" at bounding box center [367, 169] width 153 height 13
click at [699, 171] on input "text" at bounding box center [784, 169] width 194 height 20
click at [172, 238] on span "down" at bounding box center [174, 241] width 7 height 7
click at [175, 233] on icon "up" at bounding box center [174, 234] width 4 height 4
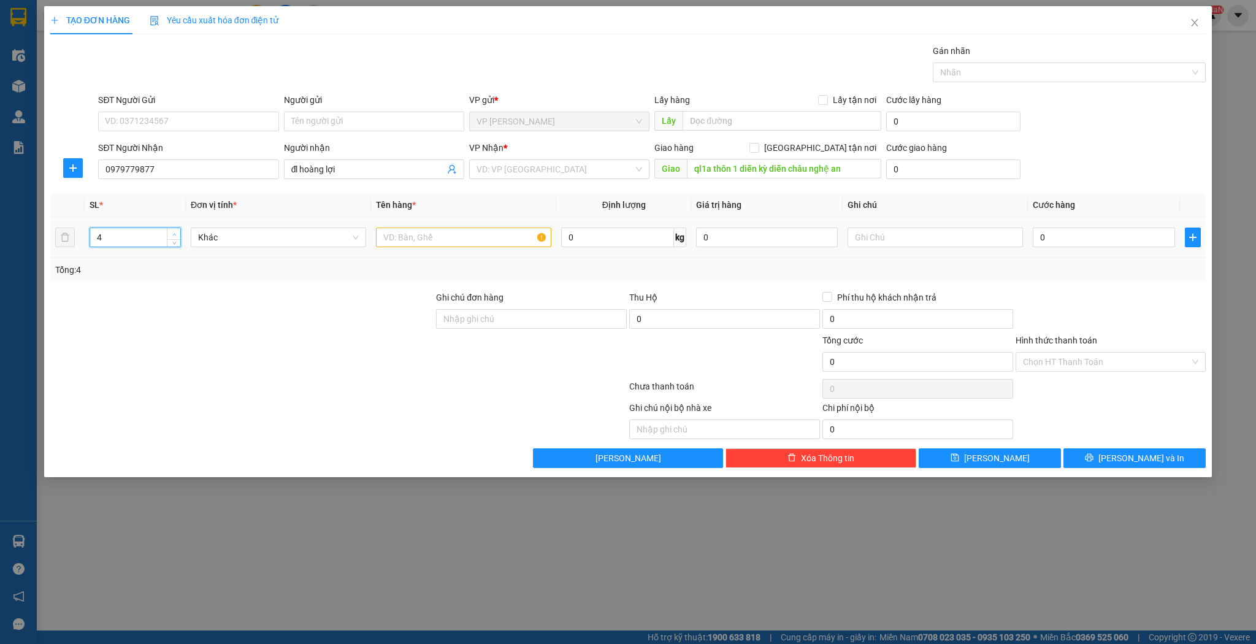
click at [175, 233] on icon "up" at bounding box center [174, 234] width 4 height 4
click at [412, 239] on input "text" at bounding box center [463, 238] width 175 height 20
click at [988, 463] on button "[PERSON_NAME]" at bounding box center [990, 458] width 142 height 20
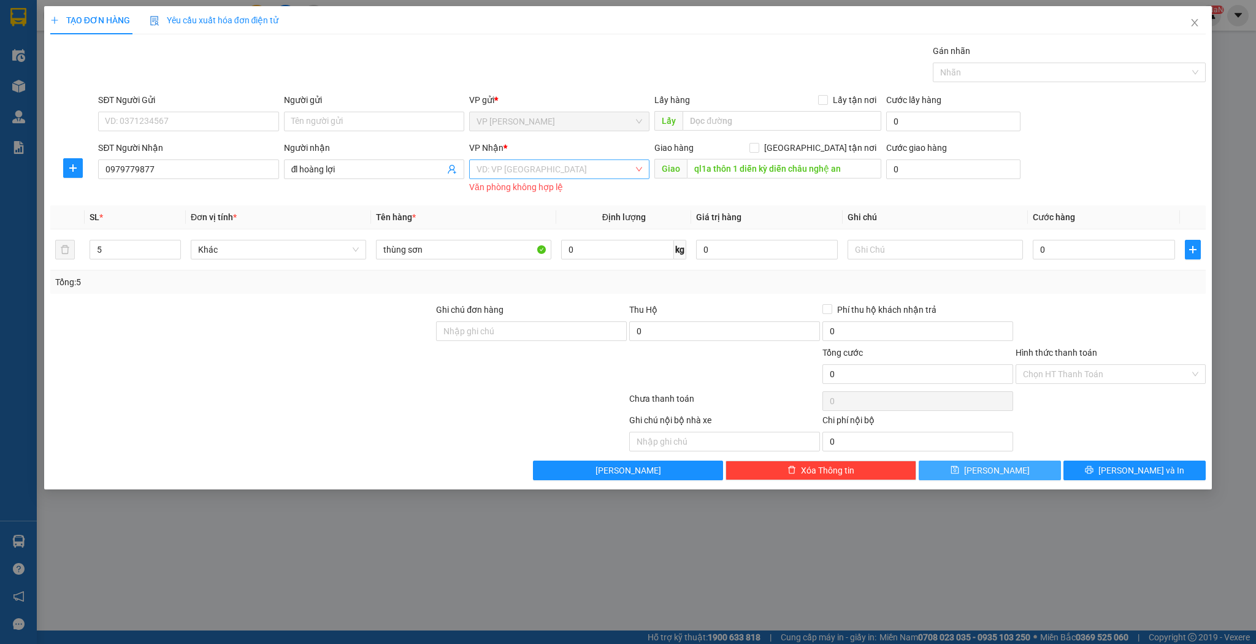
click at [635, 174] on div "VD: VP [GEOGRAPHIC_DATA]" at bounding box center [559, 169] width 180 height 20
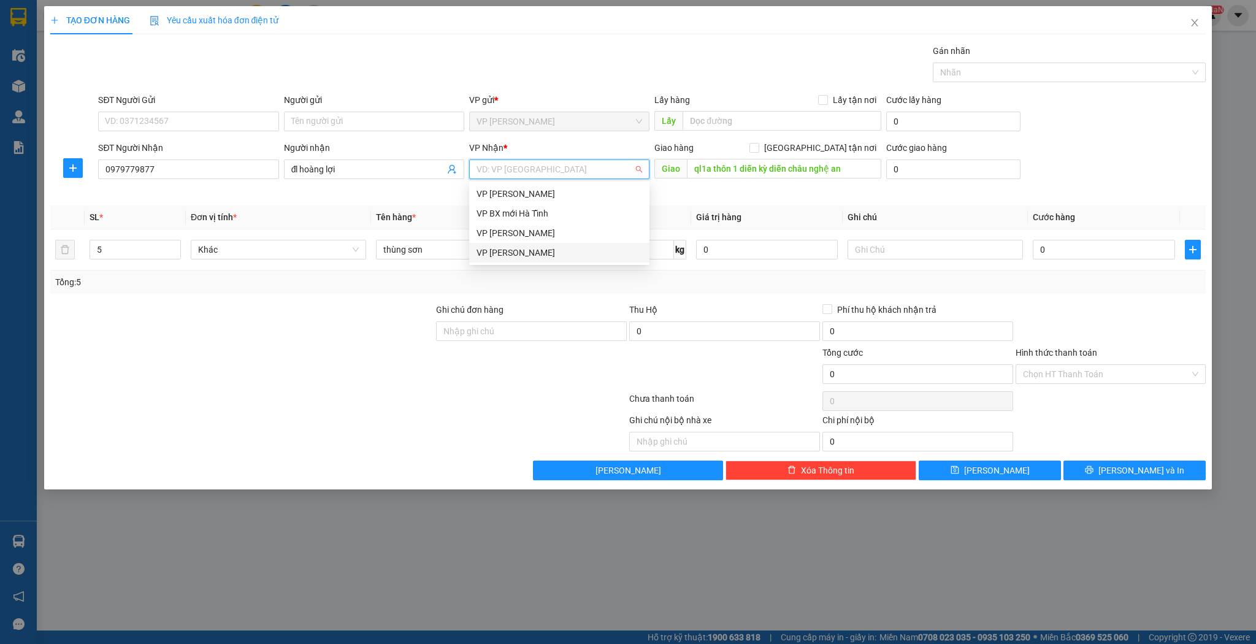
click at [598, 256] on div "VP [PERSON_NAME]" at bounding box center [560, 252] width 166 height 13
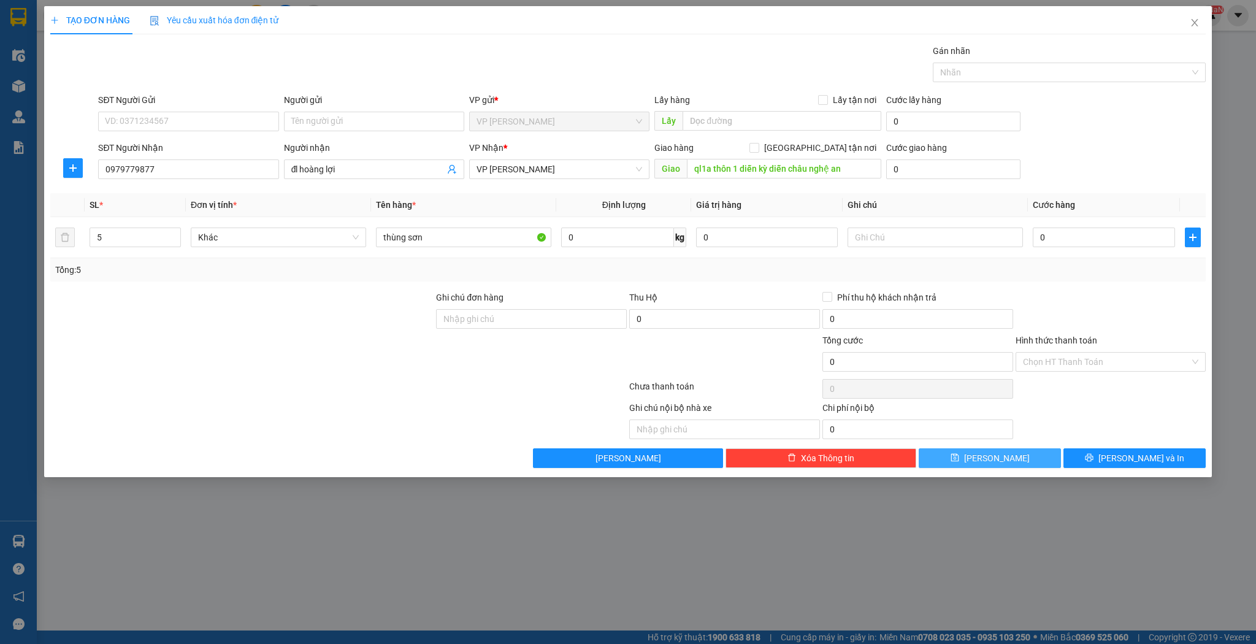
click at [947, 459] on button "[PERSON_NAME]" at bounding box center [990, 458] width 142 height 20
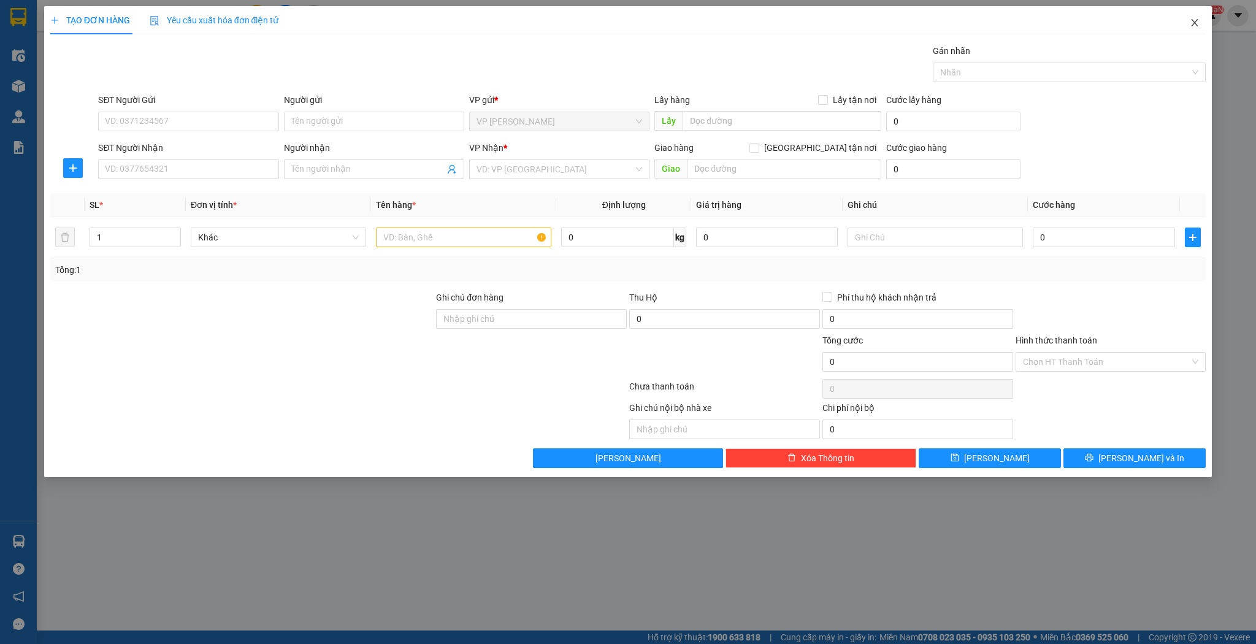
drag, startPoint x: 1186, startPoint y: 34, endPoint x: 988, endPoint y: 8, distance: 199.3
click at [1187, 34] on span "Close" at bounding box center [1195, 23] width 34 height 34
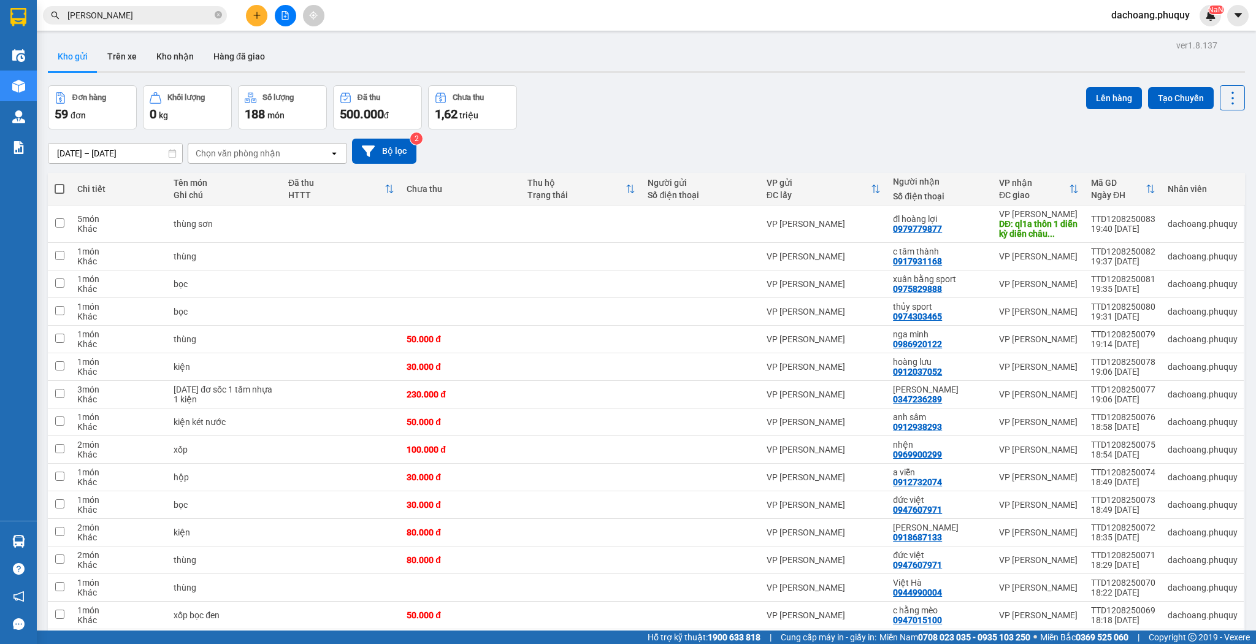
click at [58, 185] on span at bounding box center [60, 189] width 10 height 10
click at [60, 183] on input "checkbox" at bounding box center [60, 183] width 0 height 0
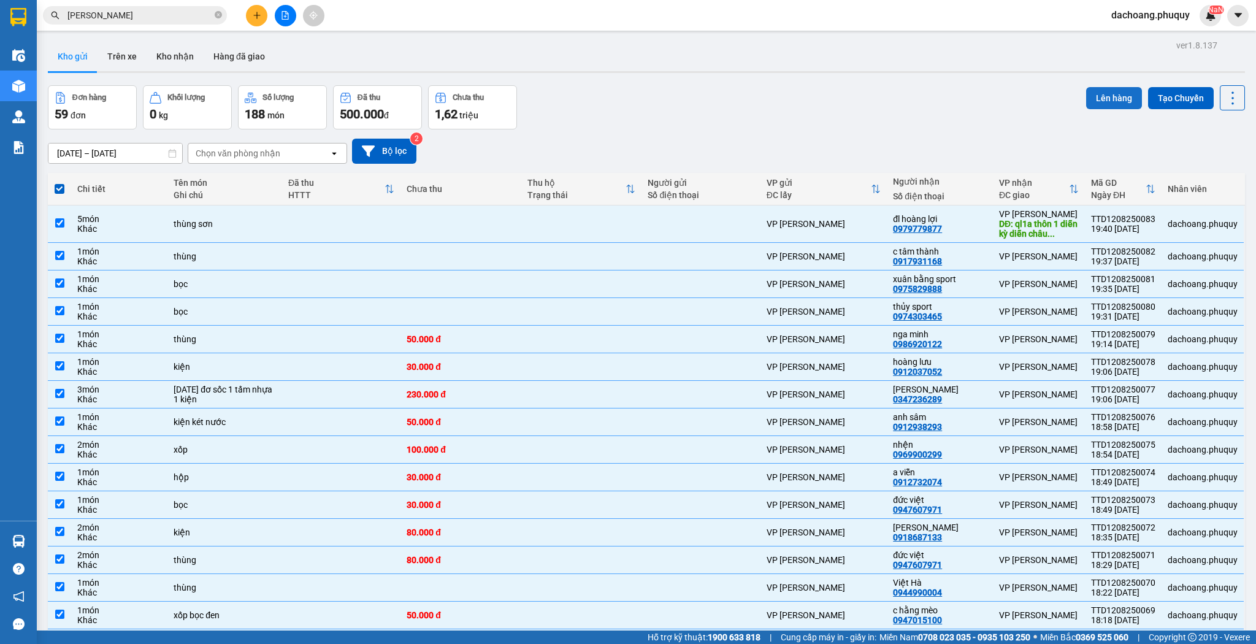
click at [1097, 98] on button "Lên hàng" at bounding box center [1114, 98] width 56 height 22
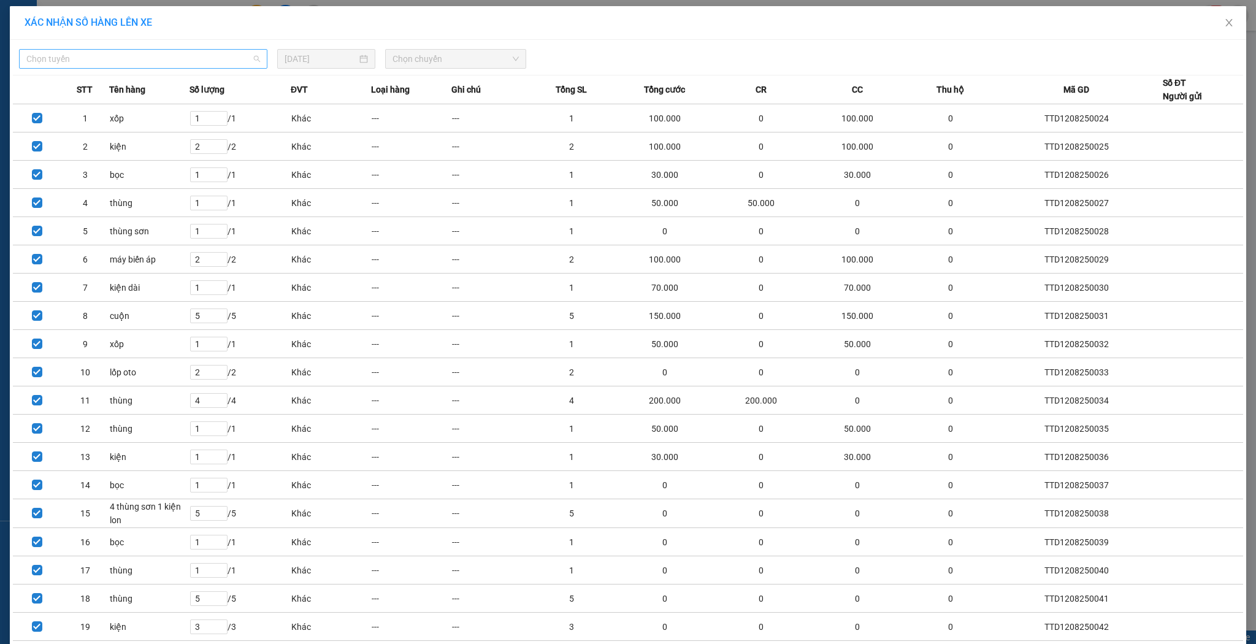
click at [159, 55] on span "Chọn tuyến" at bounding box center [143, 59] width 234 height 18
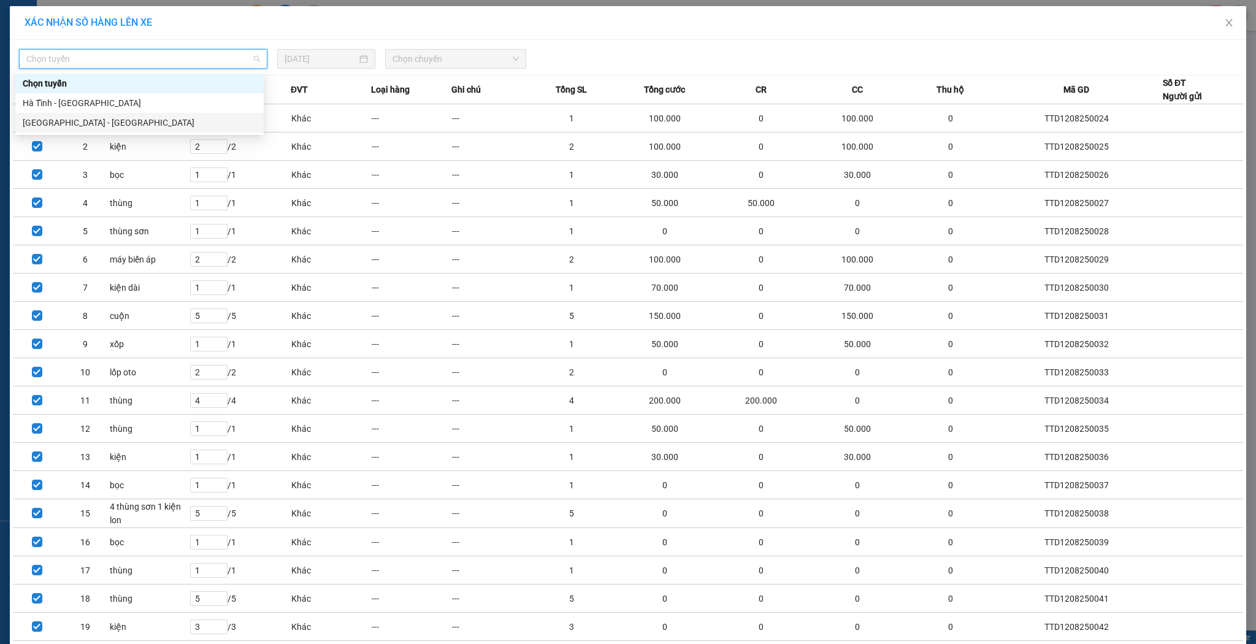
click at [152, 122] on div "[GEOGRAPHIC_DATA] - [GEOGRAPHIC_DATA]" at bounding box center [140, 122] width 234 height 13
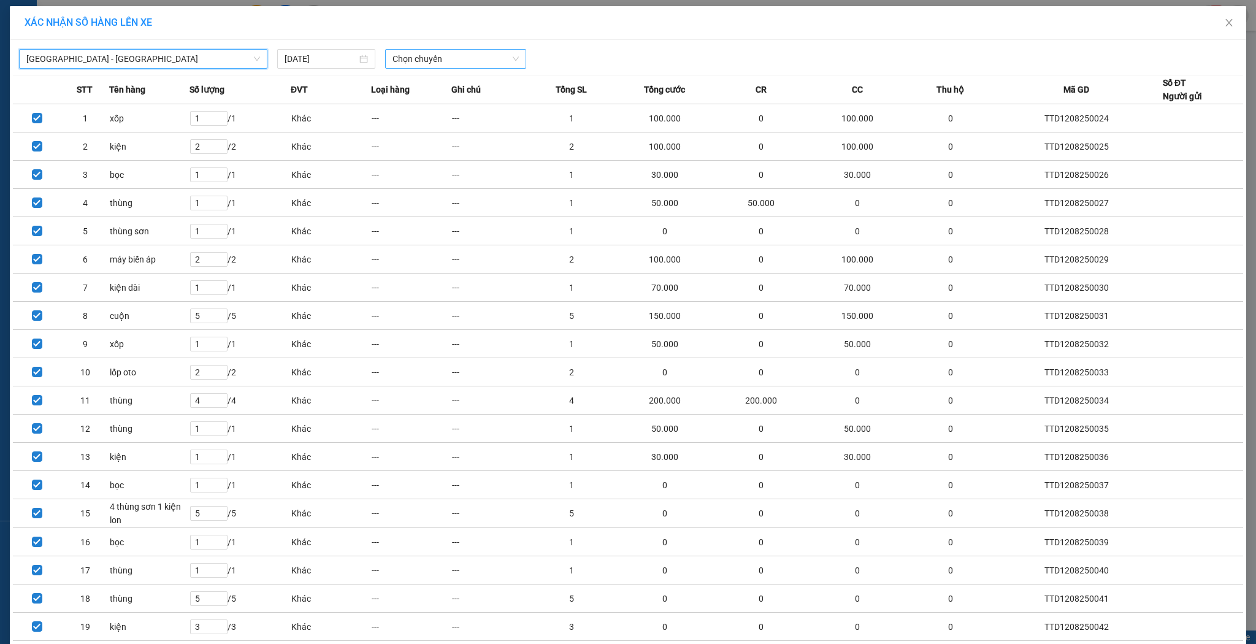
click at [437, 64] on span "Chọn chuyến" at bounding box center [456, 59] width 126 height 18
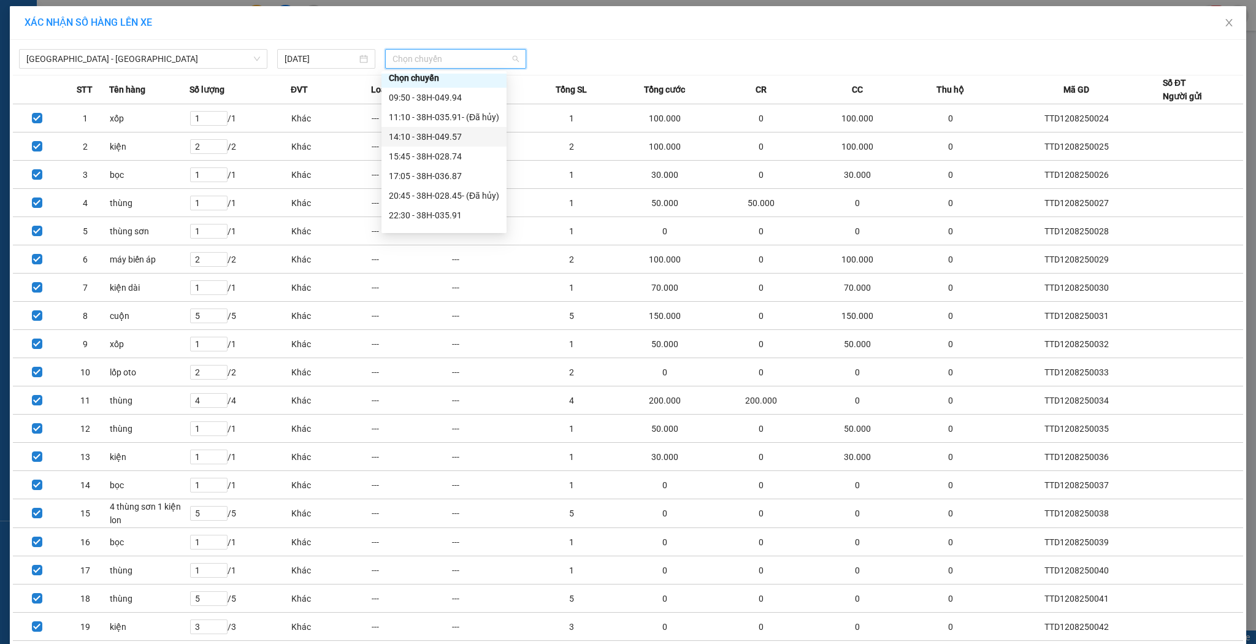
scroll to position [20, 0]
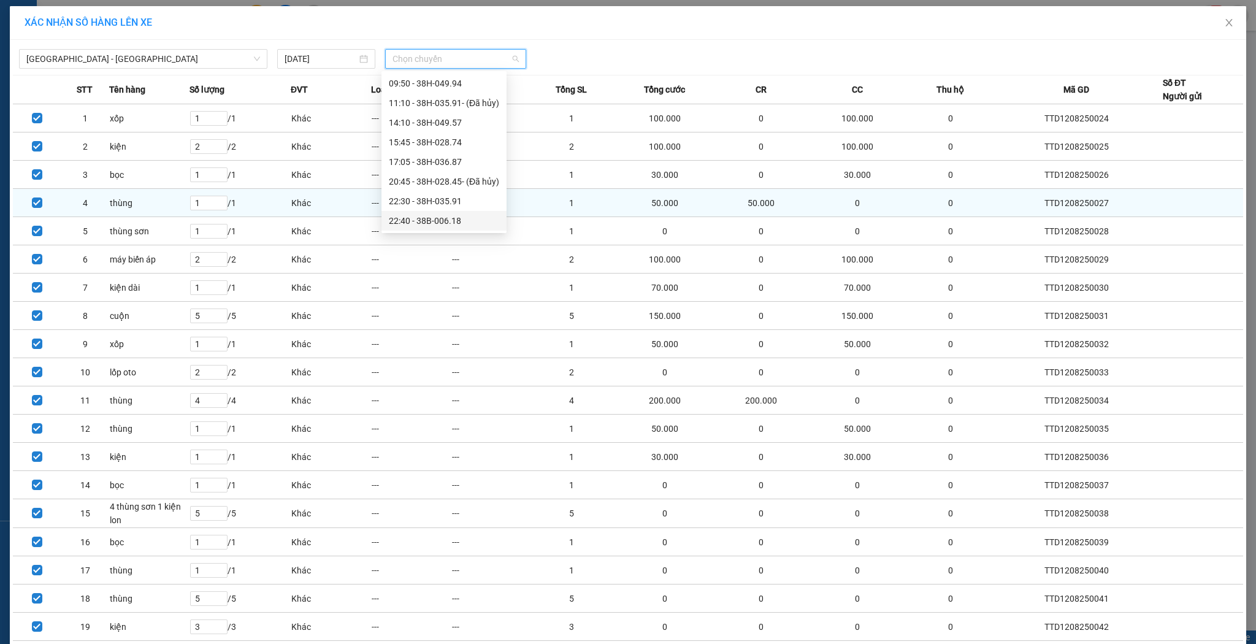
click at [447, 221] on div "22:40 - 38B-006.18" at bounding box center [444, 220] width 110 height 13
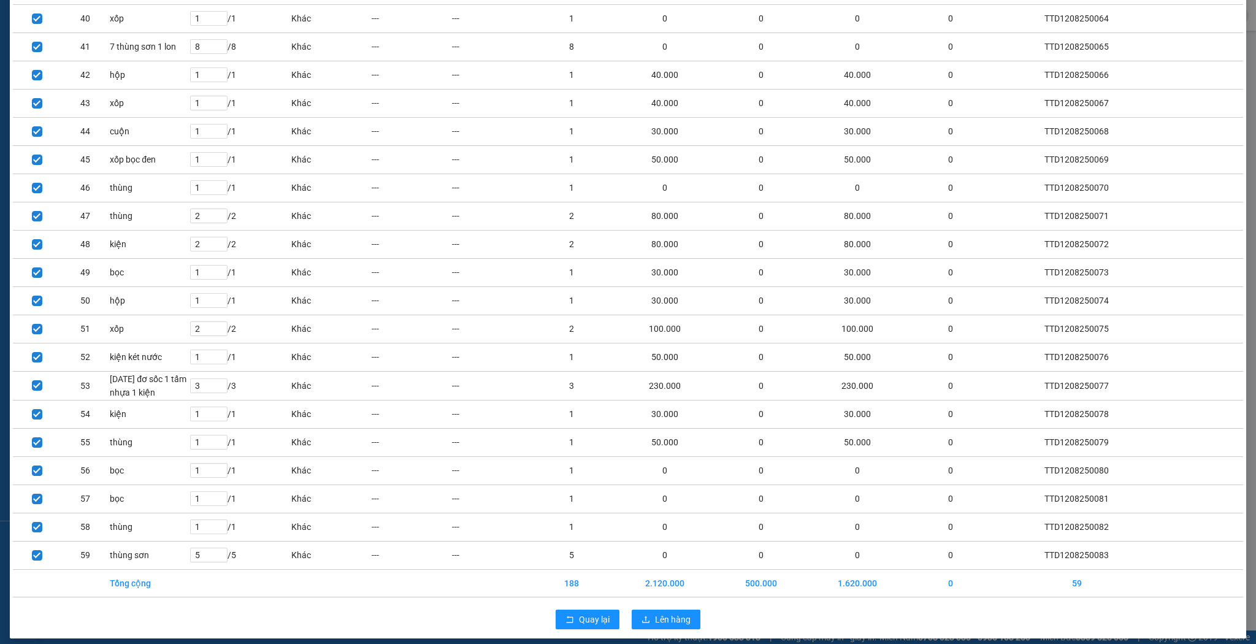
scroll to position [1229, 0]
click at [685, 612] on span "Lên hàng" at bounding box center [673, 618] width 36 height 13
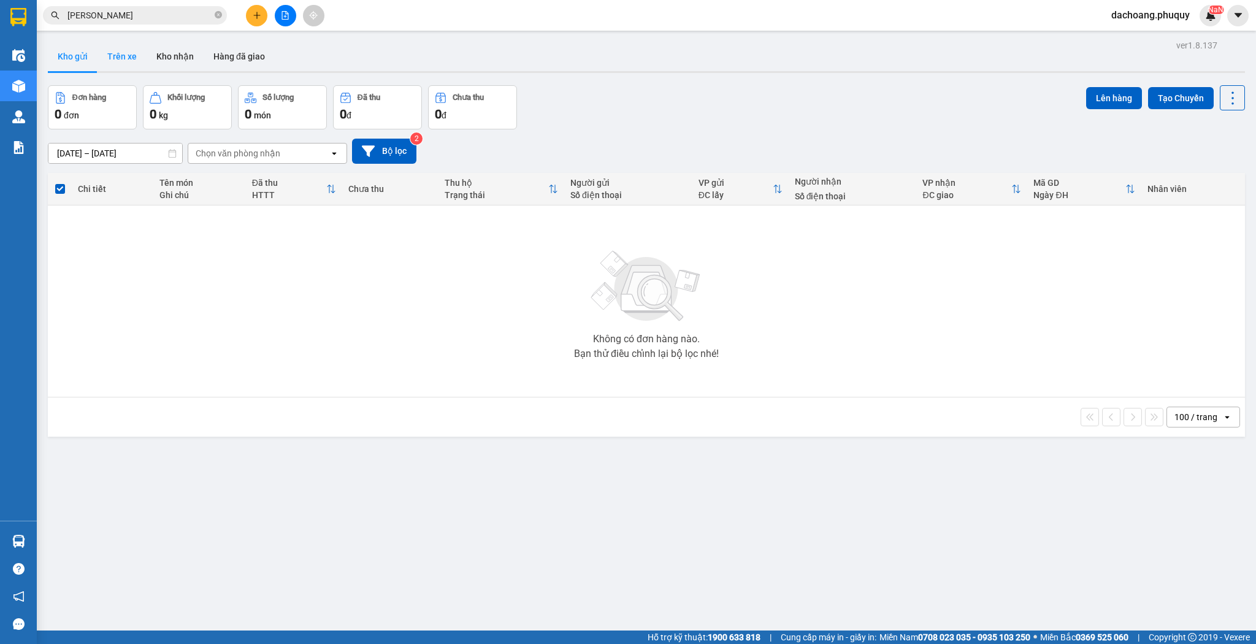
click at [130, 61] on button "Trên xe" at bounding box center [122, 56] width 49 height 29
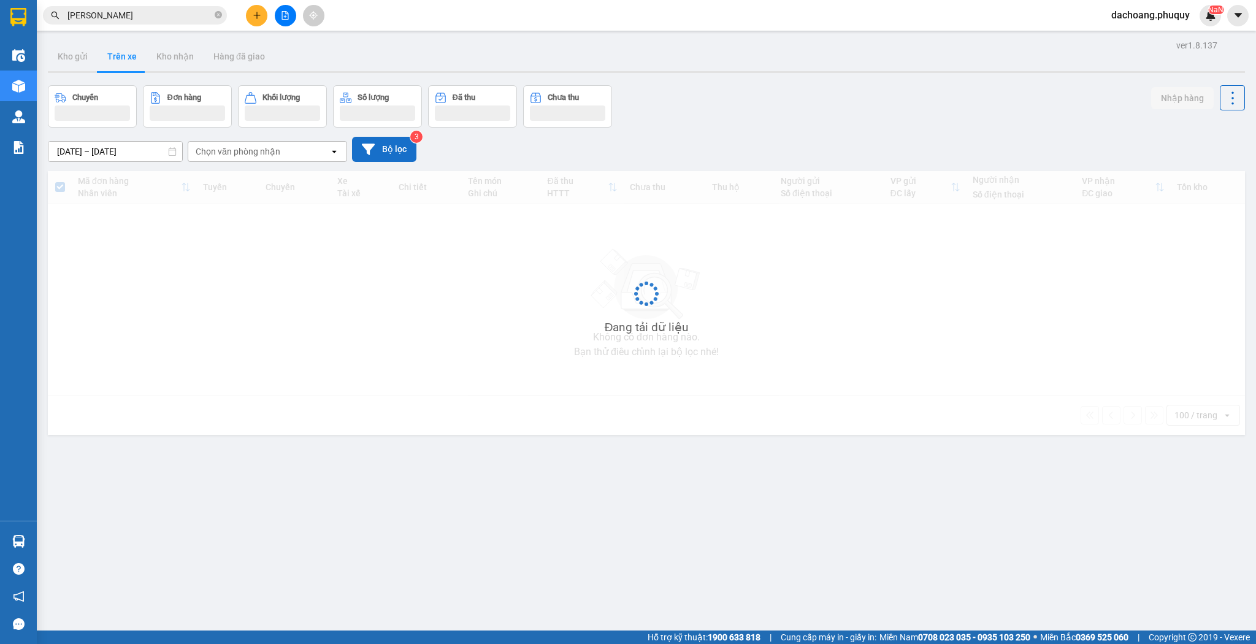
click at [407, 159] on button "Bộ lọc" at bounding box center [384, 149] width 64 height 25
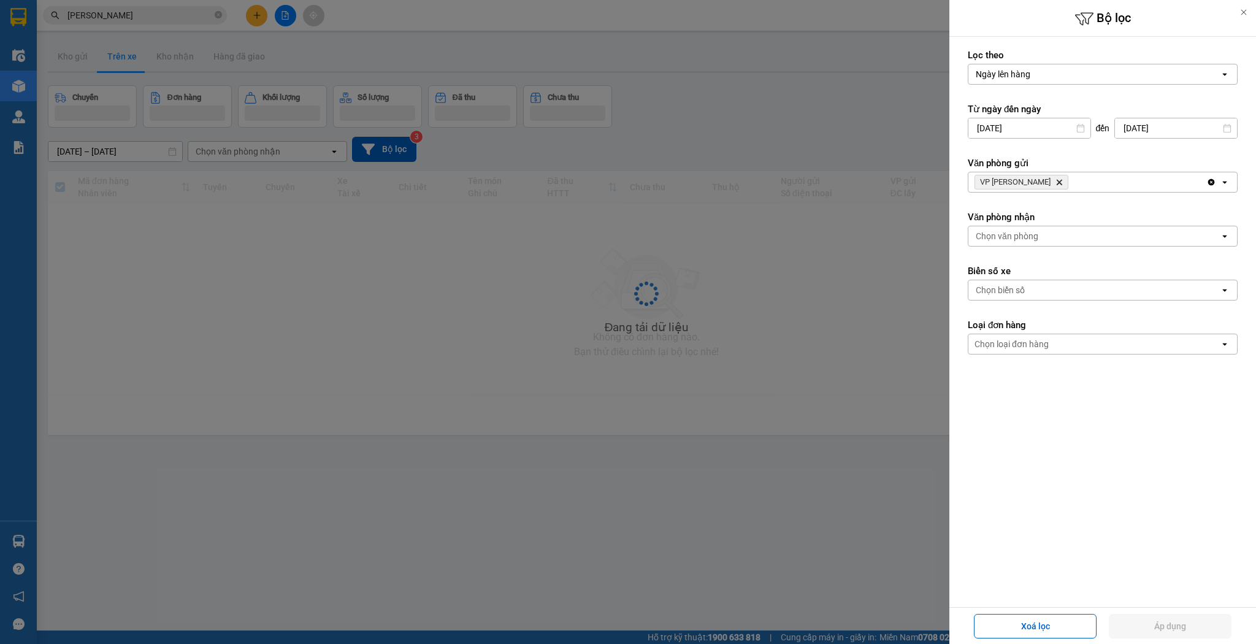
click at [1037, 130] on input "[DATE]" at bounding box center [1030, 128] width 122 height 20
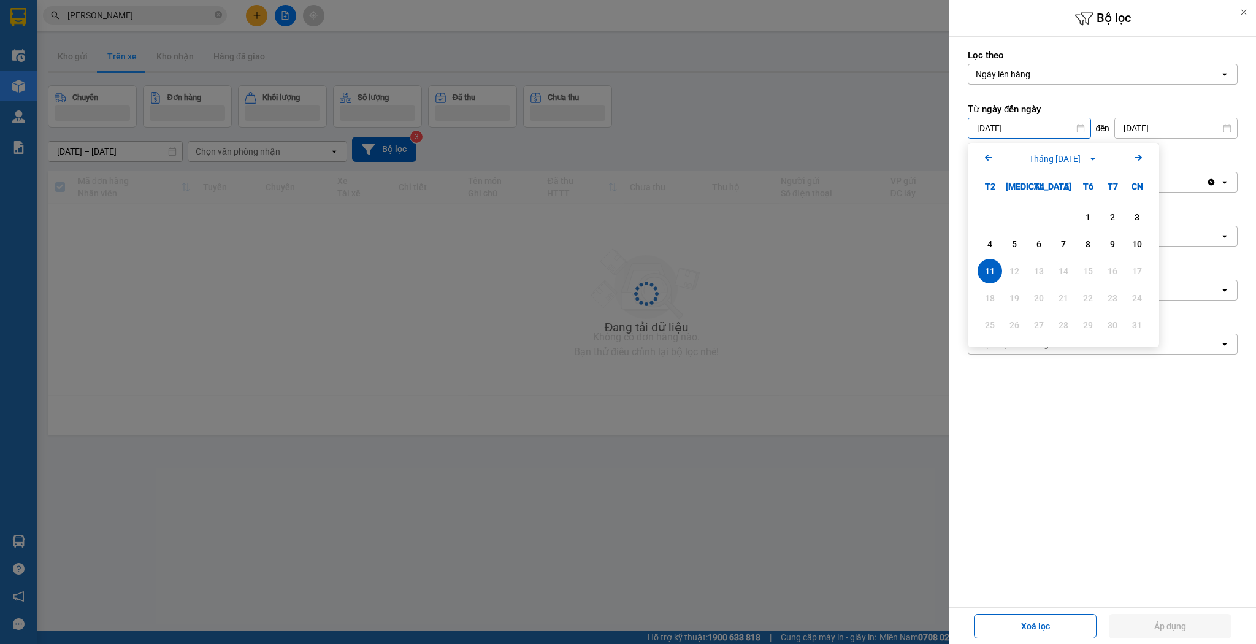
click at [1139, 123] on input "[DATE]" at bounding box center [1176, 128] width 122 height 20
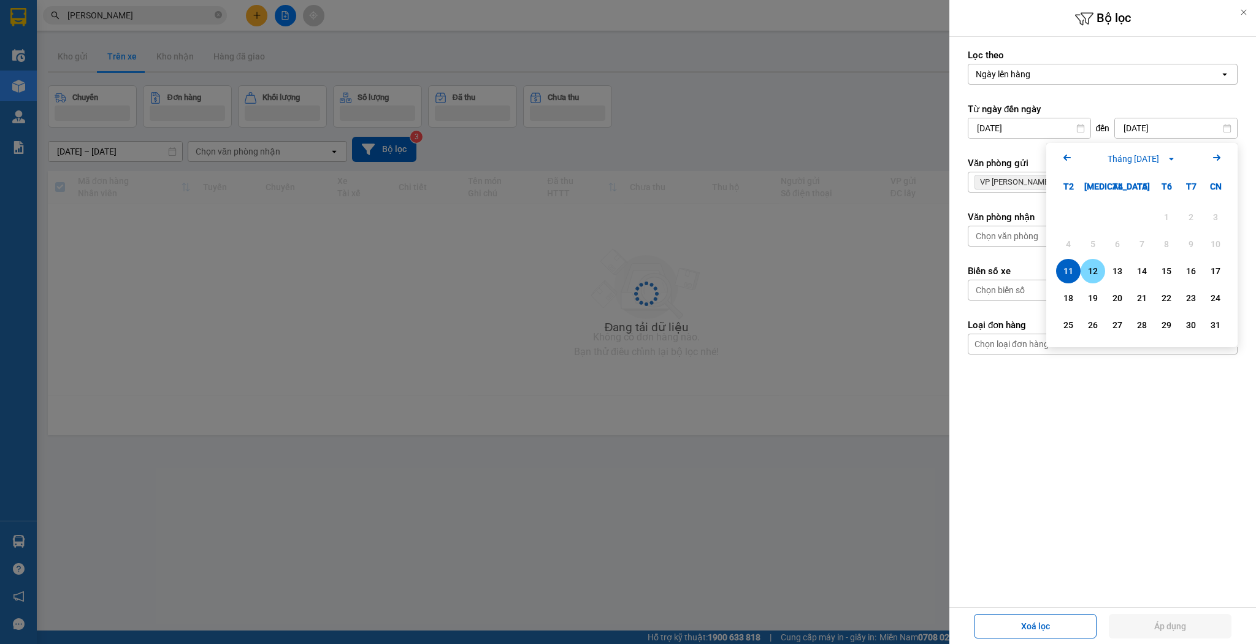
click at [1085, 272] on div "12" at bounding box center [1093, 271] width 17 height 15
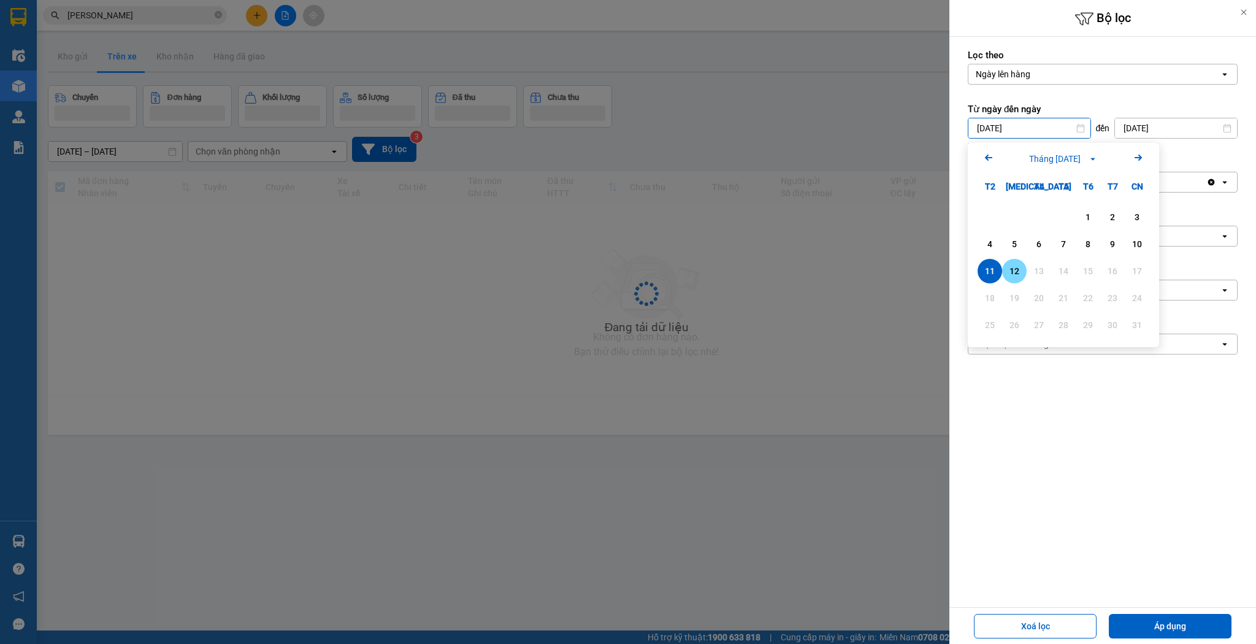
click at [1015, 264] on div "12" at bounding box center [1014, 271] width 17 height 15
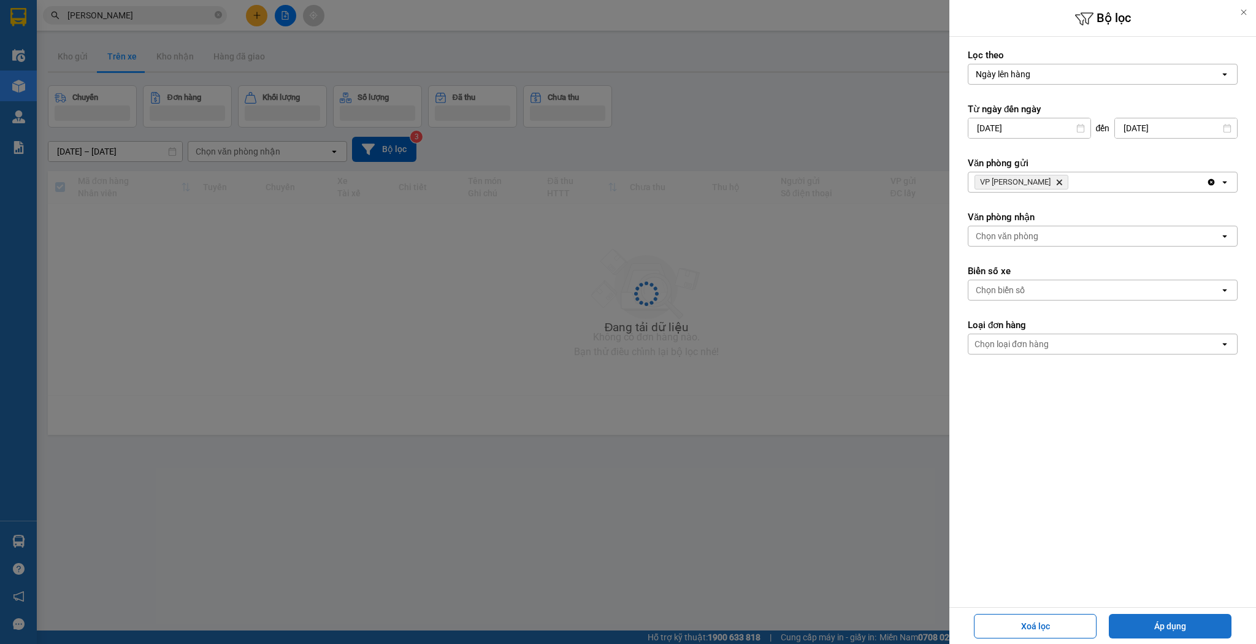
click at [1161, 617] on button "Áp dụng" at bounding box center [1170, 626] width 123 height 25
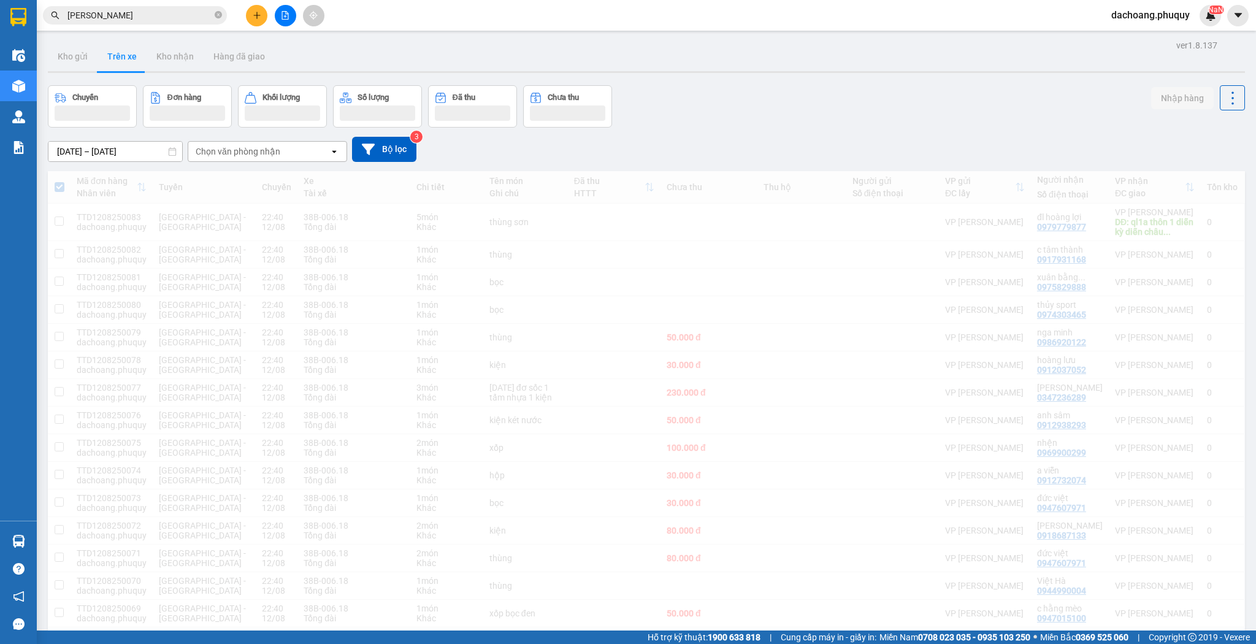
click at [660, 54] on div "Kho gửi Trên xe Kho nhận Hàng đã giao" at bounding box center [646, 58] width 1197 height 33
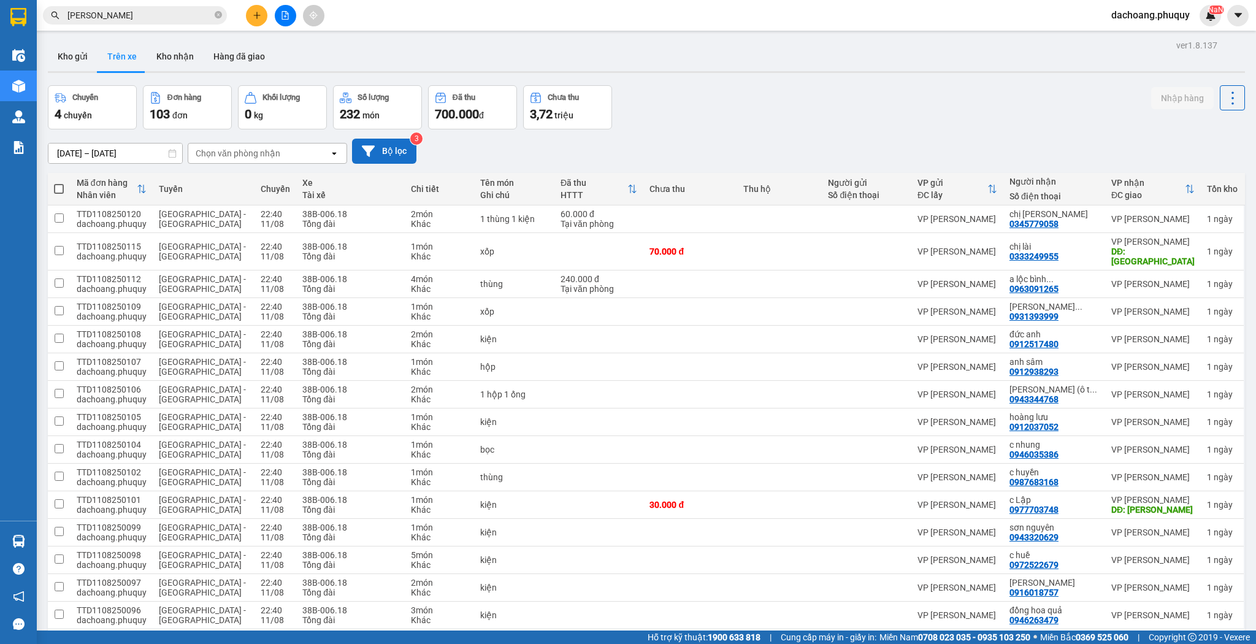
click at [375, 152] on button "Bộ lọc" at bounding box center [384, 151] width 64 height 25
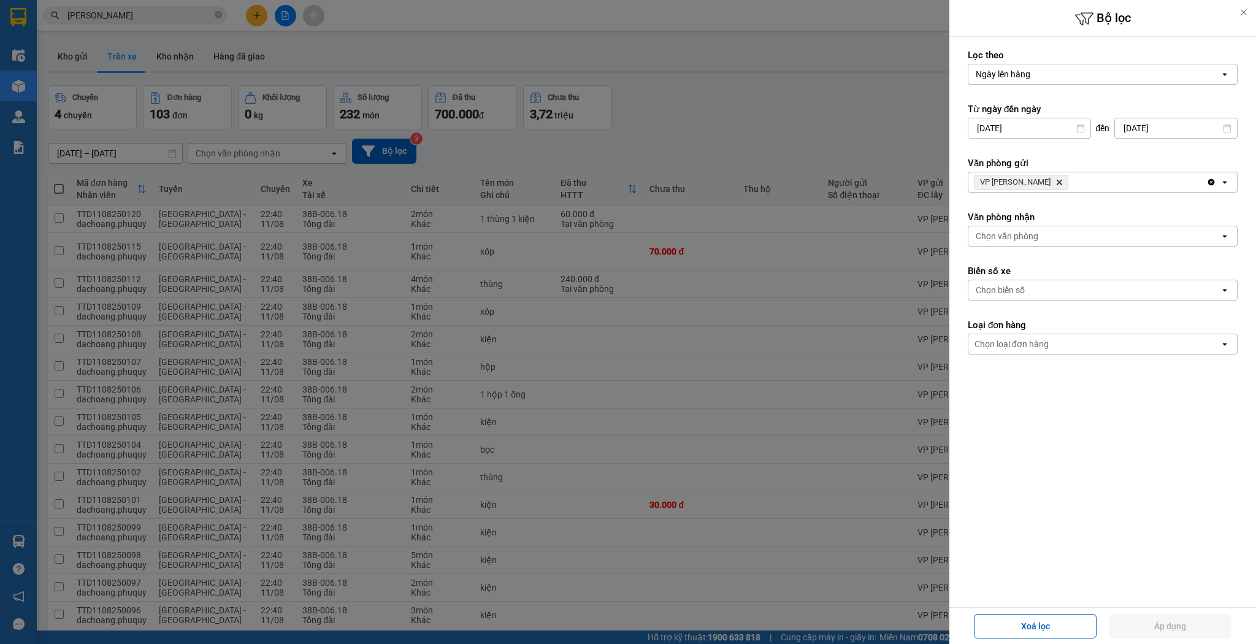
click at [1062, 129] on input "[DATE]" at bounding box center [1030, 128] width 122 height 20
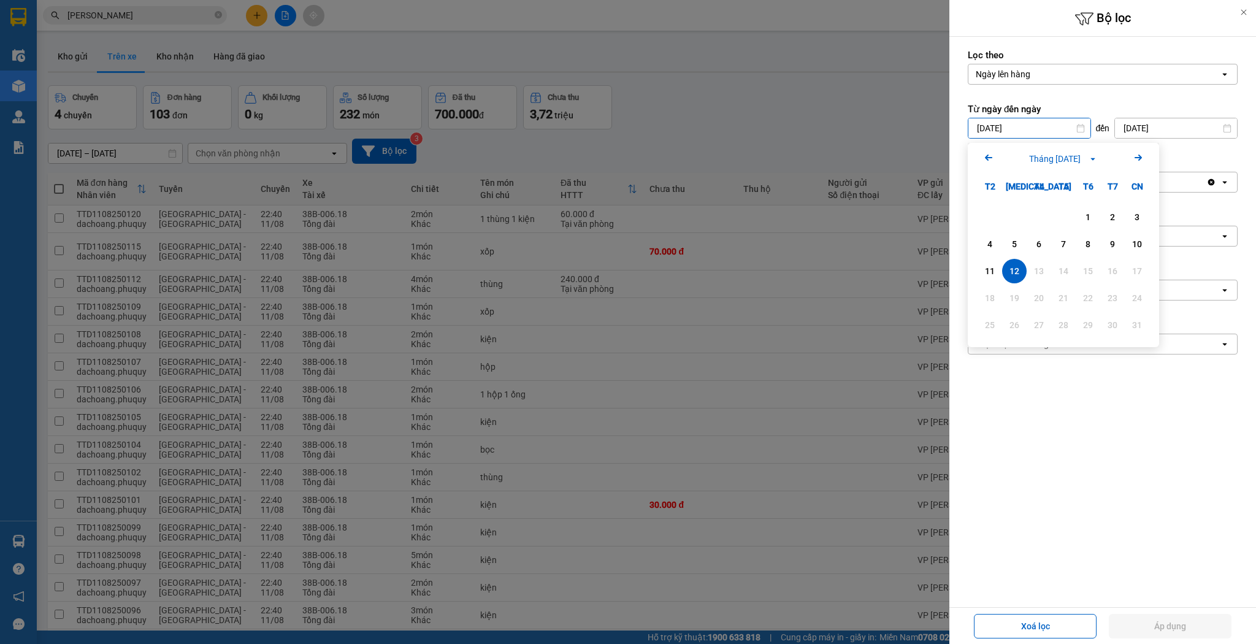
click at [1200, 457] on form "Lọc theo Ngày lên hàng open Từ ngày đến [DATE] Press the down arrow key to inte…" at bounding box center [1103, 257] width 270 height 416
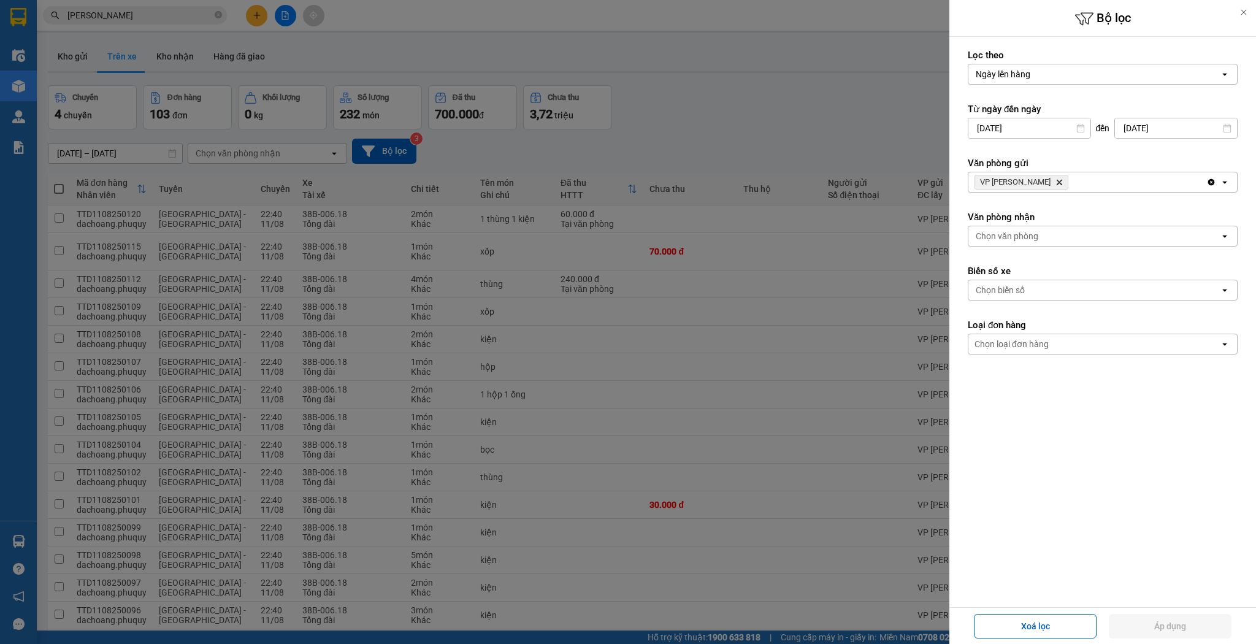
click at [1211, 181] on icon "Clear all" at bounding box center [1212, 182] width 10 height 10
click at [1159, 188] on div "VP [PERSON_NAME]" at bounding box center [1088, 182] width 238 height 20
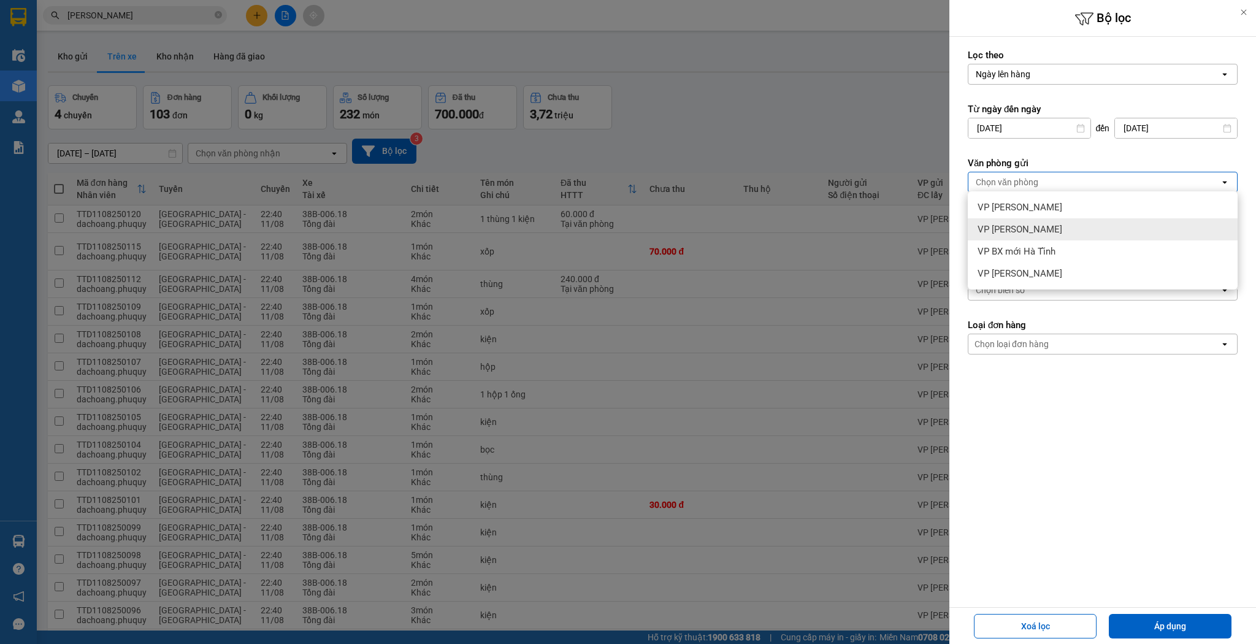
click at [1088, 231] on div "VP [PERSON_NAME]" at bounding box center [1103, 229] width 270 height 22
click at [1192, 624] on button "Áp dụng" at bounding box center [1170, 626] width 123 height 25
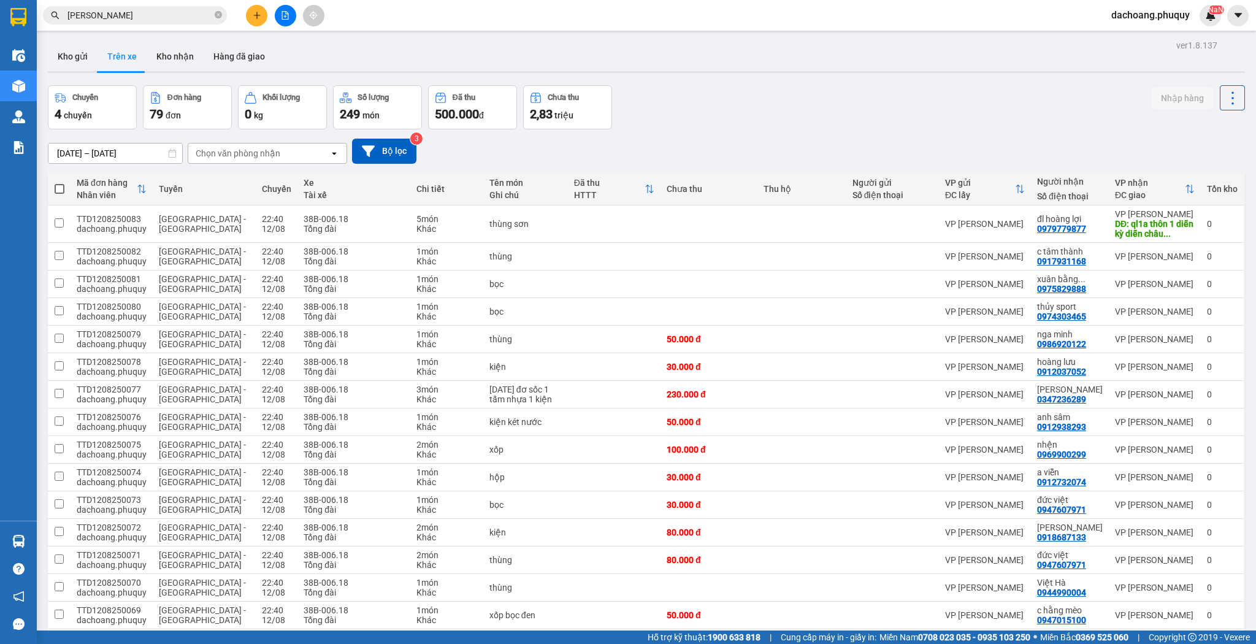
click at [929, 60] on div "Kho gửi Trên xe Kho nhận Hàng đã giao" at bounding box center [646, 58] width 1197 height 33
